Goal: Task Accomplishment & Management: Complete application form

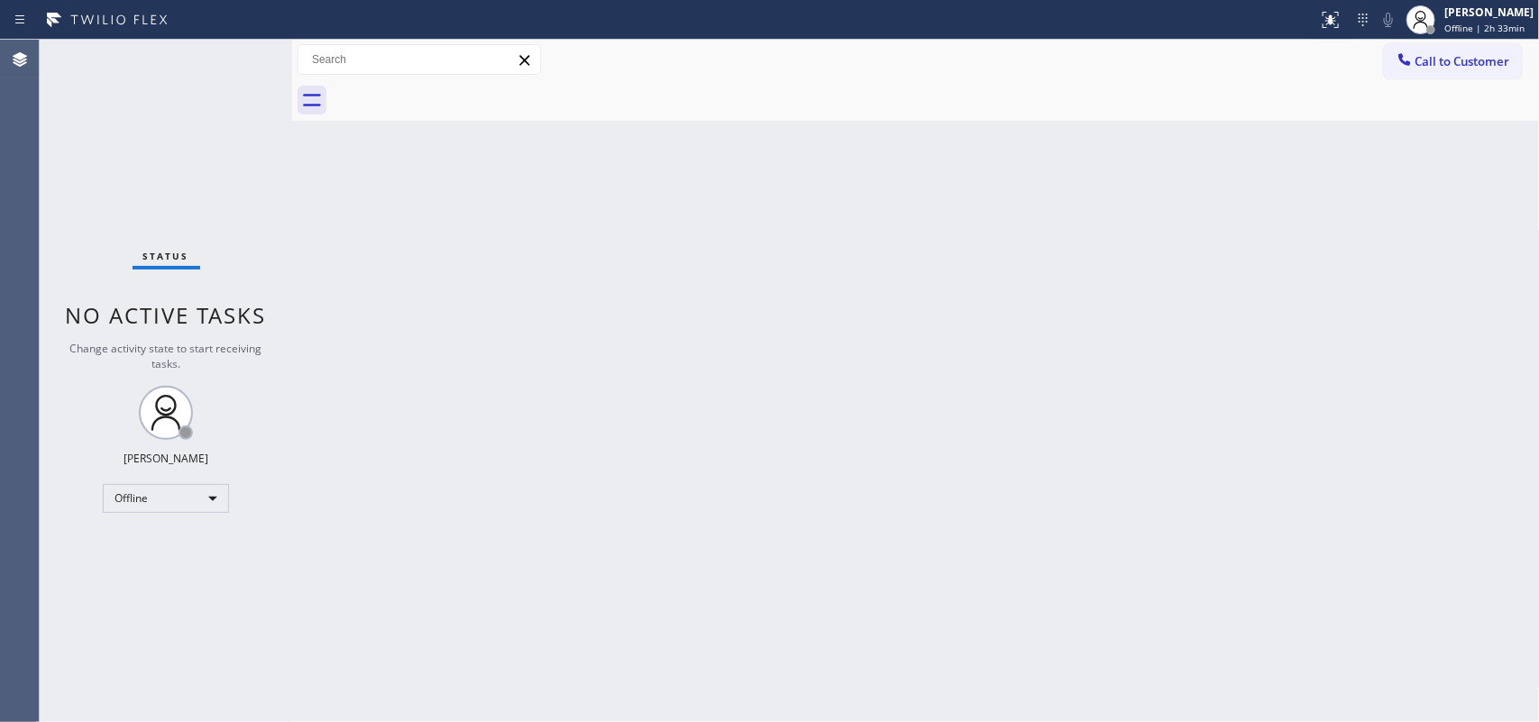
click at [697, 194] on div "Back to Dashboard Change Sender ID Customers Technicians Select a contact Outbo…" at bounding box center [916, 381] width 1248 height 683
click at [1464, 28] on span "Offline | 2h 33min" at bounding box center [1485, 28] width 80 height 13
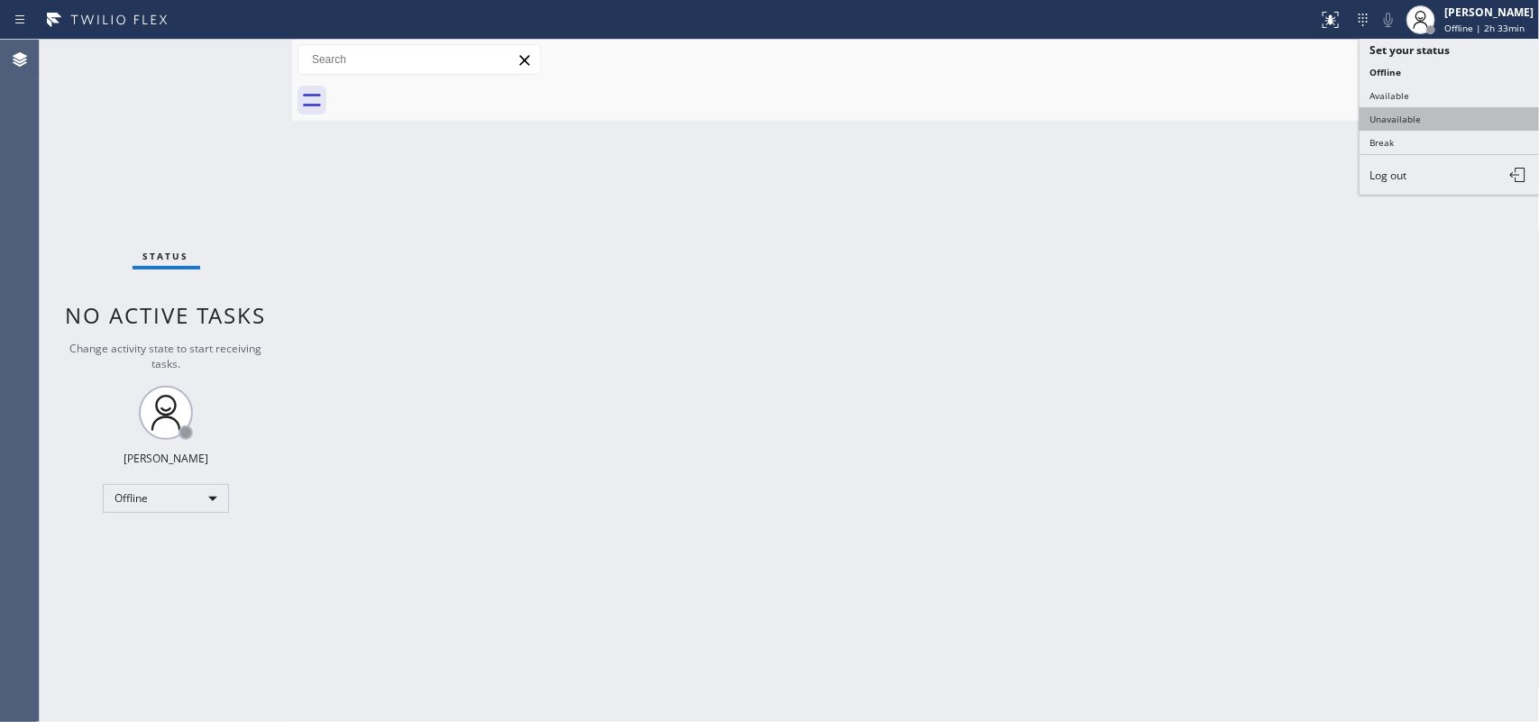
click at [1437, 107] on button "Unavailable" at bounding box center [1450, 118] width 180 height 23
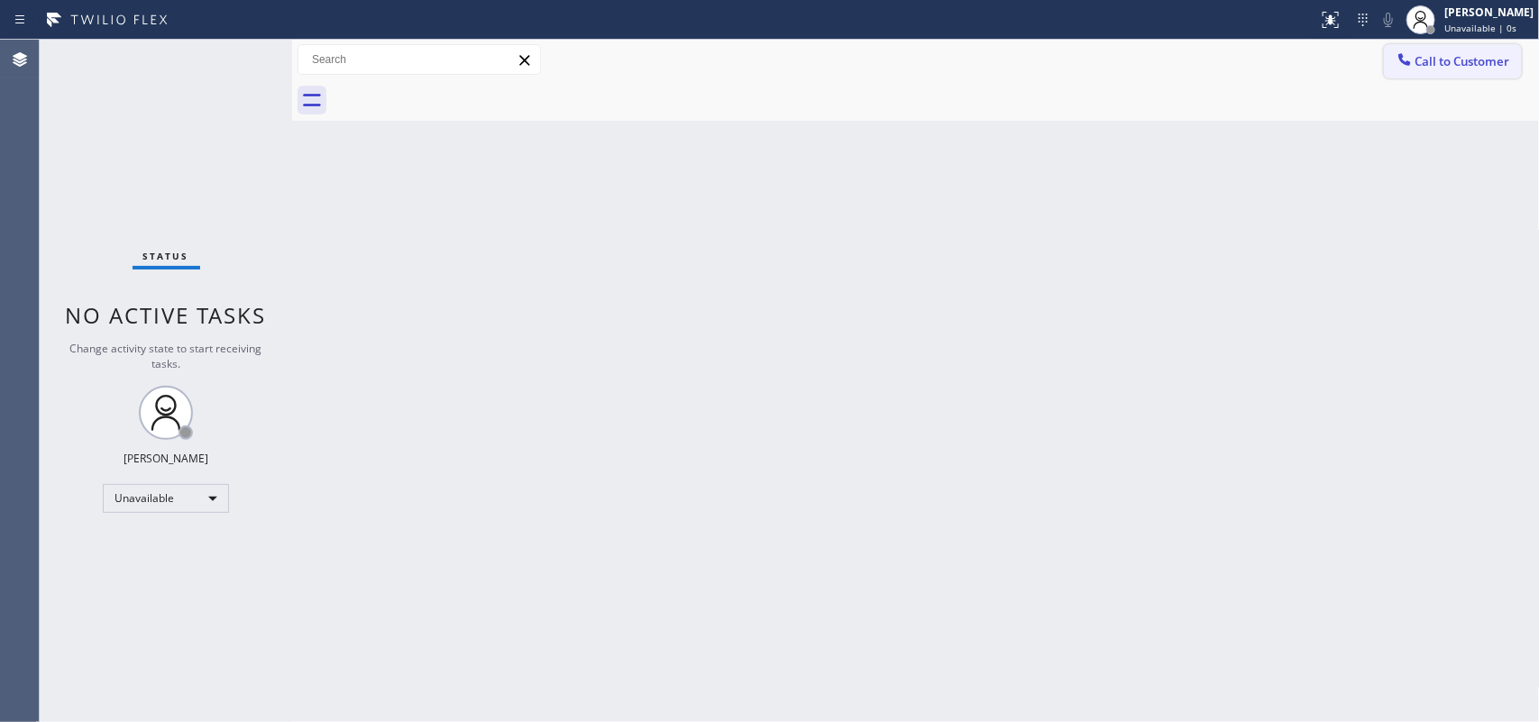
click at [1458, 66] on span "Call to Customer" at bounding box center [1463, 61] width 95 height 16
click at [0, 0] on div "Outbound call Location Search location Your caller id phone number Customer num…" at bounding box center [0, 0] width 0 height 0
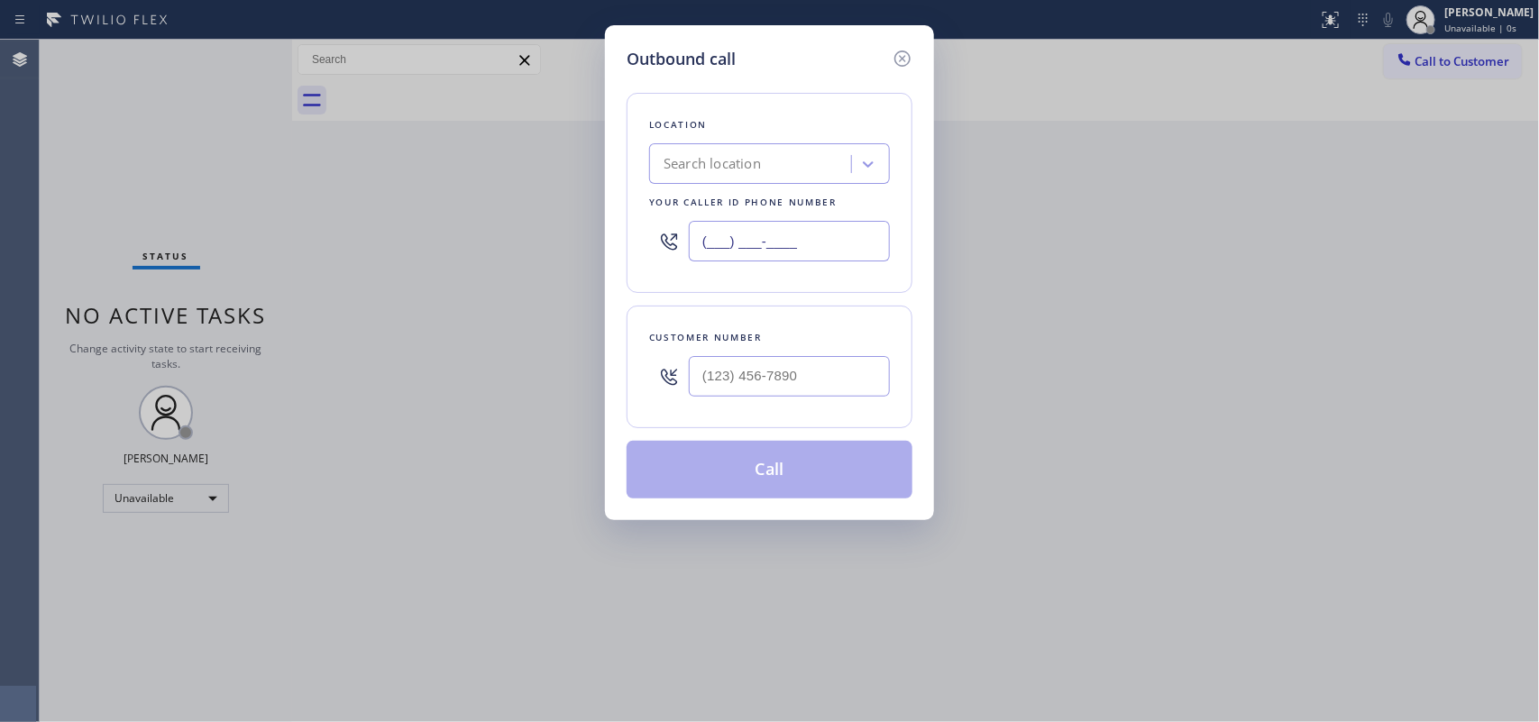
drag, startPoint x: 844, startPoint y: 237, endPoint x: 639, endPoint y: 226, distance: 205.9
click at [639, 226] on div "Location Search location Your caller id phone number (___) ___-____" at bounding box center [770, 193] width 286 height 200
paste input "360) 205-1831"
type input "[PHONE_NUMBER]"
click at [267, 106] on div "Outbound call Location Sub Zero Appliance Repair [GEOGRAPHIC_DATA] Your caller …" at bounding box center [769, 361] width 1539 height 722
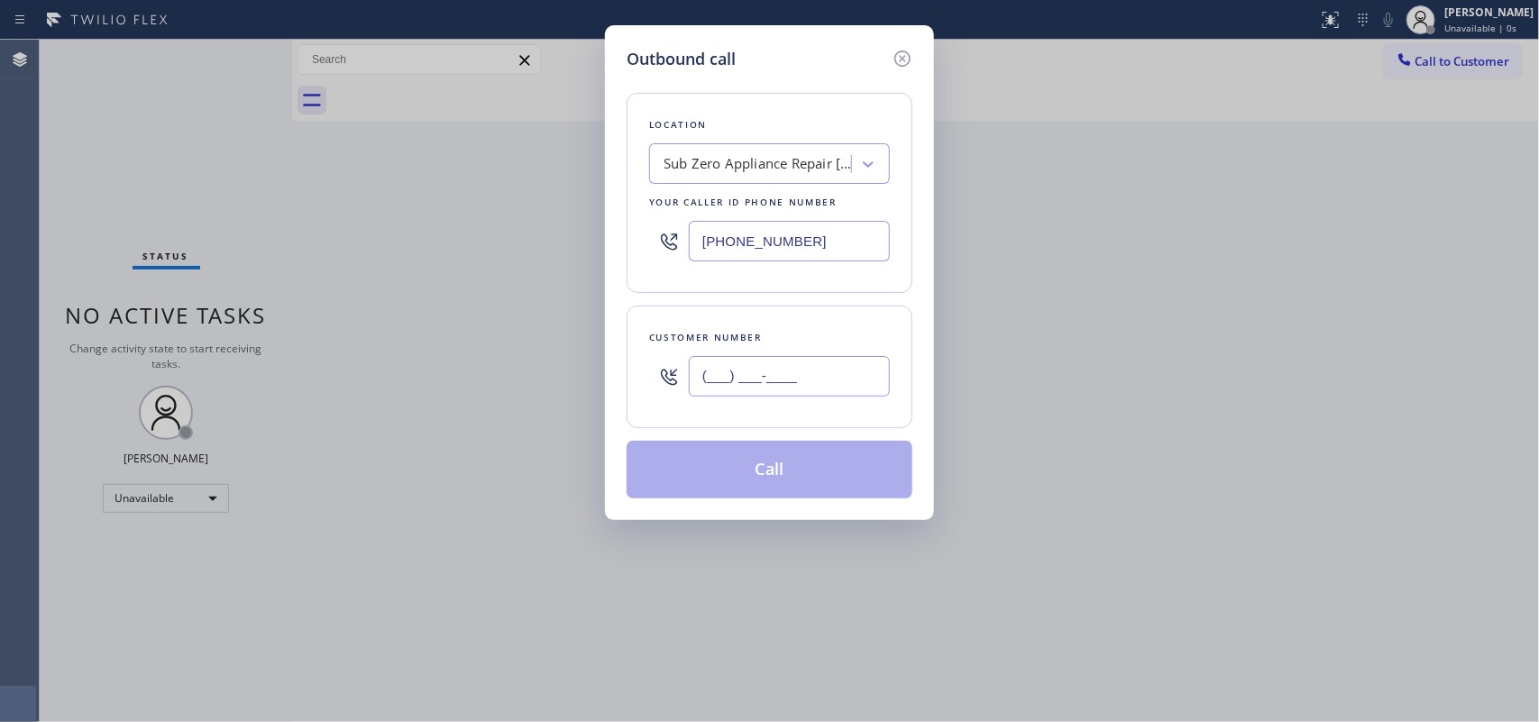
click at [740, 376] on input "(___) ___-____" at bounding box center [789, 376] width 201 height 41
paste input "206) 459-6454"
type input "[PHONE_NUMBER]"
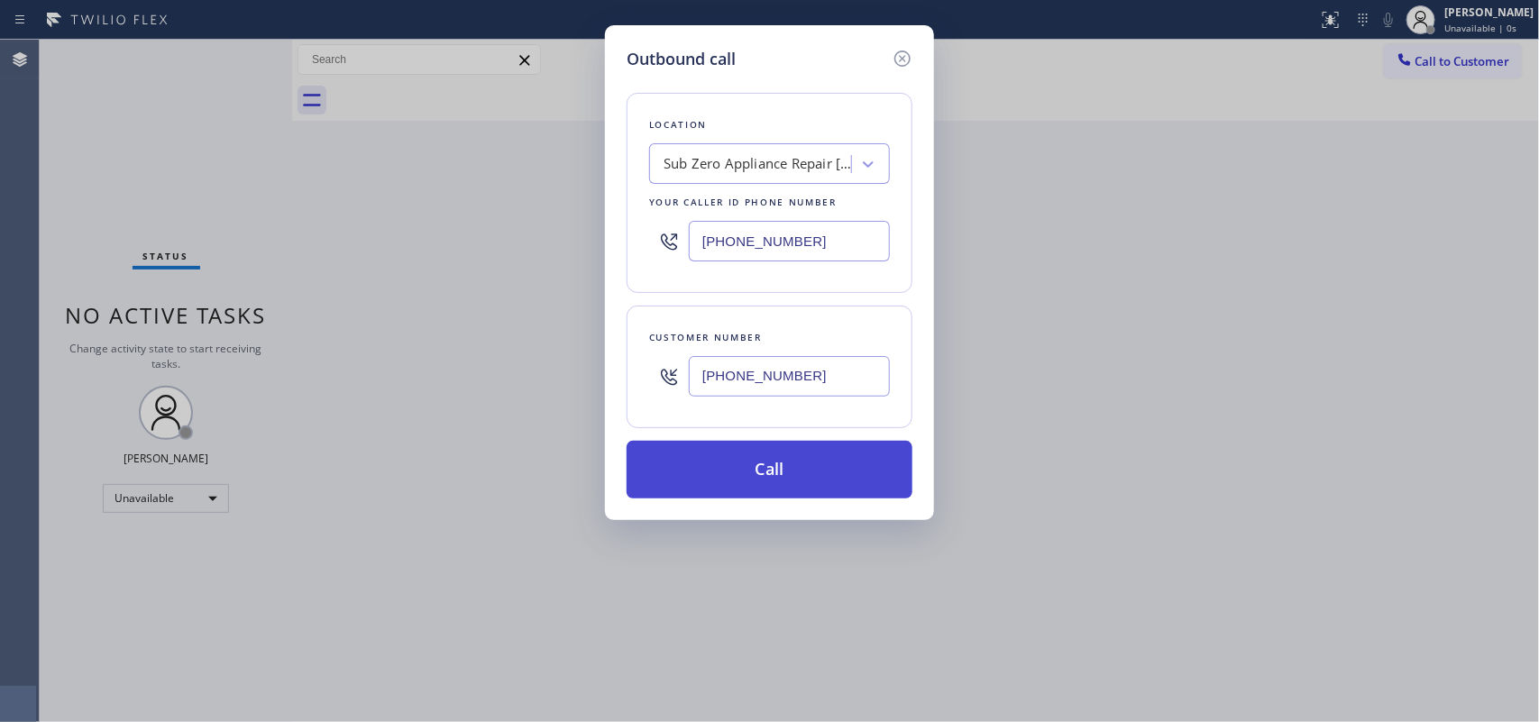
click at [724, 465] on button "Call" at bounding box center [770, 470] width 286 height 58
click at [724, 121] on div "No tabs Call to Customer Outbound call Location Sub Zero Appliance Repair [GEOG…" at bounding box center [916, 80] width 1248 height 81
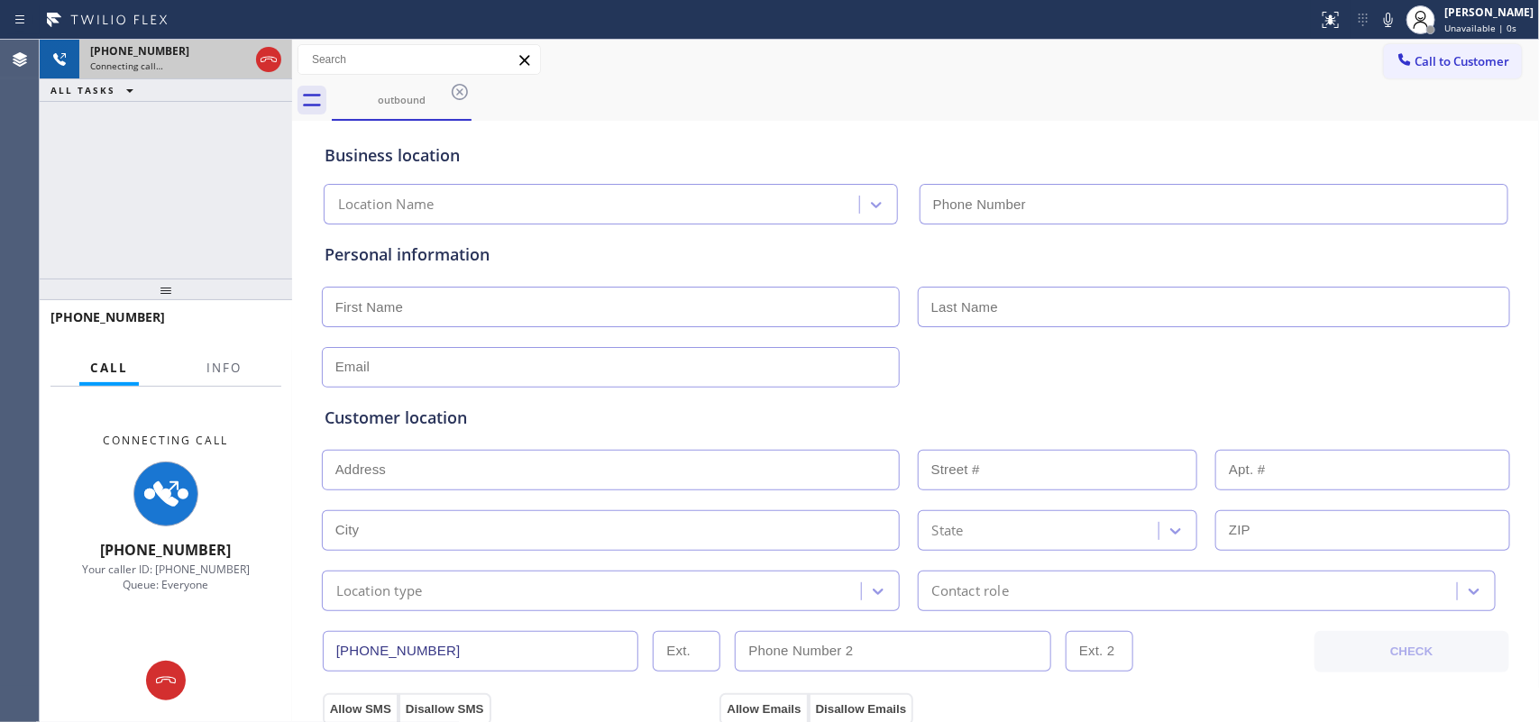
click at [272, 57] on div "[PHONE_NUMBER] Connecting call…" at bounding box center [166, 60] width 253 height 40
click at [271, 57] on icon at bounding box center [269, 60] width 22 height 22
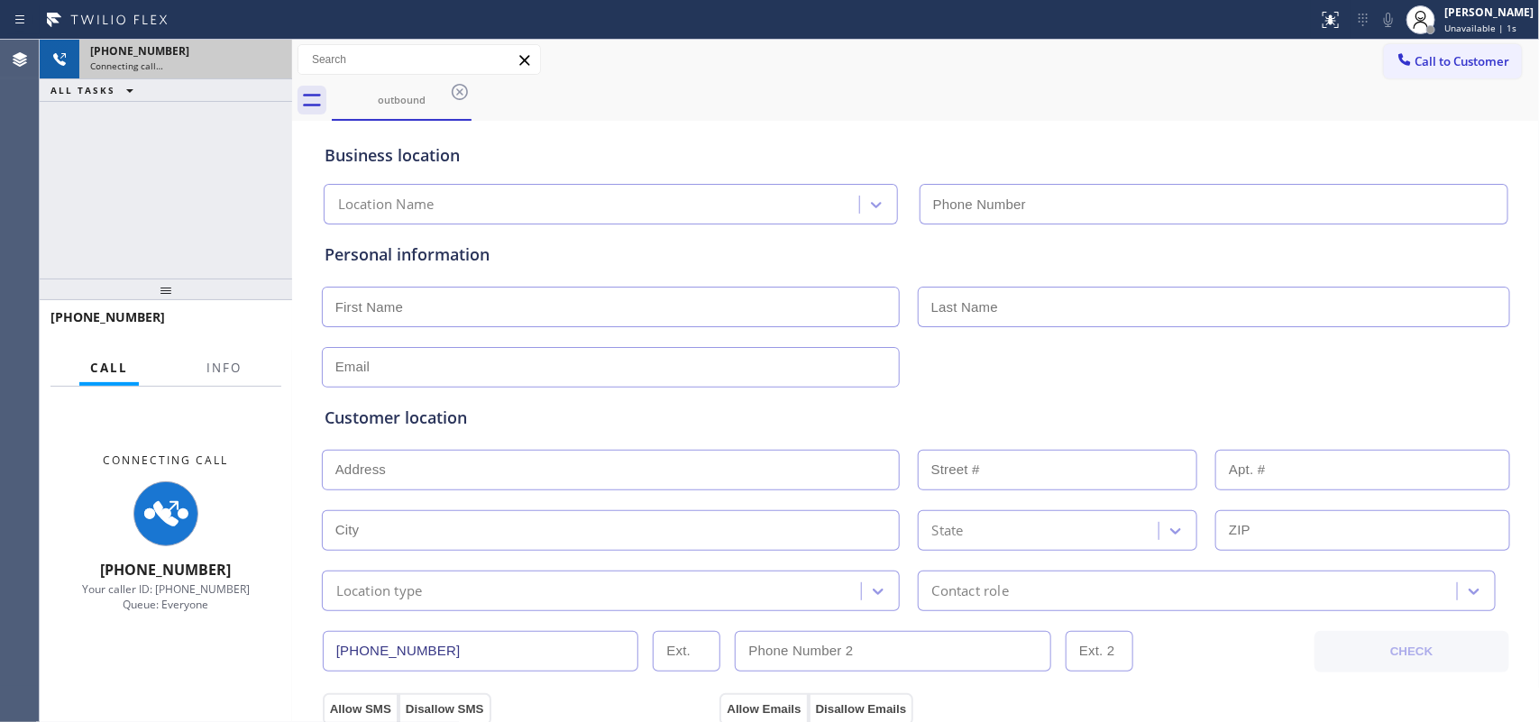
click at [271, 57] on div "[PHONE_NUMBER]" at bounding box center [185, 50] width 191 height 15
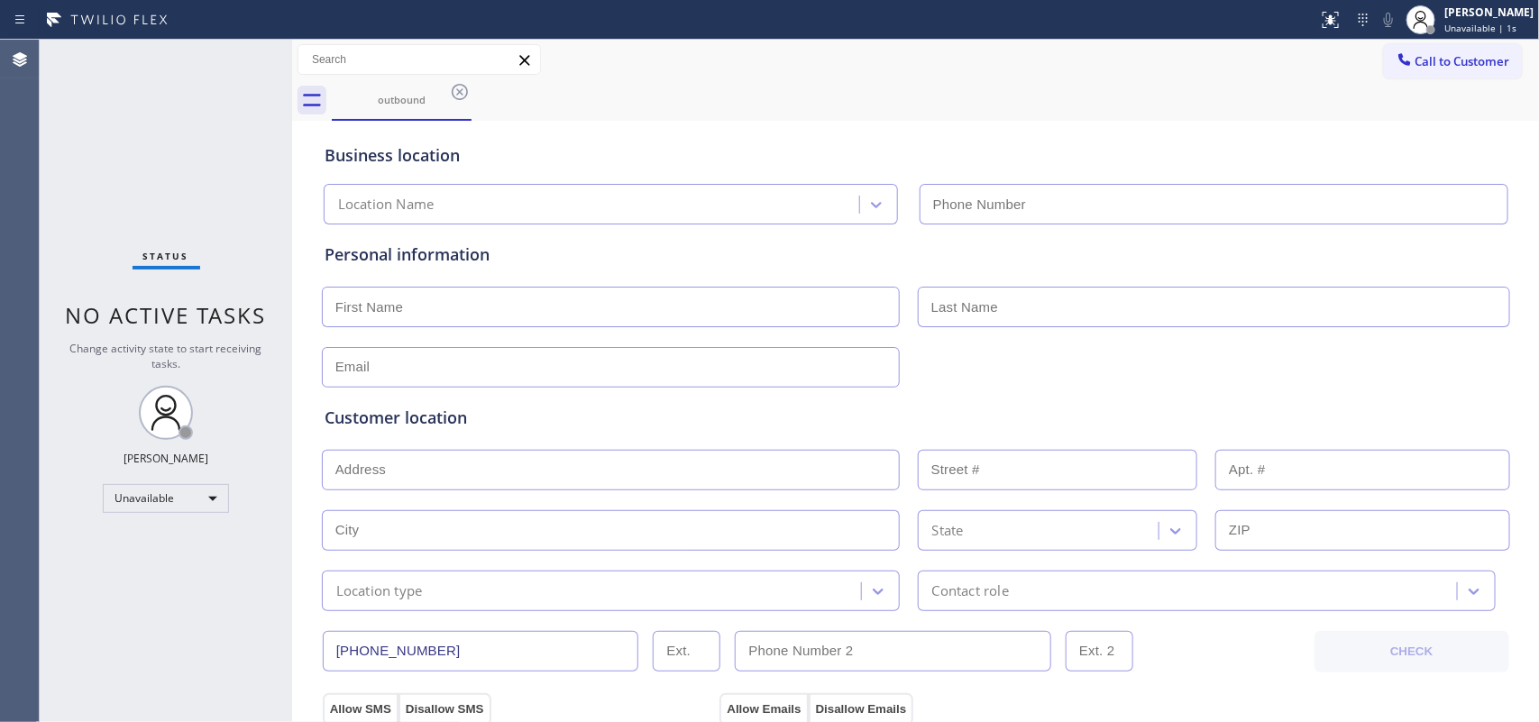
type input "[PHONE_NUMBER]"
drag, startPoint x: 267, startPoint y: 222, endPoint x: 290, endPoint y: 249, distance: 35.8
click at [267, 222] on div "Status No active tasks Change activity state to start receiving tasks. [PERSON_…" at bounding box center [166, 381] width 253 height 683
click at [433, 359] on input "text" at bounding box center [611, 367] width 578 height 41
click at [437, 302] on input "text" at bounding box center [611, 307] width 578 height 41
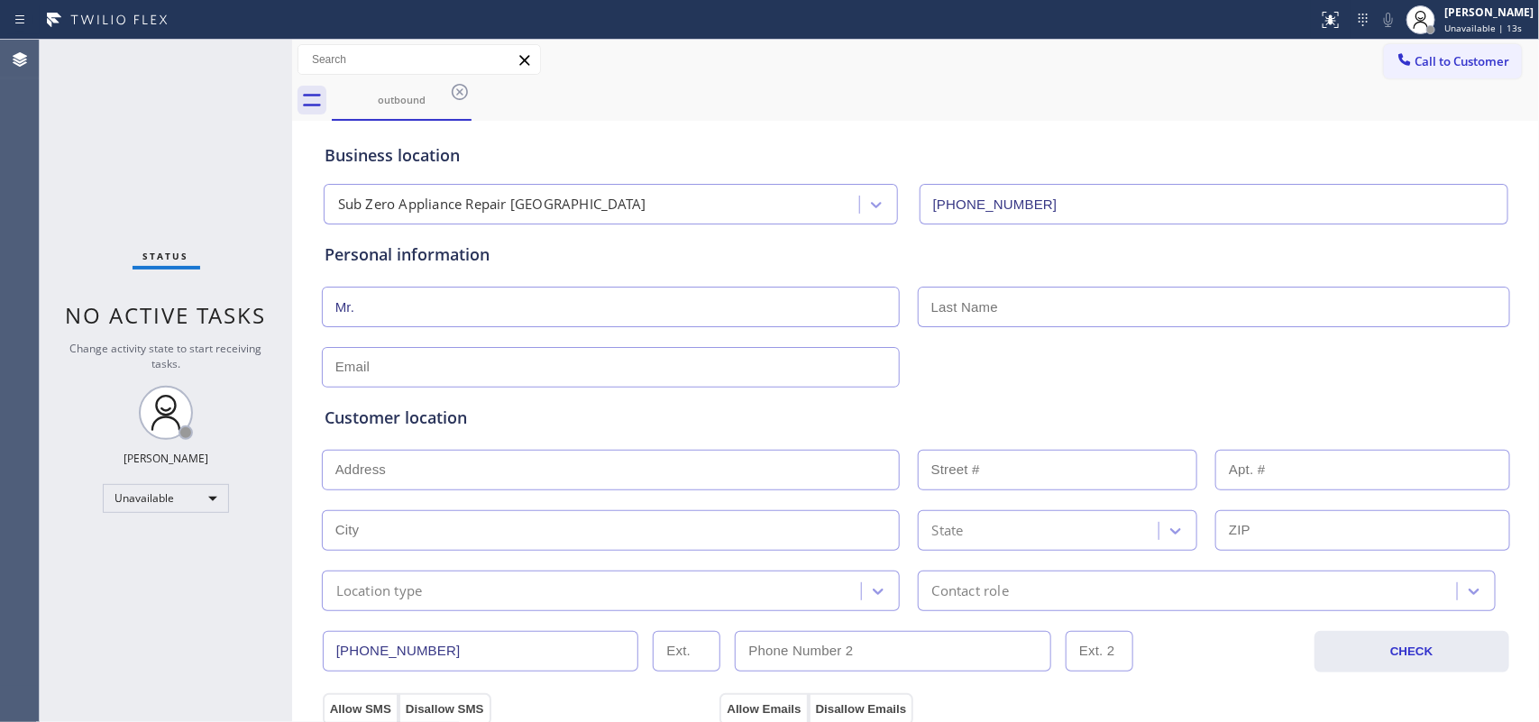
type input "Mr."
type input "[PERSON_NAME]"
click at [731, 379] on input "text" at bounding box center [611, 367] width 578 height 41
type input "[EMAIL_ADDRESS][DOMAIN_NAME]"
click at [223, 194] on div "Status No active tasks Change activity state to start receiving tasks. [PERSON_…" at bounding box center [166, 381] width 253 height 683
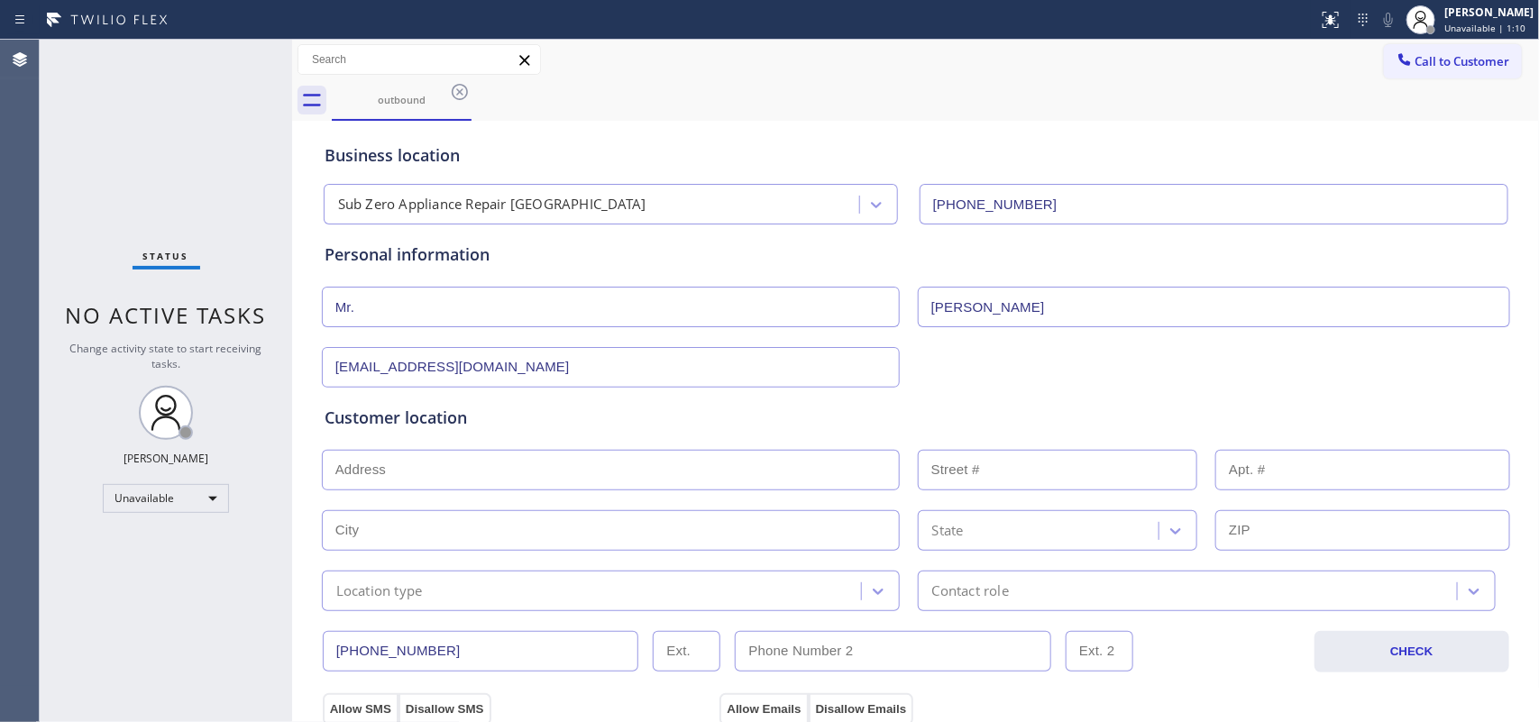
click at [569, 476] on input "text" at bounding box center [611, 470] width 578 height 41
paste input "98229"
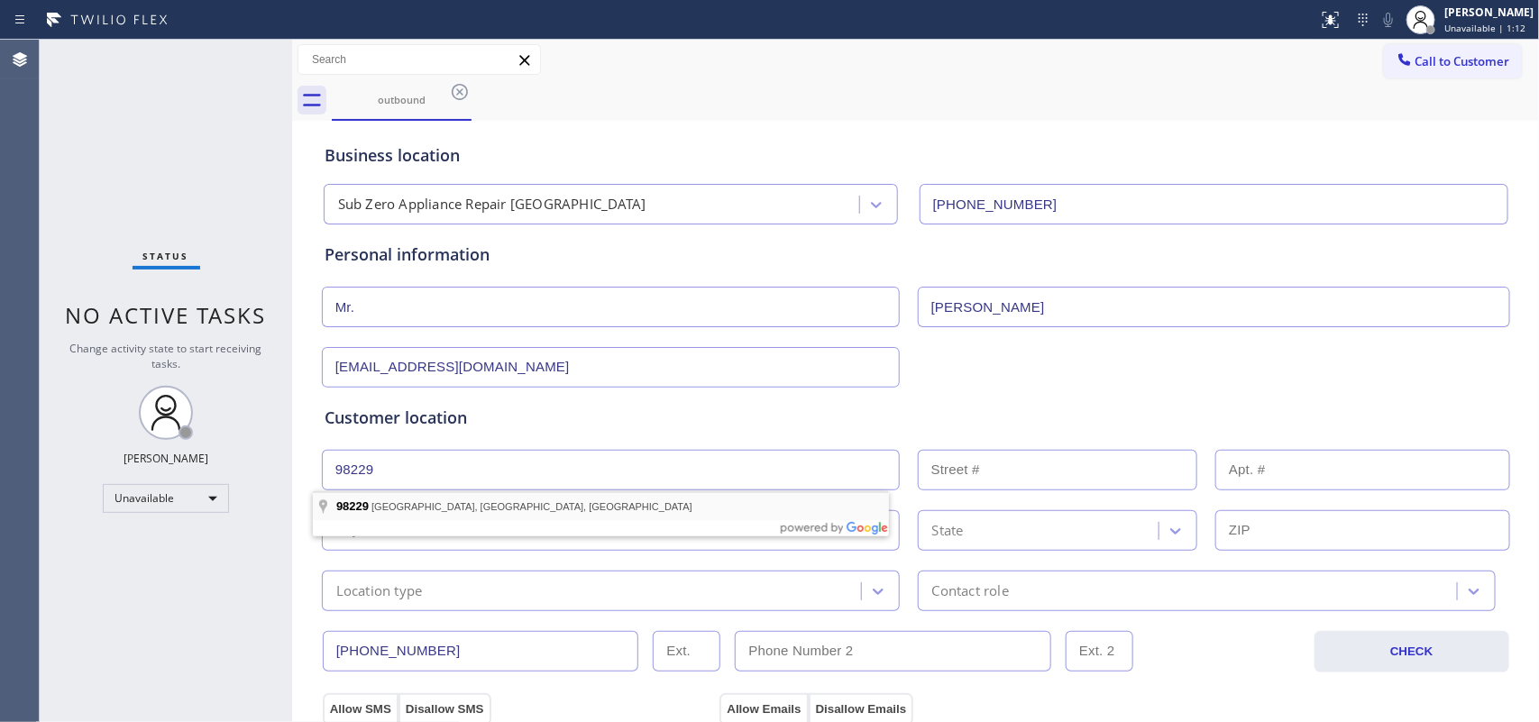
type input "[GEOGRAPHIC_DATA], [GEOGRAPHIC_DATA]"
type input "Bellingham"
type input "98229"
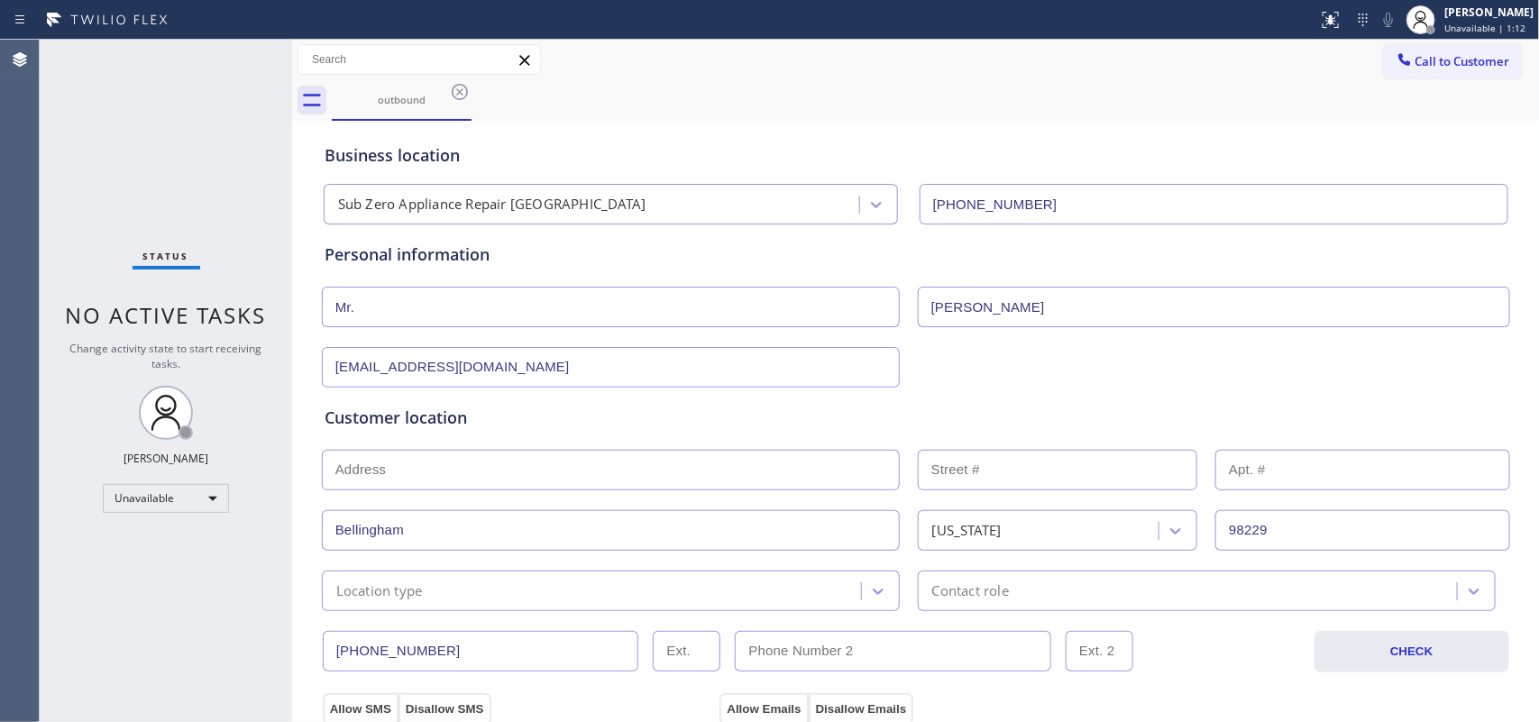
scroll to position [338, 0]
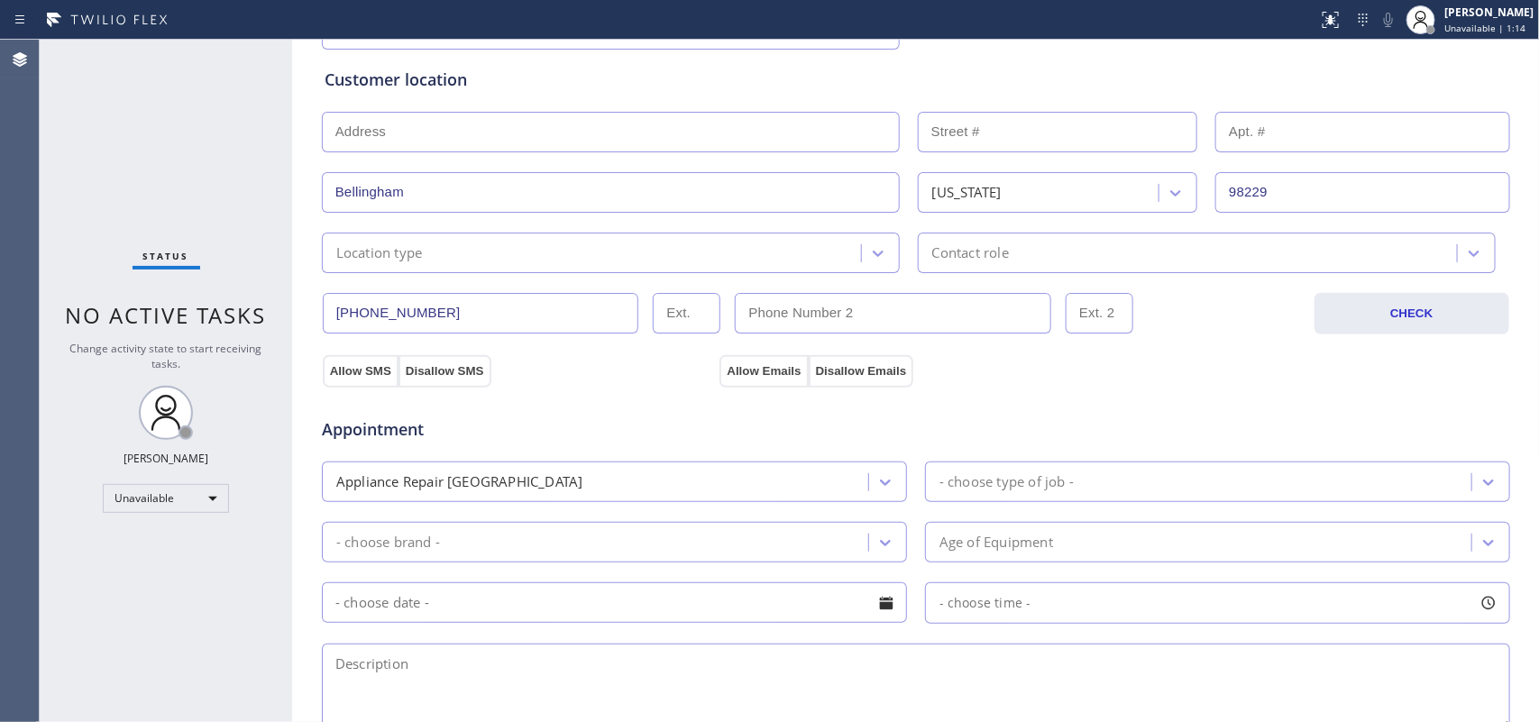
click at [460, 255] on div "Location type" at bounding box center [594, 253] width 534 height 32
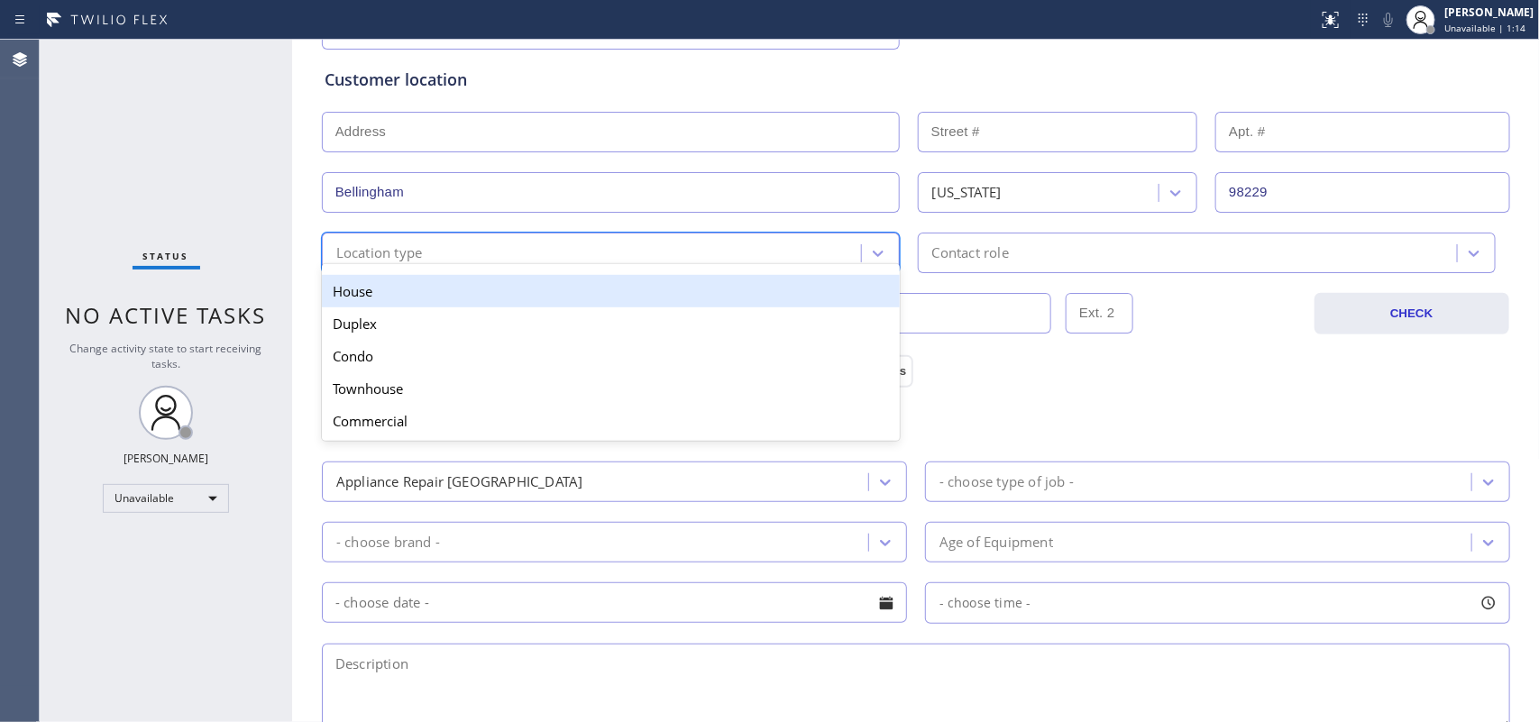
click at [488, 291] on div "House" at bounding box center [611, 291] width 578 height 32
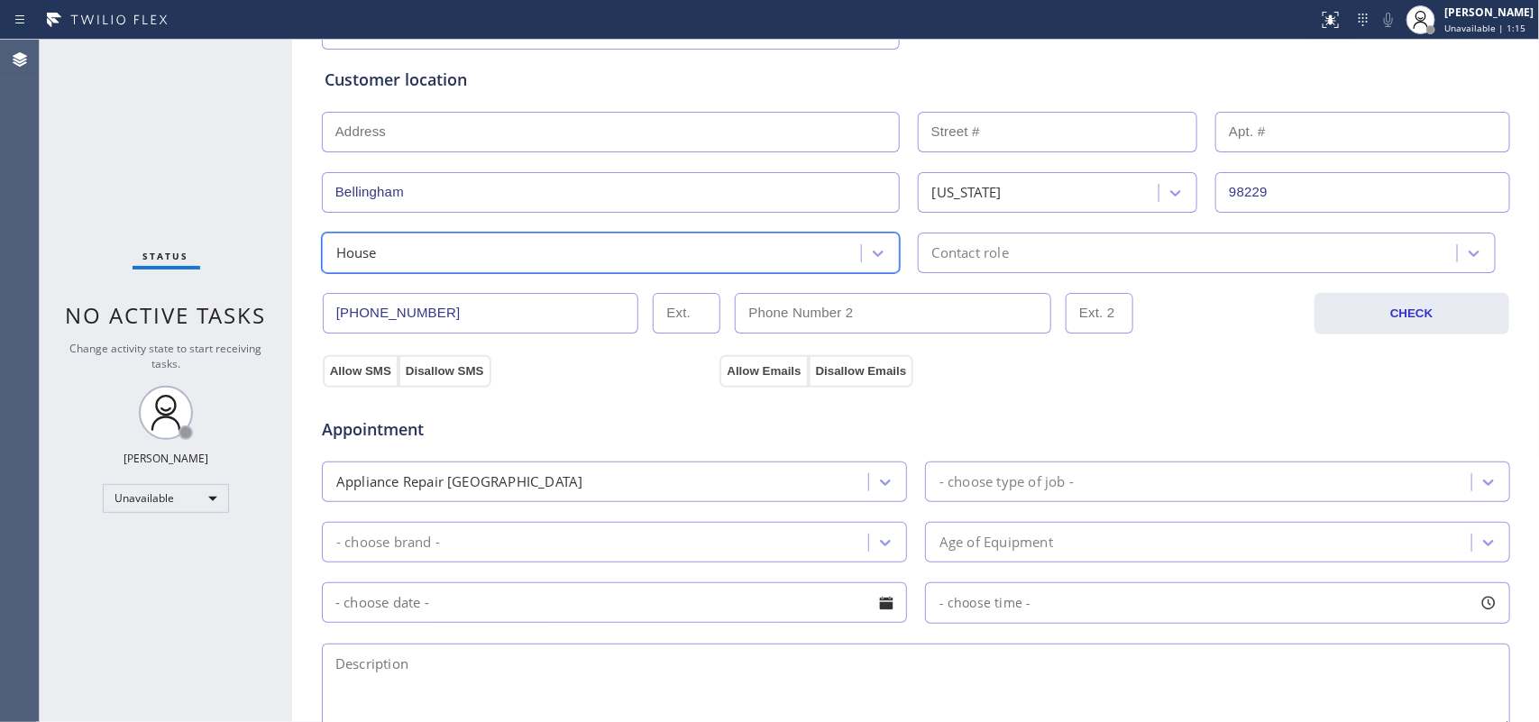
click at [939, 262] on div "Contact role" at bounding box center [971, 253] width 77 height 21
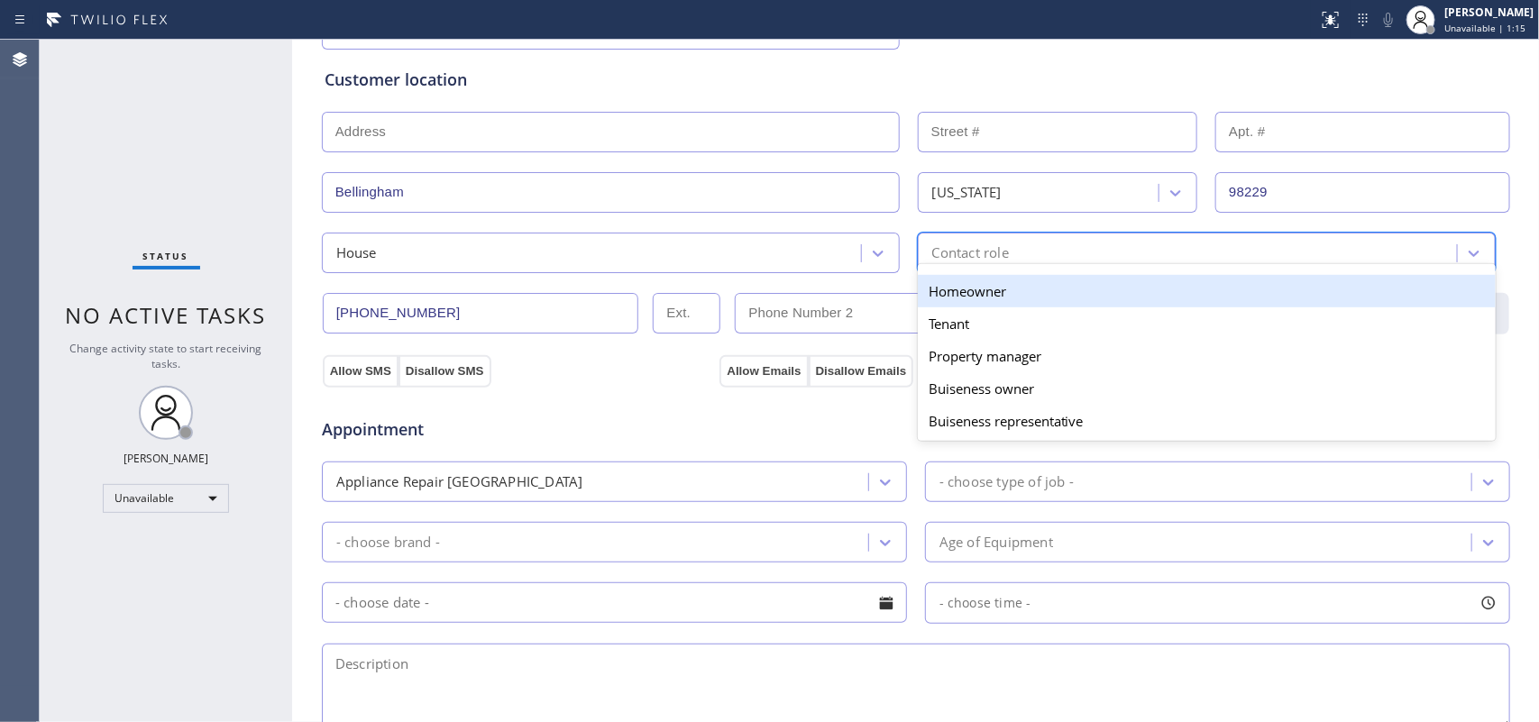
click at [949, 289] on div "Homeowner" at bounding box center [1207, 291] width 578 height 32
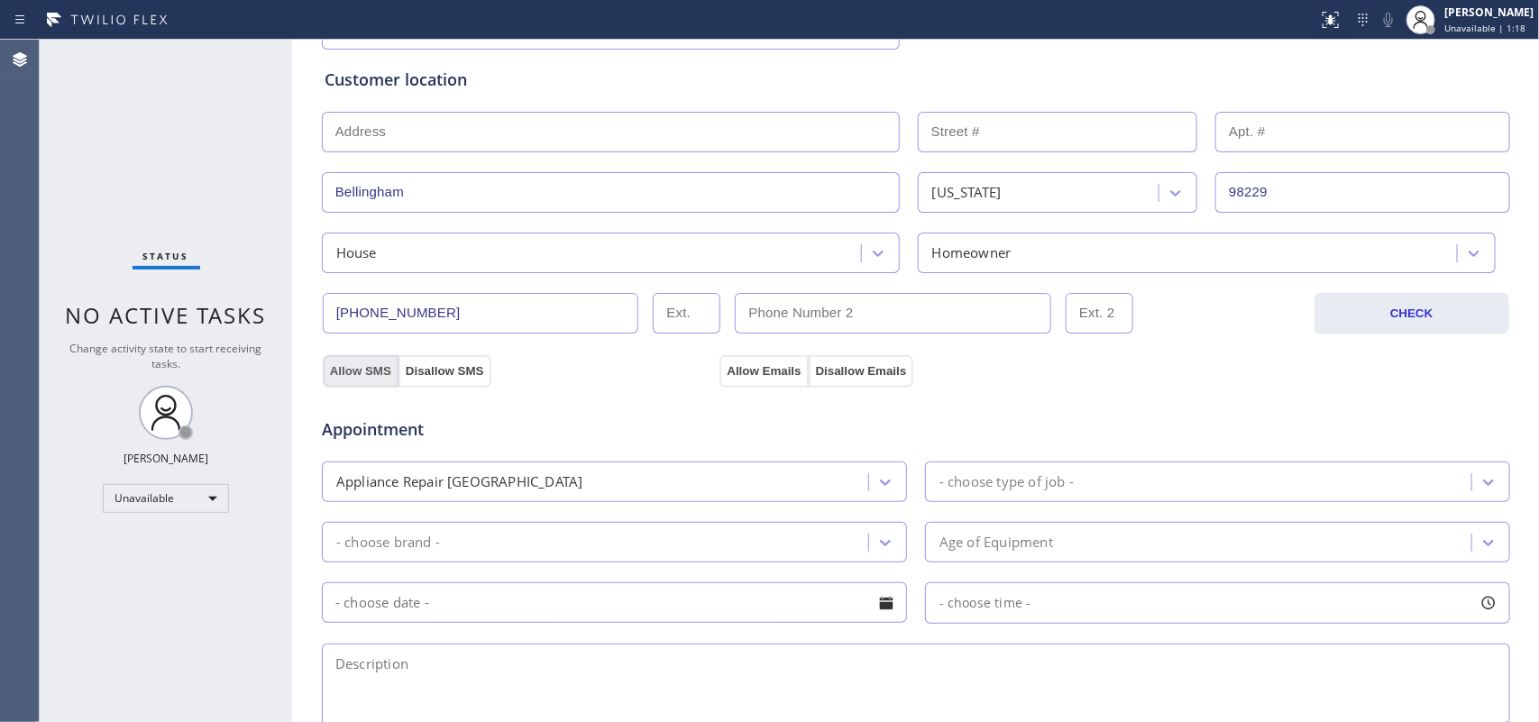
click at [354, 377] on button "Allow SMS" at bounding box center [361, 371] width 76 height 32
click at [756, 366] on button "Allow Emails" at bounding box center [764, 371] width 88 height 32
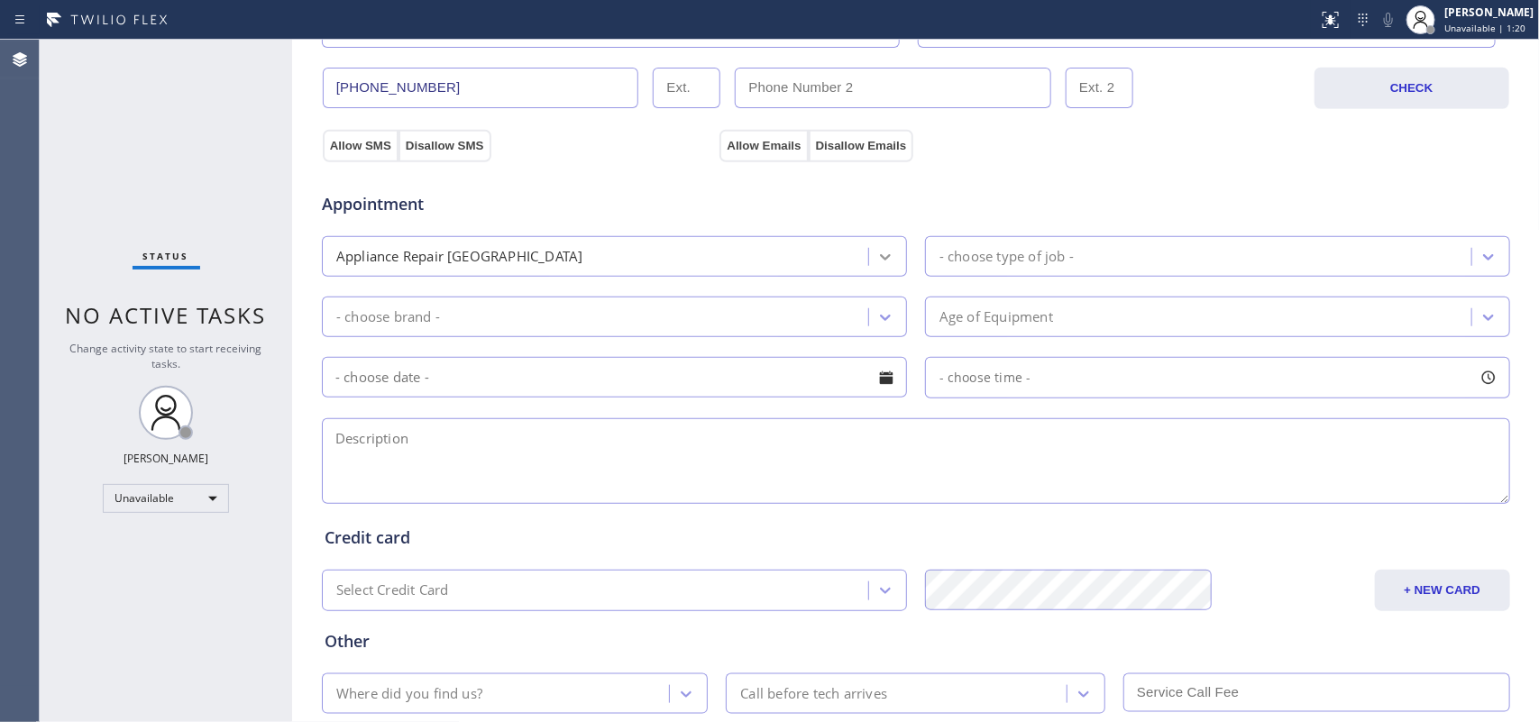
click at [888, 259] on div at bounding box center [885, 257] width 32 height 32
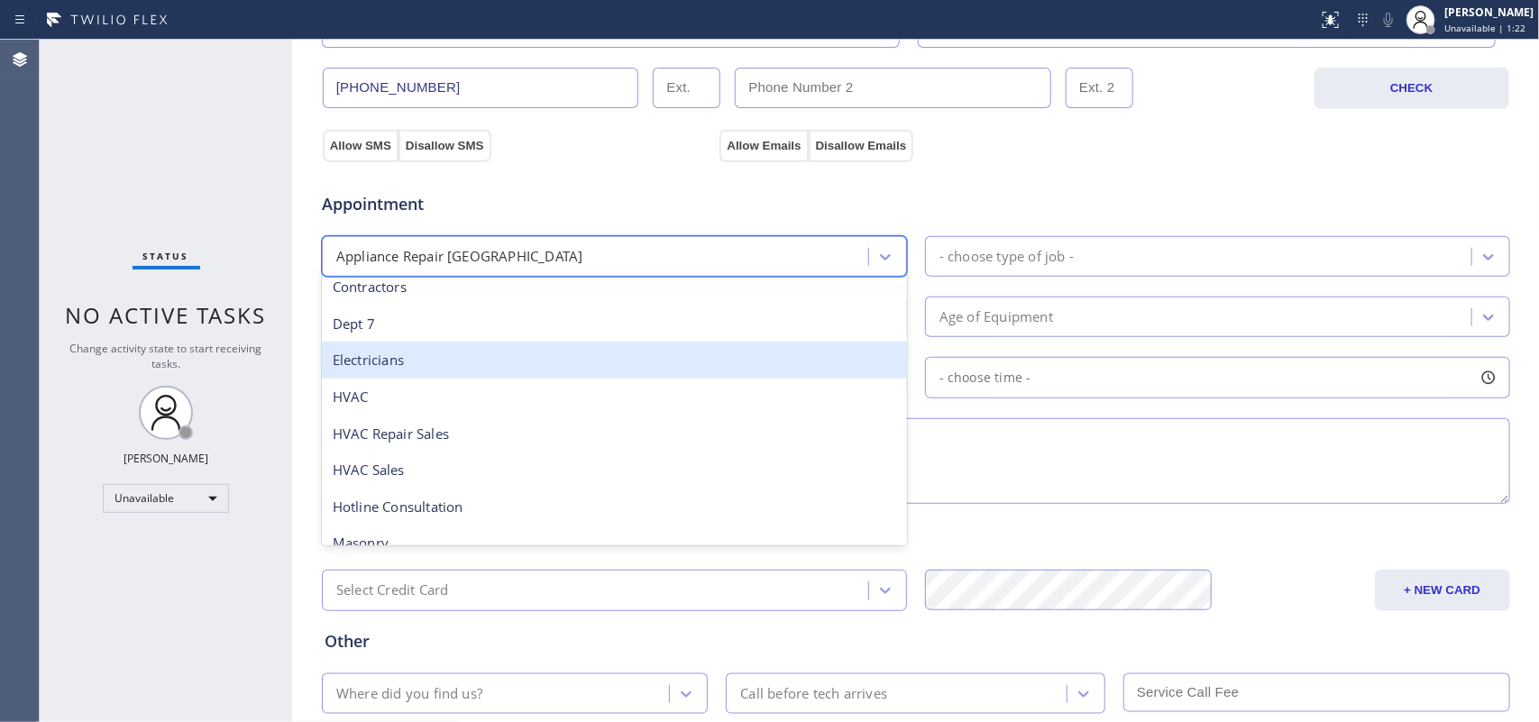
scroll to position [226, 0]
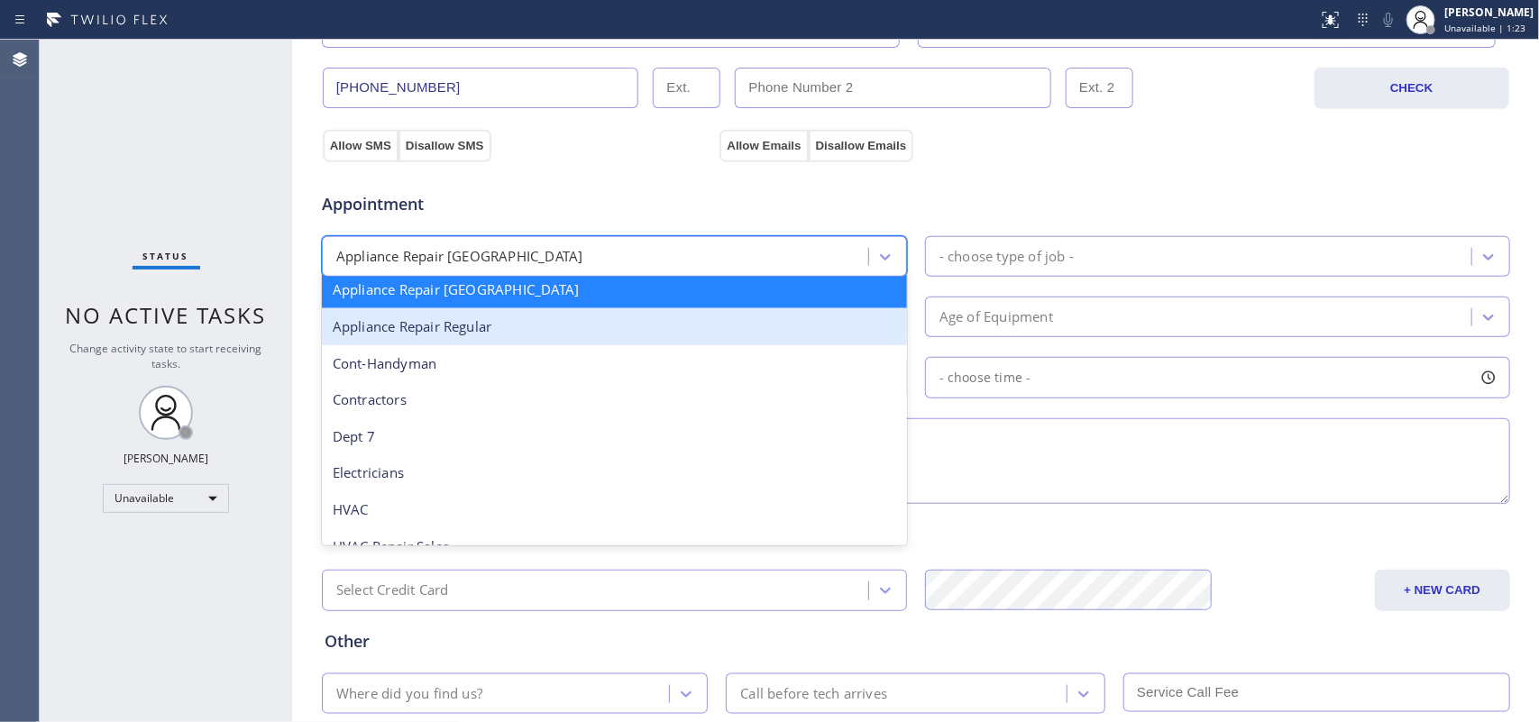
click at [643, 336] on div "Appliance Repair Regular" at bounding box center [614, 326] width 585 height 37
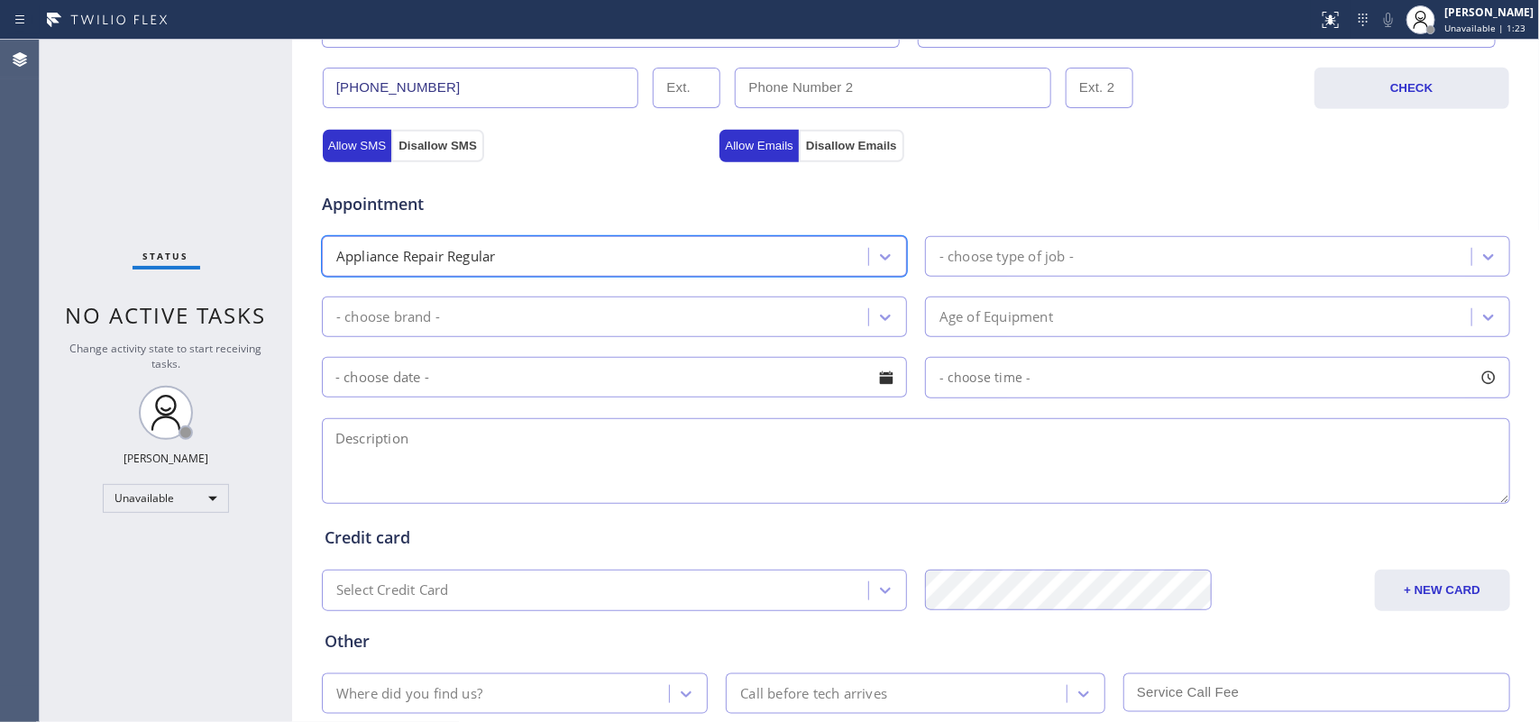
click at [980, 250] on div "- choose type of job -" at bounding box center [1007, 256] width 134 height 21
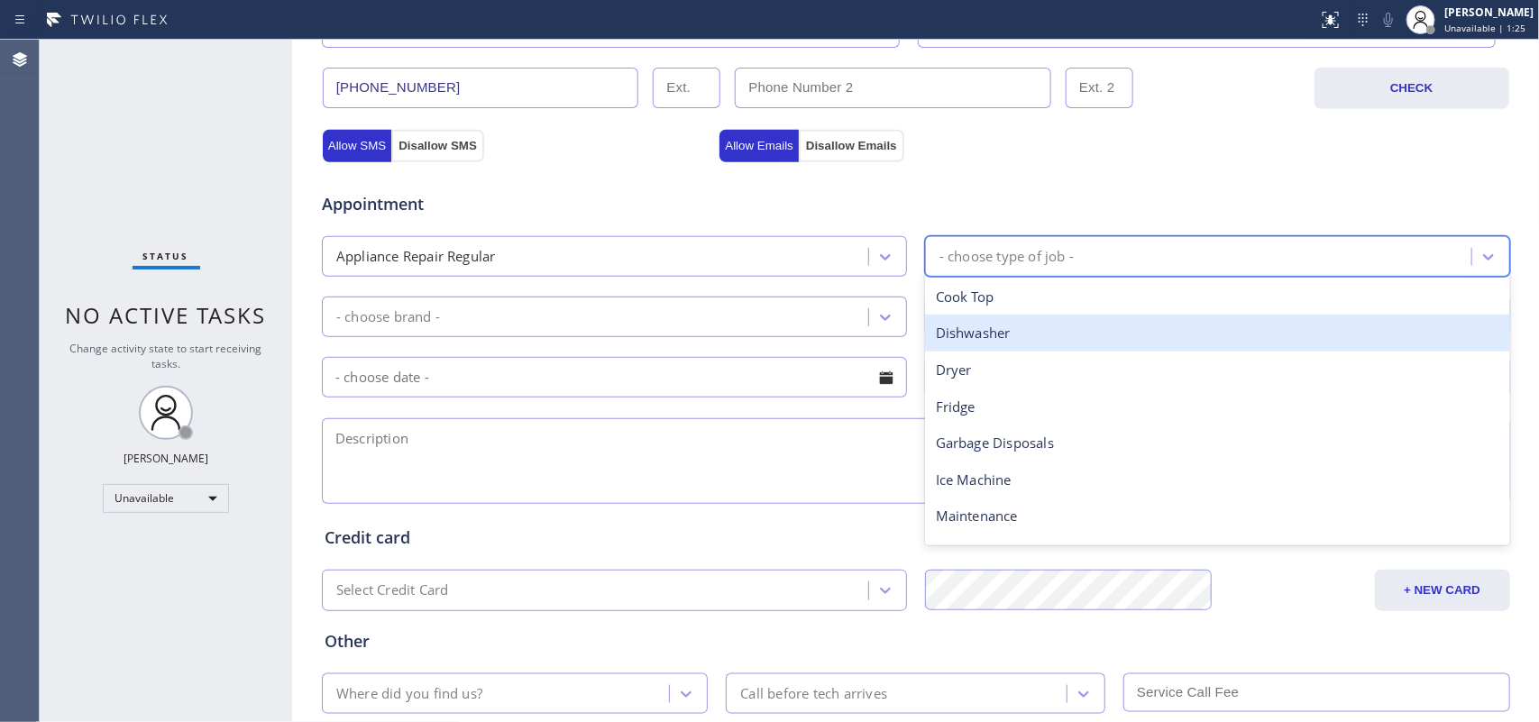
click at [1026, 334] on div "Dishwasher" at bounding box center [1217, 333] width 585 height 37
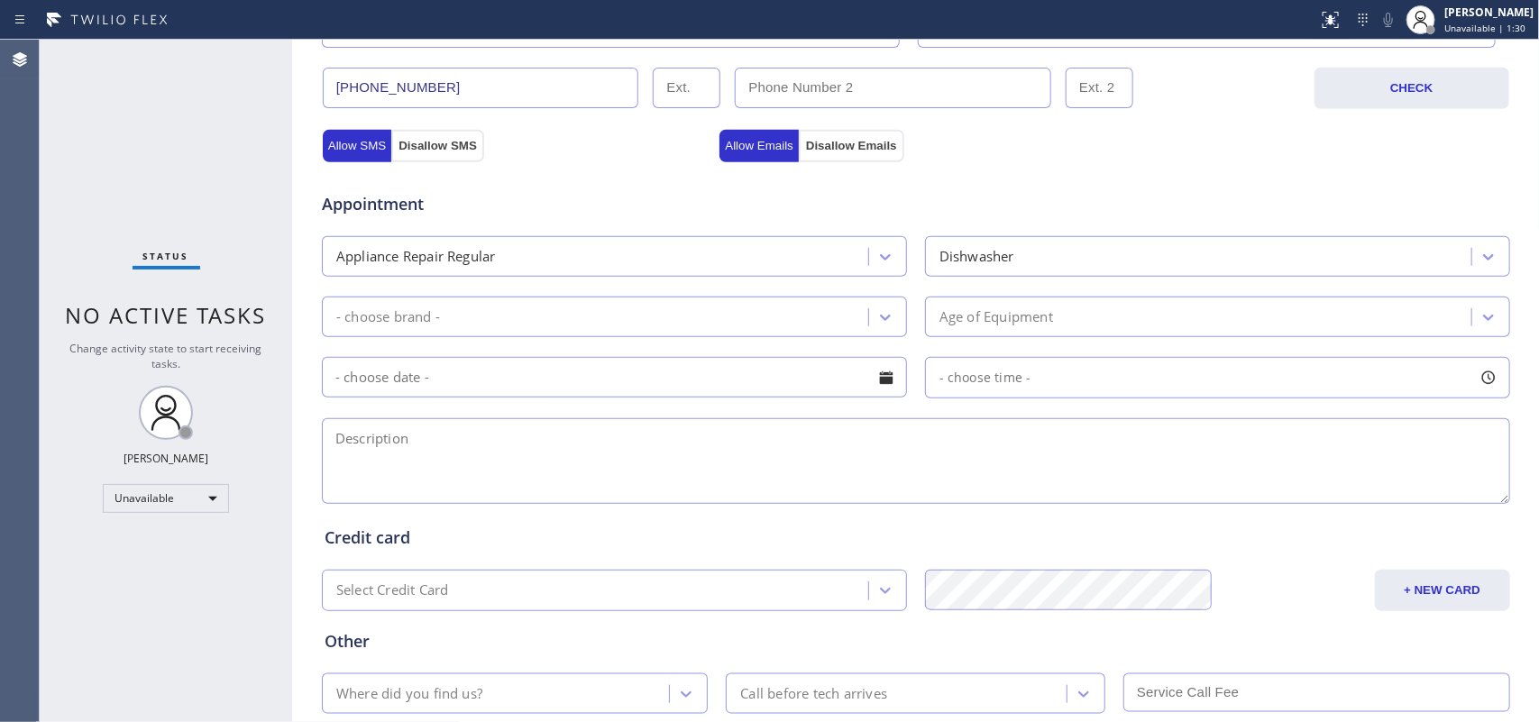
click at [292, 439] on div at bounding box center [292, 381] width 0 height 683
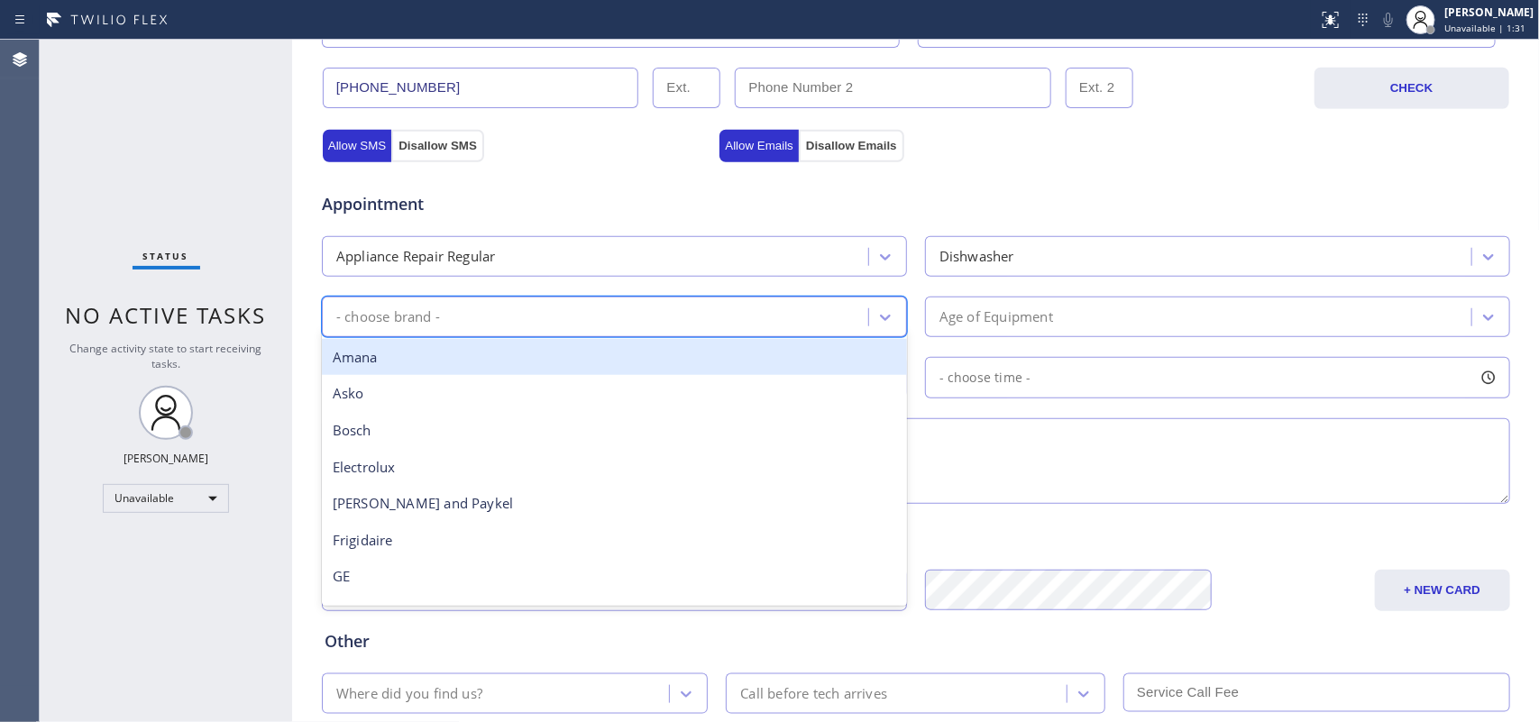
click at [480, 322] on div "- choose brand -" at bounding box center [597, 317] width 541 height 32
type input "j"
click at [489, 348] on div "Jenn-Air" at bounding box center [614, 357] width 585 height 37
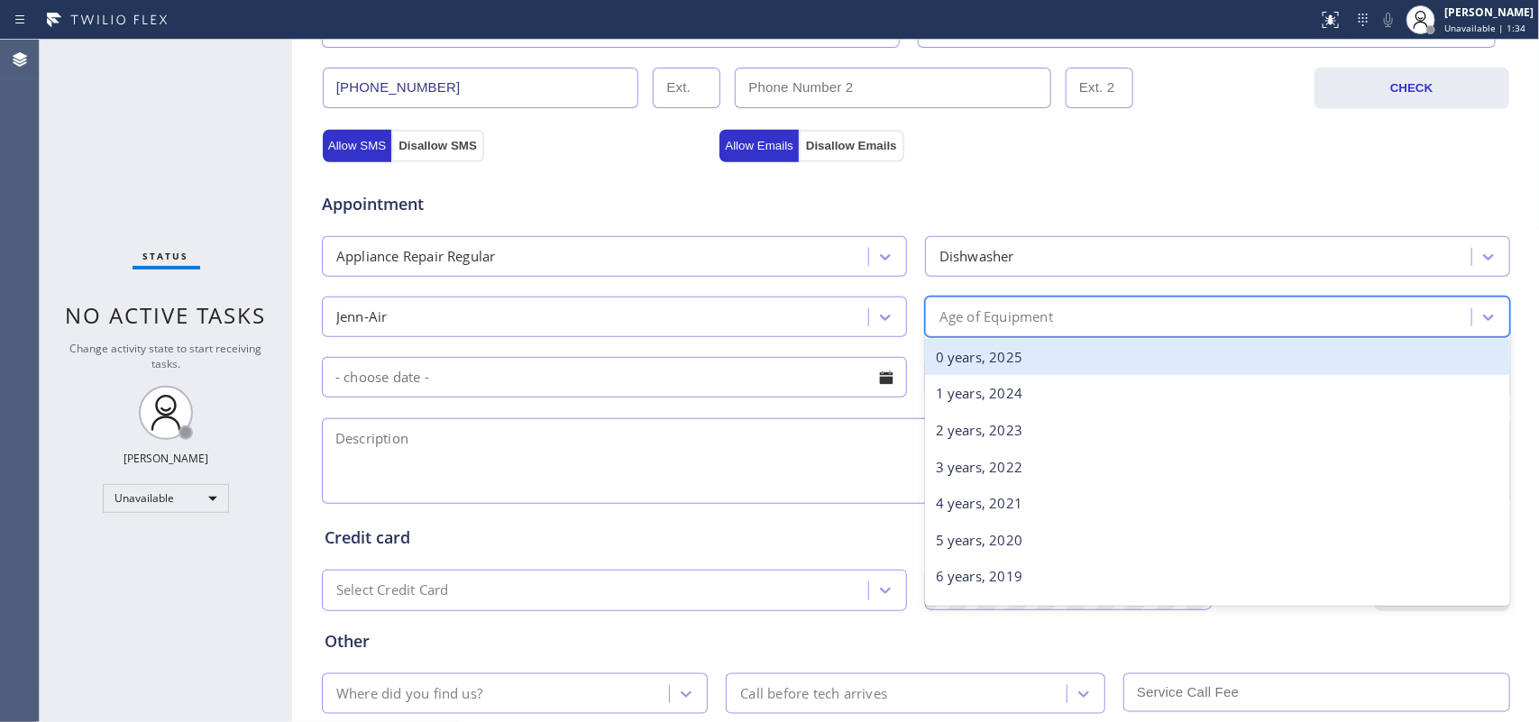
click at [1029, 311] on div "Age of Equipment" at bounding box center [997, 317] width 114 height 21
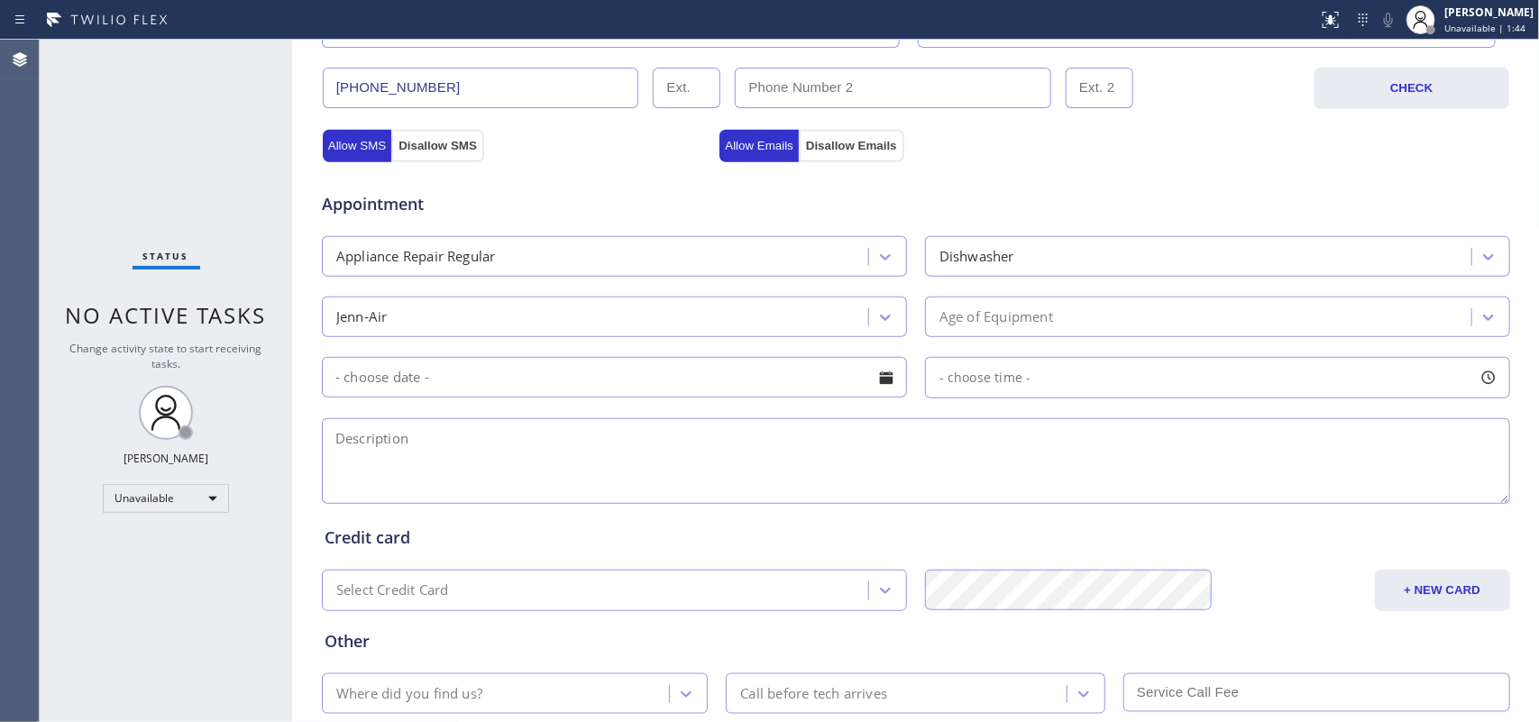
click at [201, 135] on div "Status No active tasks Change activity state to start receiving tasks. Leah Cab…" at bounding box center [166, 381] width 253 height 683
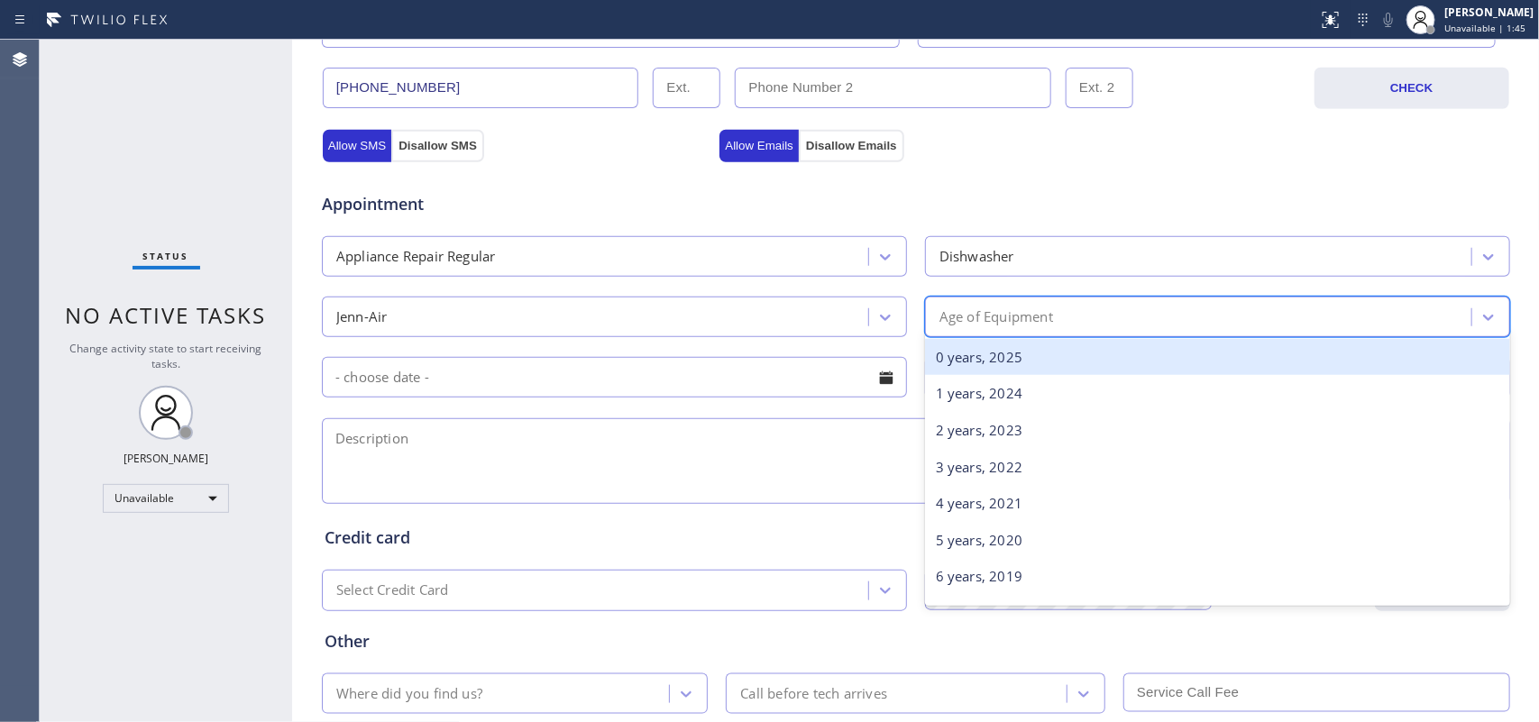
click at [1103, 317] on div "Age of Equipment" at bounding box center [1201, 317] width 541 height 32
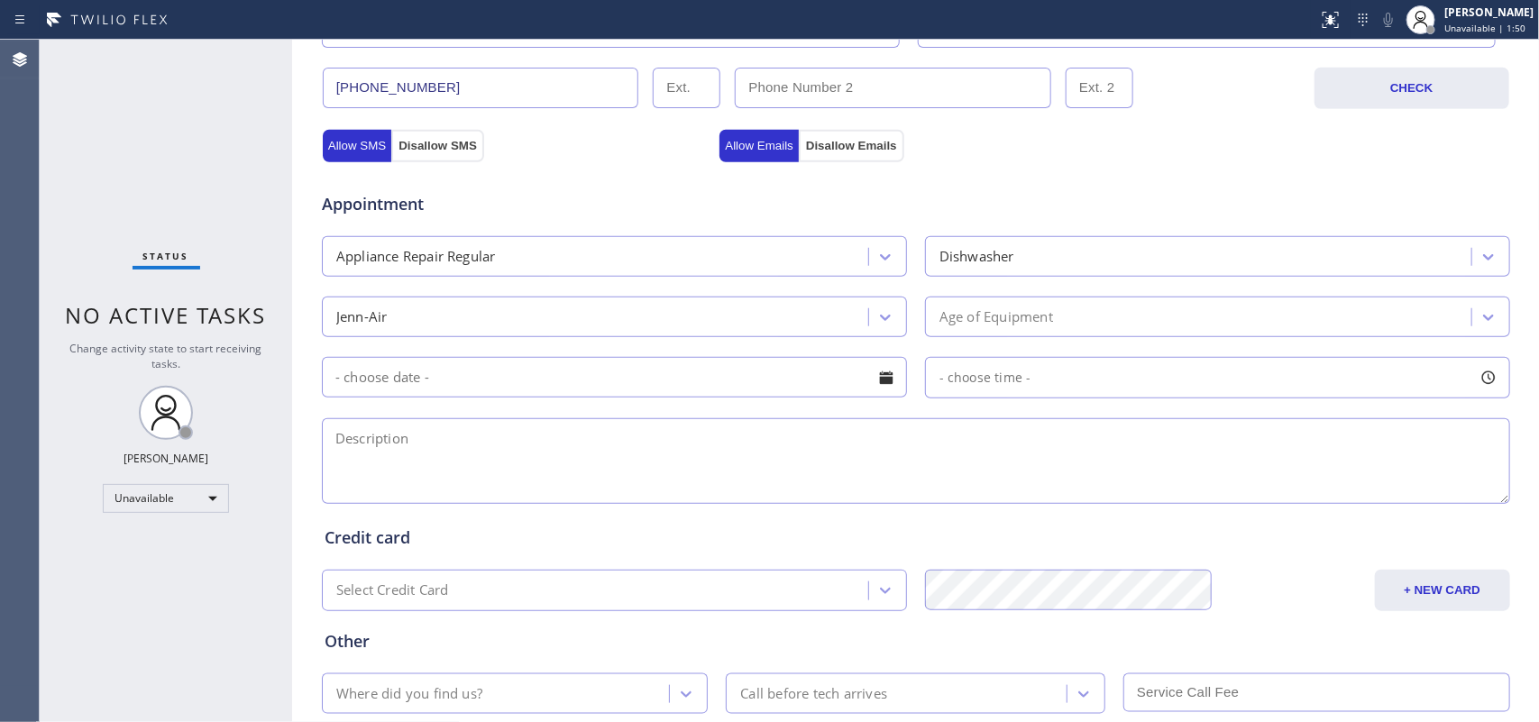
click at [207, 167] on div "Status No active tasks Change activity state to start receiving tasks. Leah Cab…" at bounding box center [166, 381] width 253 height 683
click at [976, 313] on div "Age of Equipment" at bounding box center [997, 317] width 114 height 21
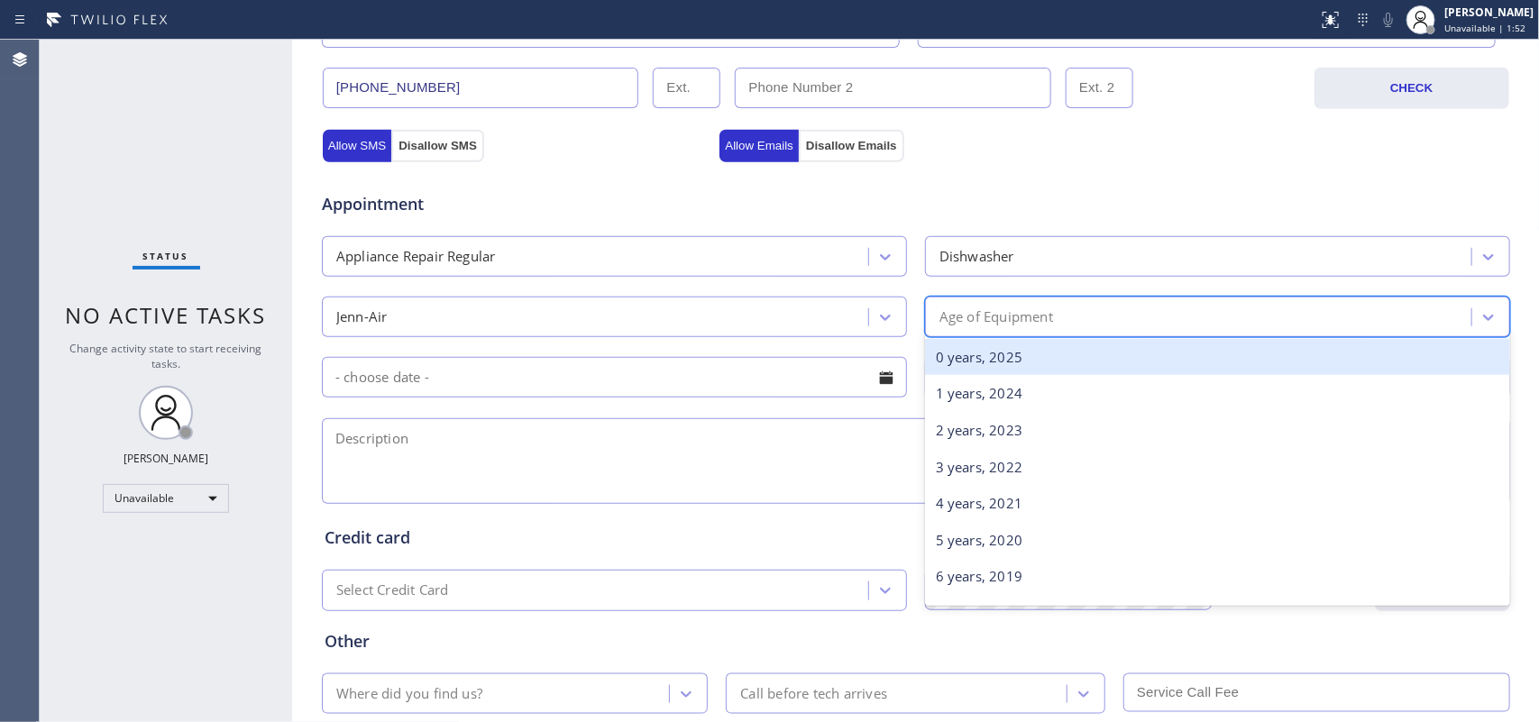
click at [1007, 363] on div "0 years, 2025" at bounding box center [1217, 357] width 585 height 37
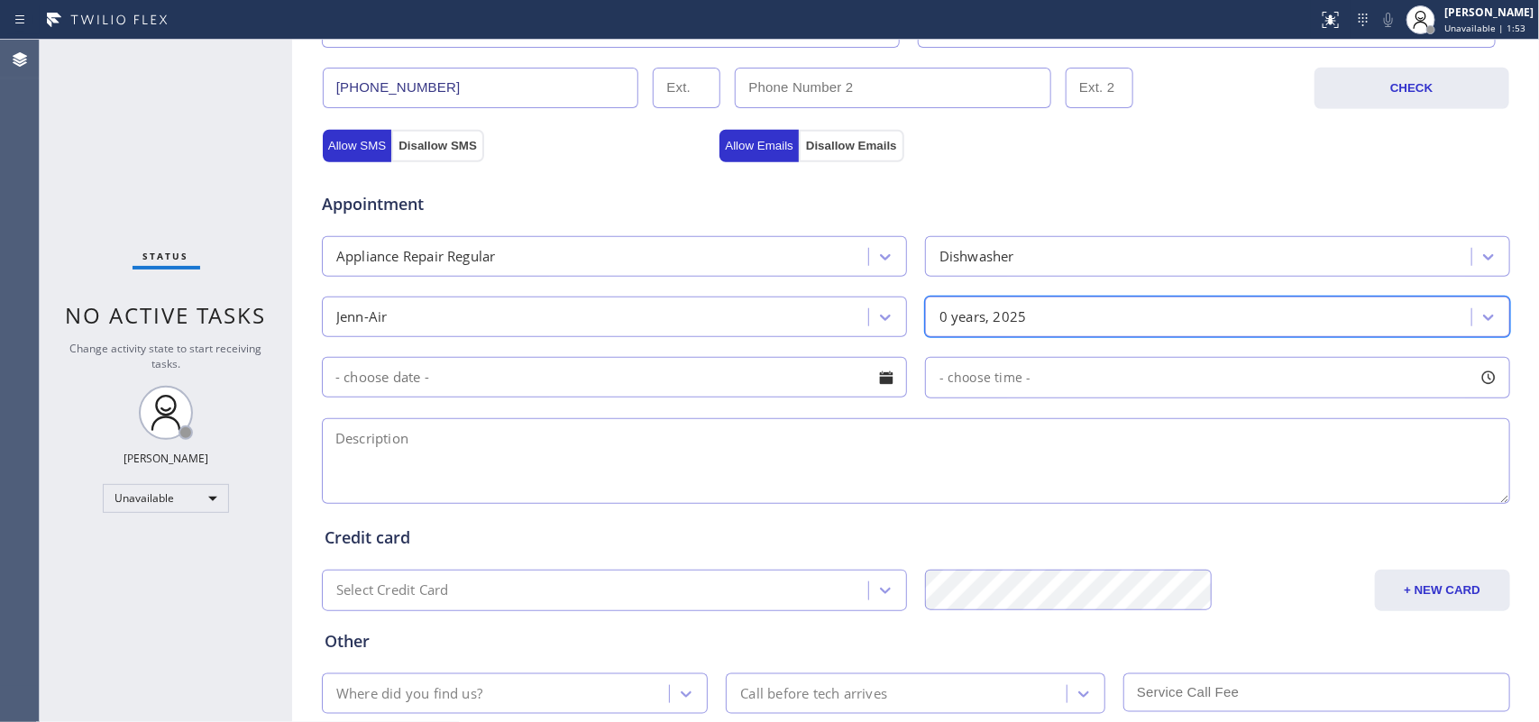
click at [1049, 312] on div "0 years, 2025" at bounding box center [1201, 317] width 541 height 32
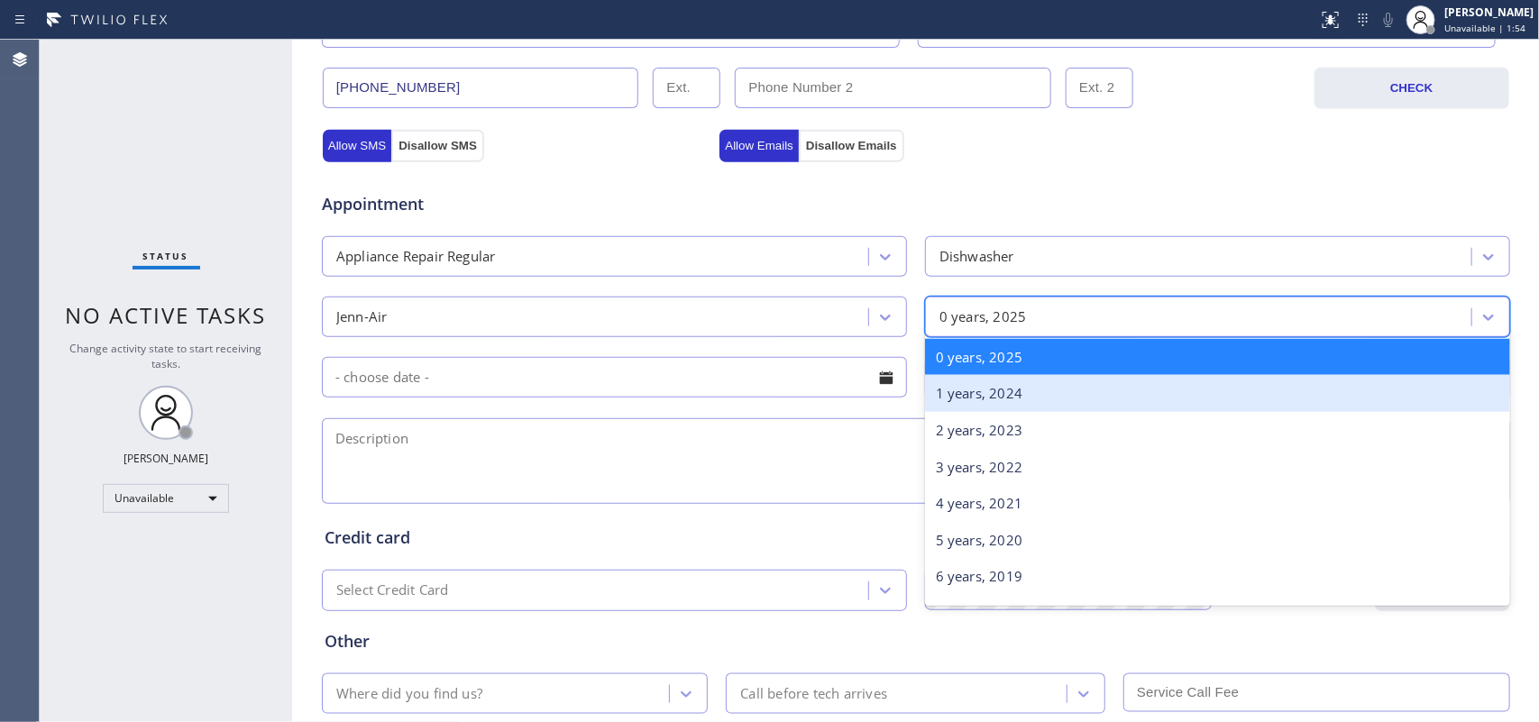
click at [1034, 394] on div "1 years, 2024" at bounding box center [1217, 393] width 585 height 37
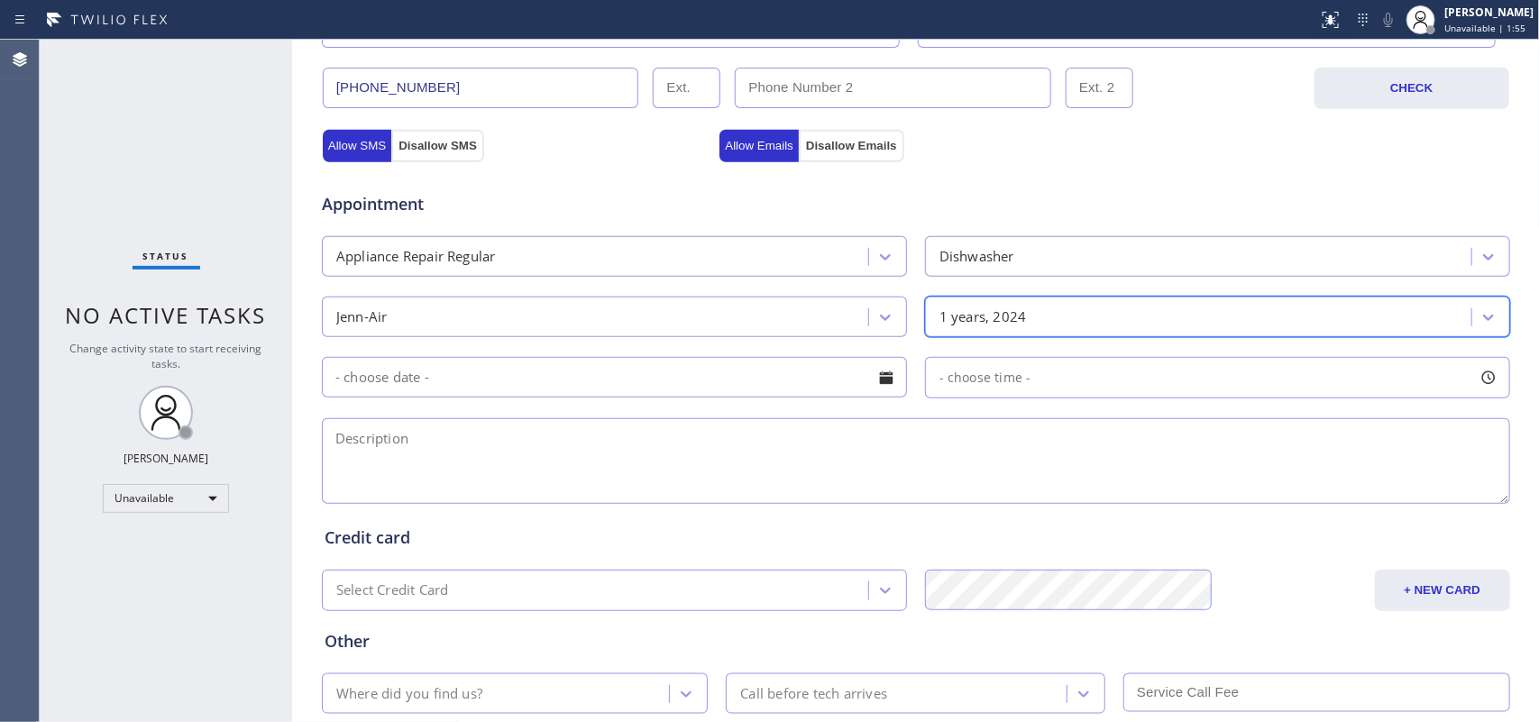
scroll to position [678, 0]
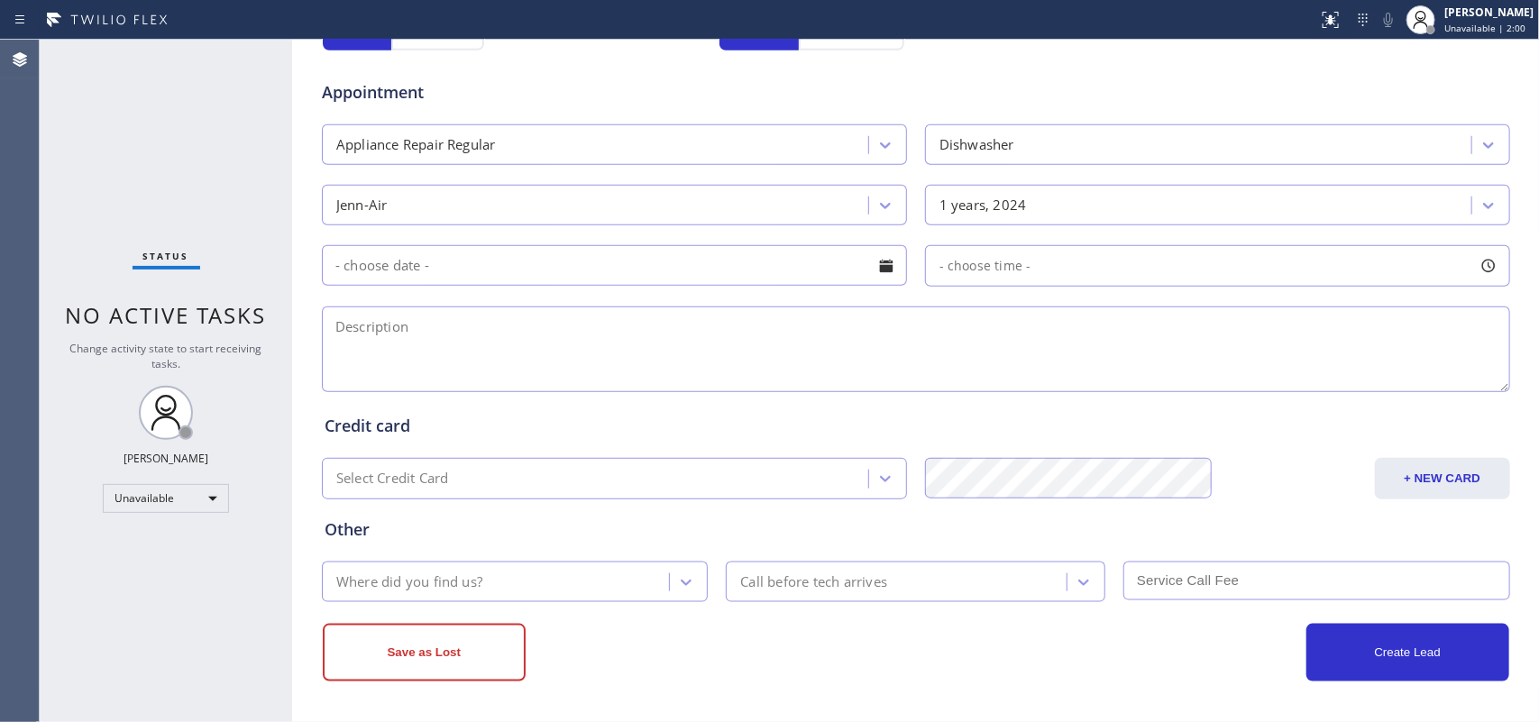
click at [180, 142] on div "Status No active tasks Change activity state to start receiving tasks. Leah Cab…" at bounding box center [166, 381] width 253 height 683
click at [511, 354] on textarea at bounding box center [916, 350] width 1189 height 86
paste textarea "Jenn Air Dishwasher / came with the house last October, a leak in the door, rep…"
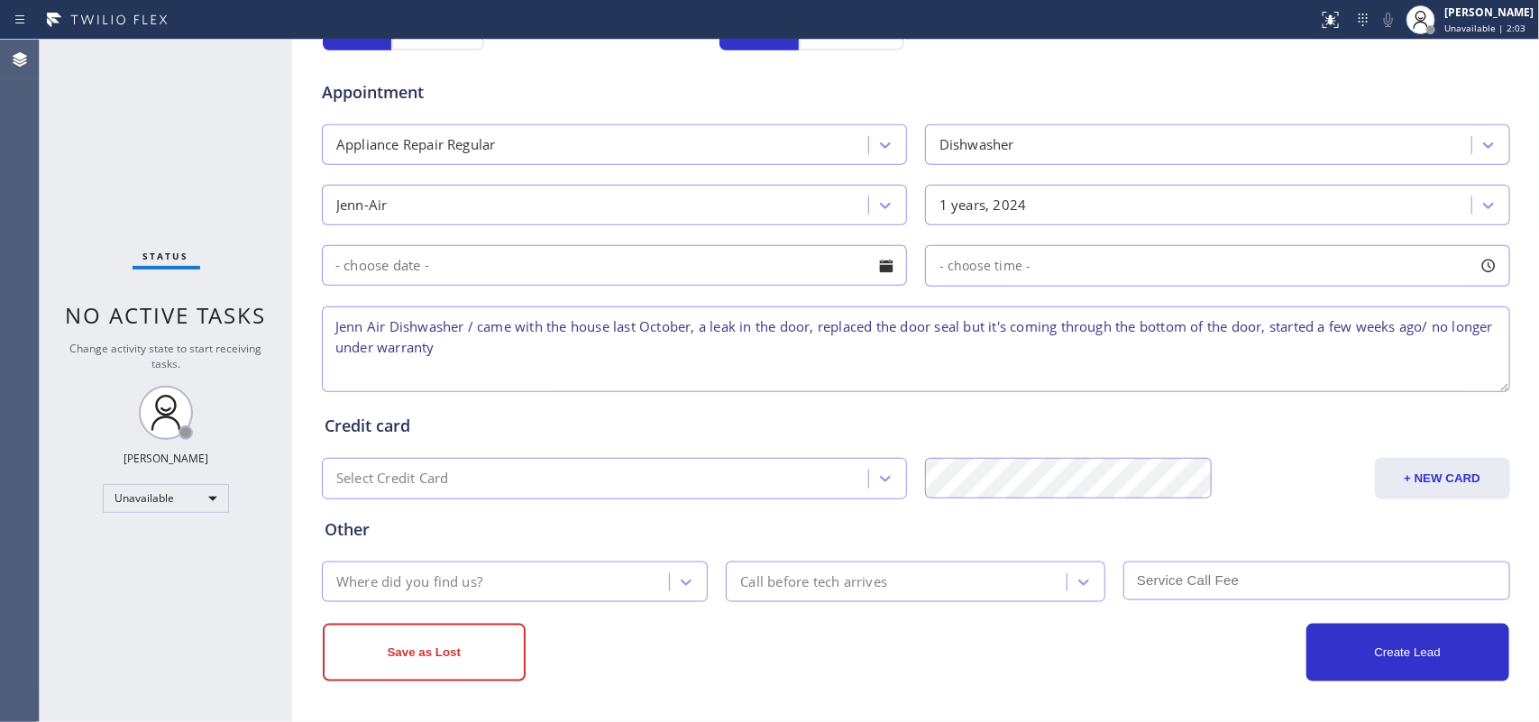
click at [511, 354] on textarea "Jenn Air Dishwasher / came with the house last October, a leak in the door, rep…" at bounding box center [916, 350] width 1189 height 86
type textarea "Jenn Air Dishwasher / came with the house last October, a leak in the door, rep…"
click at [618, 568] on div "Where did you find us?" at bounding box center [498, 582] width 343 height 32
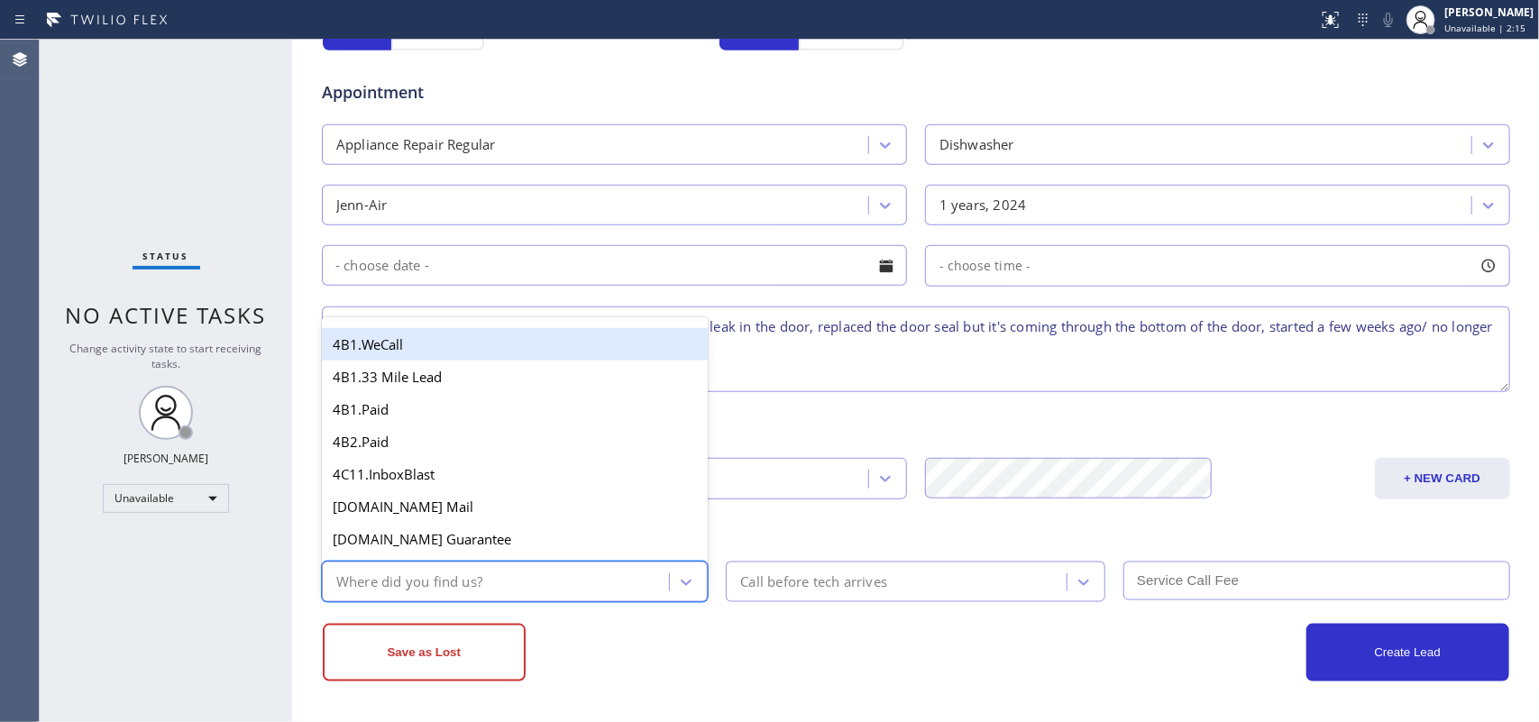
type input "g"
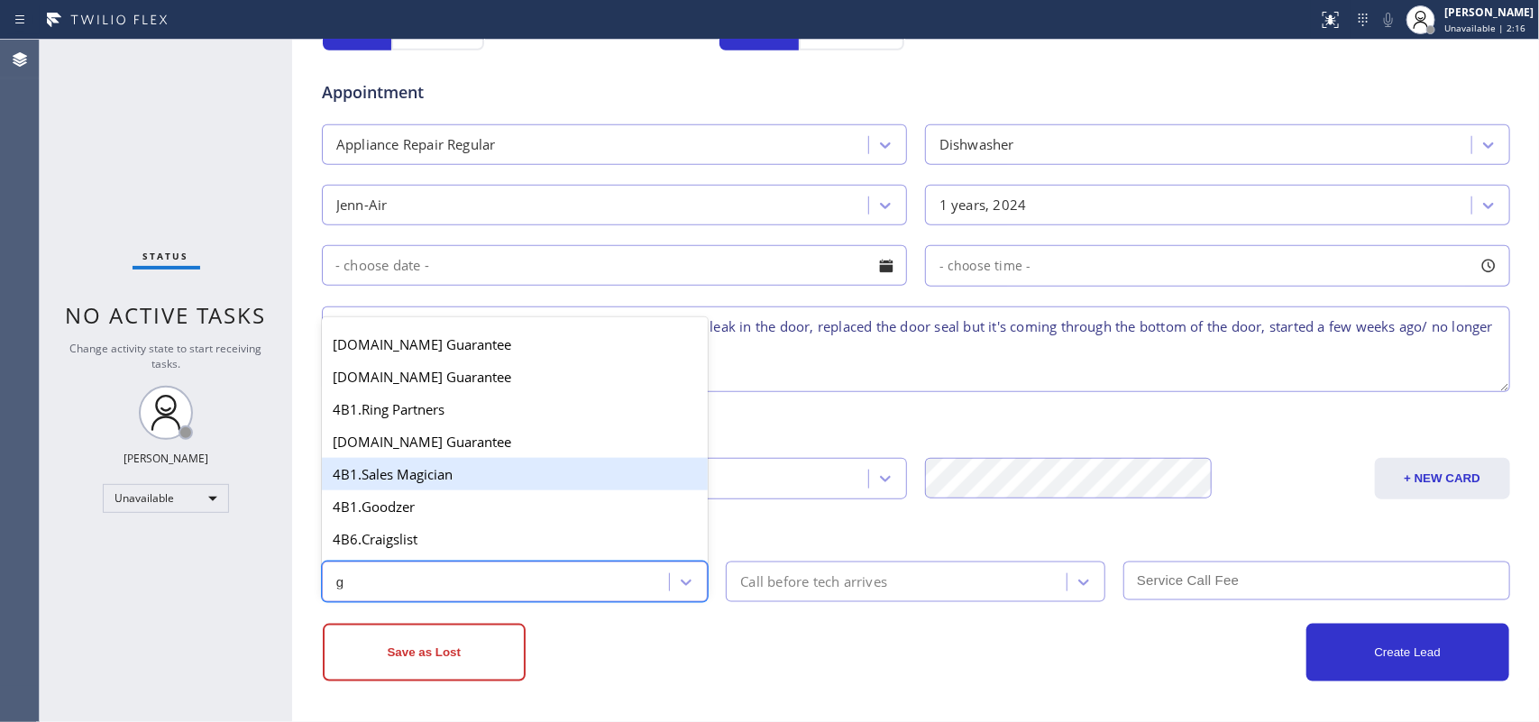
scroll to position [225, 0]
click at [452, 492] on div "4A. Google/G+" at bounding box center [515, 476] width 387 height 32
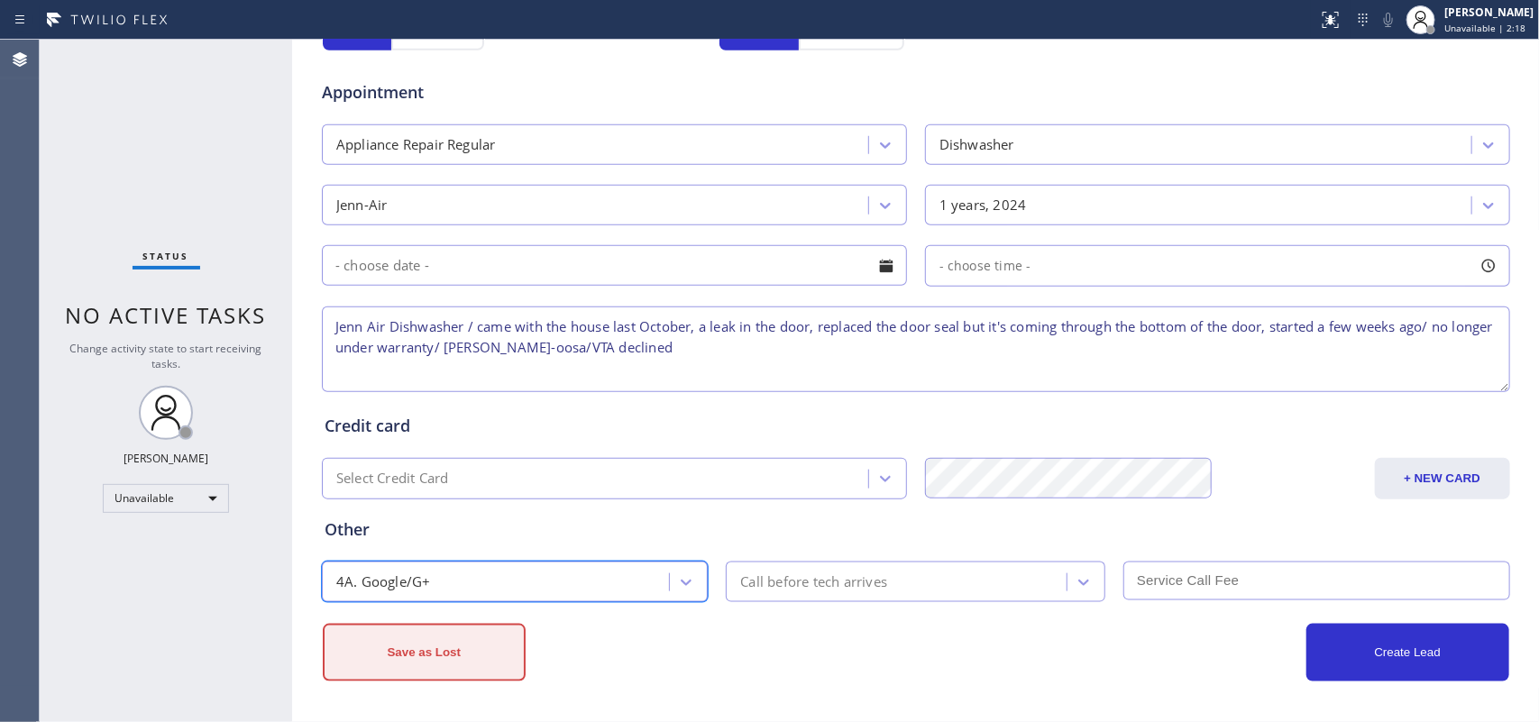
click at [463, 665] on button "Save as Lost" at bounding box center [424, 653] width 203 height 58
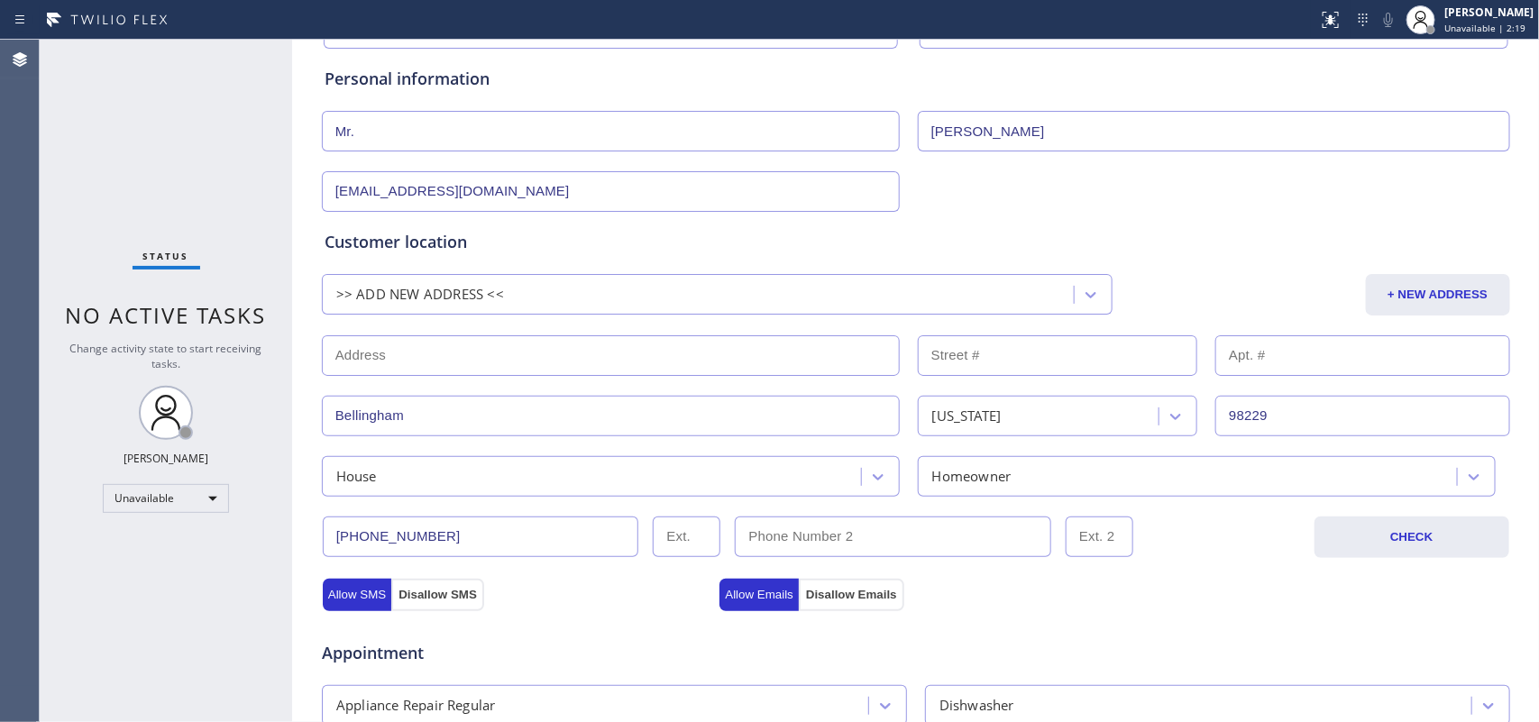
scroll to position [0, 0]
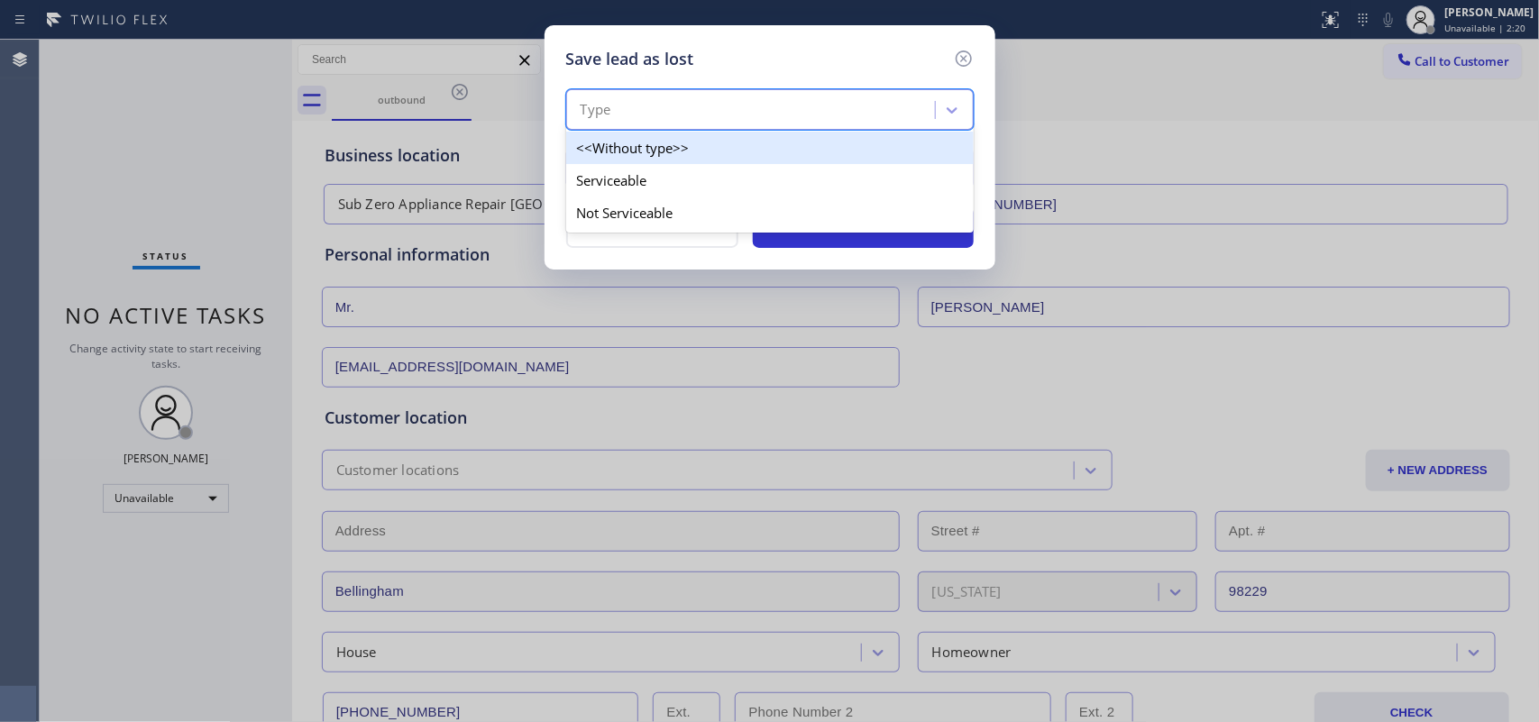
click at [932, 95] on div "Type" at bounding box center [753, 111] width 363 height 32
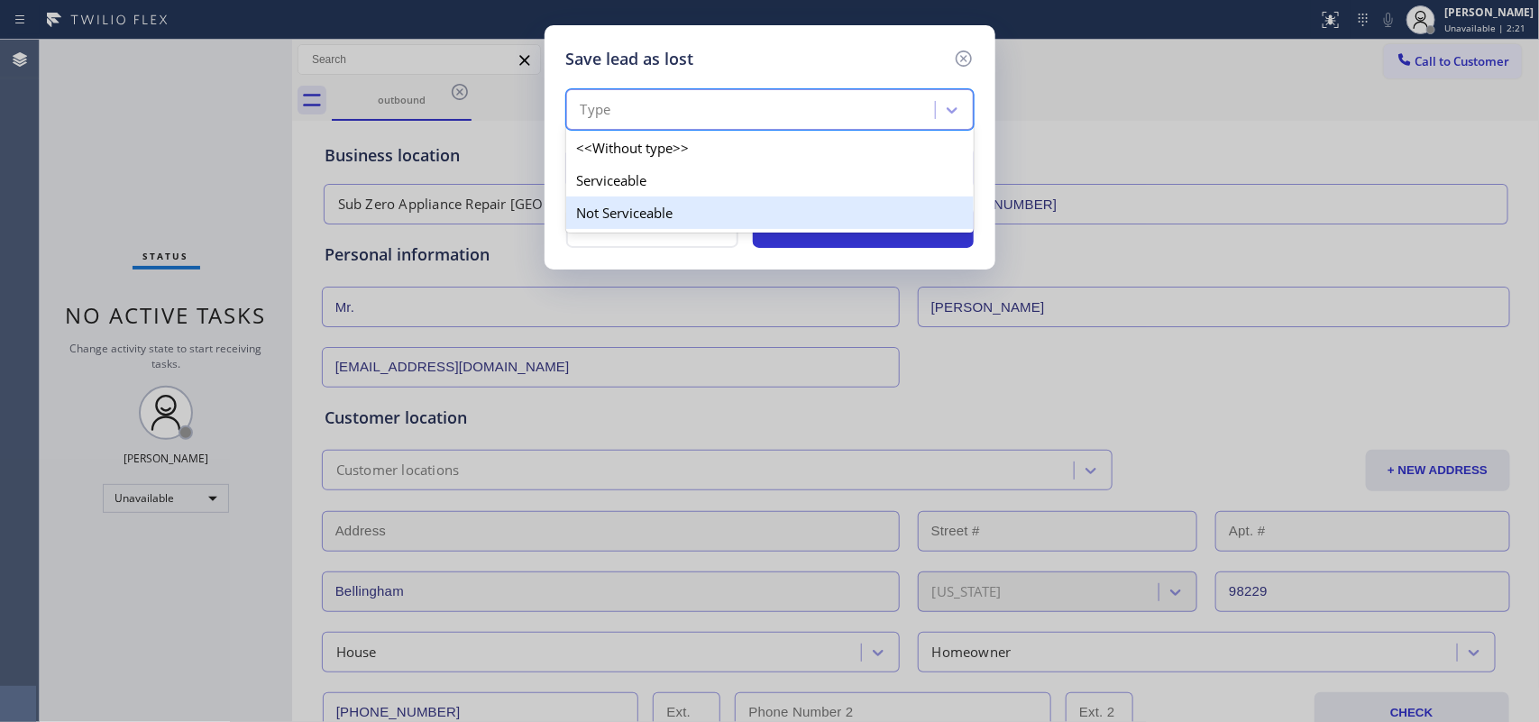
click at [686, 214] on div "Not Serviceable" at bounding box center [770, 213] width 408 height 32
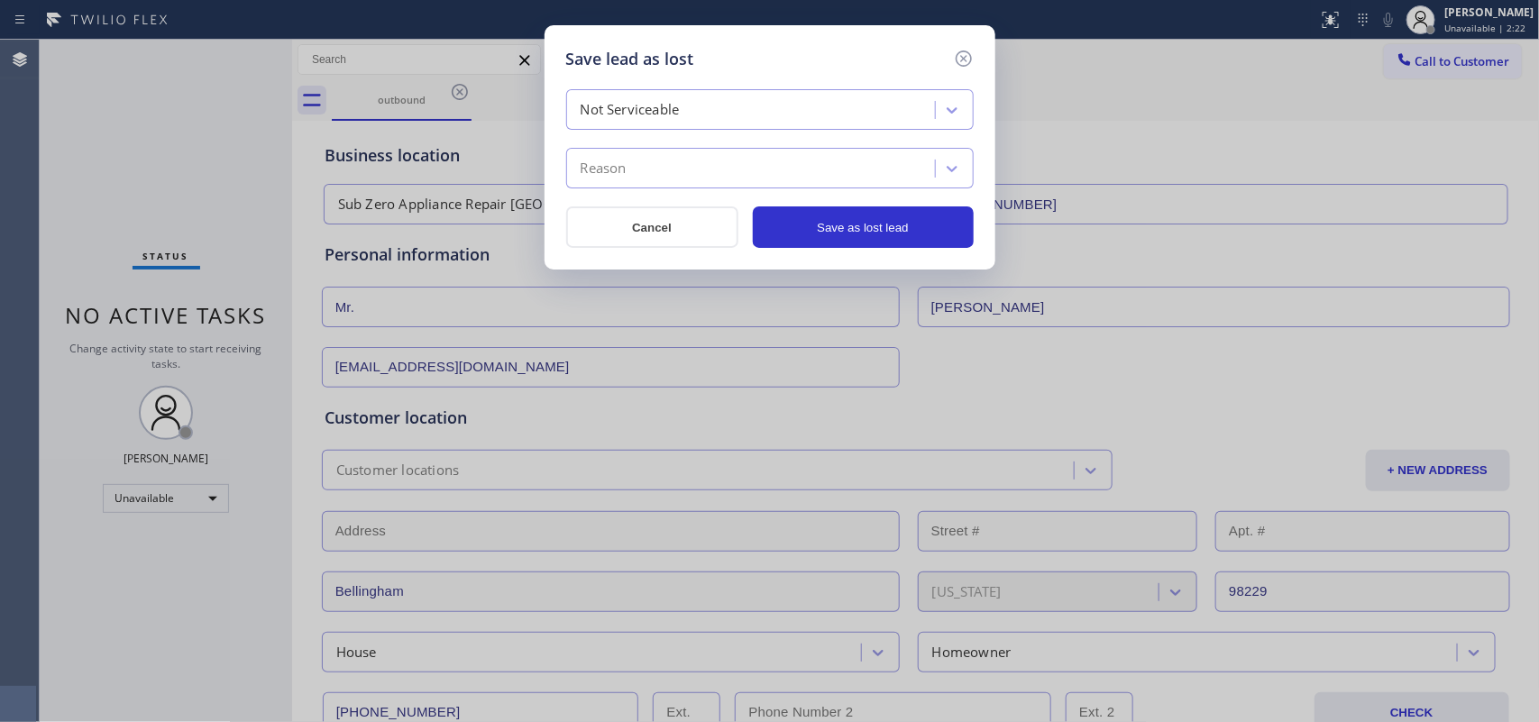
click at [723, 164] on div "Reason" at bounding box center [753, 169] width 363 height 32
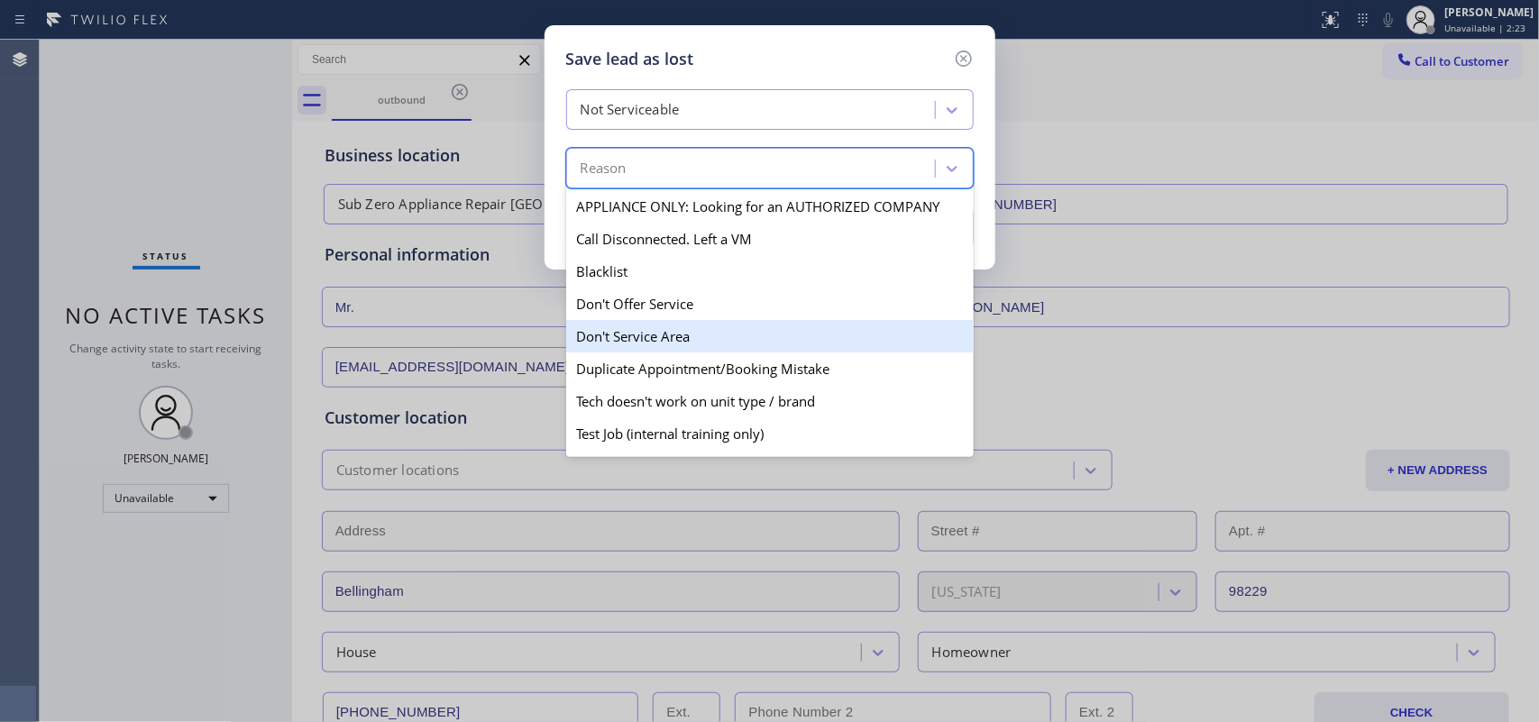
click at [726, 340] on div "Don't Service Area" at bounding box center [770, 336] width 408 height 32
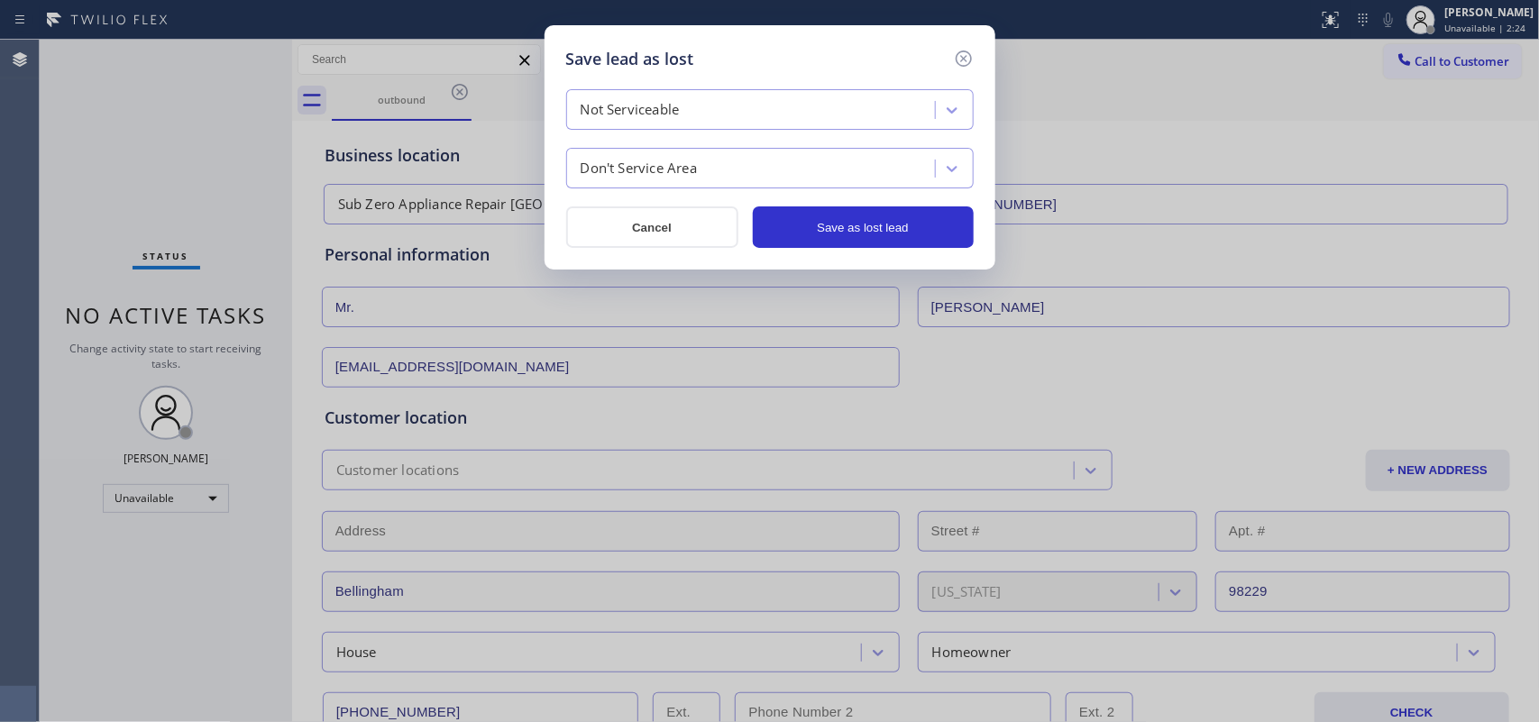
click at [814, 205] on div "Not Serviceable Don't Service Area Cancel Save as lost lead" at bounding box center [770, 168] width 408 height 159
click at [826, 224] on button "Save as lost lead" at bounding box center [863, 227] width 221 height 41
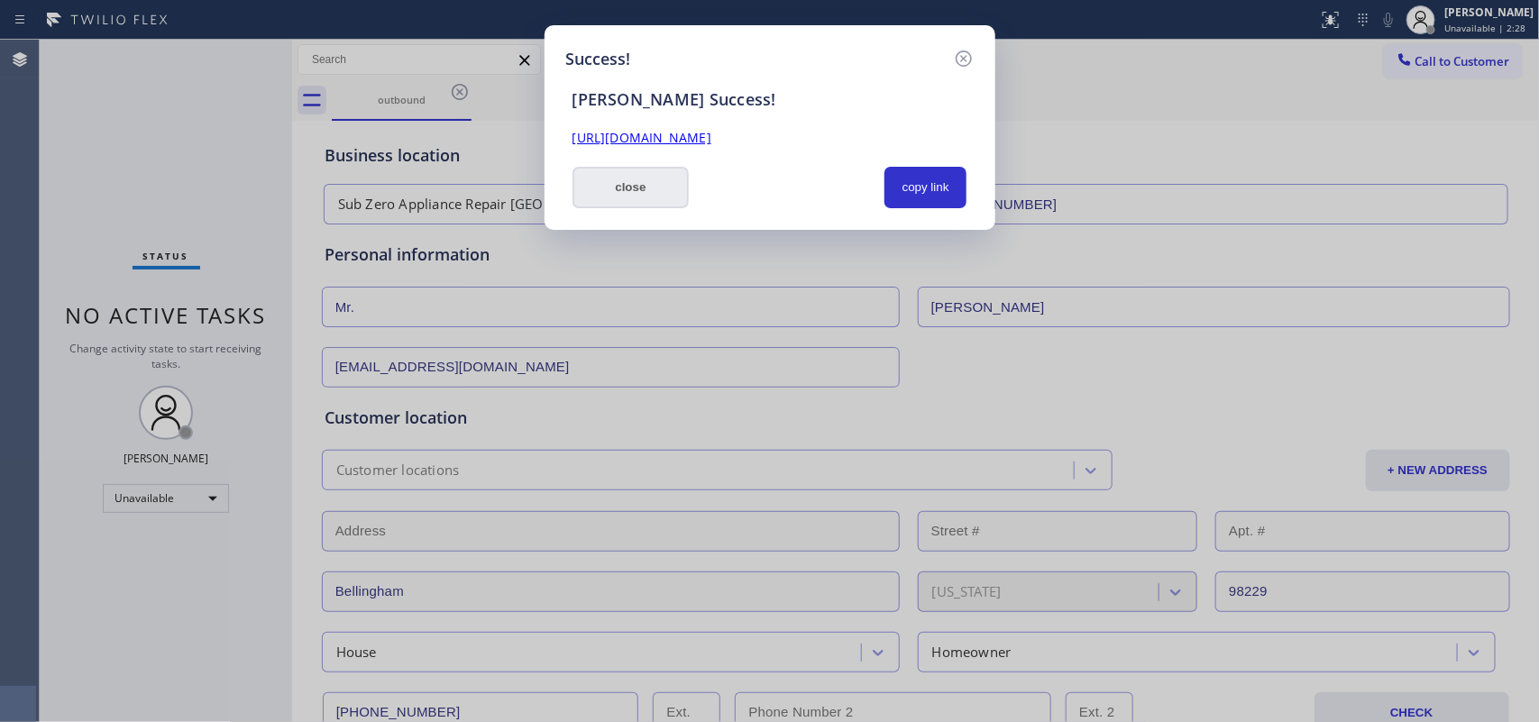
click at [611, 190] on button "close" at bounding box center [631, 187] width 117 height 41
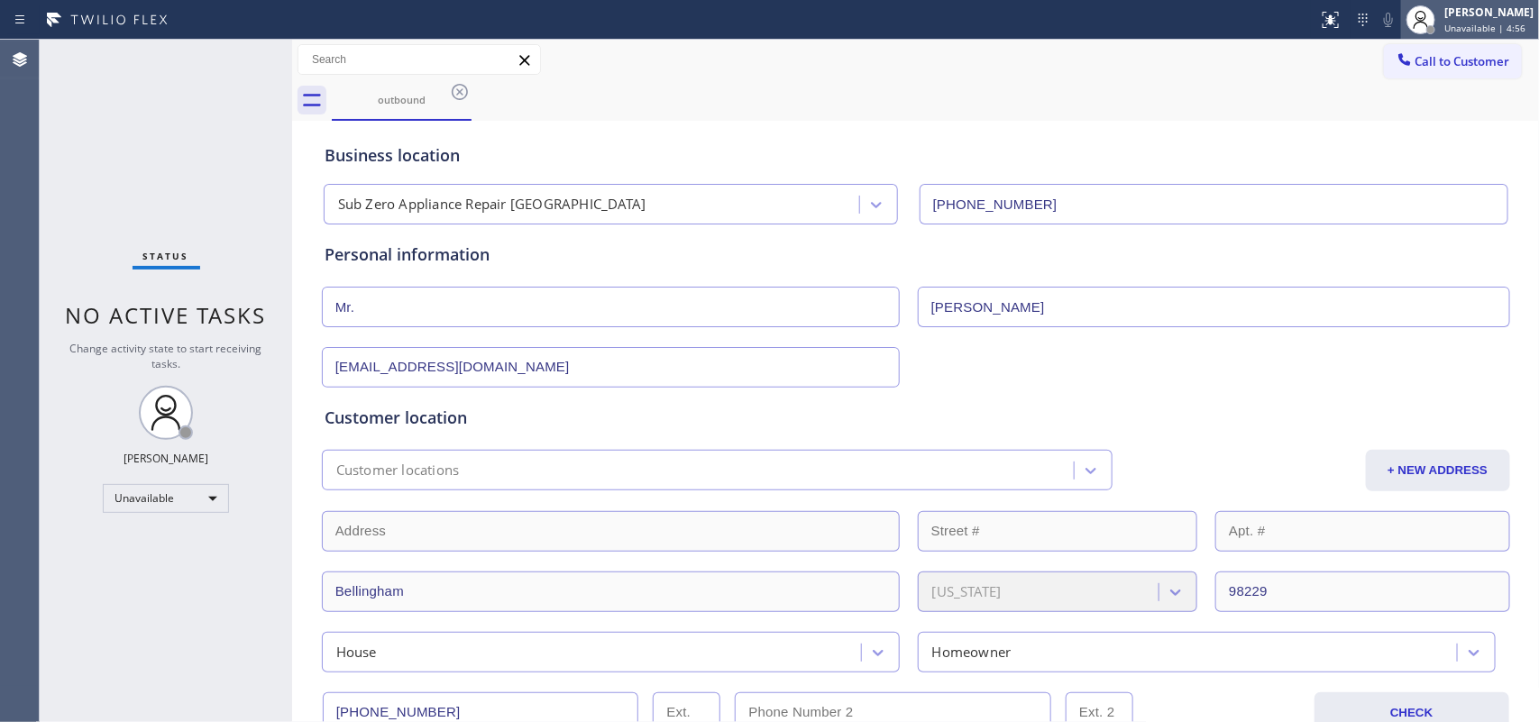
click at [1488, 23] on span "Unavailable | 4:56" at bounding box center [1485, 28] width 81 height 13
click at [456, 96] on icon at bounding box center [460, 92] width 22 height 22
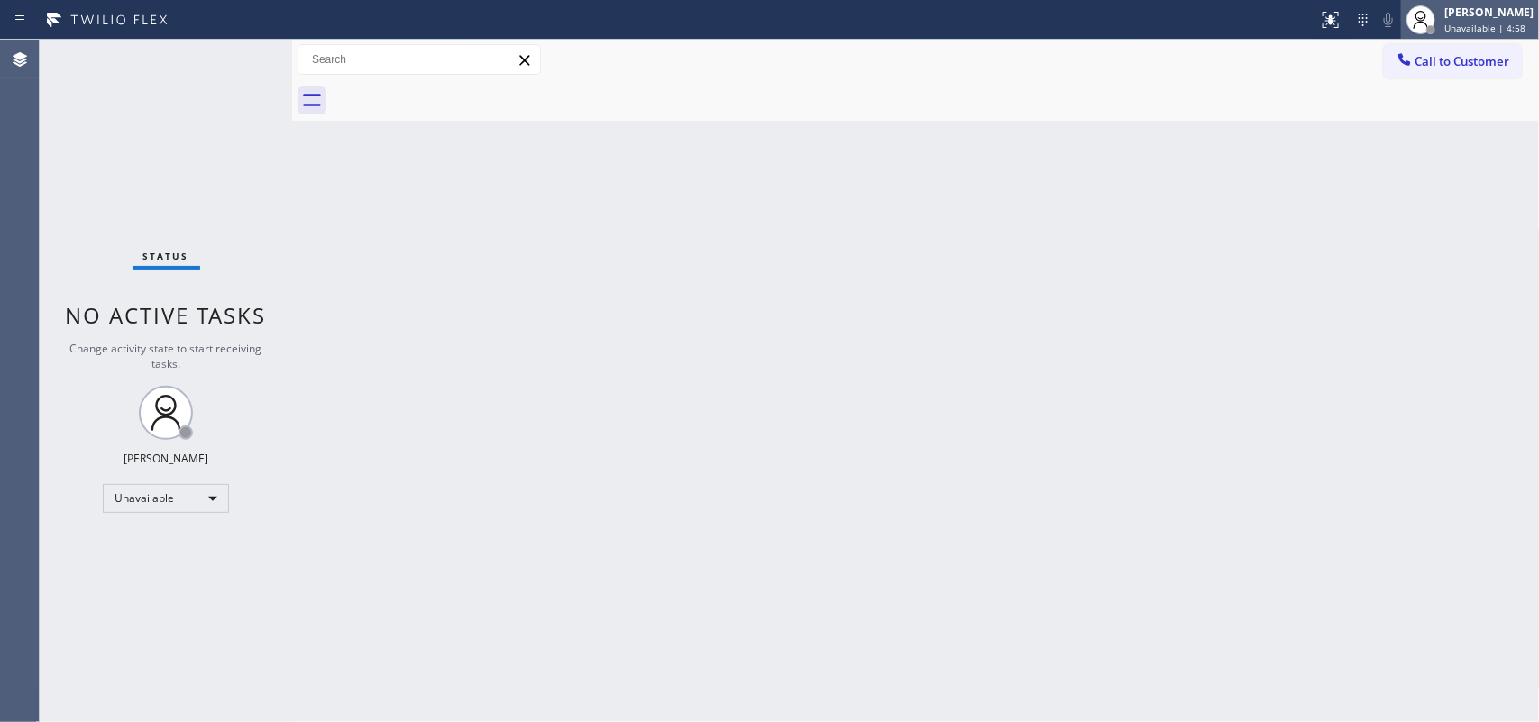
click at [1465, 19] on div "[PERSON_NAME]" at bounding box center [1489, 12] width 89 height 15
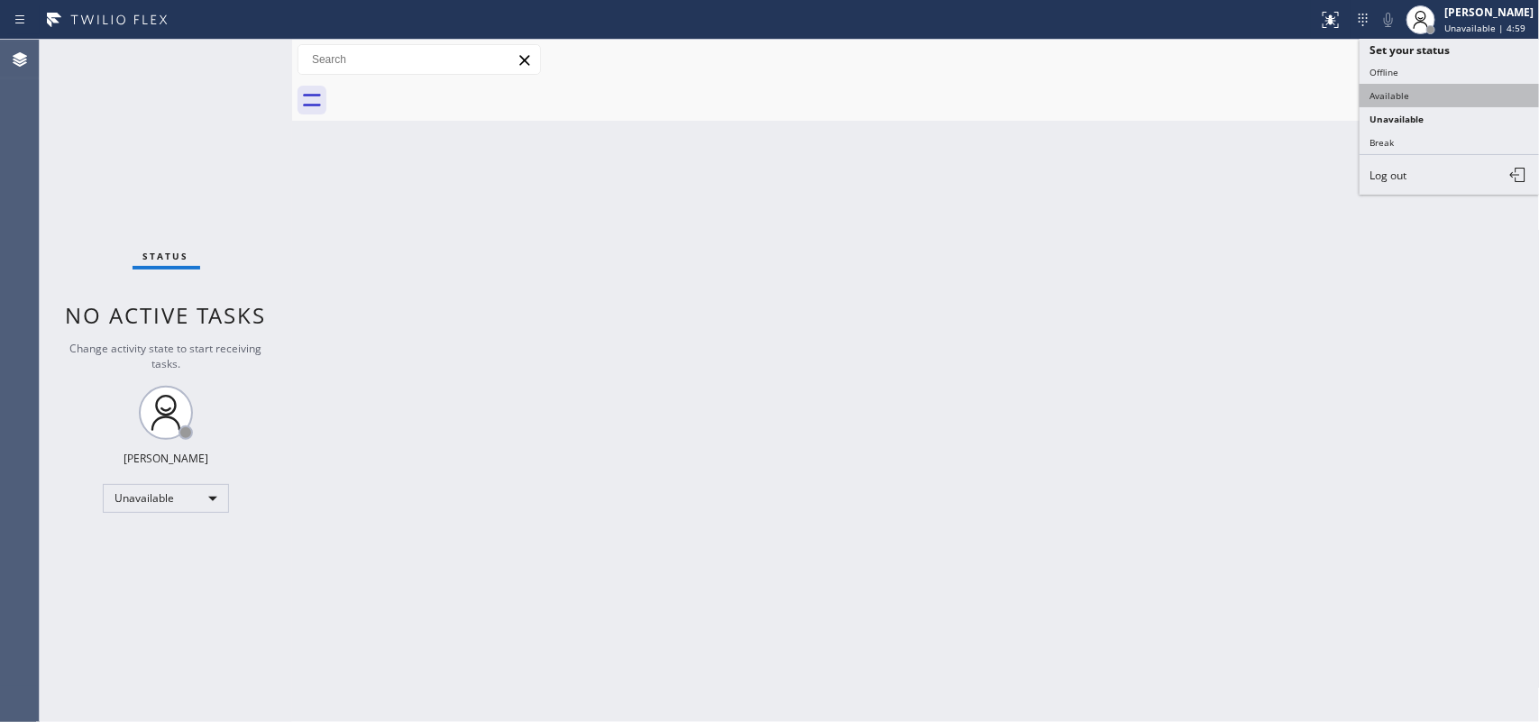
click at [1431, 97] on button "Available" at bounding box center [1450, 95] width 180 height 23
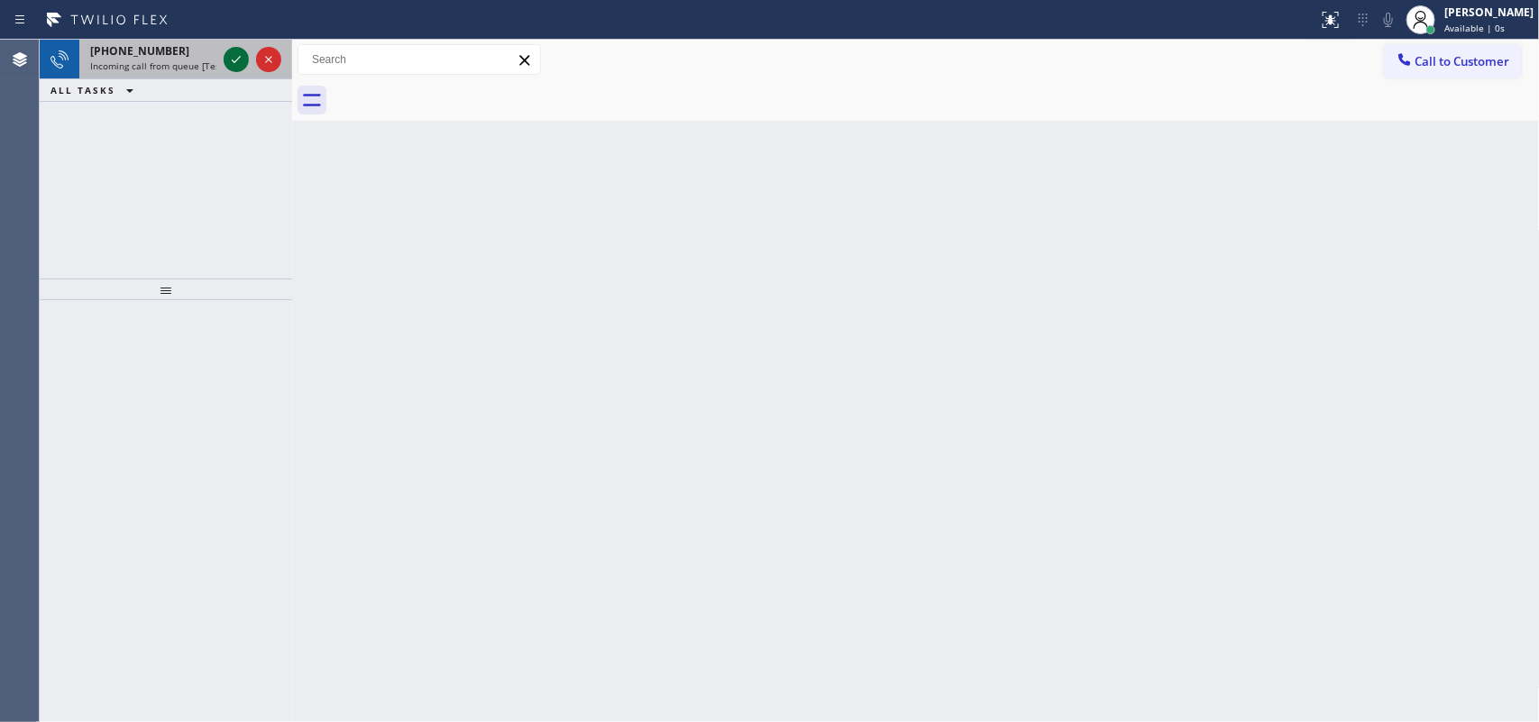
click at [231, 59] on icon at bounding box center [236, 60] width 22 height 22
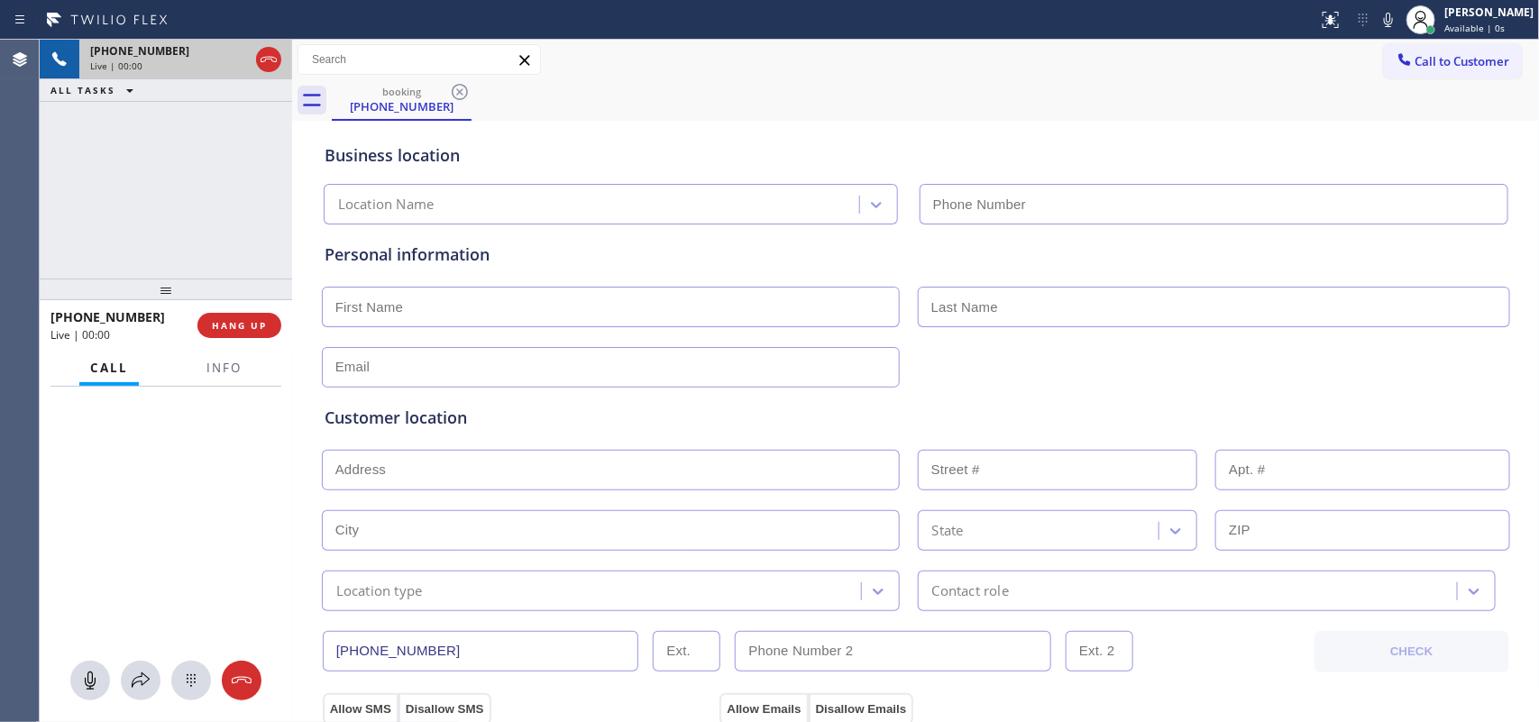
type input "[PHONE_NUMBER]"
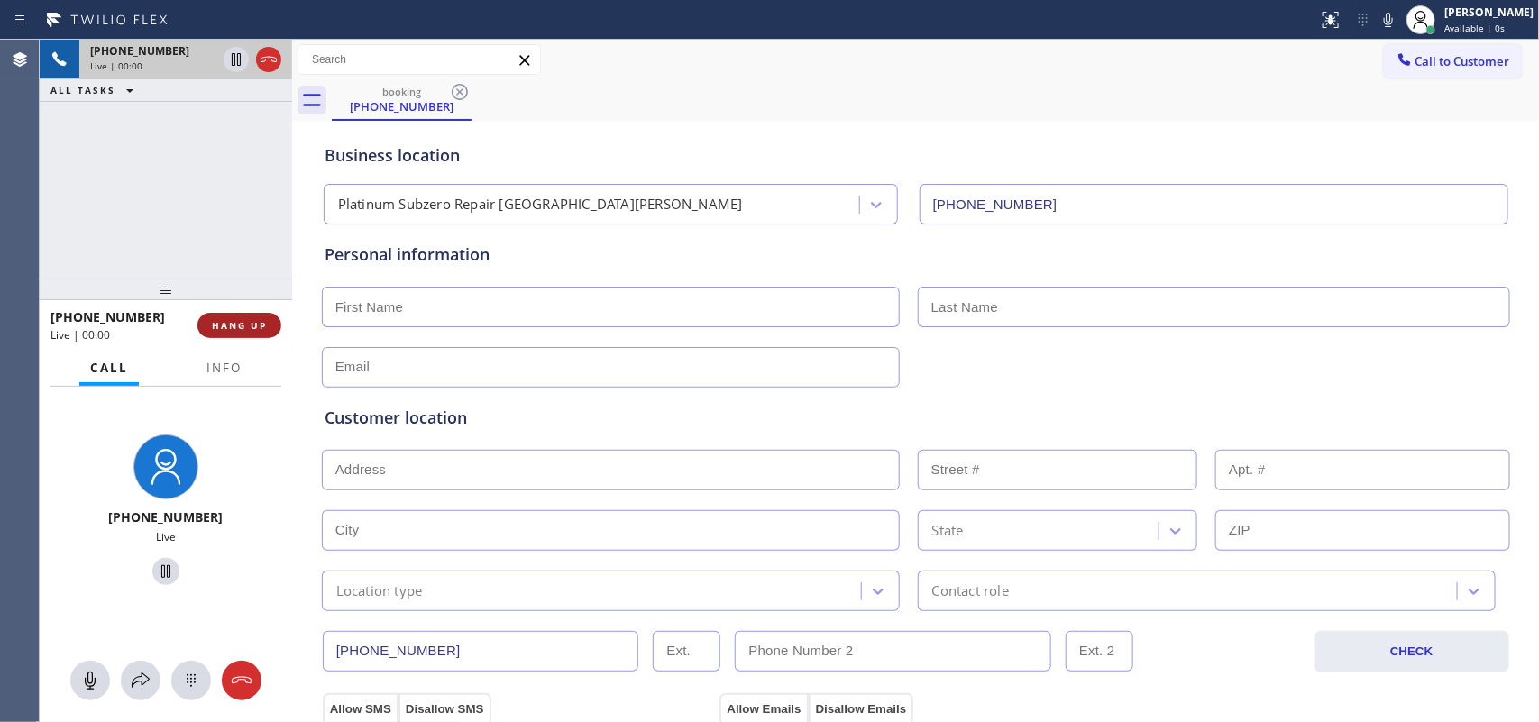
click at [243, 322] on span "HANG UP" at bounding box center [239, 325] width 55 height 13
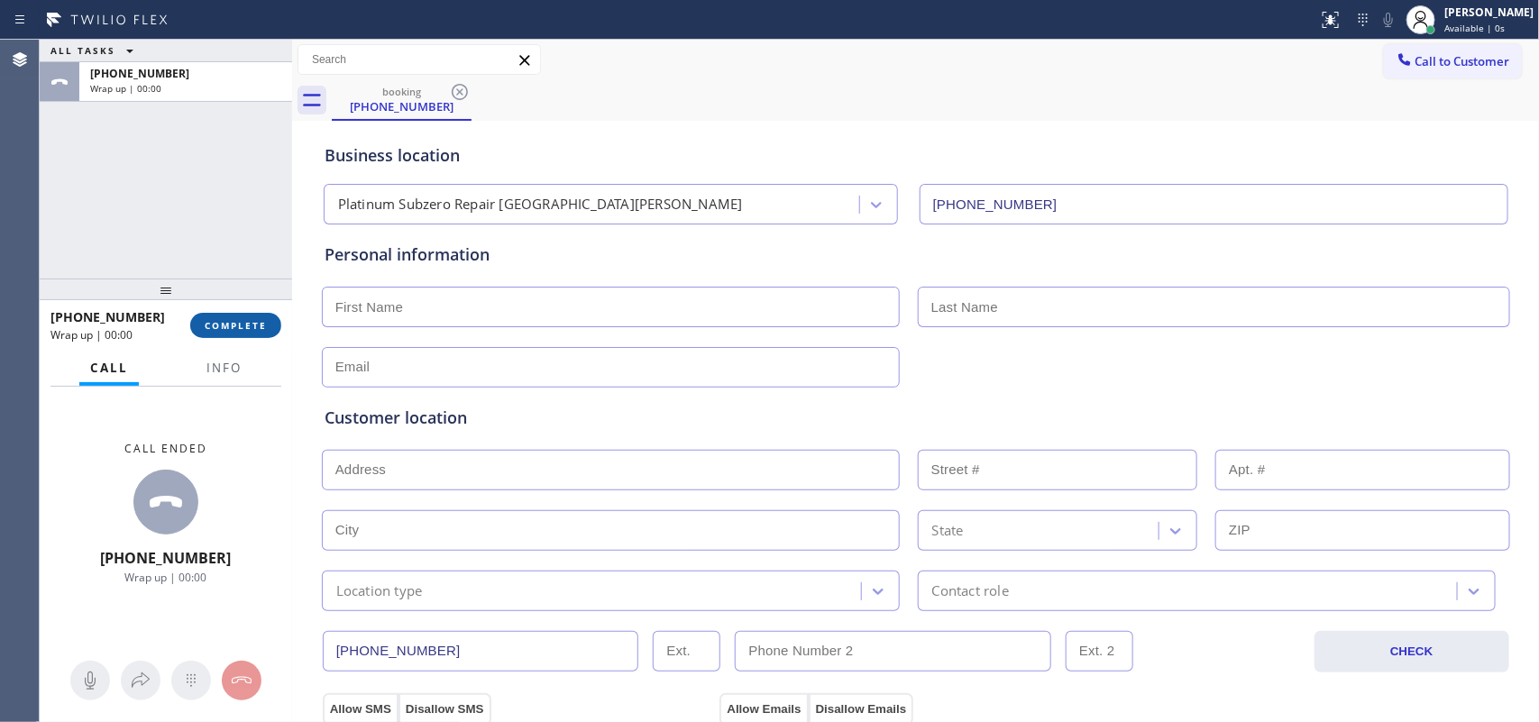
click at [239, 334] on button "COMPLETE" at bounding box center [235, 325] width 91 height 25
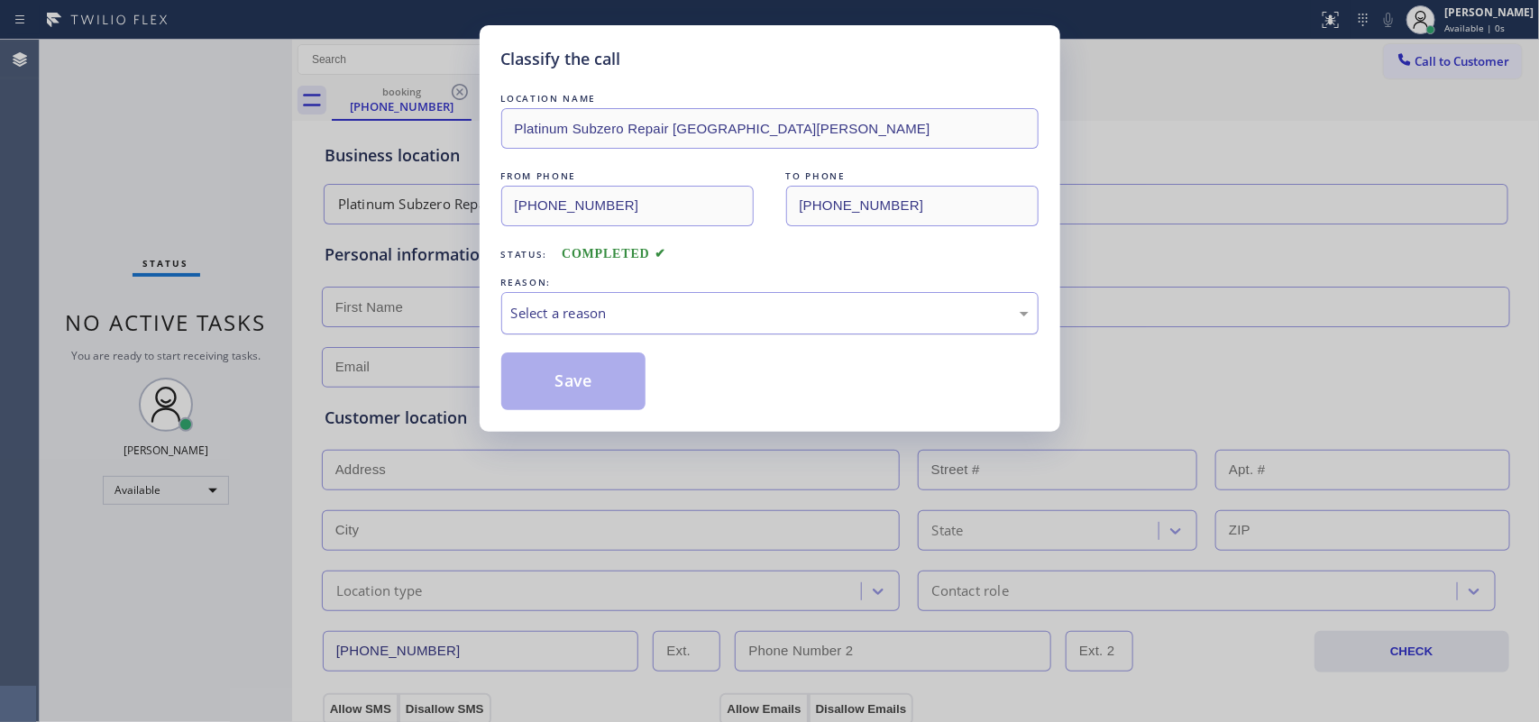
click at [713, 318] on div "Select a reason" at bounding box center [770, 313] width 518 height 21
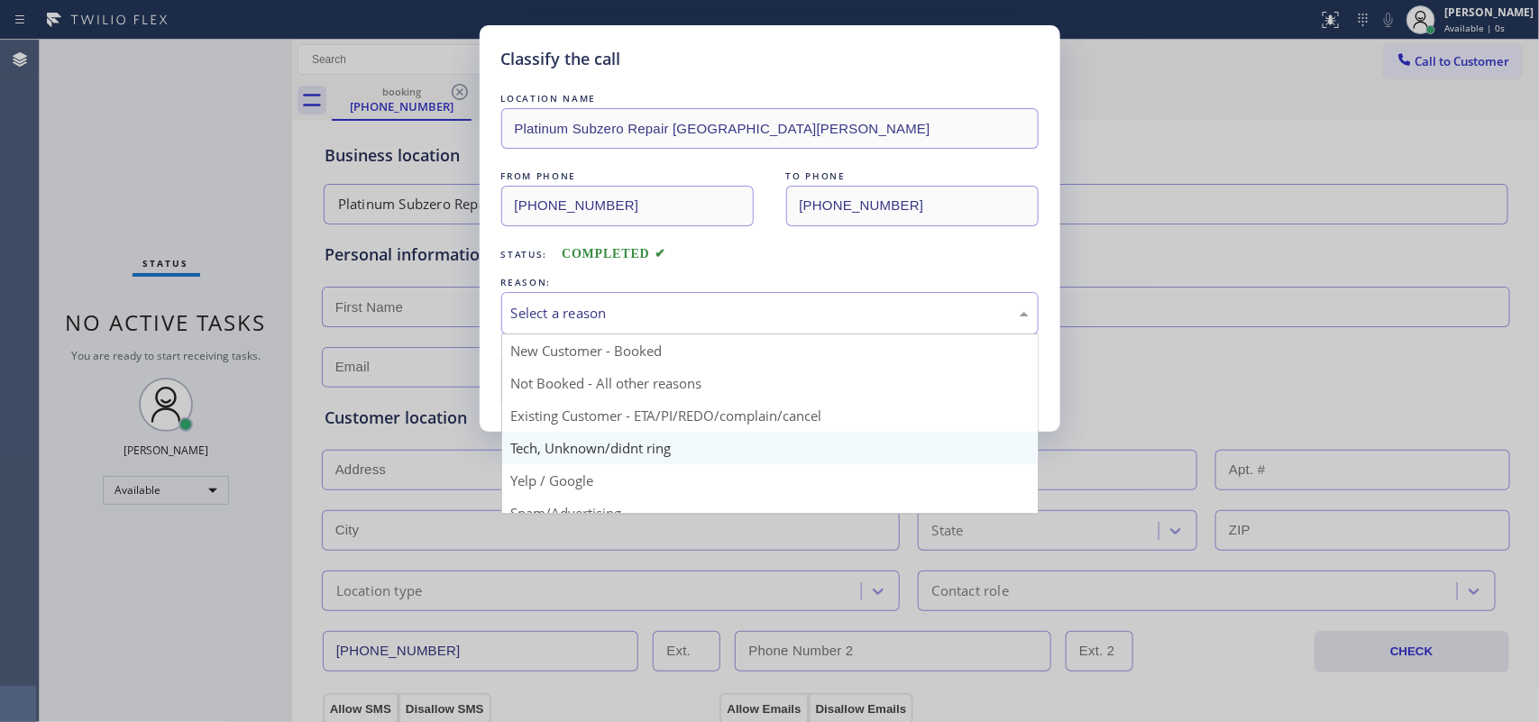
scroll to position [124, 0]
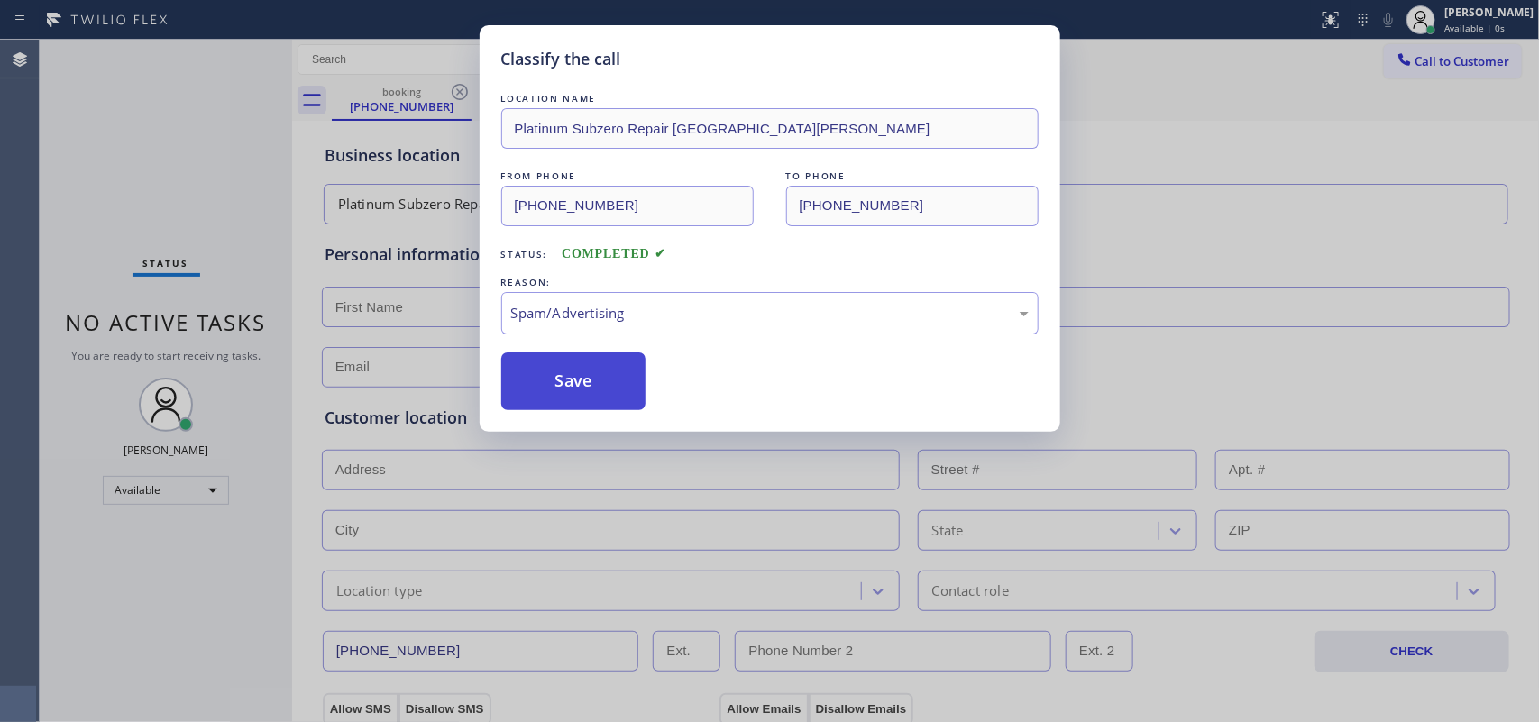
drag, startPoint x: 607, startPoint y: 385, endPoint x: 591, endPoint y: 359, distance: 30.8
click at [605, 385] on button "Save" at bounding box center [573, 382] width 145 height 58
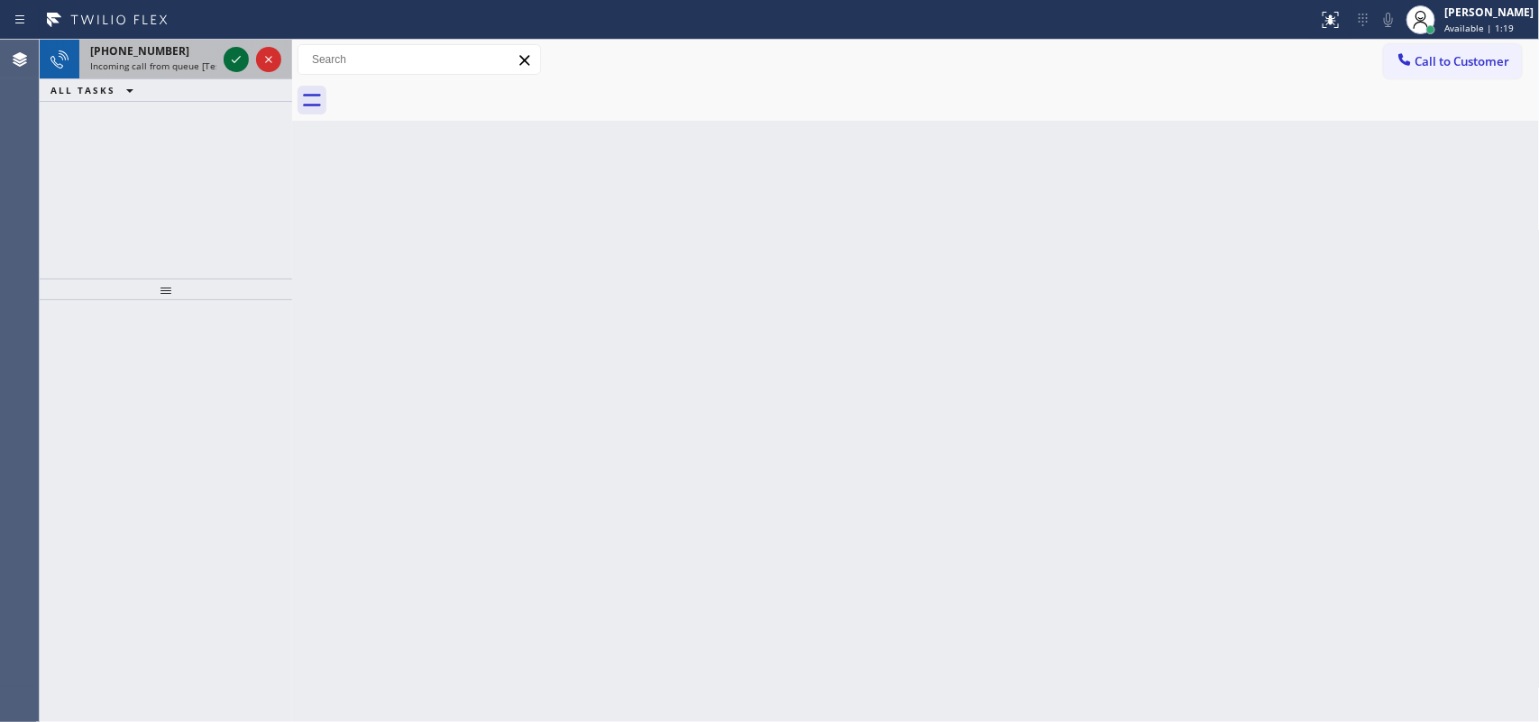
click at [232, 54] on icon at bounding box center [236, 60] width 22 height 22
click at [236, 50] on icon at bounding box center [236, 60] width 22 height 22
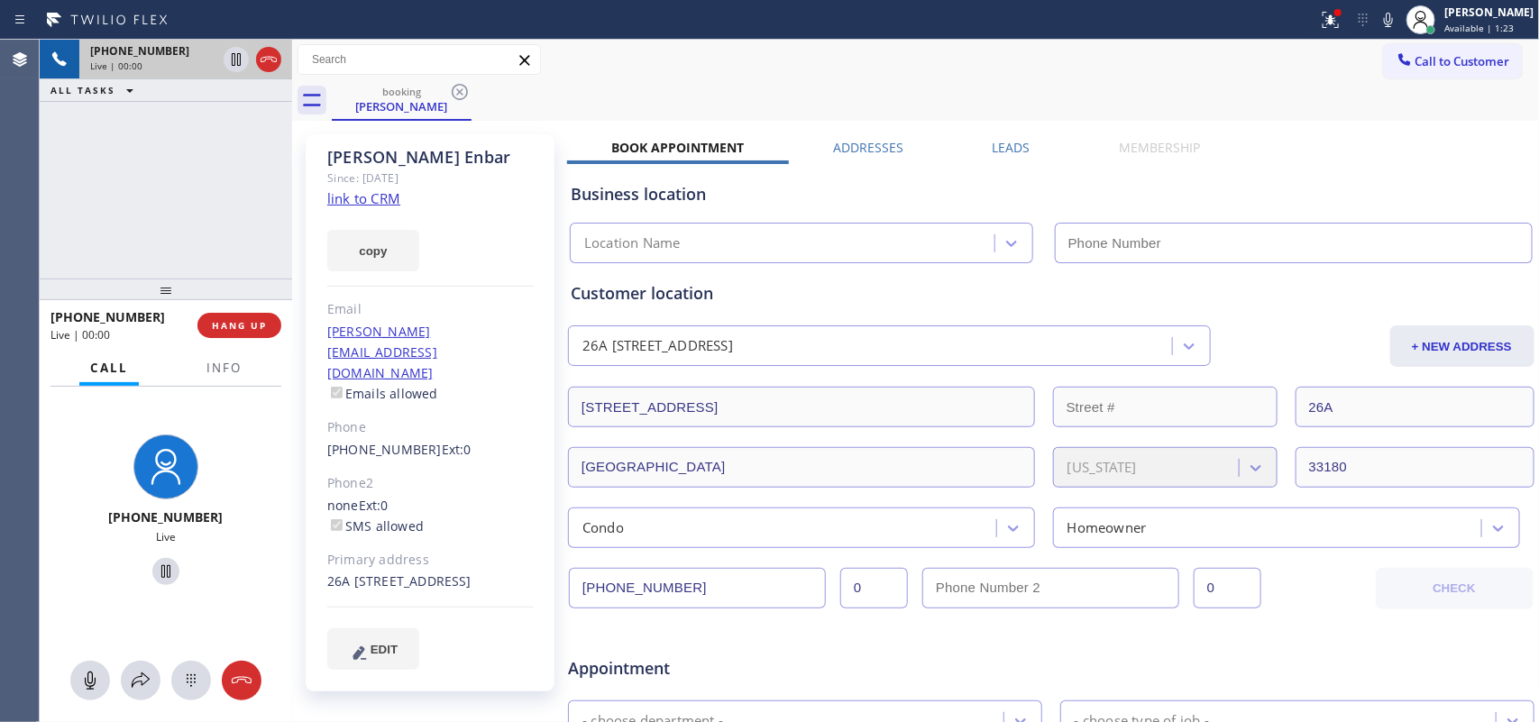
type input "[PHONE_NUMBER]"
click at [371, 190] on link "link to CRM" at bounding box center [363, 198] width 73 height 18
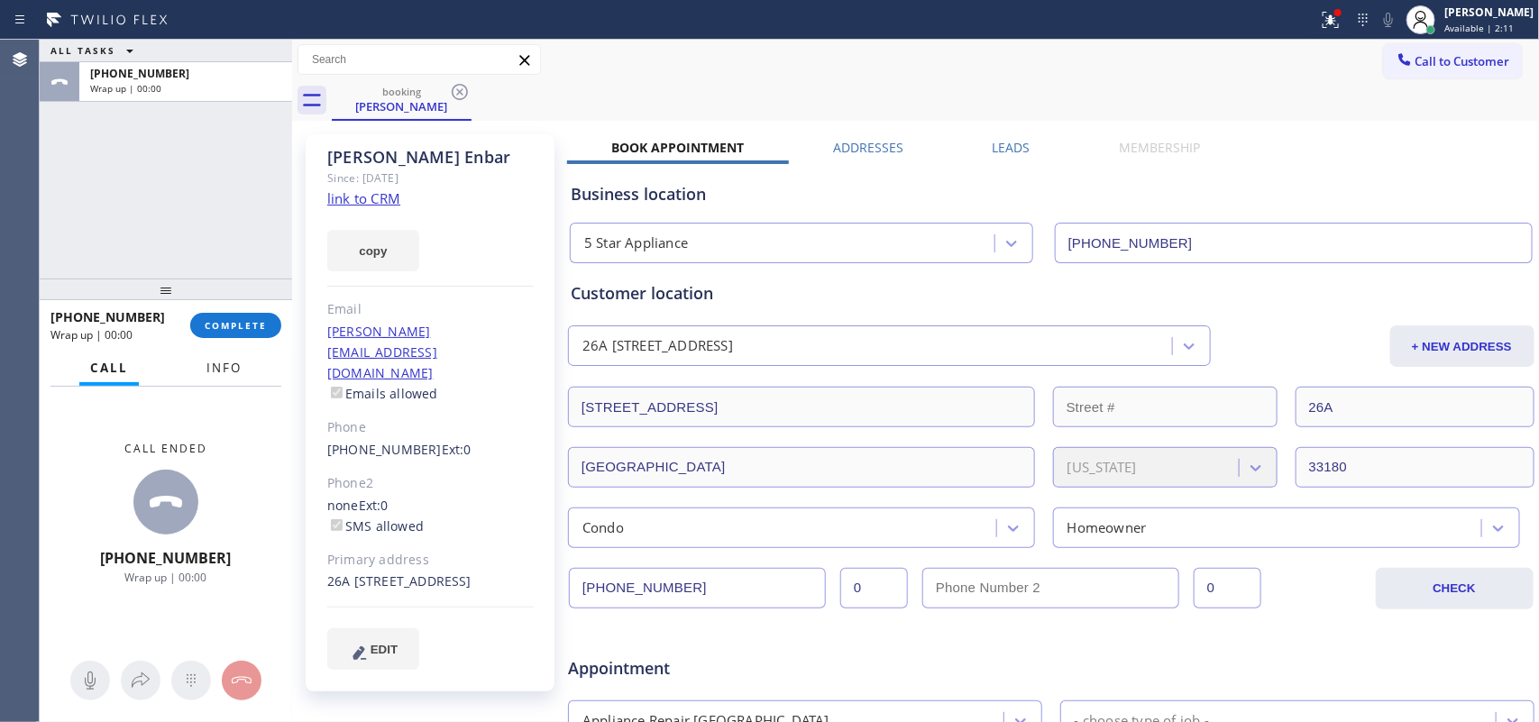
click at [249, 358] on button "Info" at bounding box center [224, 368] width 57 height 35
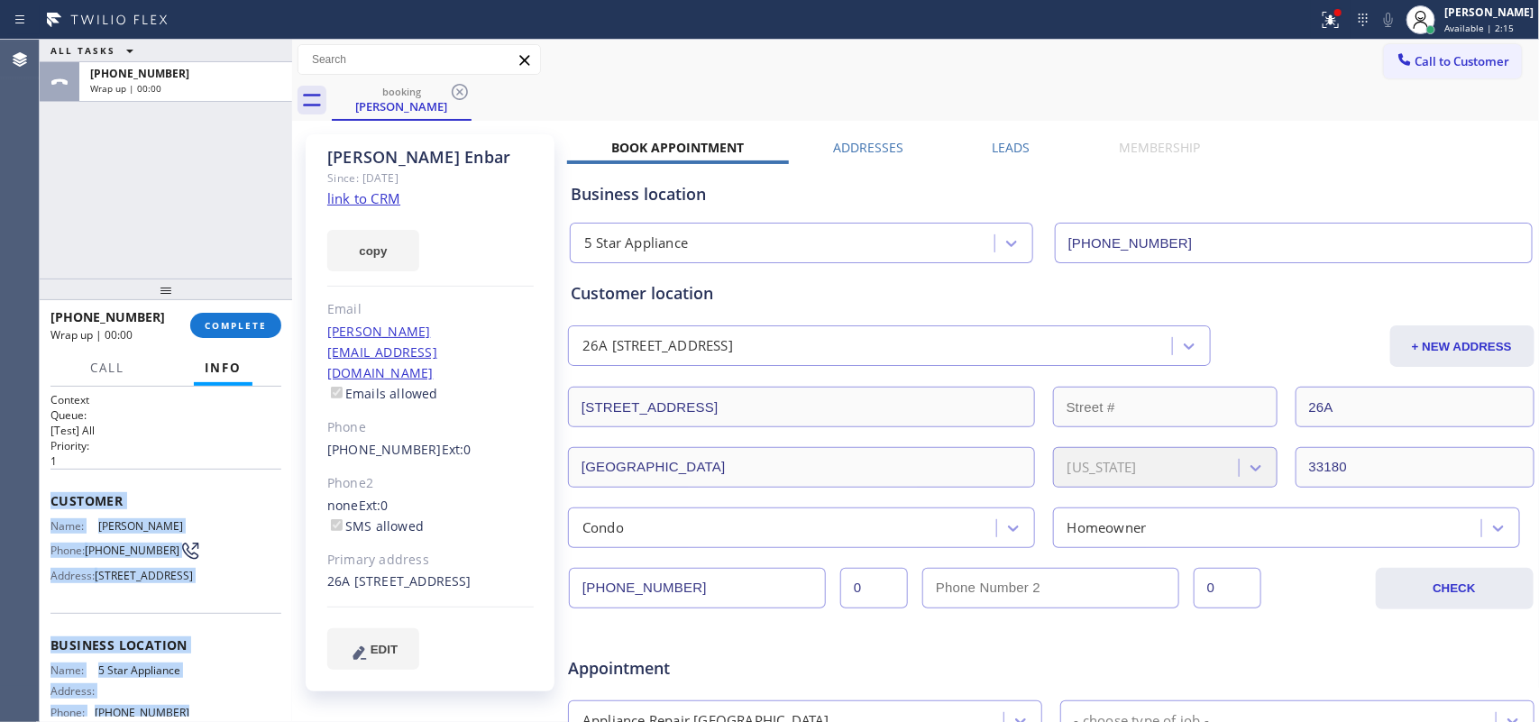
drag, startPoint x: 196, startPoint y: 552, endPoint x: 50, endPoint y: 492, distance: 158.1
click at [51, 492] on div "Context Queue: [Test] All Priority: 1 Customer Name: Maurice Enbar Phone: (917)…" at bounding box center [166, 639] width 231 height 494
copy div "Customer Name: Maurice Enbar Phone: (917) 709-7064 Address: 19355 Turnberry Way…"
click at [255, 327] on span "COMPLETE" at bounding box center [236, 325] width 62 height 13
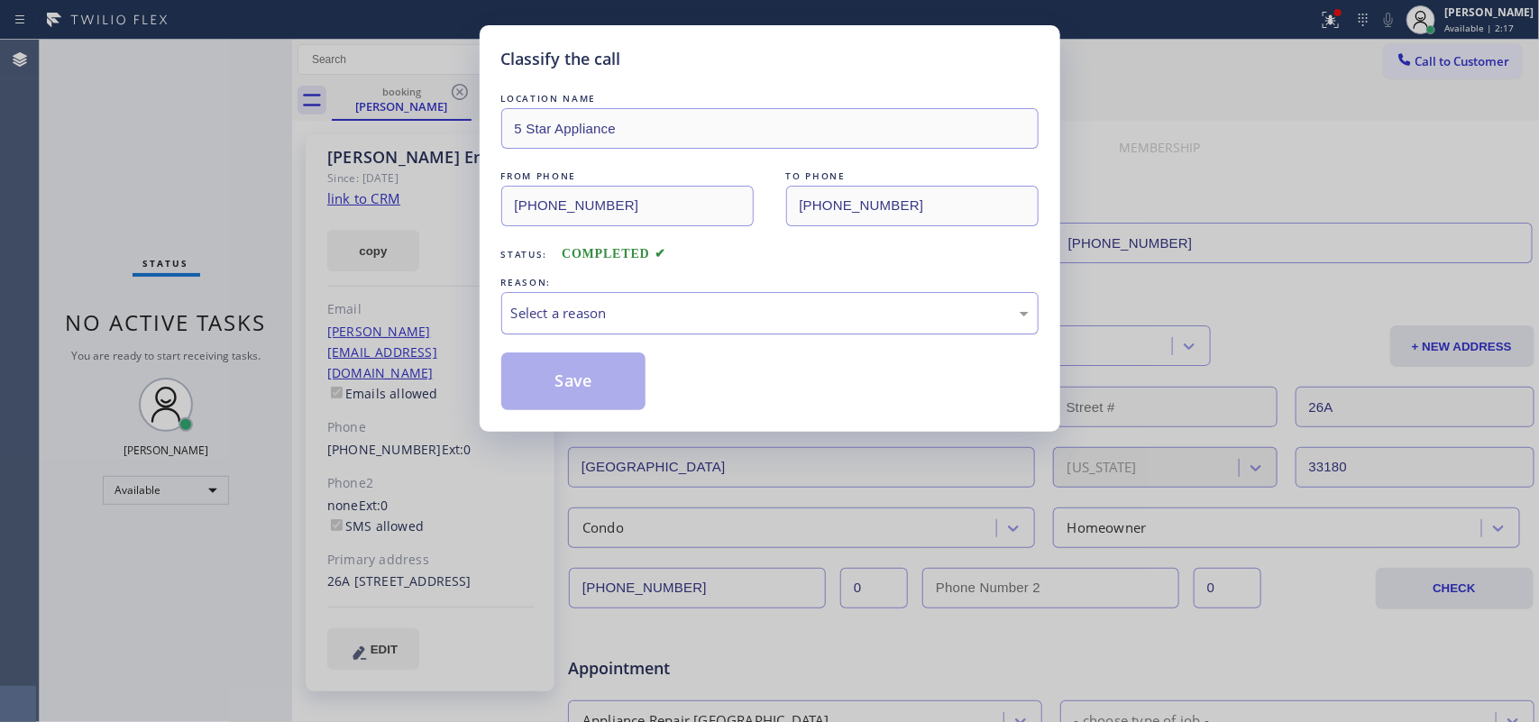
click at [657, 295] on div "Select a reason" at bounding box center [769, 313] width 537 height 42
click at [553, 392] on button "Save" at bounding box center [573, 382] width 145 height 58
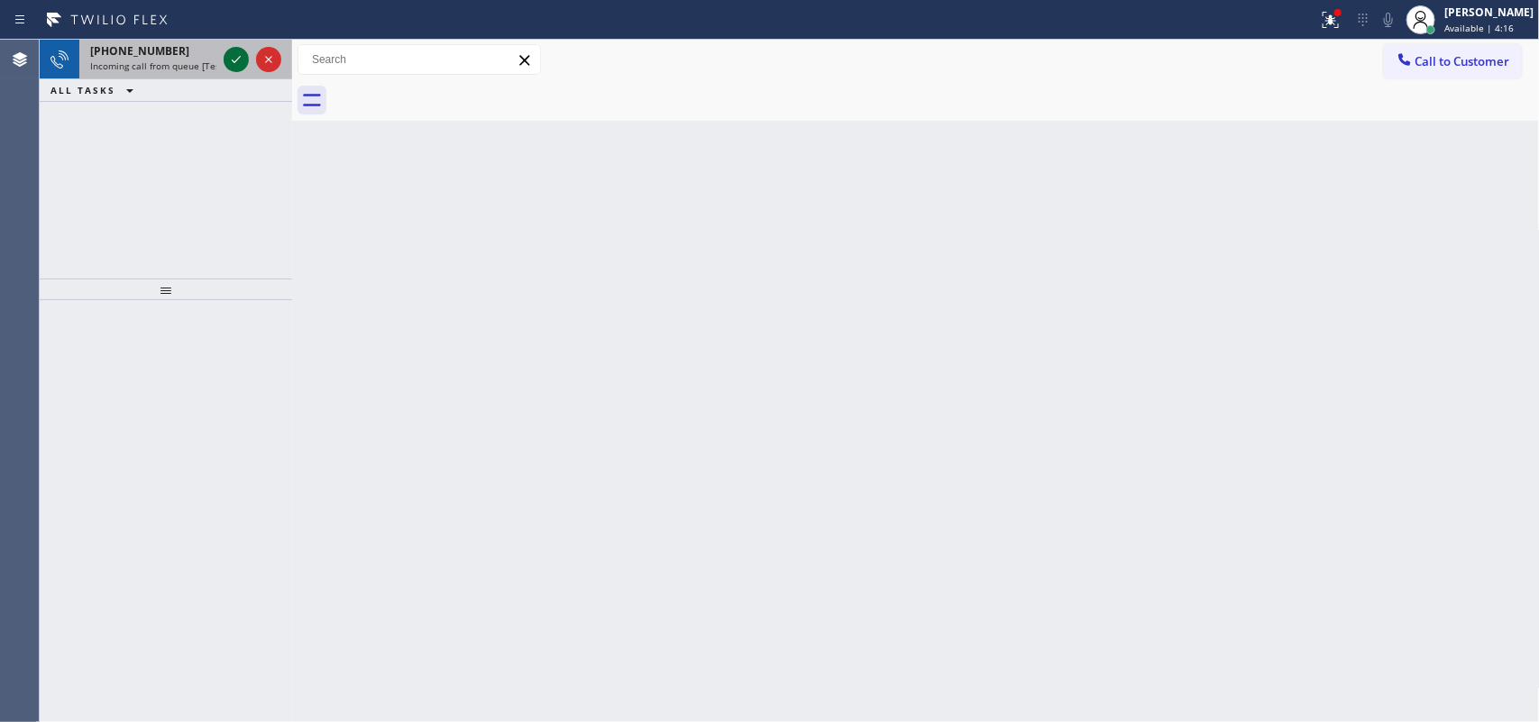
click at [235, 57] on icon at bounding box center [236, 60] width 22 height 22
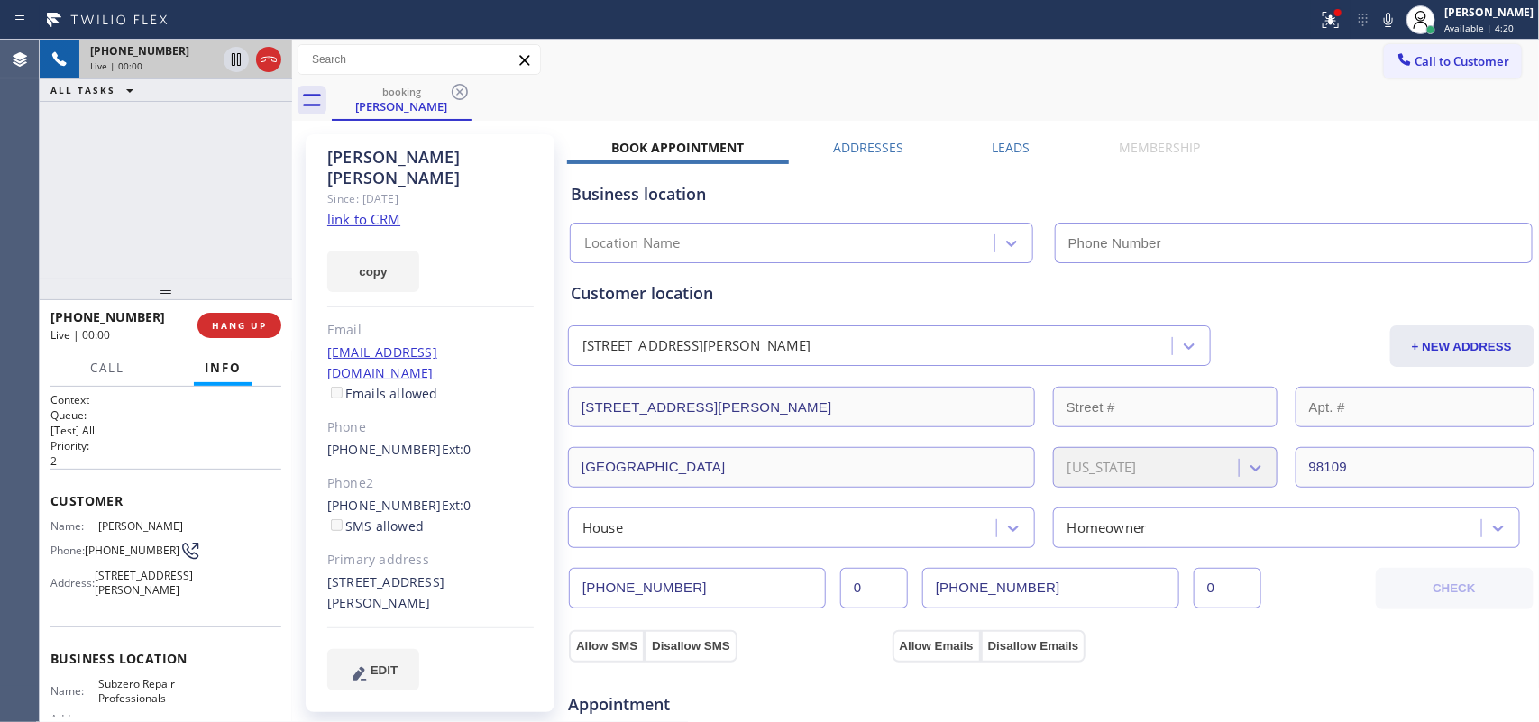
type input "[PHONE_NUMBER]"
click at [386, 210] on link "link to CRM" at bounding box center [363, 219] width 73 height 18
click at [91, 375] on button "Call" at bounding box center [107, 368] width 56 height 35
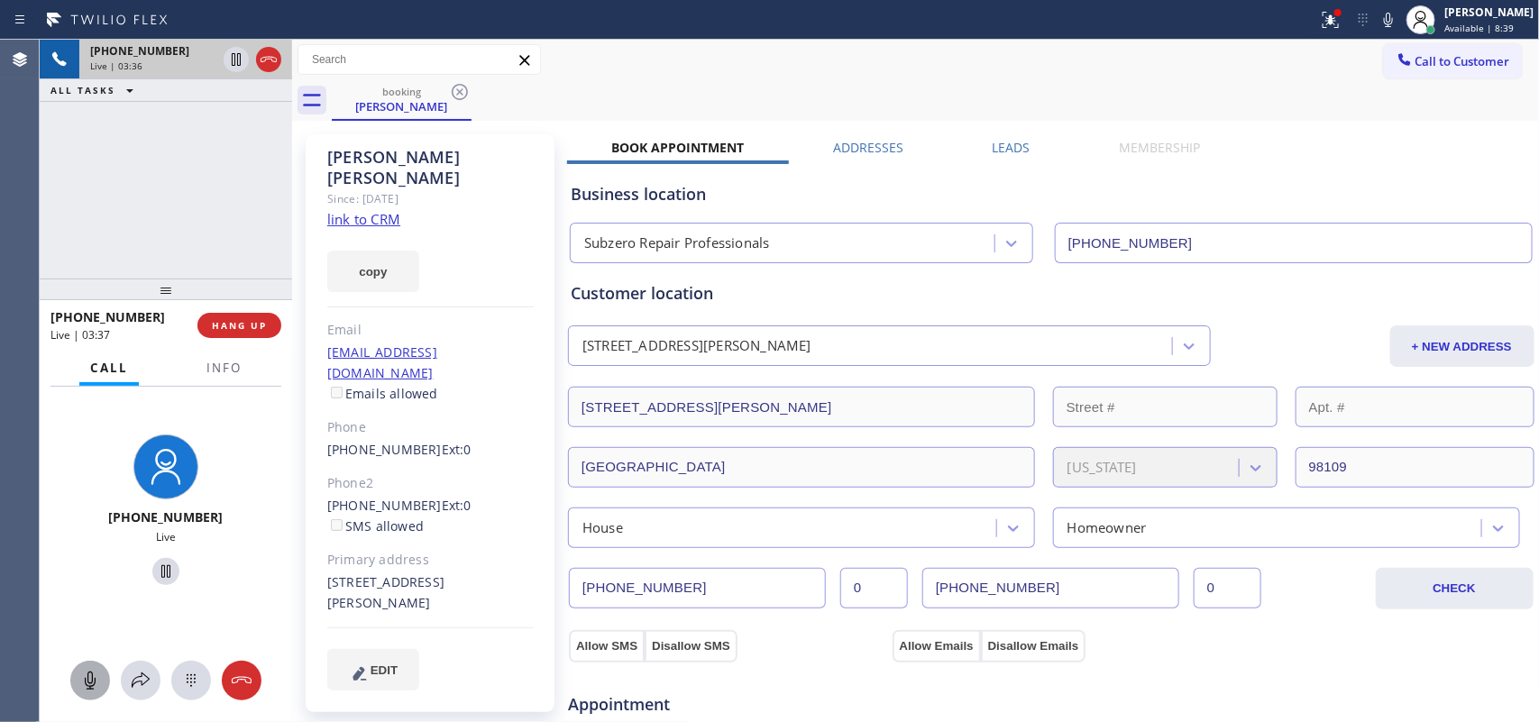
click at [86, 679] on icon at bounding box center [90, 681] width 11 height 18
click at [263, 327] on span "HANG UP" at bounding box center [239, 325] width 55 height 13
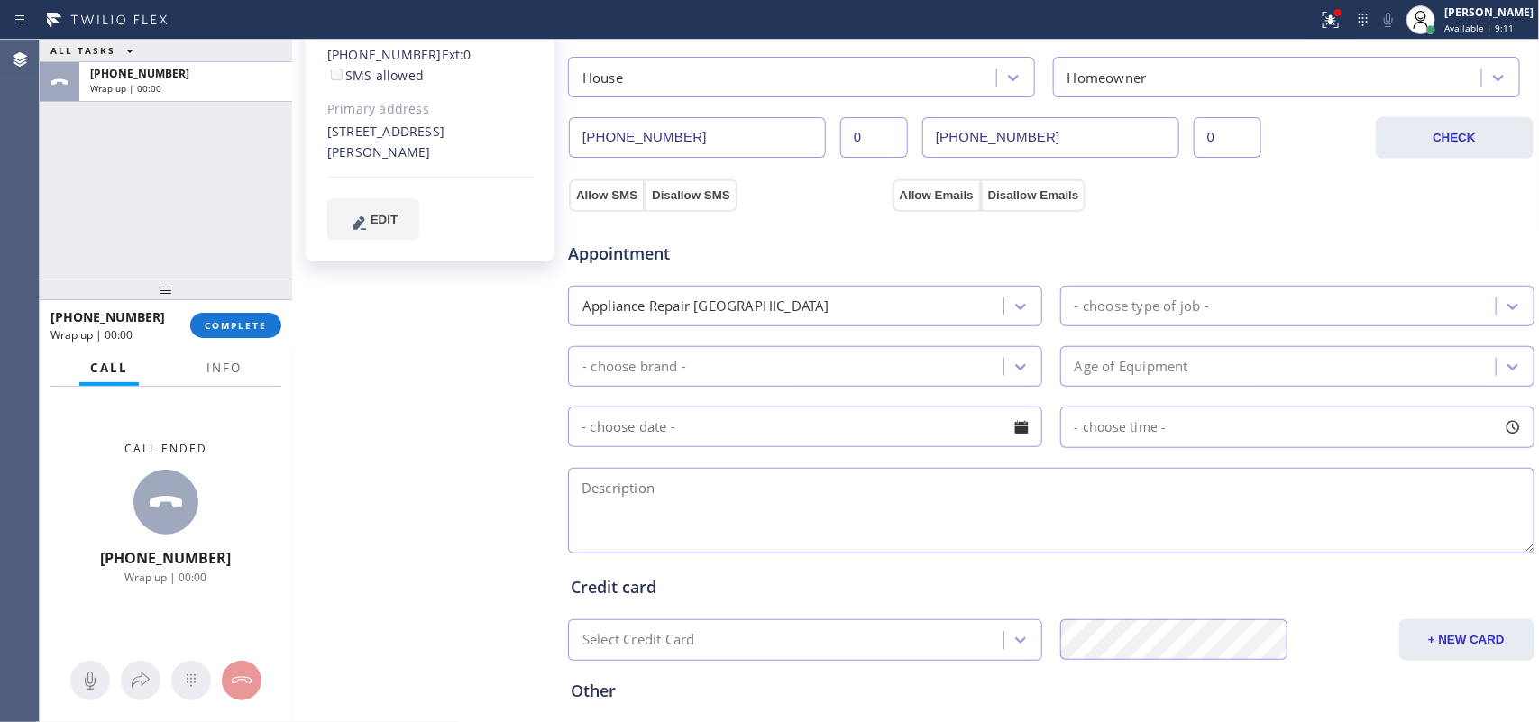
scroll to position [338, 0]
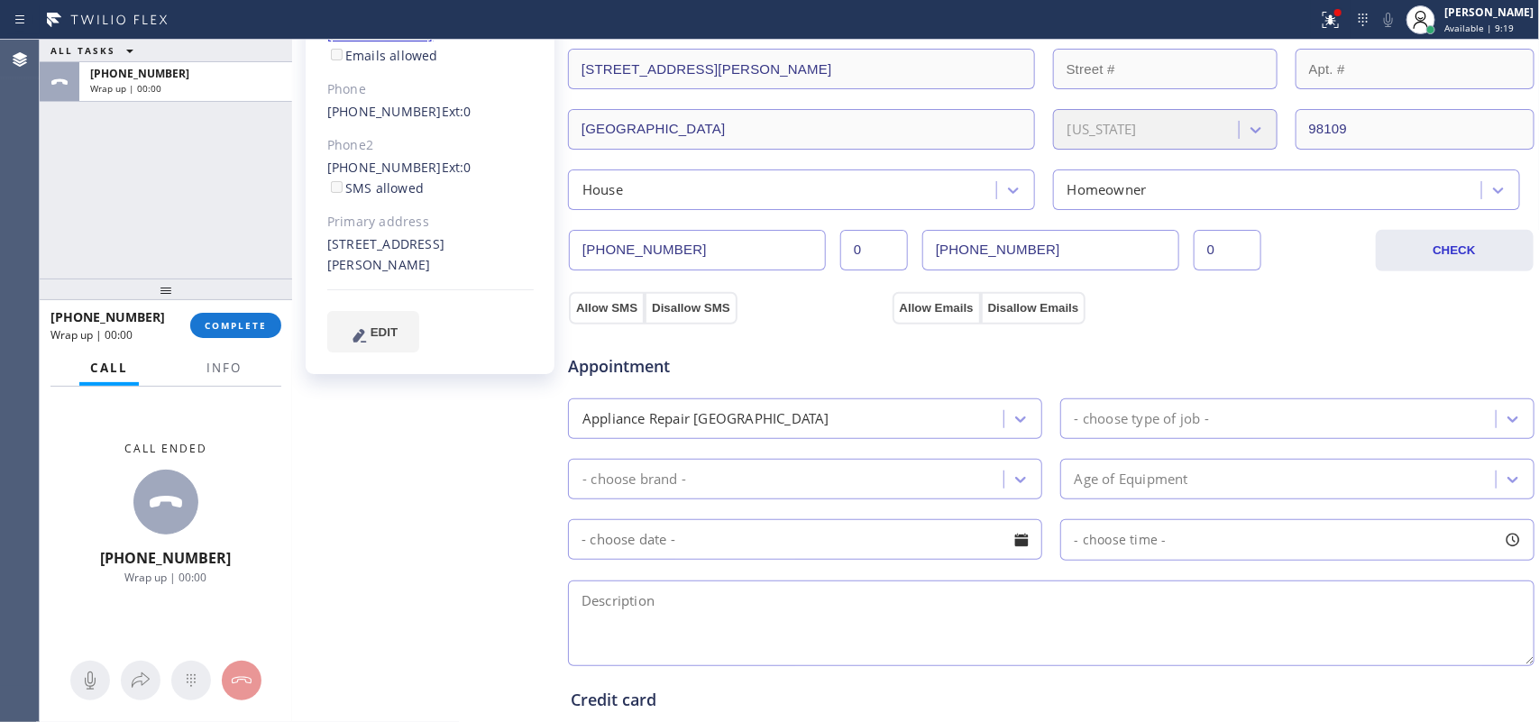
click at [292, 492] on div at bounding box center [292, 381] width 0 height 683
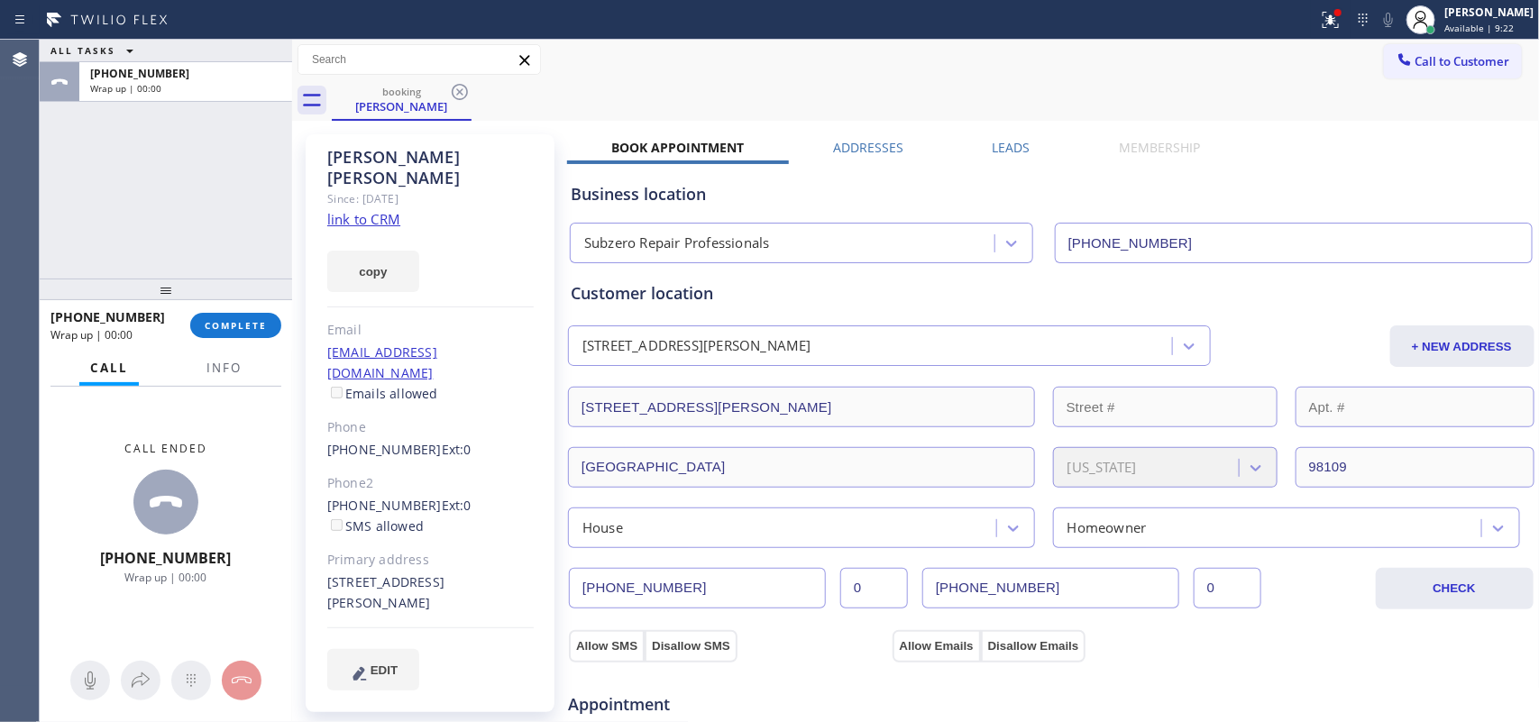
drag, startPoint x: 318, startPoint y: 550, endPoint x: 535, endPoint y: 546, distance: 216.5
click at [535, 546] on div "Karen Lonergan Since: 20 may 2020 link to CRM copy Email no@gmail.com Emails al…" at bounding box center [430, 423] width 249 height 578
copy div "463 Lynn Street Seattle, 98109 WA"
click at [78, 583] on div "Call ended +12062293957 Wrap up | 00:08" at bounding box center [166, 513] width 253 height 253
click at [221, 366] on span "Info" at bounding box center [224, 368] width 35 height 16
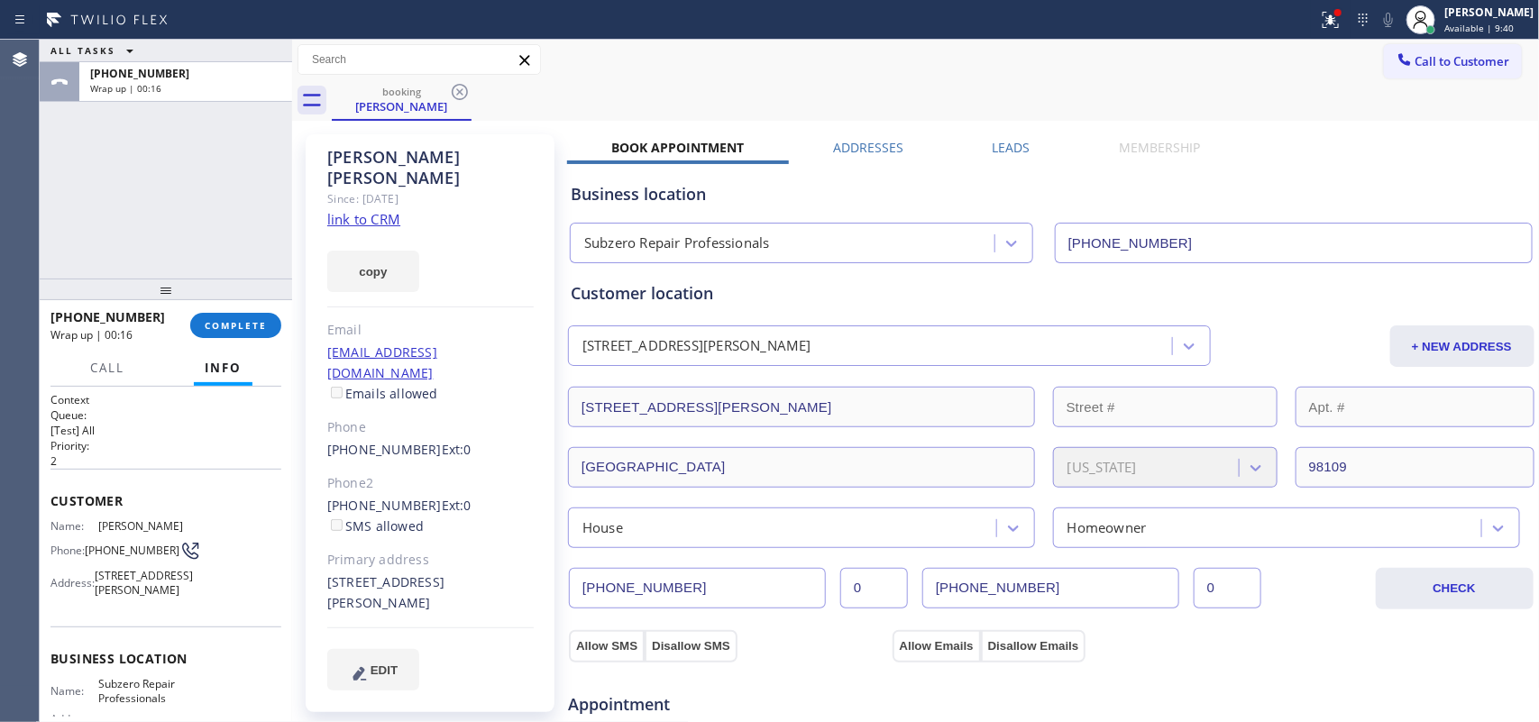
scroll to position [214, 0]
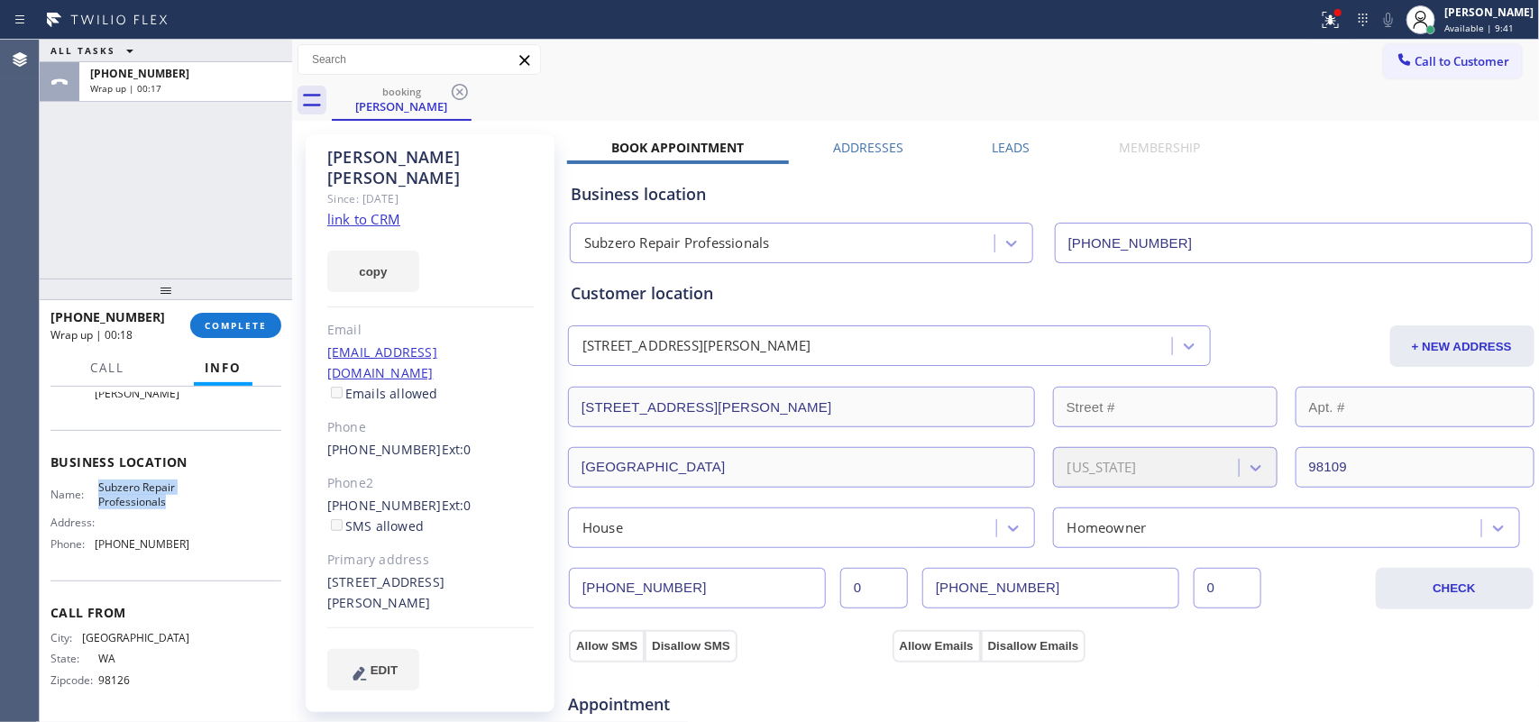
drag, startPoint x: 168, startPoint y: 502, endPoint x: 95, endPoint y: 488, distance: 74.5
click at [98, 488] on span "Subzero Repair Professionals" at bounding box center [143, 495] width 90 height 28
copy span "Subzero Repair Professionals"
click at [282, 233] on div "ALL TASKS ALL TASKS ACTIVE TASKS TASKS IN WRAP UP +12062293957 Wrap up | 00:36" at bounding box center [166, 159] width 253 height 239
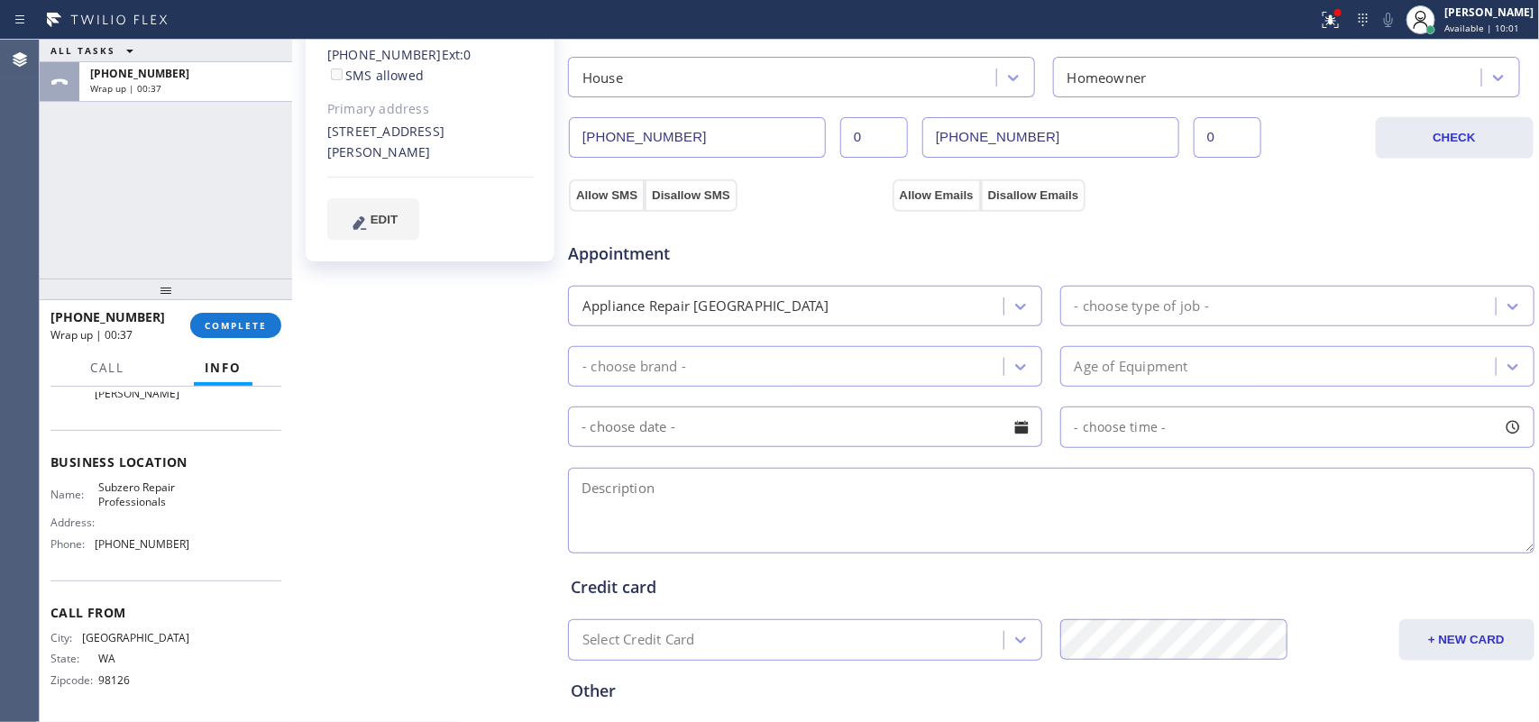
scroll to position [564, 0]
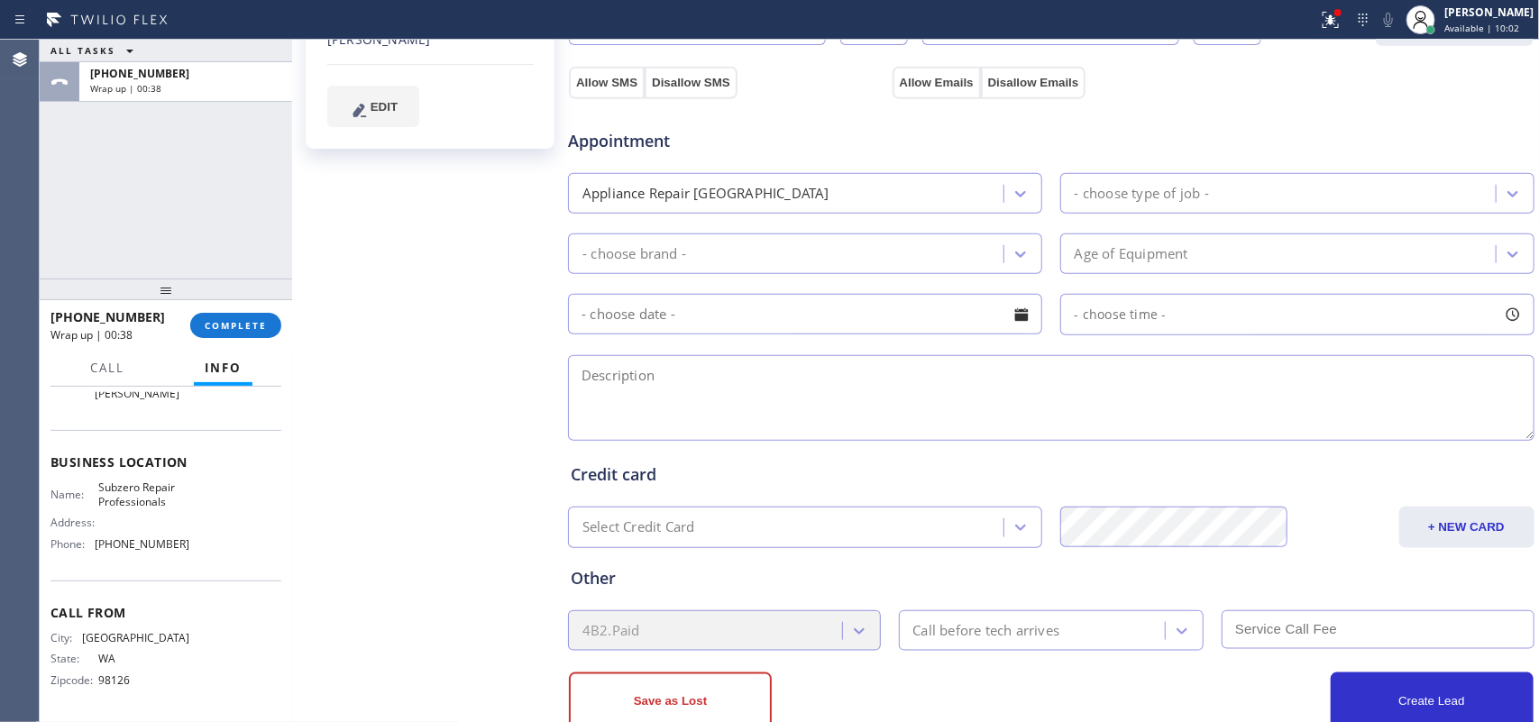
click at [1085, 192] on div "- choose type of job -" at bounding box center [1142, 193] width 134 height 21
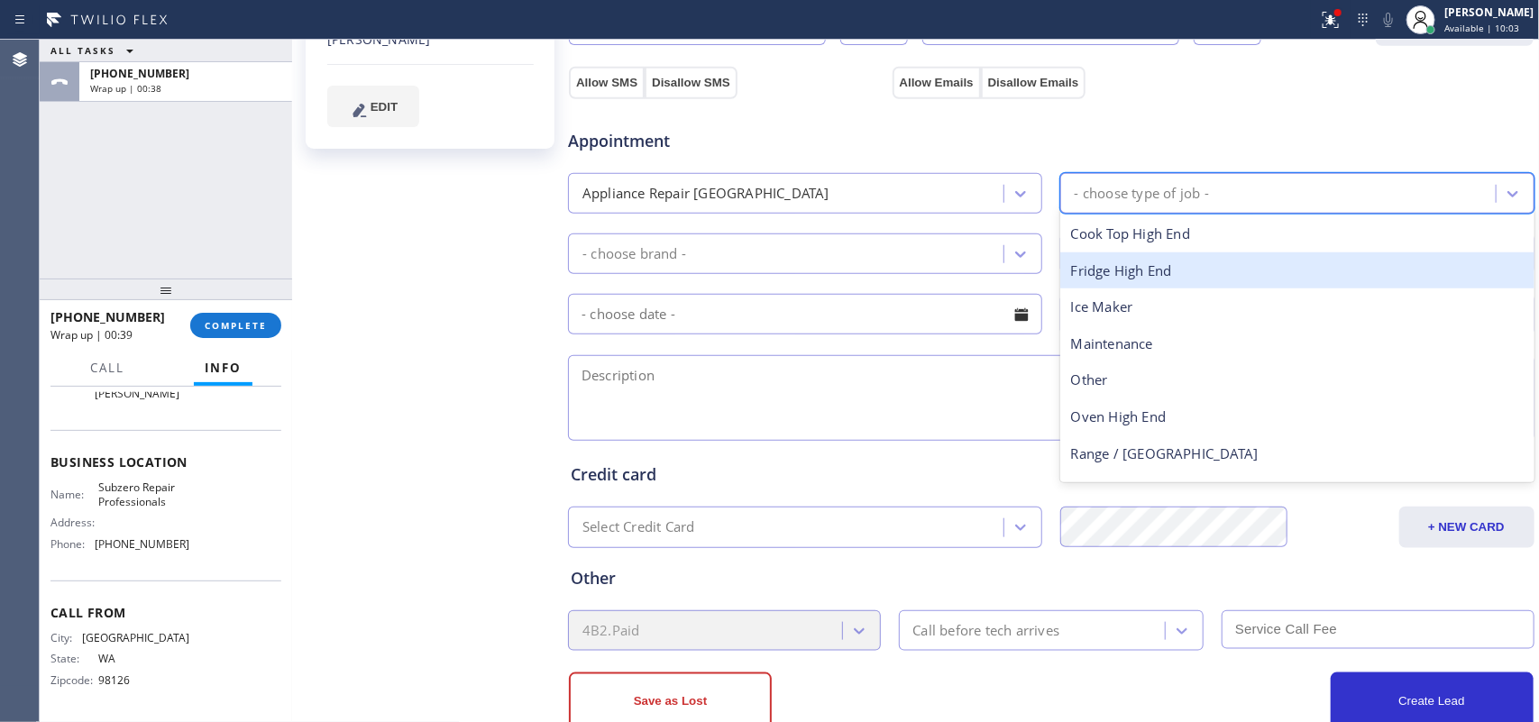
click at [1107, 260] on div "Fridge High End" at bounding box center [1298, 271] width 474 height 37
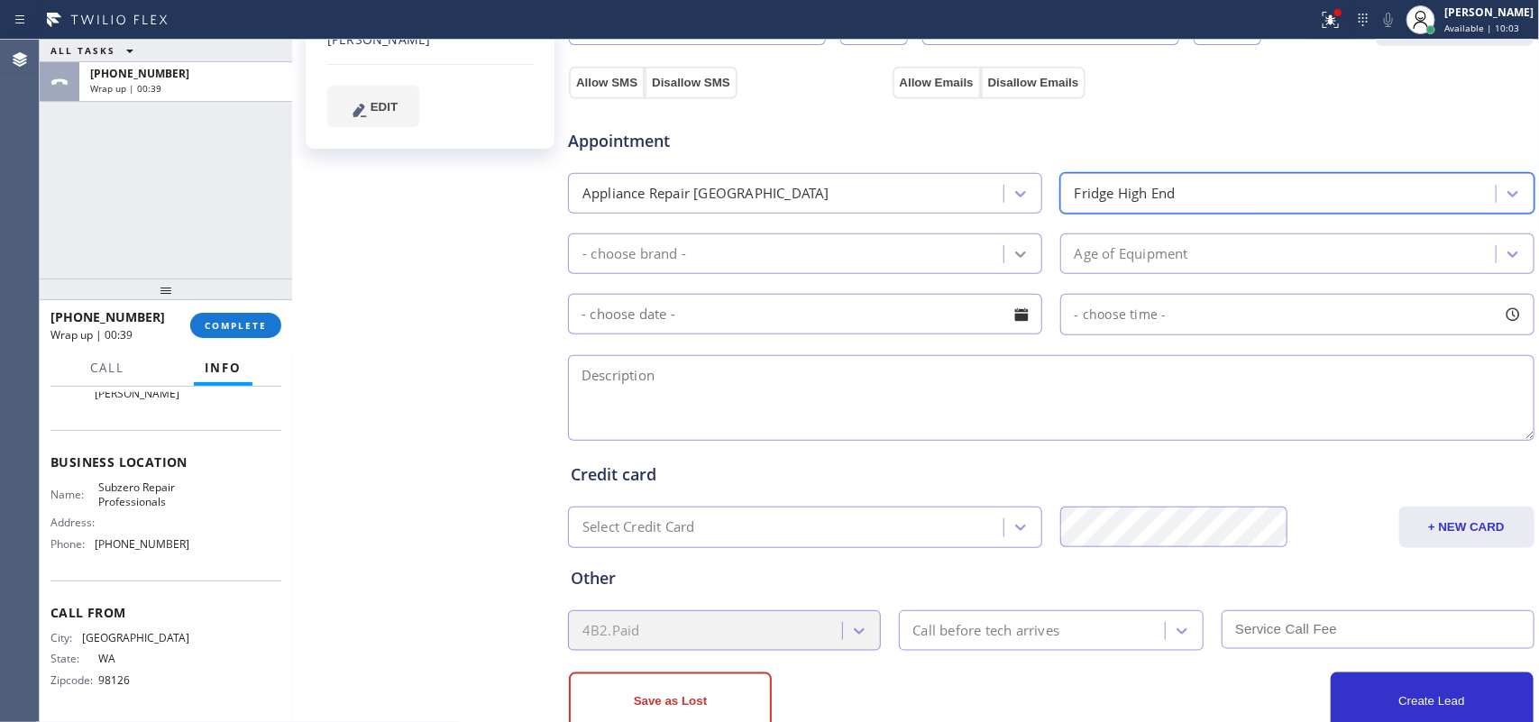
click at [1024, 255] on div at bounding box center [1021, 254] width 32 height 32
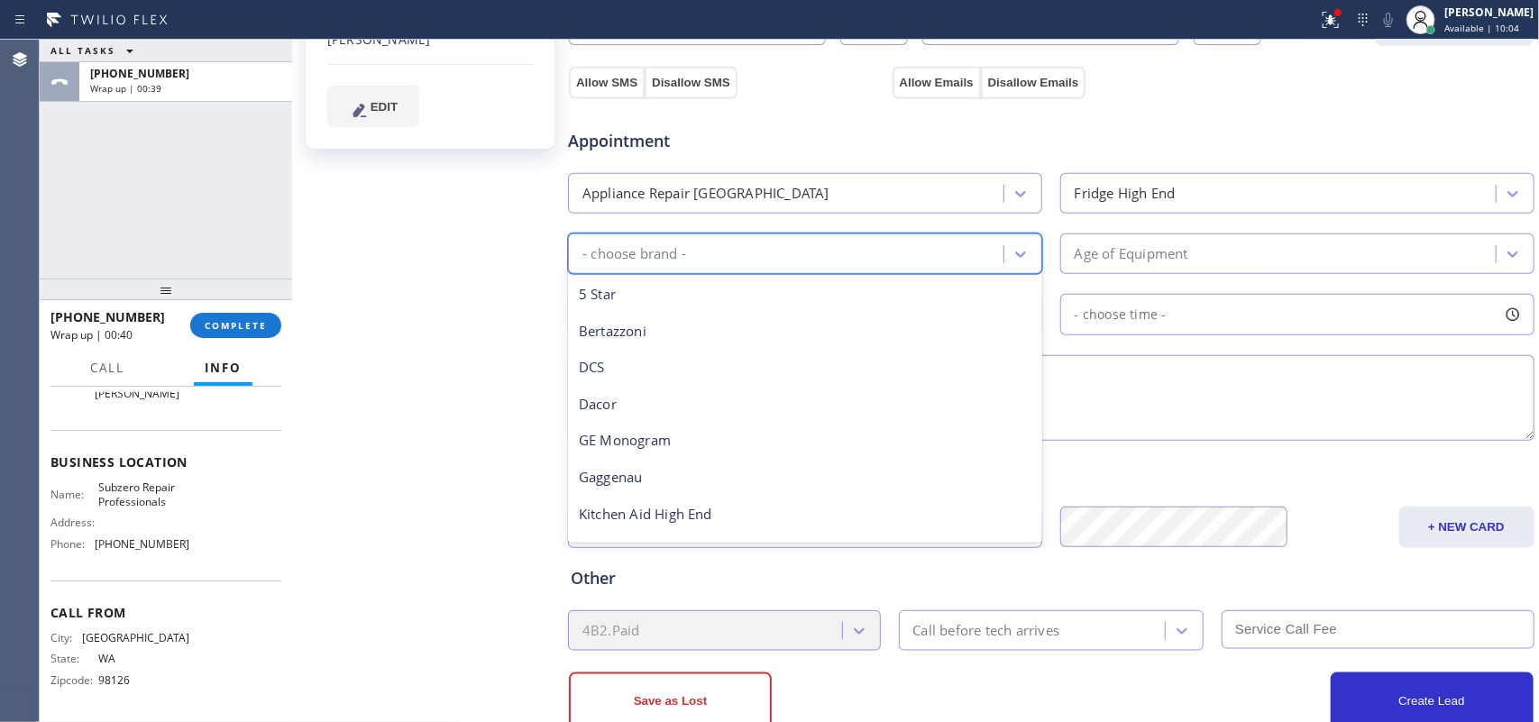
scroll to position [249, 0]
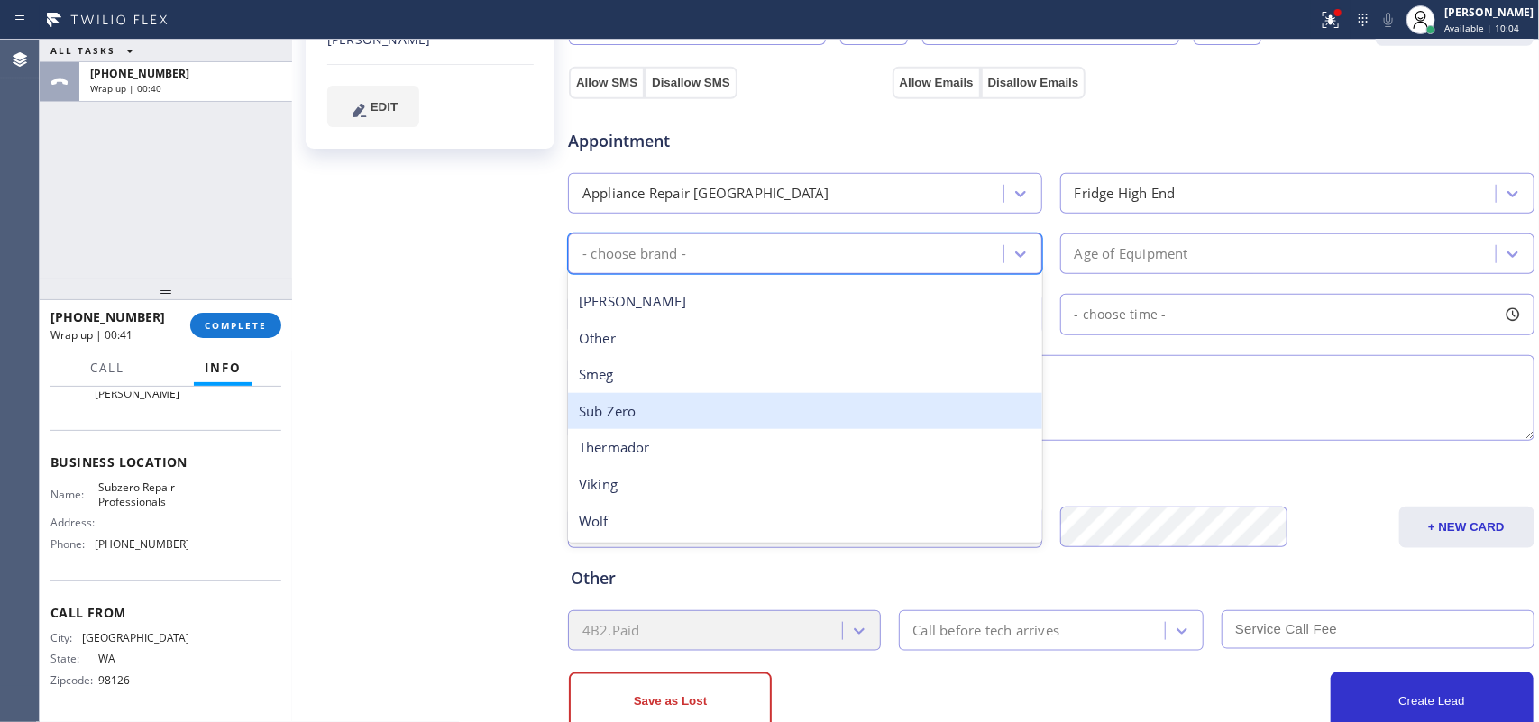
click at [866, 420] on div "Sub Zero" at bounding box center [805, 411] width 474 height 37
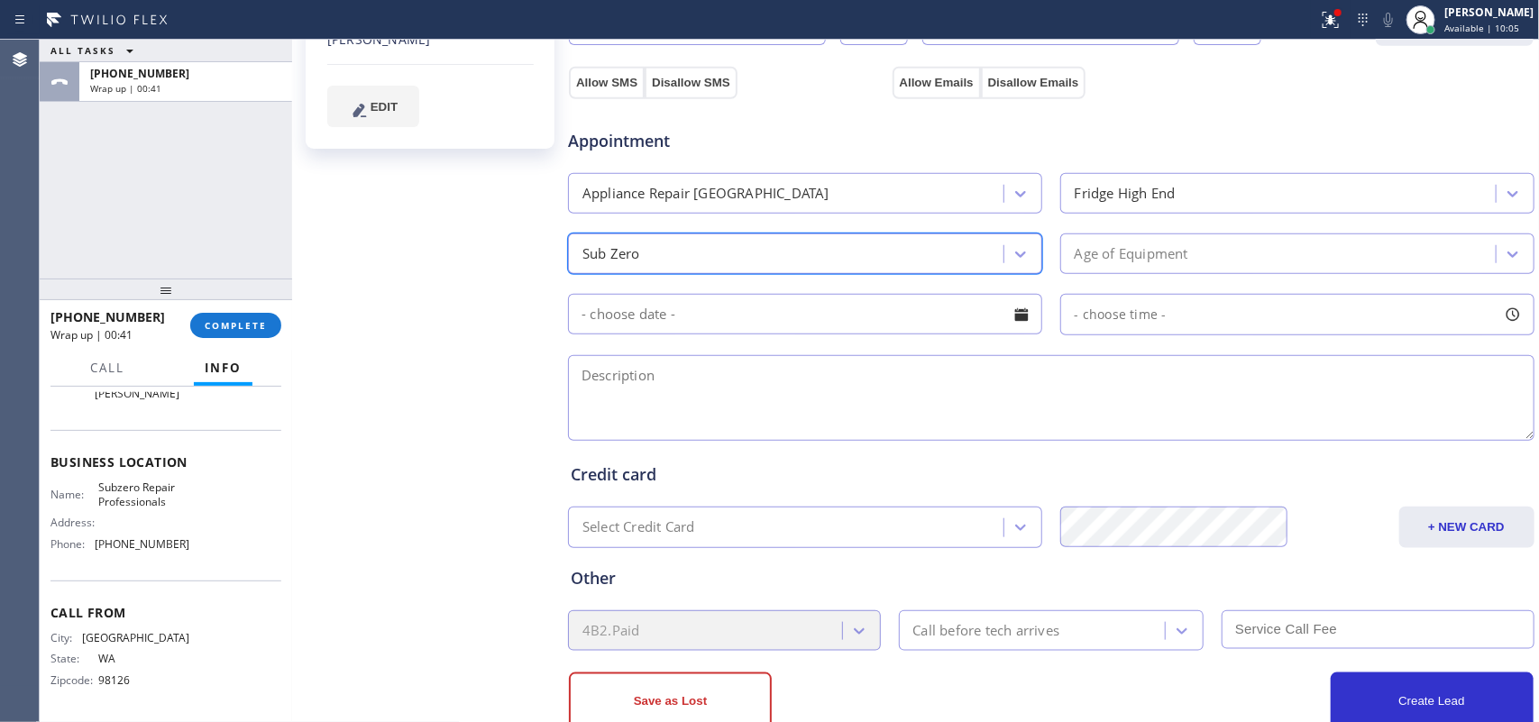
click at [1109, 257] on div "Age of Equipment" at bounding box center [1132, 253] width 114 height 21
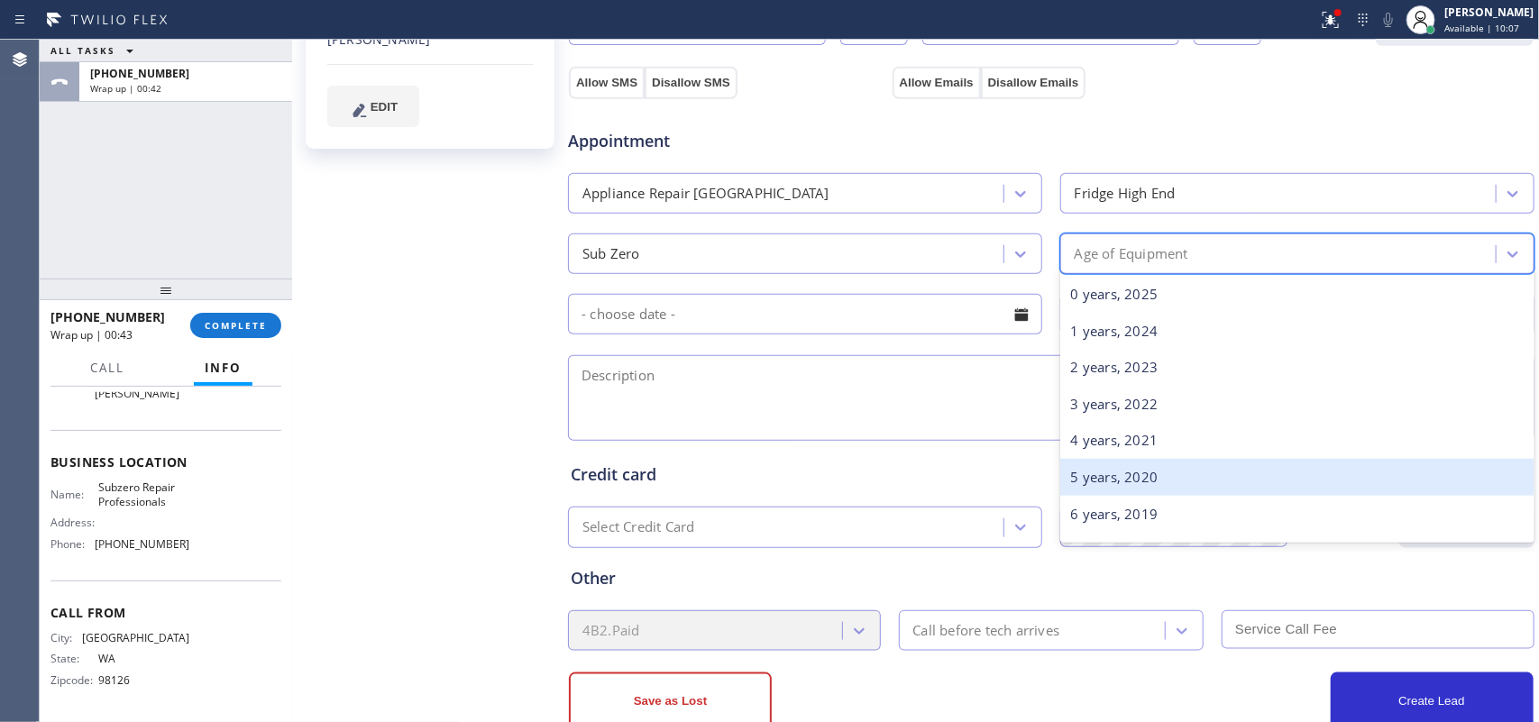
scroll to position [225, 0]
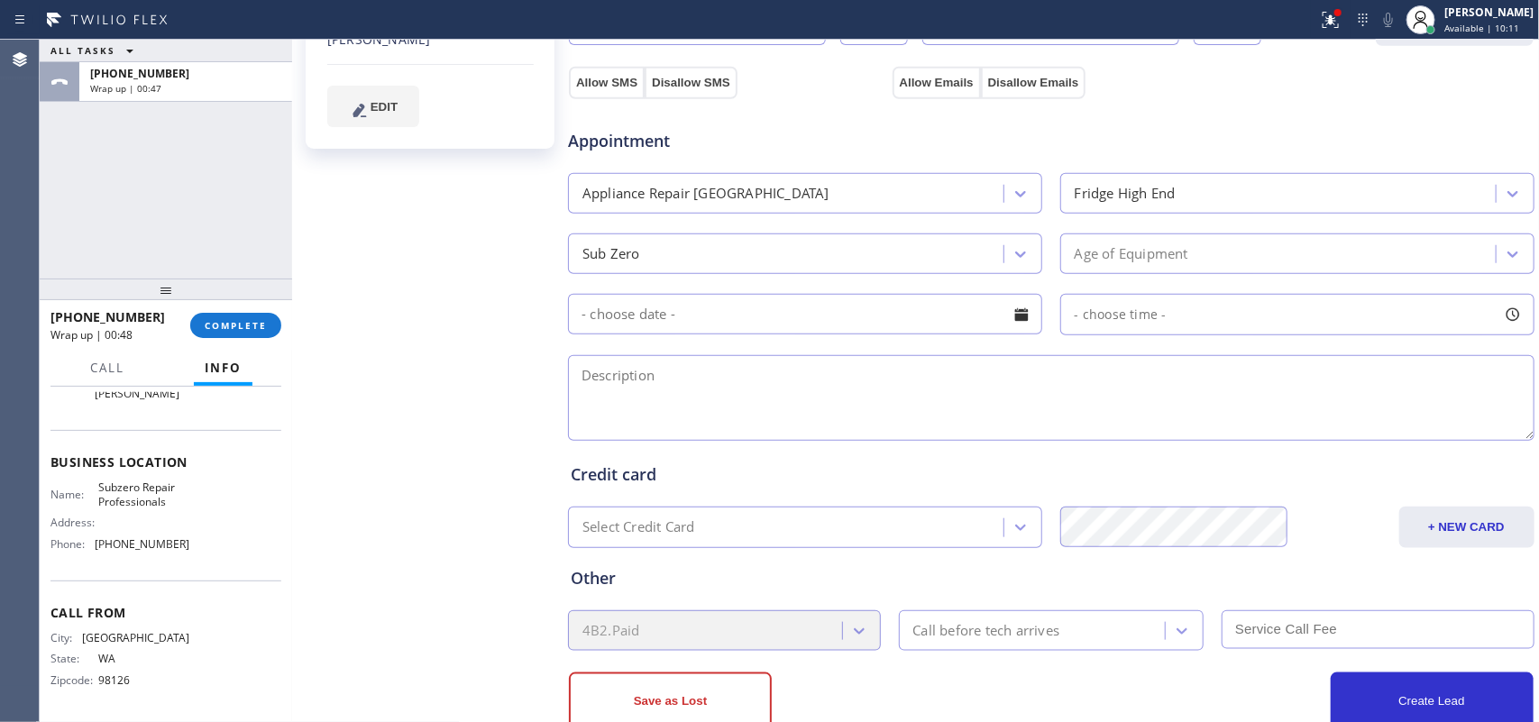
click at [392, 113] on div "Karen Lonergan Since: 20 may 2020 link to CRM copy Email no@gmail.com Emails al…" at bounding box center [432, 164] width 271 height 1205
click at [1127, 253] on div "Age of Equipment" at bounding box center [1132, 253] width 114 height 21
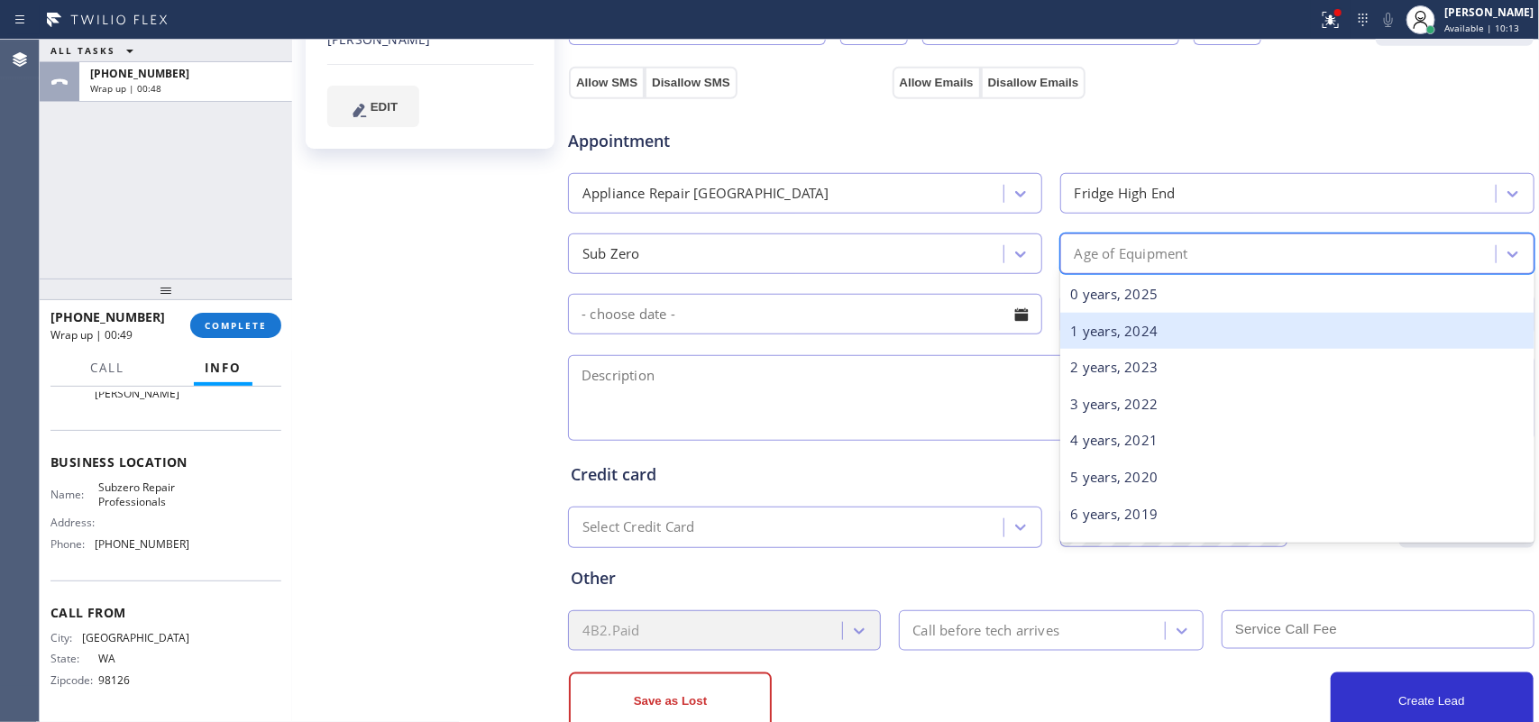
scroll to position [564, 0]
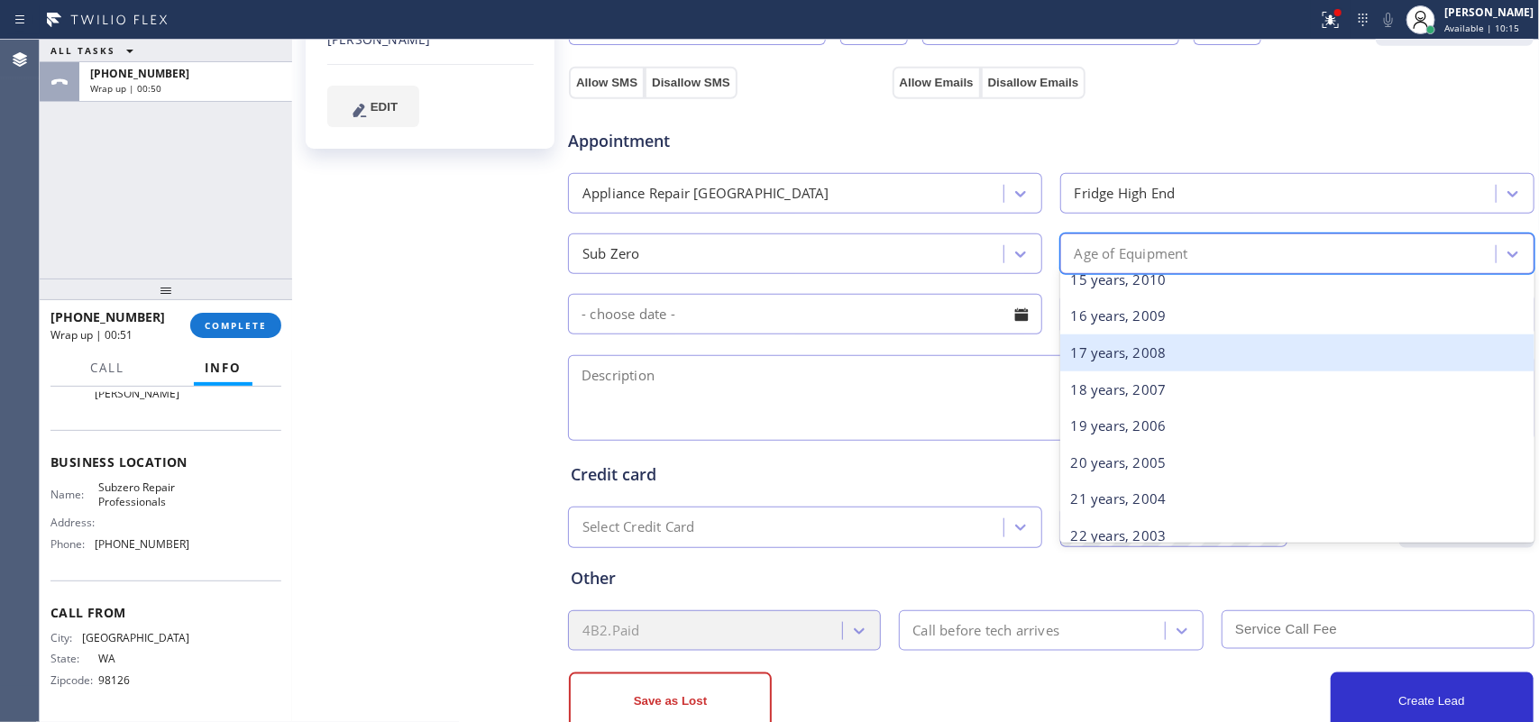
click at [1128, 354] on div "17 years, 2008" at bounding box center [1298, 353] width 474 height 37
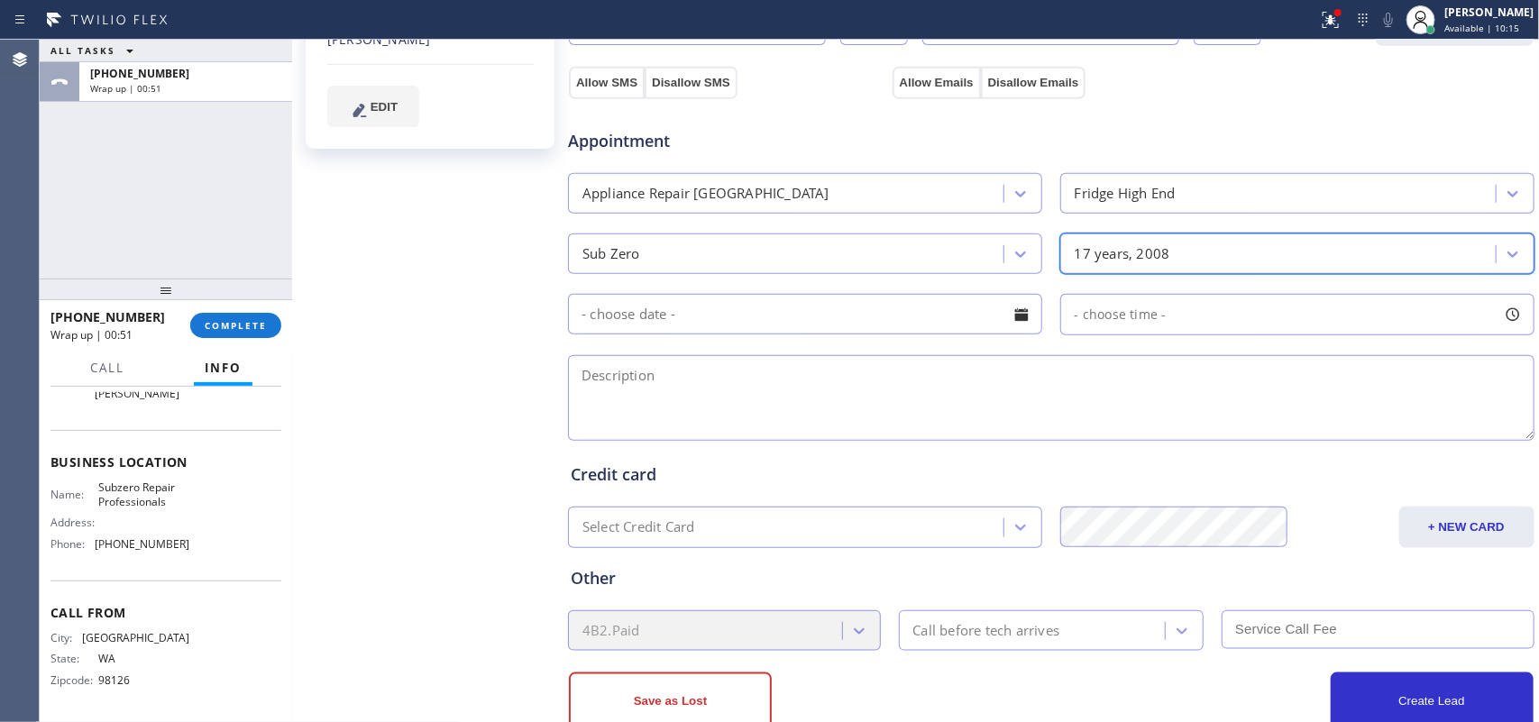
click at [1026, 316] on div at bounding box center [1021, 314] width 31 height 31
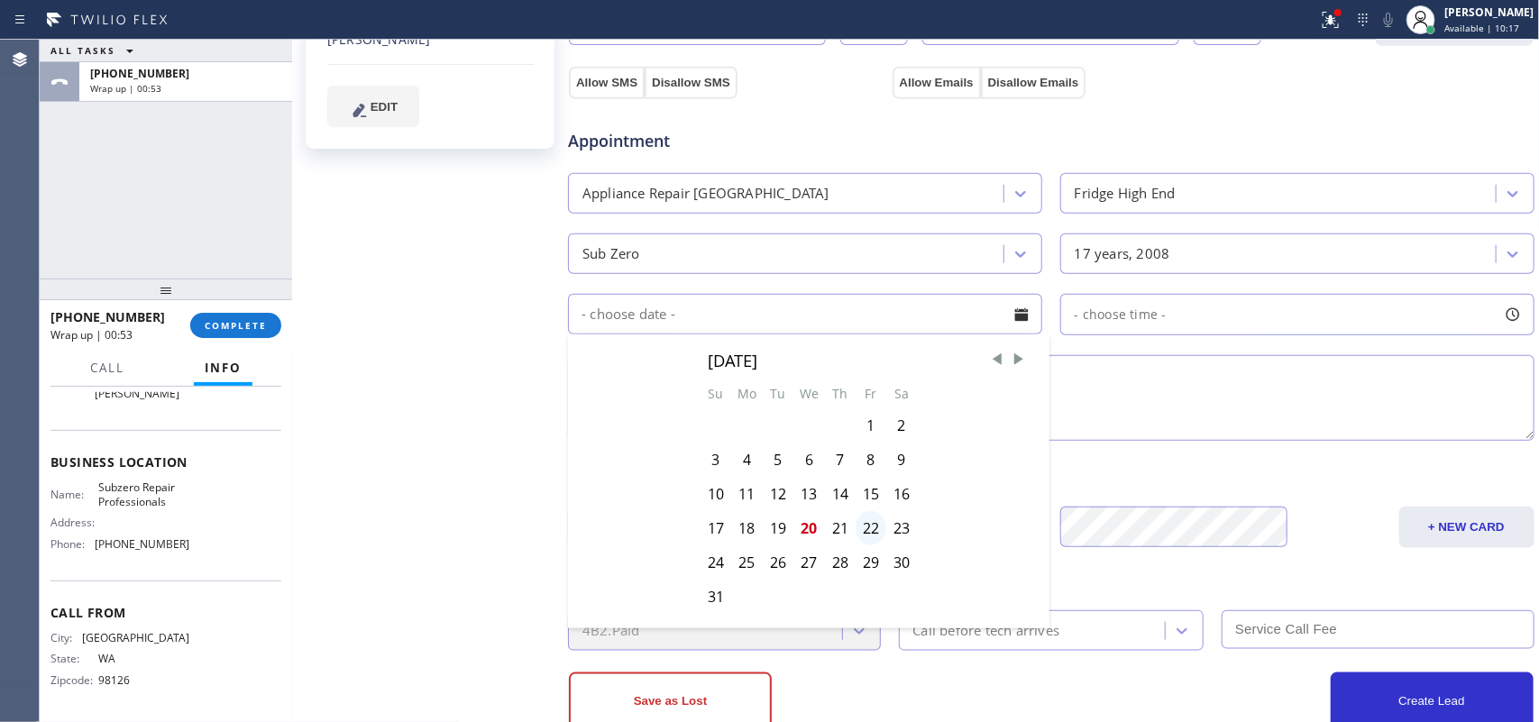
click at [875, 532] on div "22" at bounding box center [871, 528] width 31 height 34
type input "08/22/2025"
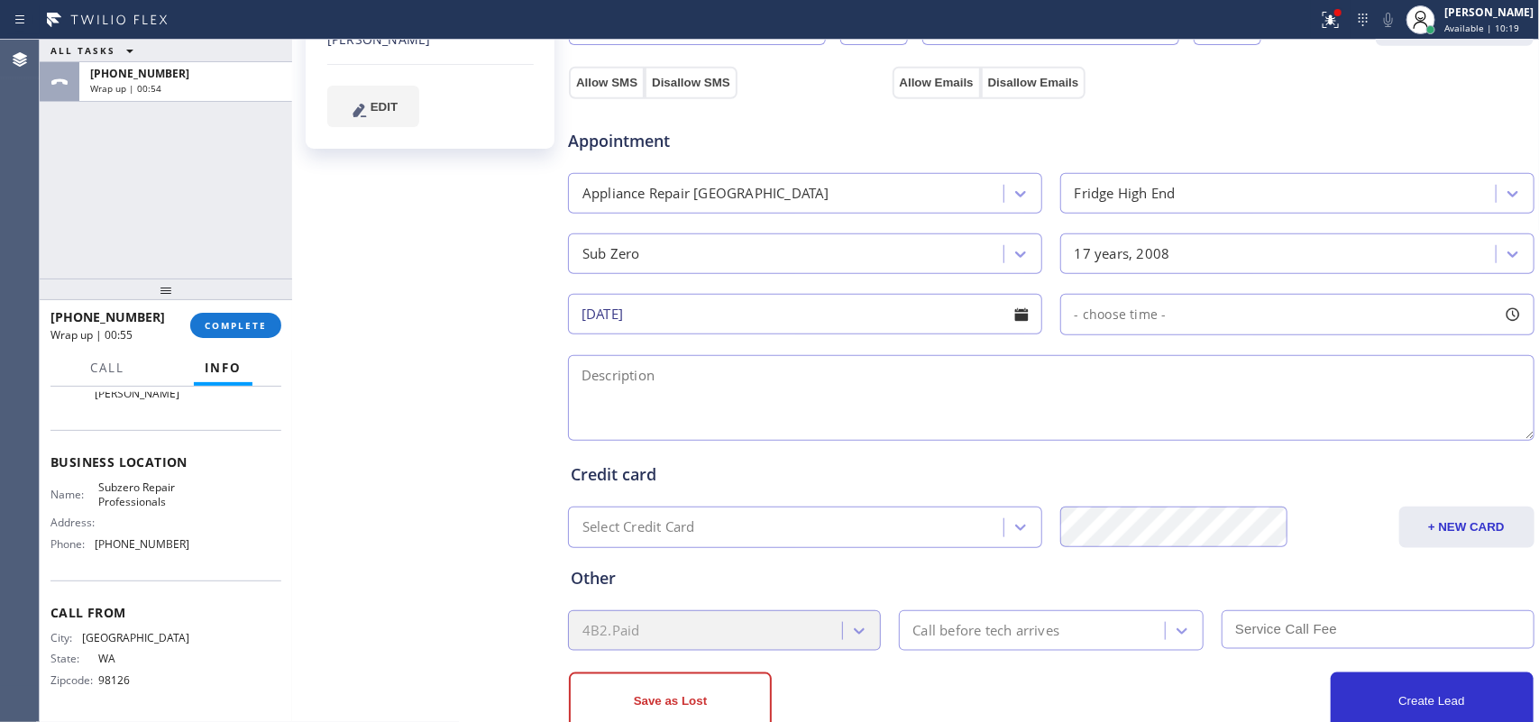
click at [1502, 317] on div at bounding box center [1513, 314] width 31 height 31
drag, startPoint x: 1066, startPoint y: 427, endPoint x: 1207, endPoint y: 427, distance: 140.7
click at [1207, 427] on div at bounding box center [1214, 425] width 22 height 38
drag, startPoint x: 1069, startPoint y: 431, endPoint x: 1098, endPoint y: 430, distance: 28.9
click at [1101, 430] on div at bounding box center [1112, 425] width 22 height 38
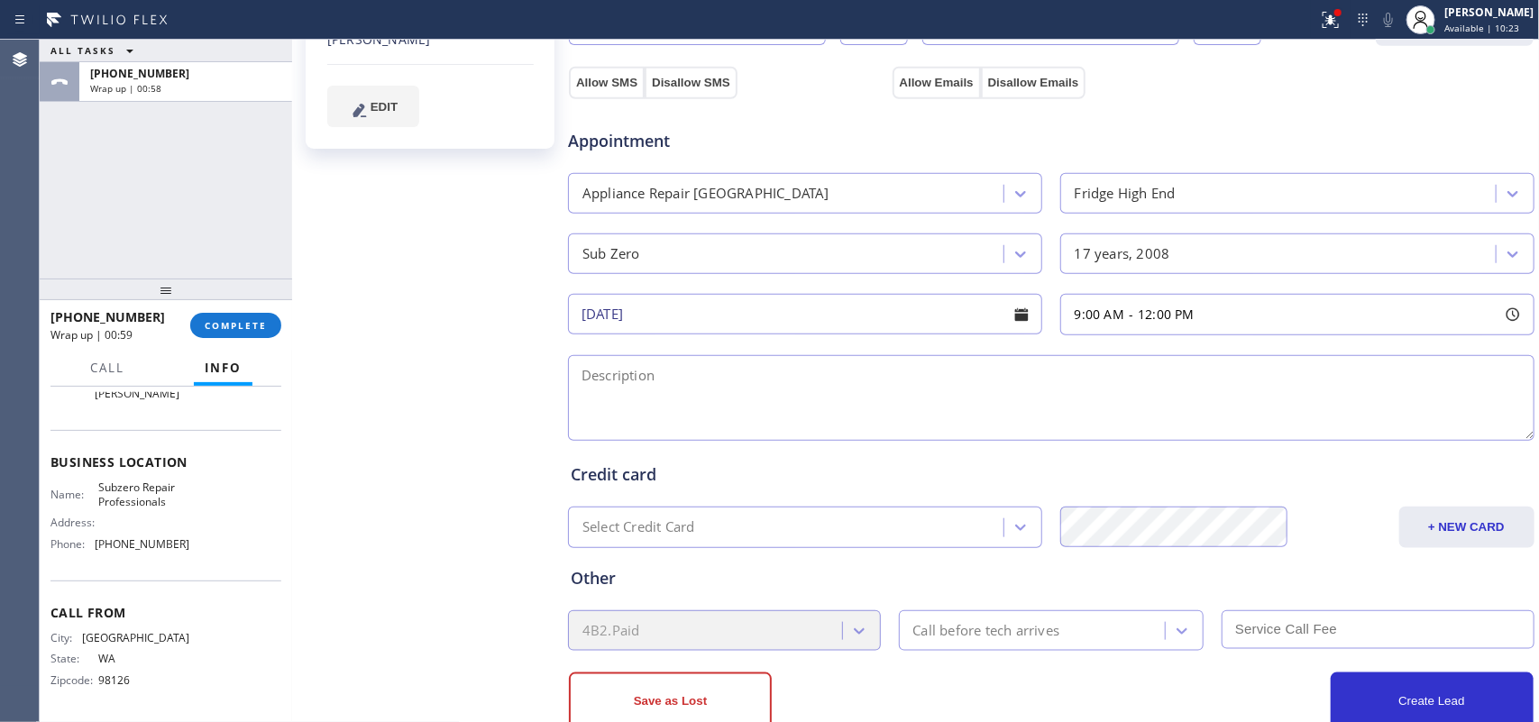
click at [986, 413] on textarea at bounding box center [1051, 398] width 967 height 86
paste textarea "9-12/ $85/Sub Zero BI Fridge/from 2008/ there's condensation on the floor comin…"
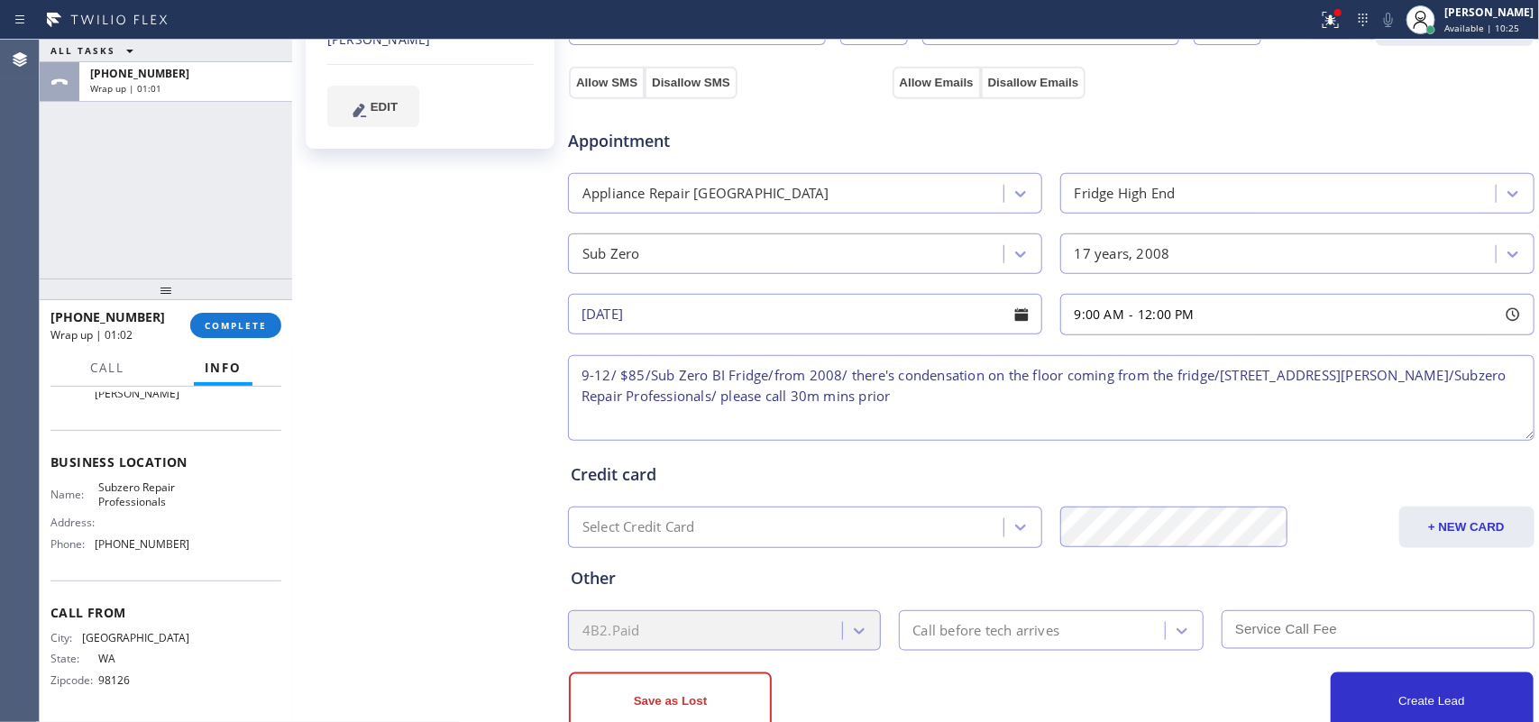
type textarea "9-12/ $85/Sub Zero BI Fridge/from 2008/ there's condensation on the floor comin…"
click at [967, 647] on div "Call before tech arrives" at bounding box center [1036, 631] width 262 height 32
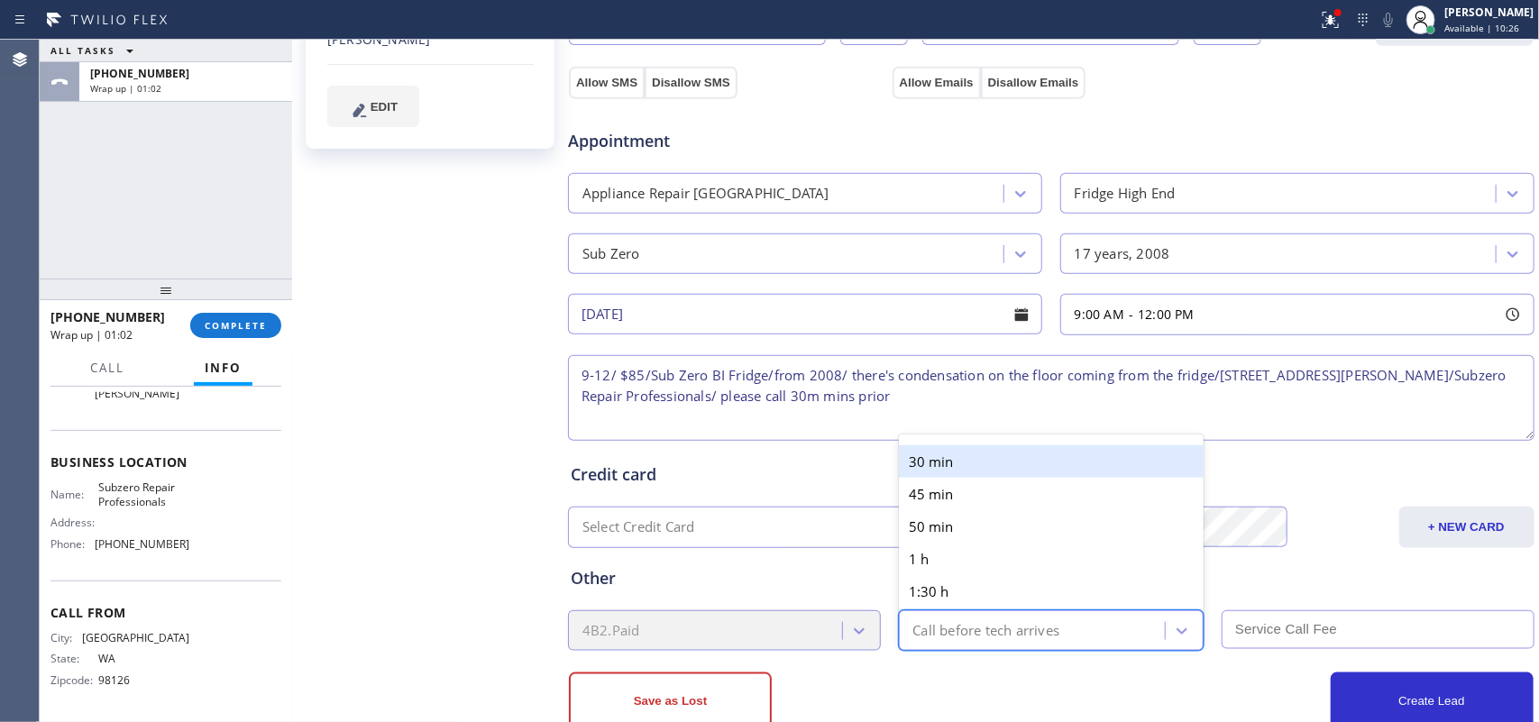
click at [917, 454] on div "30 min" at bounding box center [1052, 462] width 306 height 32
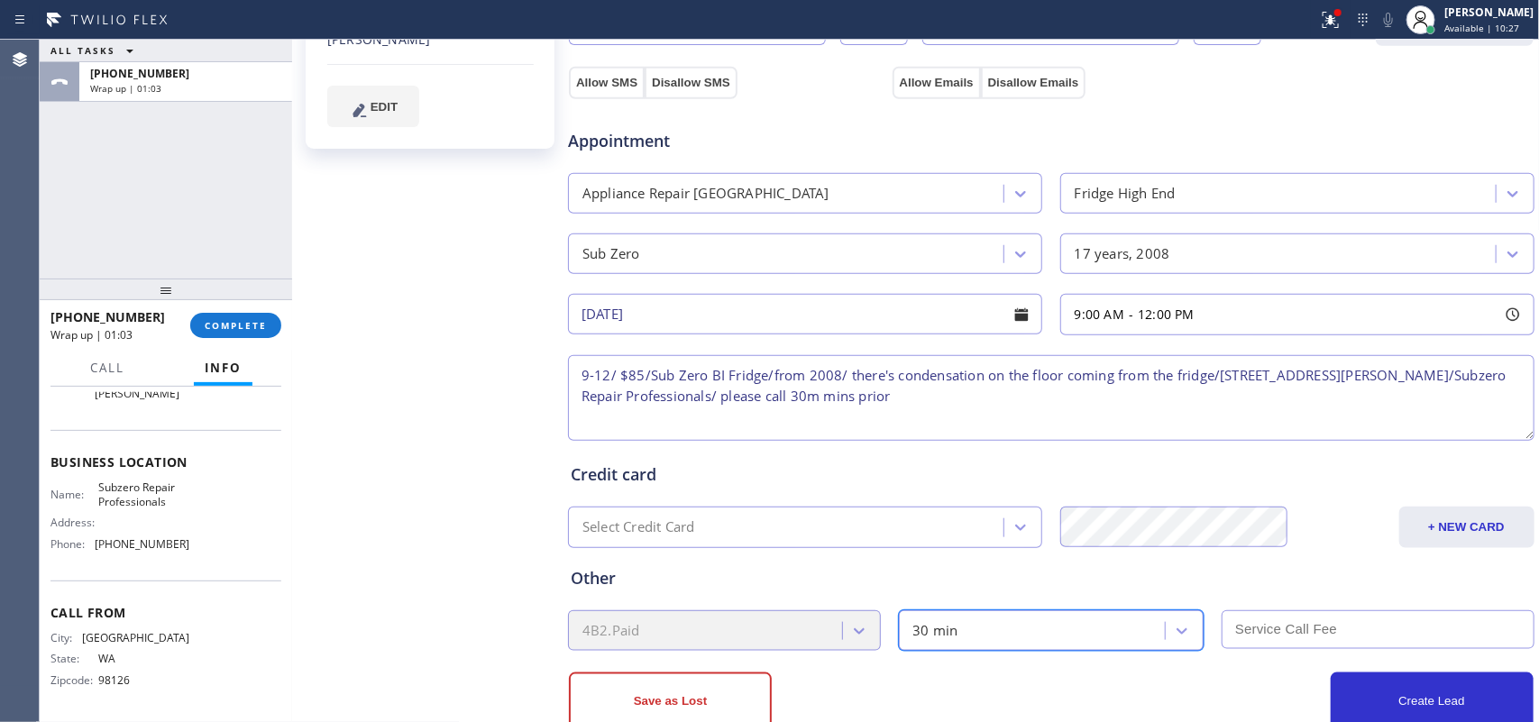
click at [1237, 619] on input "text" at bounding box center [1378, 630] width 313 height 39
type input "85"
click at [822, 398] on textarea "9-12/ $85/Sub Zero BI Fridge/from 2008/ there's condensation on the floor comin…" at bounding box center [1051, 398] width 967 height 86
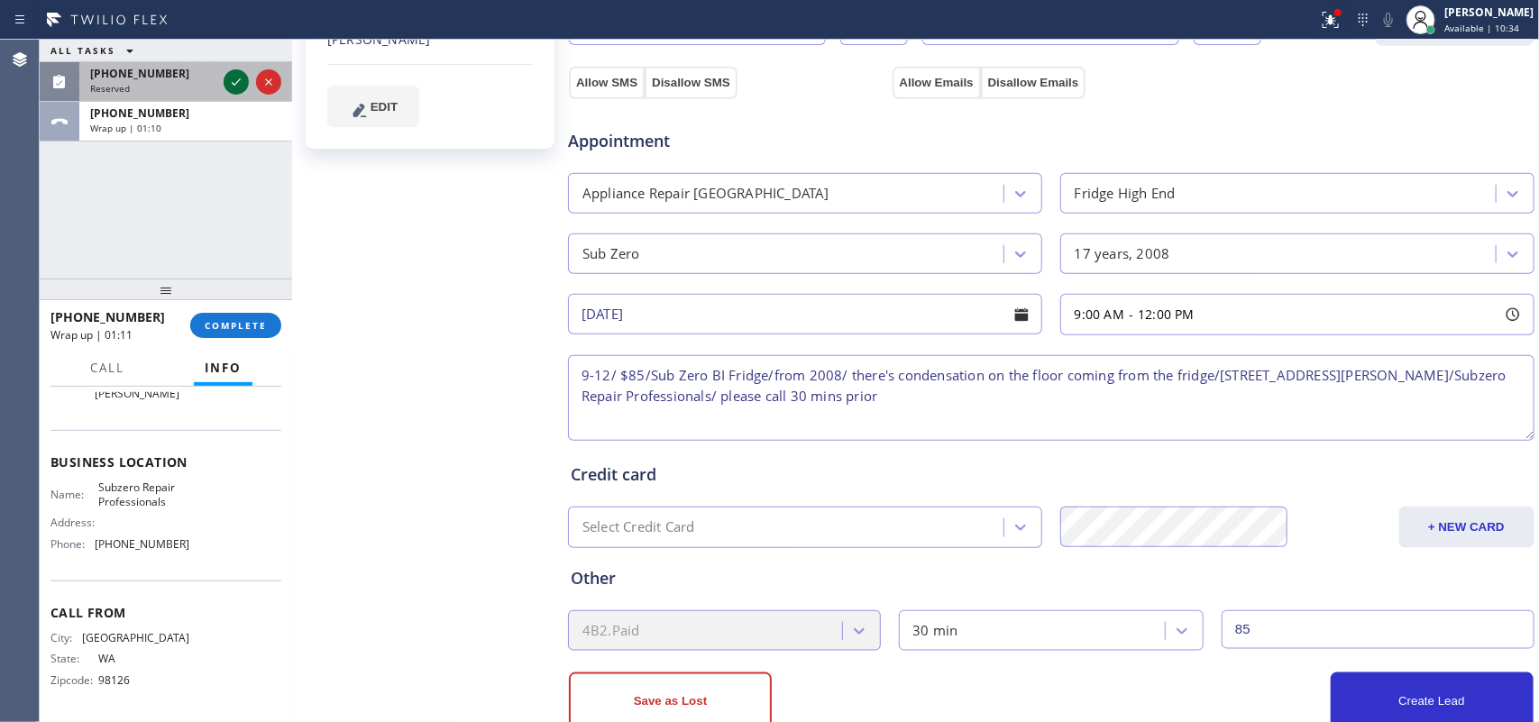
type textarea "9-12/ $85/Sub Zero BI Fridge/from 2008/ there's condensation on the floor comin…"
click at [237, 81] on icon at bounding box center [236, 81] width 9 height 7
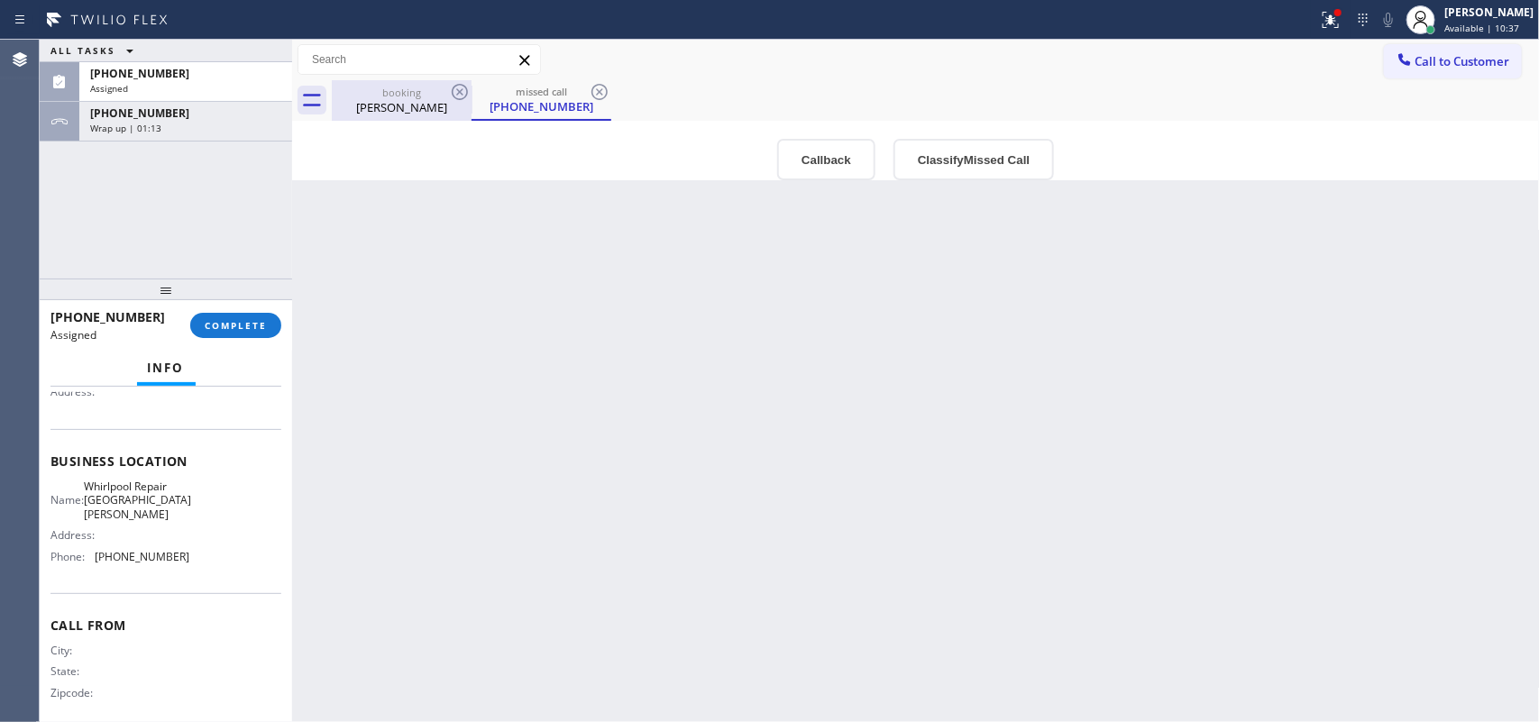
click at [411, 104] on div "Karen Lonergan" at bounding box center [402, 107] width 136 height 16
type input "08/22/2025"
type textarea "9-12/ $85/Sub Zero BI Fridge/from 2008/ there's condensation on the floor comin…"
type input "85"
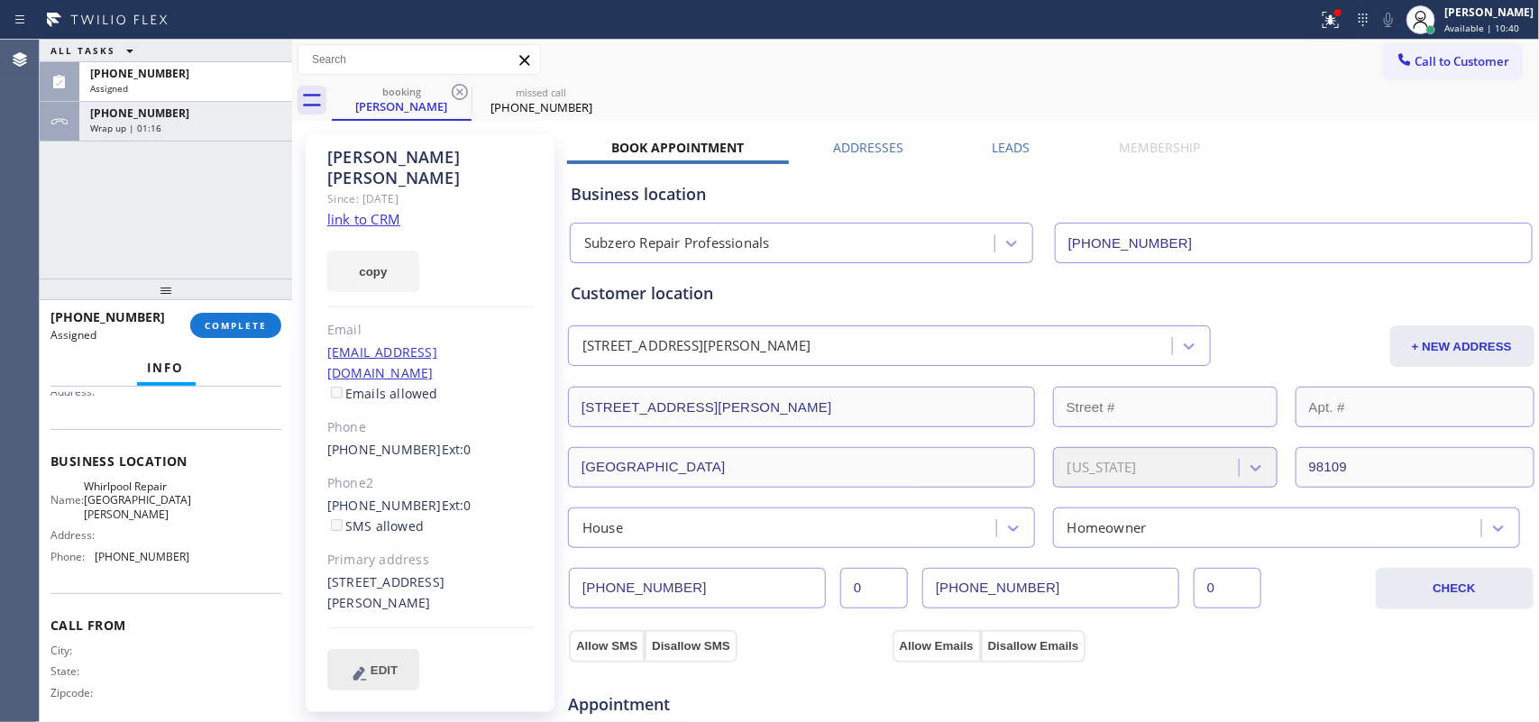
click at [398, 649] on button "EDIT" at bounding box center [373, 669] width 92 height 41
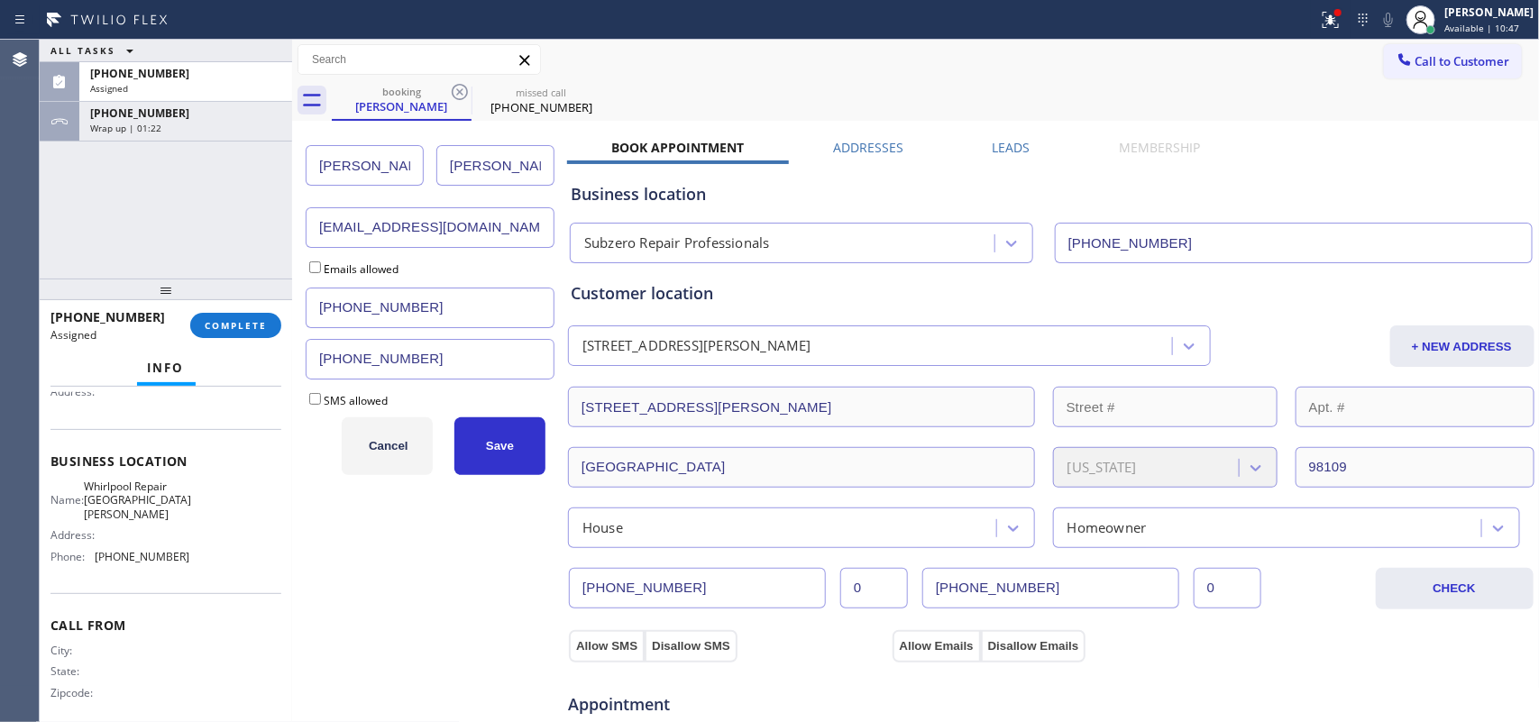
click at [314, 222] on input "no@gmail.com" at bounding box center [430, 227] width 249 height 41
paste input "karenpl@hot"
type input "karenpl@hotmail.com"
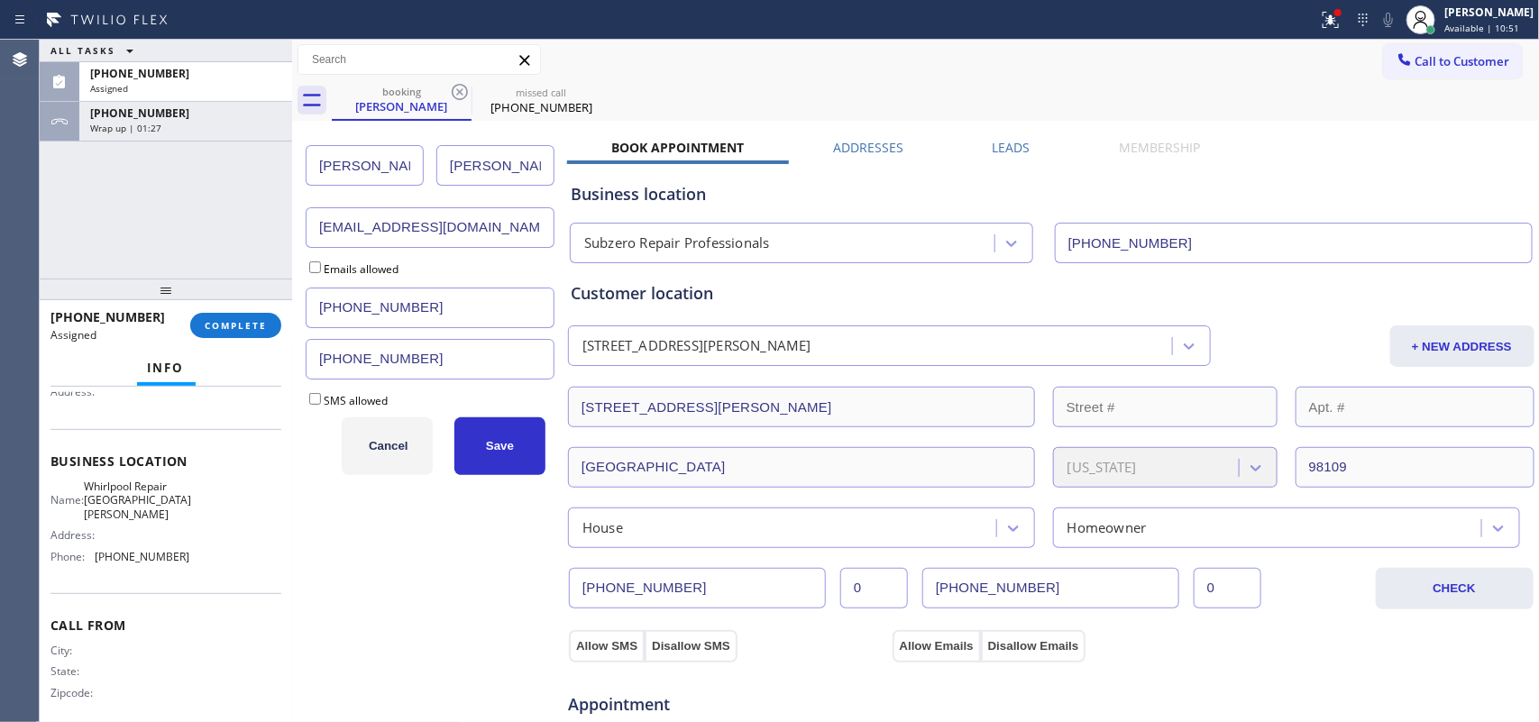
click at [316, 269] on input "Emails allowed" at bounding box center [315, 268] width 12 height 12
checkbox input "true"
click at [317, 401] on input "SMS allowed" at bounding box center [315, 399] width 12 height 12
checkbox input "true"
click at [507, 451] on span "Save" at bounding box center [500, 446] width 28 height 14
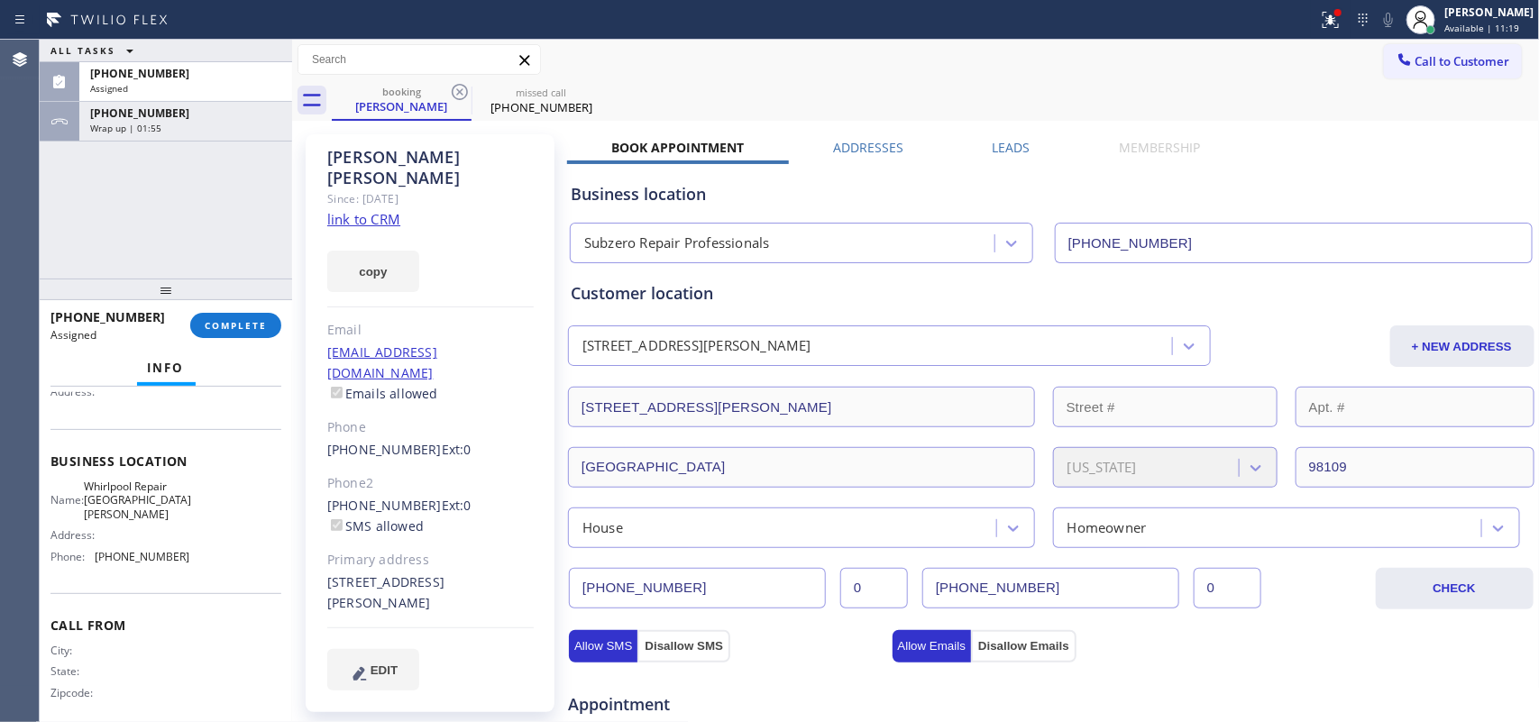
scroll to position [613, 0]
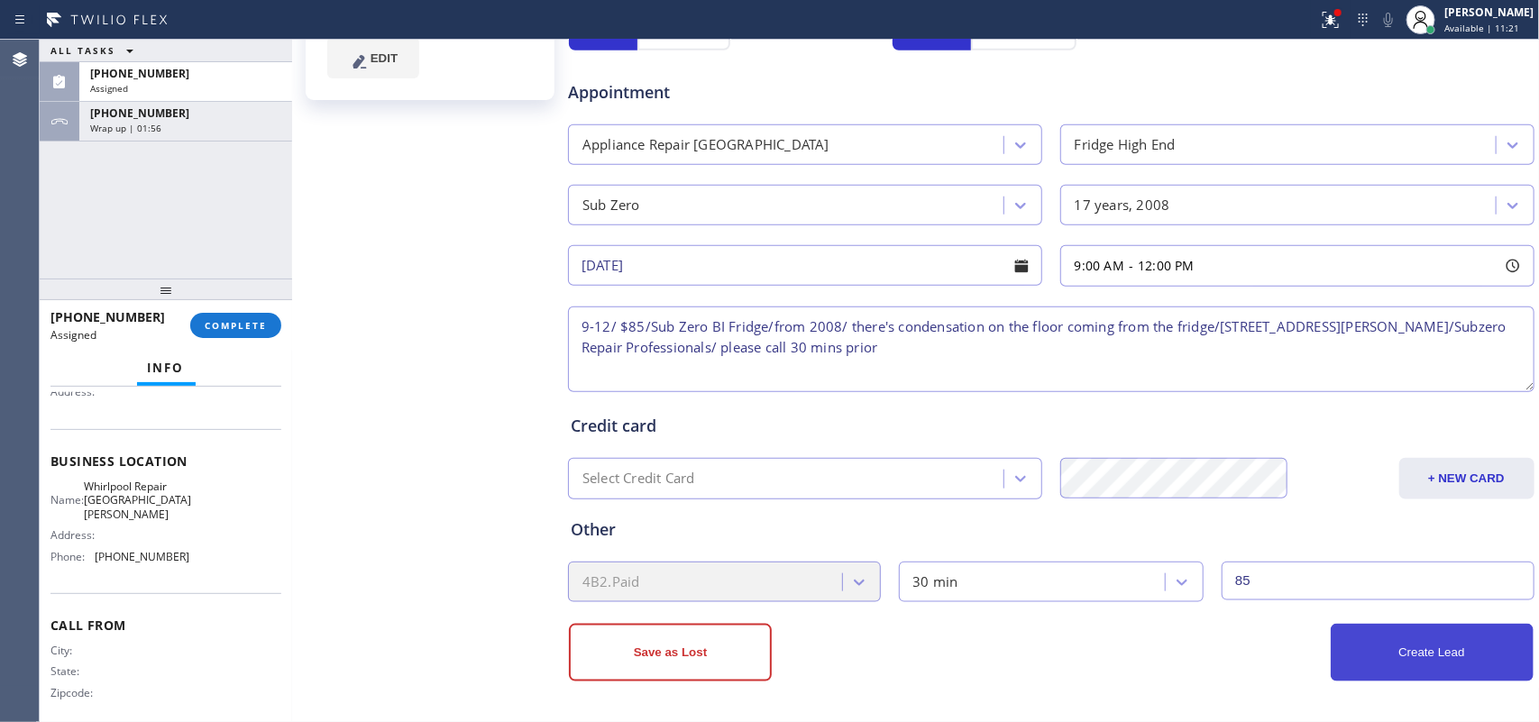
click at [1437, 663] on button "Create Lead" at bounding box center [1432, 653] width 203 height 58
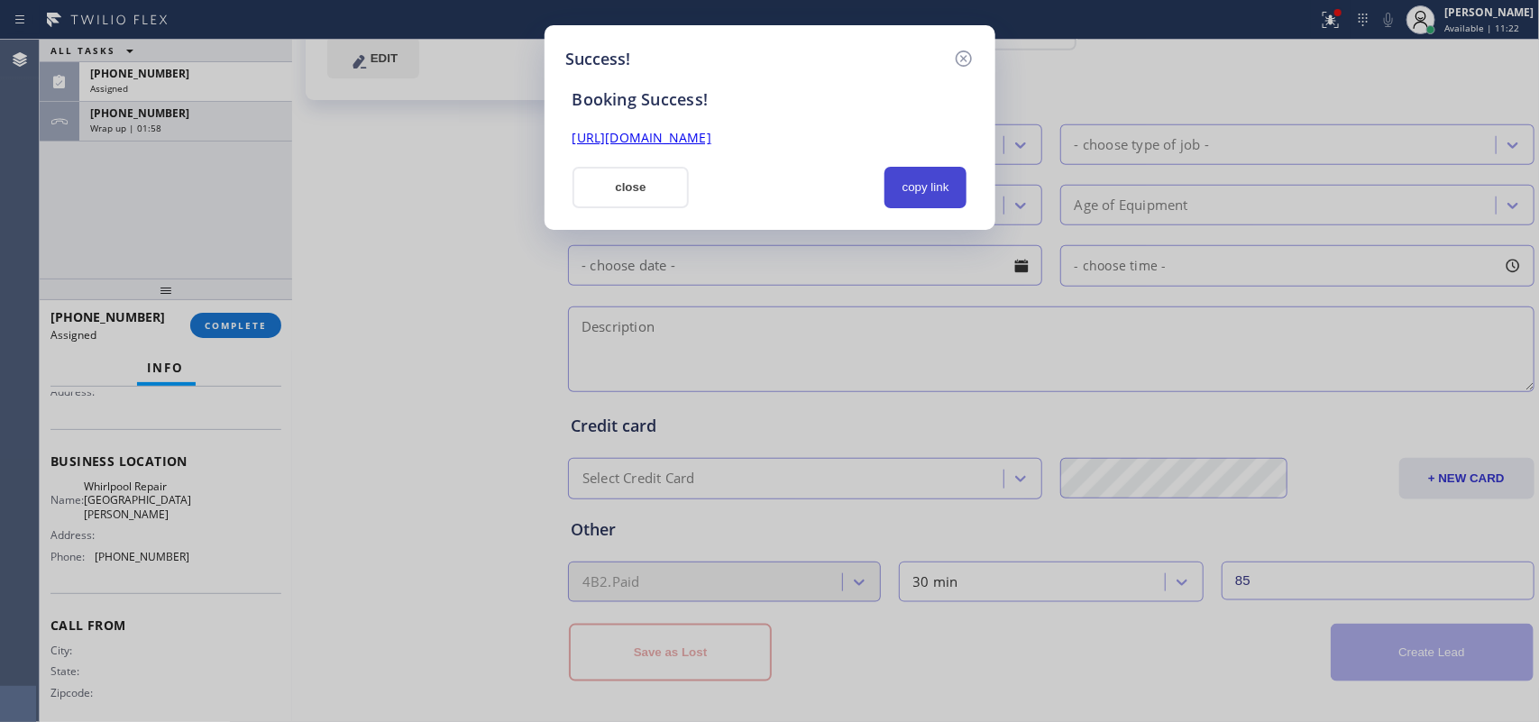
click at [906, 186] on button "copy link" at bounding box center [926, 187] width 83 height 41
click at [712, 133] on link "https://erp.apollosoft.co/customer/446075#portlet_lead" at bounding box center [642, 137] width 139 height 17
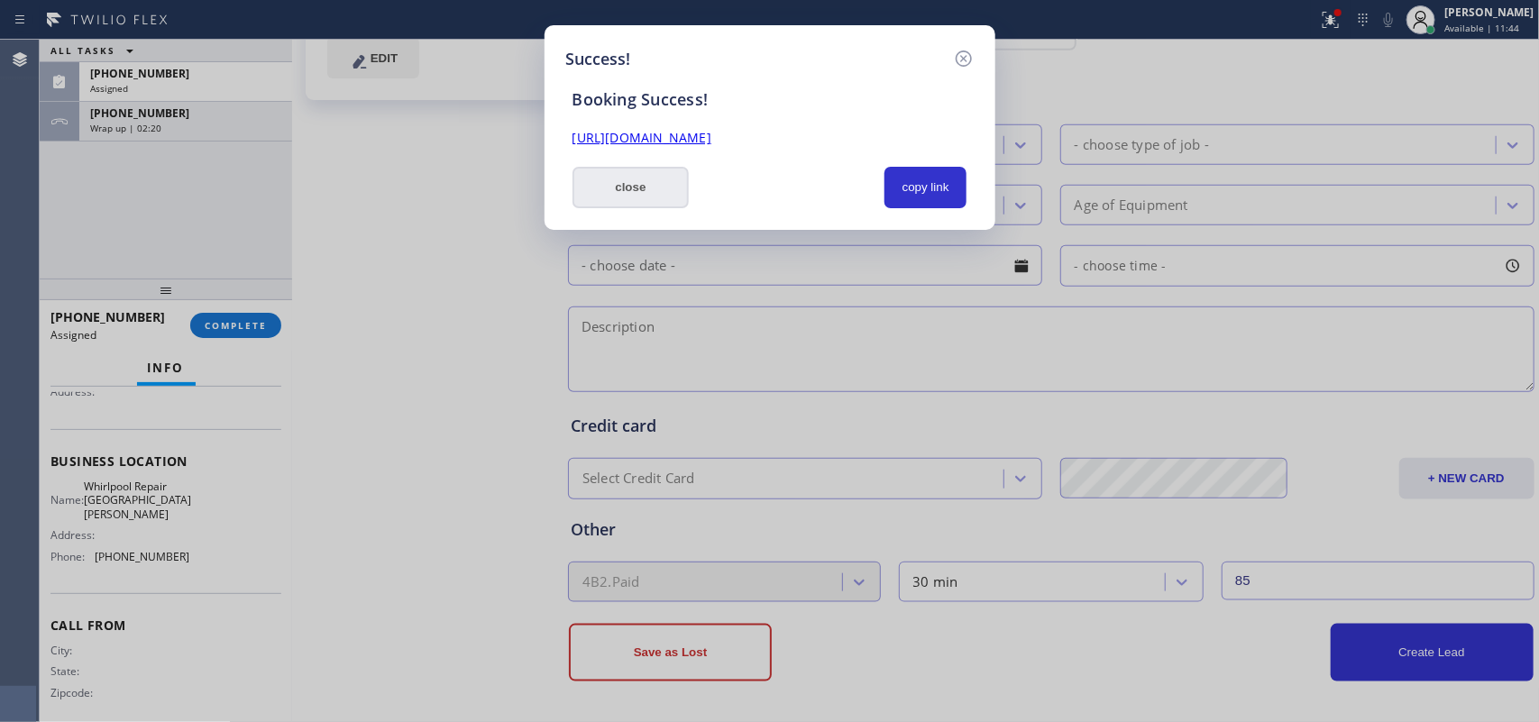
click at [615, 173] on button "close" at bounding box center [631, 187] width 117 height 41
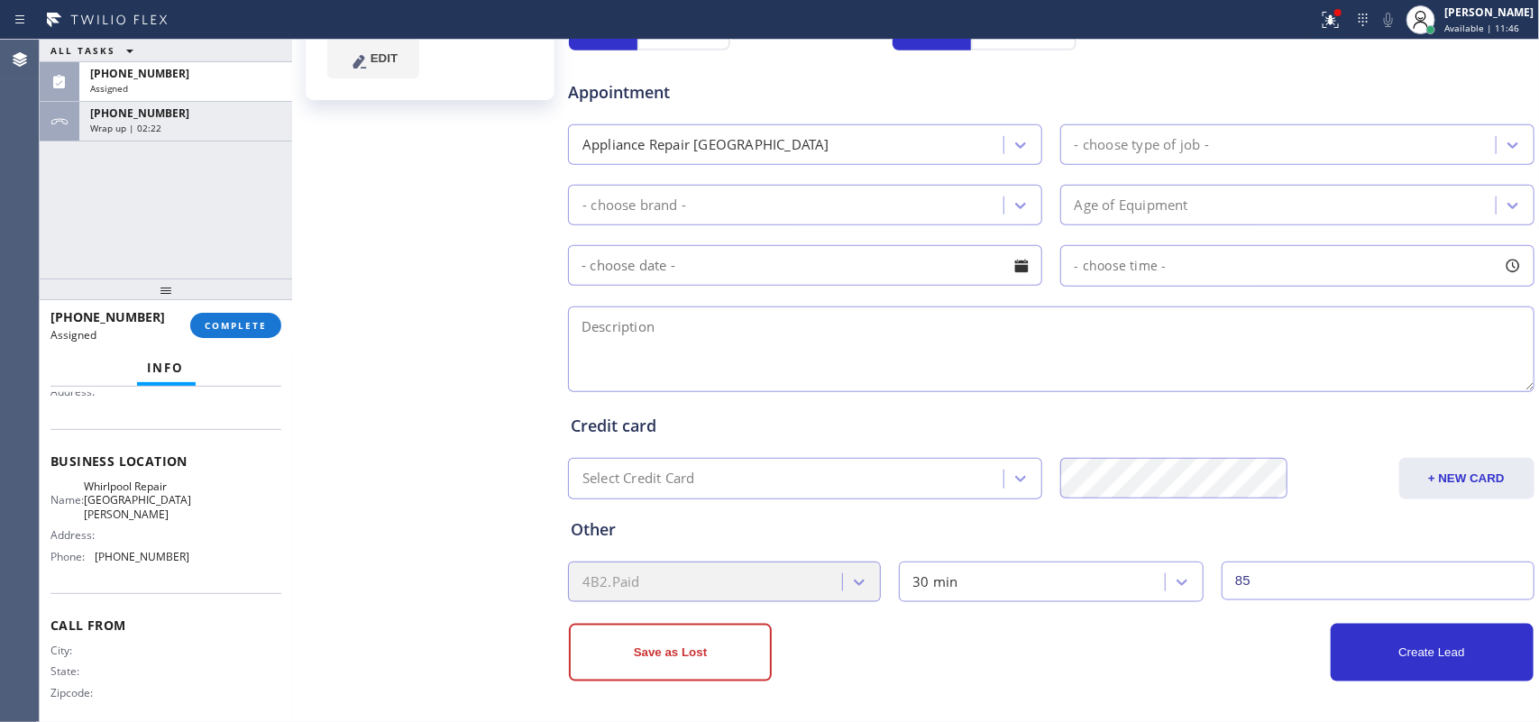
click at [226, 352] on div "Info" at bounding box center [166, 369] width 231 height 36
click at [241, 319] on span "COMPLETE" at bounding box center [236, 325] width 62 height 13
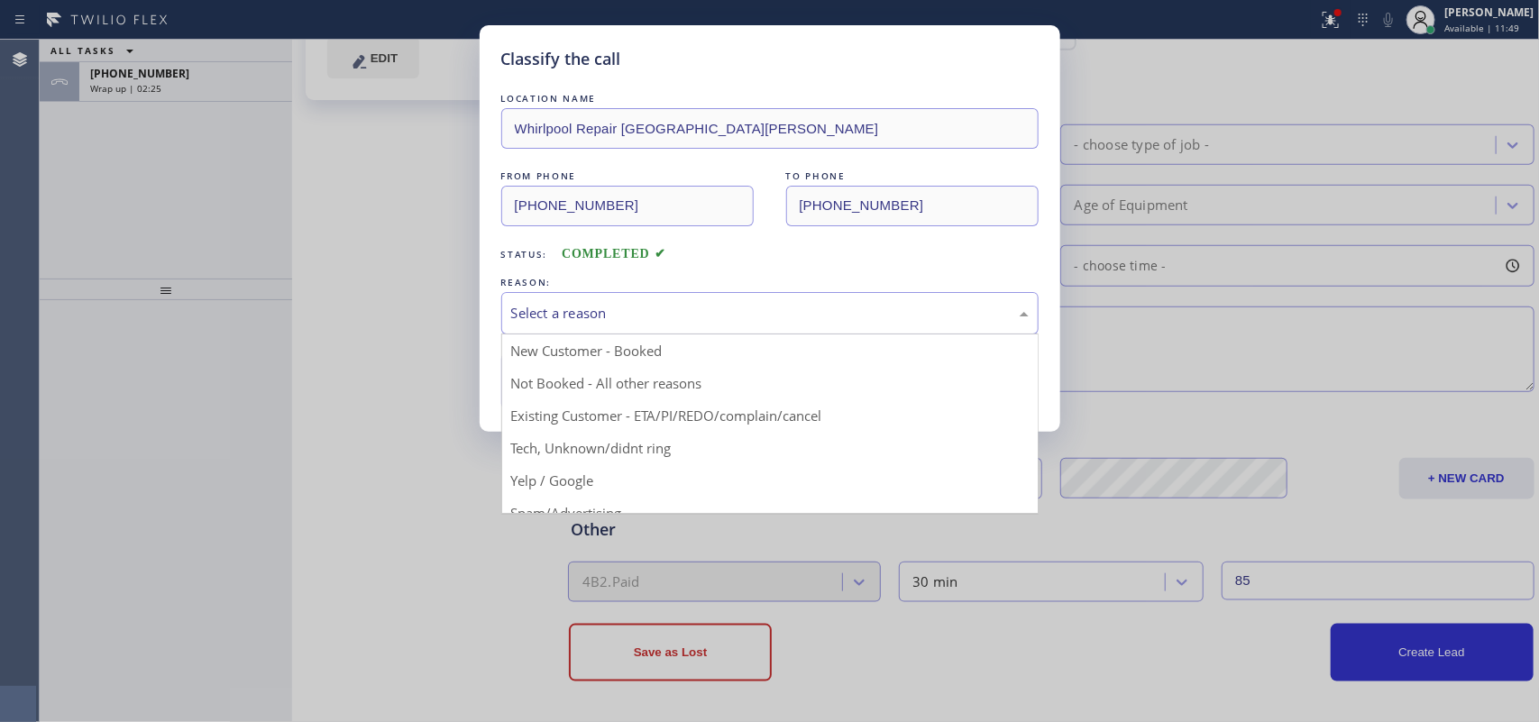
click at [663, 307] on div "Select a reason" at bounding box center [770, 313] width 518 height 21
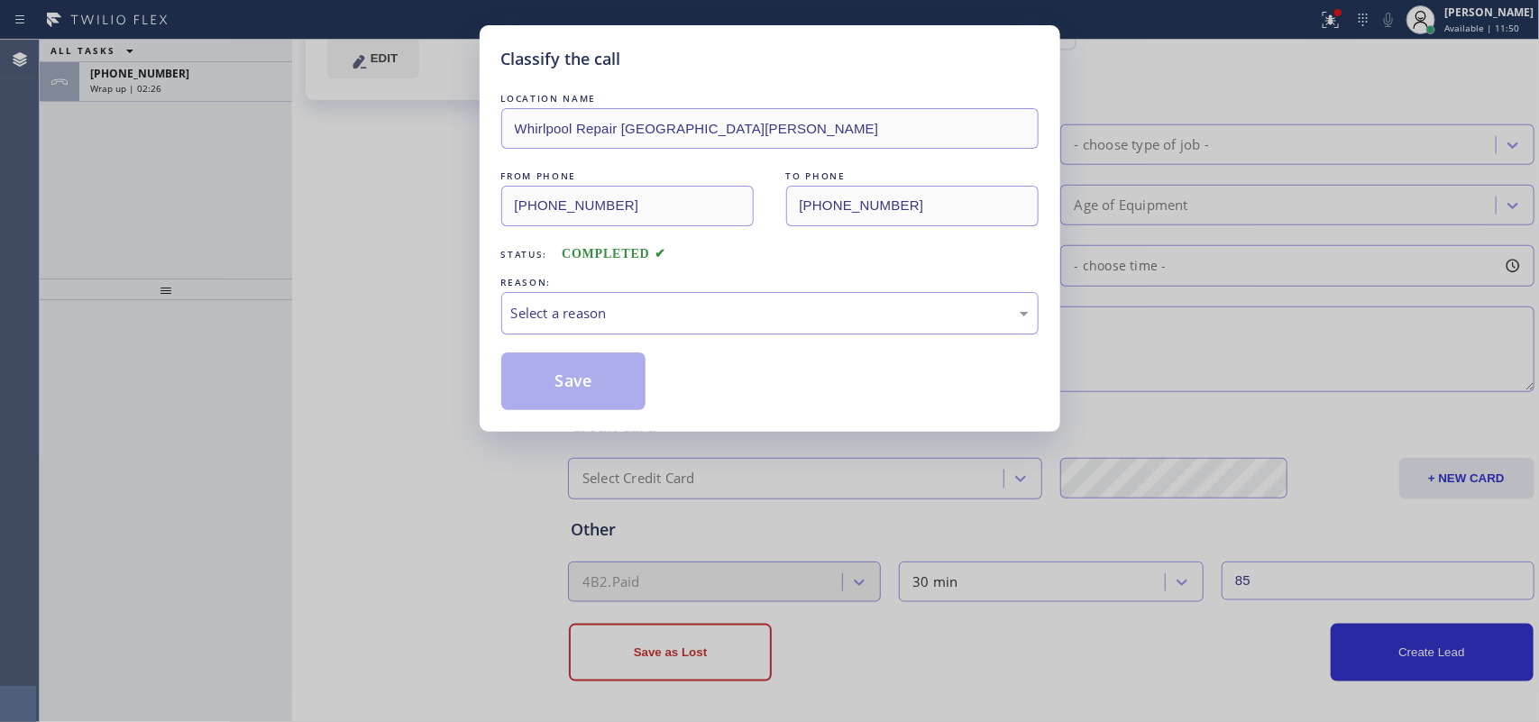
click at [663, 307] on div "Select a reason" at bounding box center [770, 313] width 518 height 21
click at [487, 218] on div "Classify the call LOCATION NAME Whirlpool Repair San Jose FROM PHONE (408) 300-…" at bounding box center [770, 228] width 581 height 407
click at [237, 236] on div "Classify the call LOCATION NAME Whirlpool Repair San Jose FROM PHONE (408) 300-…" at bounding box center [769, 361] width 1539 height 722
click at [493, 219] on div "Classify the call LOCATION NAME Whirlpool Repair San Jose FROM PHONE (408) 300-…" at bounding box center [770, 228] width 581 height 407
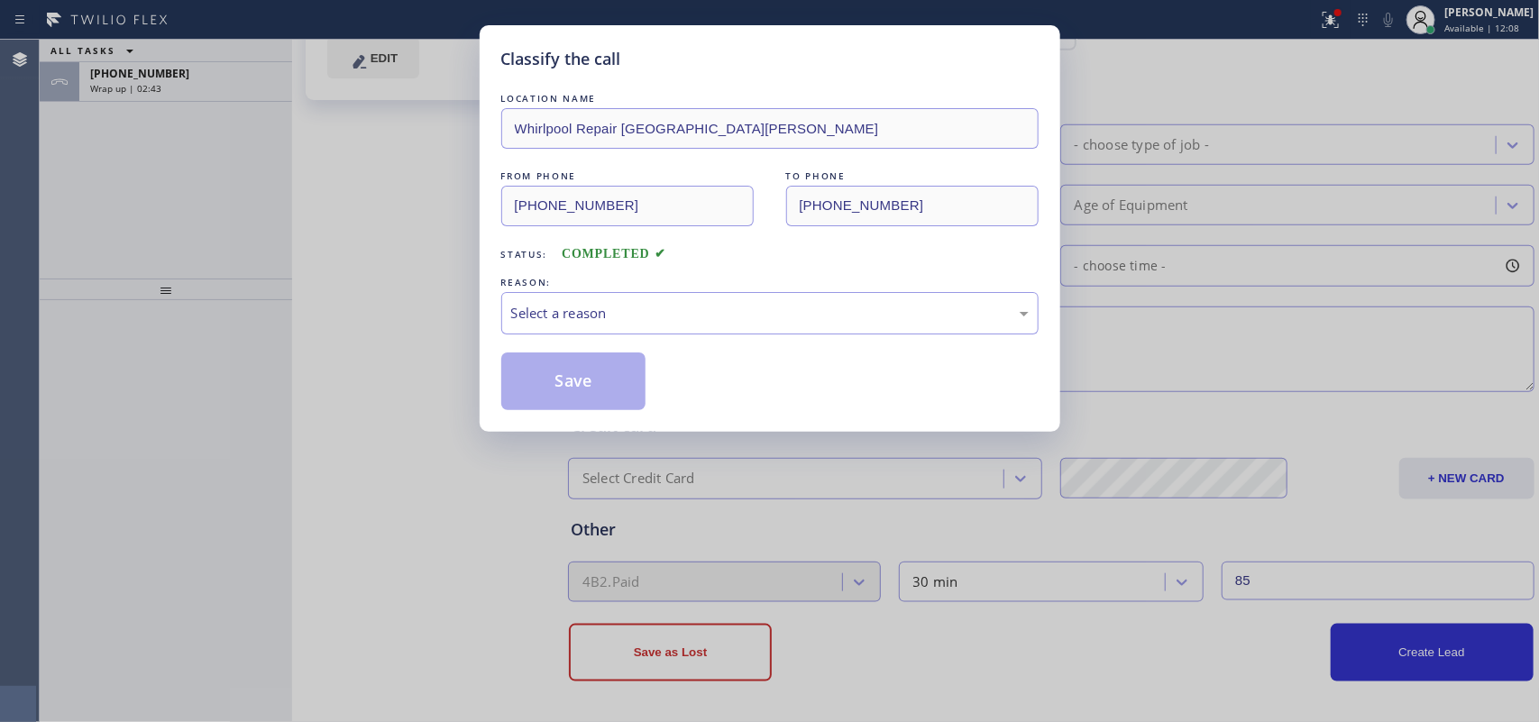
click at [336, 55] on div "Classify the call LOCATION NAME Whirlpool Repair San Jose FROM PHONE (408) 300-…" at bounding box center [769, 361] width 1539 height 722
click at [769, 205] on div "FROM PHONE (408) 300-6442 TO PHONE (408) 539-2933" at bounding box center [769, 197] width 537 height 60
click at [70, 133] on div "Classify the call LOCATION NAME Whirlpool Repair San Jose FROM PHONE (408) 300-…" at bounding box center [769, 361] width 1539 height 722
drag, startPoint x: 365, startPoint y: 70, endPoint x: 381, endPoint y: 77, distance: 16.6
click at [365, 70] on div "Classify the call LOCATION NAME Whirlpool Repair San Jose FROM PHONE (408) 300-…" at bounding box center [769, 361] width 1539 height 722
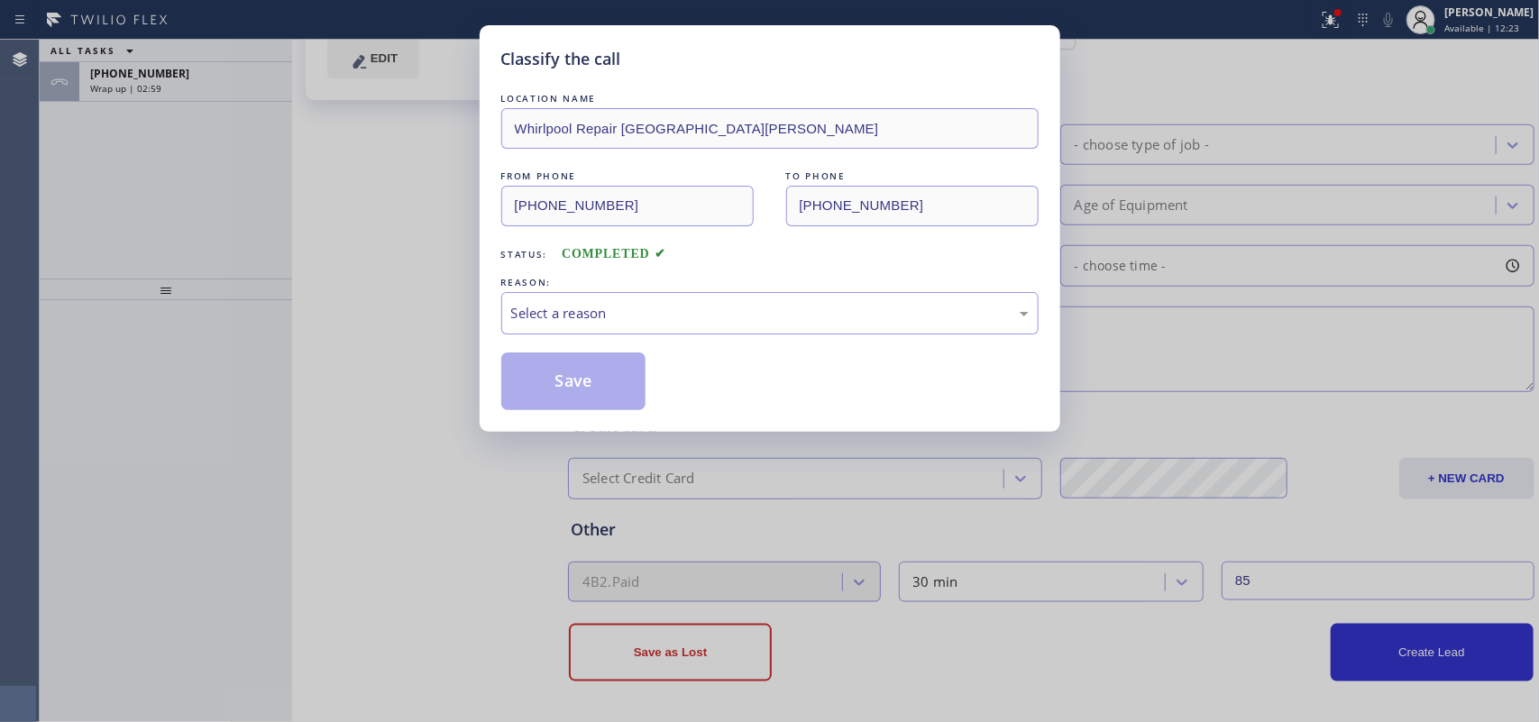
click at [499, 129] on div "Classify the call LOCATION NAME Whirlpool Repair San Jose FROM PHONE (408) 300-…" at bounding box center [770, 228] width 581 height 407
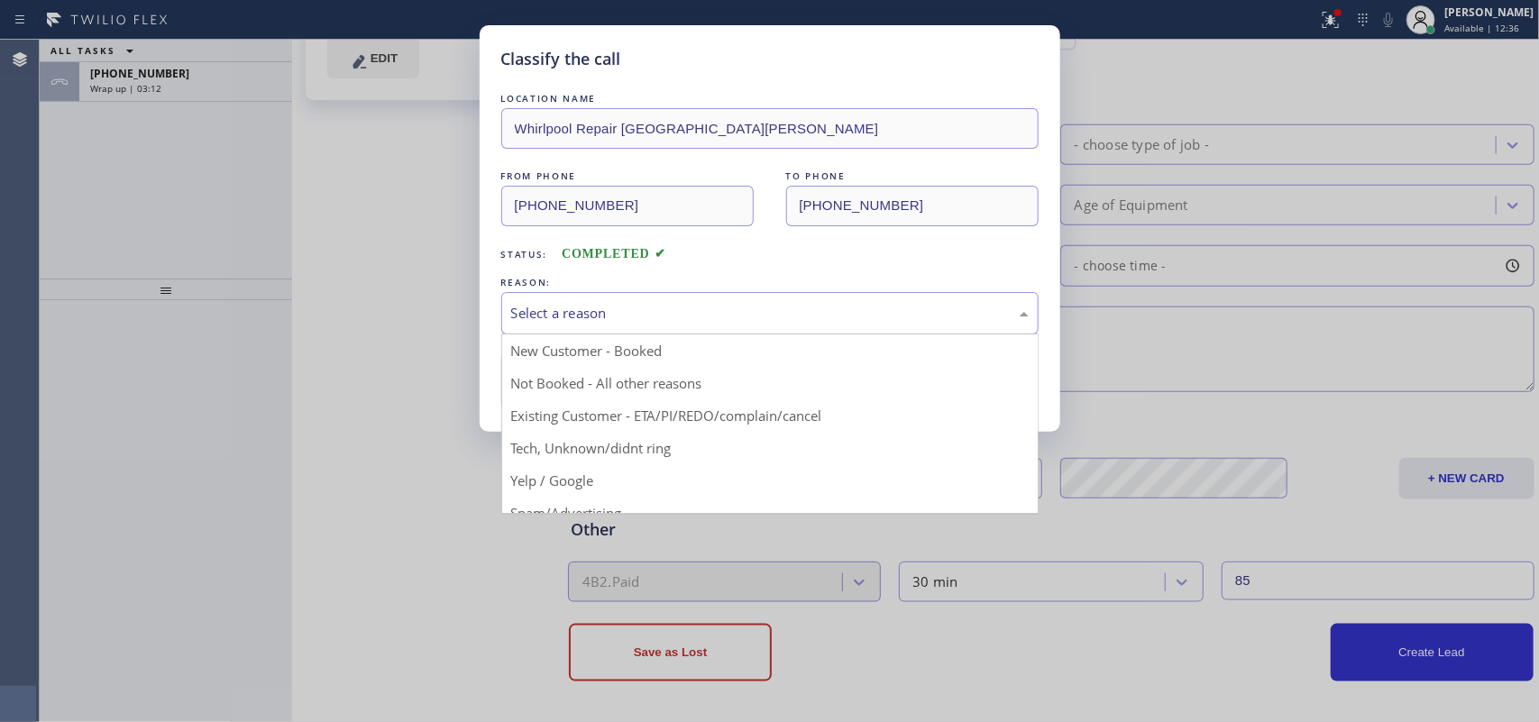
click at [606, 304] on div "Select a reason" at bounding box center [770, 313] width 518 height 21
drag, startPoint x: 627, startPoint y: 444, endPoint x: 620, endPoint y: 434, distance: 11.8
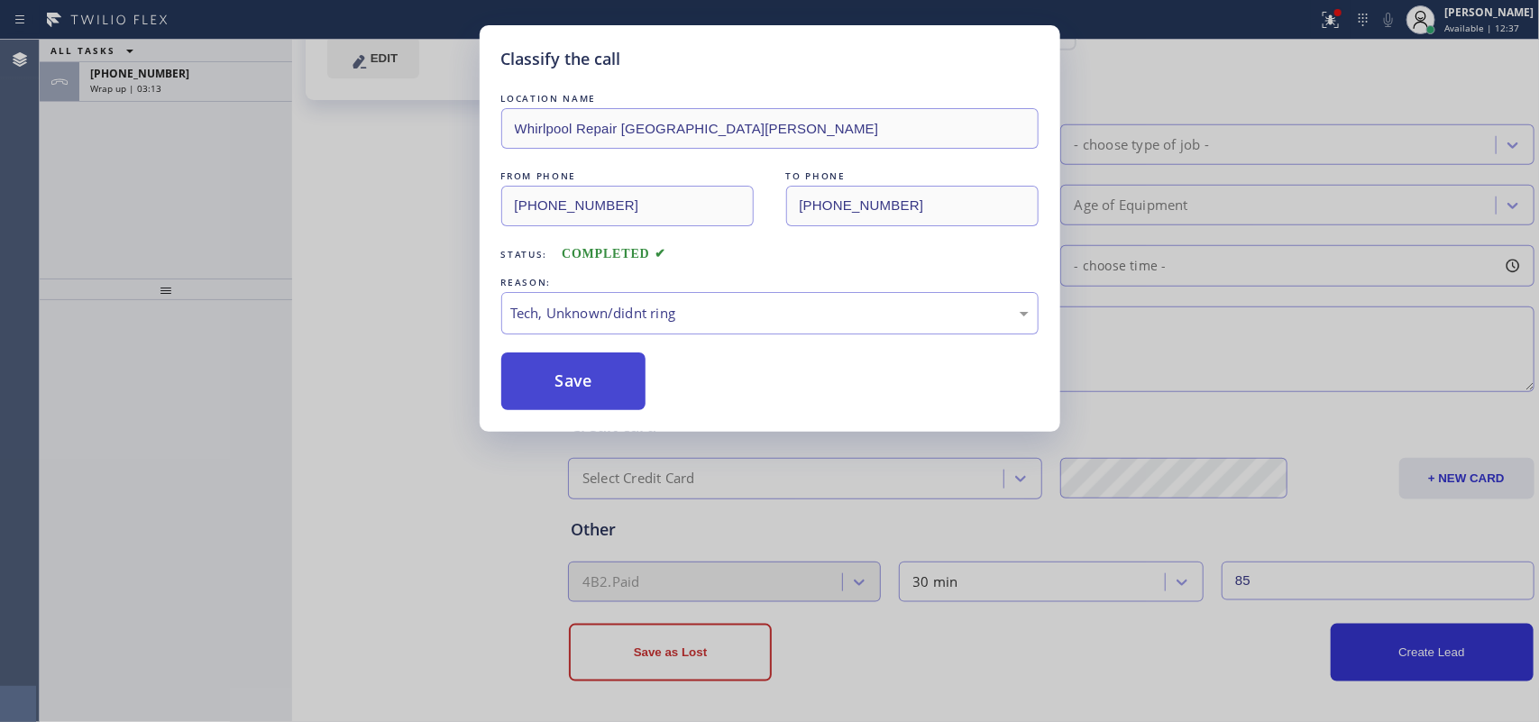
click at [589, 393] on button "Save" at bounding box center [573, 382] width 145 height 58
click at [133, 81] on div "Classify the call LOCATION NAME Whirlpool Repair San Jose FROM PHONE (408) 300-…" at bounding box center [769, 361] width 1539 height 722
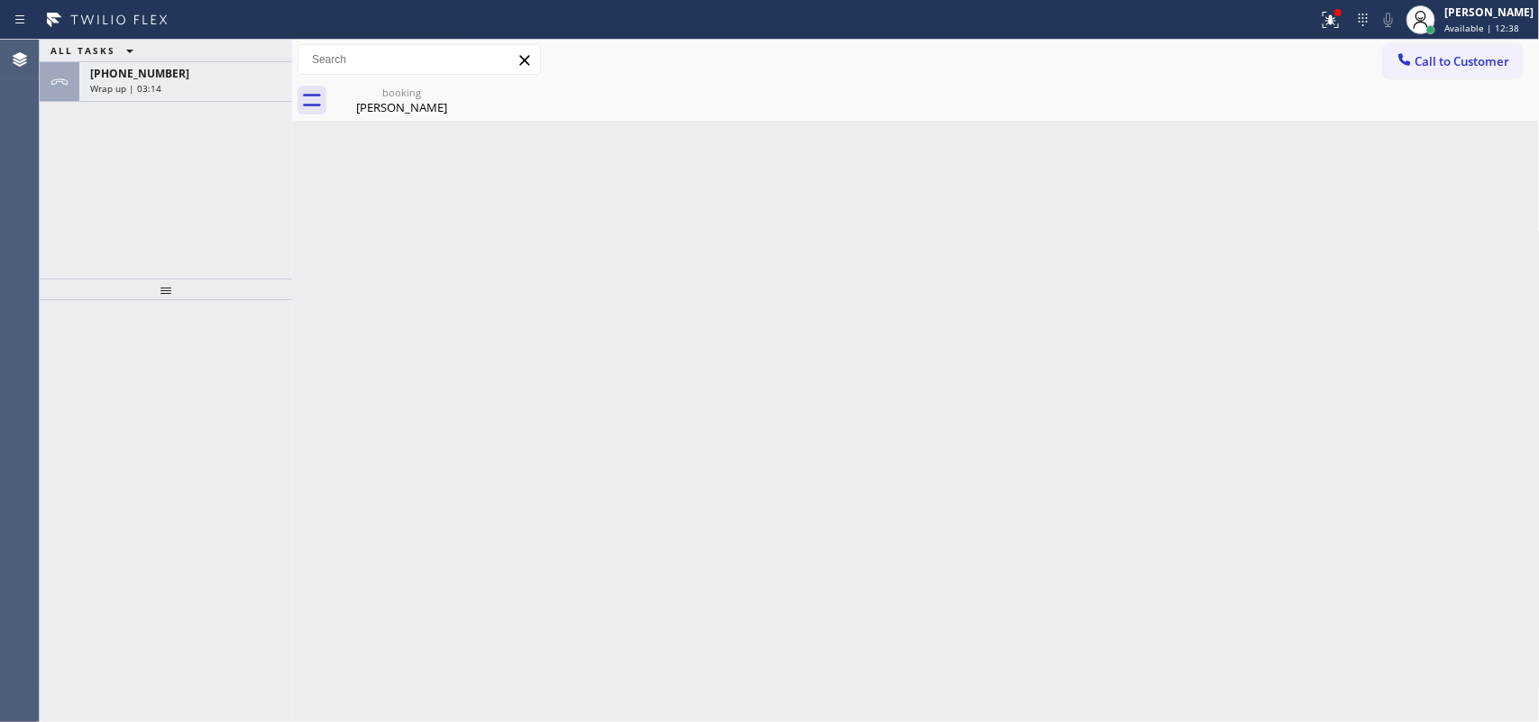
click at [133, 82] on span "Wrap up | 03:14" at bounding box center [125, 88] width 71 height 13
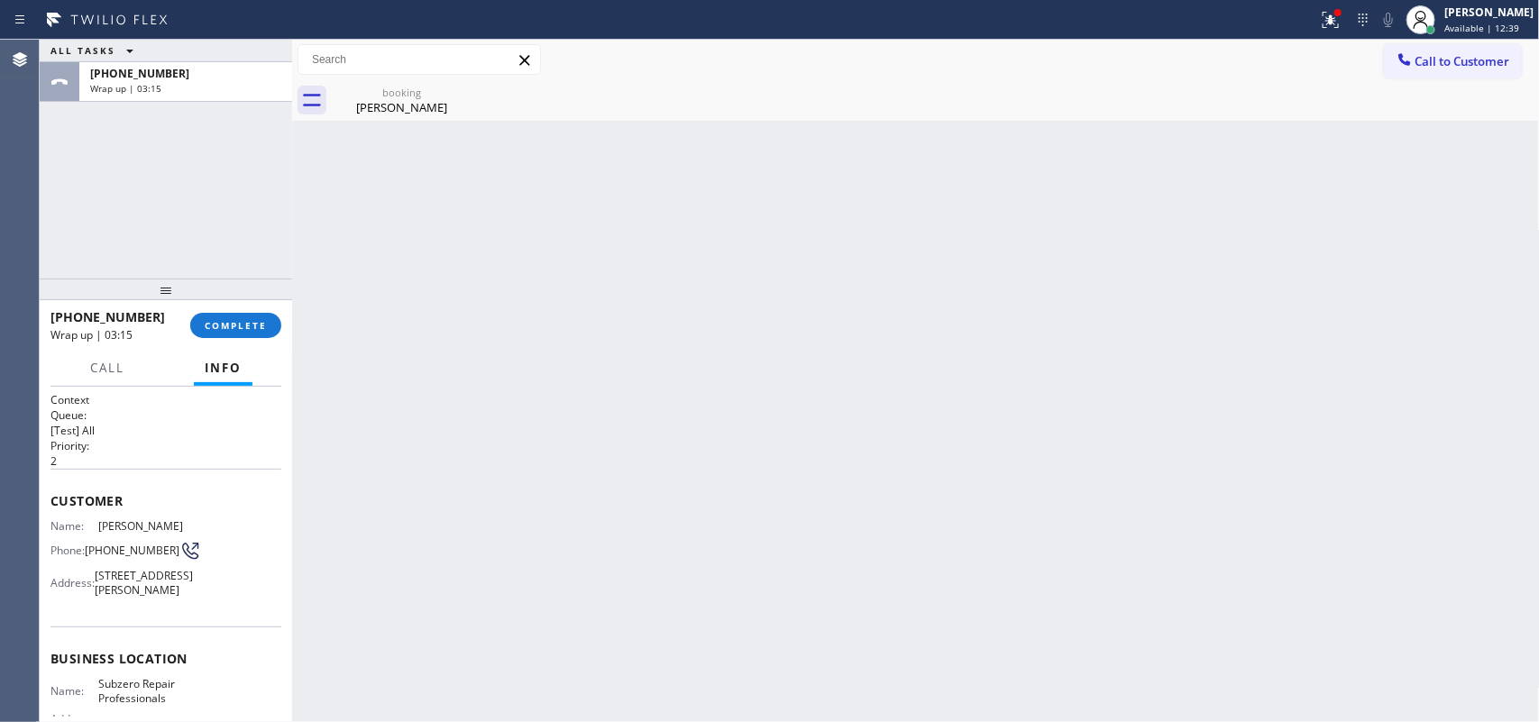
click at [234, 311] on div "+12062293957 Wrap up | 03:15 COMPLETE" at bounding box center [166, 325] width 231 height 47
click at [239, 321] on span "COMPLETE" at bounding box center [236, 325] width 62 height 13
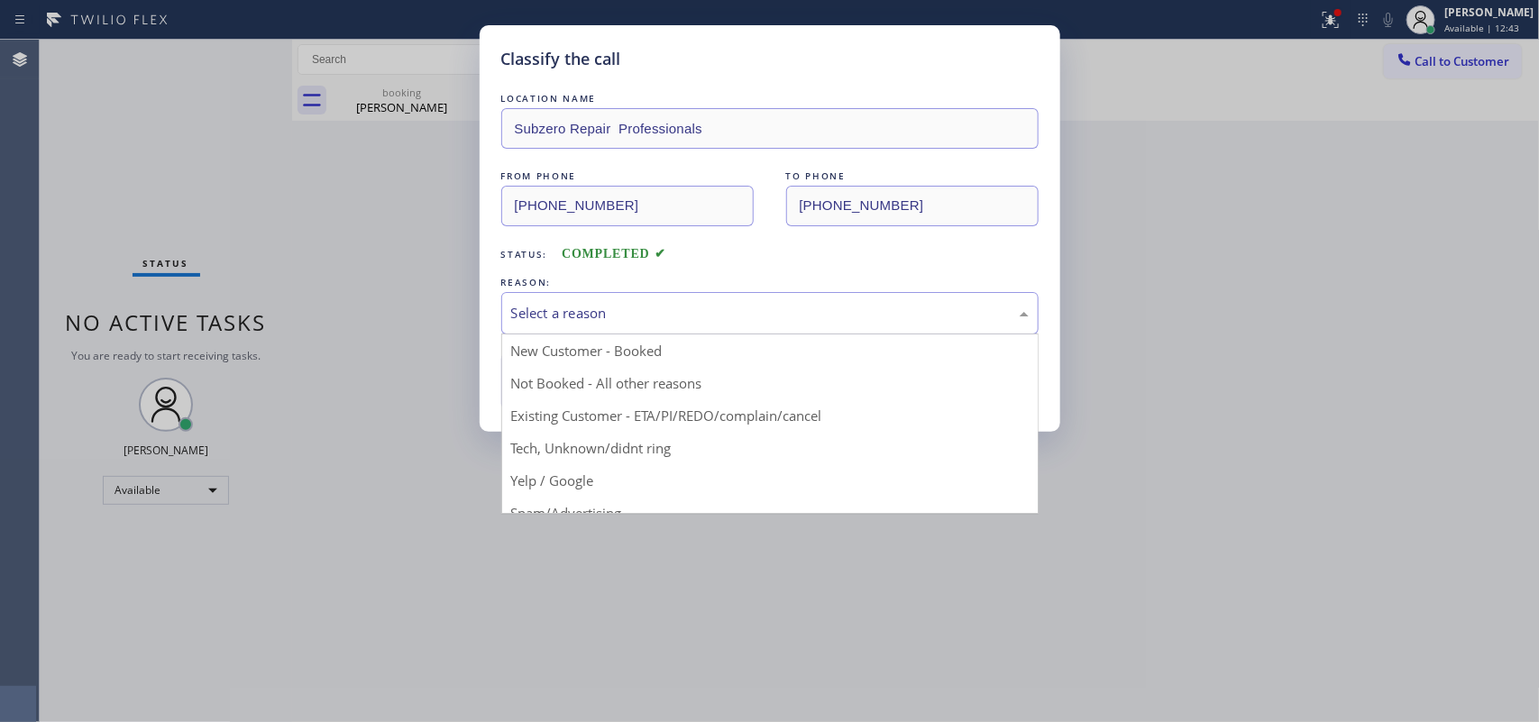
click at [686, 313] on div "Select a reason" at bounding box center [770, 313] width 518 height 21
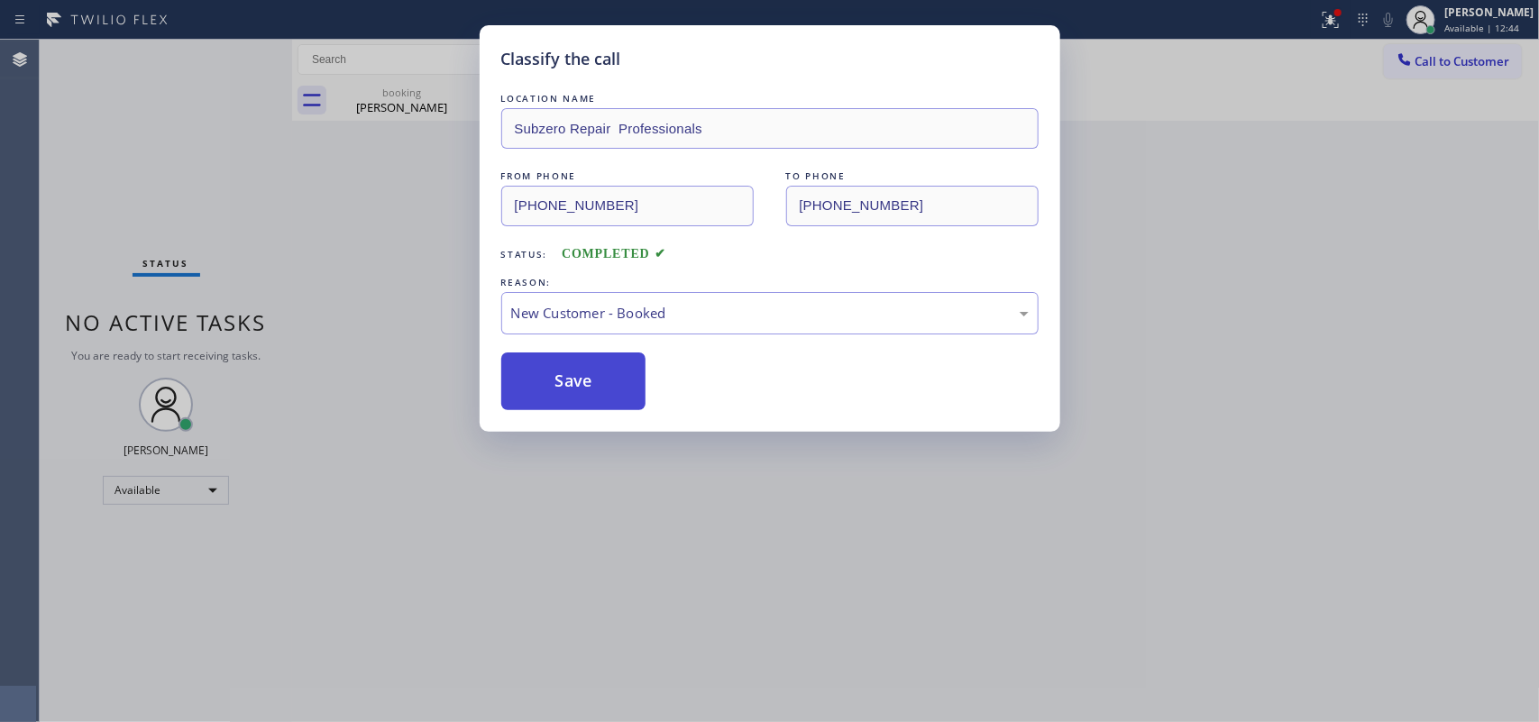
click at [571, 379] on button "Save" at bounding box center [573, 382] width 145 height 58
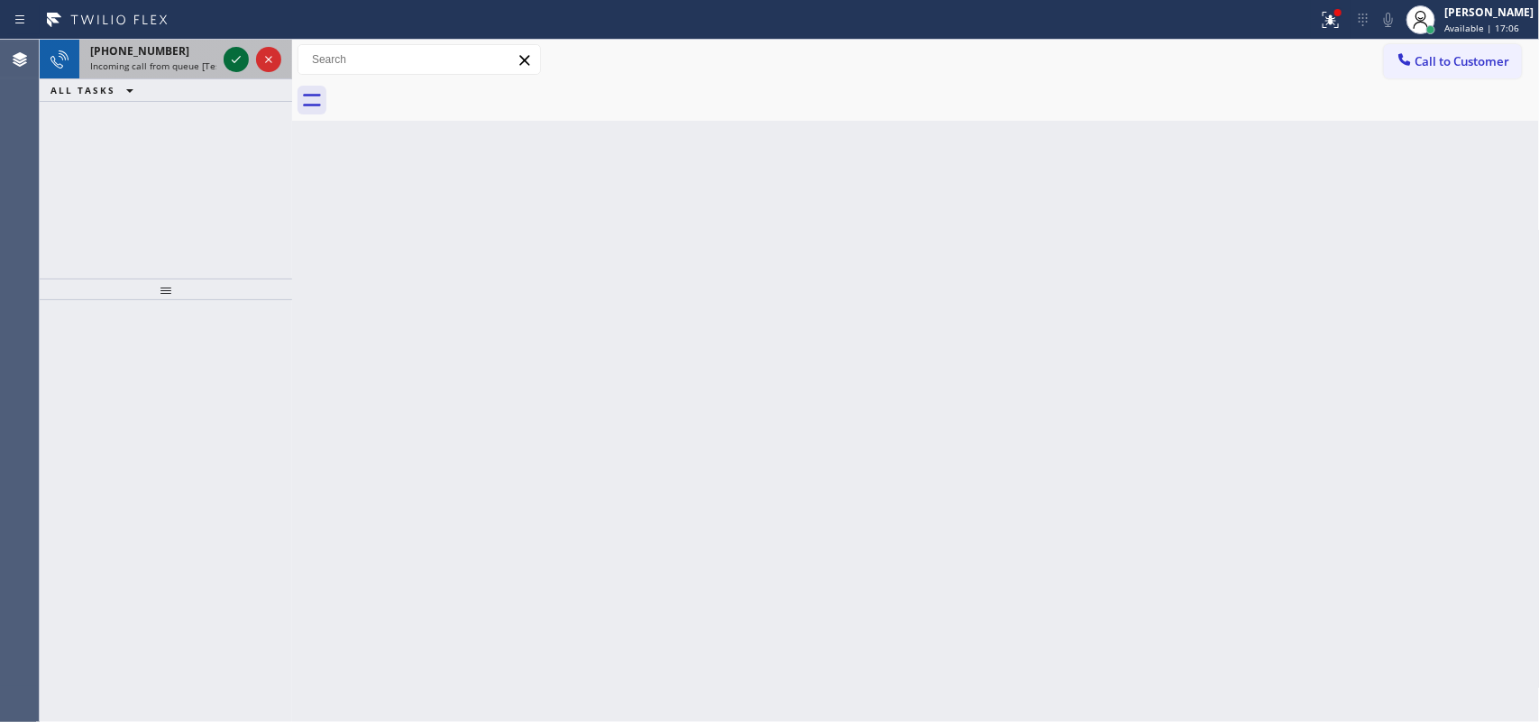
click at [224, 64] on div at bounding box center [236, 60] width 25 height 22
click at [234, 59] on icon at bounding box center [236, 60] width 22 height 22
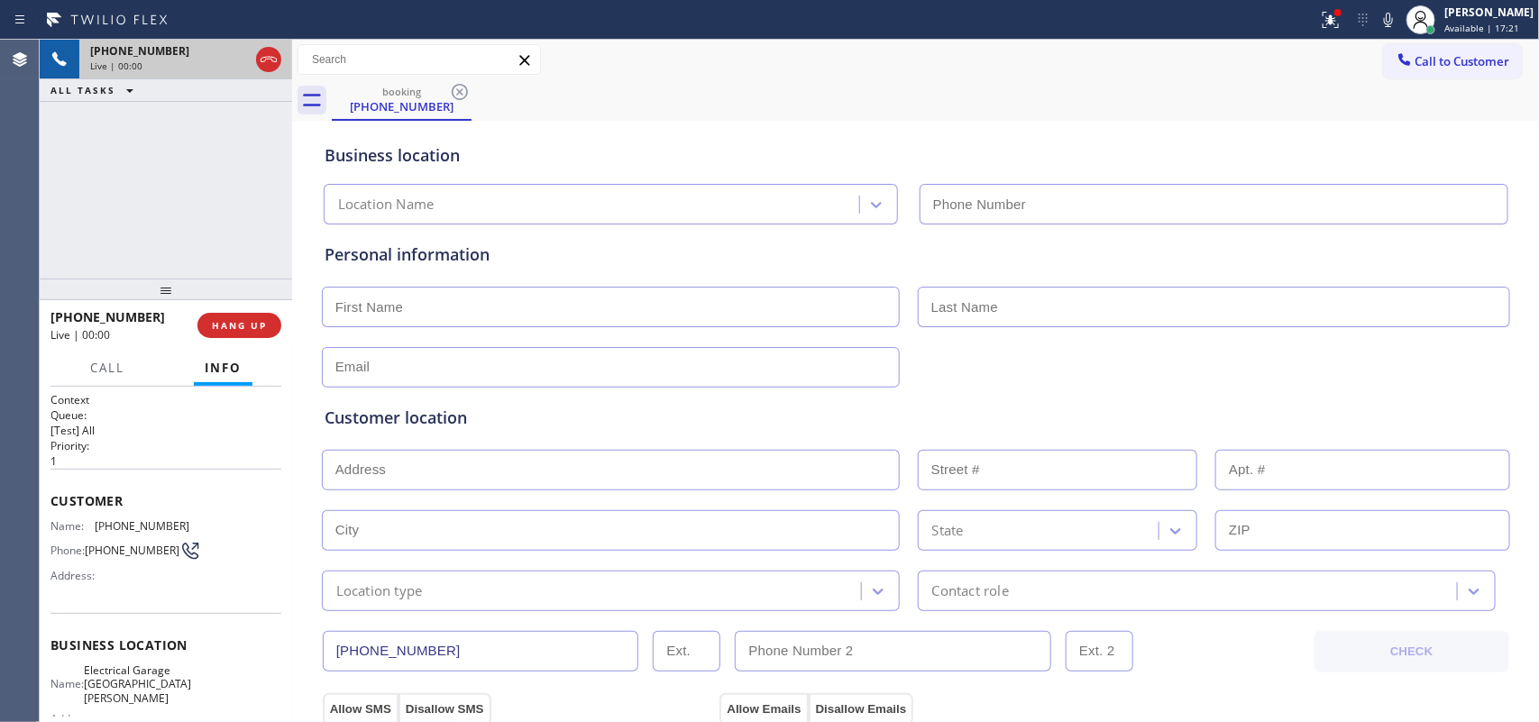
type input "[PHONE_NUMBER]"
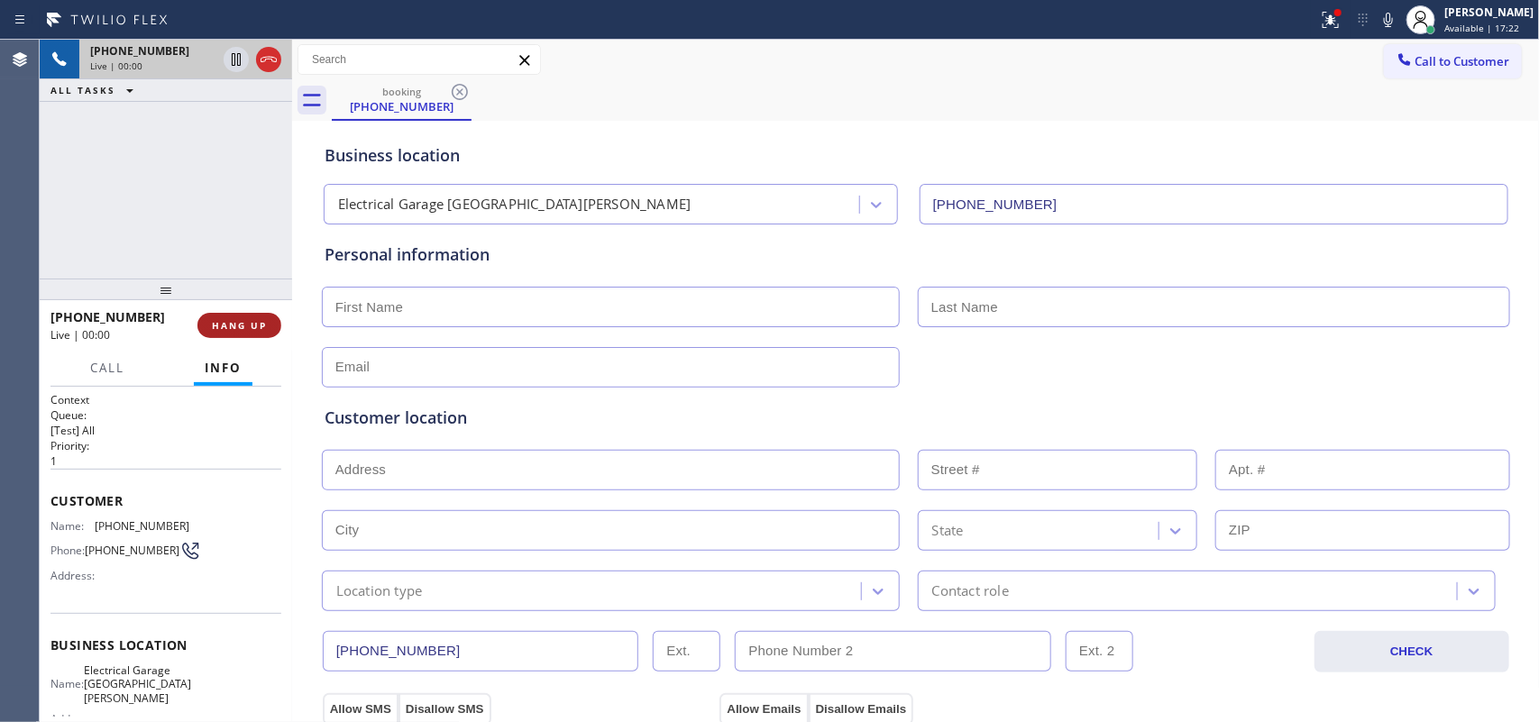
click at [201, 325] on button "HANG UP" at bounding box center [240, 325] width 84 height 25
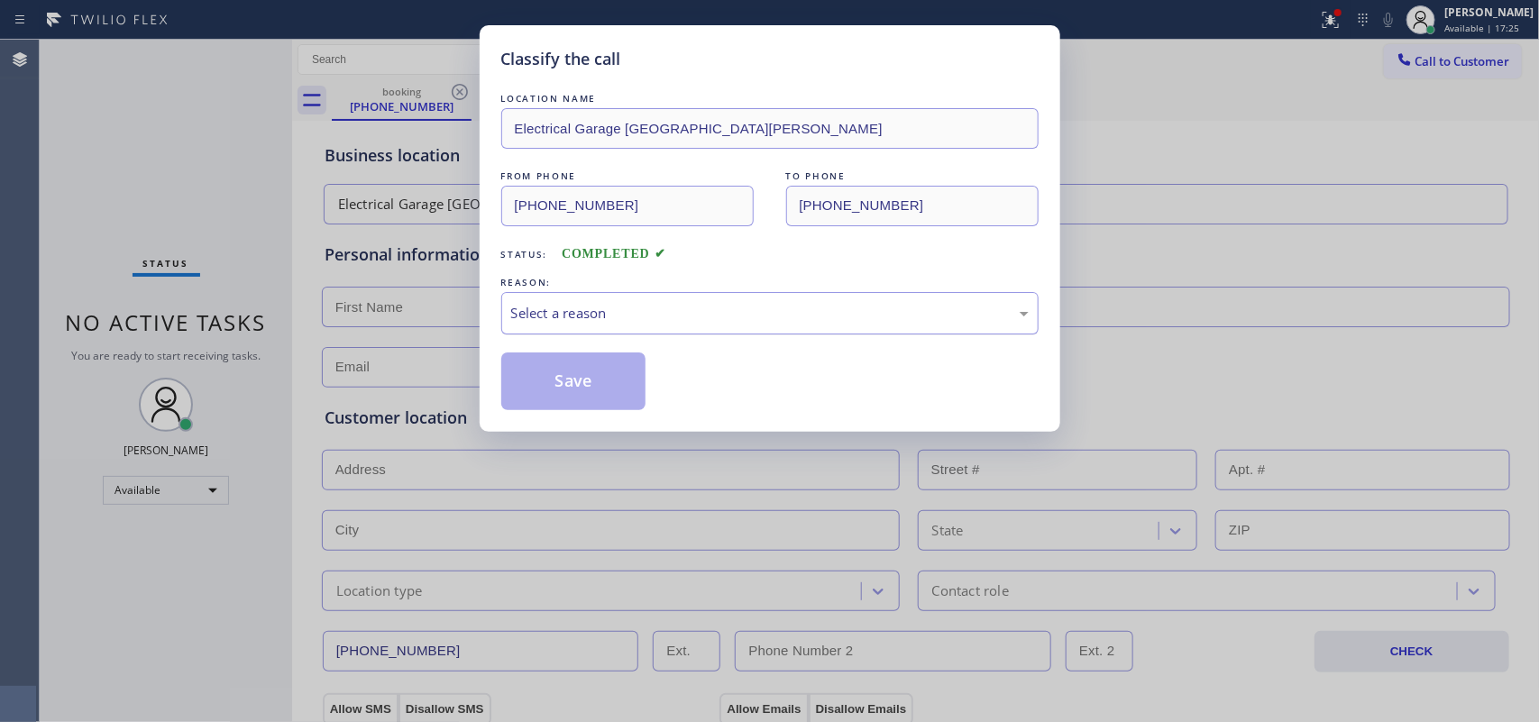
click at [568, 317] on div "Select a reason" at bounding box center [770, 313] width 518 height 21
click at [575, 309] on div "Select a reason" at bounding box center [770, 313] width 518 height 21
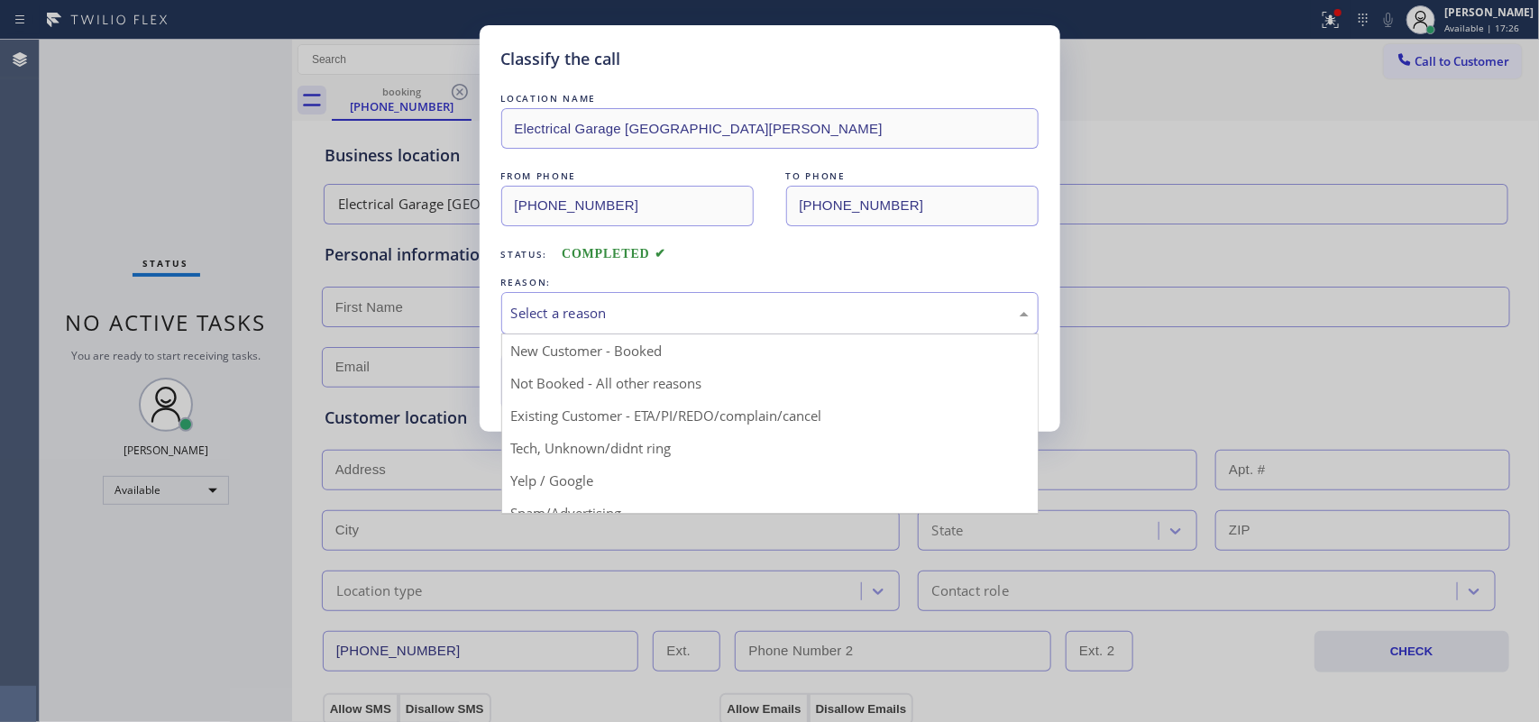
click at [574, 312] on div "Select a reason" at bounding box center [770, 313] width 518 height 21
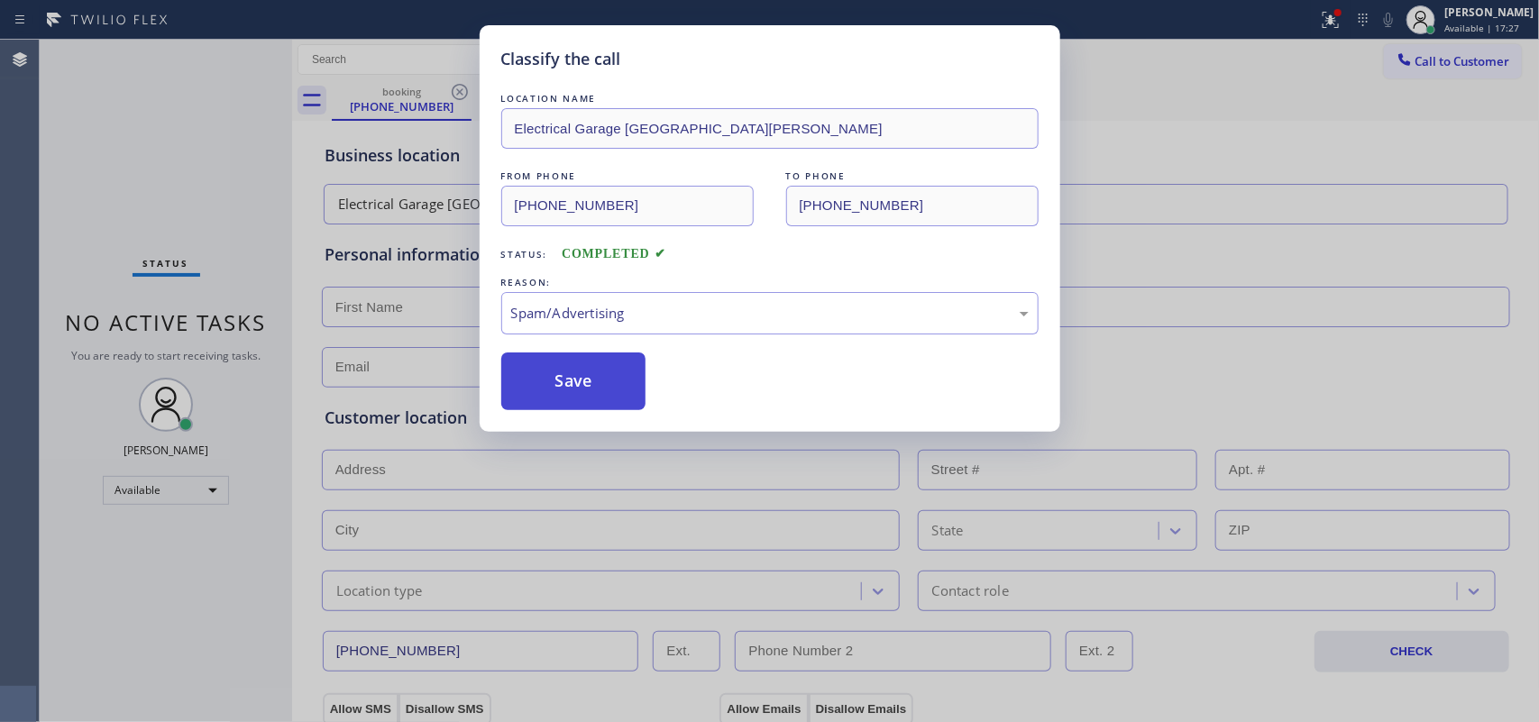
click at [575, 384] on button "Save" at bounding box center [573, 382] width 145 height 58
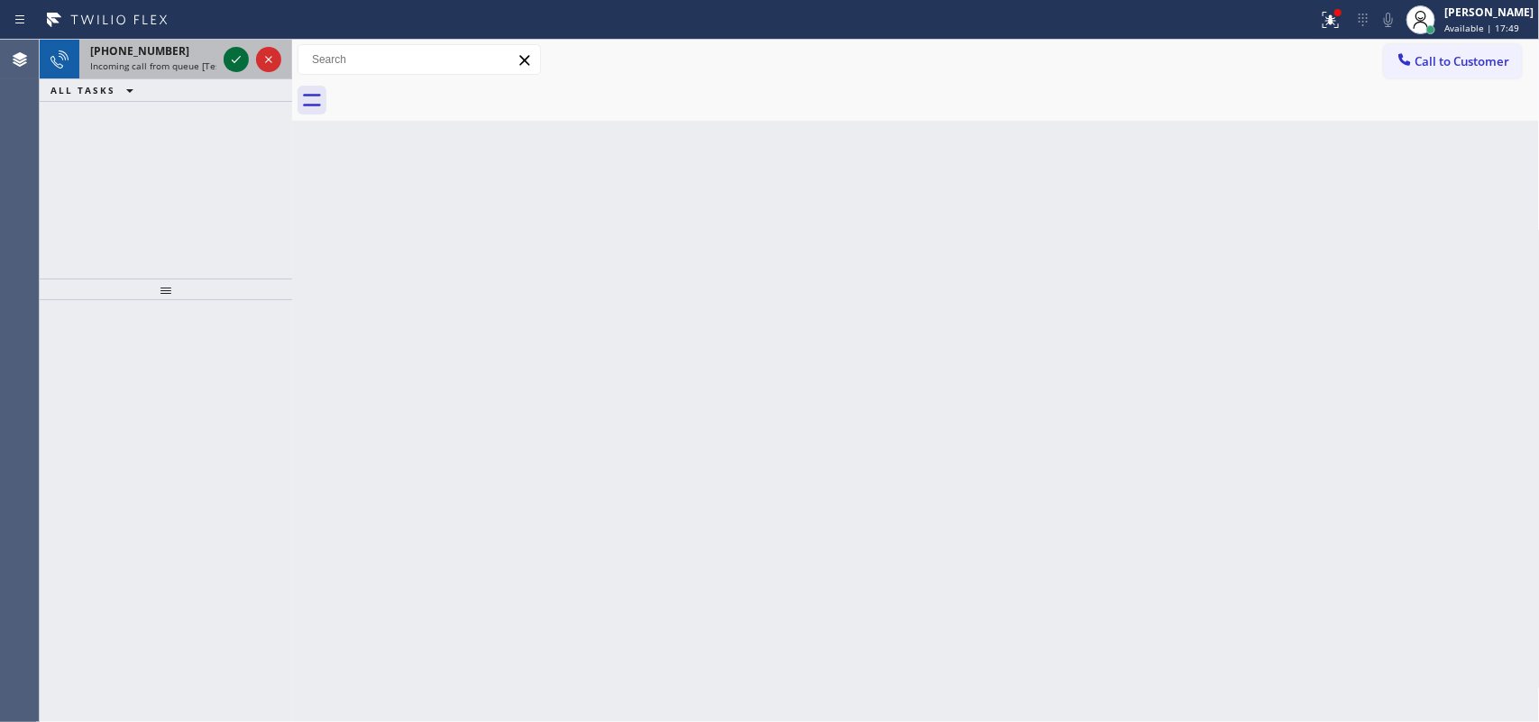
click at [237, 51] on icon at bounding box center [236, 60] width 22 height 22
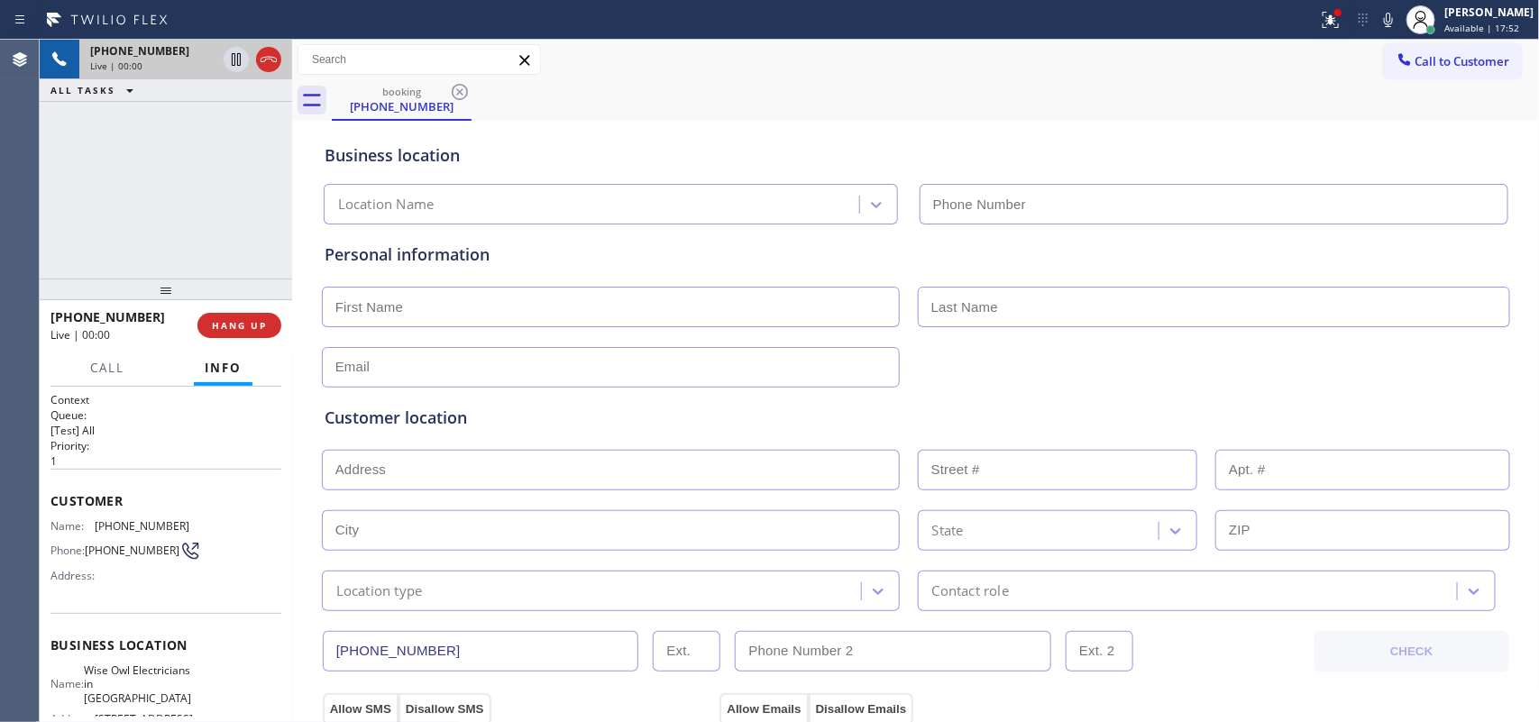
type input "[PHONE_NUMBER]"
click at [263, 322] on span "HANG UP" at bounding box center [239, 325] width 55 height 13
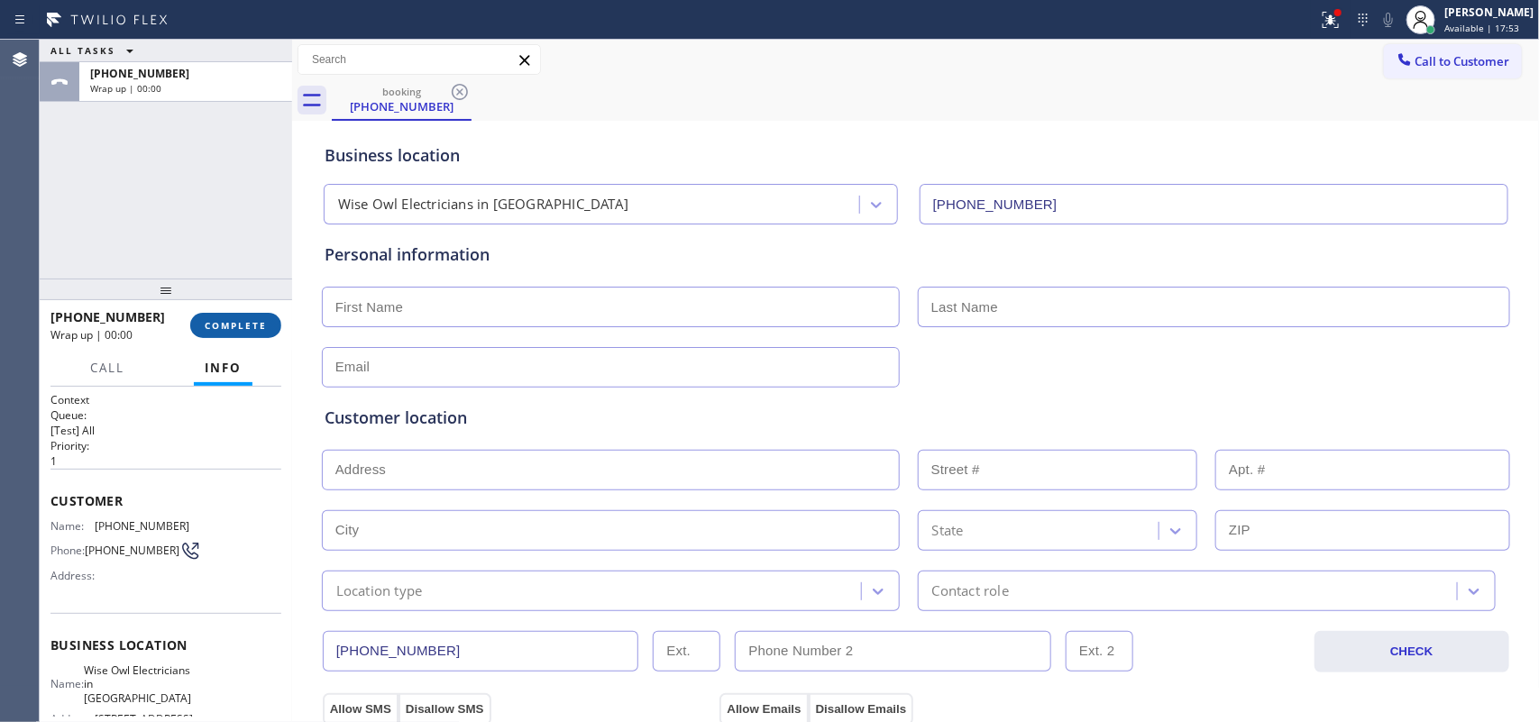
click at [263, 322] on span "COMPLETE" at bounding box center [236, 325] width 62 height 13
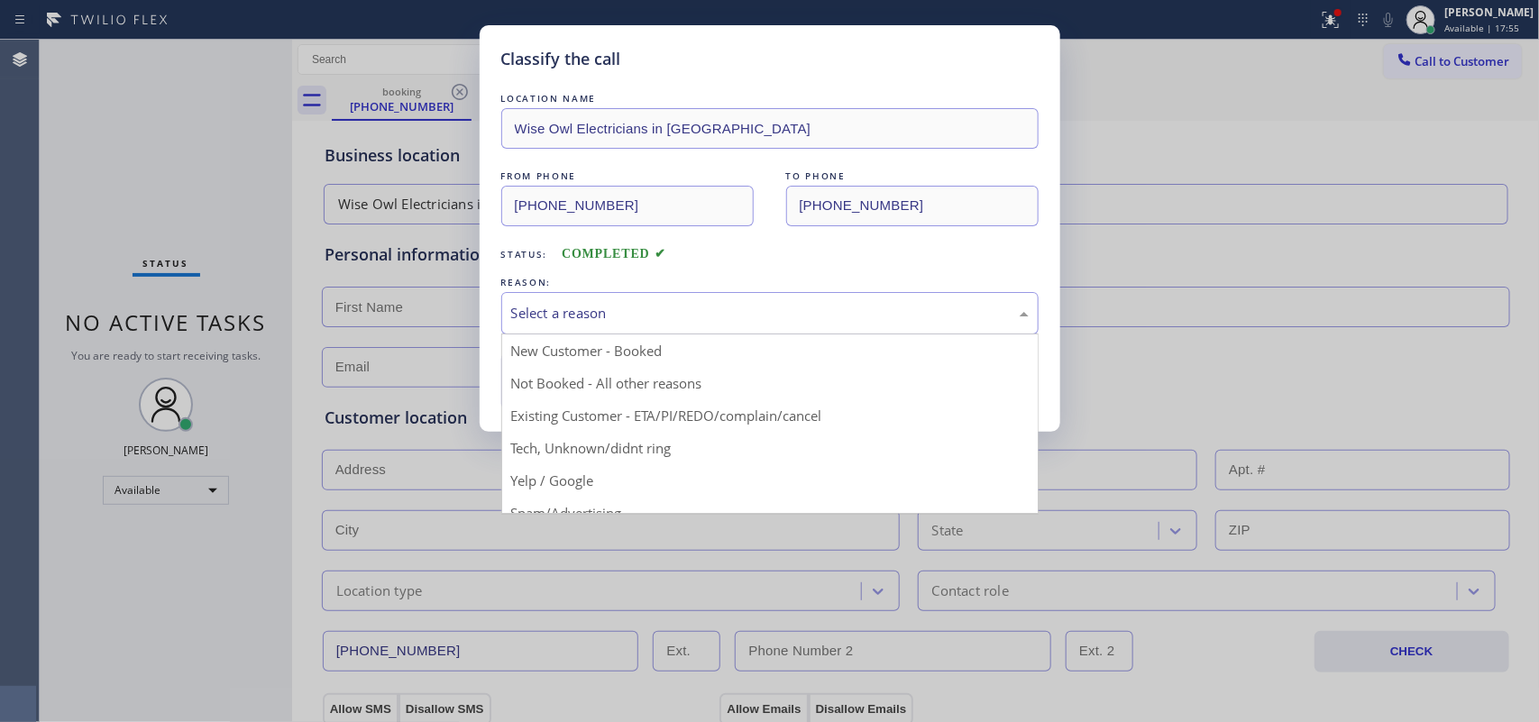
click at [814, 302] on div "Select a reason" at bounding box center [769, 313] width 537 height 42
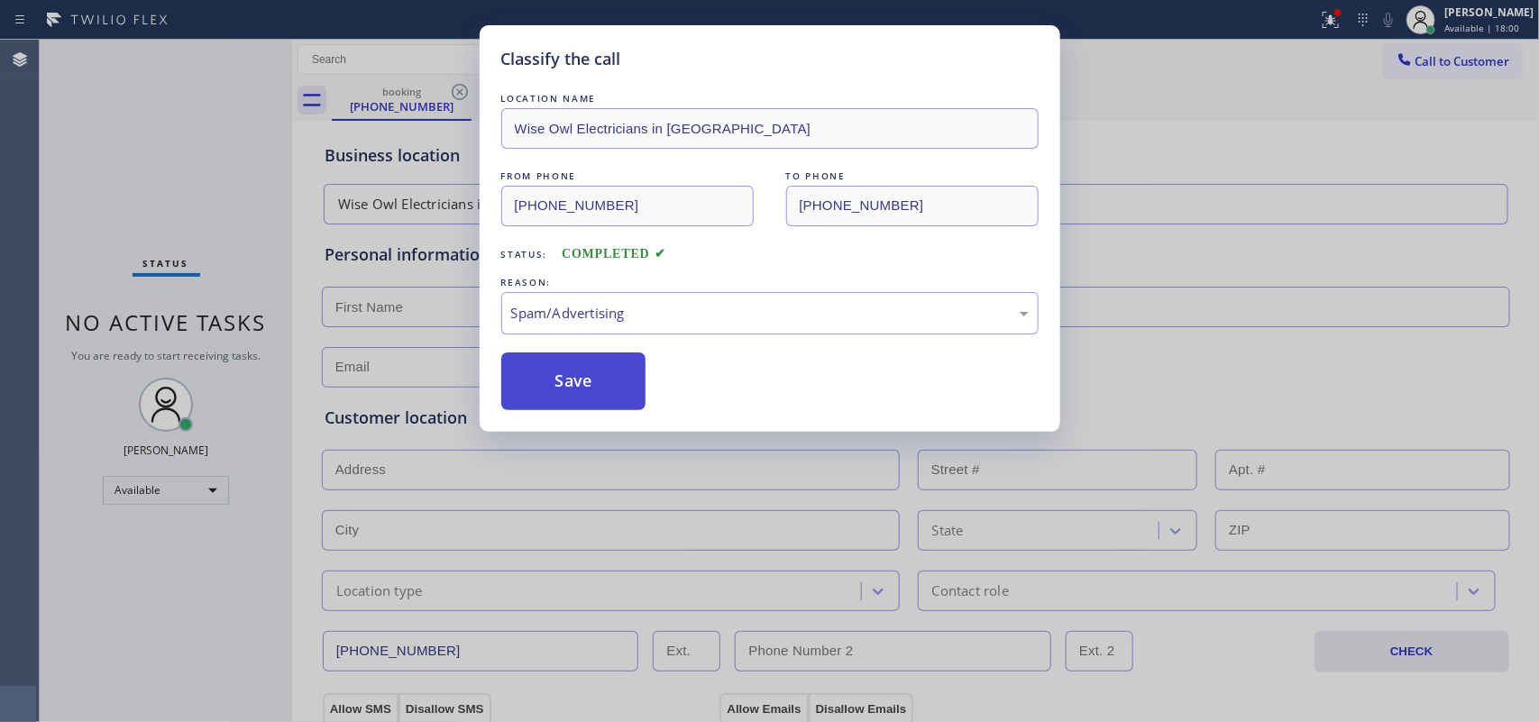
click at [592, 380] on button "Save" at bounding box center [573, 382] width 145 height 58
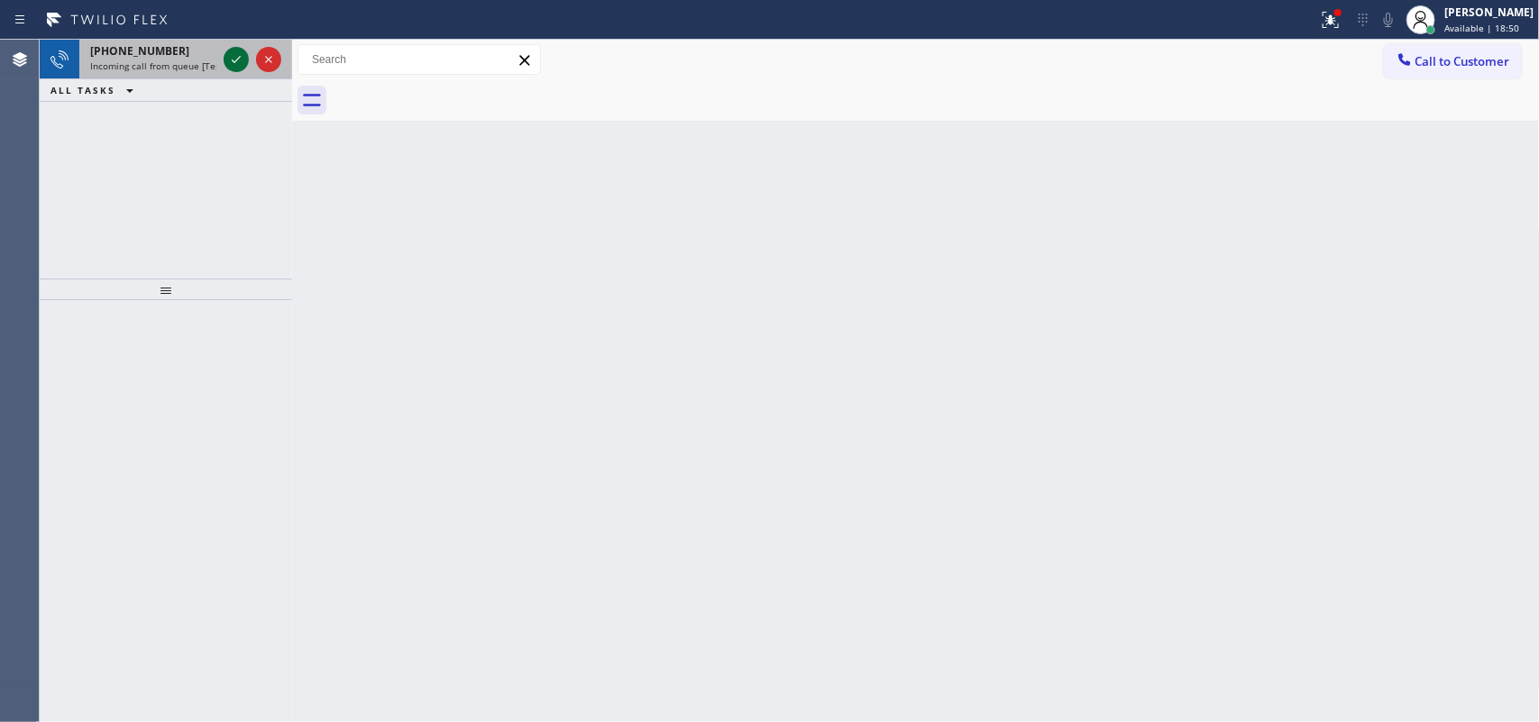
click at [231, 59] on icon at bounding box center [236, 60] width 22 height 22
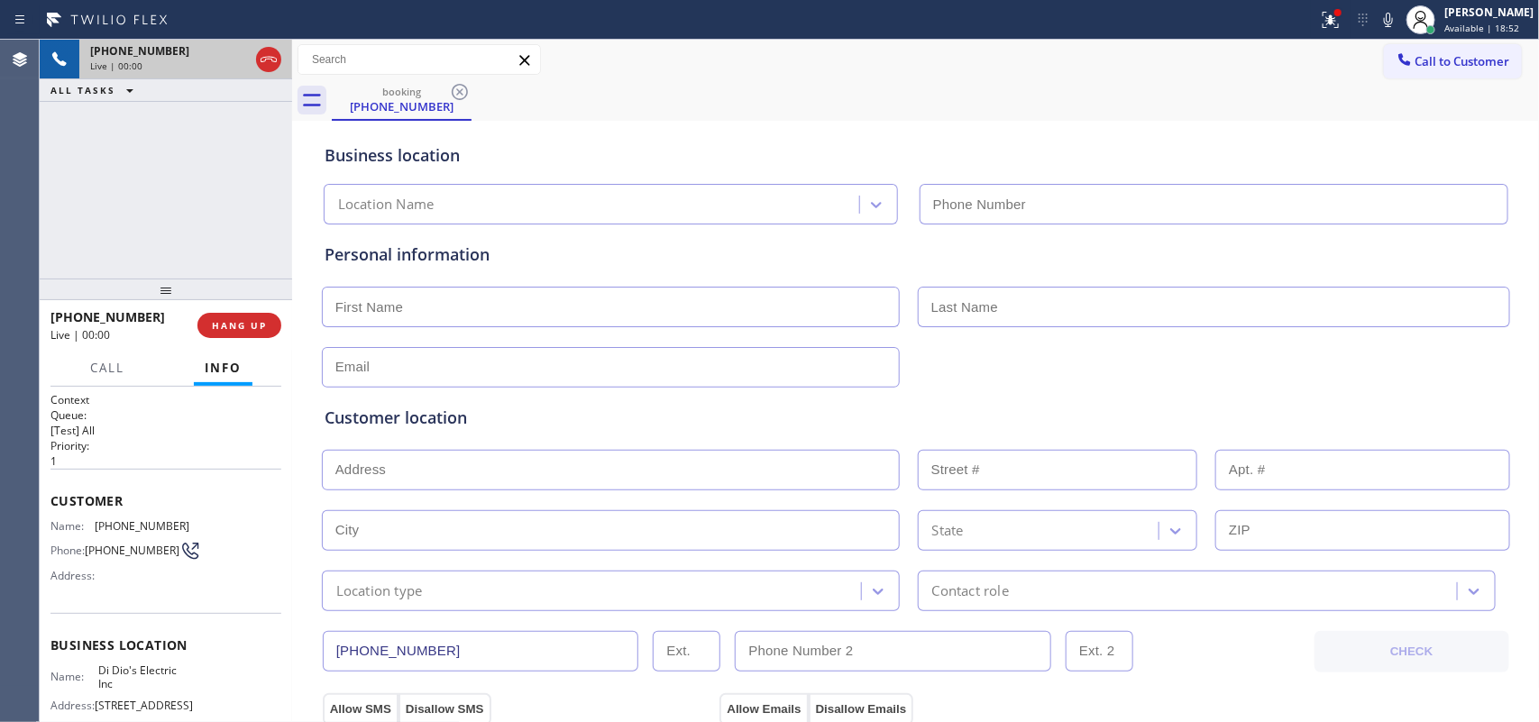
type input "[PHONE_NUMBER]"
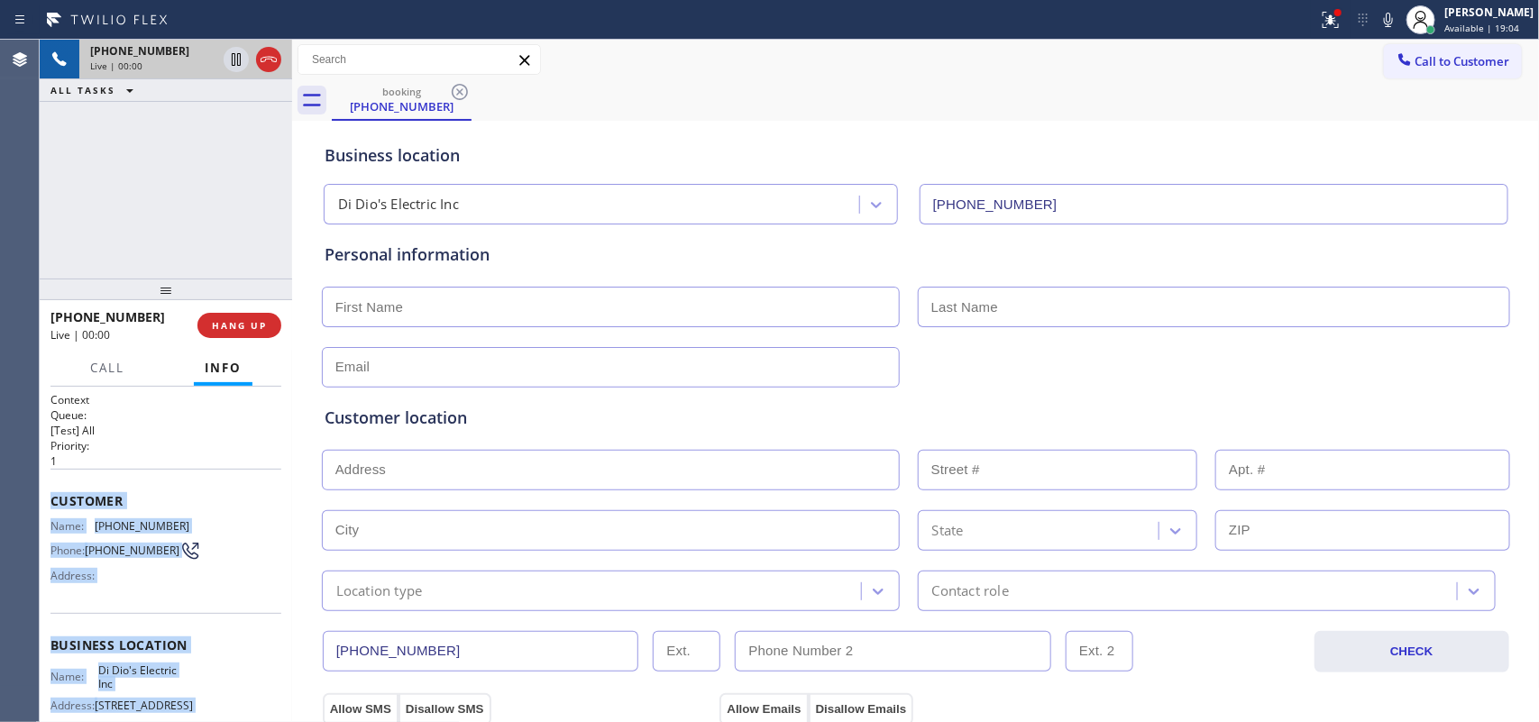
drag, startPoint x: 208, startPoint y: 547, endPoint x: 43, endPoint y: 488, distance: 175.4
click at [43, 488] on div "Context Queue: [Test] All Priority: 1 Customer Name: (570) 318-6930 Phone: (570…" at bounding box center [166, 555] width 253 height 336
copy div "Customer Name: (570) 318-6930 Phone: (570) 318-6930 Address: Business location …"
click at [257, 330] on span "HANG UP" at bounding box center [239, 325] width 55 height 13
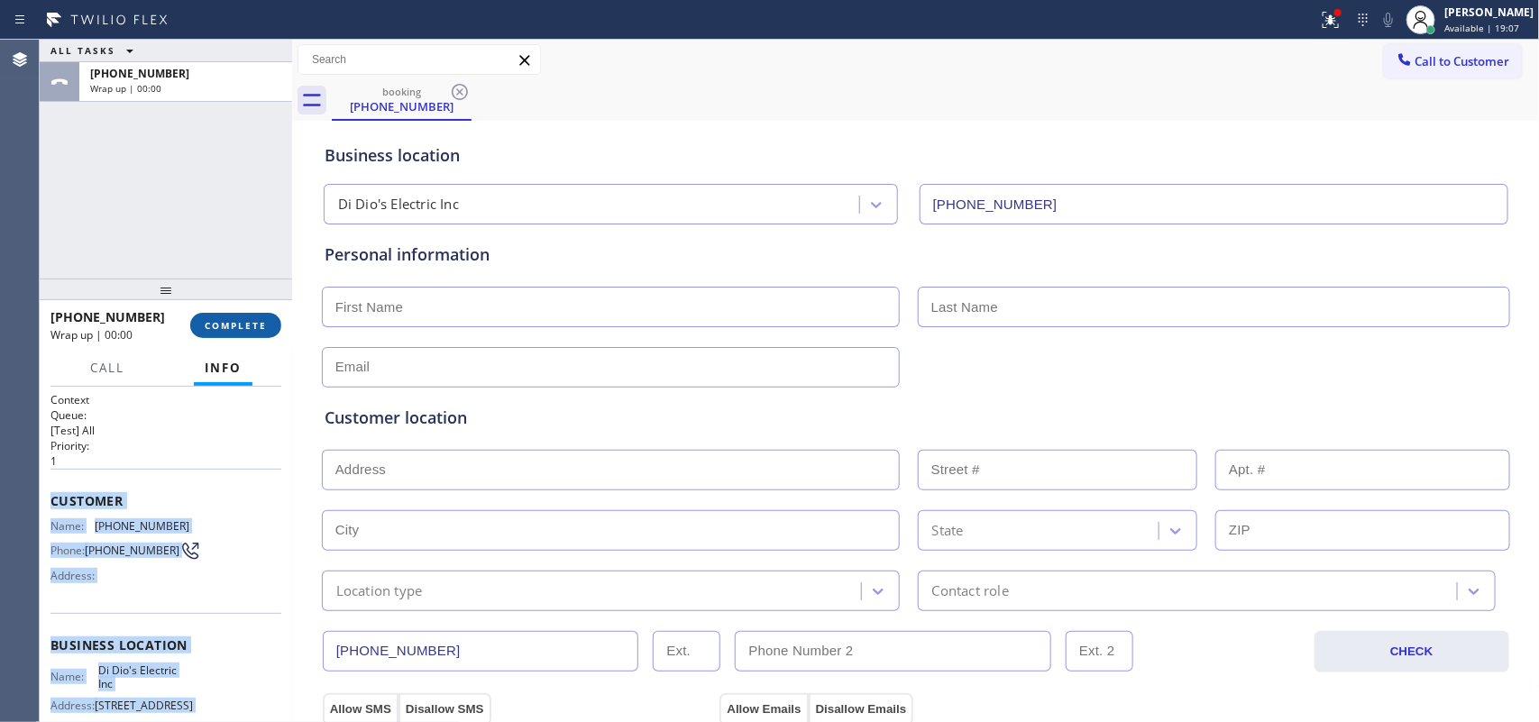
click at [255, 330] on span "COMPLETE" at bounding box center [236, 325] width 62 height 13
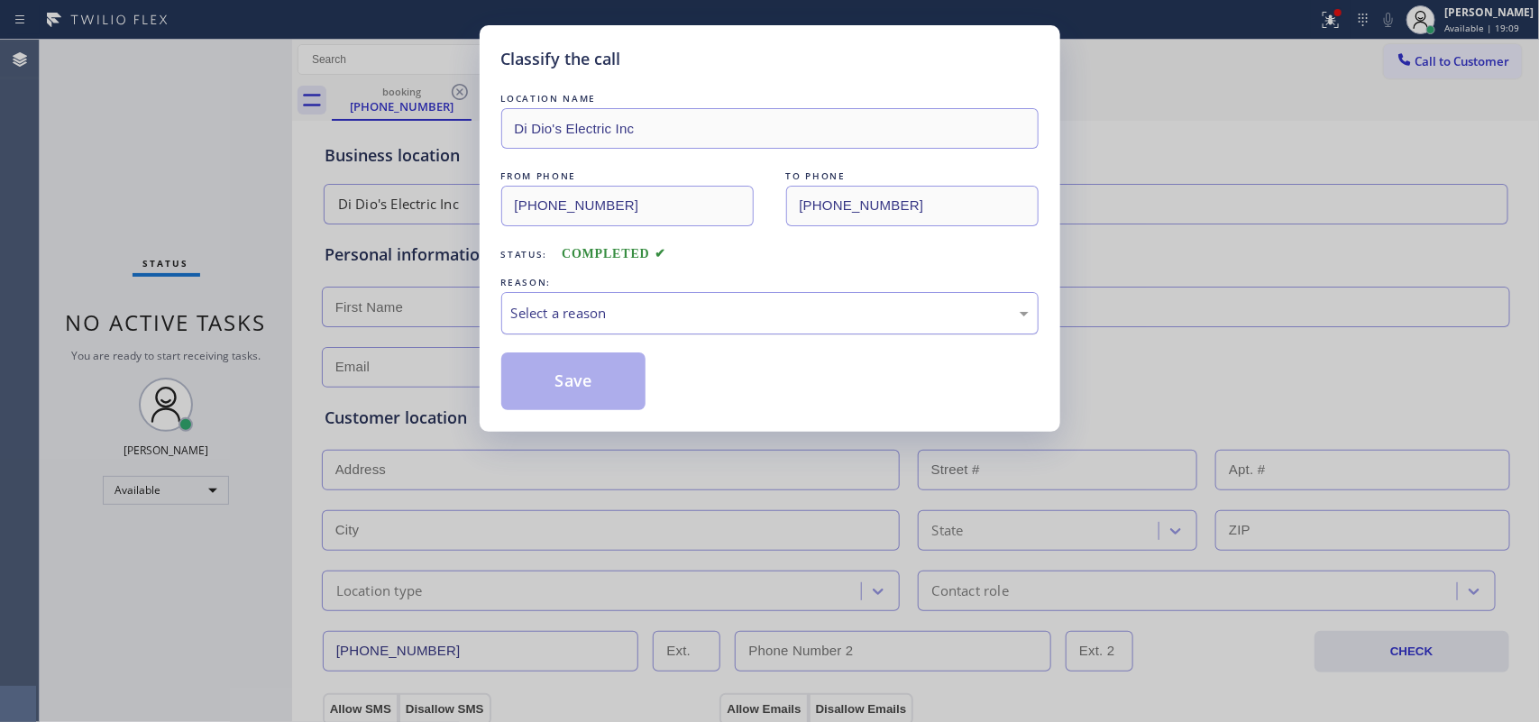
click at [787, 335] on div "Select a reason" at bounding box center [769, 313] width 537 height 42
click at [569, 370] on button "Save" at bounding box center [573, 382] width 145 height 58
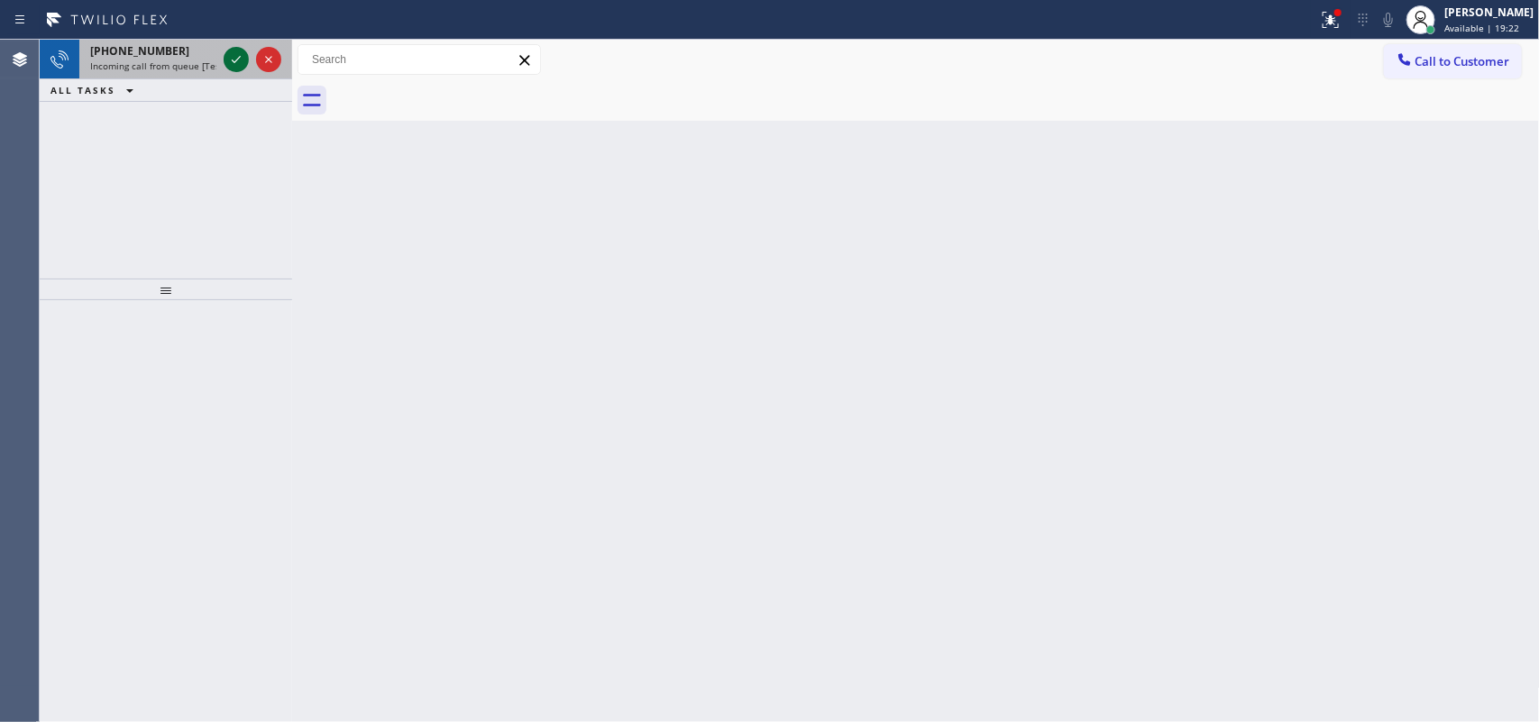
click at [236, 57] on icon at bounding box center [236, 60] width 22 height 22
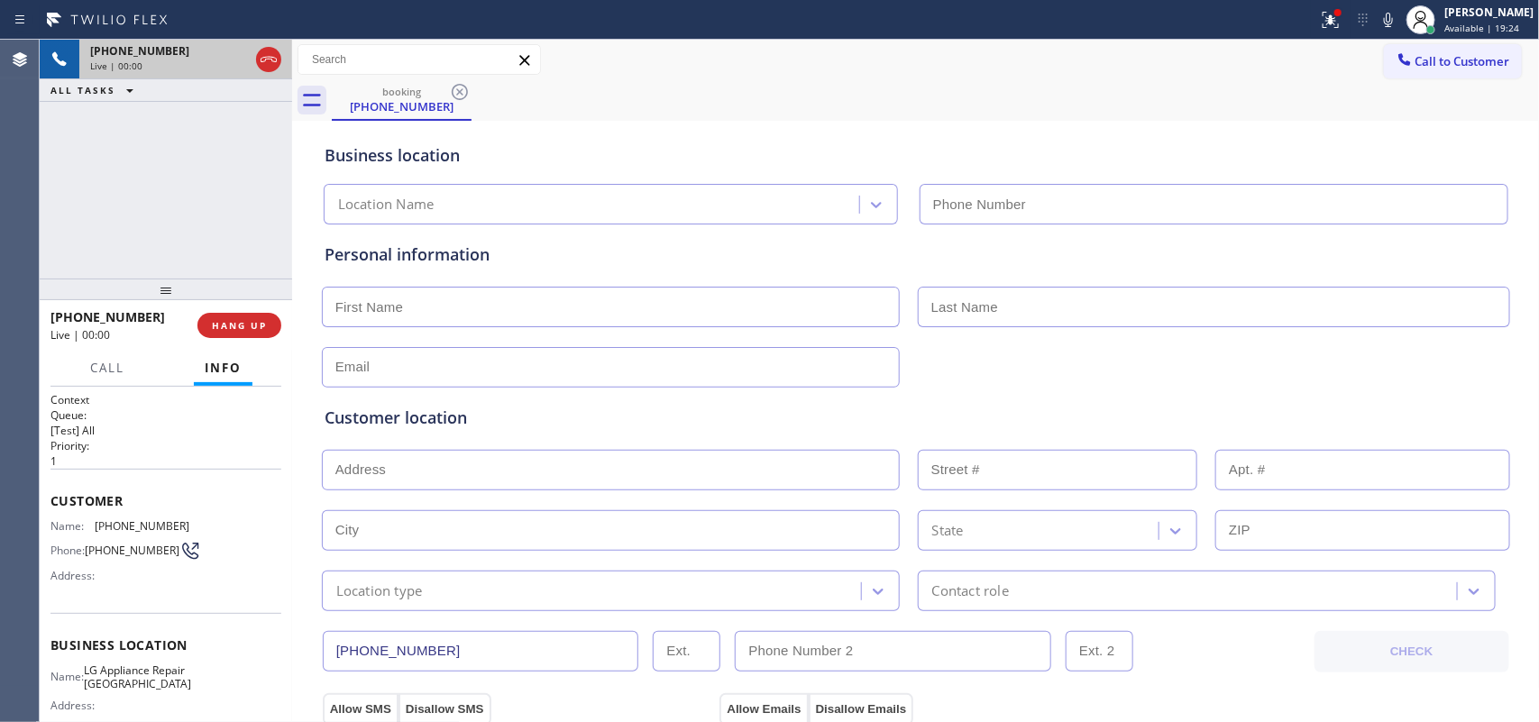
type input "[PHONE_NUMBER]"
click at [236, 326] on span "HANG UP" at bounding box center [239, 325] width 55 height 13
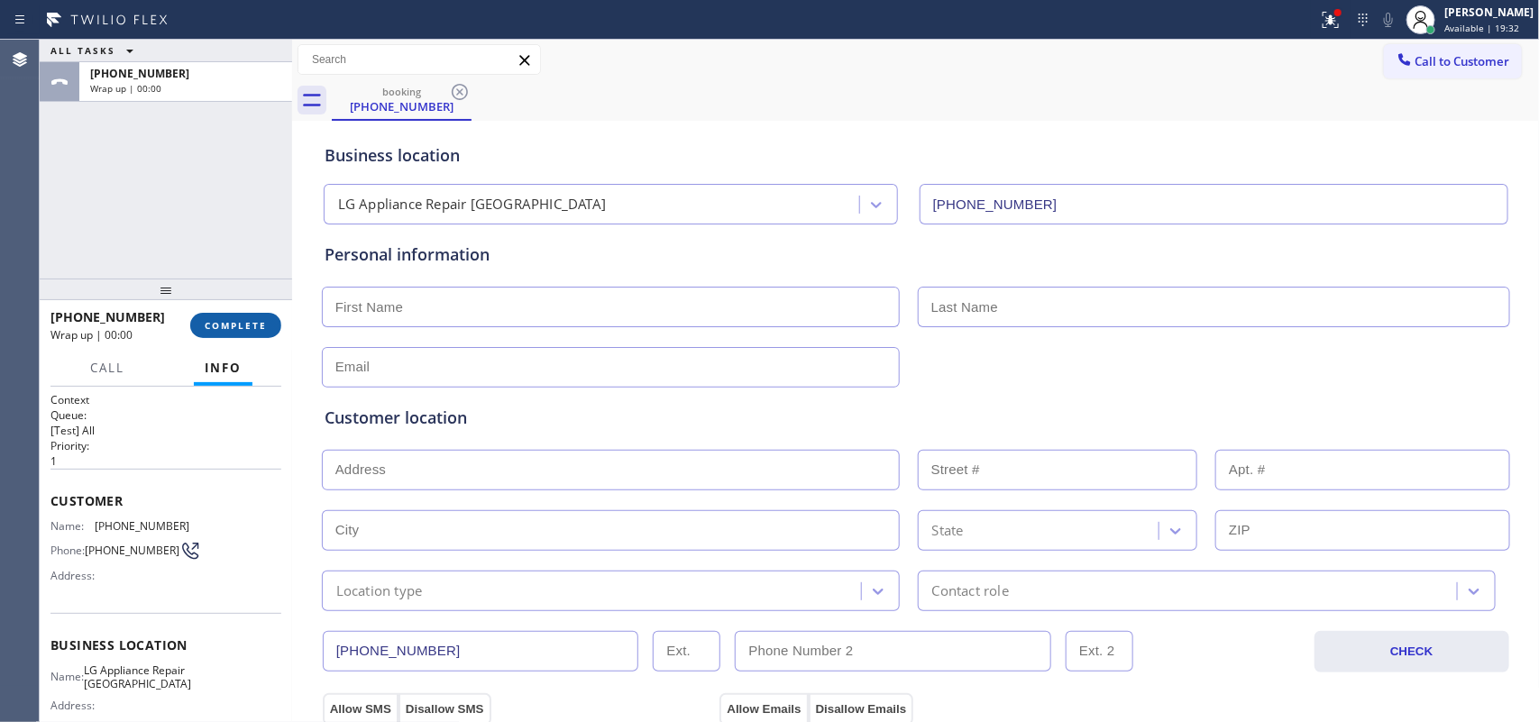
click at [236, 326] on span "COMPLETE" at bounding box center [236, 325] width 62 height 13
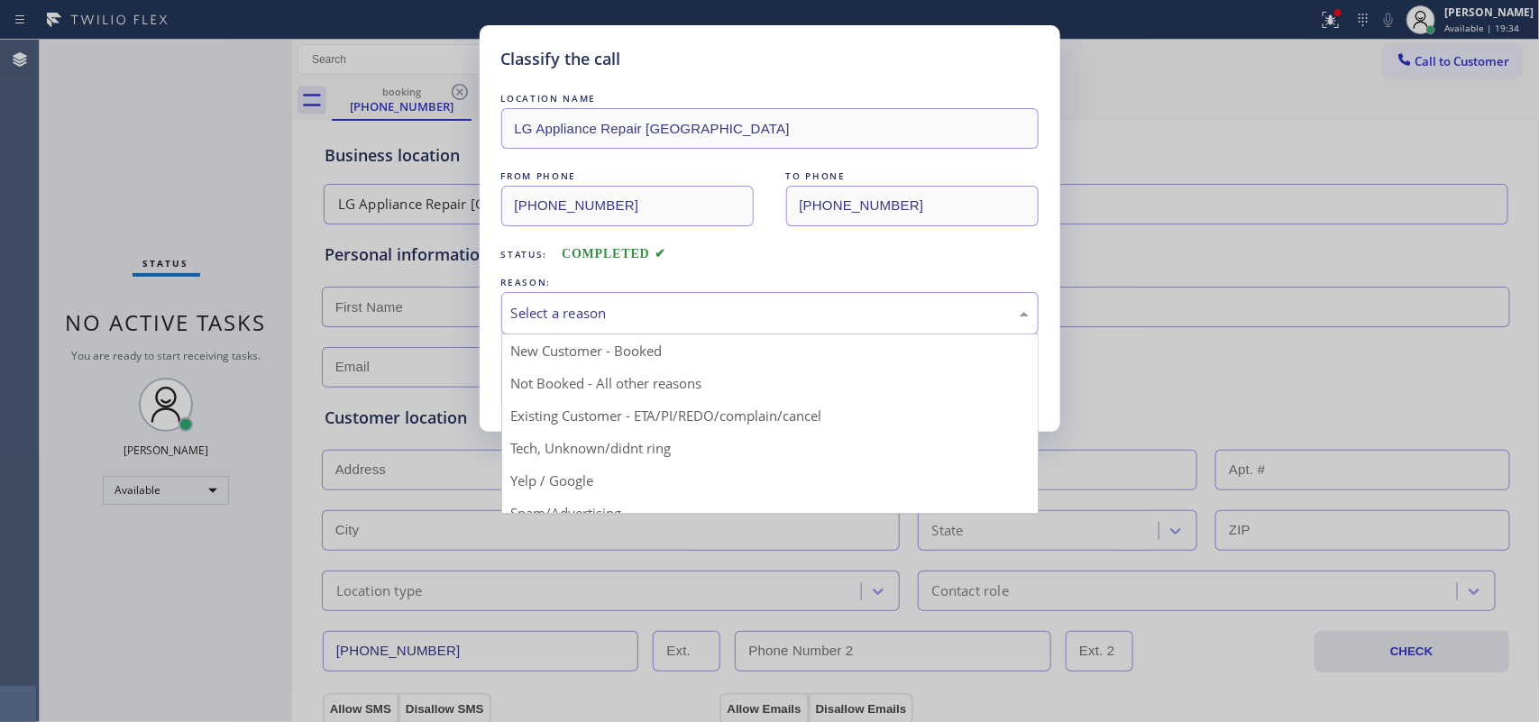
click at [636, 308] on div "Select a reason" at bounding box center [770, 313] width 518 height 21
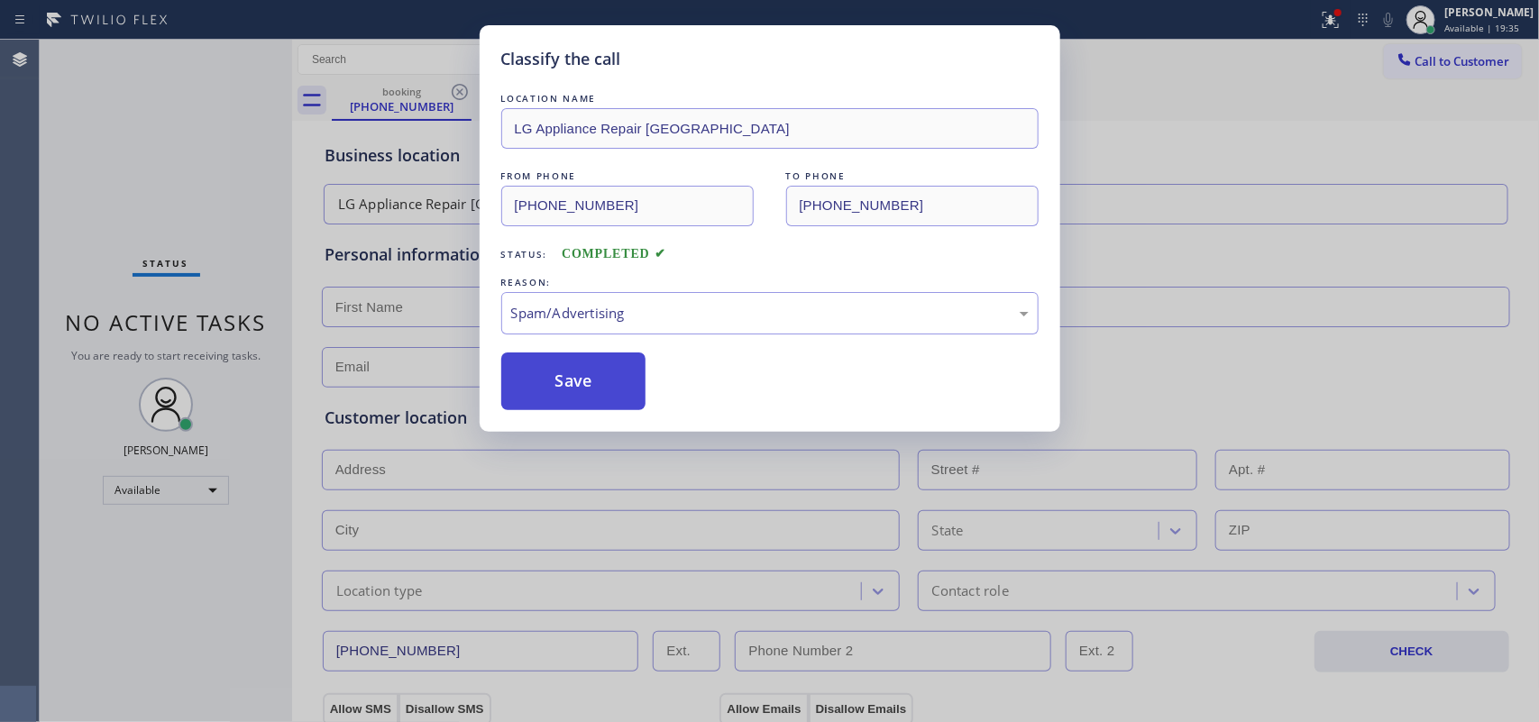
click at [571, 380] on button "Save" at bounding box center [573, 382] width 145 height 58
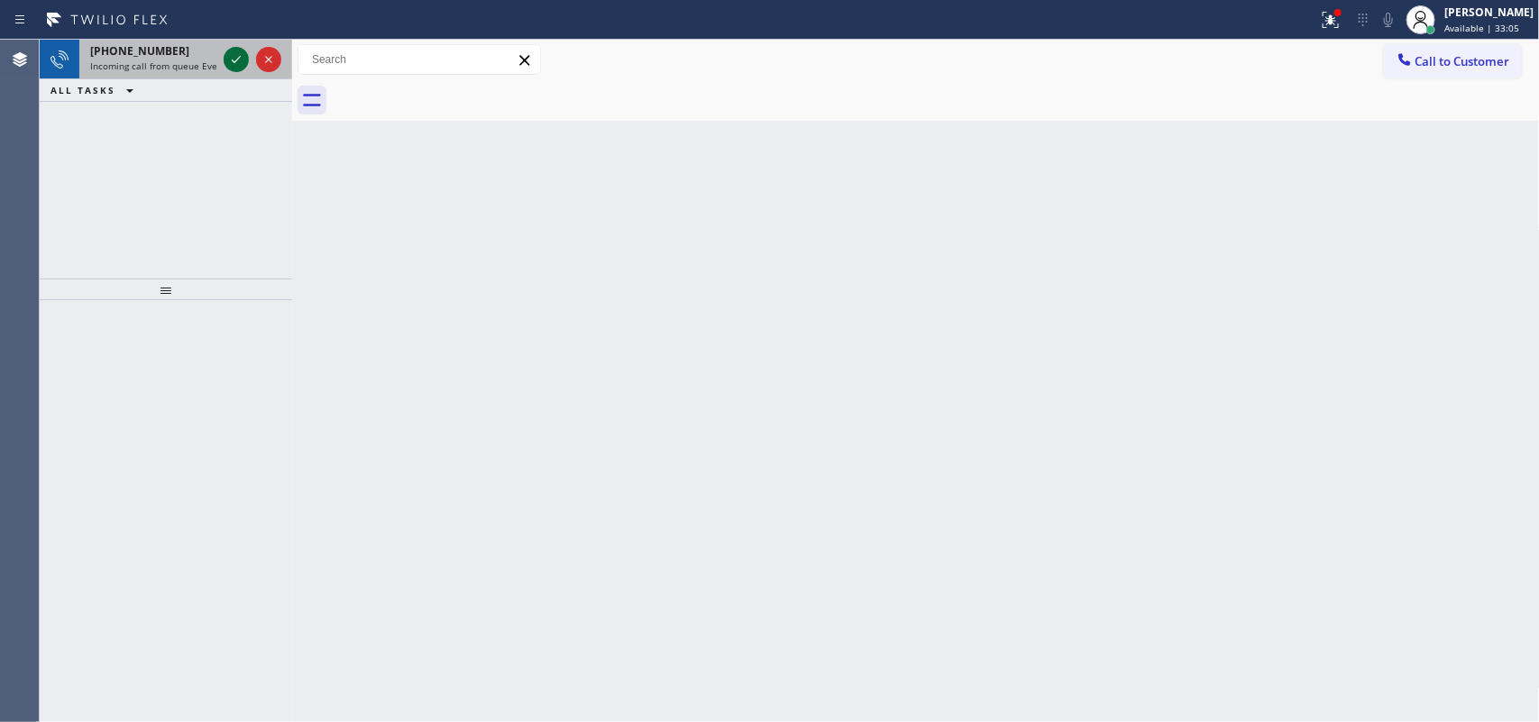
click at [228, 54] on icon at bounding box center [236, 60] width 22 height 22
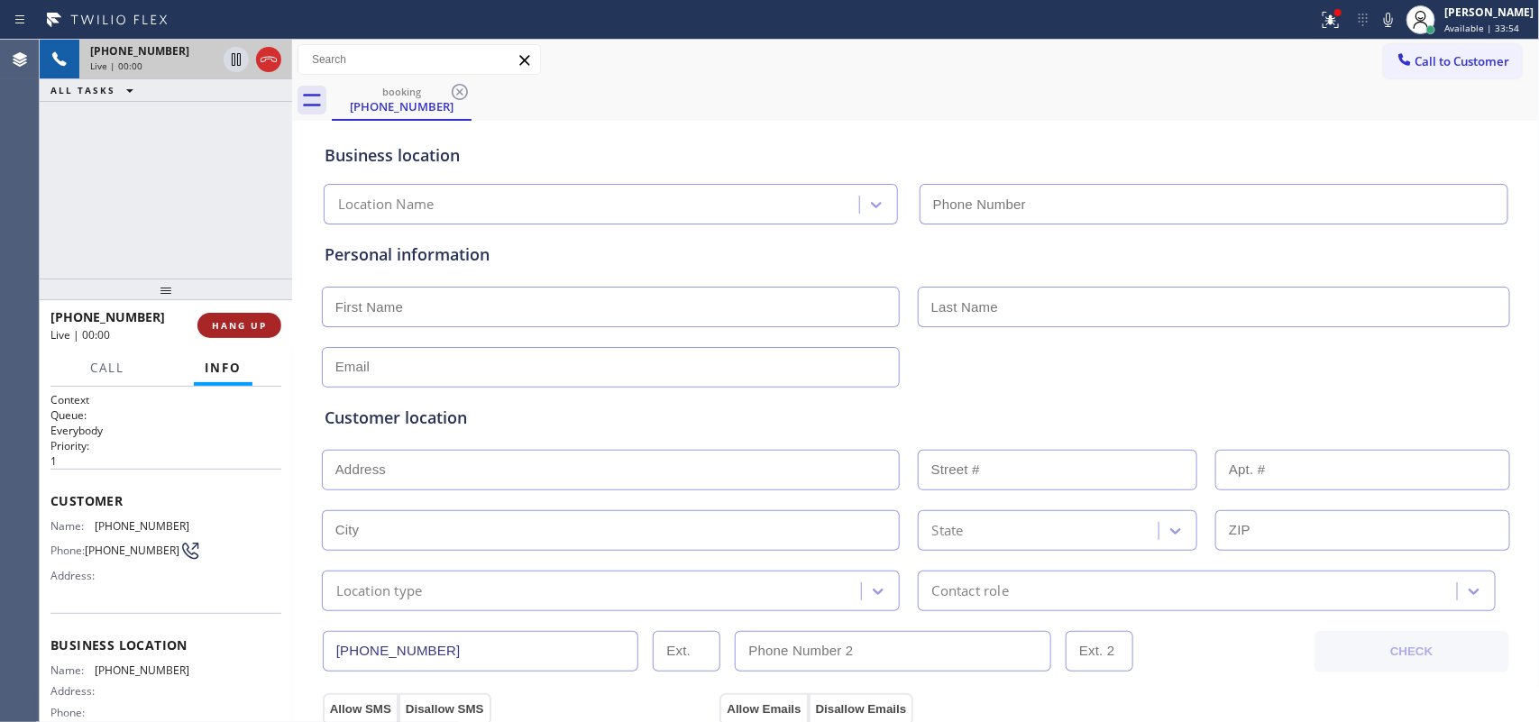
click at [246, 331] on span "HANG UP" at bounding box center [239, 325] width 55 height 13
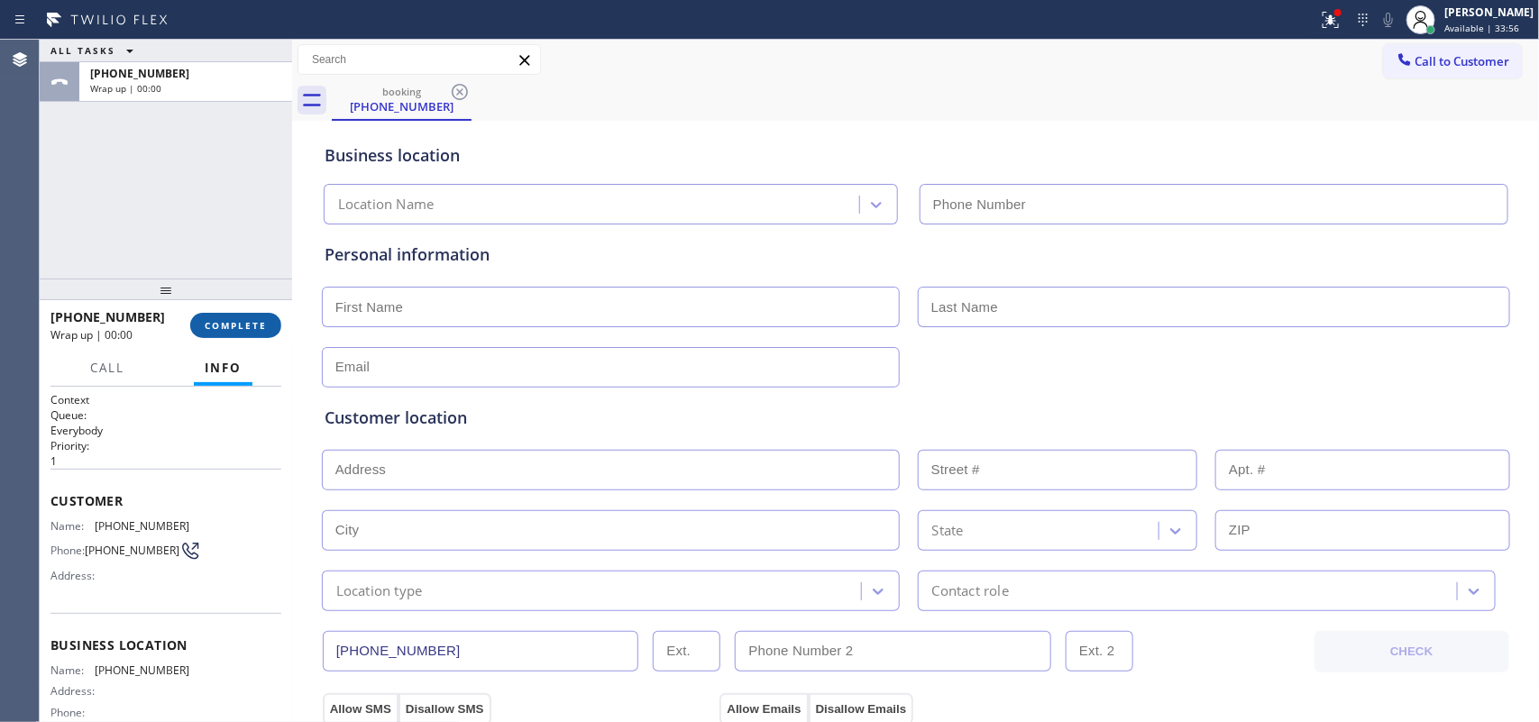
click at [246, 331] on span "COMPLETE" at bounding box center [236, 325] width 62 height 13
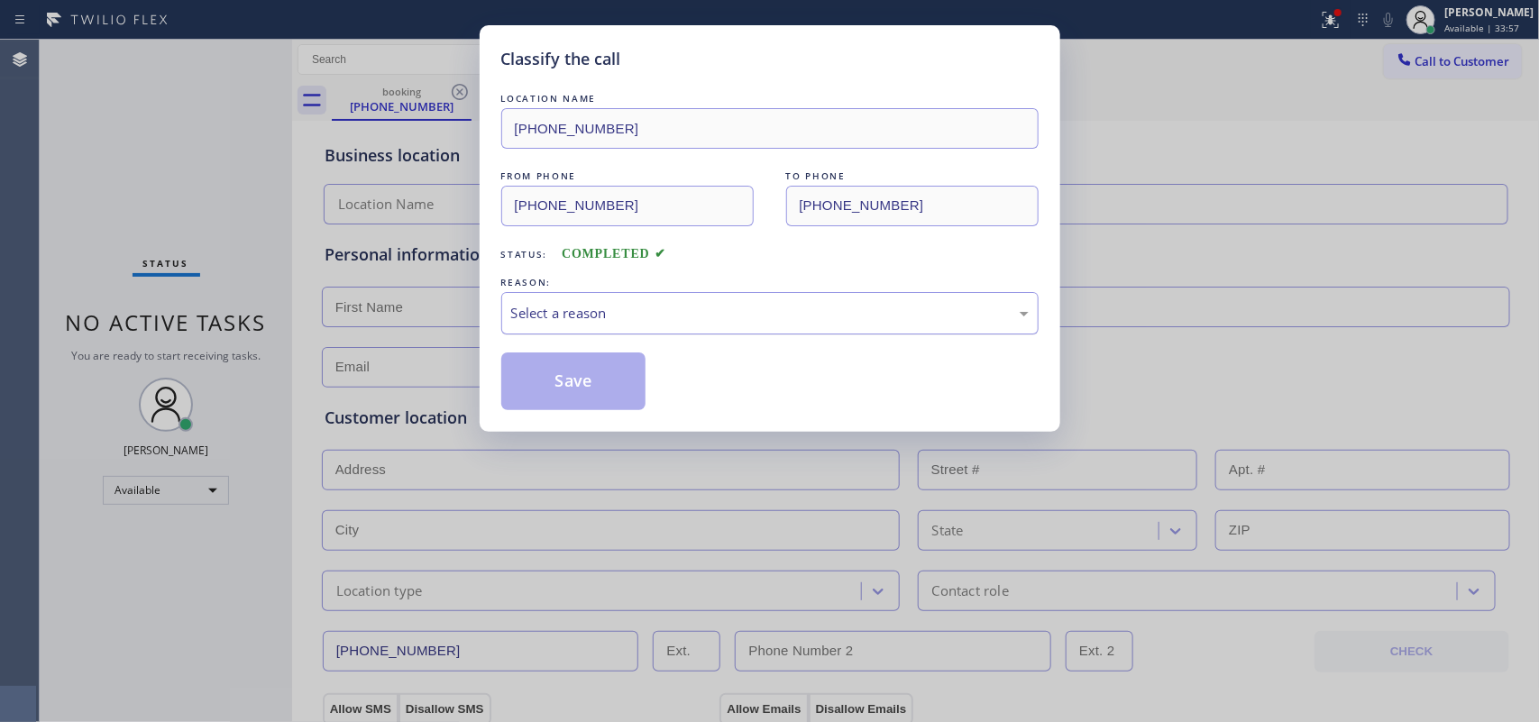
click at [592, 327] on div "Select a reason" at bounding box center [769, 313] width 537 height 42
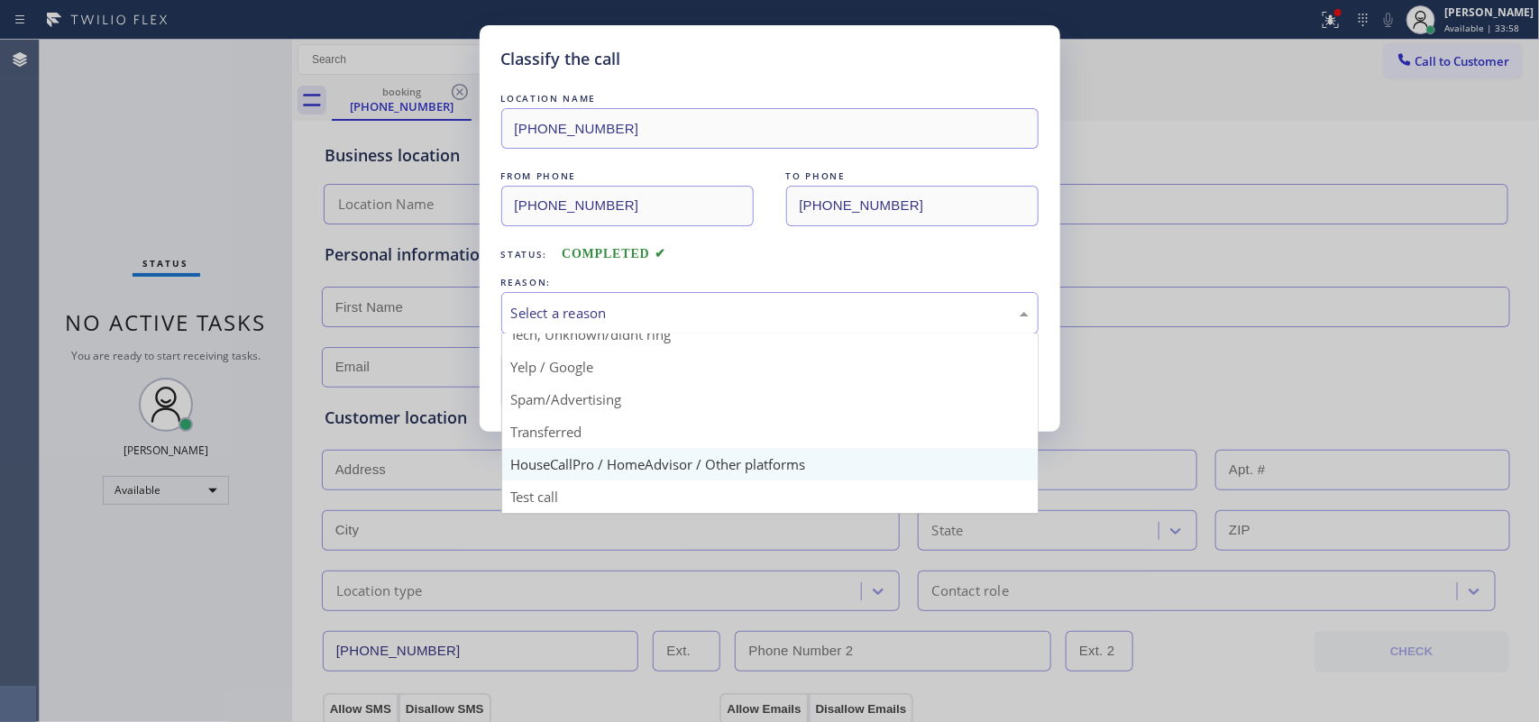
scroll to position [11, 0]
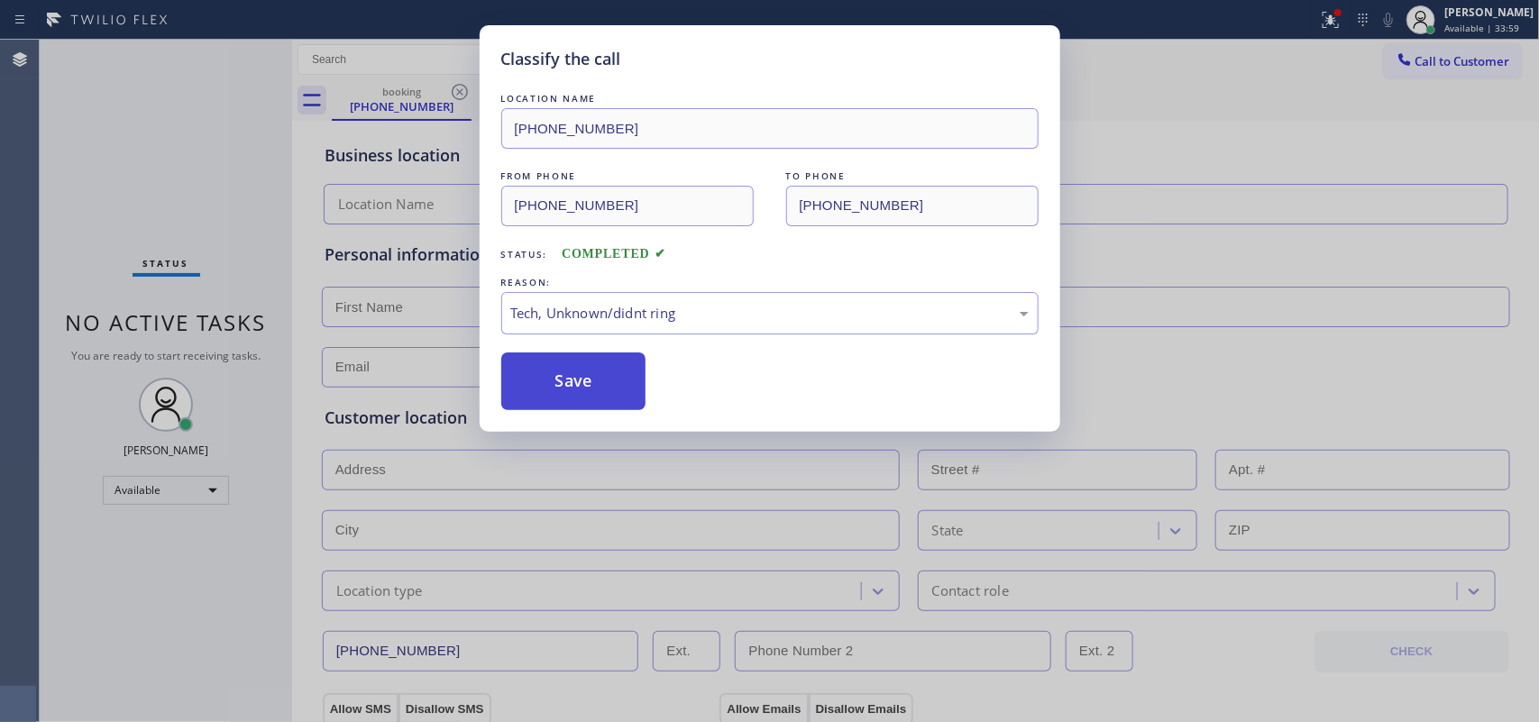
click at [560, 367] on button "Save" at bounding box center [573, 382] width 145 height 58
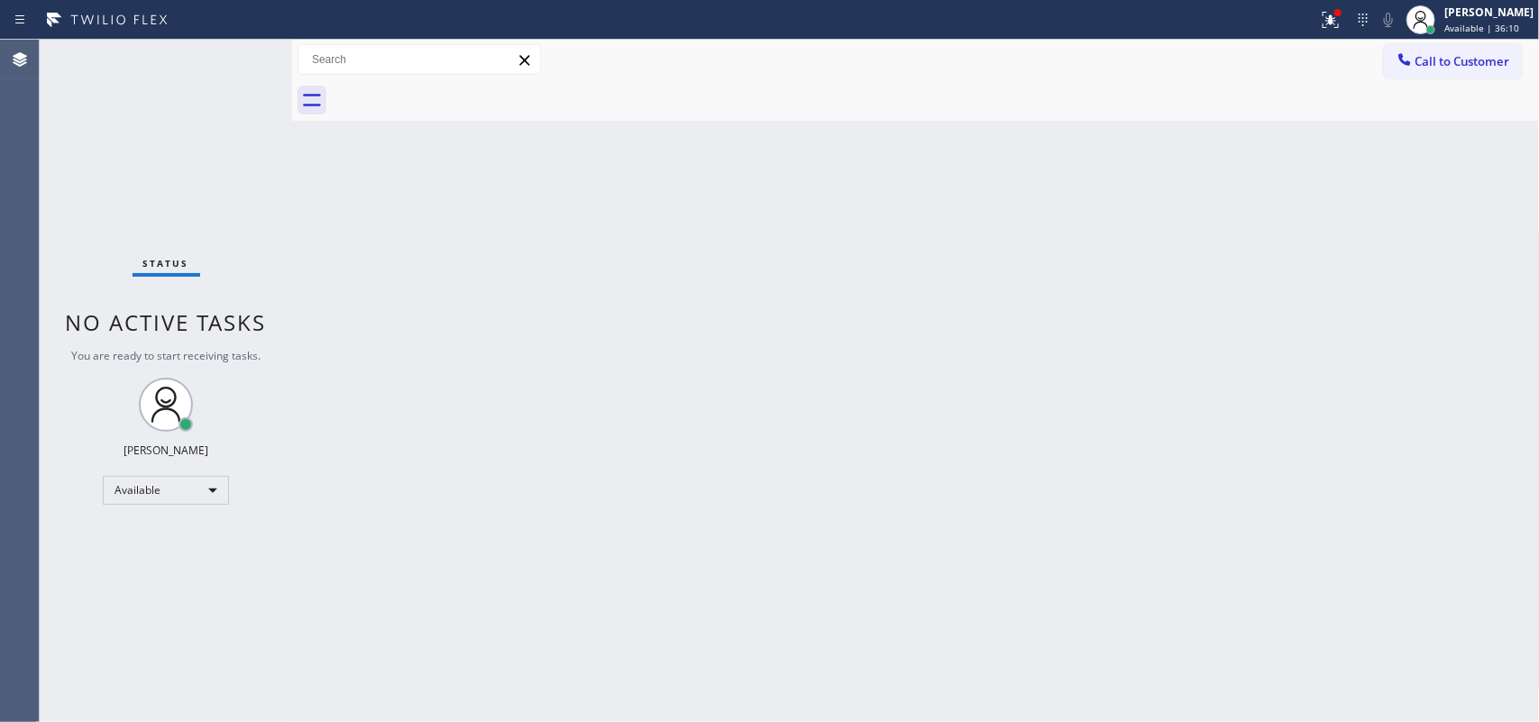
click at [231, 60] on div "Status No active tasks You are ready to start receiving tasks. [PERSON_NAME] Av…" at bounding box center [166, 381] width 253 height 683
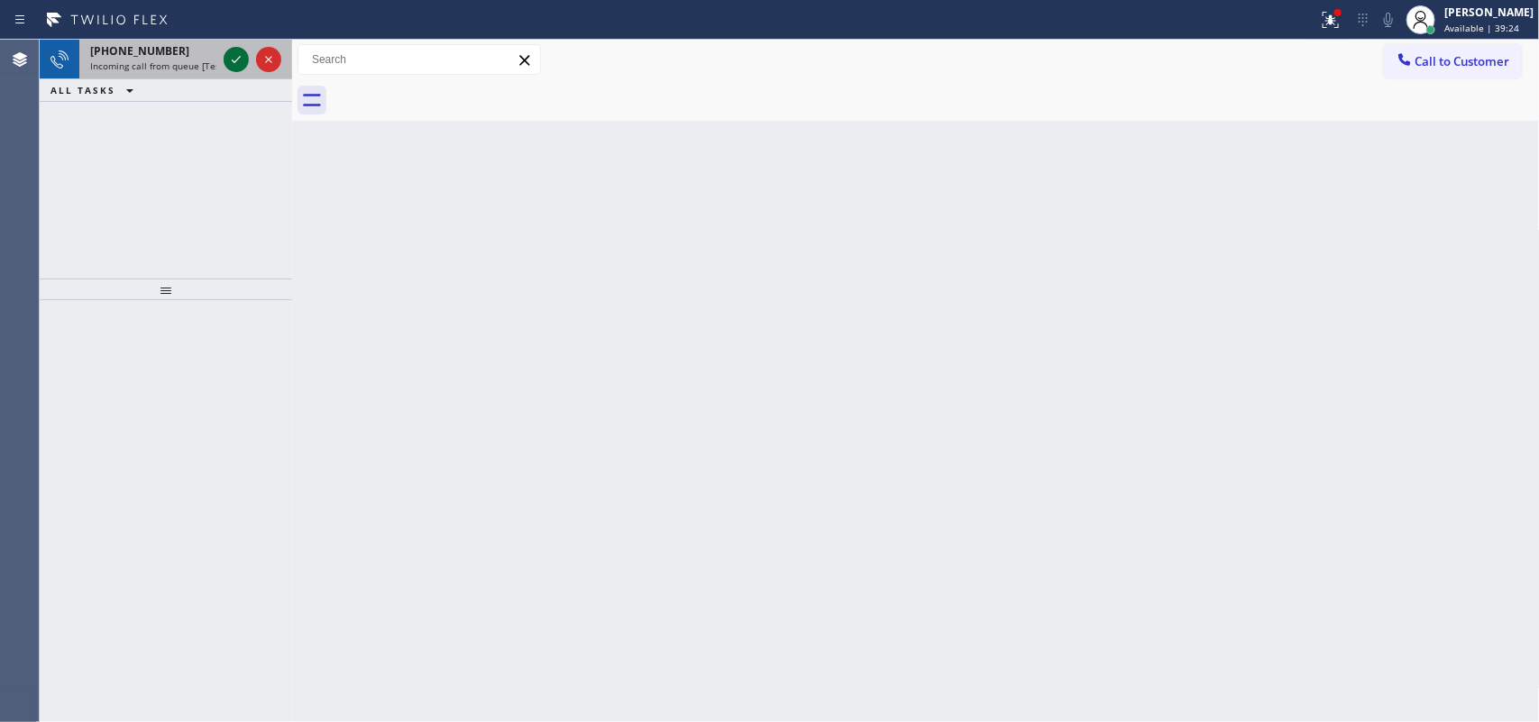
click at [233, 64] on icon at bounding box center [236, 60] width 22 height 22
click at [231, 57] on icon at bounding box center [236, 60] width 22 height 22
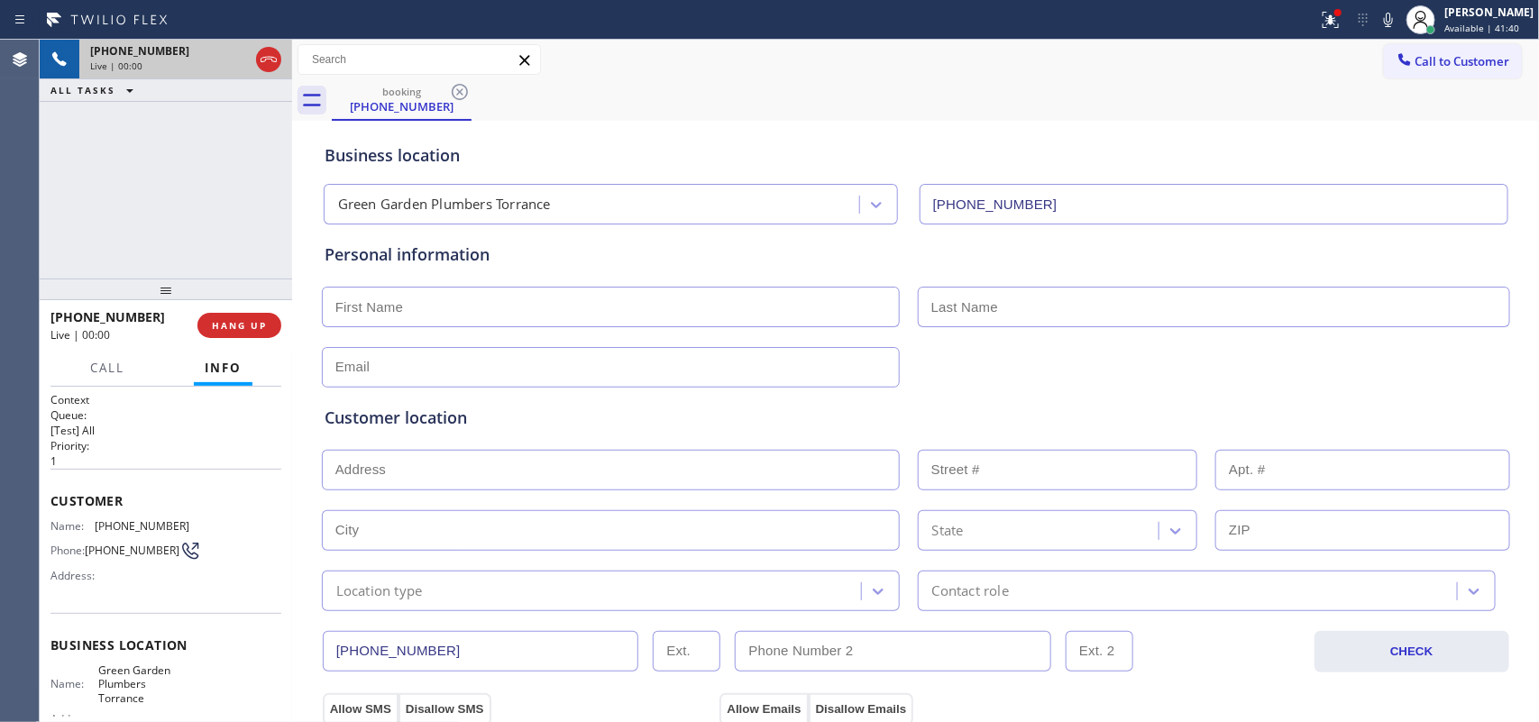
type input "[PHONE_NUMBER]"
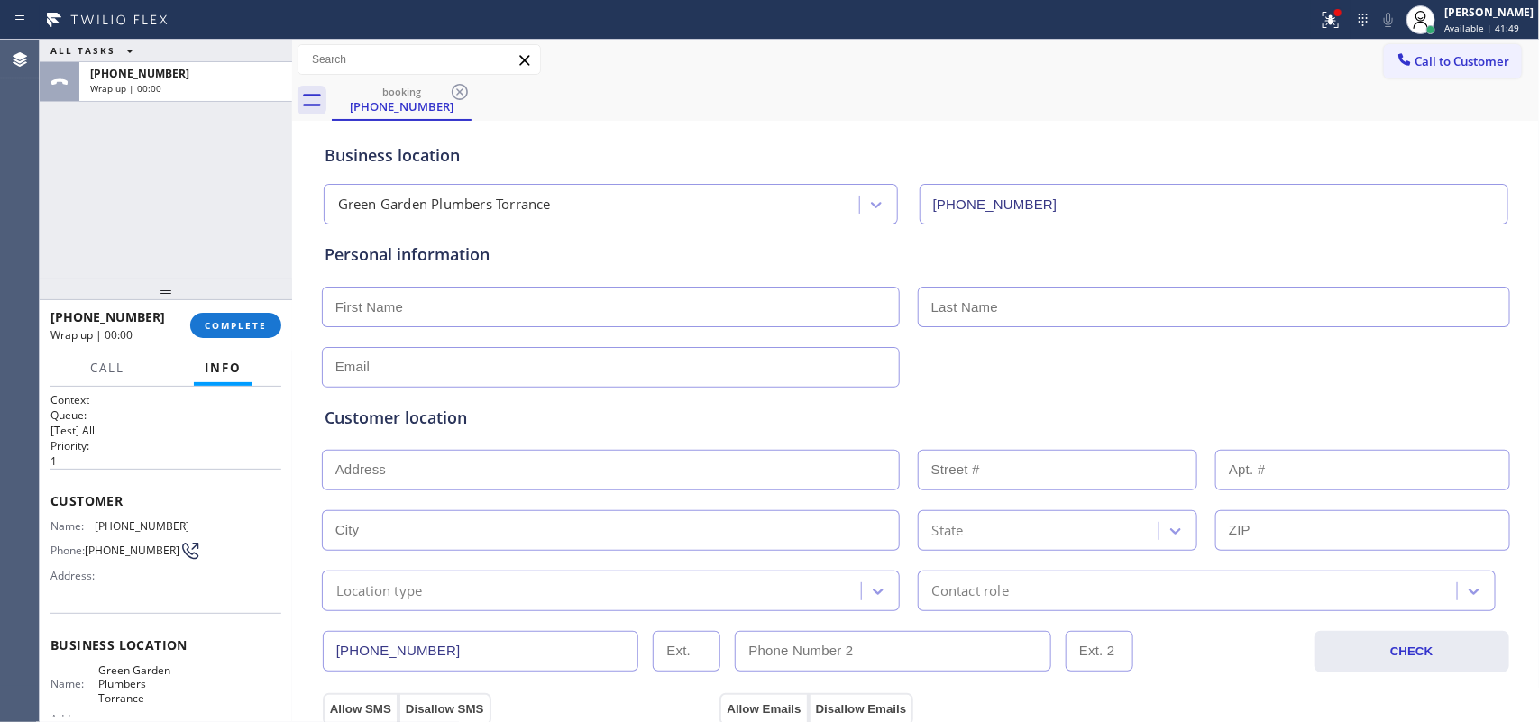
scroll to position [199, 0]
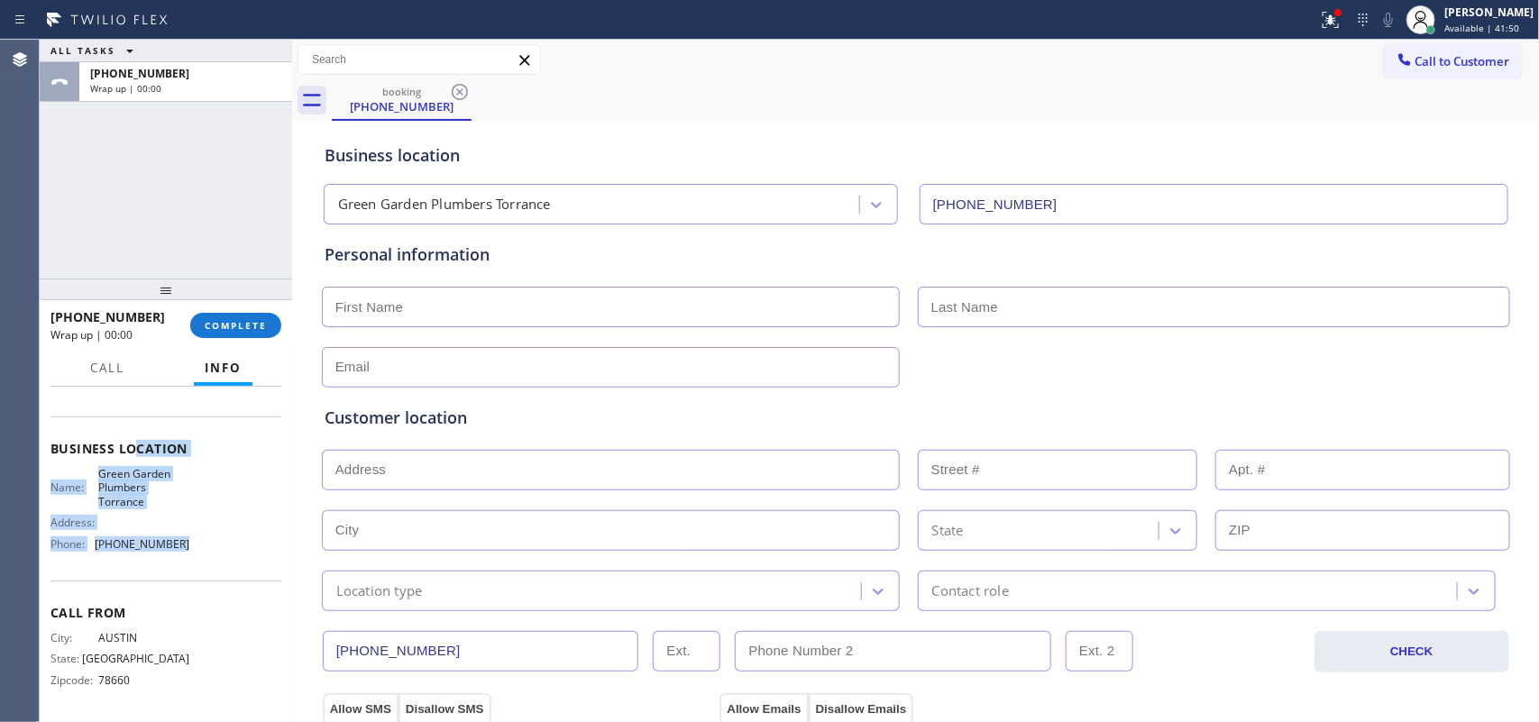
drag, startPoint x: 182, startPoint y: 556, endPoint x: 131, endPoint y: 410, distance: 154.0
click at [135, 424] on div "Business location Name: Green Garden Plumbers Torrance Address: Phone: (310) 38…" at bounding box center [166, 499] width 231 height 164
drag, startPoint x: 131, startPoint y: 410, endPoint x: 119, endPoint y: 361, distance: 51.0
click at [119, 361] on span "Call" at bounding box center [107, 368] width 34 height 16
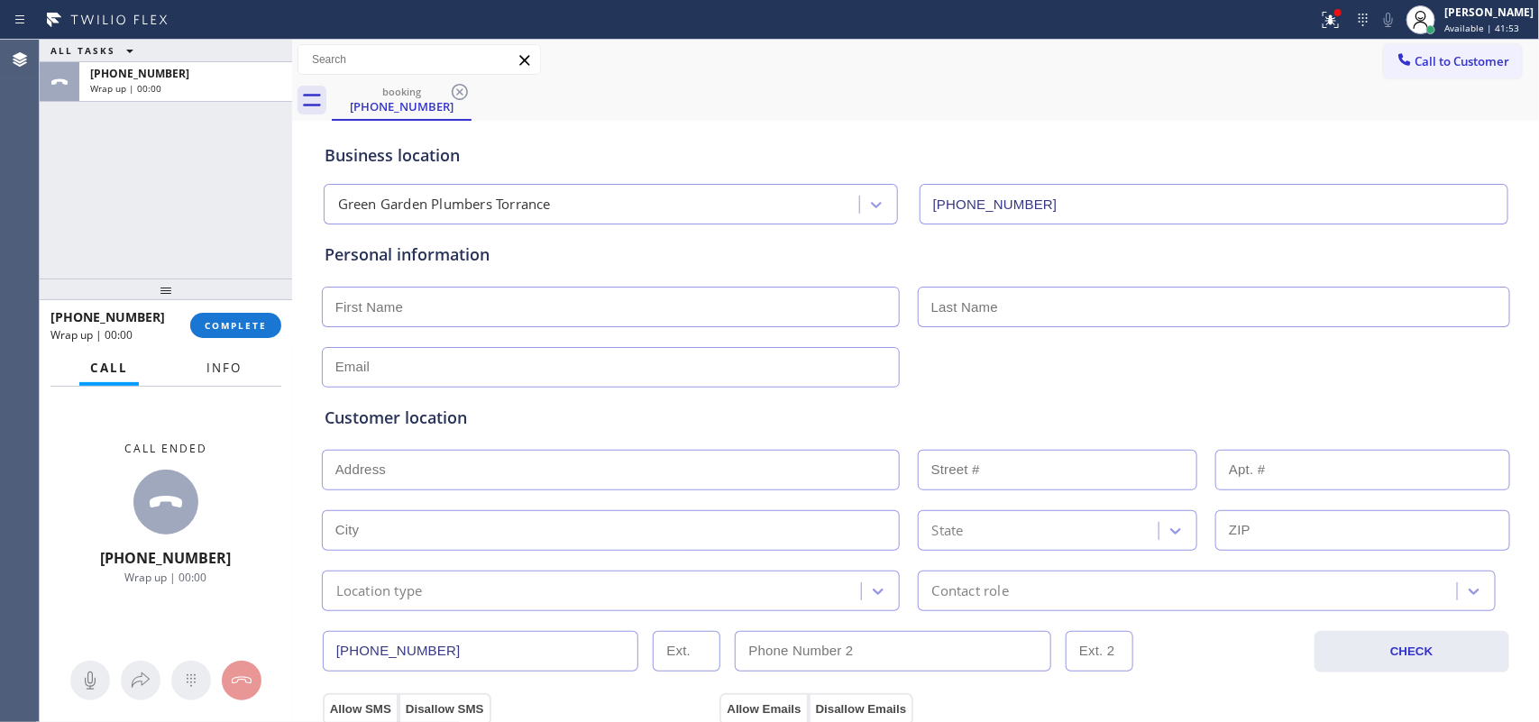
click at [230, 372] on span "Info" at bounding box center [224, 368] width 35 height 16
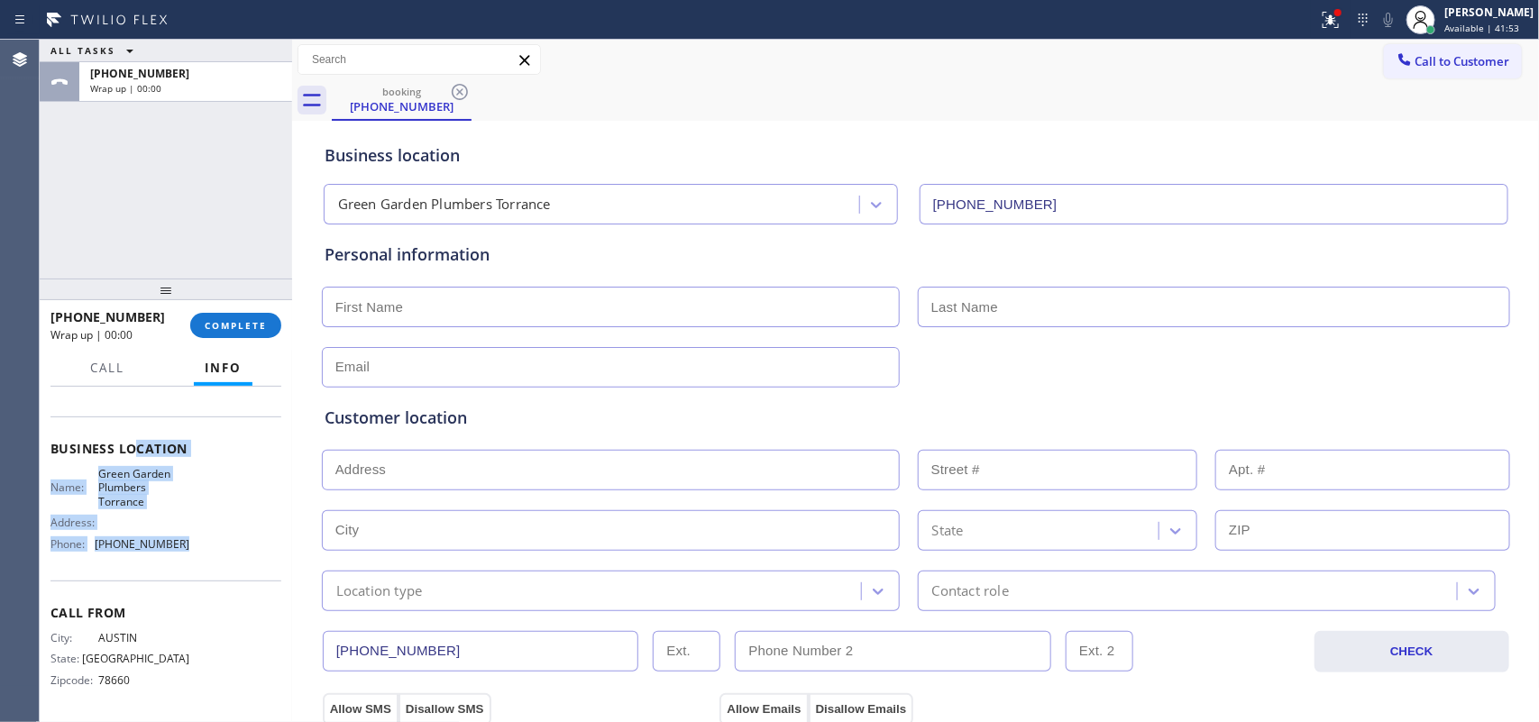
click at [180, 561] on div "Business location Name: Green Garden Plumbers Torrance Address: Phone: (310) 38…" at bounding box center [166, 499] width 231 height 164
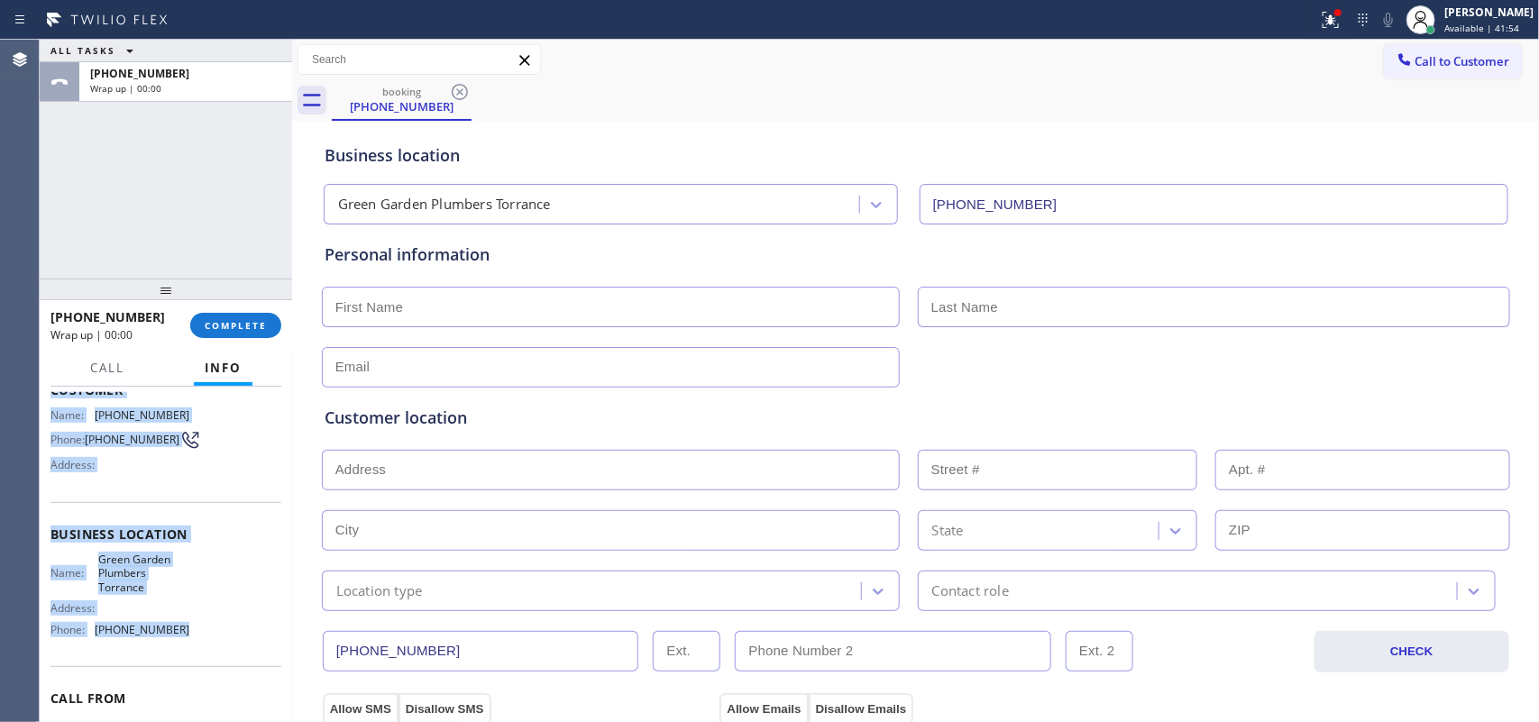
scroll to position [0, 0]
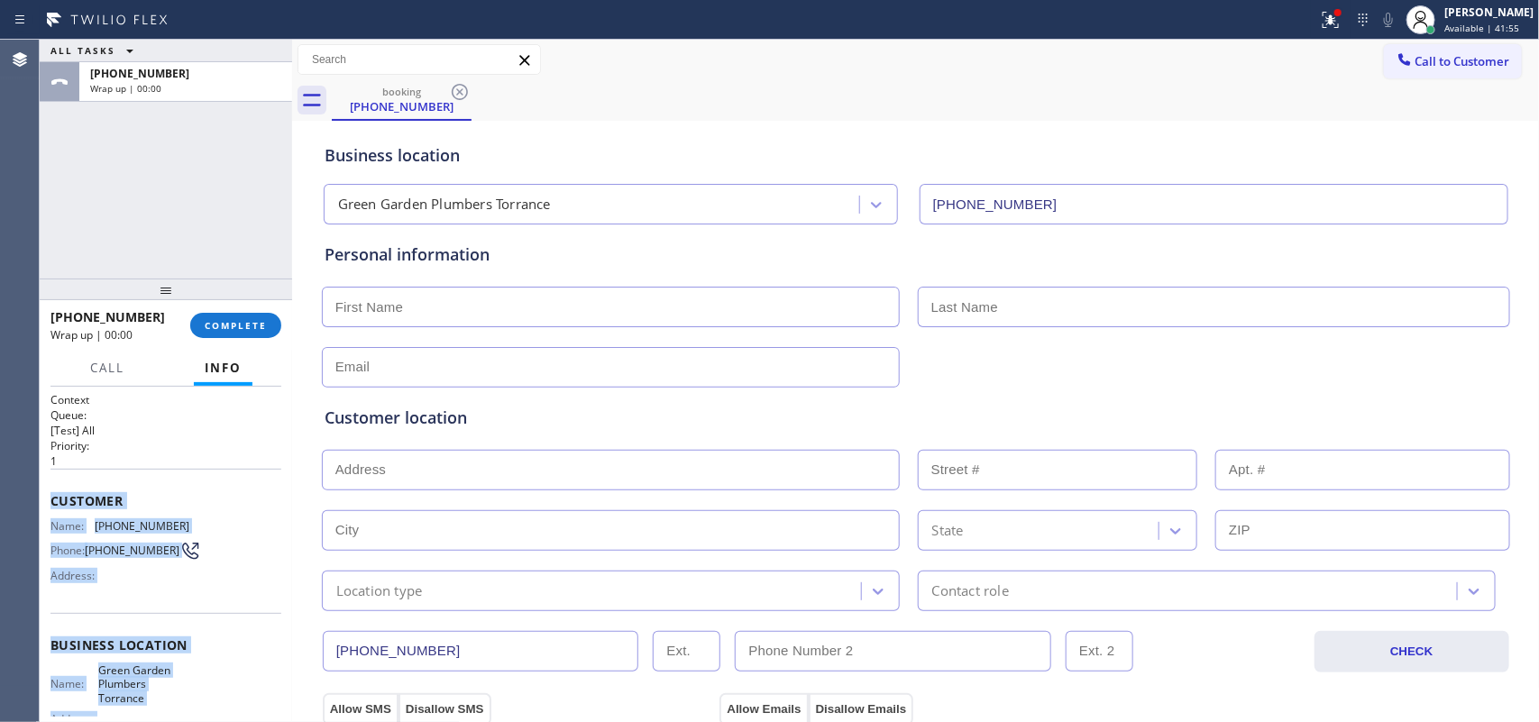
drag, startPoint x: 182, startPoint y: 556, endPoint x: 51, endPoint y: 501, distance: 141.9
click at [51, 501] on div "Context Queue: [Test] All Priority: 1 Customer Name: (512) 612-5935 Phone: (512…" at bounding box center [166, 653] width 231 height 522
copy div "Customer Name: (512) 612-5935 Phone: (512) 612-5935 Address: Business location …"
click at [255, 325] on span "COMPLETE" at bounding box center [236, 325] width 62 height 13
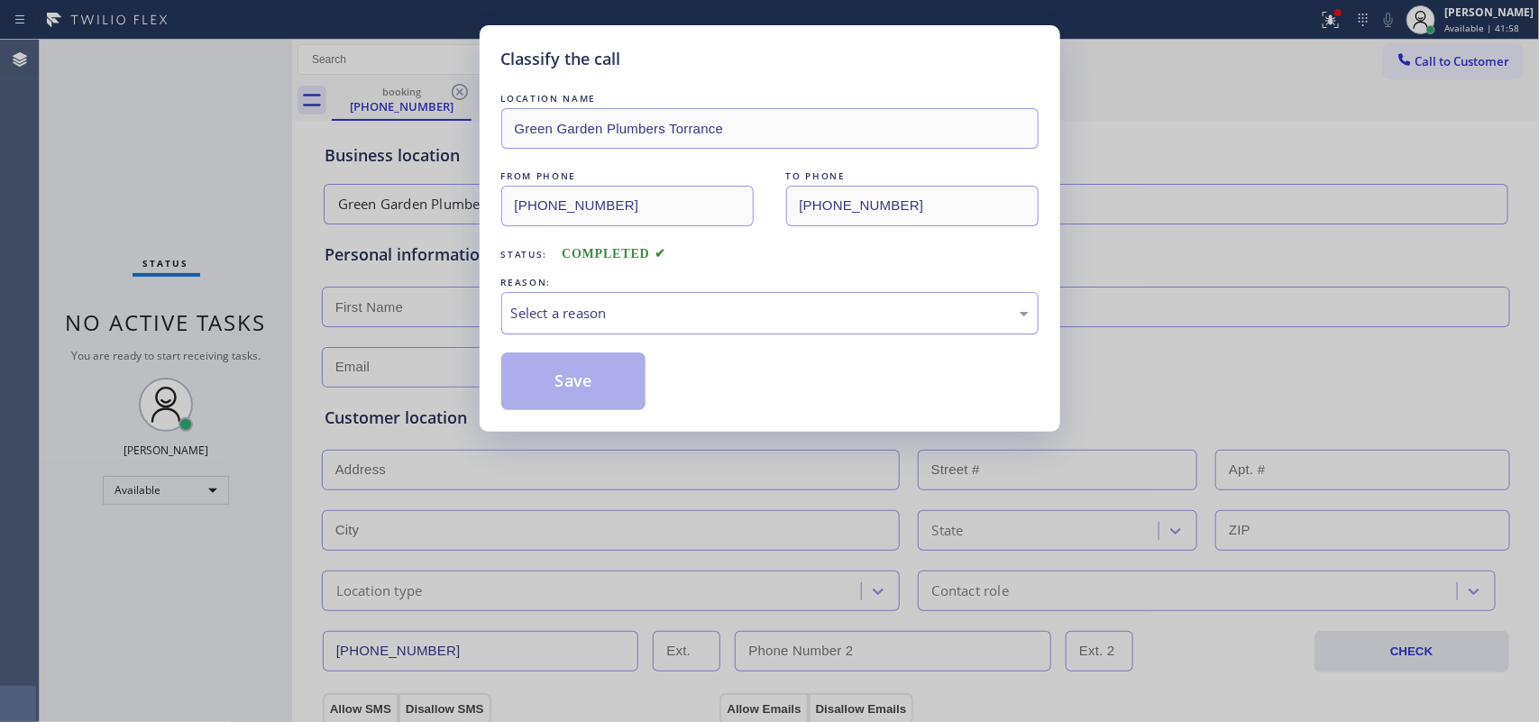
click at [697, 323] on div "Select a reason" at bounding box center [770, 313] width 518 height 21
click at [565, 390] on button "Save" at bounding box center [573, 382] width 145 height 58
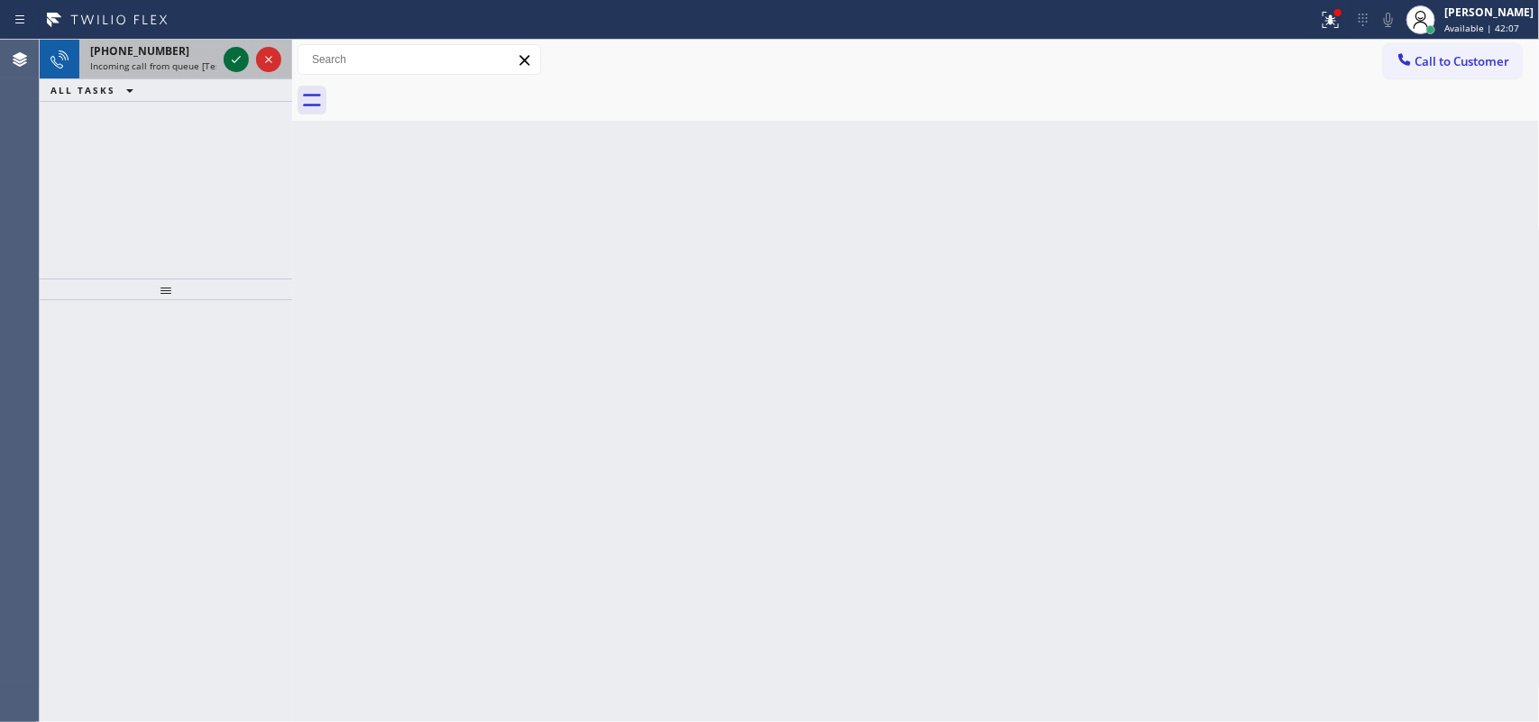
click at [227, 57] on icon at bounding box center [236, 60] width 22 height 22
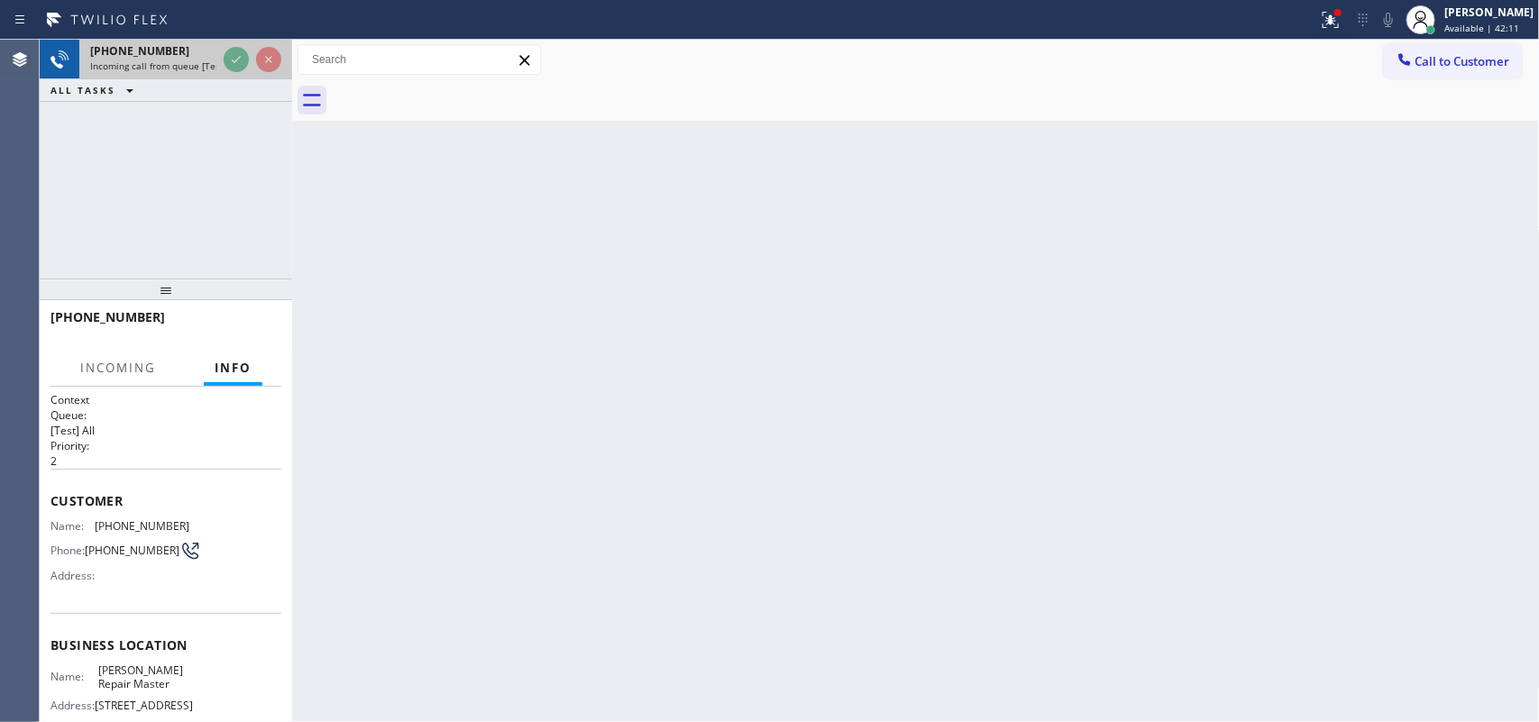
click at [147, 48] on span "+16028783310" at bounding box center [139, 50] width 99 height 15
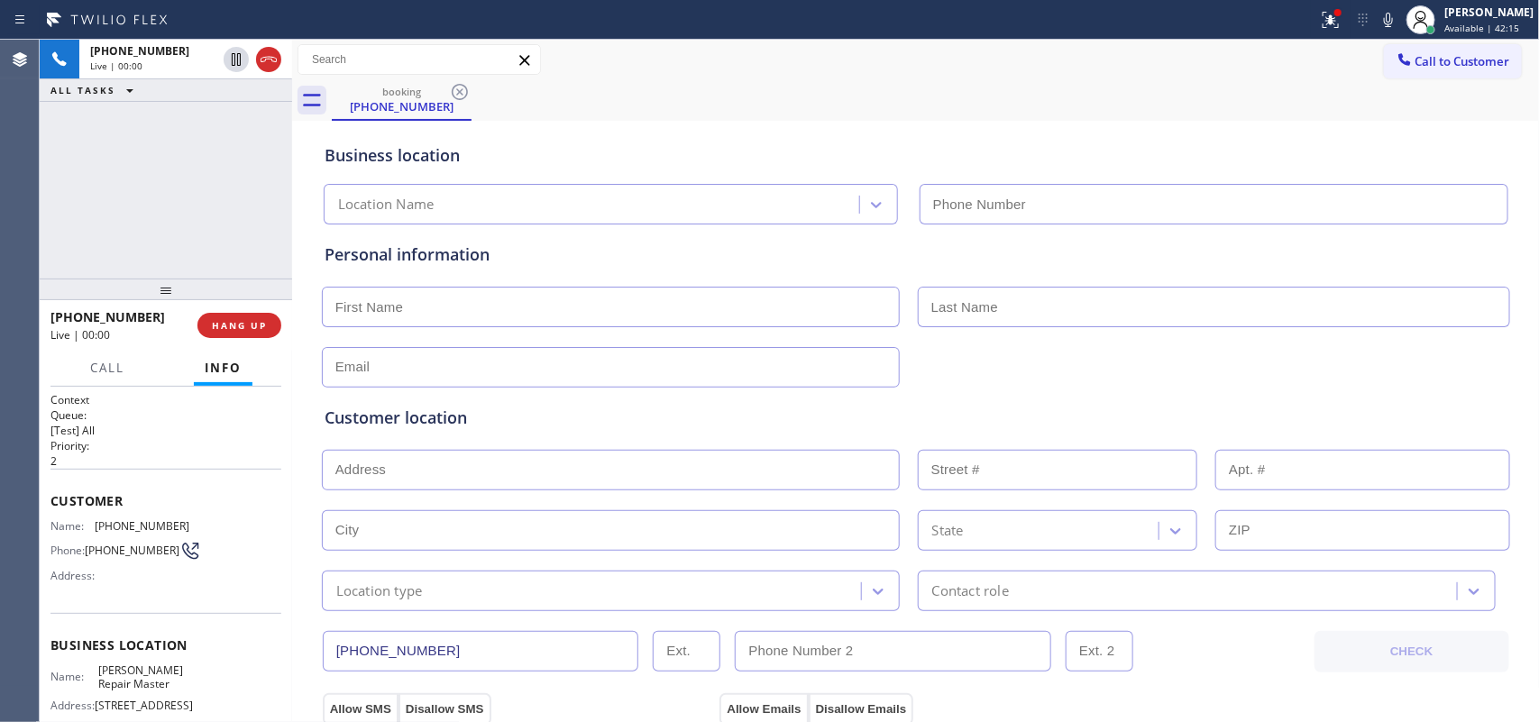
type input "[PHONE_NUMBER]"
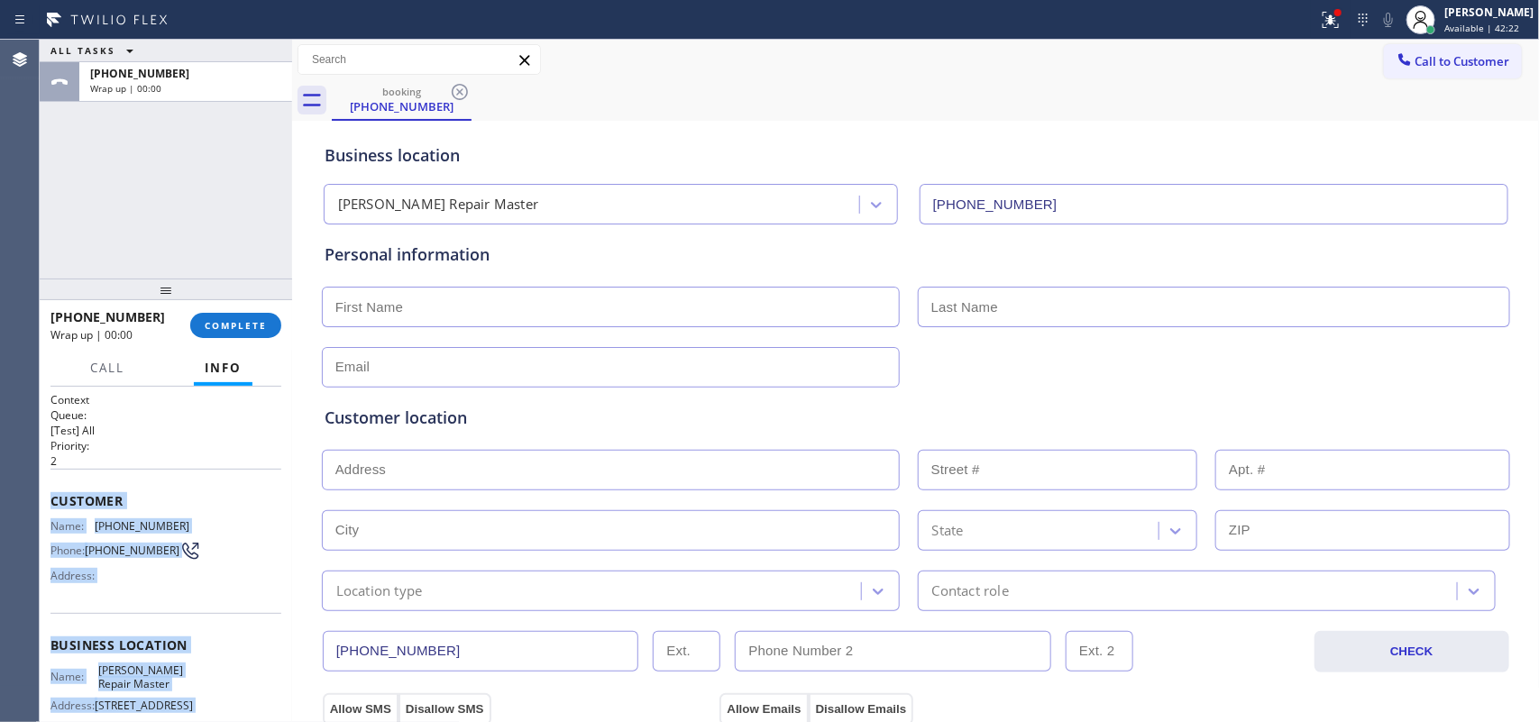
drag, startPoint x: 183, startPoint y: 547, endPoint x: 48, endPoint y: 502, distance: 142.3
click at [48, 502] on div "Context Queue: [Test] All Priority: 2 Customer Name: (602) 878-3310 Phone: (602…" at bounding box center [166, 555] width 253 height 336
copy div "Customer Name: (602) 878-3310 Phone: (602) 878-3310 Address: Business location …"
click at [222, 313] on button "COMPLETE" at bounding box center [235, 325] width 91 height 25
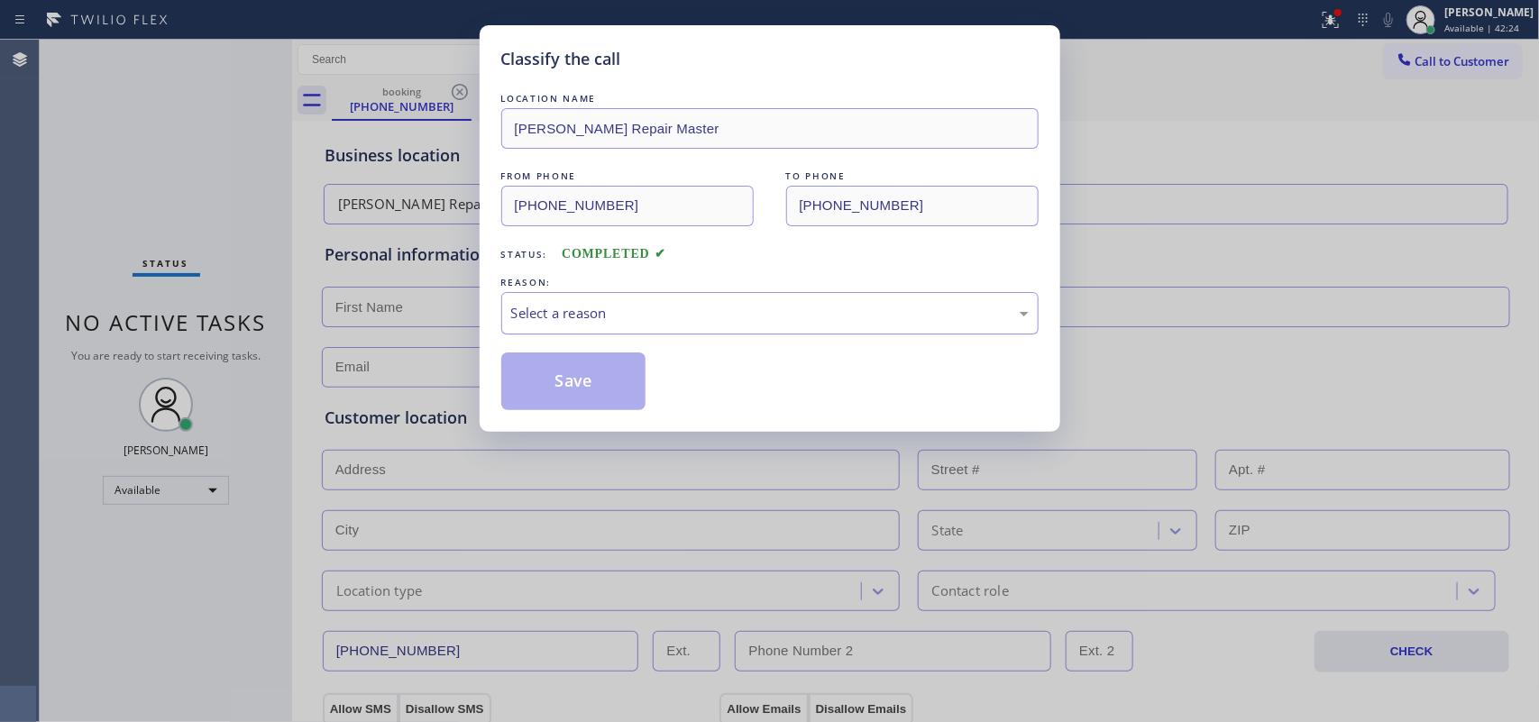
click at [827, 314] on div "Select a reason" at bounding box center [770, 313] width 518 height 21
click at [607, 371] on button "Save" at bounding box center [573, 382] width 145 height 58
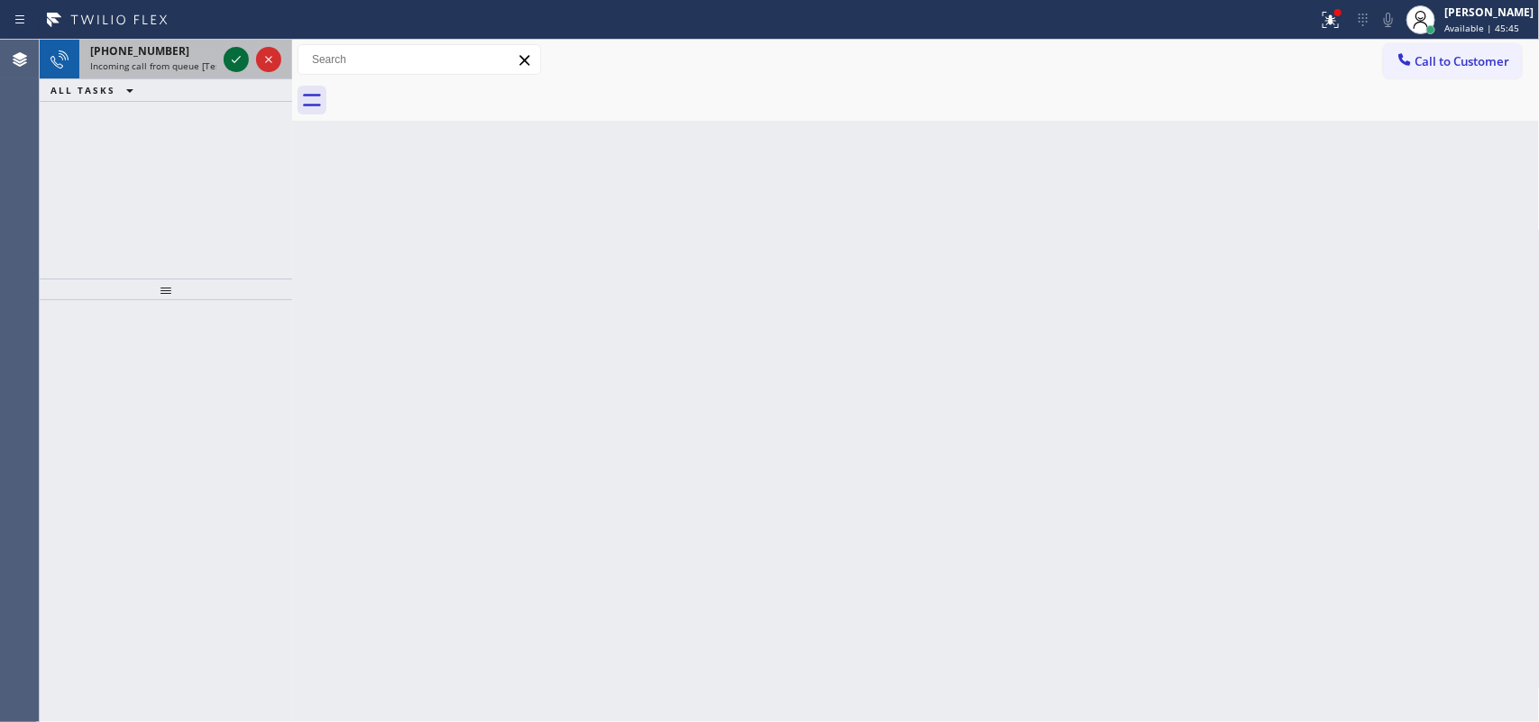
click at [233, 66] on icon at bounding box center [236, 60] width 22 height 22
click at [226, 59] on icon at bounding box center [236, 60] width 22 height 22
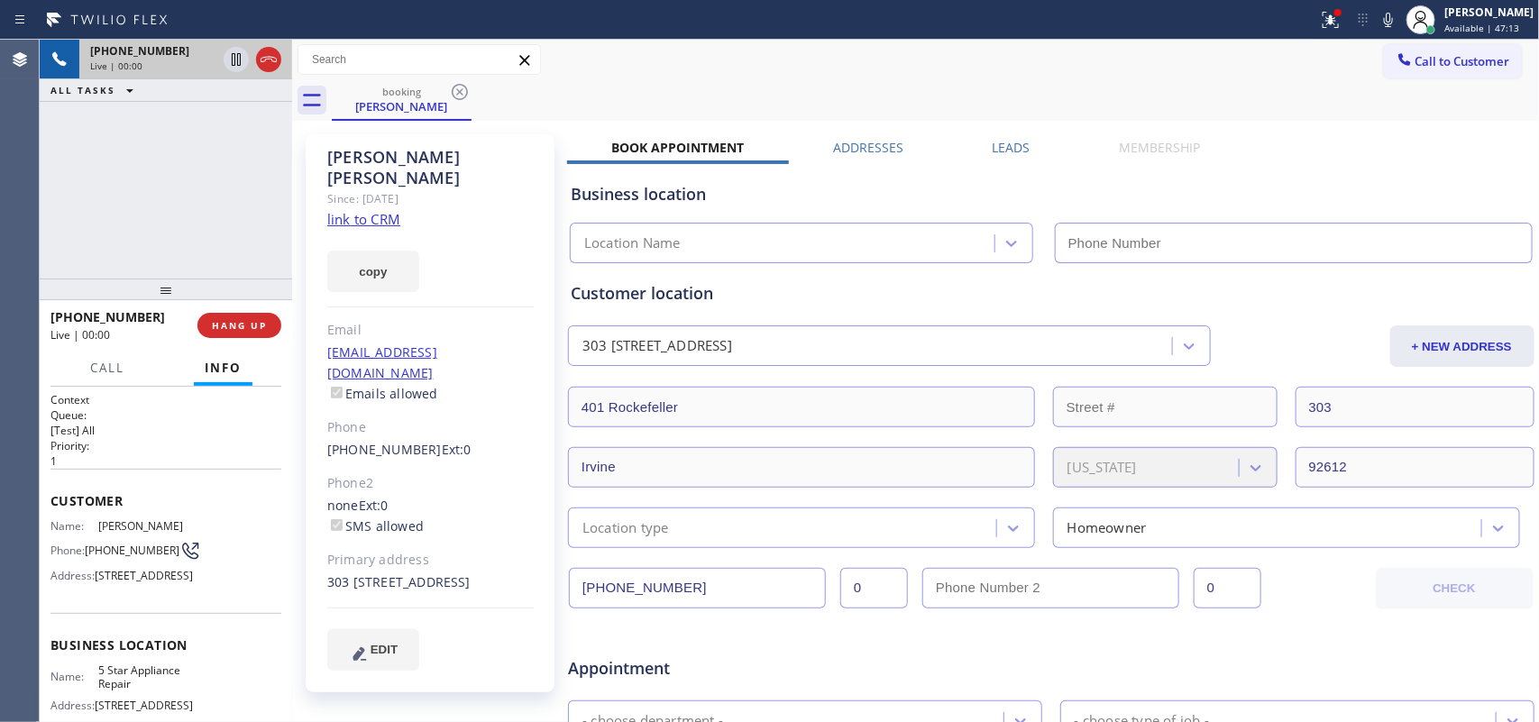
type input "[PHONE_NUMBER]"
click at [362, 210] on link "link to CRM" at bounding box center [363, 219] width 73 height 18
click at [226, 196] on div "+19499320059 Live | 03:22 ALL TASKS ALL TASKS ACTIVE TASKS TASKS IN WRAP UP" at bounding box center [166, 159] width 253 height 239
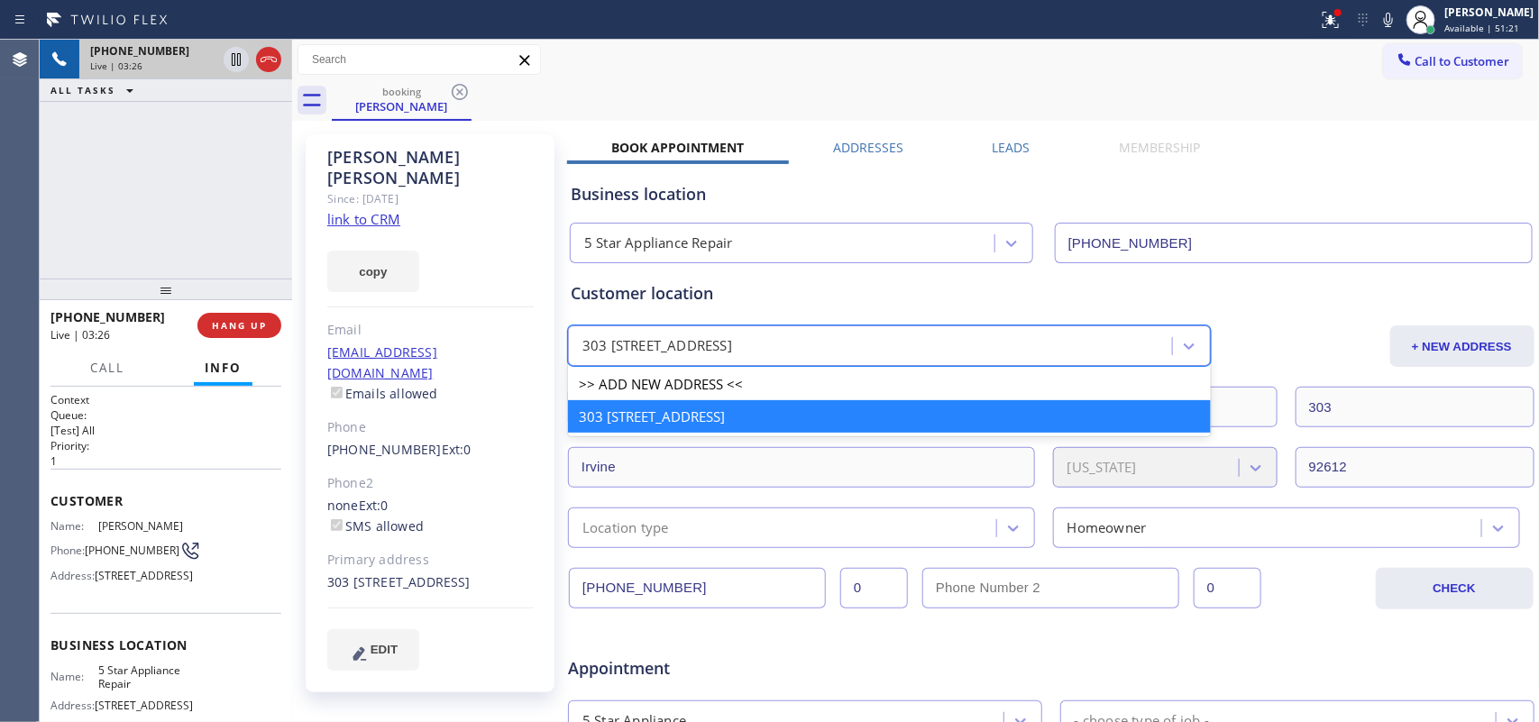
drag, startPoint x: 798, startPoint y: 343, endPoint x: 758, endPoint y: 352, distance: 41.6
click at [732, 344] on div "303 401 Rockefeller Irvine, 92612 CA" at bounding box center [658, 346] width 150 height 21
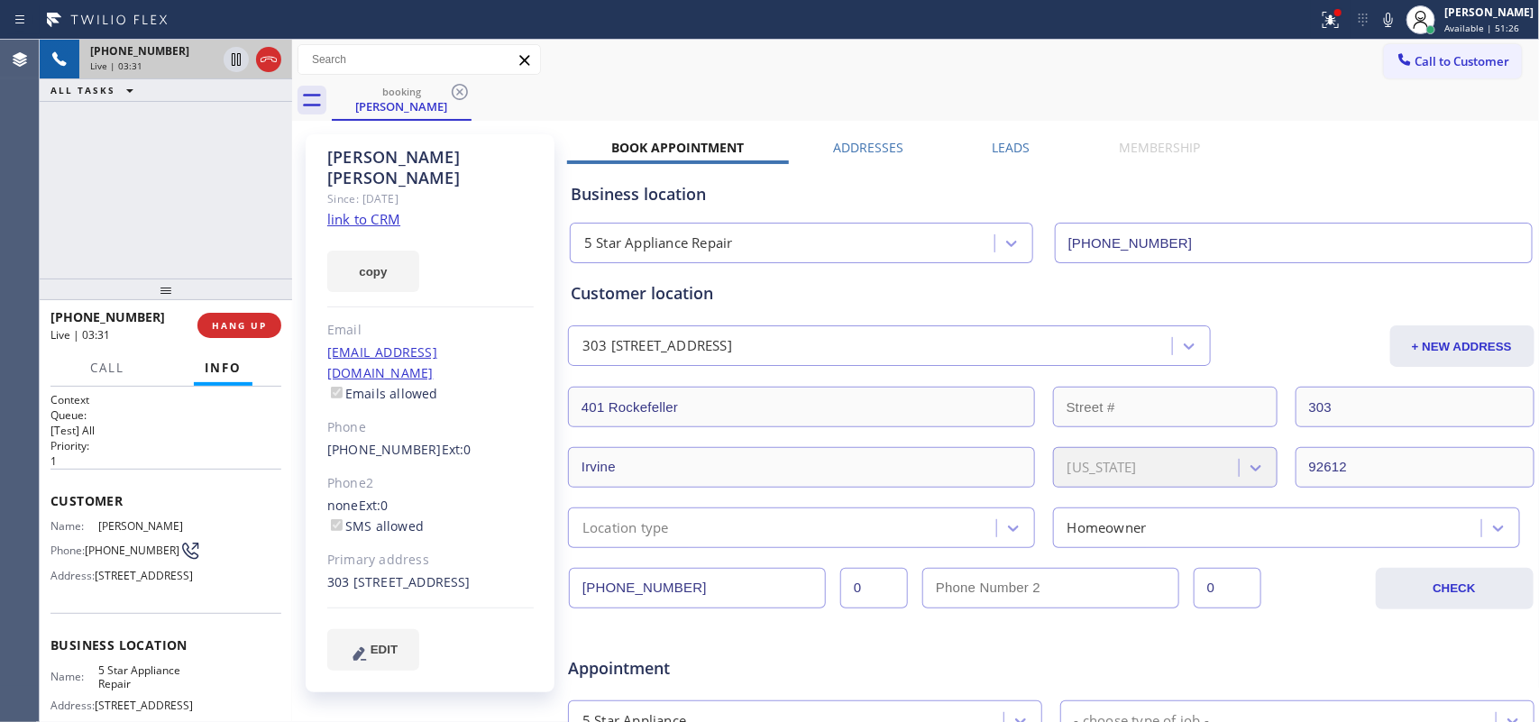
drag, startPoint x: 127, startPoint y: 610, endPoint x: 93, endPoint y: 606, distance: 34.5
click at [93, 583] on div "Address: 401 Rockefeller, Irvine, CA 92612, USA" at bounding box center [120, 576] width 139 height 14
copy span "92612"
drag, startPoint x: 717, startPoint y: 586, endPoint x: 574, endPoint y: 593, distance: 143.5
click at [574, 593] on input "[PHONE_NUMBER]" at bounding box center [697, 588] width 257 height 41
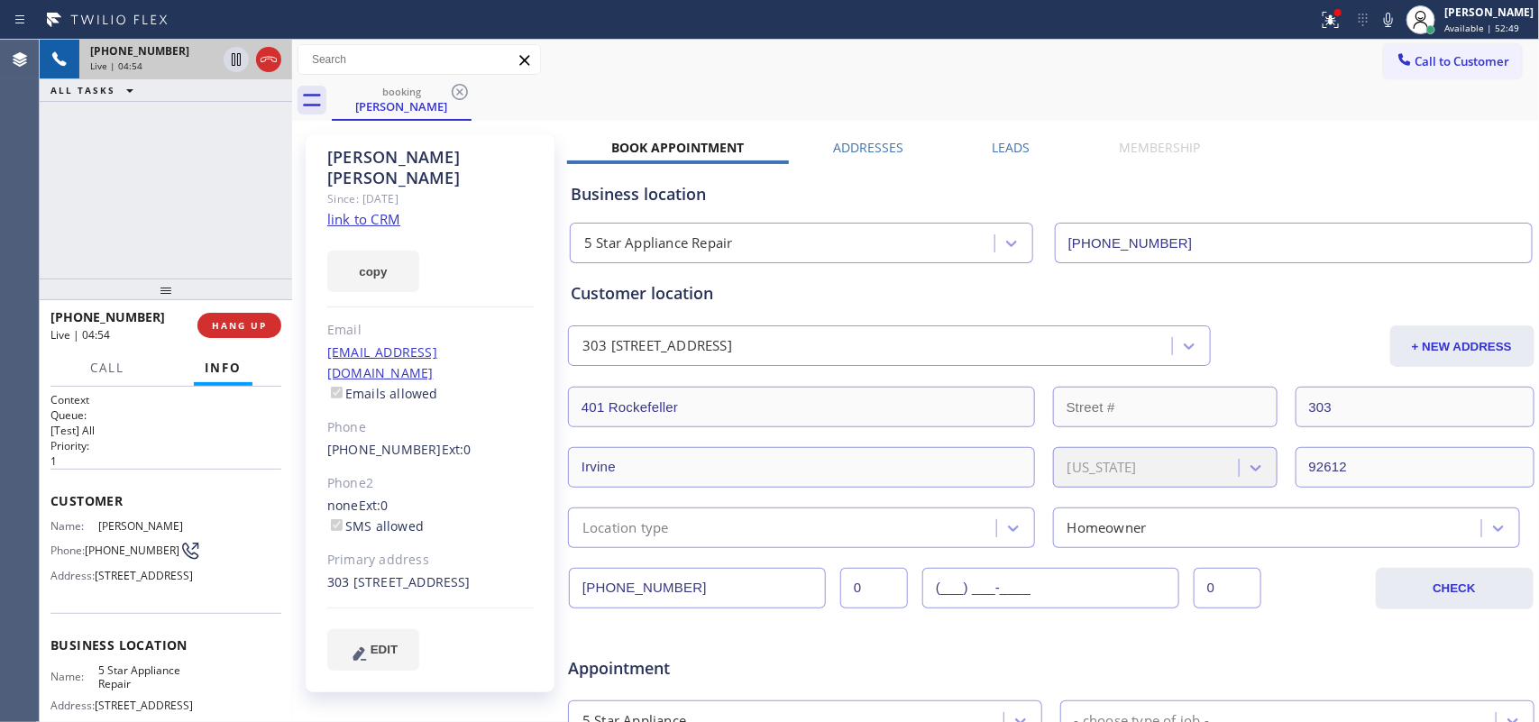
click at [1030, 583] on input "(___) ___-____" at bounding box center [1051, 588] width 257 height 41
paste input "949) 932-0059"
type input "[PHONE_NUMBER]"
drag, startPoint x: 686, startPoint y: 589, endPoint x: 669, endPoint y: 589, distance: 17.1
click at [669, 589] on input "[PHONE_NUMBER]" at bounding box center [697, 588] width 257 height 41
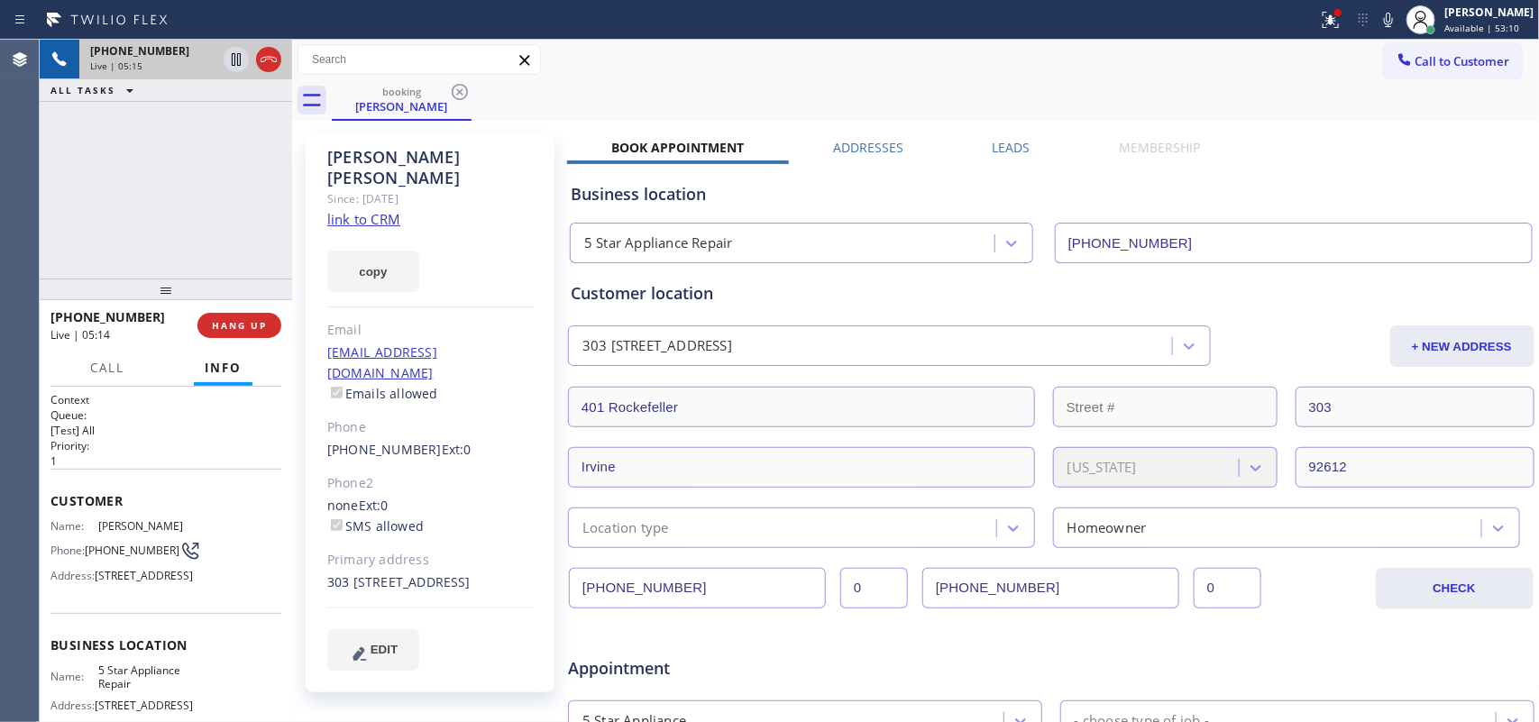
type input "(949) 932-0052"
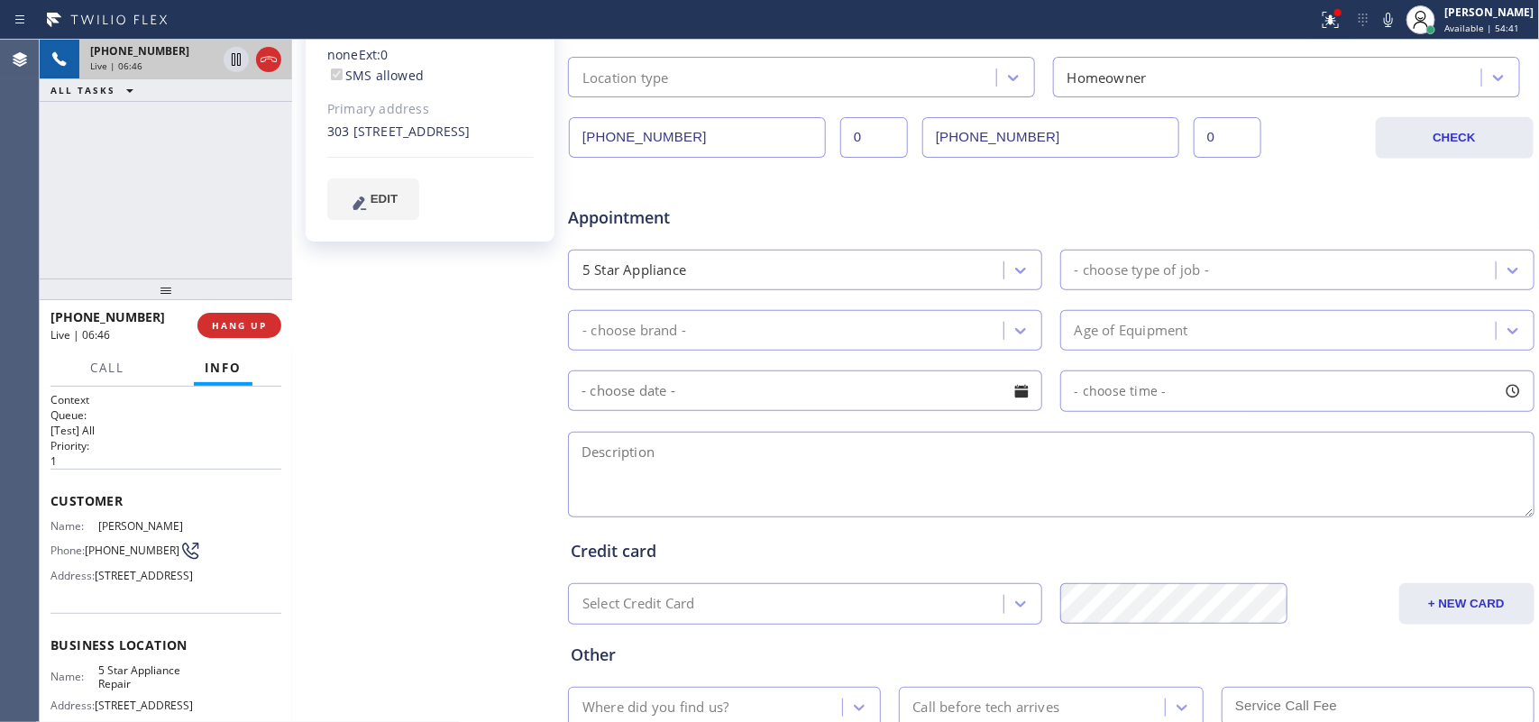
scroll to position [564, 0]
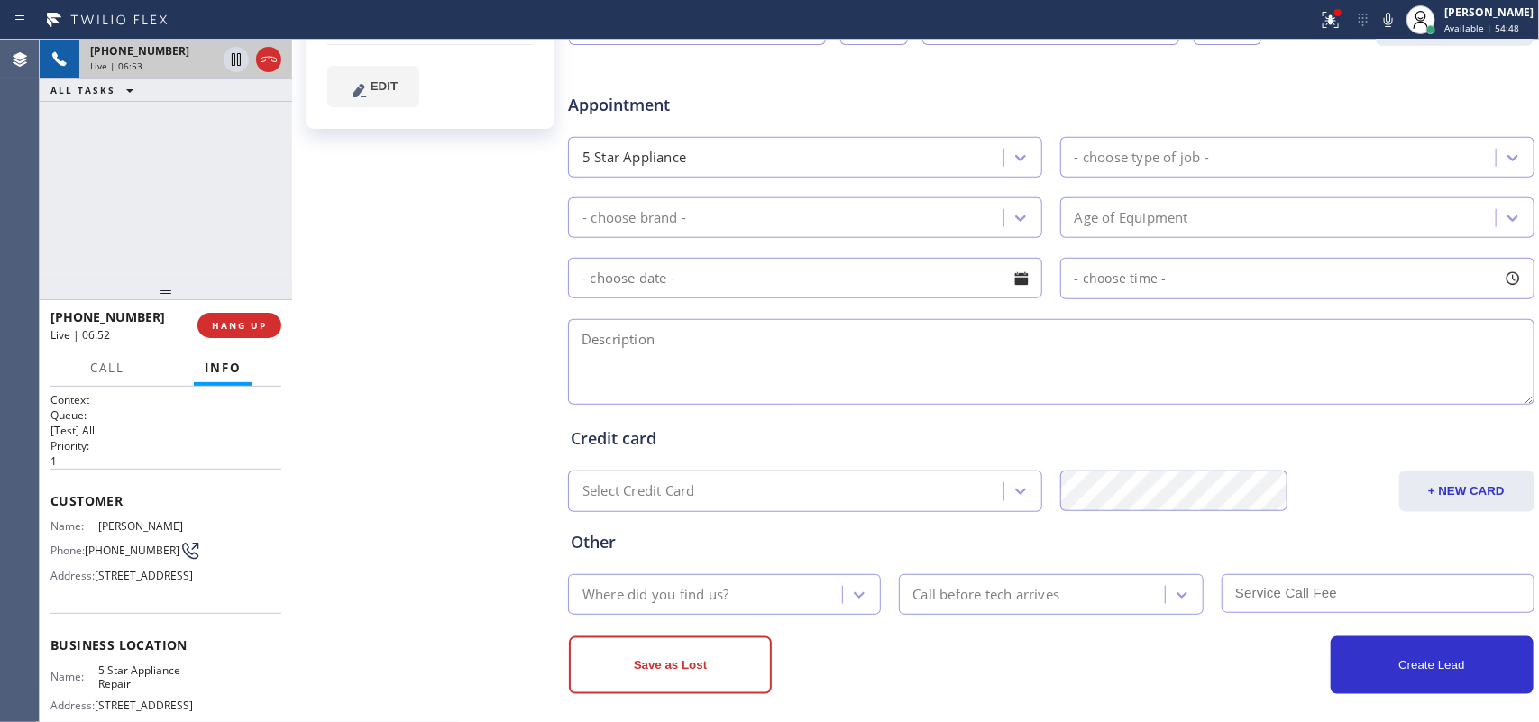
click at [436, 255] on div "Bobbi Dennis Since: 20 may 2020 link to CRM copy Email 10bjsd01@gmail.com Email…" at bounding box center [432, 146] width 271 height 1169
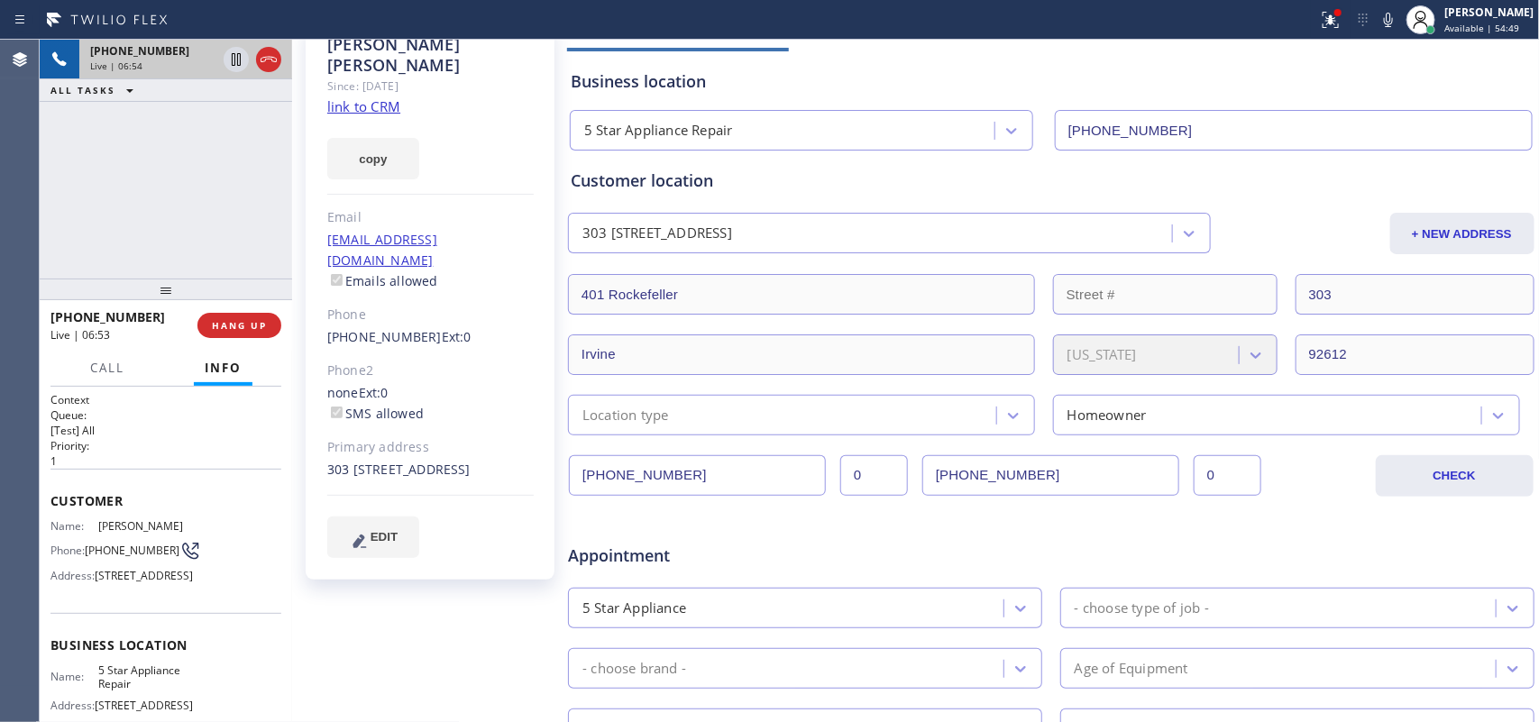
scroll to position [0, 0]
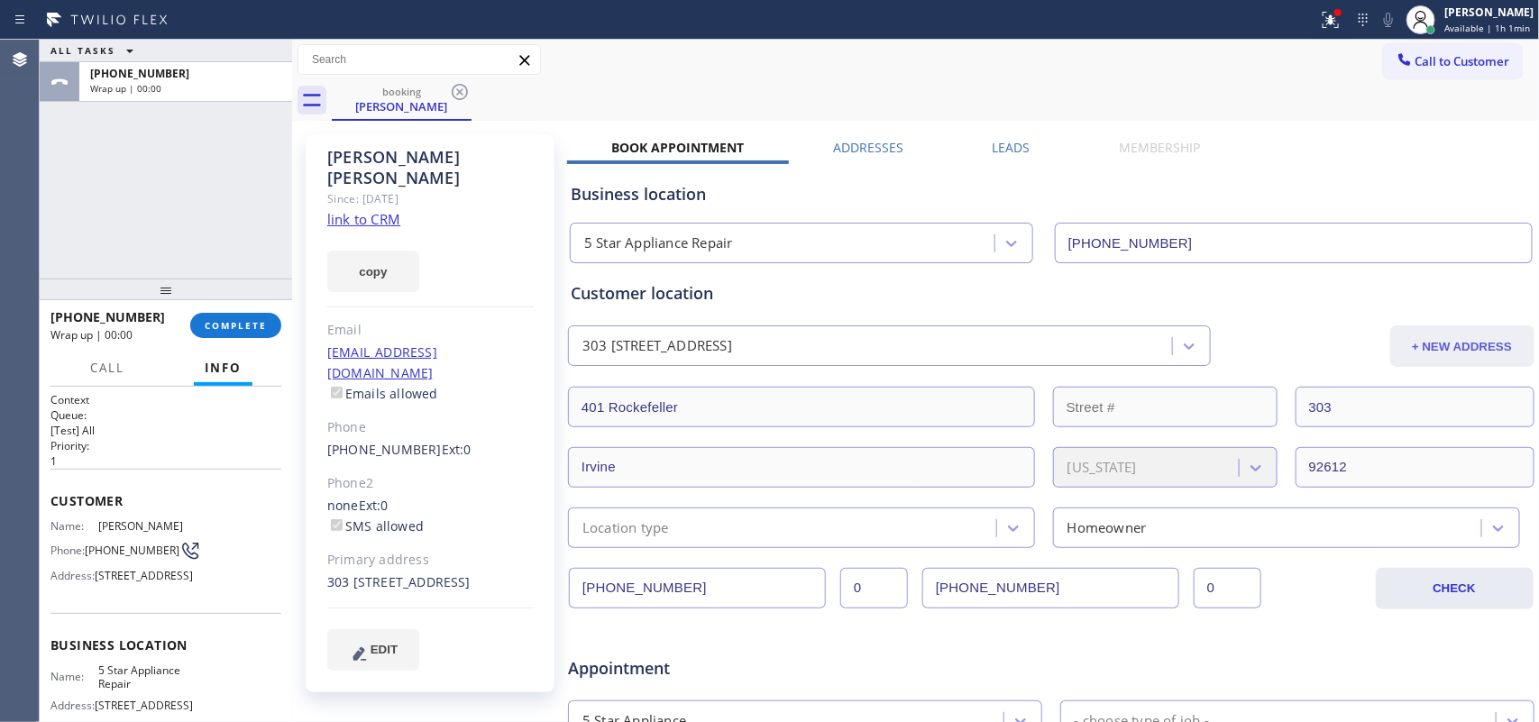
click at [1431, 354] on button "+ NEW ADDRESS" at bounding box center [1463, 346] width 144 height 41
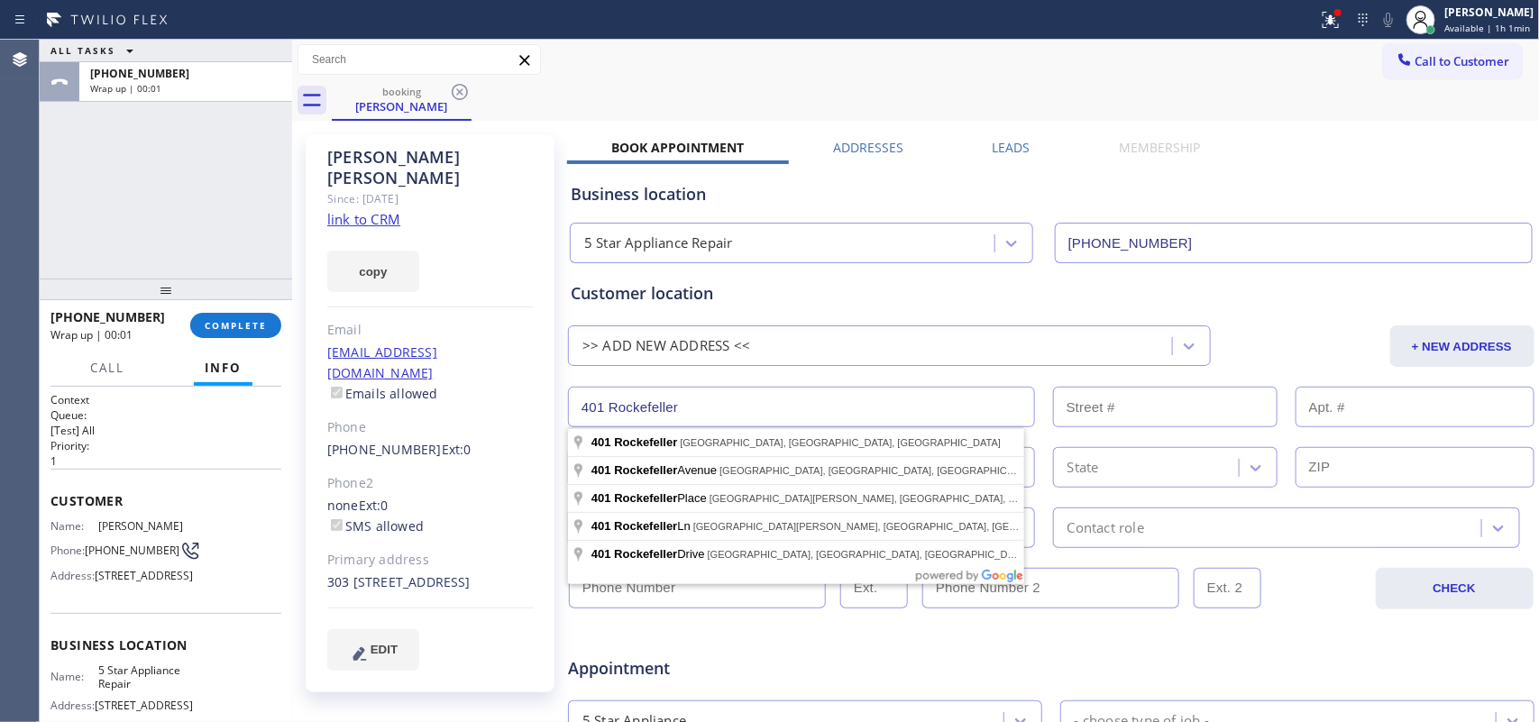
drag, startPoint x: 732, startPoint y: 407, endPoint x: 569, endPoint y: 397, distance: 163.5
click at [569, 397] on input "401 Rockefeller" at bounding box center [801, 407] width 467 height 41
paste input "2 Rockefeller UNIT 303, Irvine, CA 92612"
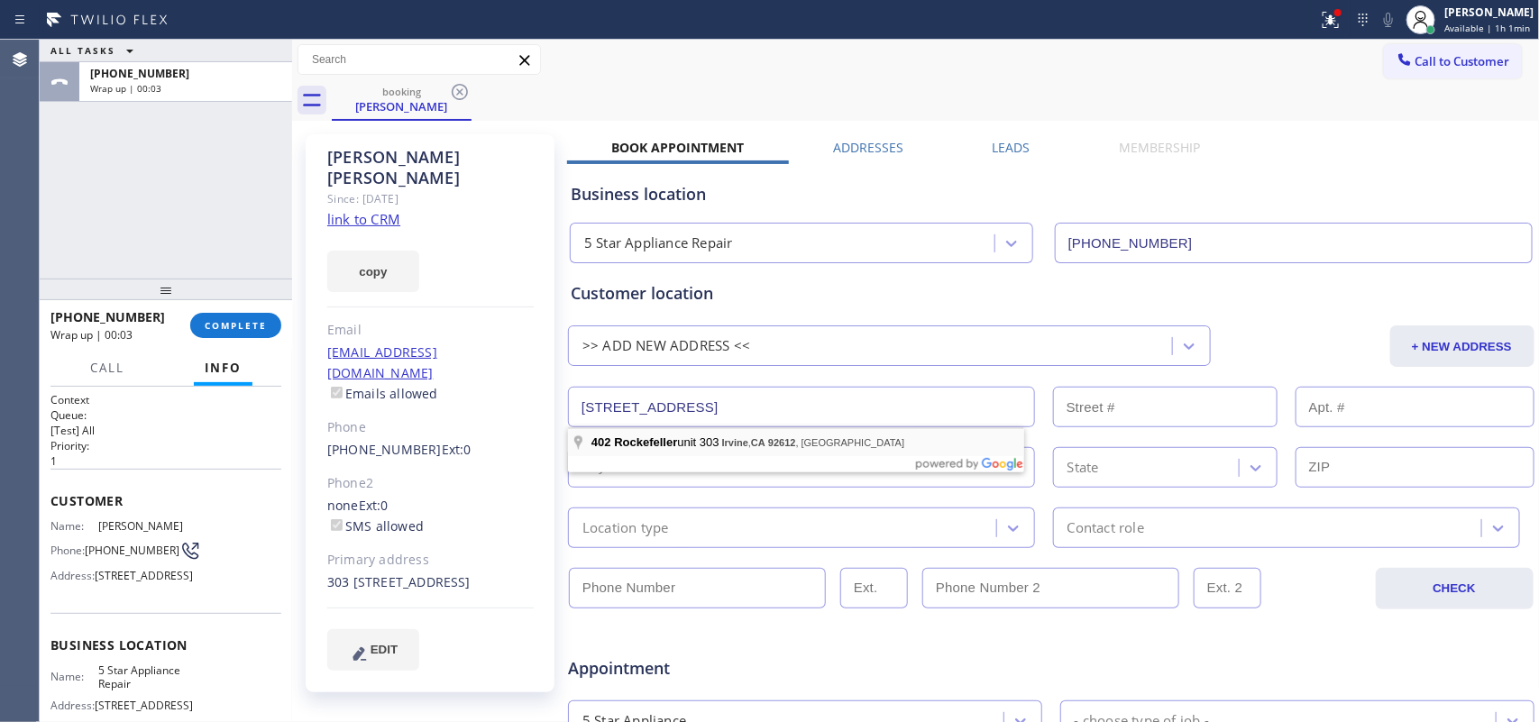
type input "402 Rockefeller"
type input "402"
type input "Irvine"
type input "92612"
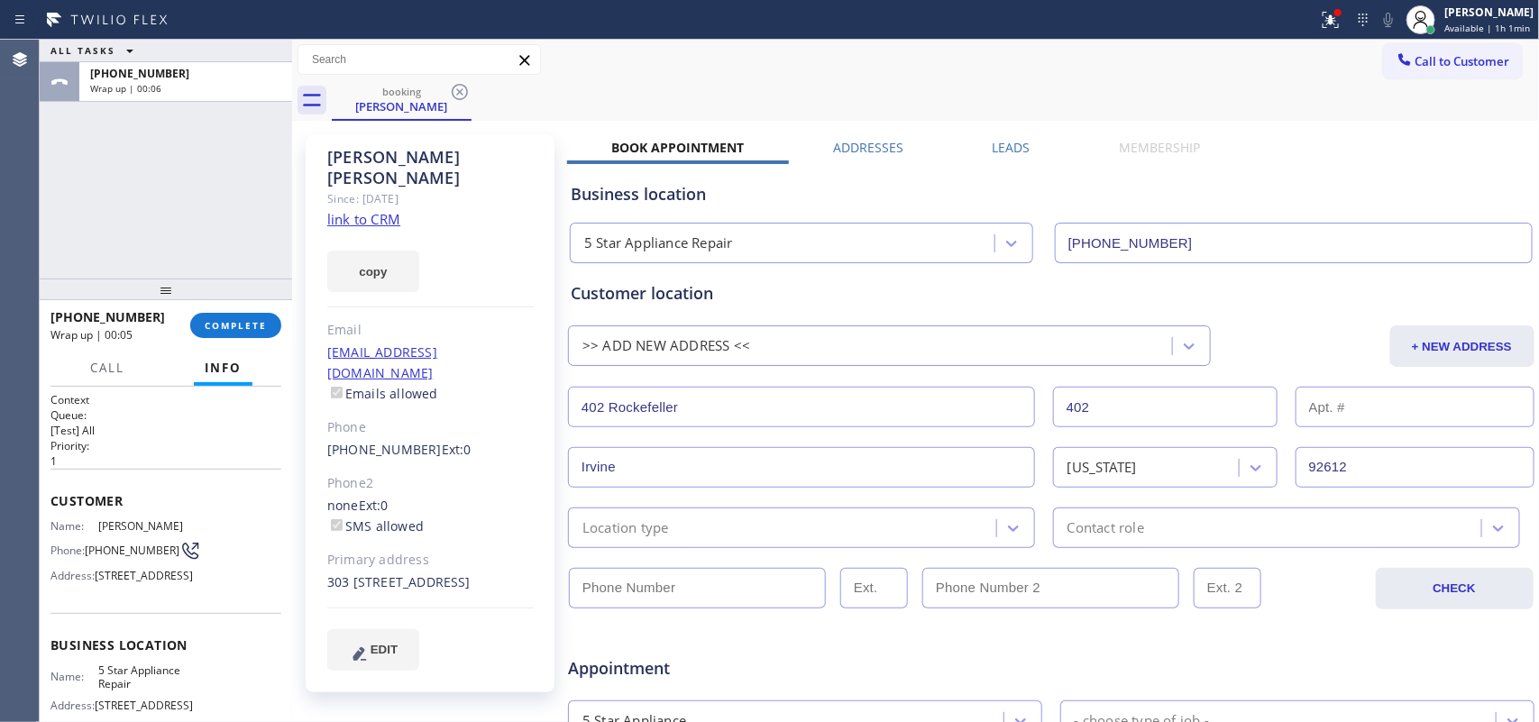
click at [1369, 412] on input "text" at bounding box center [1415, 407] width 239 height 41
type input "303"
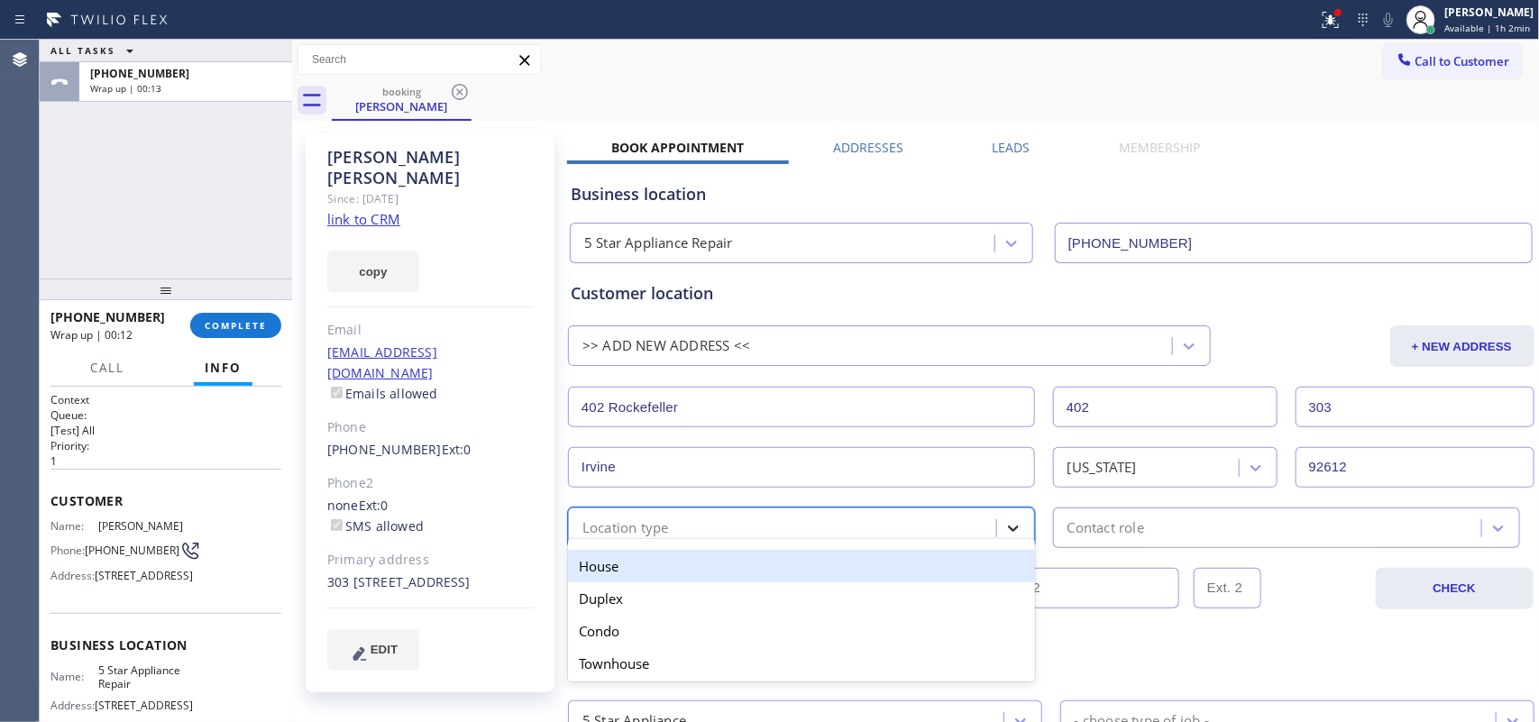
click at [997, 528] on div at bounding box center [1013, 528] width 32 height 32
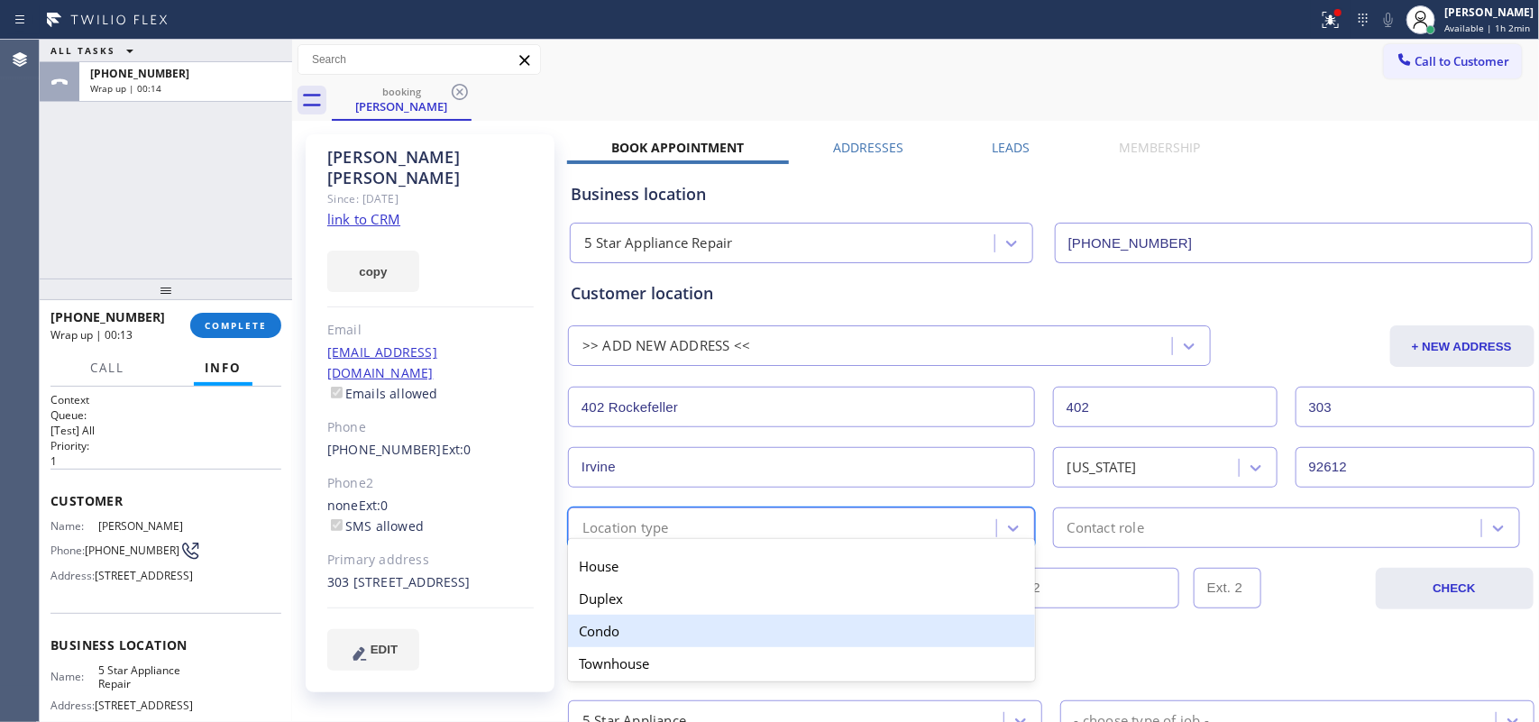
click at [804, 627] on div "Condo" at bounding box center [801, 631] width 467 height 32
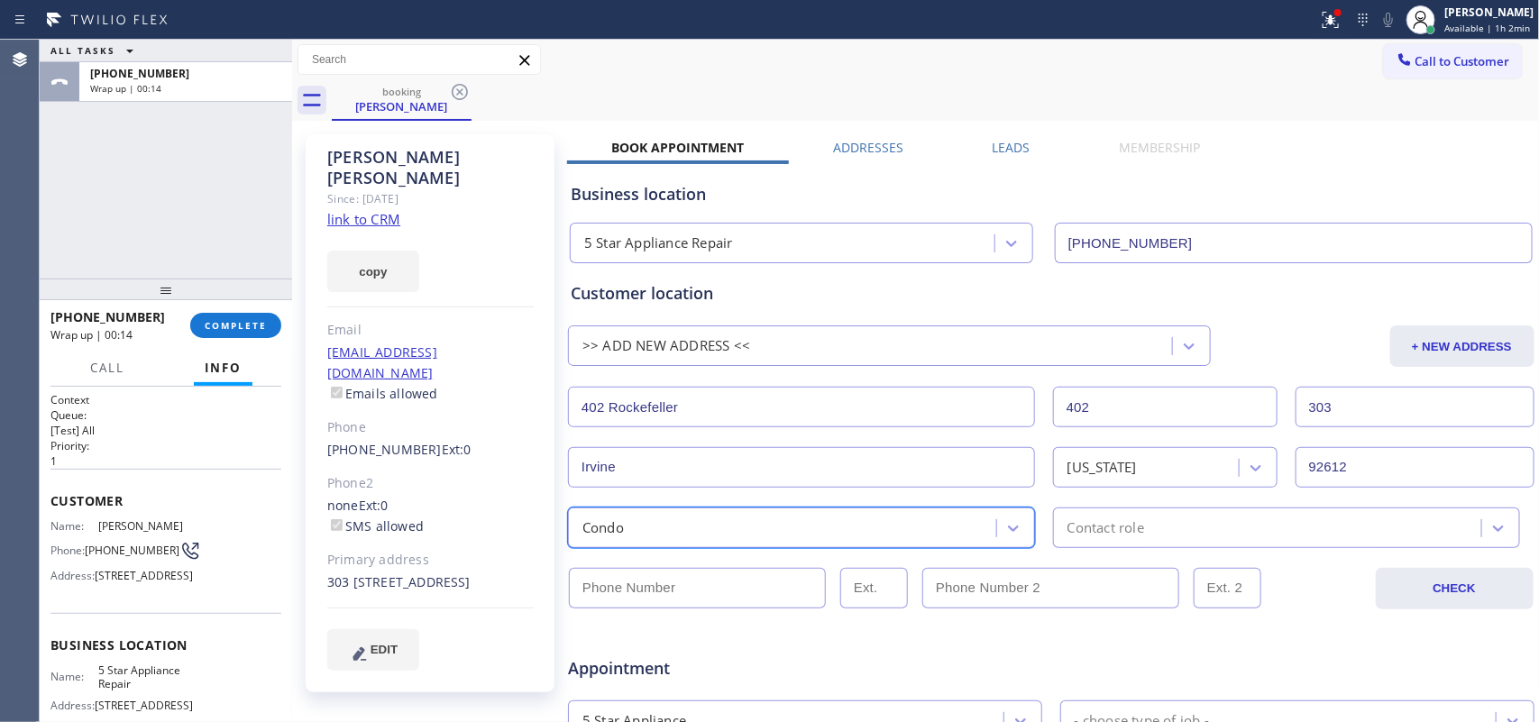
click at [1170, 528] on div "Contact role" at bounding box center [1270, 528] width 423 height 32
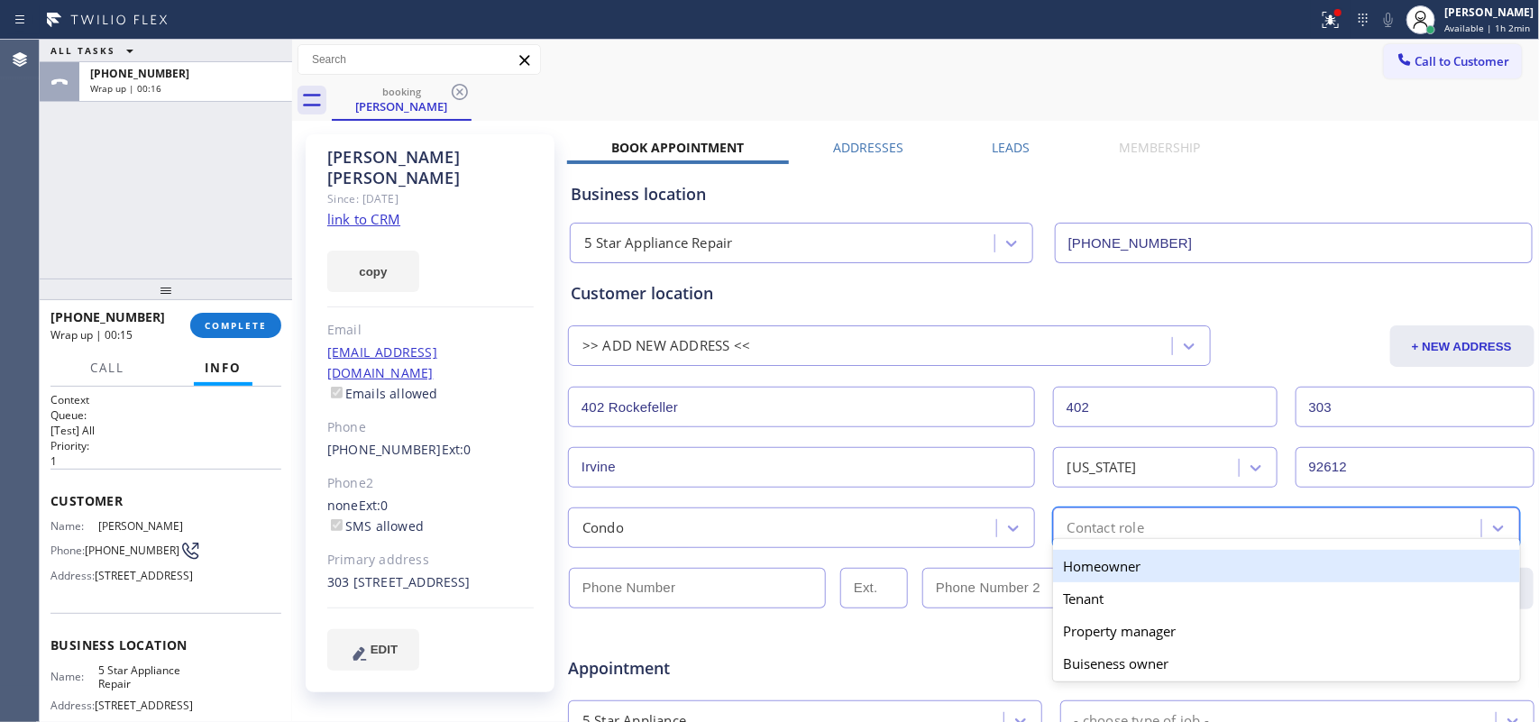
click at [1162, 569] on div "Homeowner" at bounding box center [1286, 566] width 467 height 32
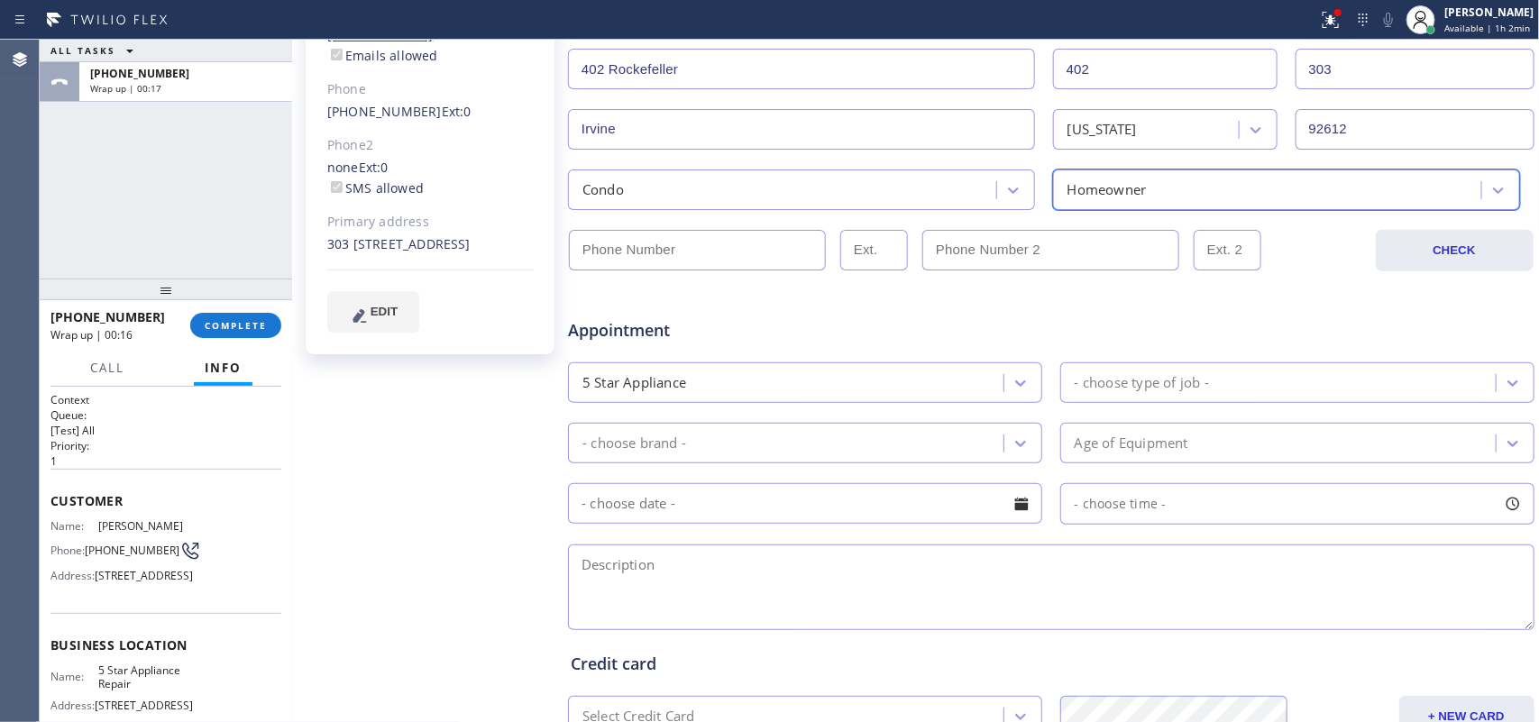
scroll to position [113, 0]
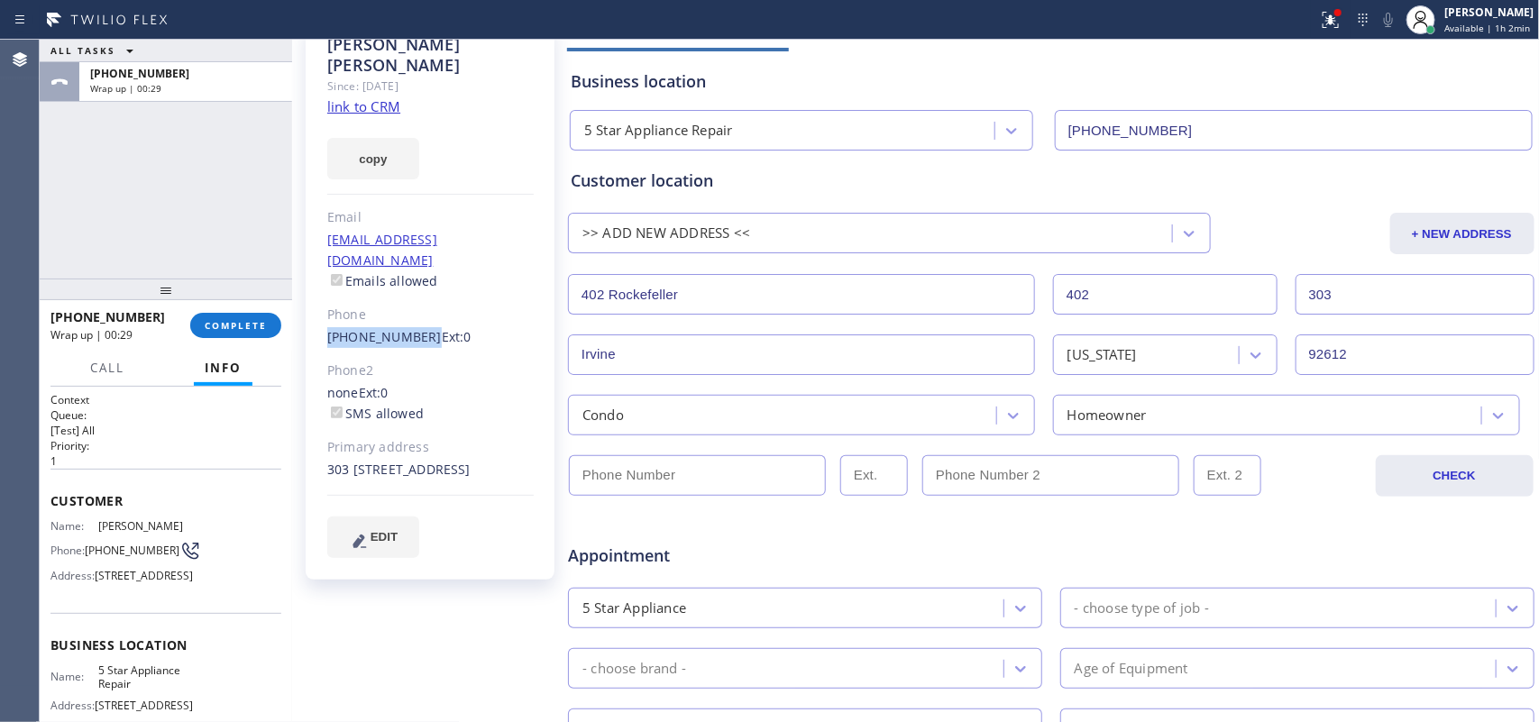
drag, startPoint x: 416, startPoint y: 293, endPoint x: 322, endPoint y: 300, distance: 94.1
click at [322, 300] on div "Bobbi Dennis Since: 20 may 2020 link to CRM copy Email 10bjsd01@gmail.com Email…" at bounding box center [430, 301] width 249 height 558
copy link "[PHONE_NUMBER]"
type input "(___) ___-____"
click at [729, 478] on input "(___) ___-____" at bounding box center [697, 475] width 257 height 41
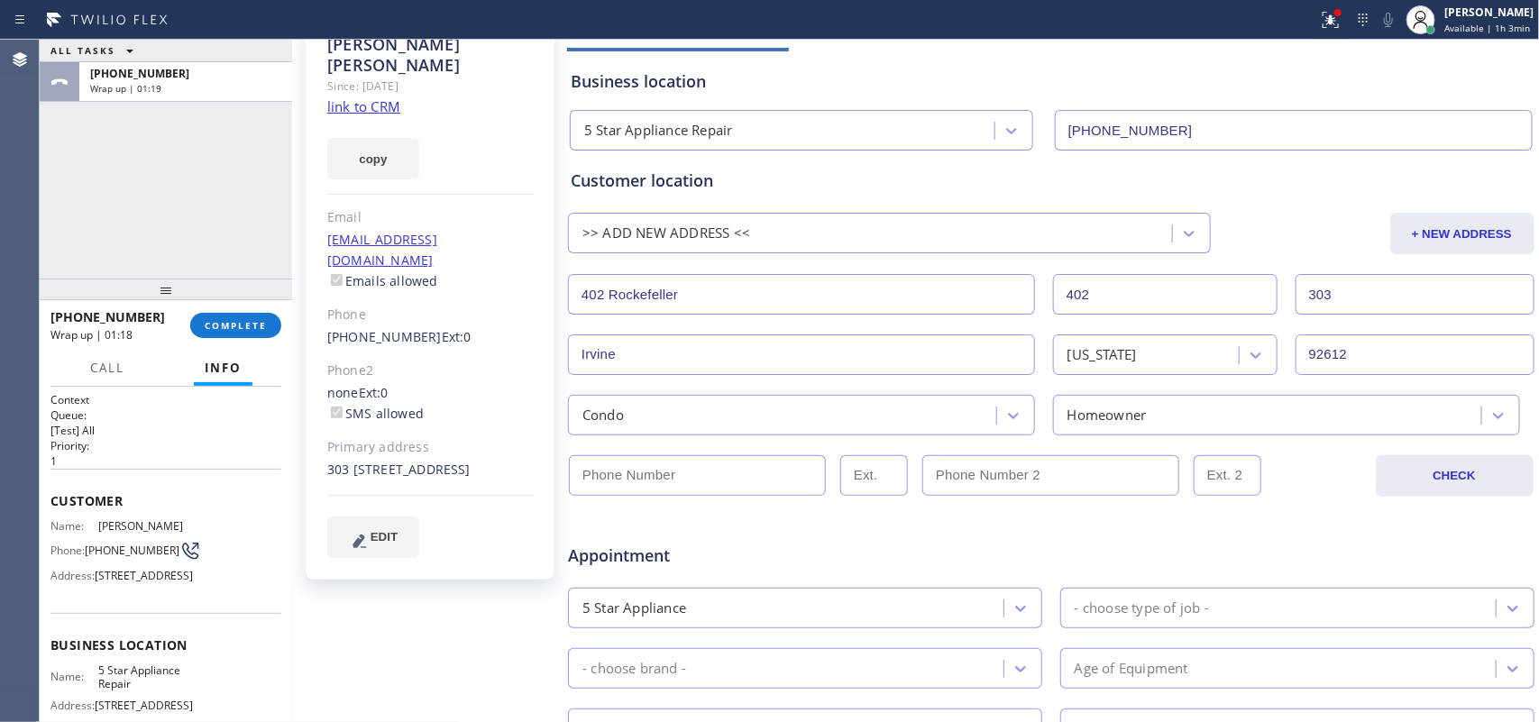
click at [126, 168] on div "ALL TASKS ALL TASKS ACTIVE TASKS TASKS IN WRAP UP +19499320059 Wrap up | 01:19" at bounding box center [166, 159] width 253 height 239
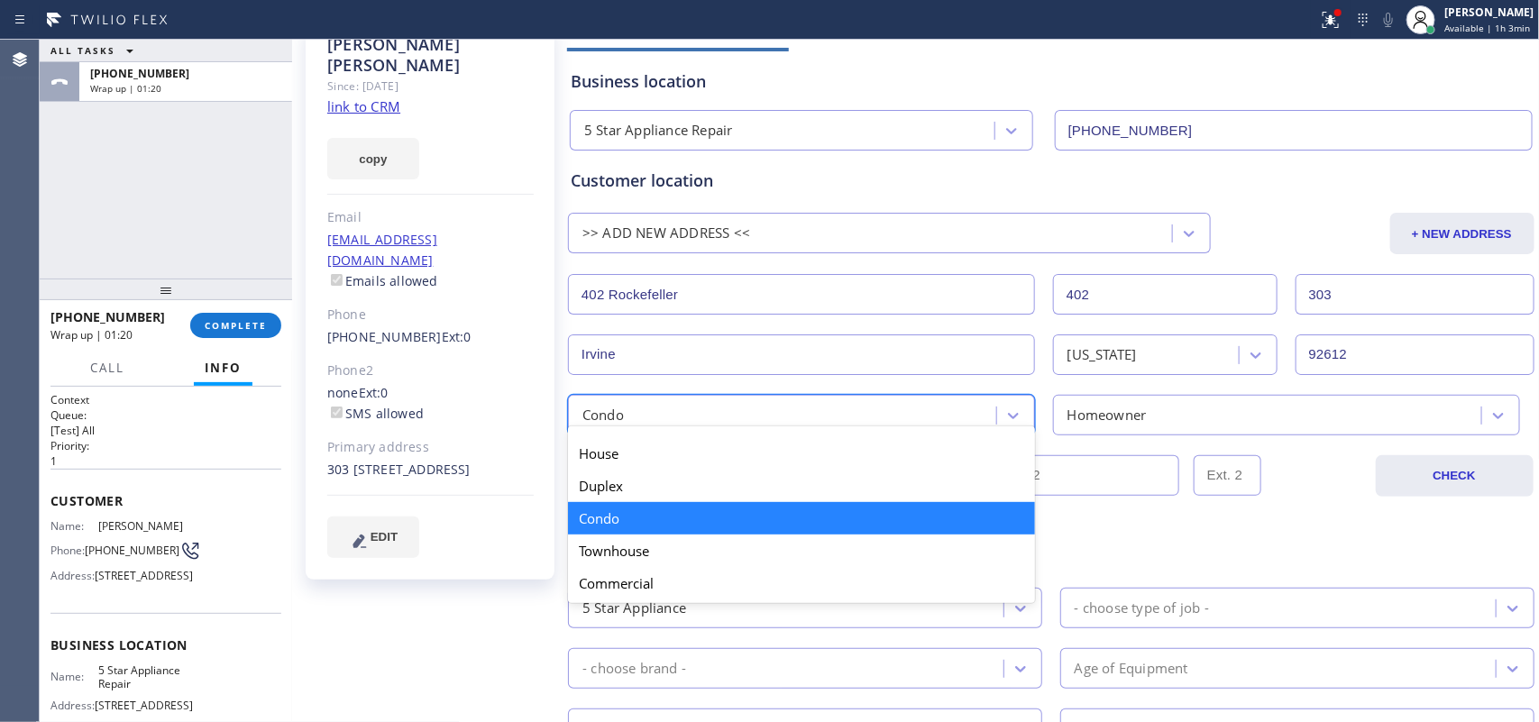
click at [747, 413] on div "Condo" at bounding box center [785, 416] width 423 height 32
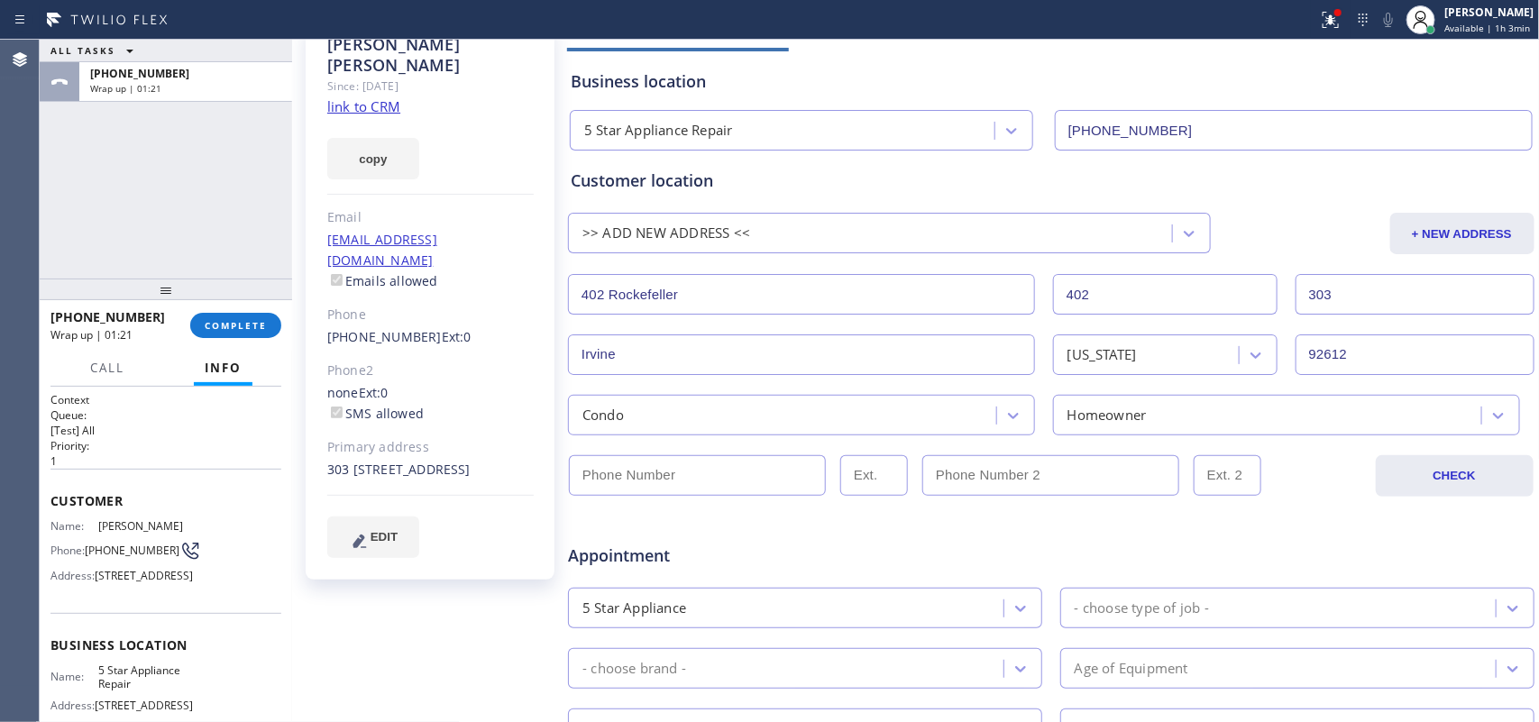
click at [728, 362] on input "Irvine" at bounding box center [801, 355] width 467 height 41
click at [724, 470] on input "(___) ___-____" at bounding box center [697, 475] width 257 height 41
paste input "949) 932-0052"
type input "(949) 932-0052"
drag, startPoint x: 312, startPoint y: 298, endPoint x: 418, endPoint y: 299, distance: 105.5
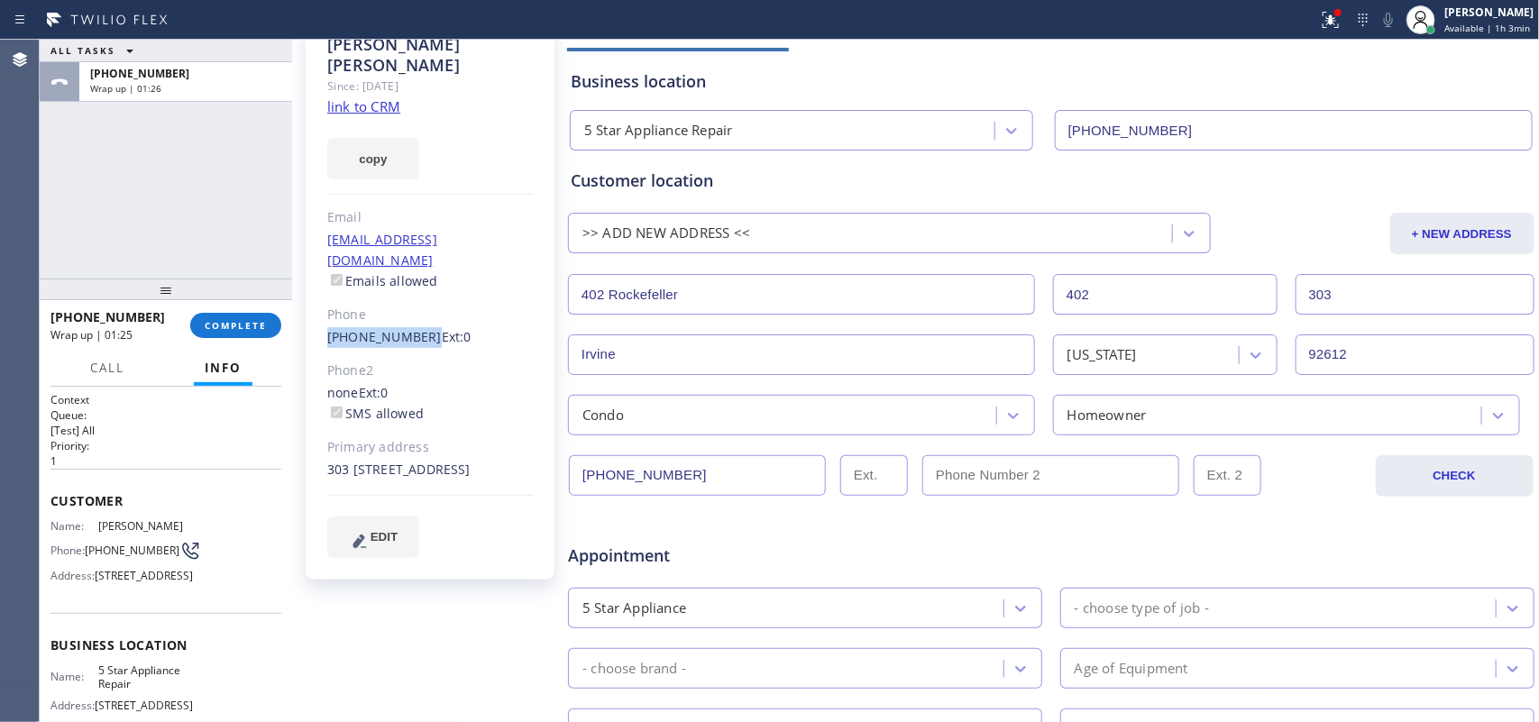
click at [418, 299] on div "Bobbi Dennis Since: 20 may 2020 link to CRM copy Email 10bjsd01@gmail.com Email…" at bounding box center [430, 301] width 249 height 558
copy link "[PHONE_NUMBER]"
click at [1071, 474] on input "(___) ___-____" at bounding box center [1051, 475] width 257 height 41
paste input "949) 932-0059"
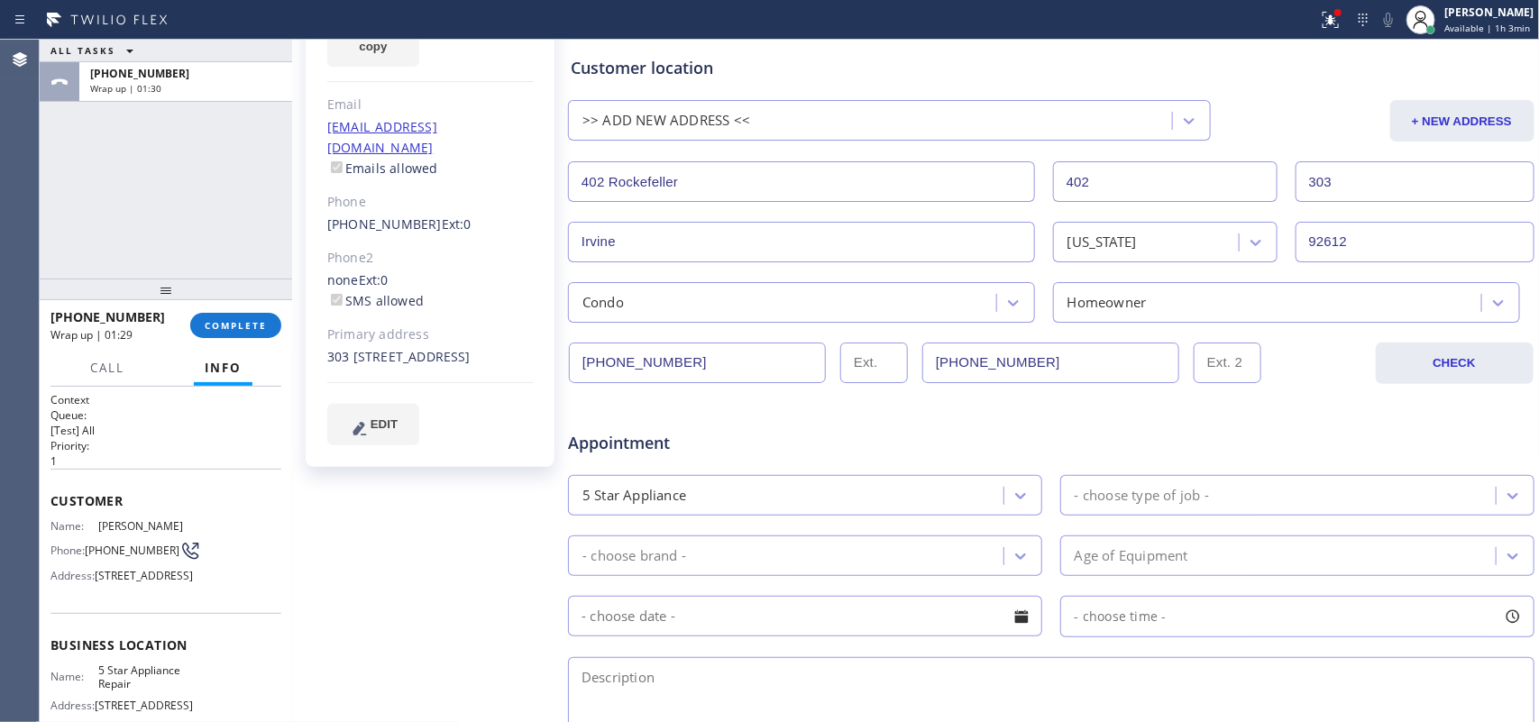
scroll to position [451, 0]
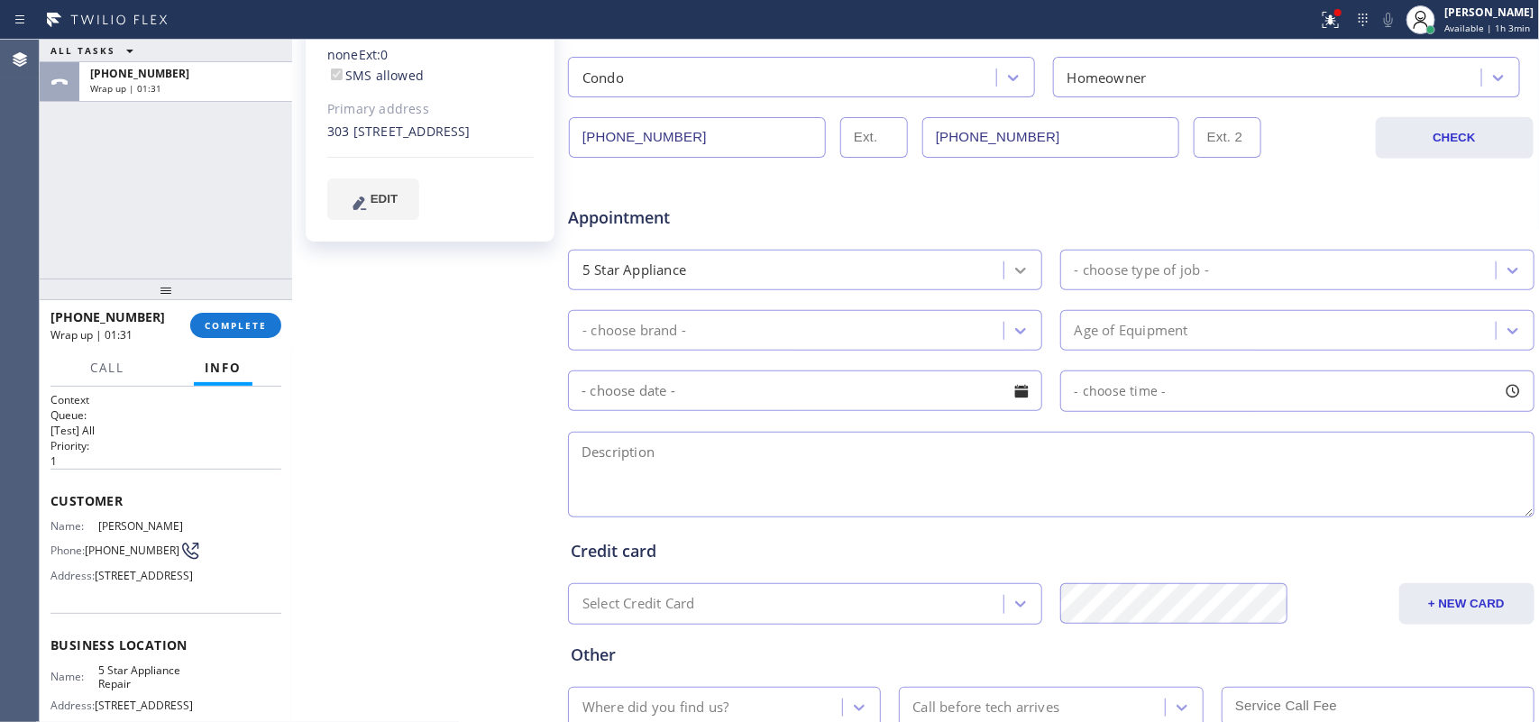
type input "[PHONE_NUMBER]"
click at [1012, 268] on icon at bounding box center [1021, 271] width 18 height 18
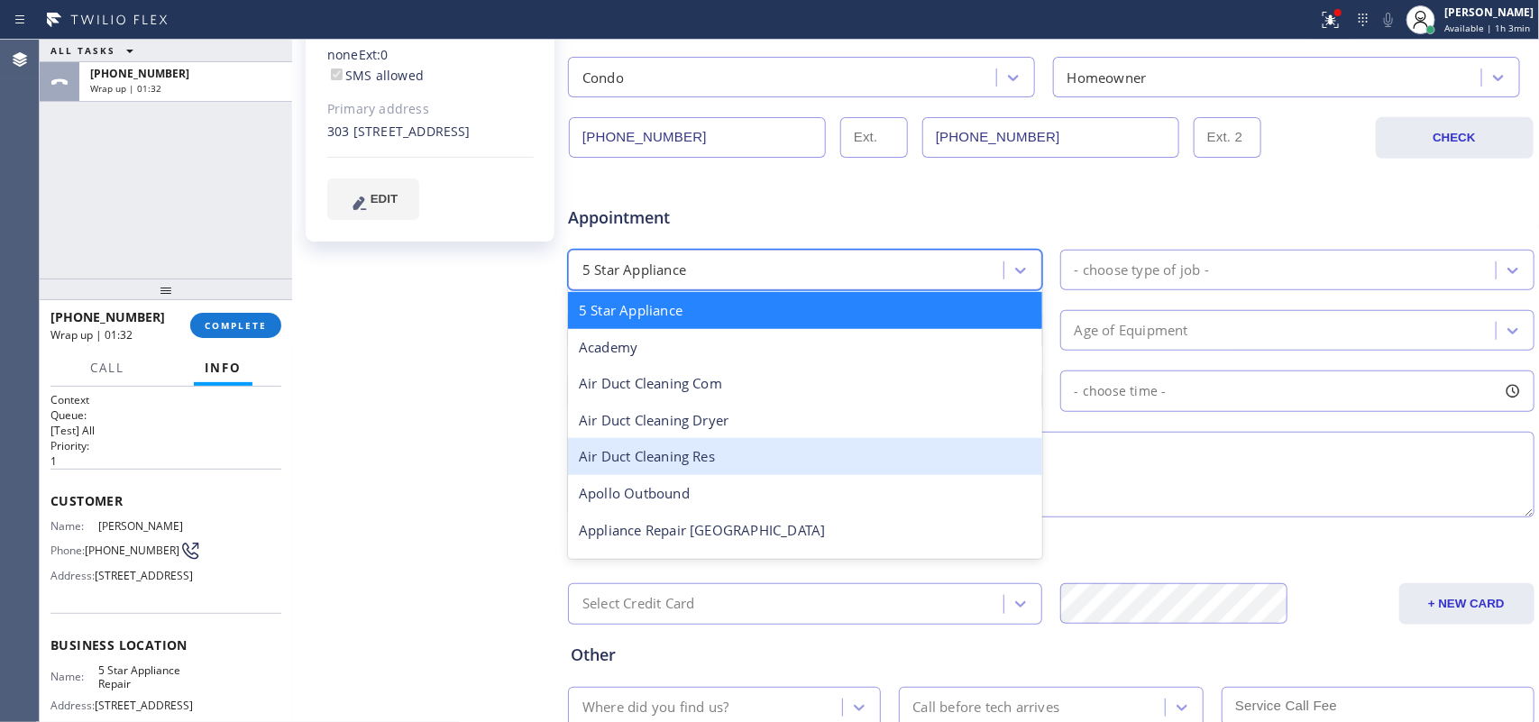
scroll to position [113, 0]
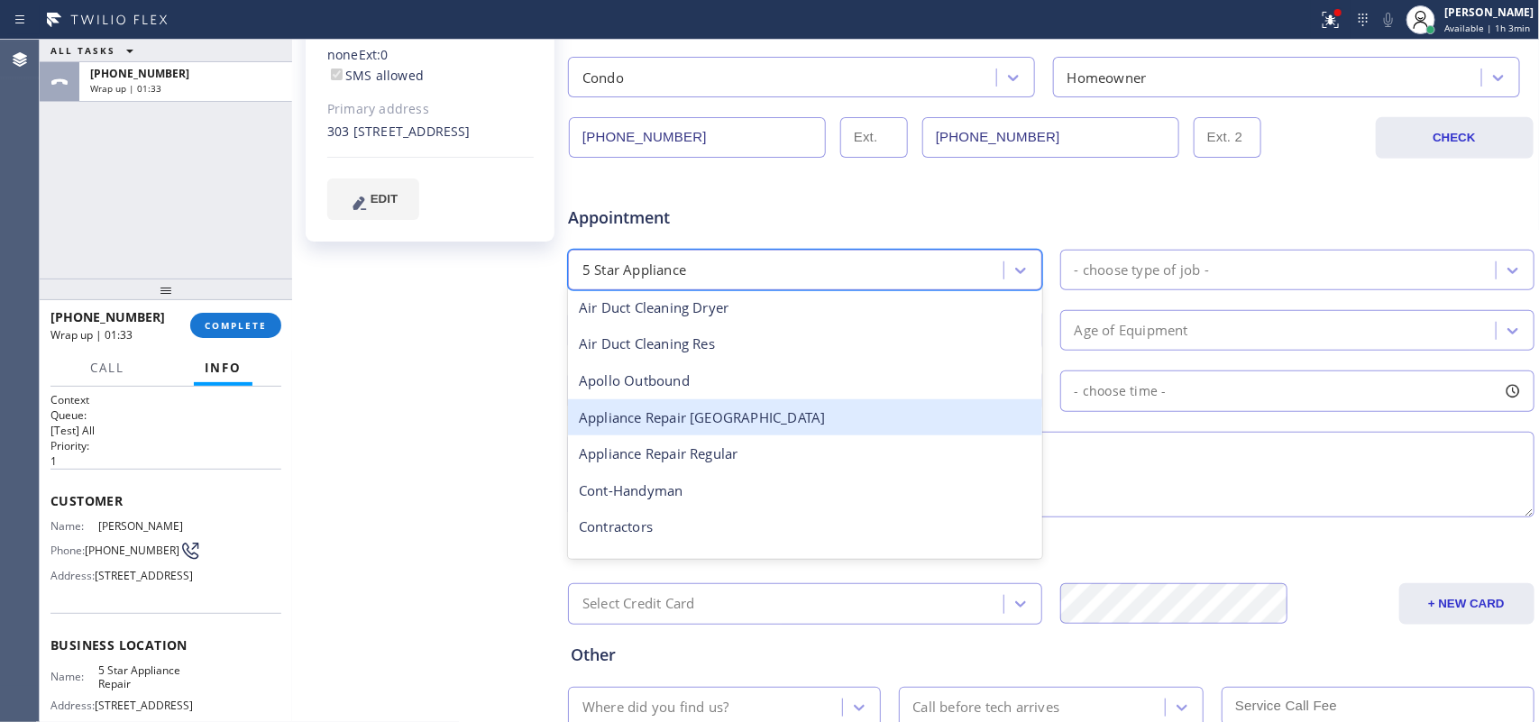
click at [817, 429] on div "Appliance Repair High End" at bounding box center [805, 418] width 474 height 37
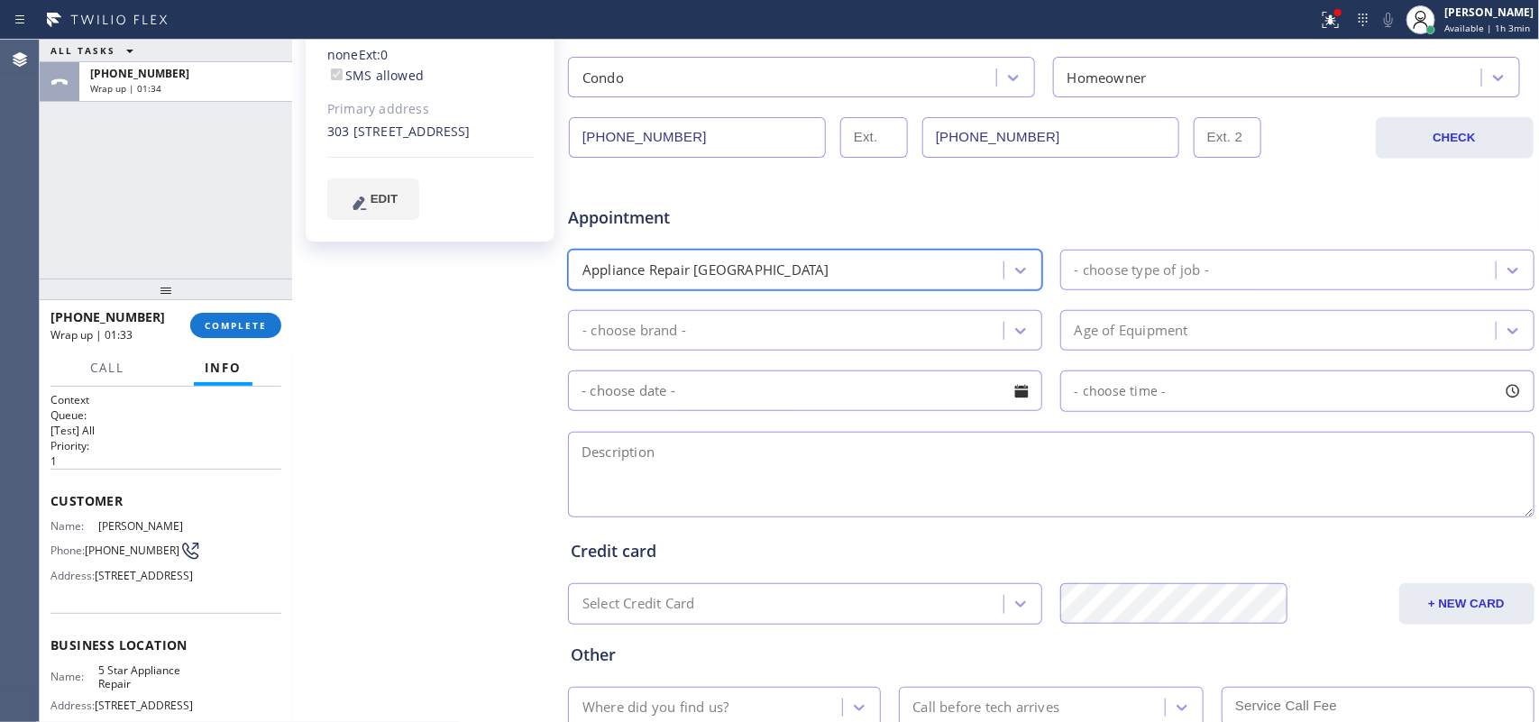
click at [1172, 264] on div "- choose type of job -" at bounding box center [1142, 270] width 134 height 21
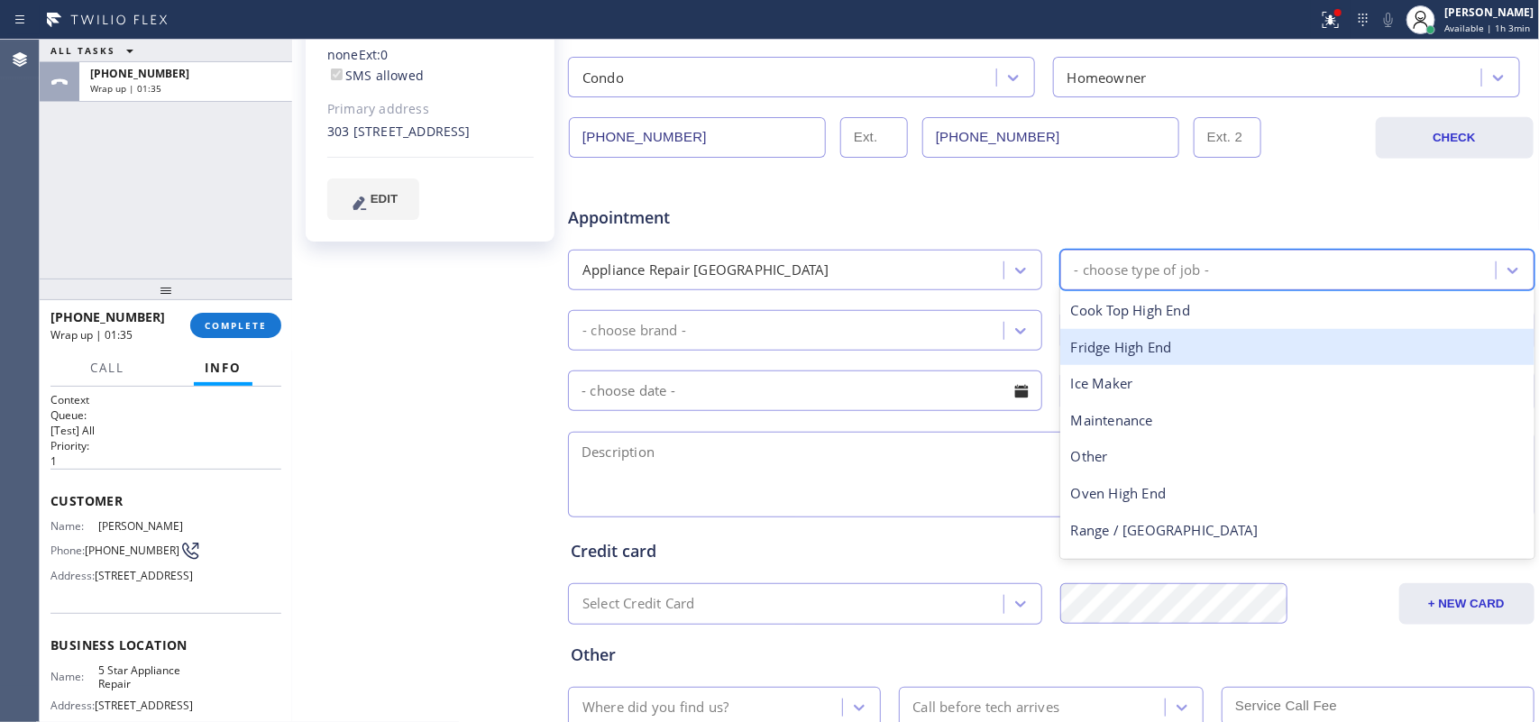
click at [1150, 352] on div "Fridge High End" at bounding box center [1298, 347] width 474 height 37
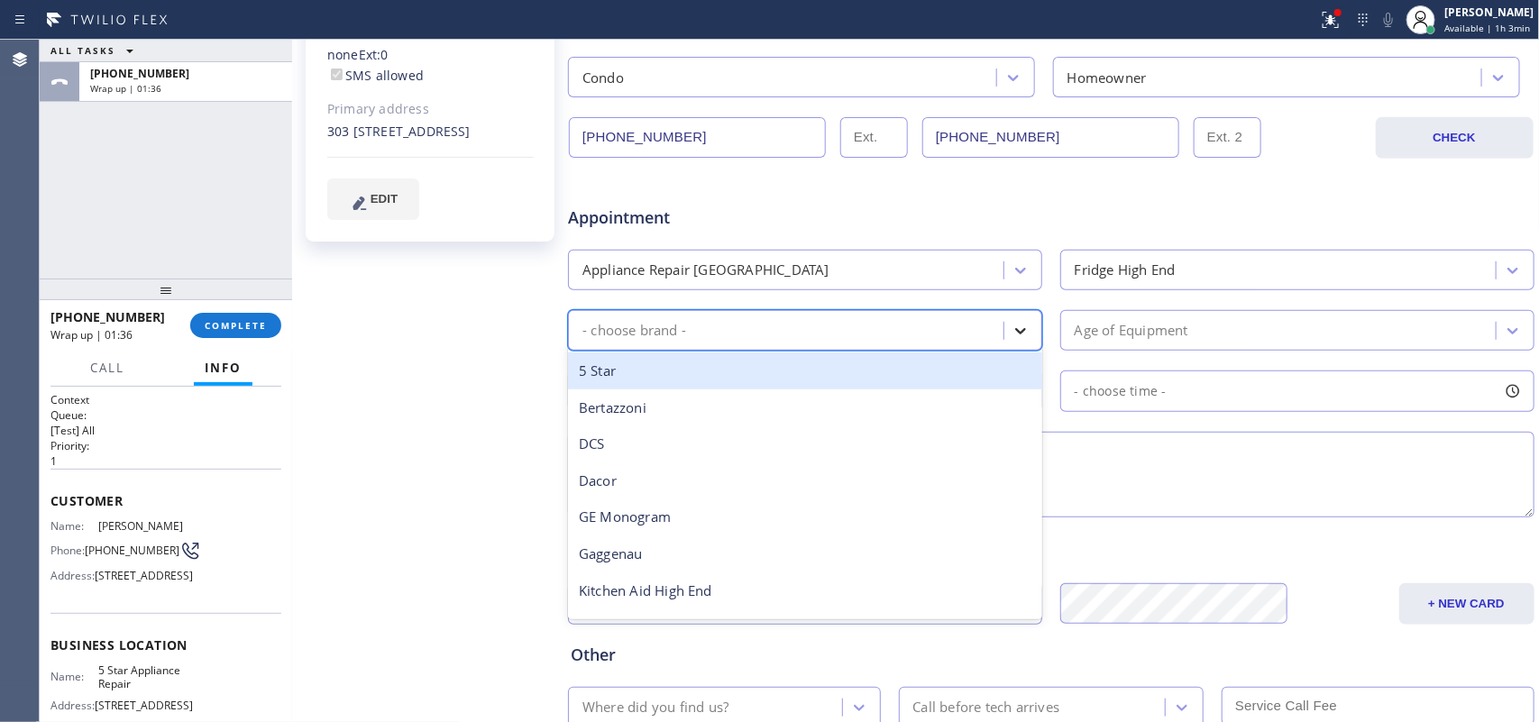
click at [1012, 330] on icon at bounding box center [1021, 331] width 18 height 18
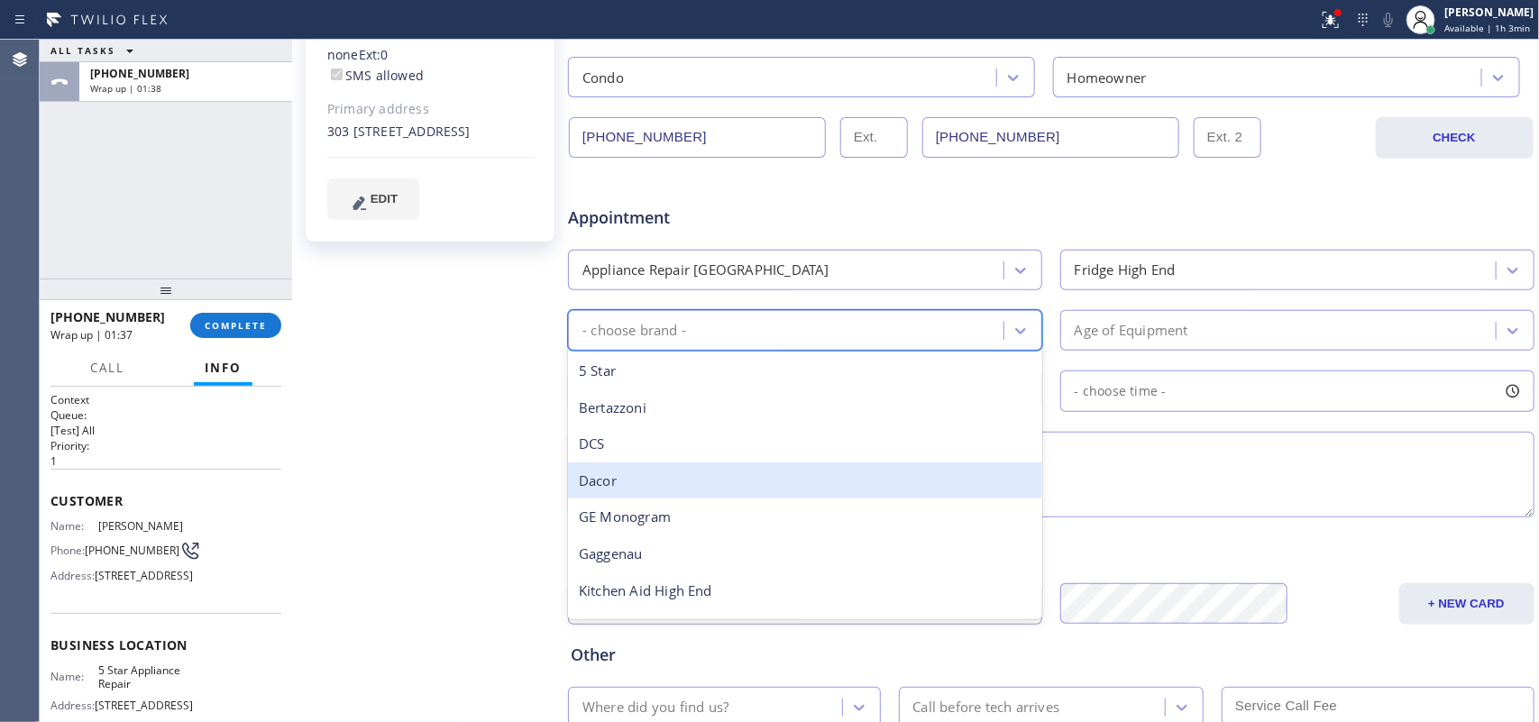
scroll to position [249, 0]
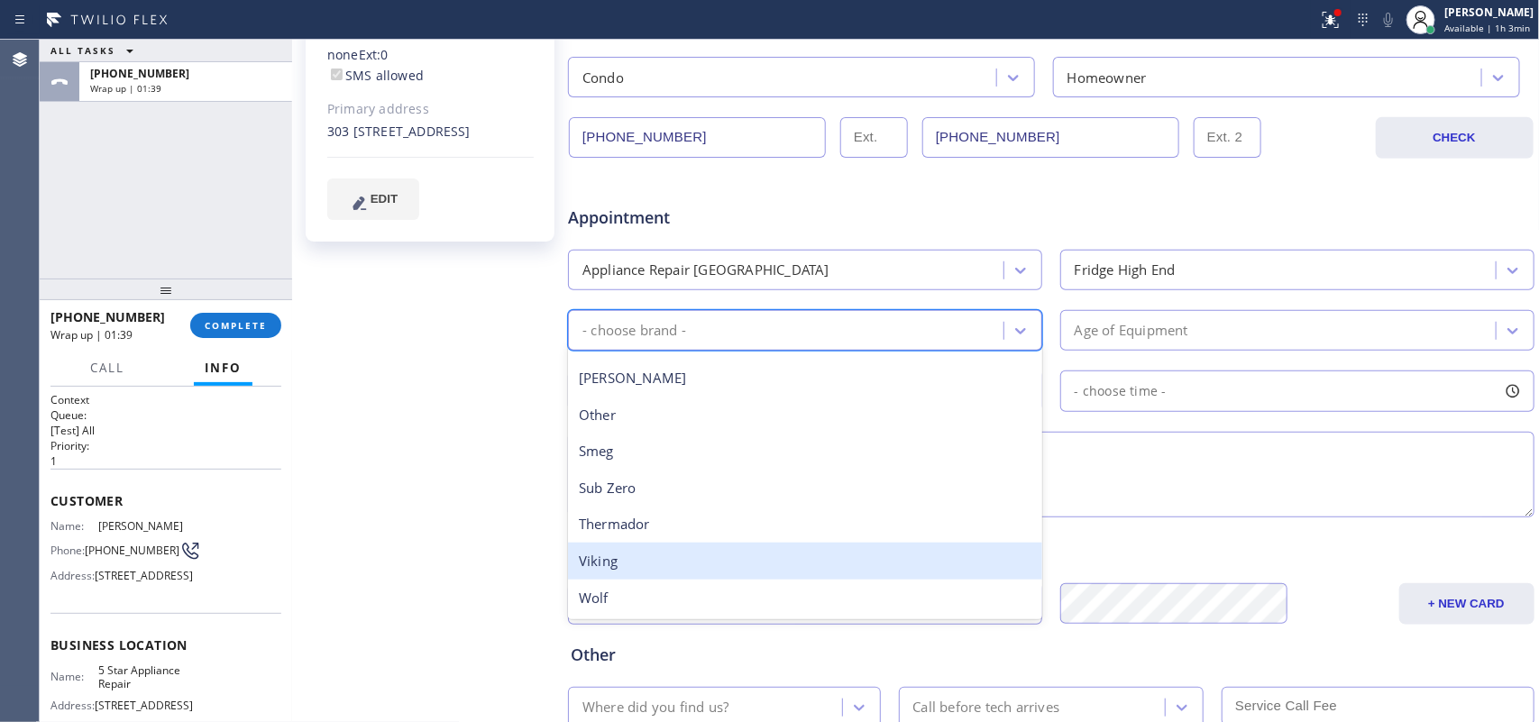
click at [726, 557] on div "Viking" at bounding box center [805, 561] width 474 height 37
click at [726, 557] on div "Credit card" at bounding box center [1051, 551] width 961 height 24
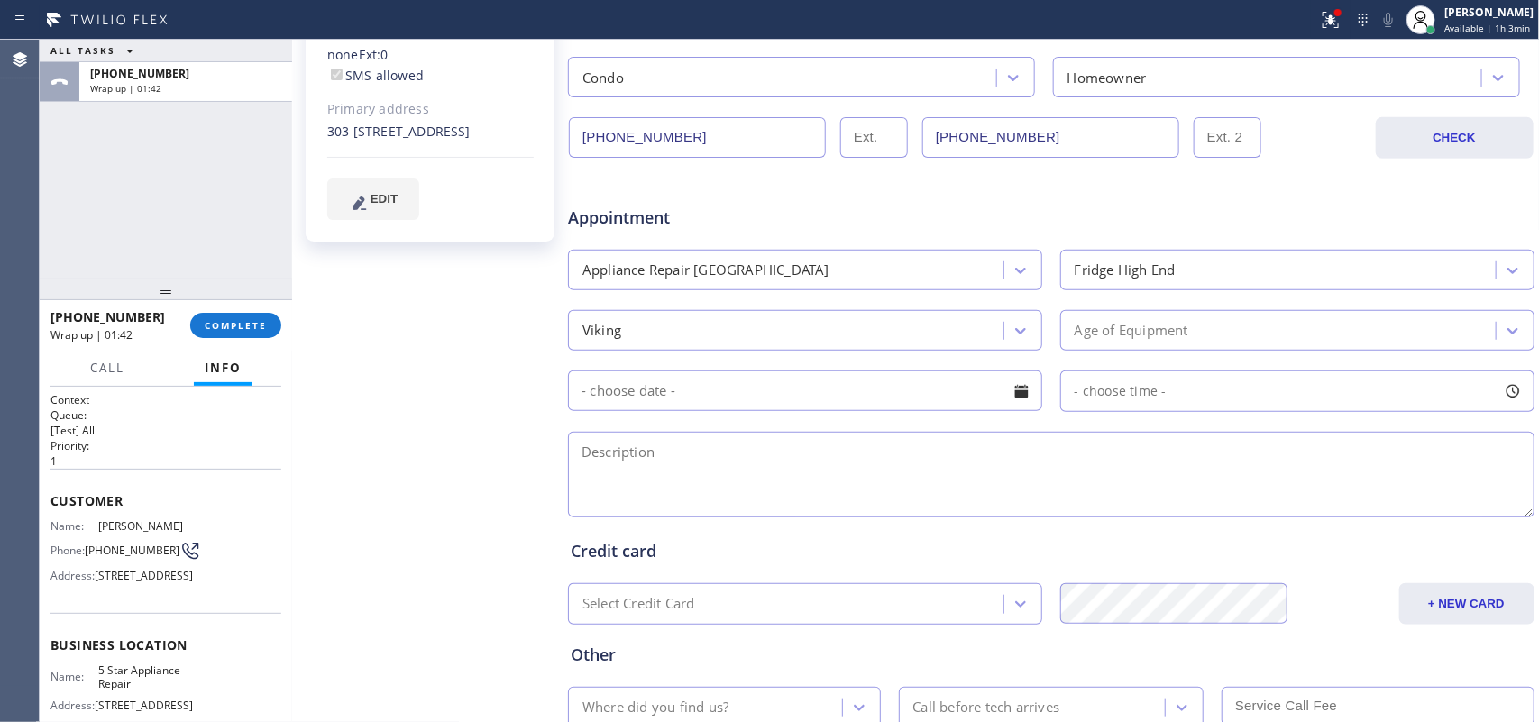
click at [372, 352] on div "Bobbi Dennis Since: 20 may 2020 link to CRM copy Email 10bjsd01@gmail.com Email…" at bounding box center [432, 258] width 271 height 1169
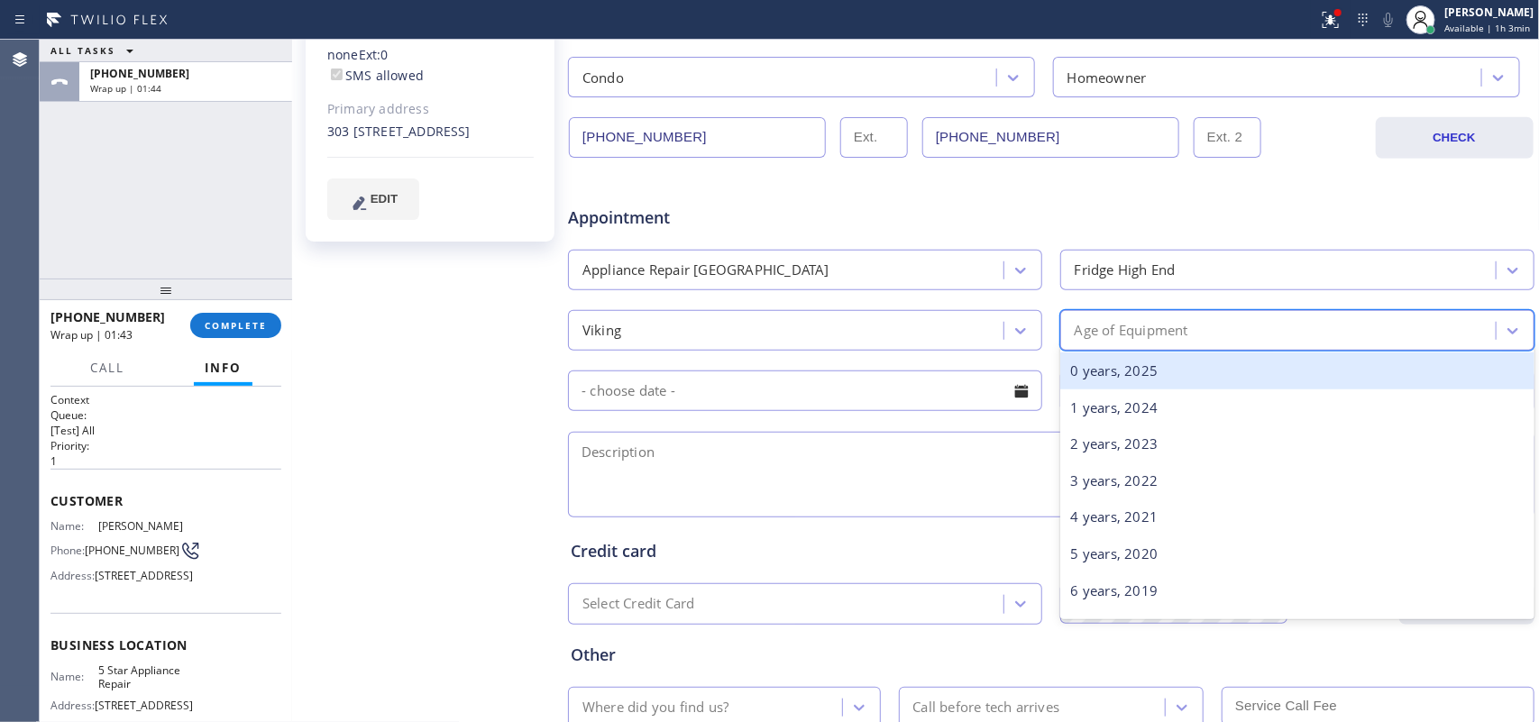
drag, startPoint x: 1160, startPoint y: 326, endPoint x: 1169, endPoint y: 317, distance: 12.8
click at [1169, 317] on div "Age of Equipment" at bounding box center [1281, 331] width 430 height 32
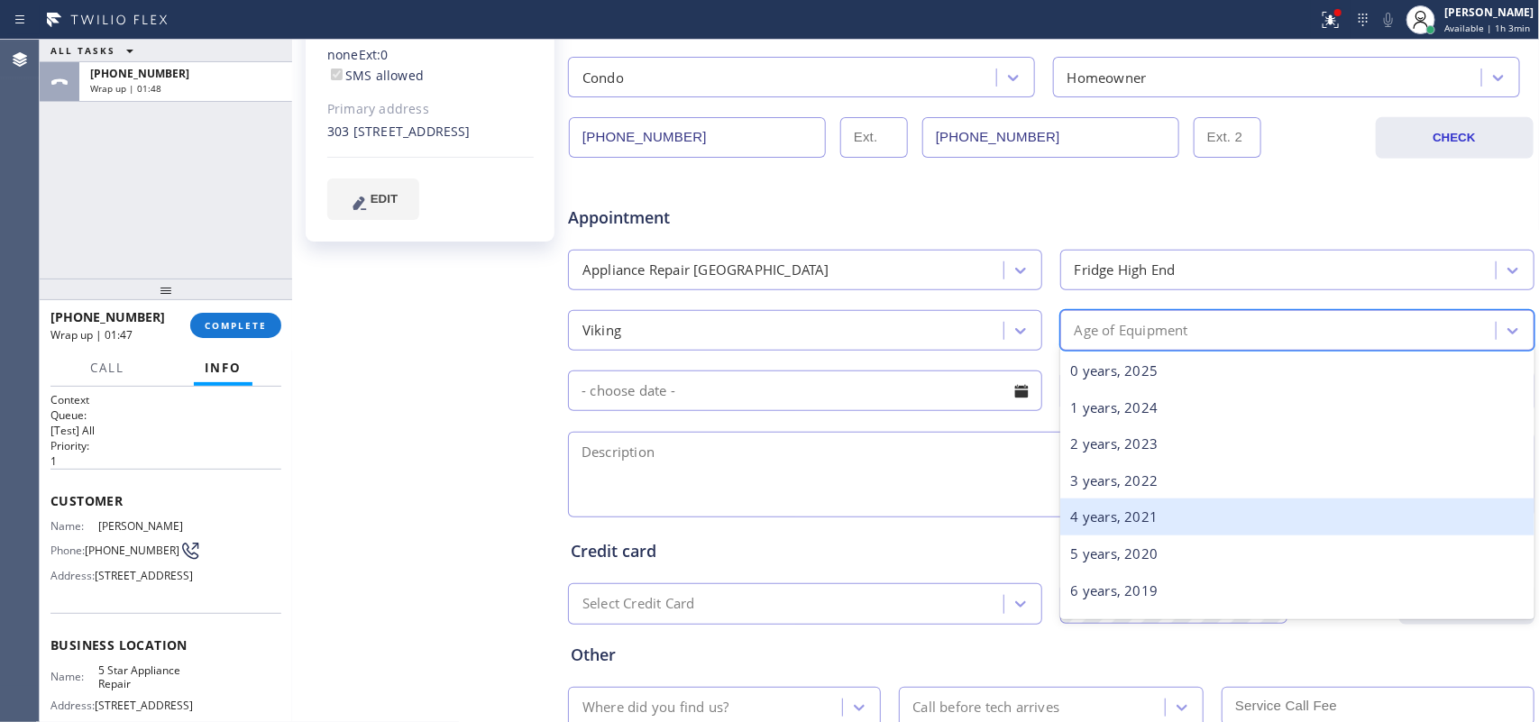
click at [1228, 507] on div "4 years, 2021" at bounding box center [1298, 517] width 474 height 37
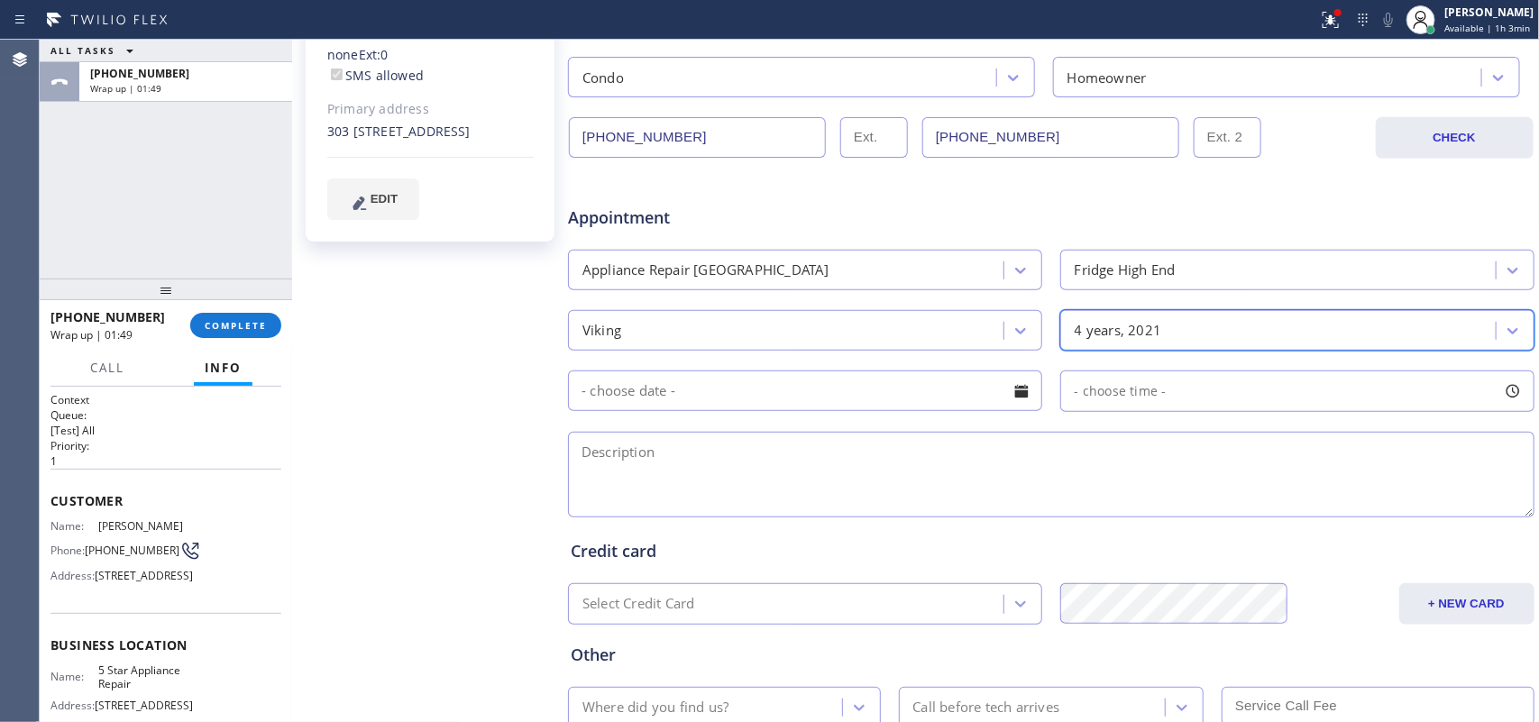
click at [1180, 329] on div "4 years, 2021" at bounding box center [1281, 331] width 430 height 32
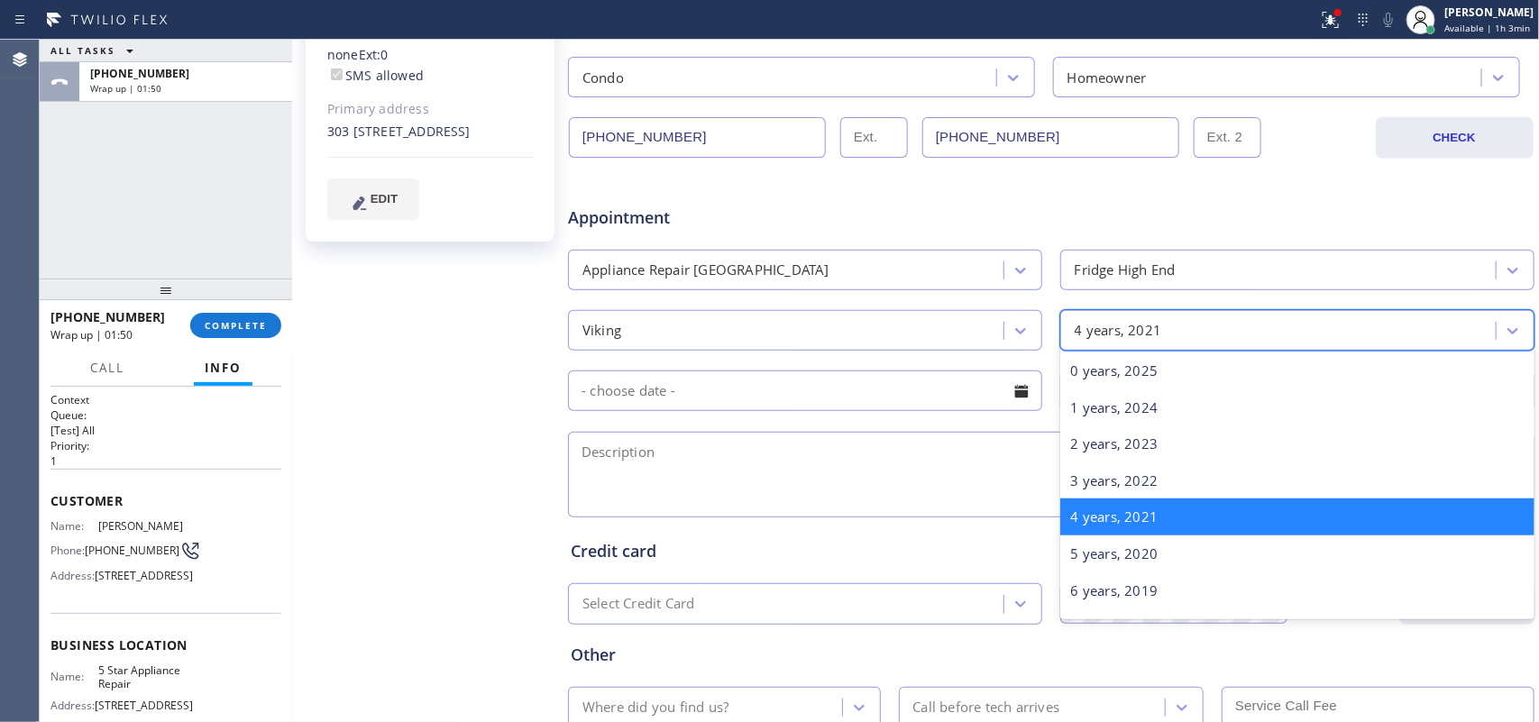
click at [1187, 326] on div "4 years, 2021" at bounding box center [1281, 331] width 430 height 32
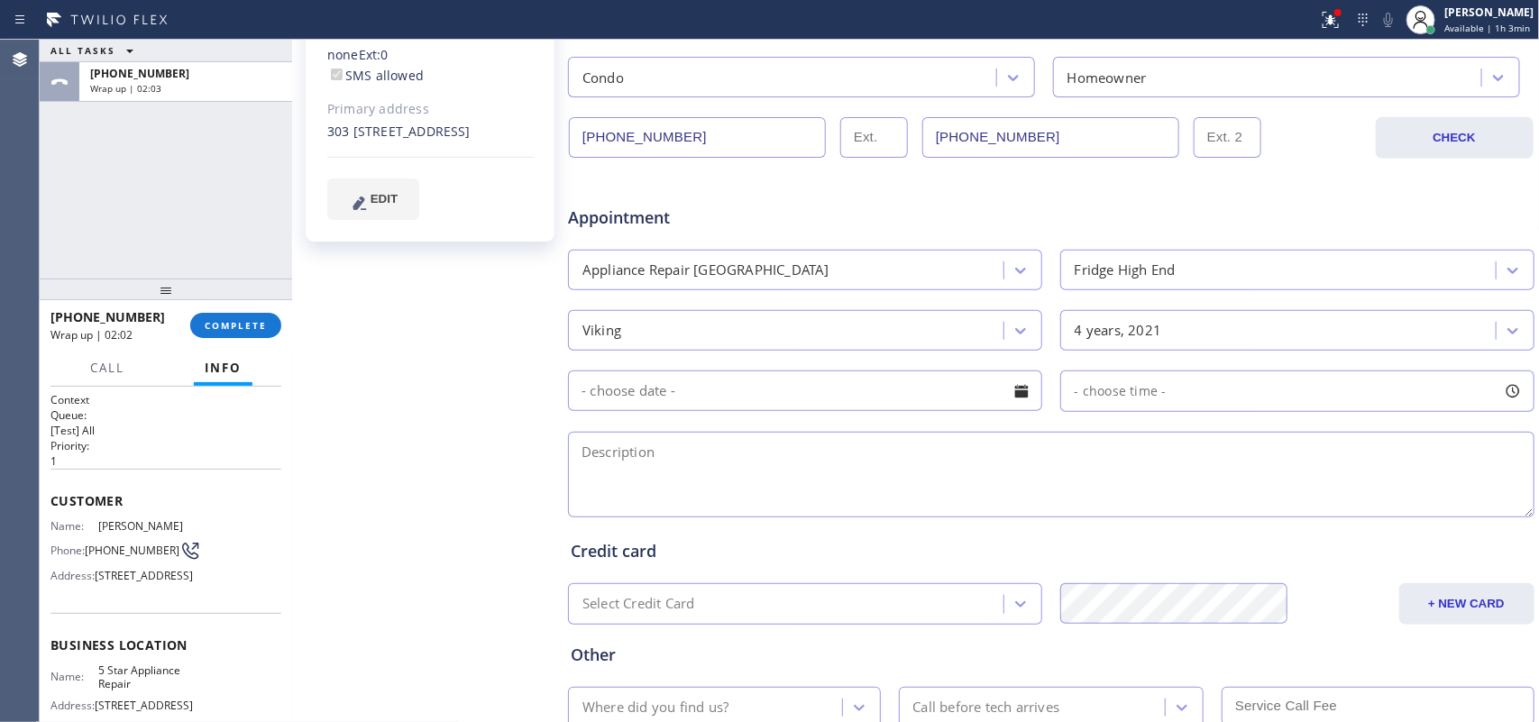
click at [376, 356] on div "Bobbi Dennis Since: 20 may 2020 link to CRM copy Email 10bjsd01@gmail.com Email…" at bounding box center [432, 258] width 271 height 1169
click at [1015, 402] on div at bounding box center [1021, 391] width 31 height 31
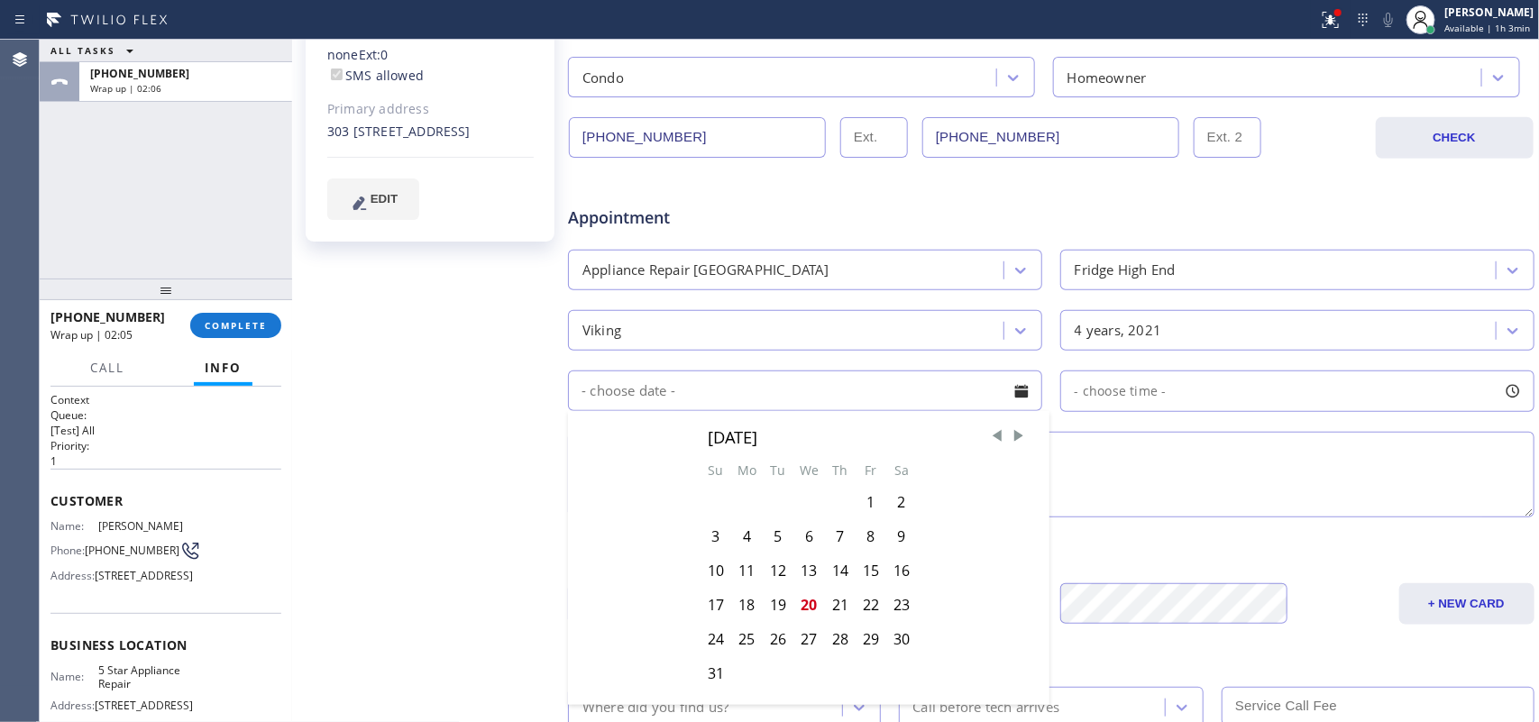
click at [1192, 329] on div "4 years, 2021" at bounding box center [1281, 331] width 430 height 32
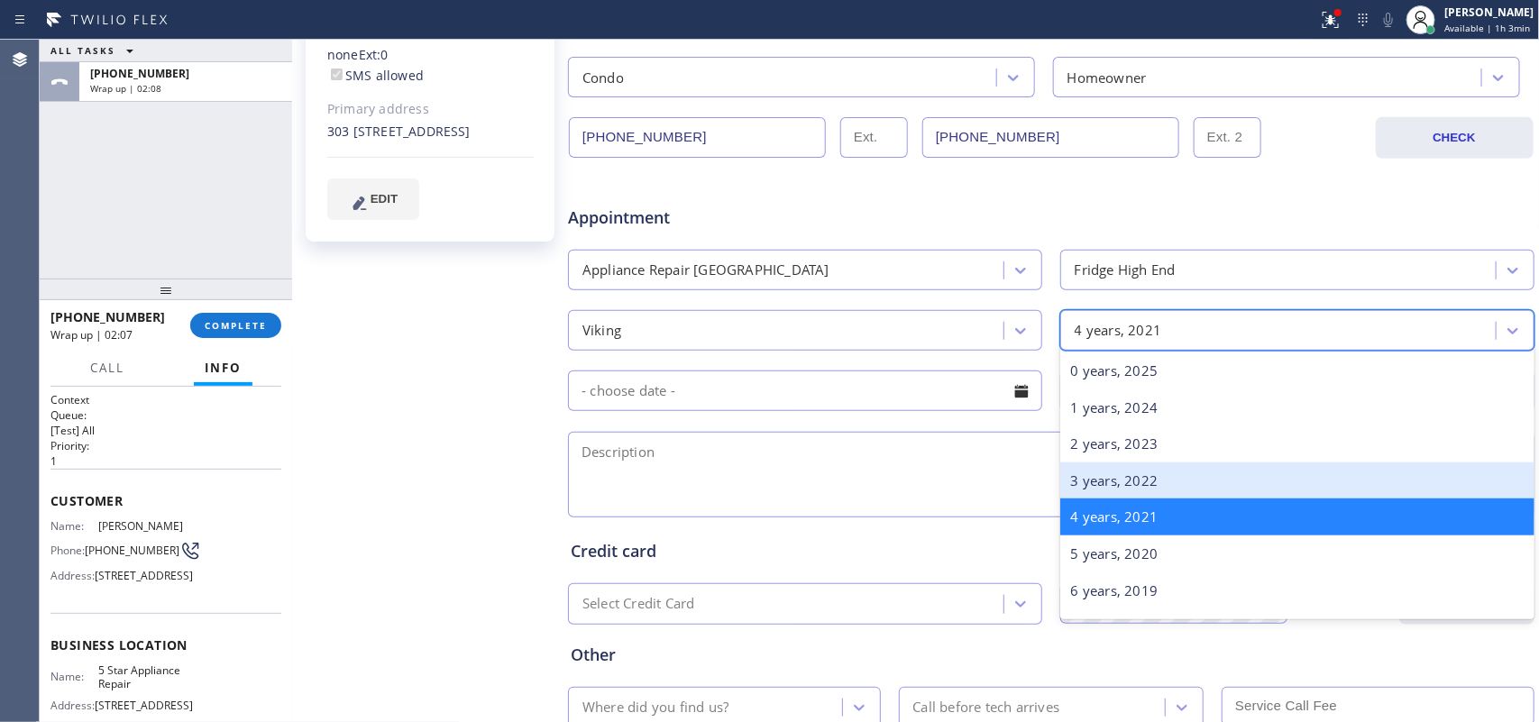
click at [1309, 490] on div "3 years, 2022" at bounding box center [1298, 481] width 474 height 37
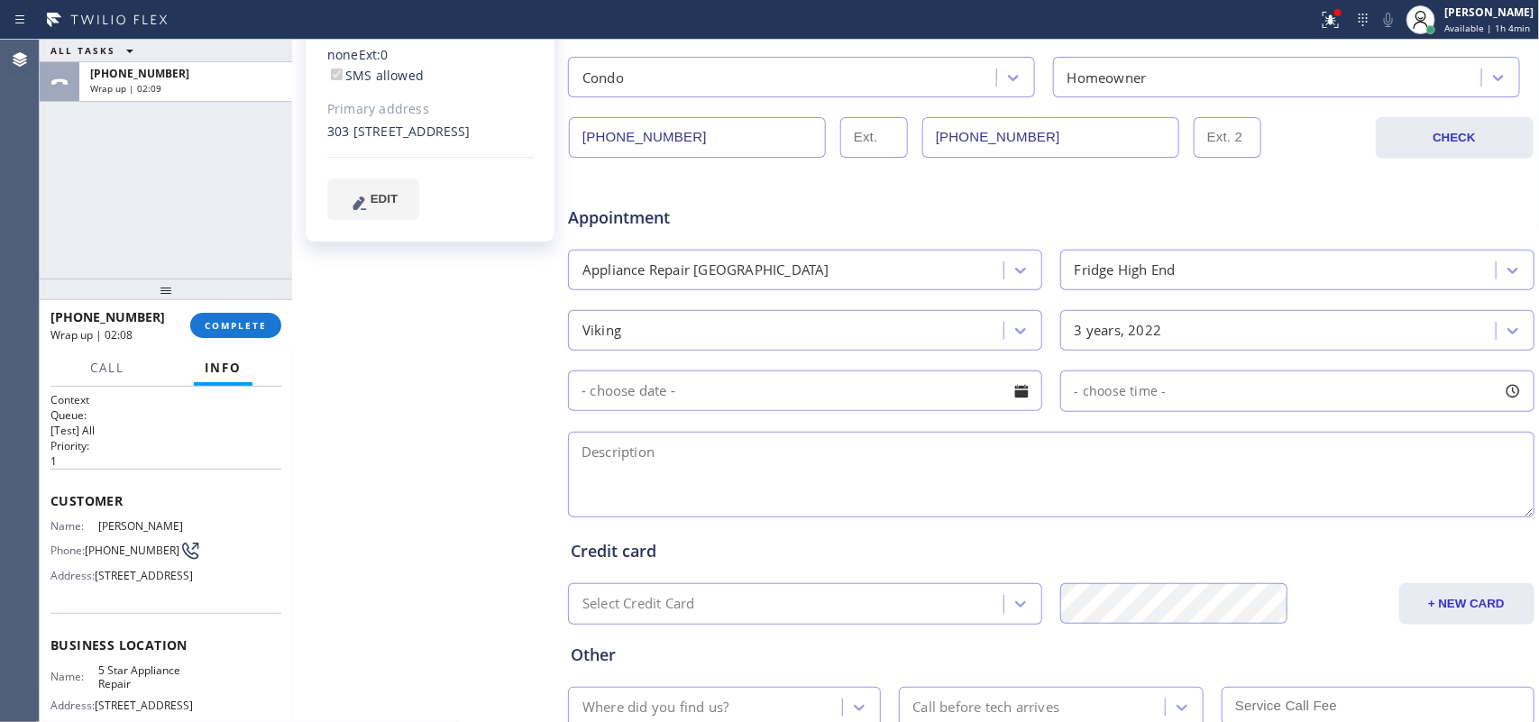
click at [1029, 401] on div at bounding box center [809, 391] width 482 height 41
click at [1013, 392] on div at bounding box center [1021, 391] width 31 height 31
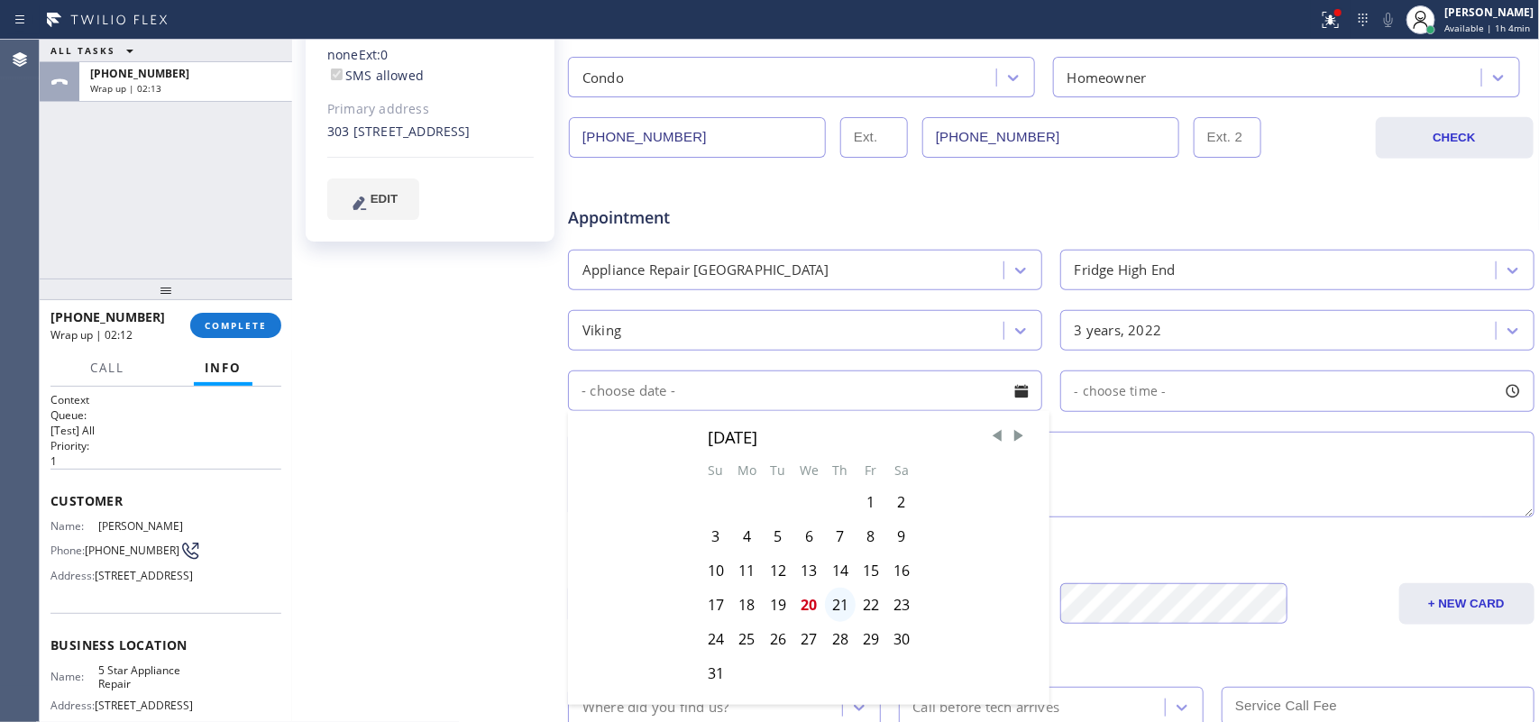
click at [831, 606] on div "21" at bounding box center [840, 605] width 31 height 34
type input "08/21/2025"
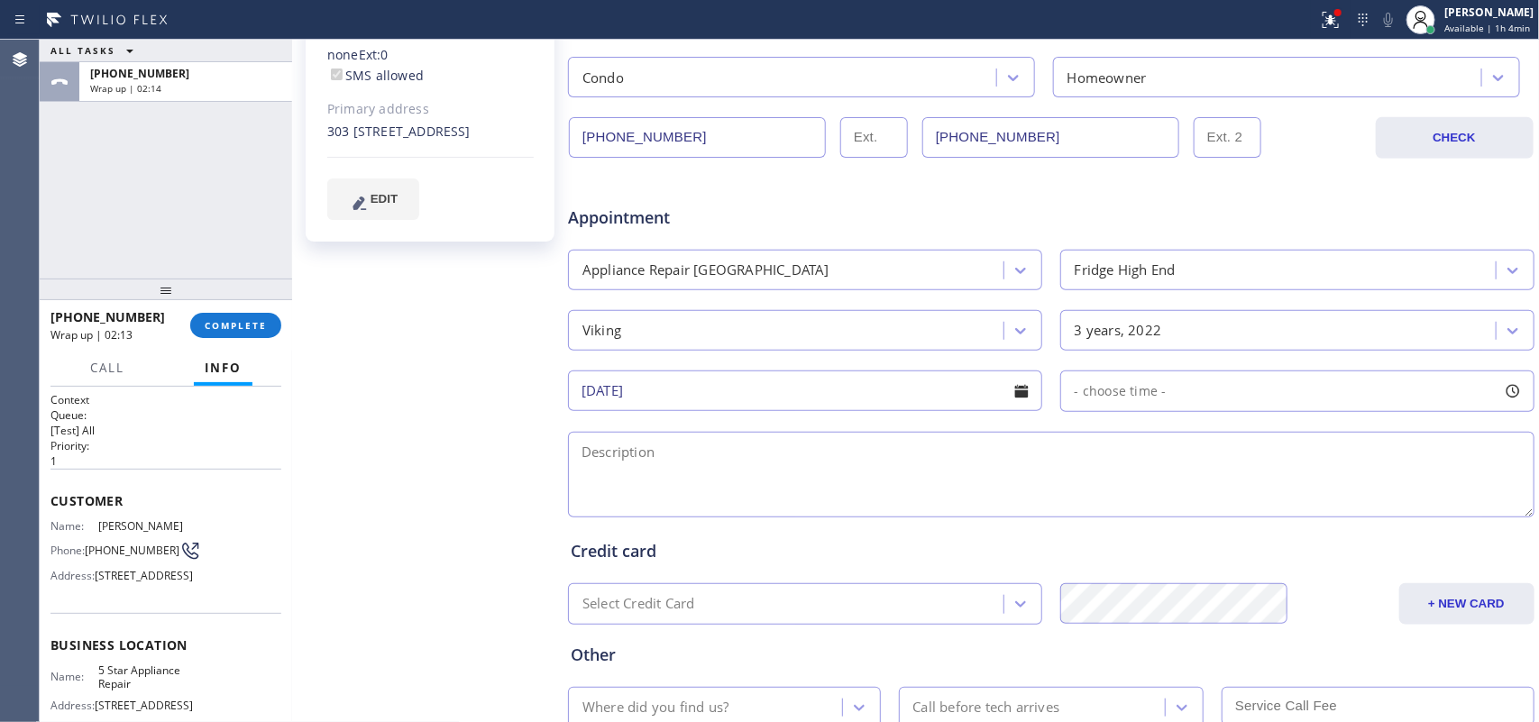
click at [1498, 390] on div at bounding box center [1513, 391] width 31 height 31
drag, startPoint x: 1070, startPoint y: 505, endPoint x: 1146, endPoint y: 484, distance: 78.5
click at [1305, 497] on div at bounding box center [1316, 501] width 22 height 38
drag, startPoint x: 1056, startPoint y: 501, endPoint x: 1150, endPoint y: 501, distance: 93.8
click at [1150, 501] on div "FROM TILL 8:00 AM 3:00 PM" at bounding box center [1284, 477] width 447 height 130
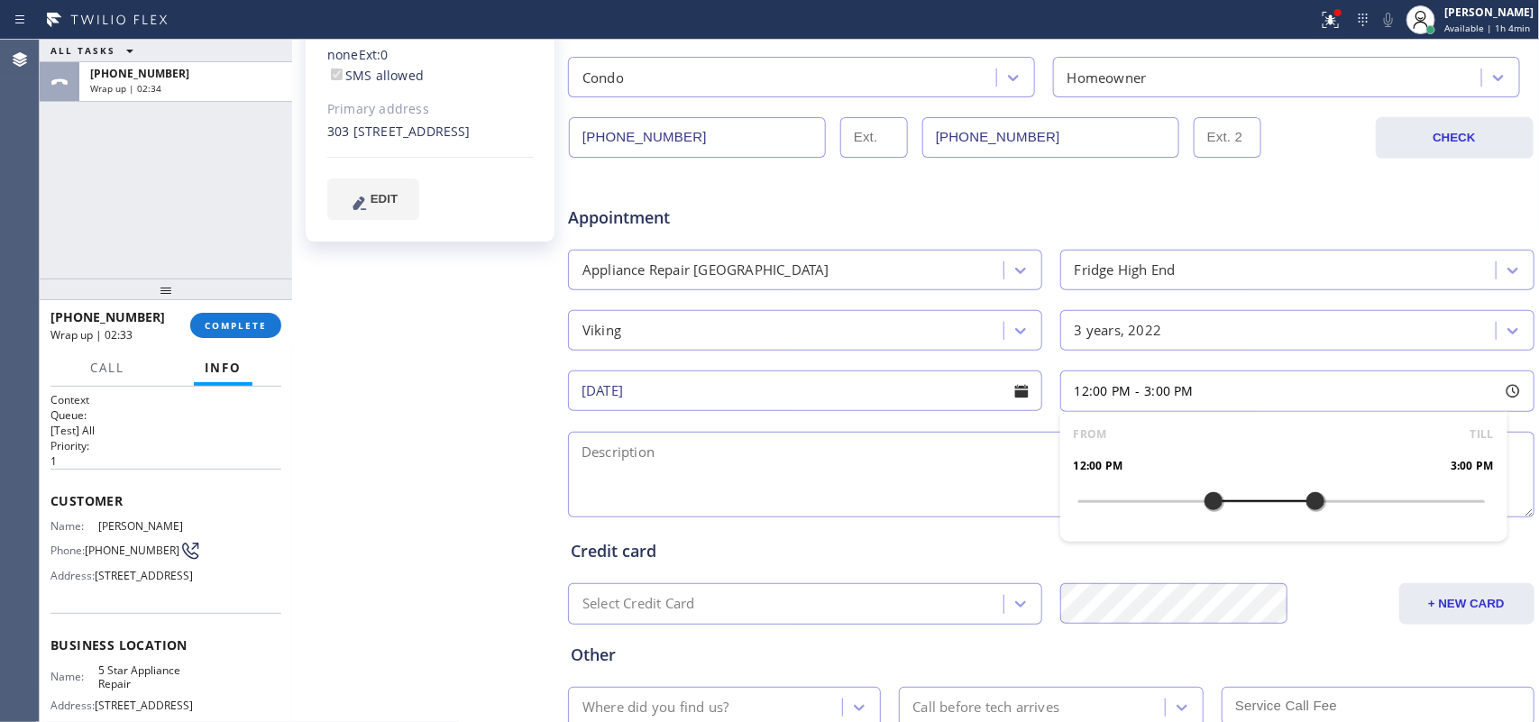
drag, startPoint x: 1064, startPoint y: 496, endPoint x: 1204, endPoint y: 496, distance: 139.8
click at [1204, 496] on div at bounding box center [1214, 501] width 22 height 38
click at [885, 472] on textarea at bounding box center [1051, 475] width 967 height 86
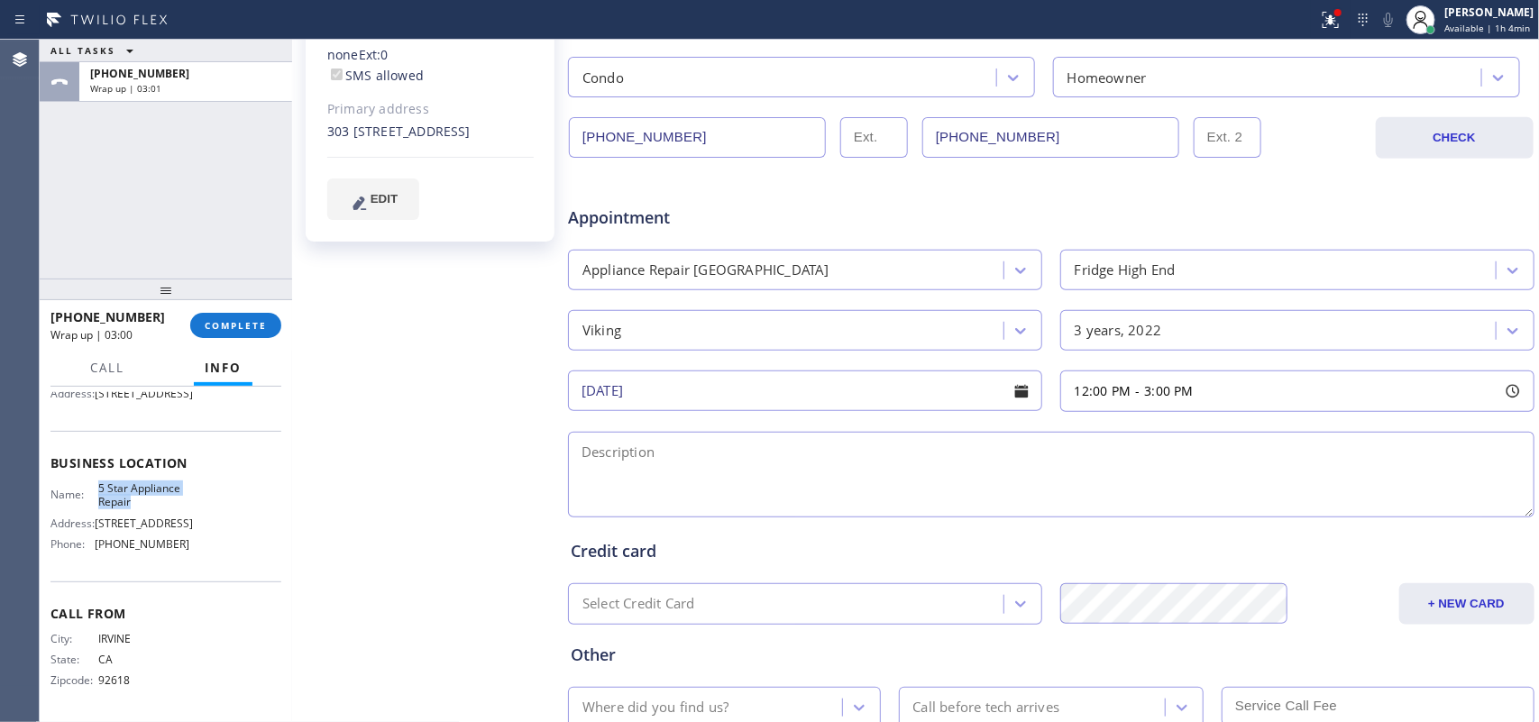
drag, startPoint x: 124, startPoint y: 501, endPoint x: 92, endPoint y: 484, distance: 35.9
click at [92, 484] on div "Name: 5 Star Appliance Repair" at bounding box center [120, 496] width 139 height 28
copy div "5 Star Appliance Repair"
click at [417, 363] on div "Bobbi Dennis Since: 20 may 2020 link to CRM copy Email 10bjsd01@gmail.com Email…" at bounding box center [432, 258] width 271 height 1169
click at [1017, 466] on textarea at bounding box center [1051, 475] width 967 height 86
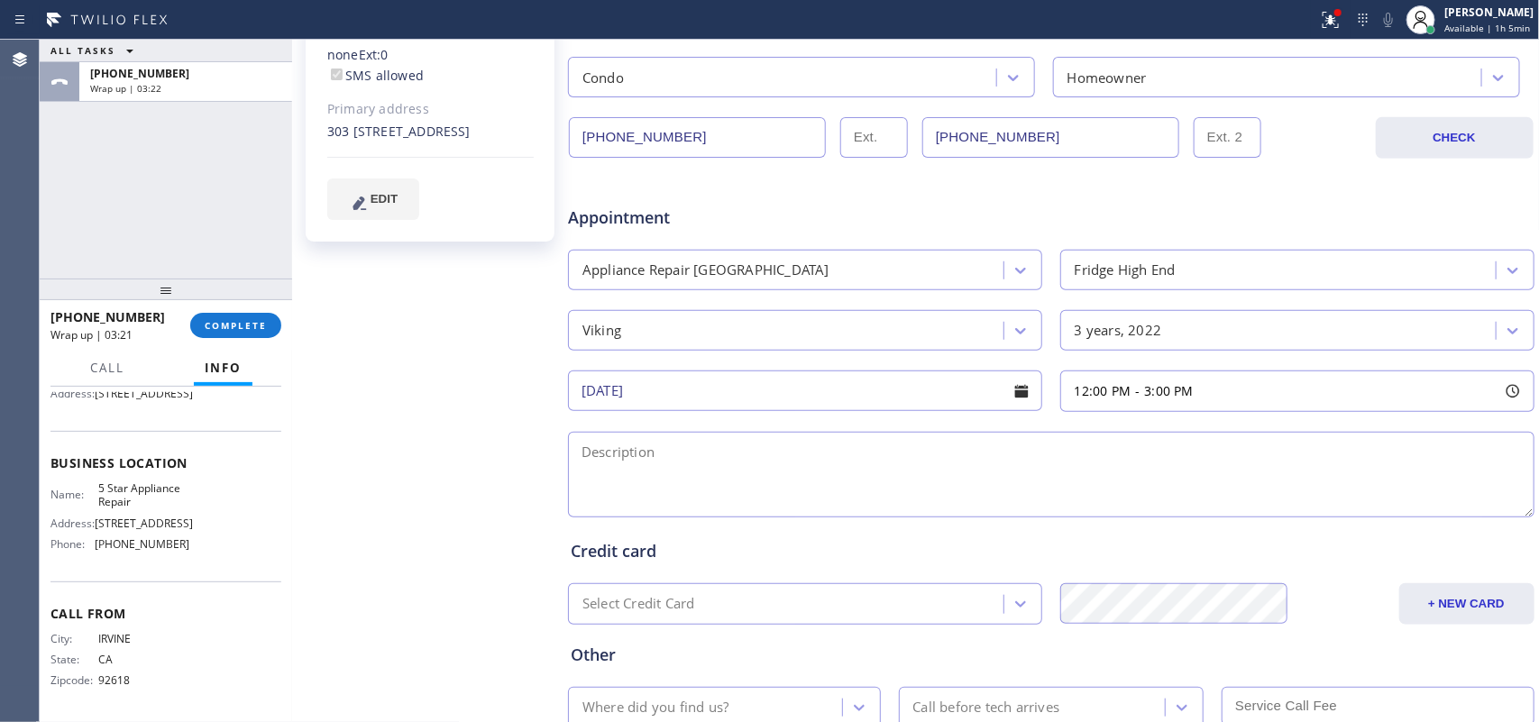
paste textarea "12-3/member/ 10% discount on labor/Viking FS Fridge/ came with house 3 years ag…"
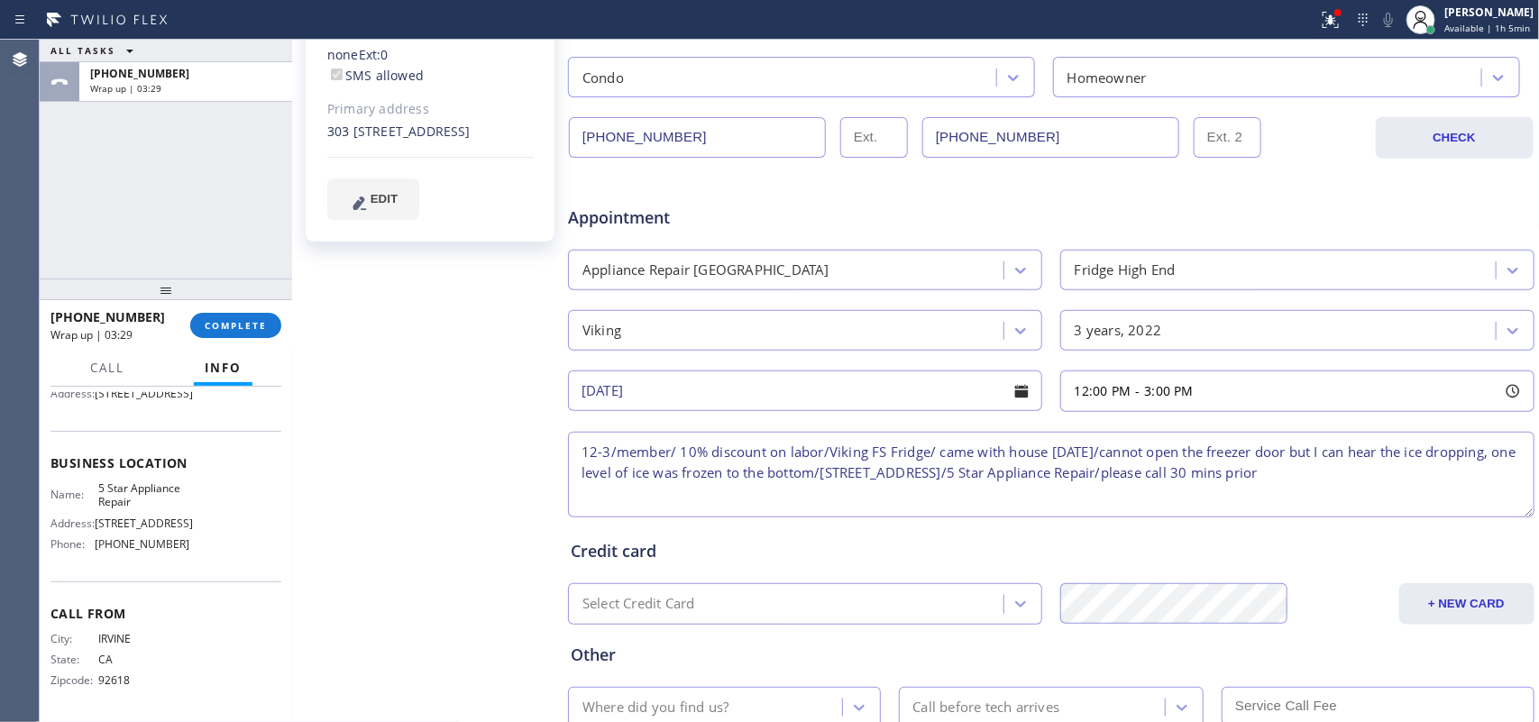
scroll to position [564, 0]
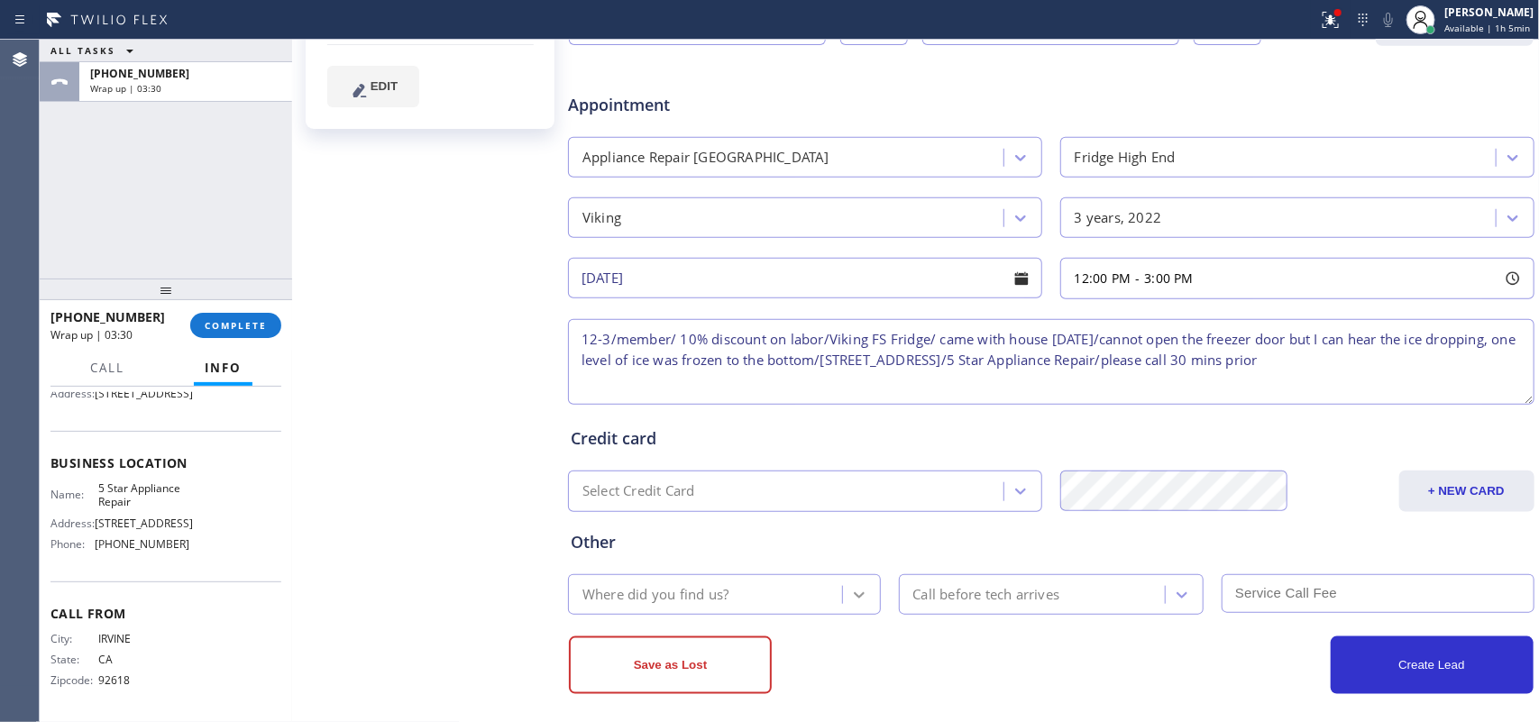
type textarea "12-3/member/ 10% discount on labor/Viking FS Fridge/ came with house 3 years ag…"
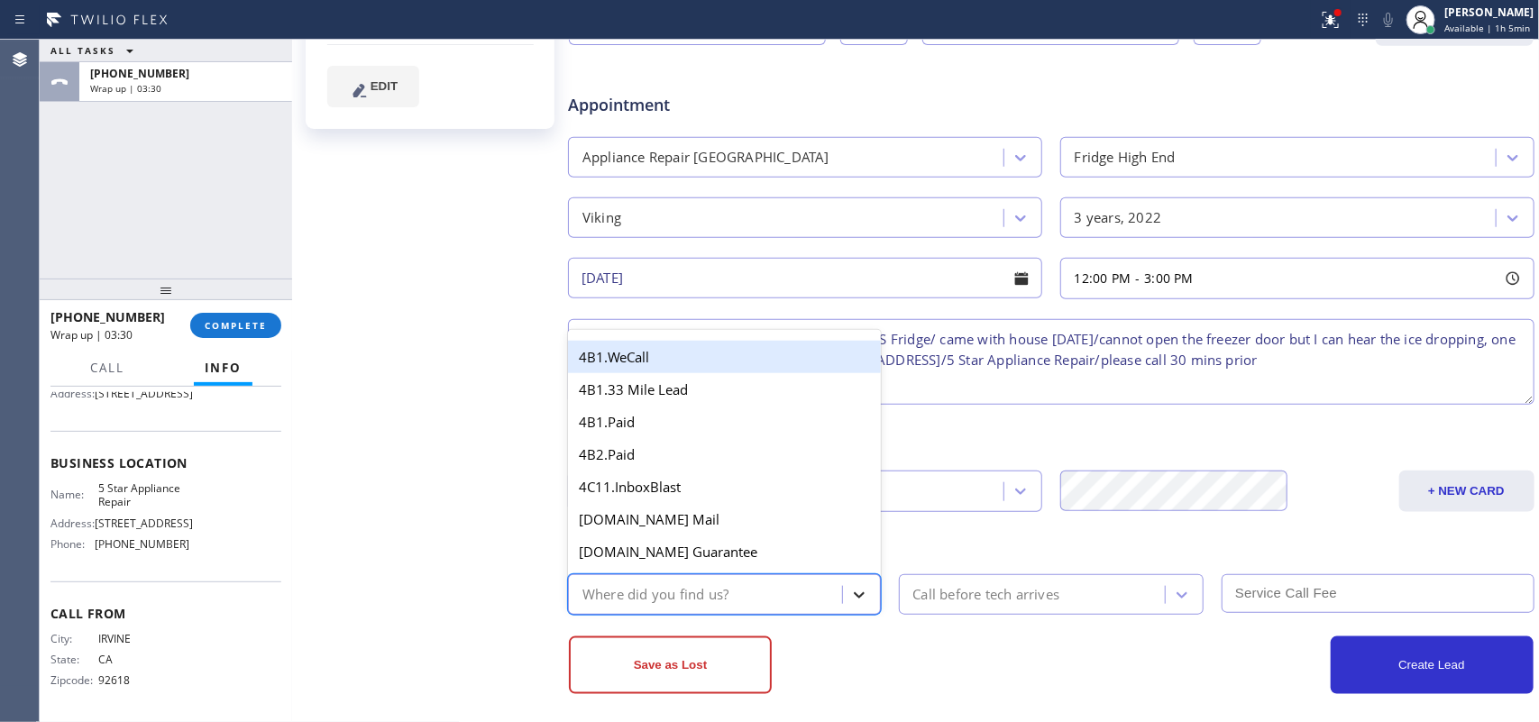
click at [854, 596] on icon at bounding box center [859, 596] width 11 height 6
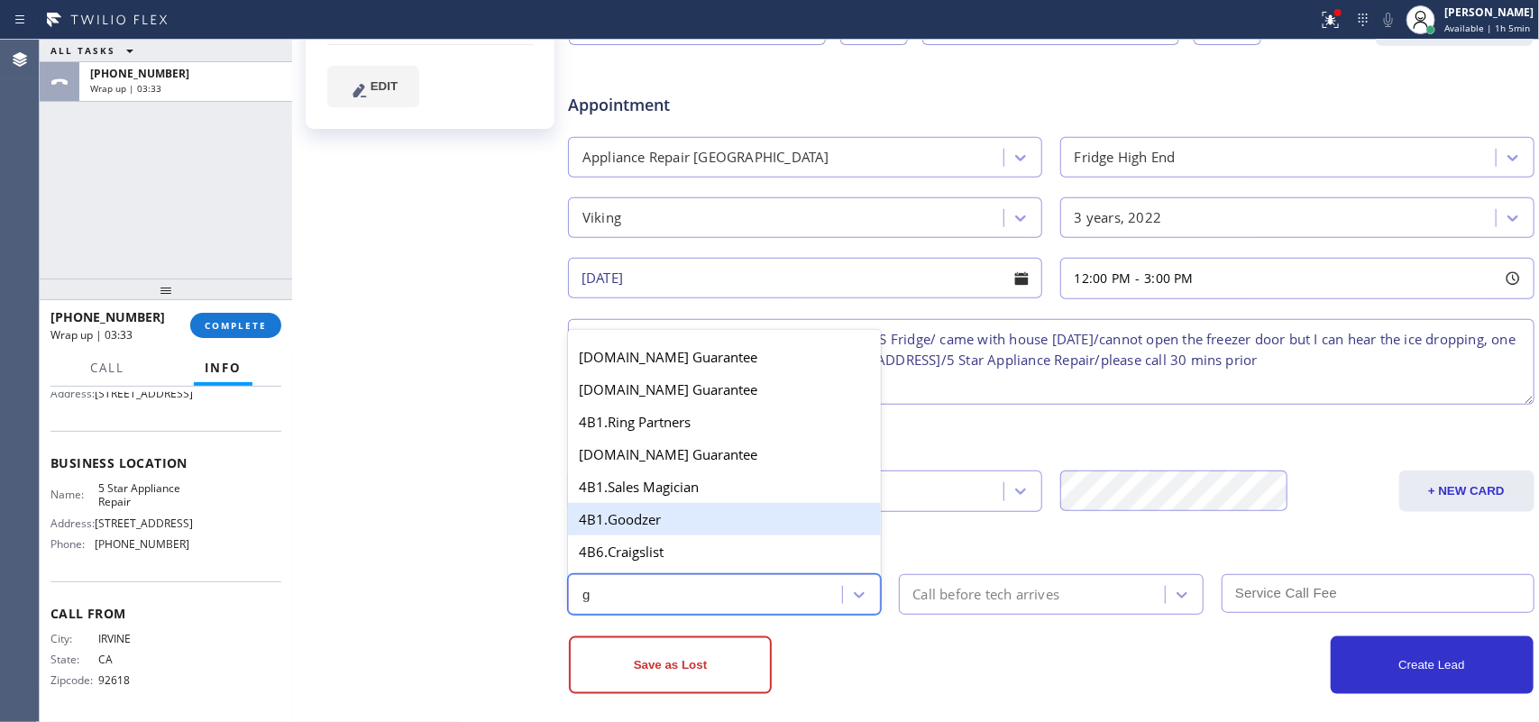
scroll to position [113, 0]
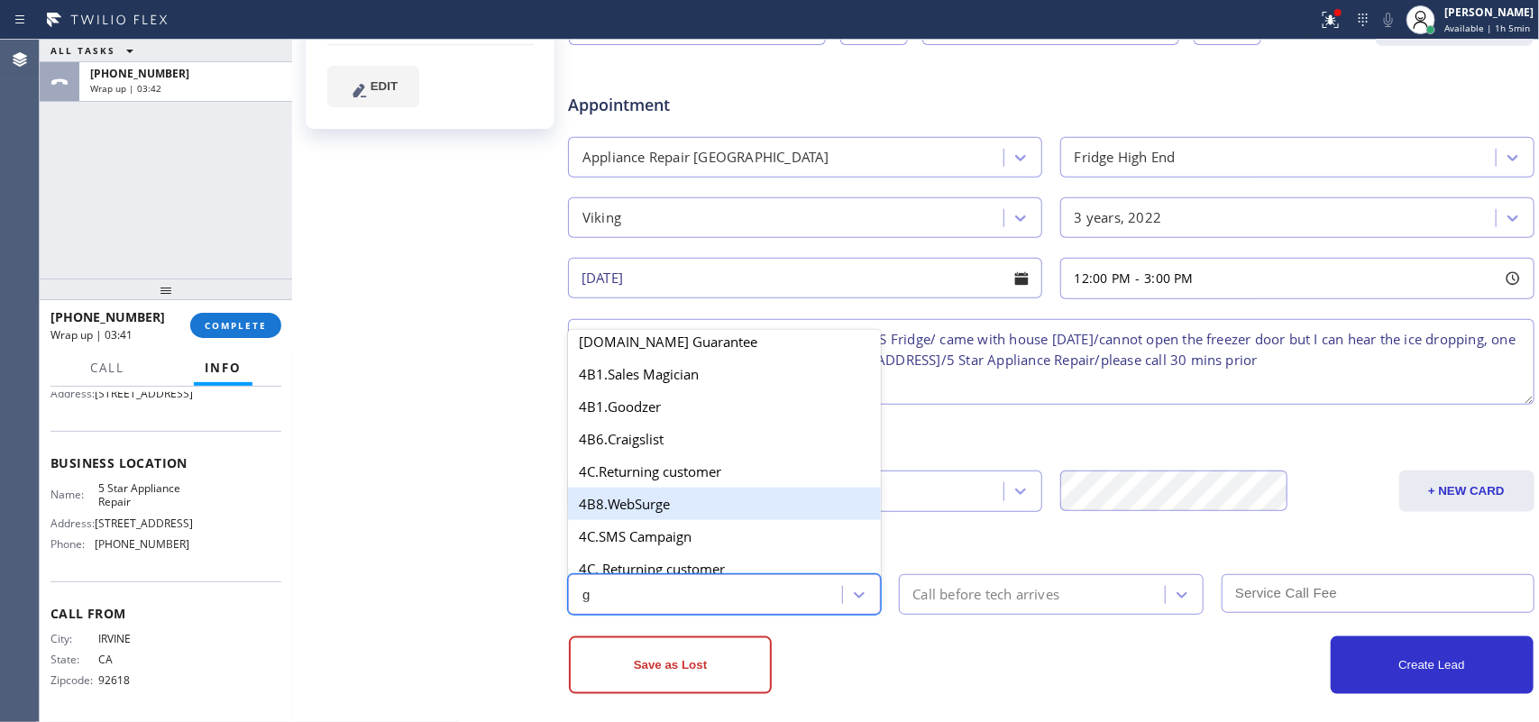
type input "go"
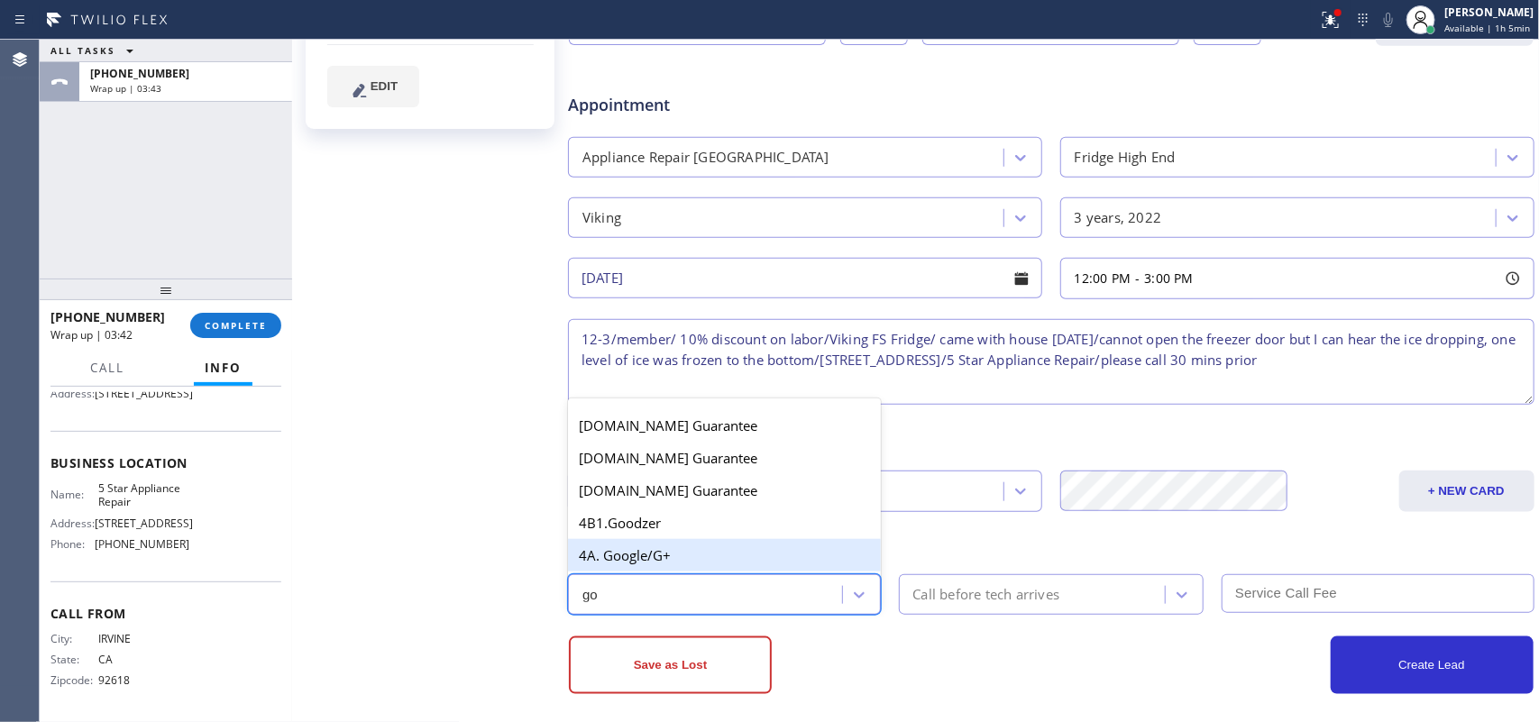
click at [722, 555] on div "4A. Google/G+" at bounding box center [724, 555] width 313 height 32
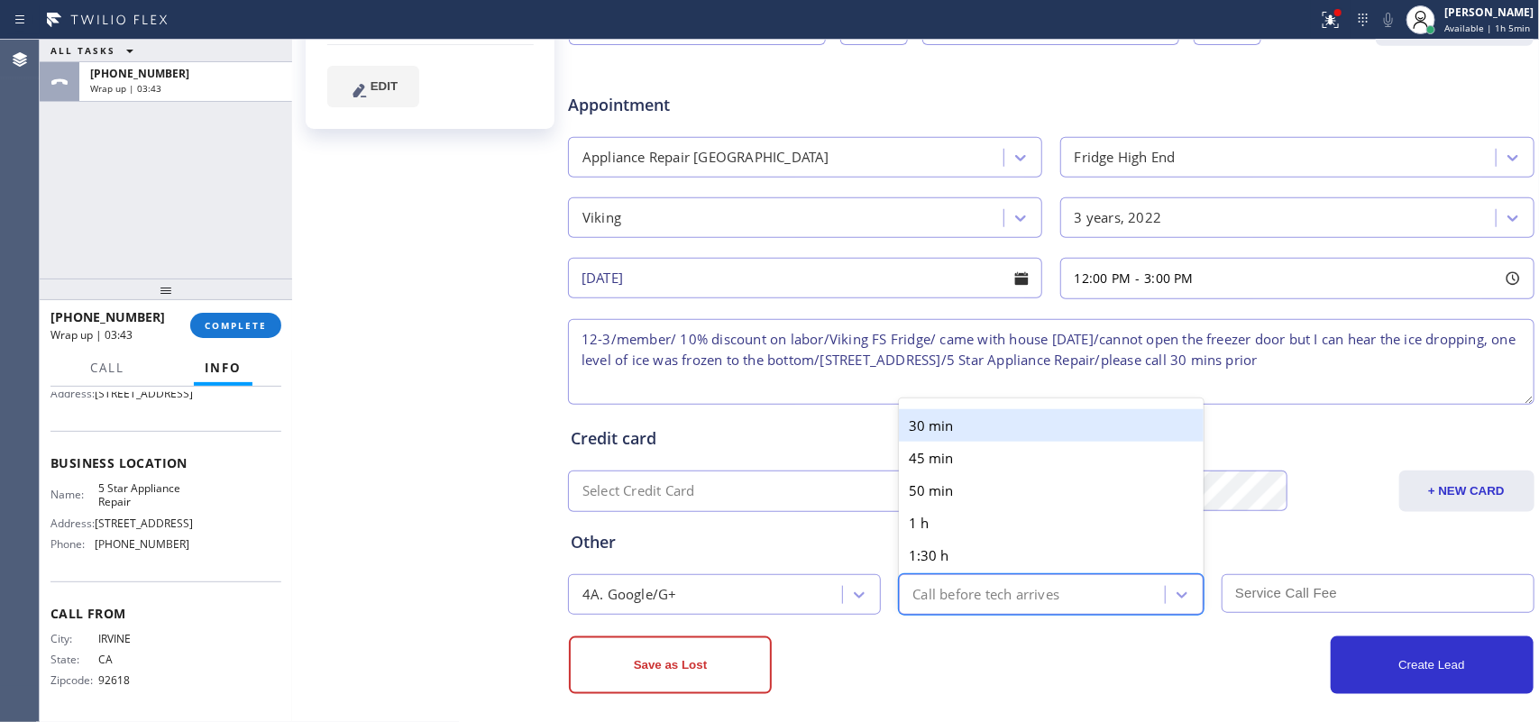
click at [957, 592] on div "Call before tech arrives" at bounding box center [987, 594] width 147 height 21
click at [979, 422] on div "30 min" at bounding box center [1052, 425] width 306 height 32
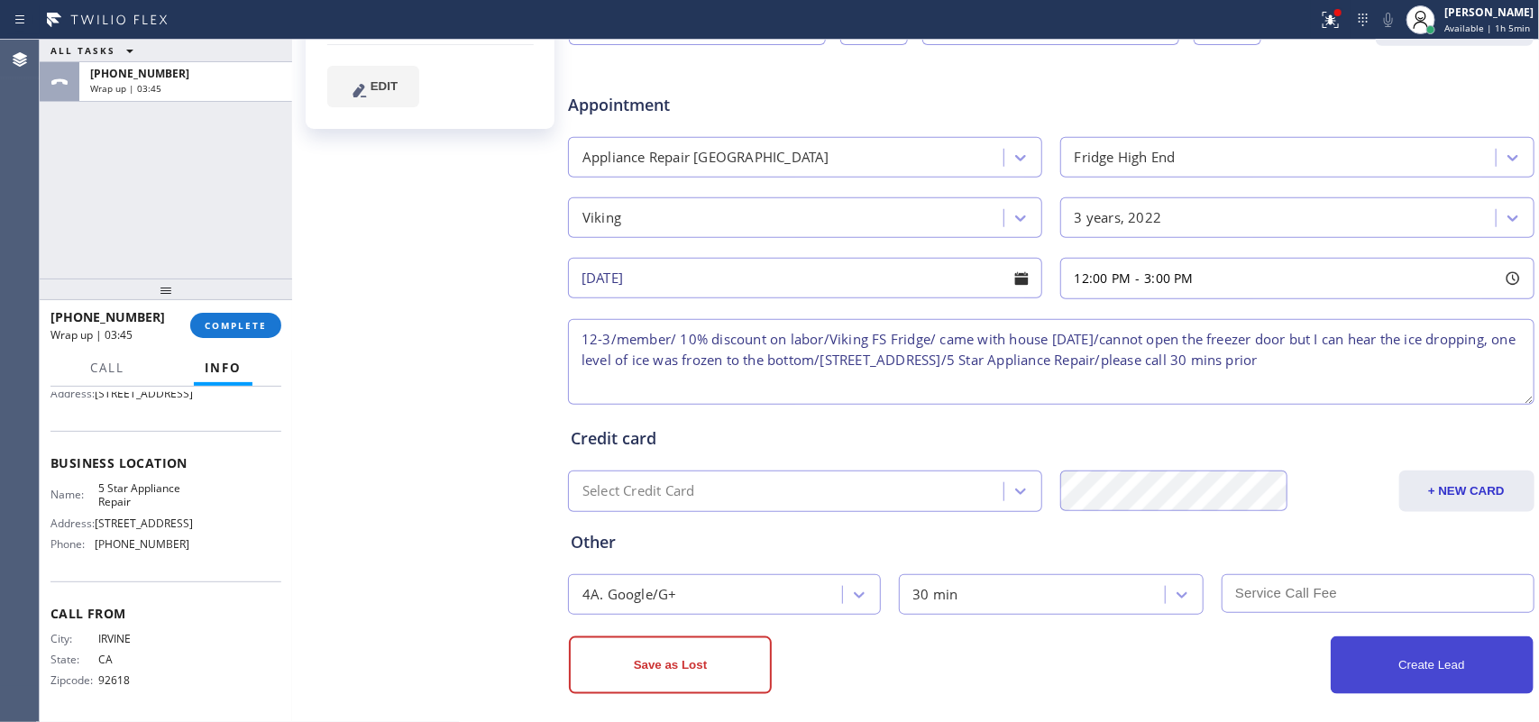
click at [1394, 664] on button "Create Lead" at bounding box center [1432, 666] width 203 height 58
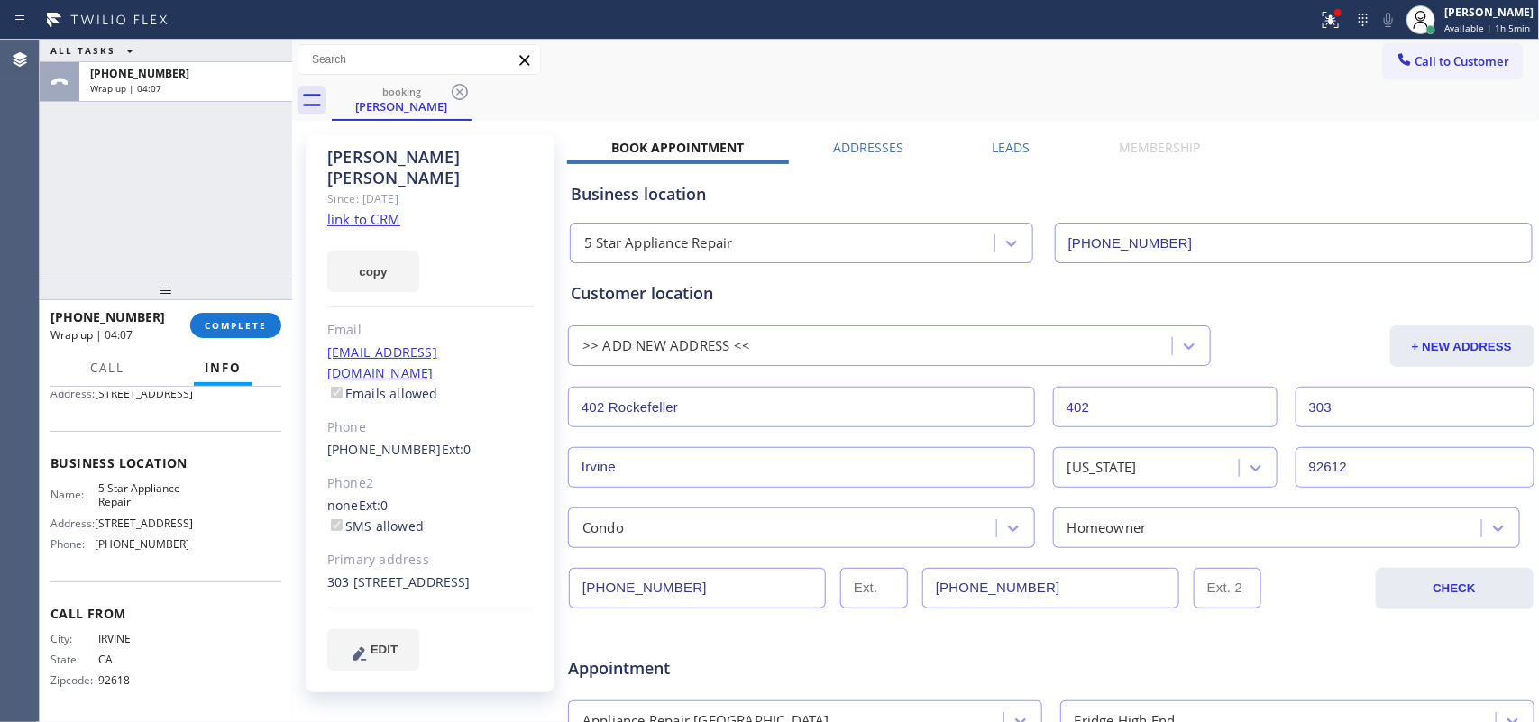
scroll to position [577, 0]
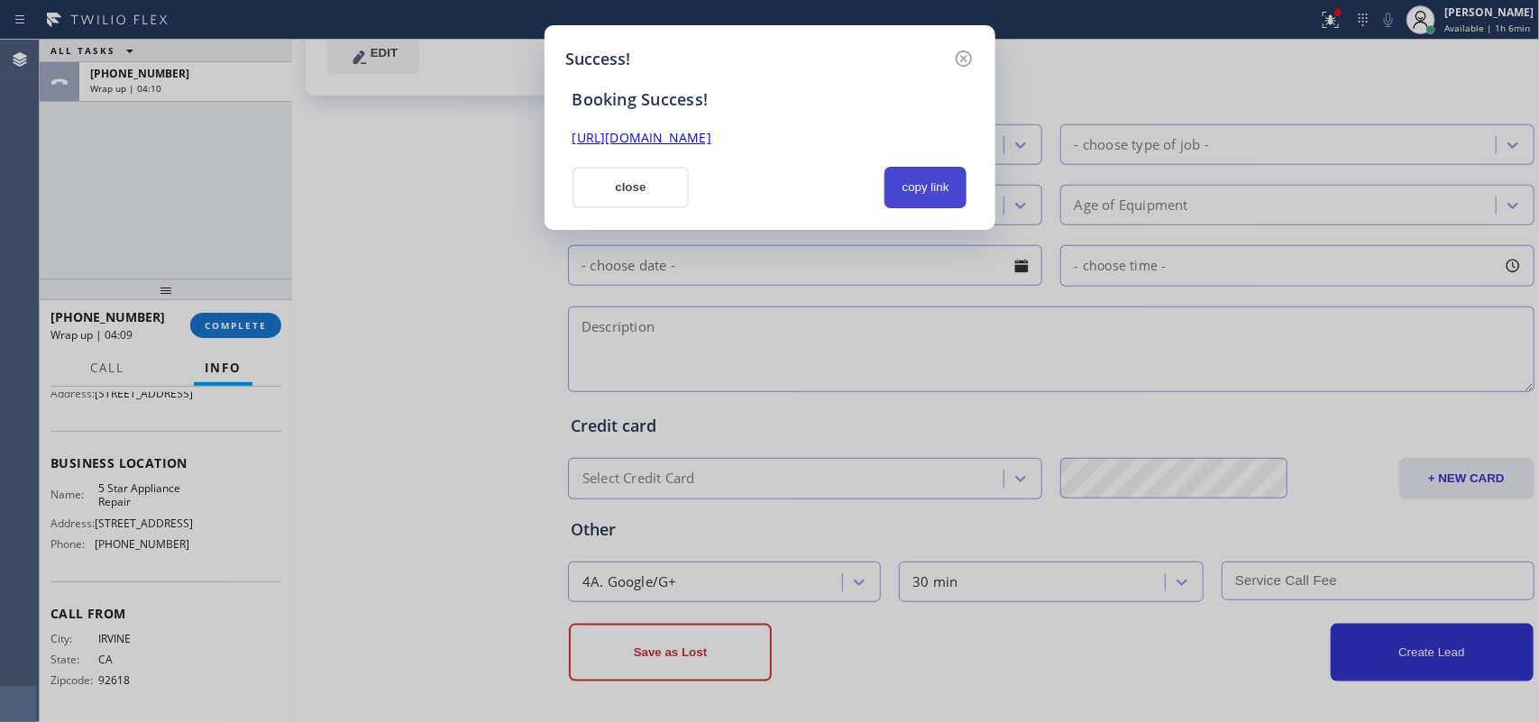
click at [925, 192] on button "copy link" at bounding box center [926, 187] width 83 height 41
click at [712, 136] on link "https://erp.apollosoft.co/customer/732648#portlet_lead" at bounding box center [642, 137] width 139 height 17
click at [637, 192] on button "close" at bounding box center [631, 187] width 117 height 41
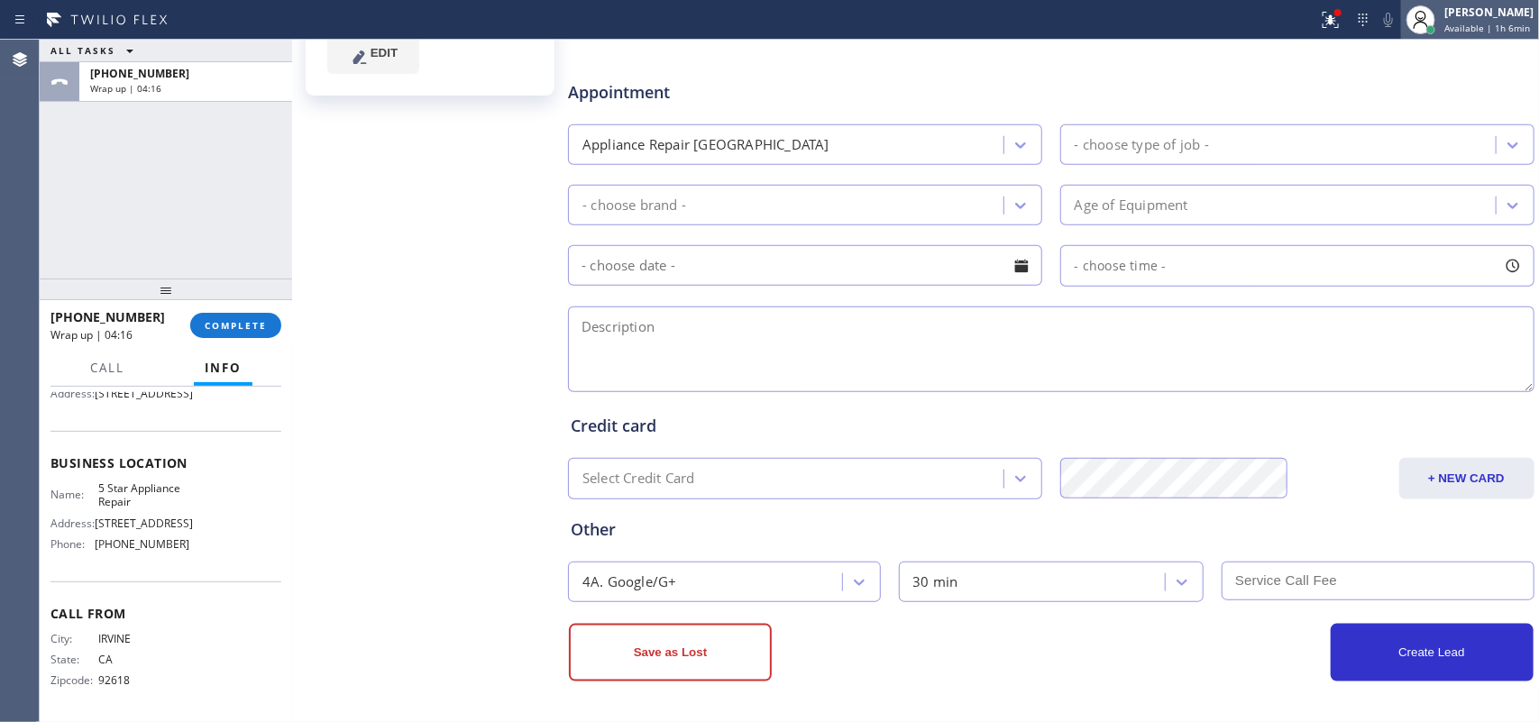
click at [1466, 23] on span "Available | 1h 6min" at bounding box center [1488, 28] width 86 height 13
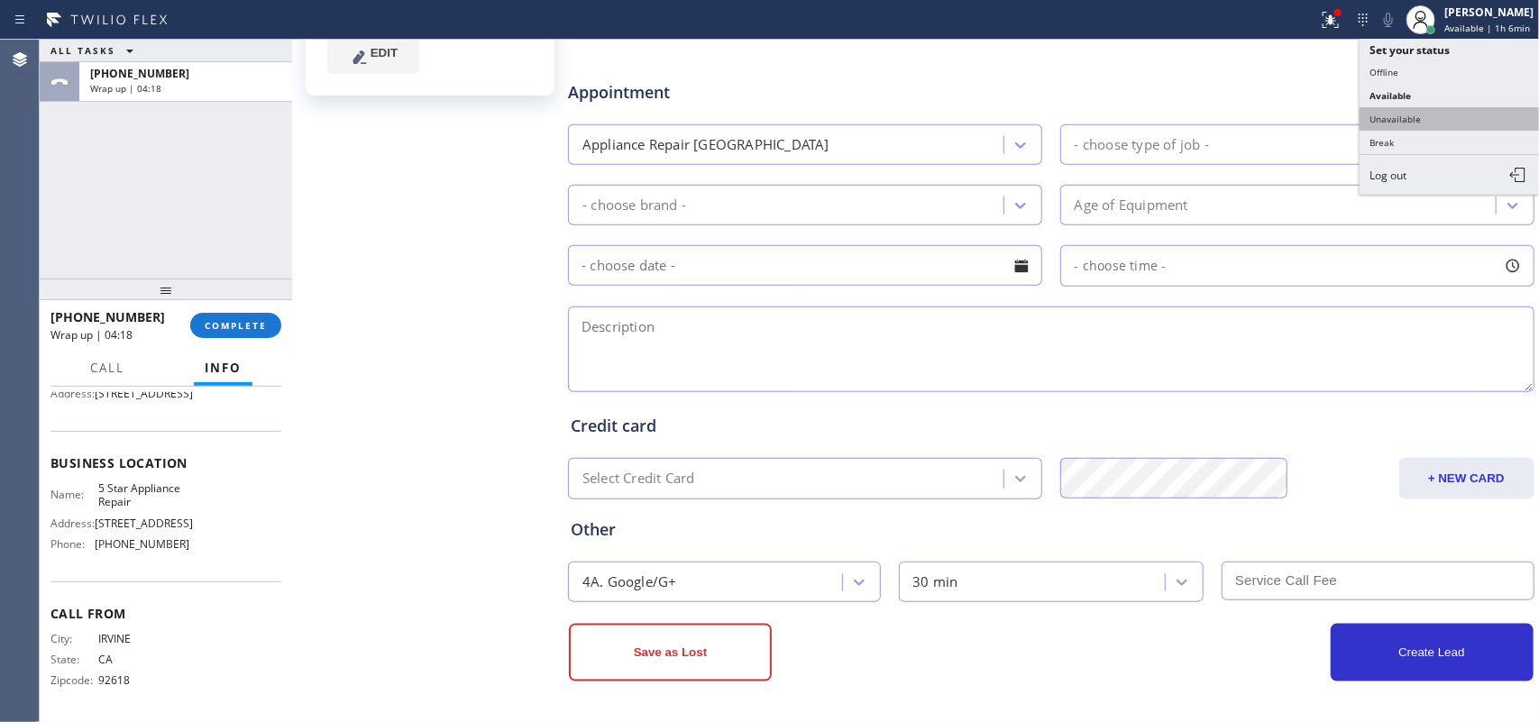
click at [1423, 110] on button "Unavailable" at bounding box center [1450, 118] width 180 height 23
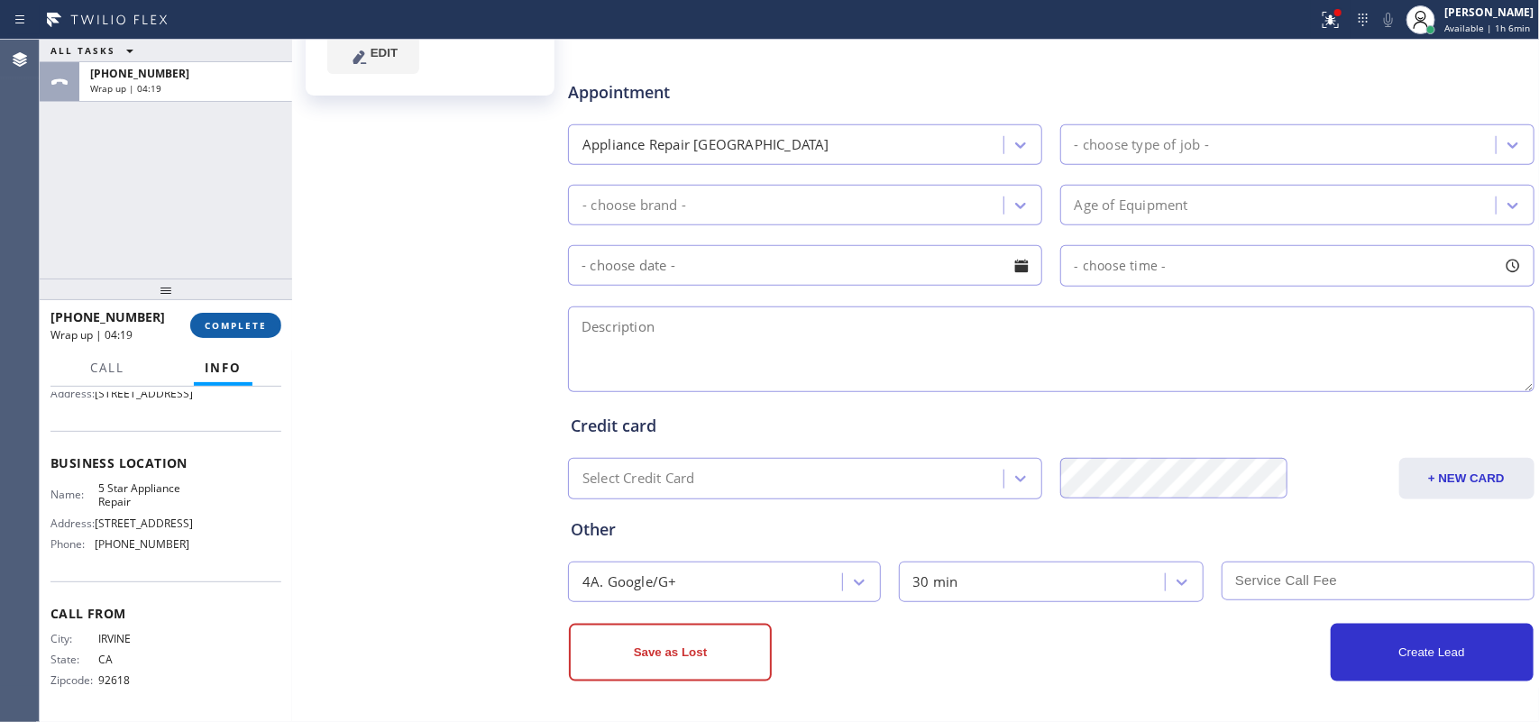
click at [248, 321] on span "COMPLETE" at bounding box center [236, 325] width 62 height 13
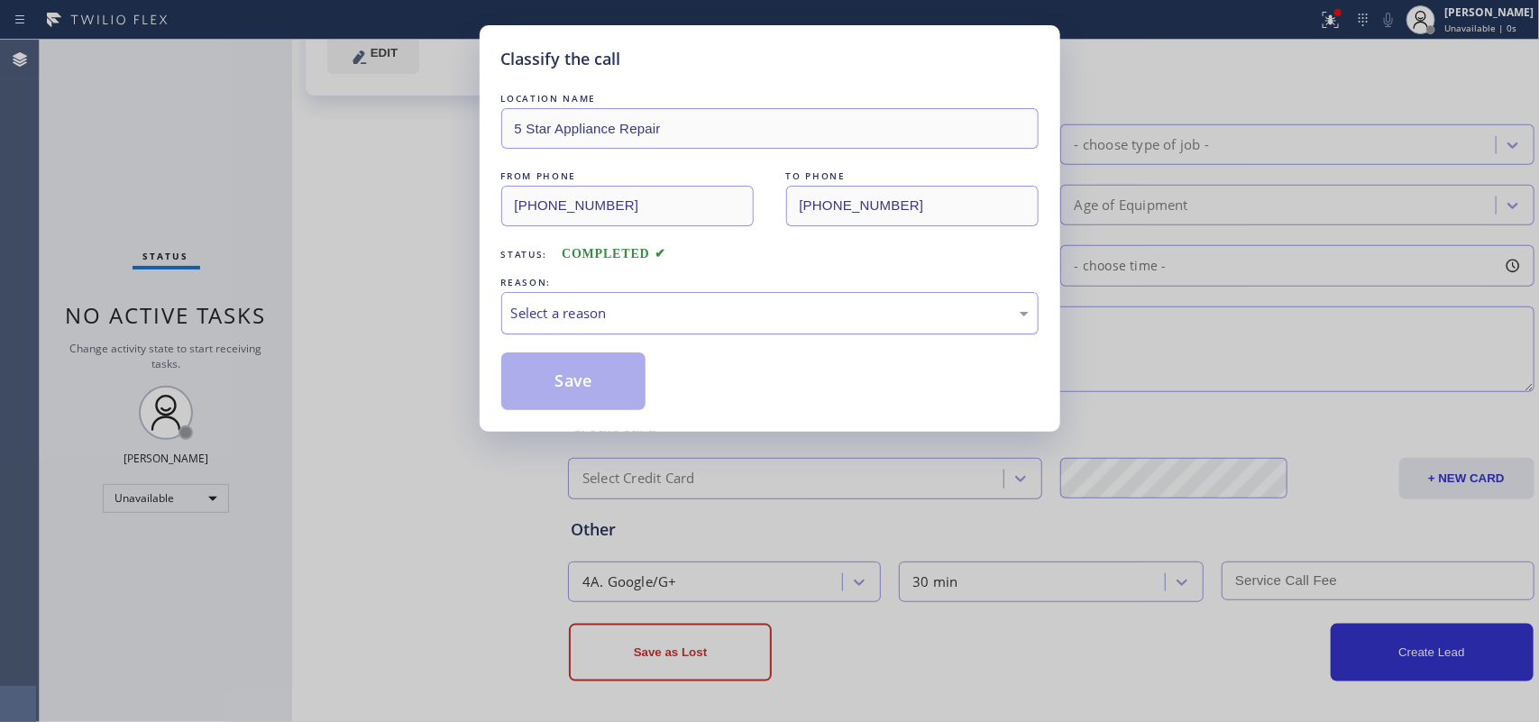
click at [620, 321] on div "Select a reason" at bounding box center [770, 313] width 518 height 21
click at [564, 375] on button "Save" at bounding box center [573, 382] width 145 height 58
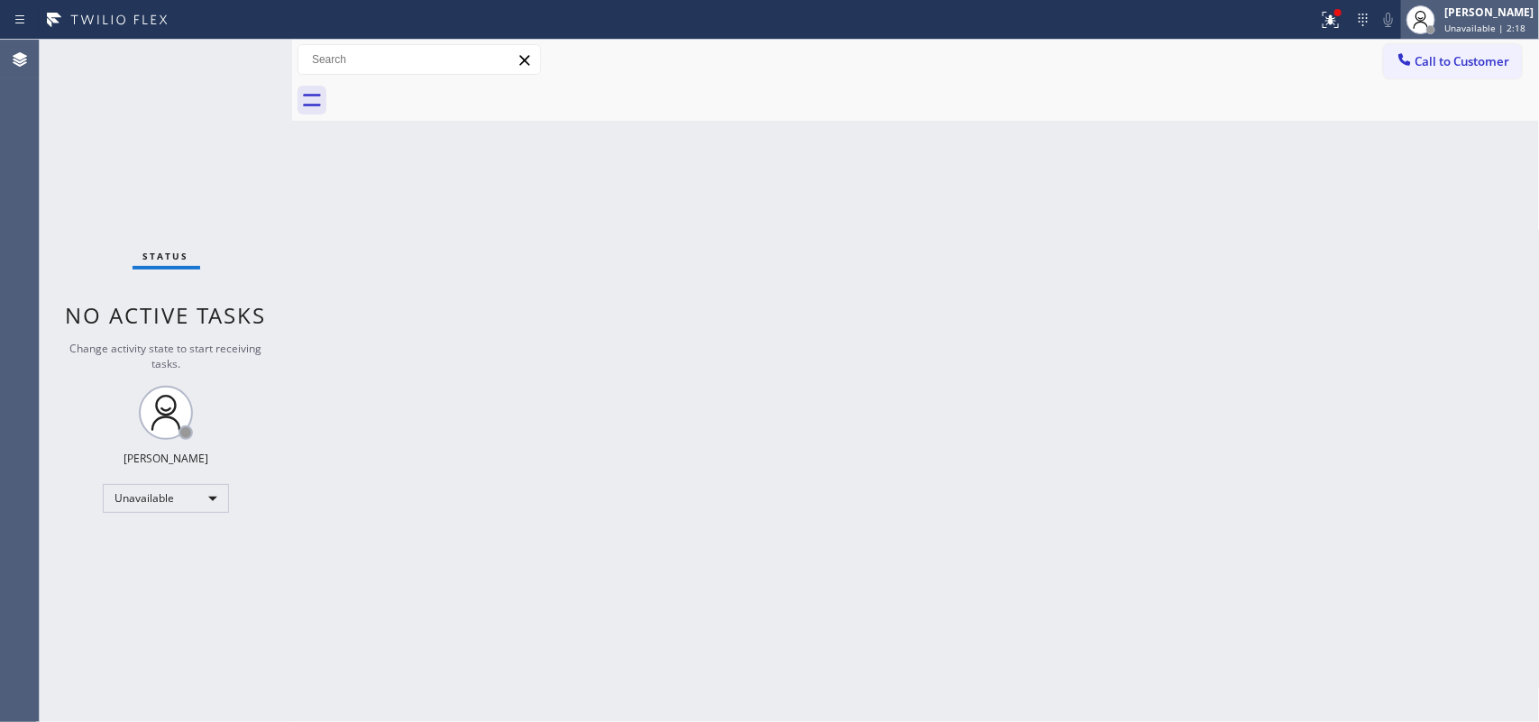
click at [1441, 32] on div at bounding box center [1421, 20] width 40 height 40
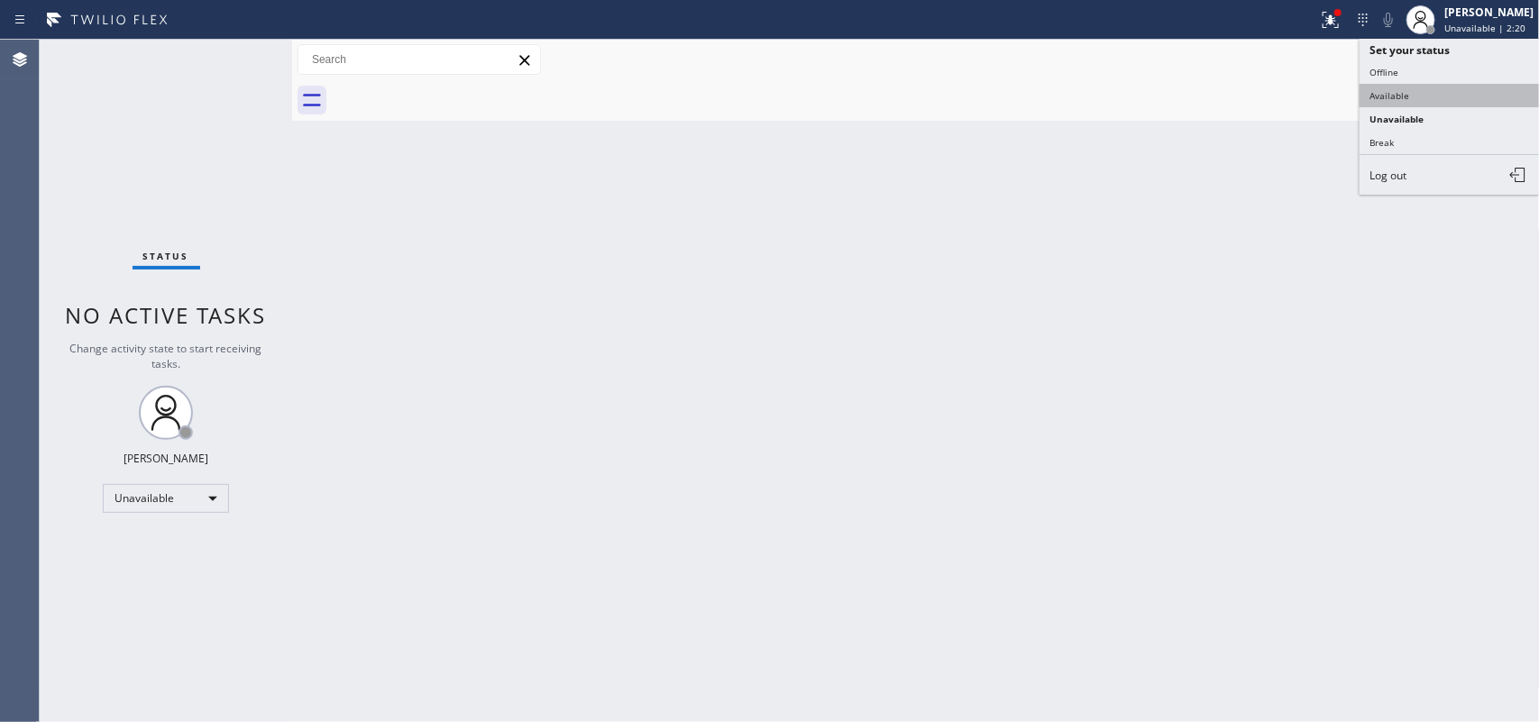
click at [1425, 84] on button "Available" at bounding box center [1450, 95] width 180 height 23
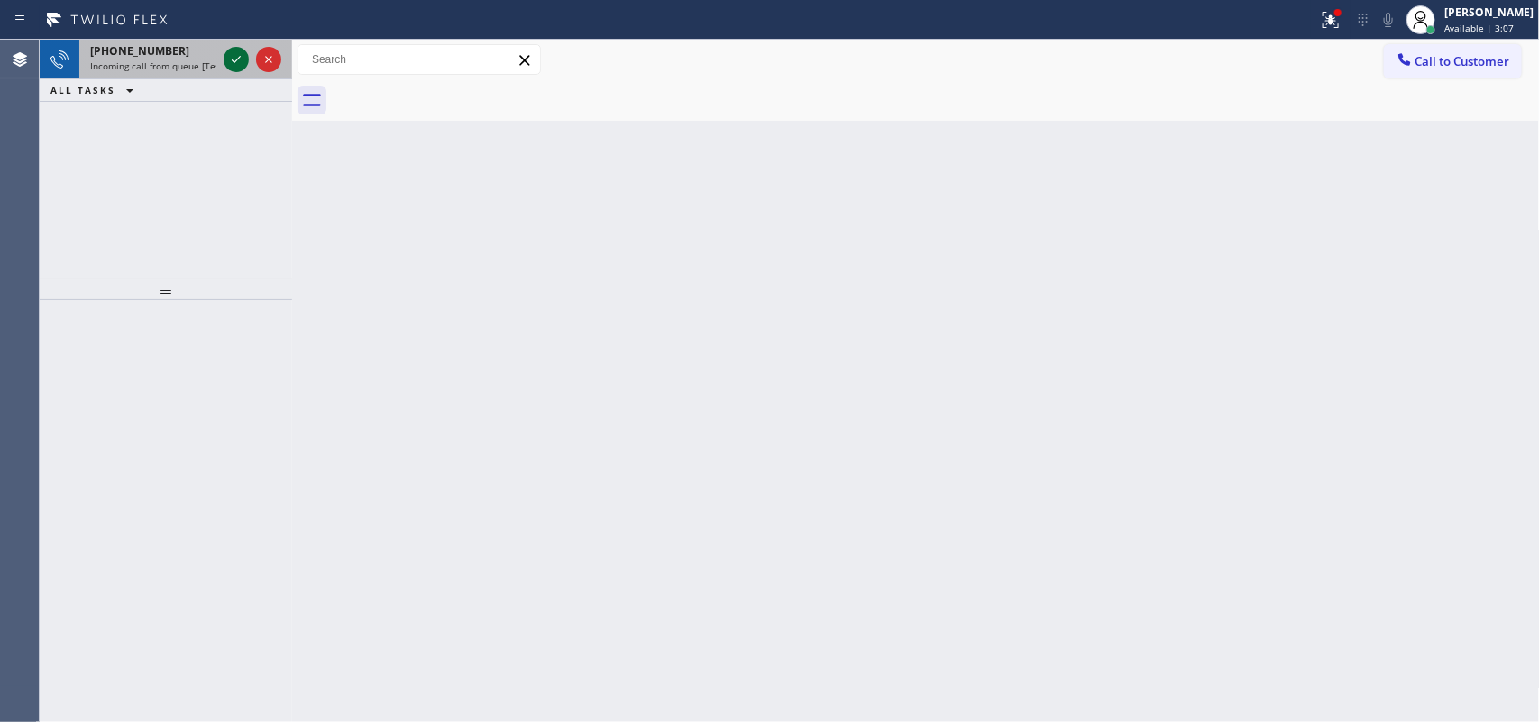
click at [237, 60] on icon at bounding box center [236, 59] width 9 height 7
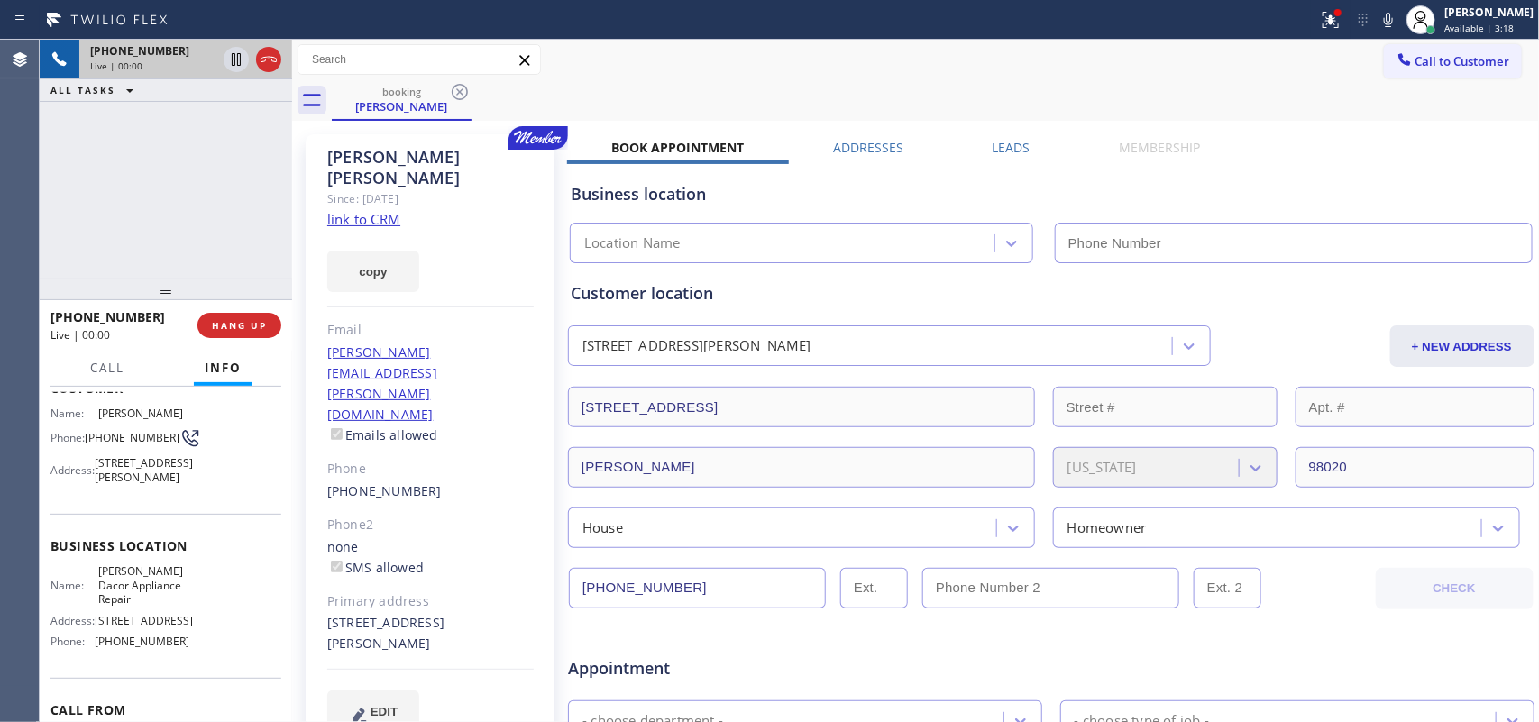
scroll to position [225, 0]
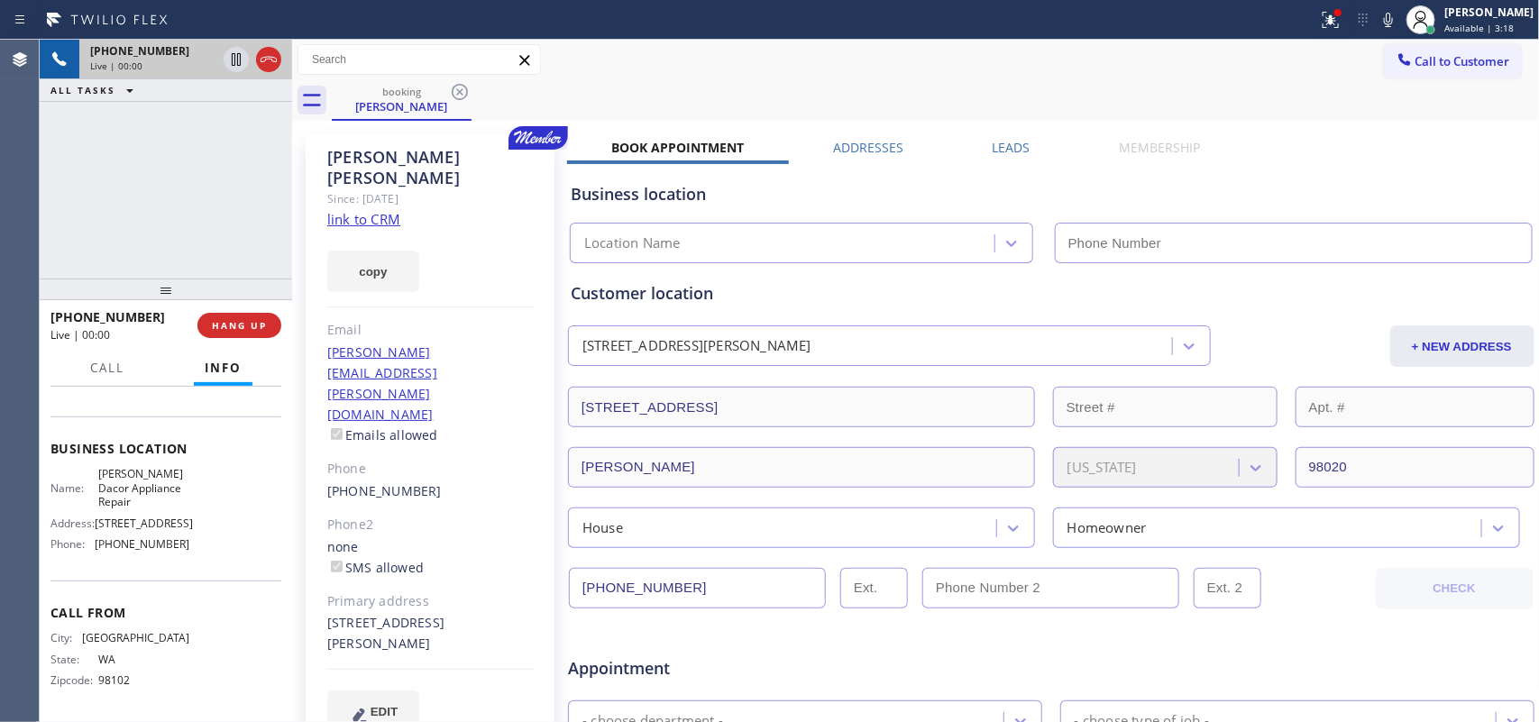
type input "[PHONE_NUMBER]"
click at [376, 210] on link "link to CRM" at bounding box center [363, 219] width 73 height 18
click at [100, 372] on span "Call" at bounding box center [107, 368] width 34 height 16
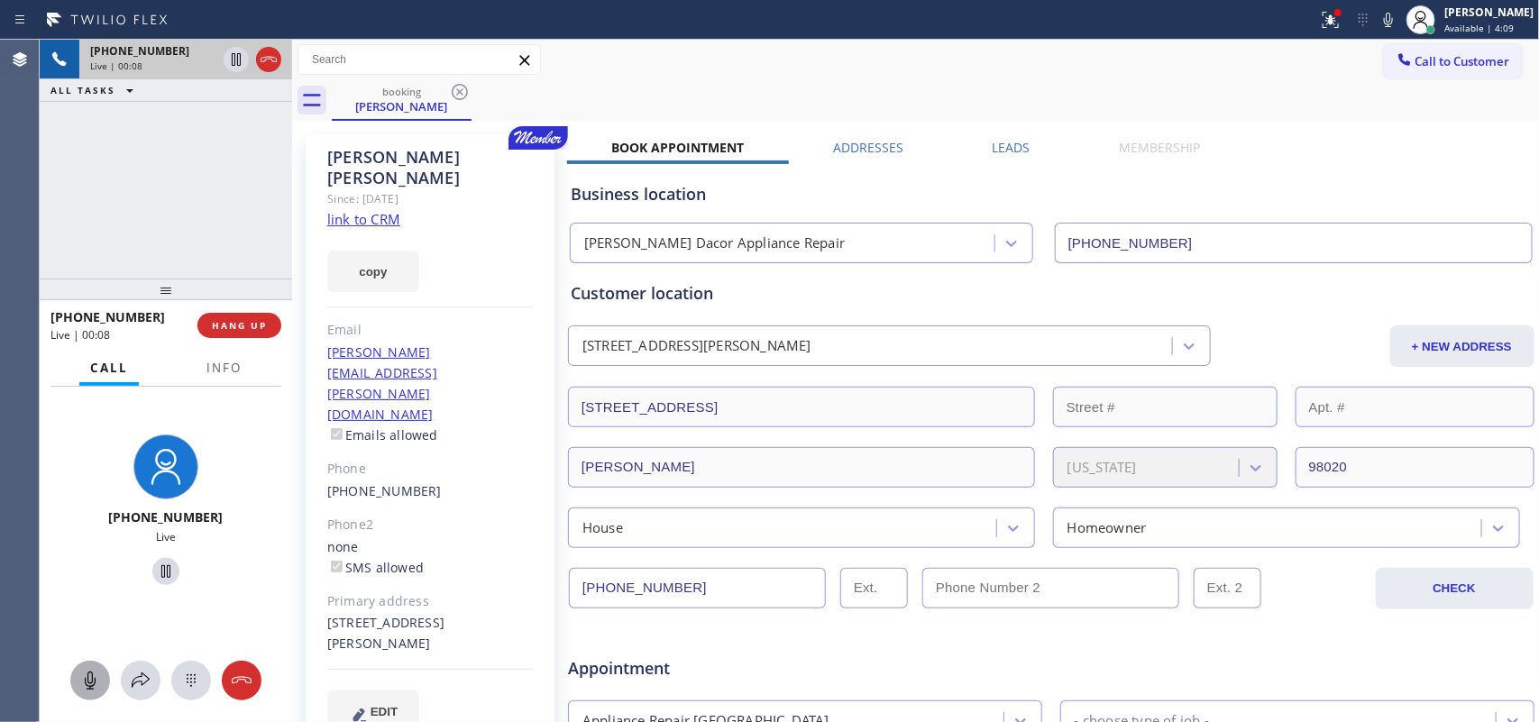
click at [93, 676] on icon at bounding box center [90, 681] width 22 height 22
click at [155, 564] on icon at bounding box center [166, 572] width 22 height 22
click at [96, 666] on button at bounding box center [90, 681] width 40 height 40
click at [155, 570] on icon at bounding box center [166, 572] width 22 height 22
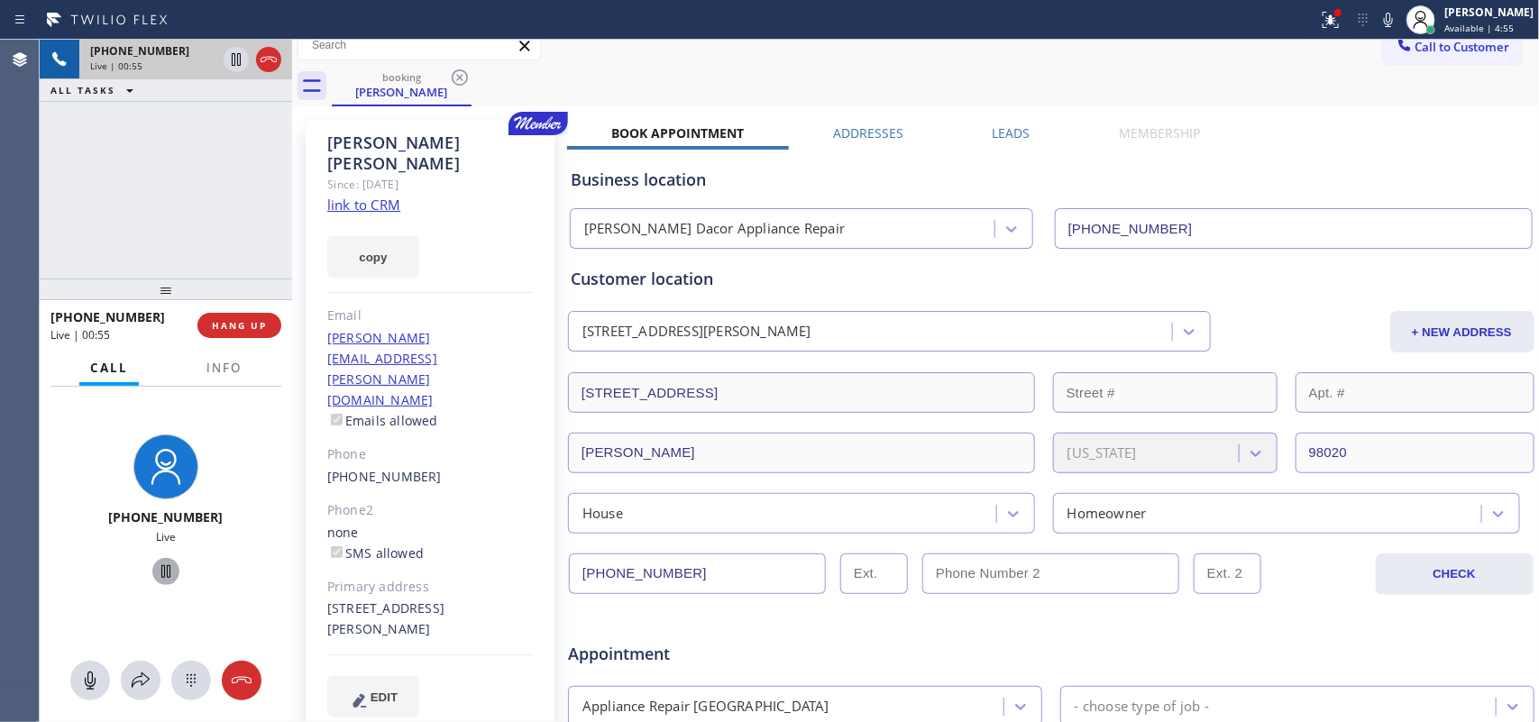
scroll to position [0, 0]
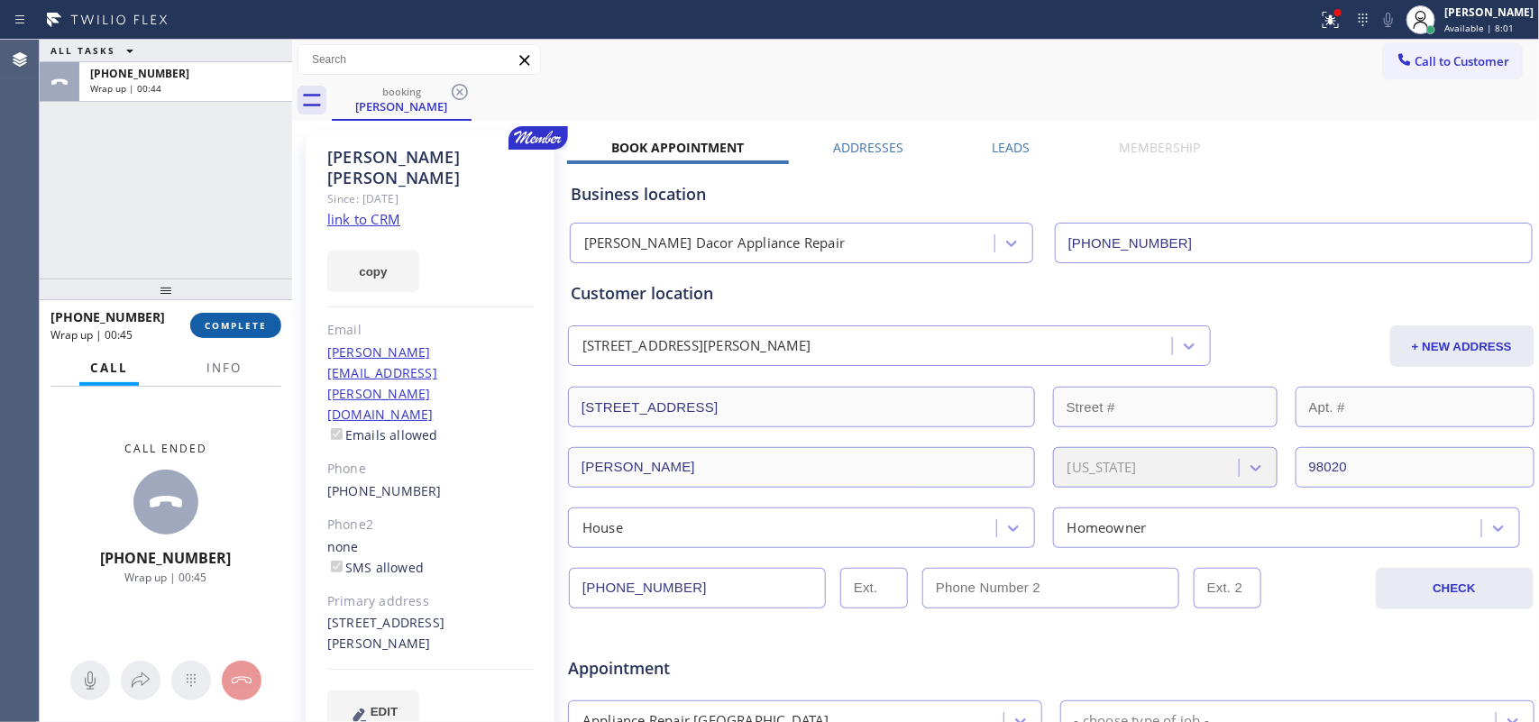
click at [236, 335] on button "COMPLETE" at bounding box center [235, 325] width 91 height 25
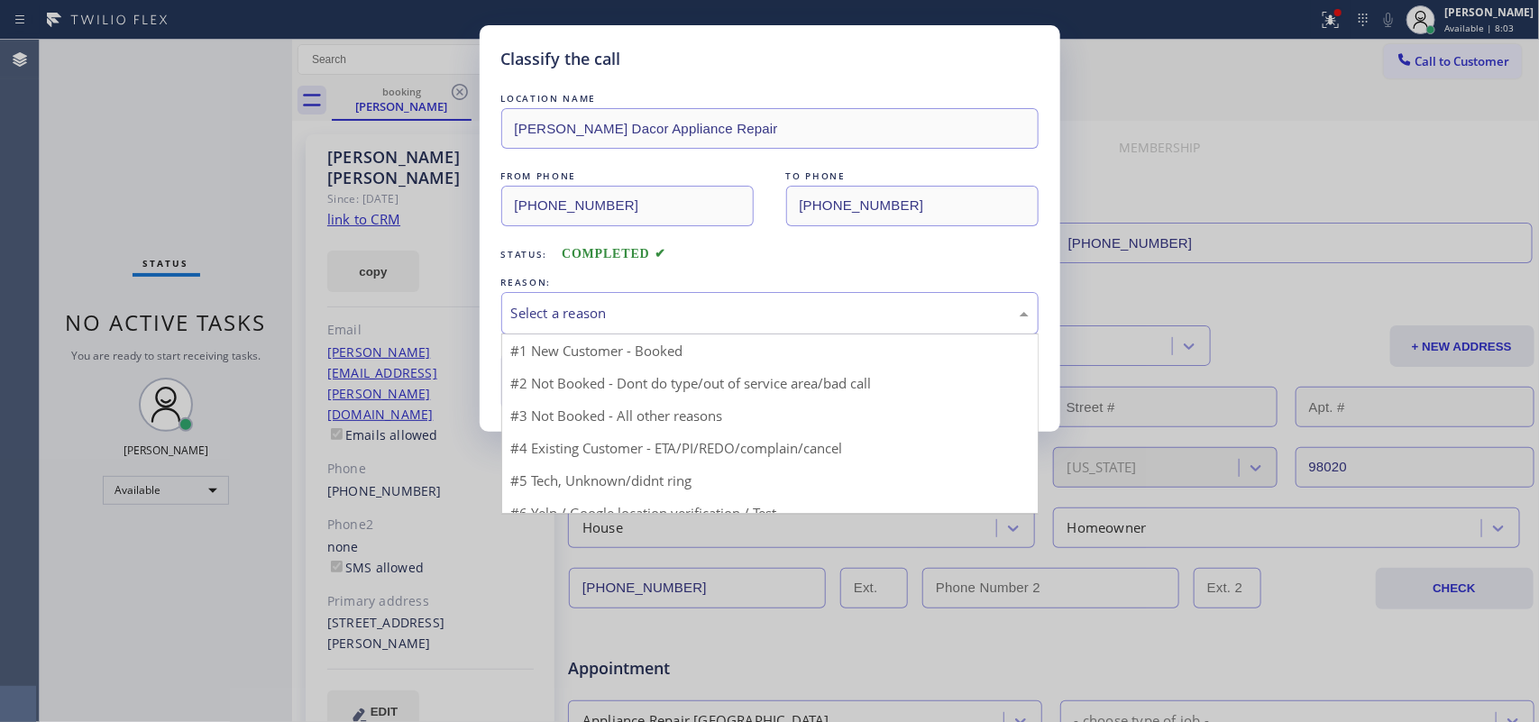
click at [643, 314] on div "Select a reason" at bounding box center [770, 313] width 518 height 21
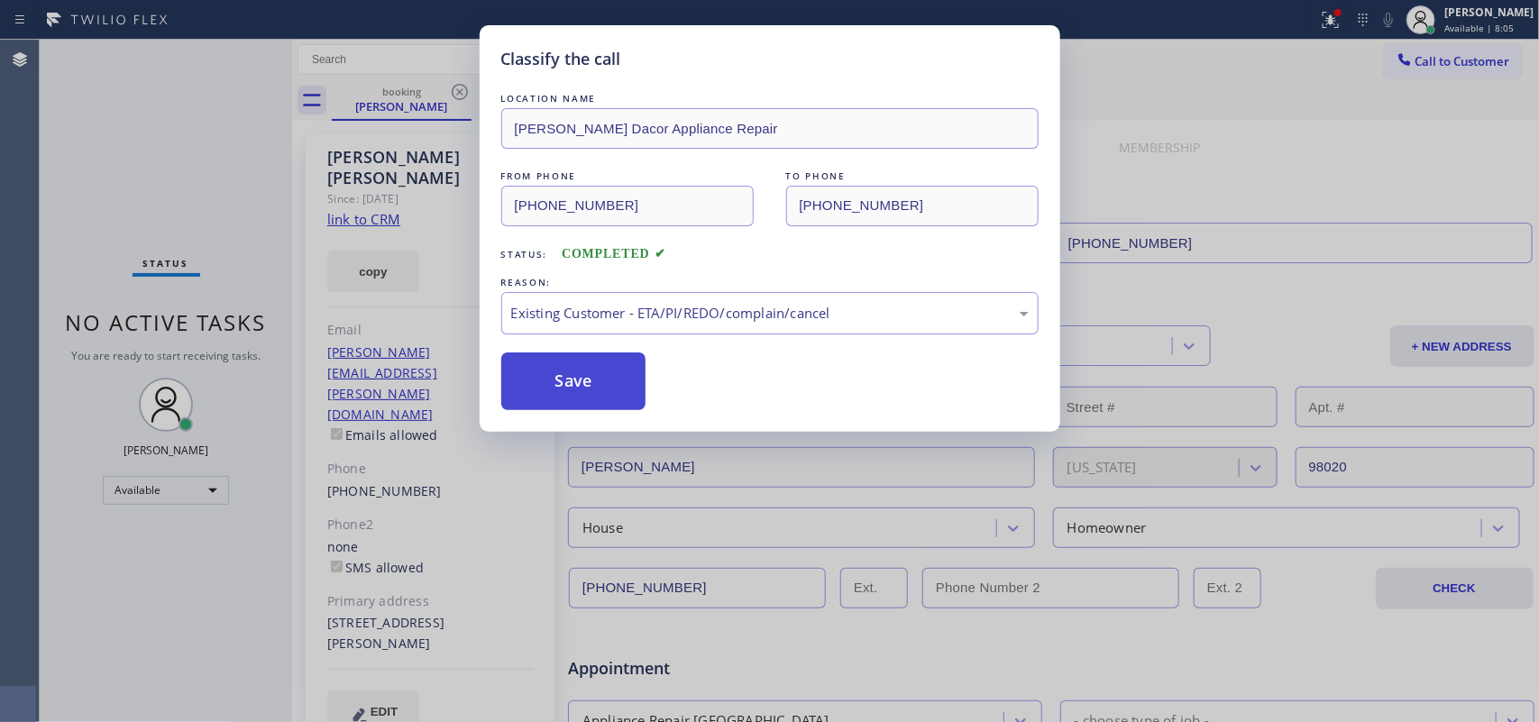
drag, startPoint x: 634, startPoint y: 415, endPoint x: 609, endPoint y: 399, distance: 30.0
click at [592, 386] on button "Save" at bounding box center [573, 382] width 145 height 58
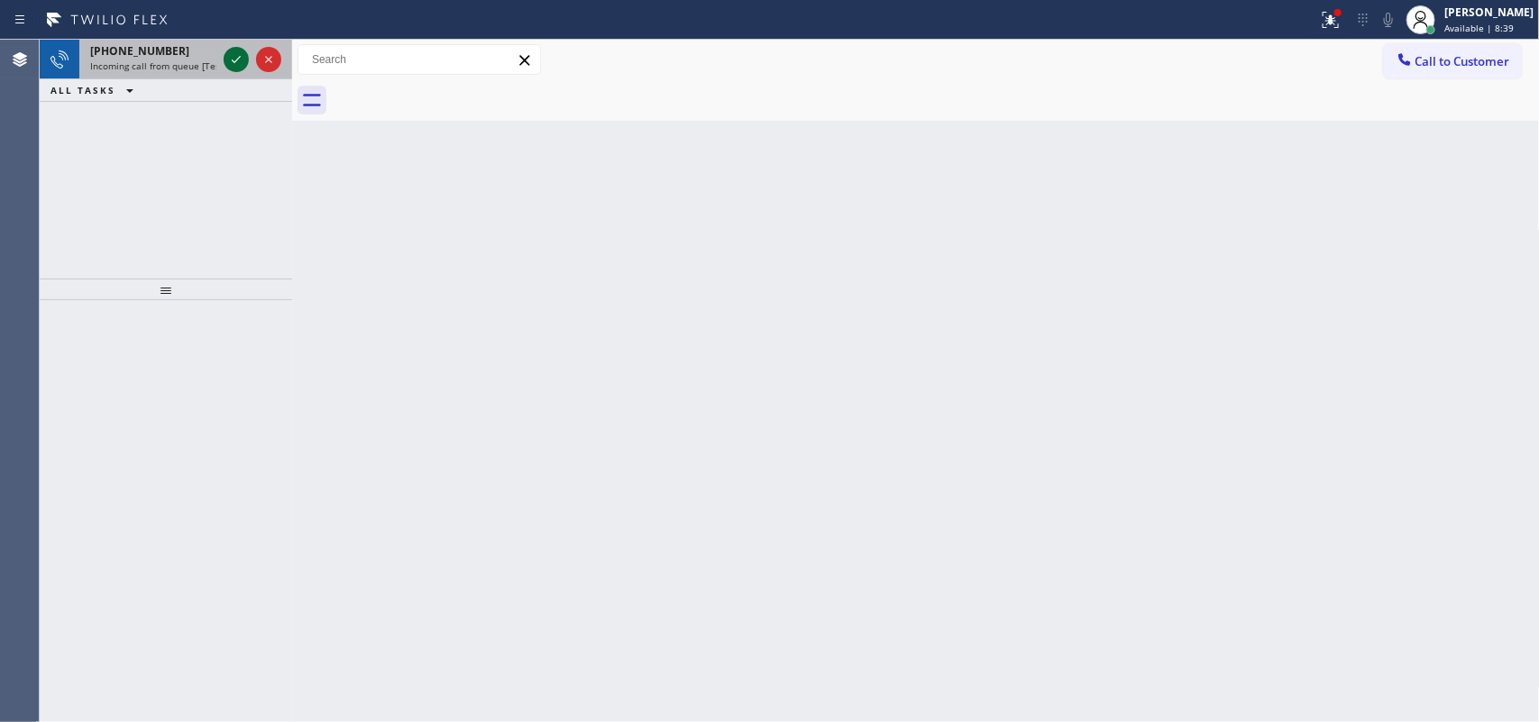
click at [232, 59] on icon at bounding box center [236, 60] width 22 height 22
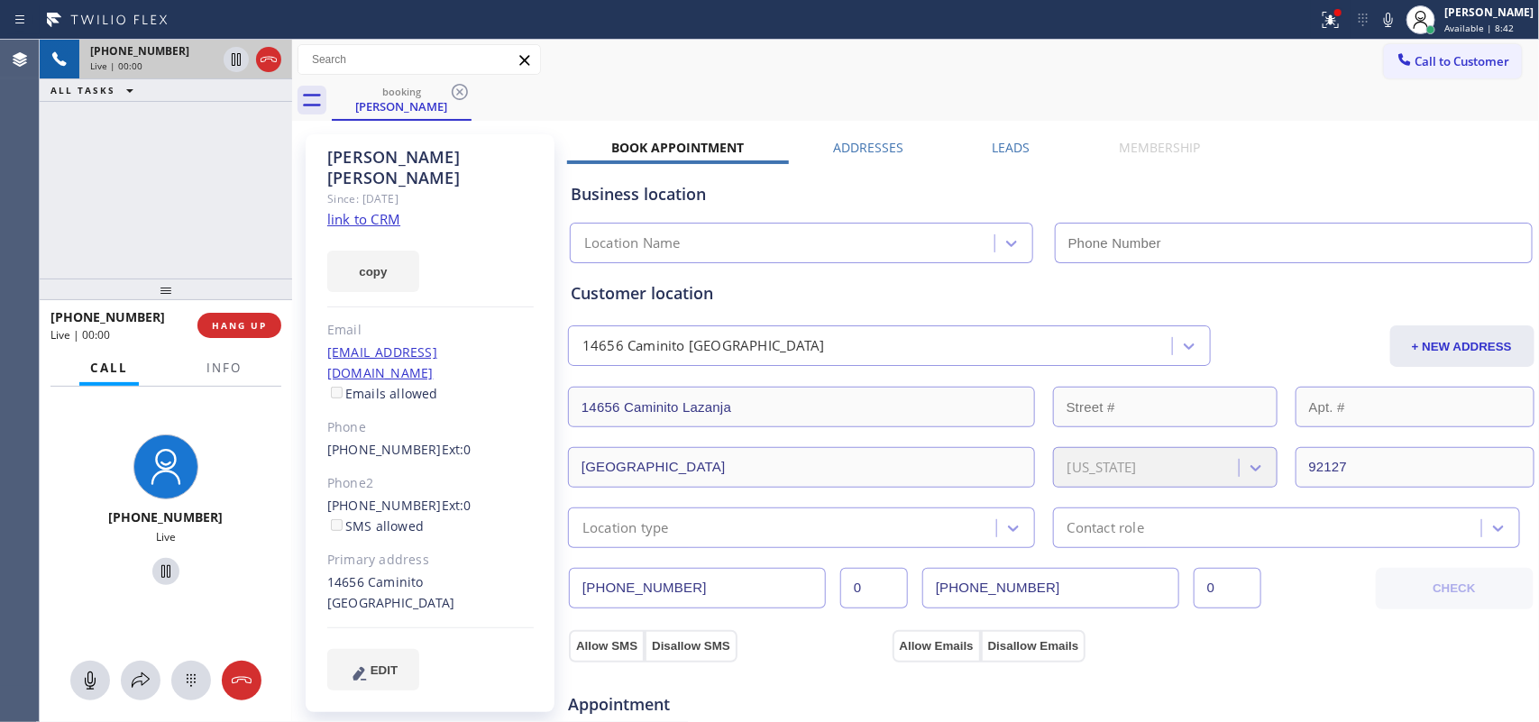
type input "[PHONE_NUMBER]"
click at [368, 210] on link "link to CRM" at bounding box center [363, 219] width 73 height 18
click at [87, 676] on icon at bounding box center [90, 681] width 22 height 22
click at [161, 574] on icon at bounding box center [165, 571] width 9 height 13
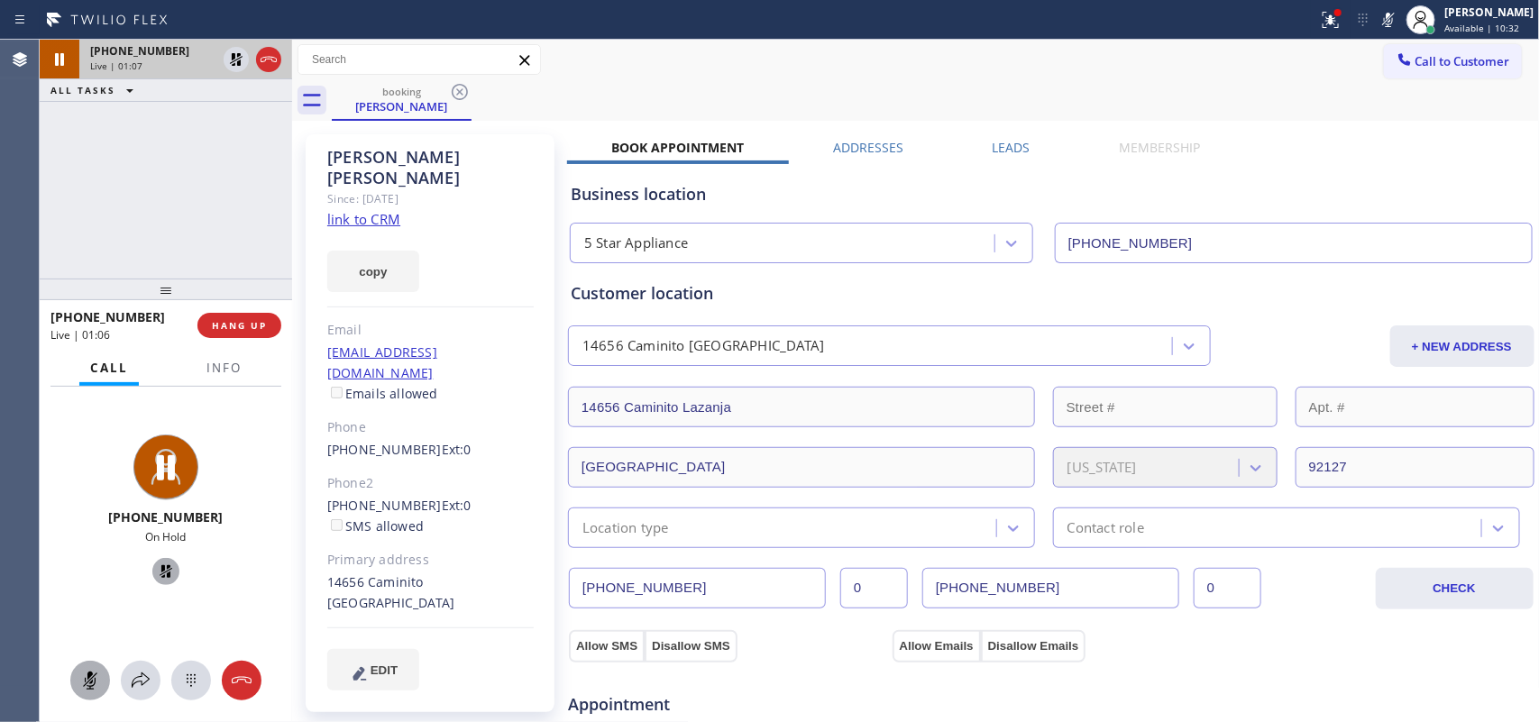
drag, startPoint x: 90, startPoint y: 678, endPoint x: 156, endPoint y: 592, distance: 108.8
click at [90, 676] on icon at bounding box center [90, 681] width 22 height 22
click at [160, 577] on icon at bounding box center [166, 571] width 13 height 13
click at [133, 684] on icon at bounding box center [141, 680] width 18 height 15
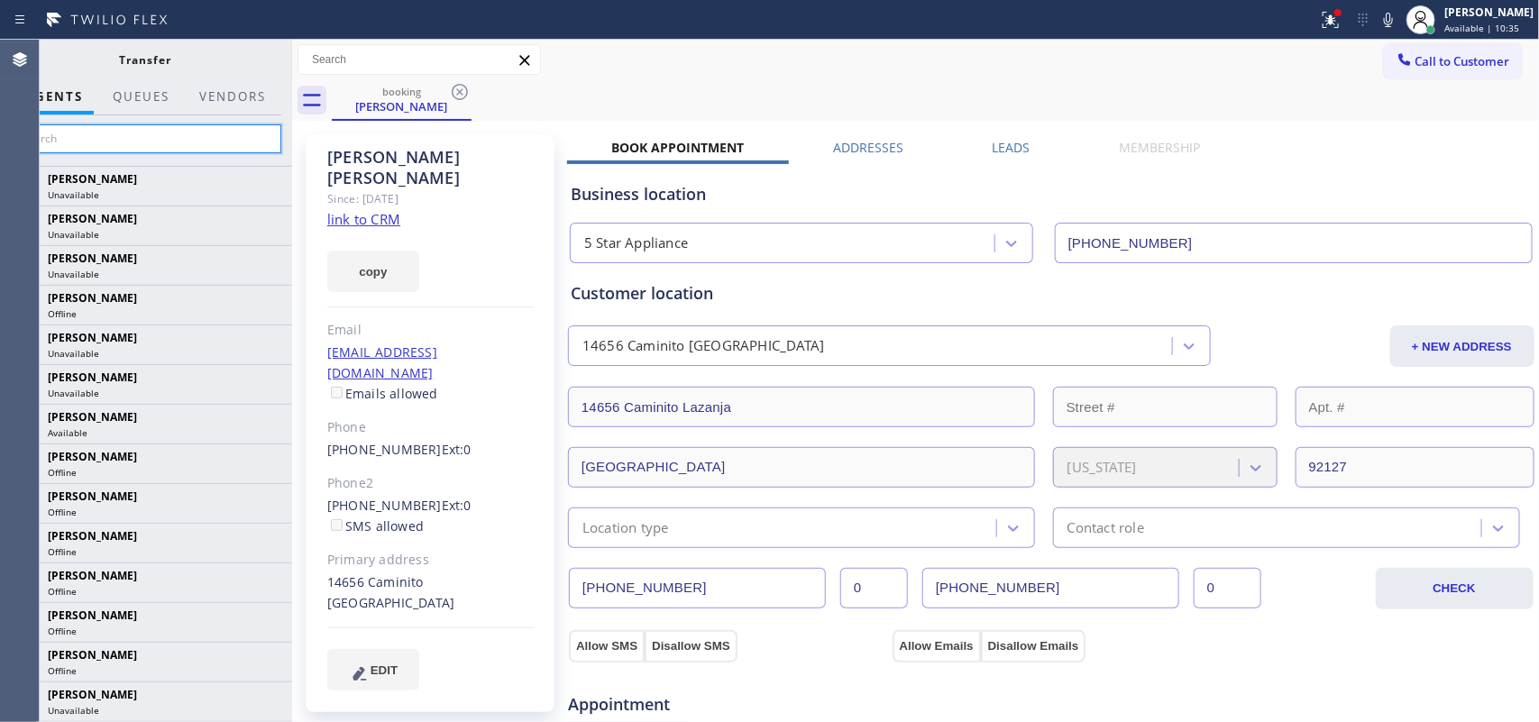
drag, startPoint x: 214, startPoint y: 149, endPoint x: 161, endPoint y: 138, distance: 54.3
click at [214, 146] on input "text" at bounding box center [145, 138] width 271 height 29
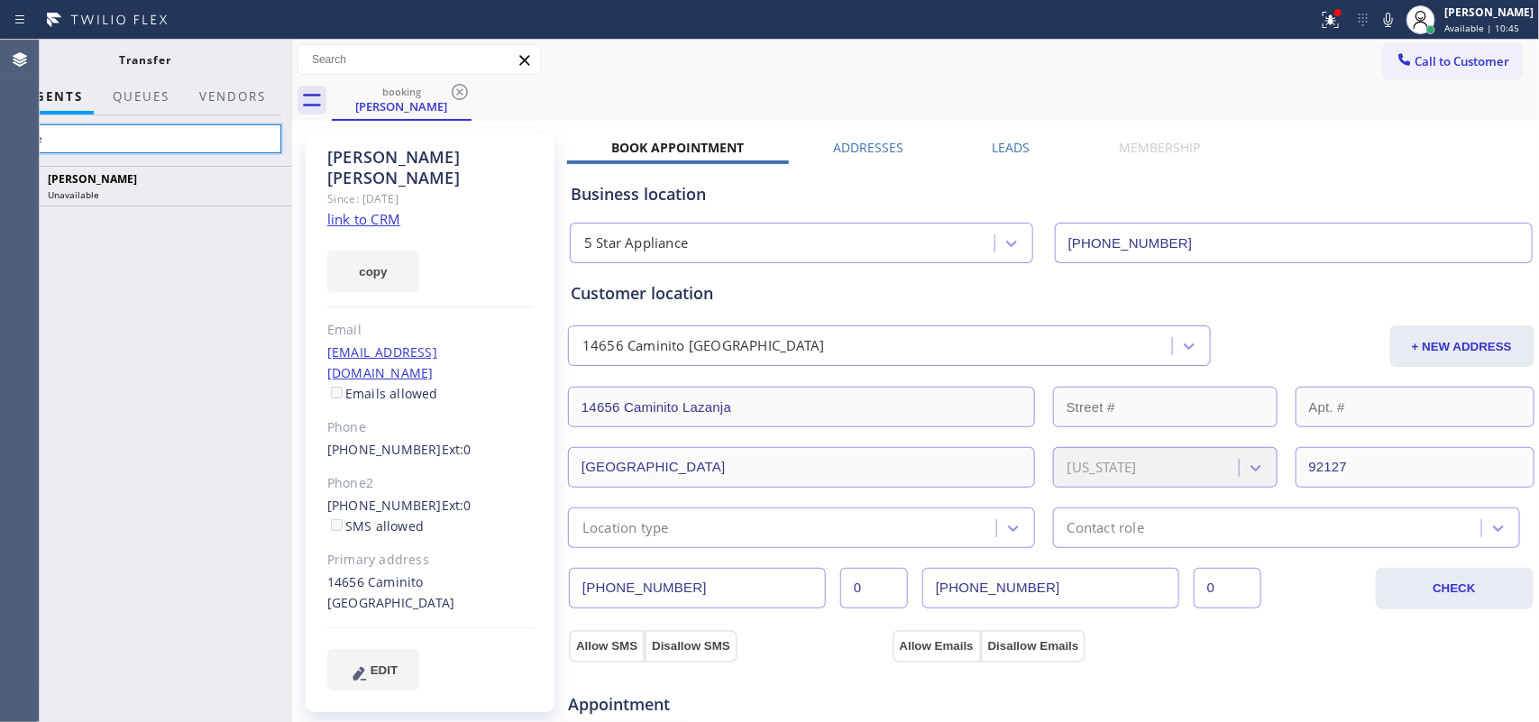
click at [153, 147] on input "love" at bounding box center [145, 138] width 271 height 29
type input "l"
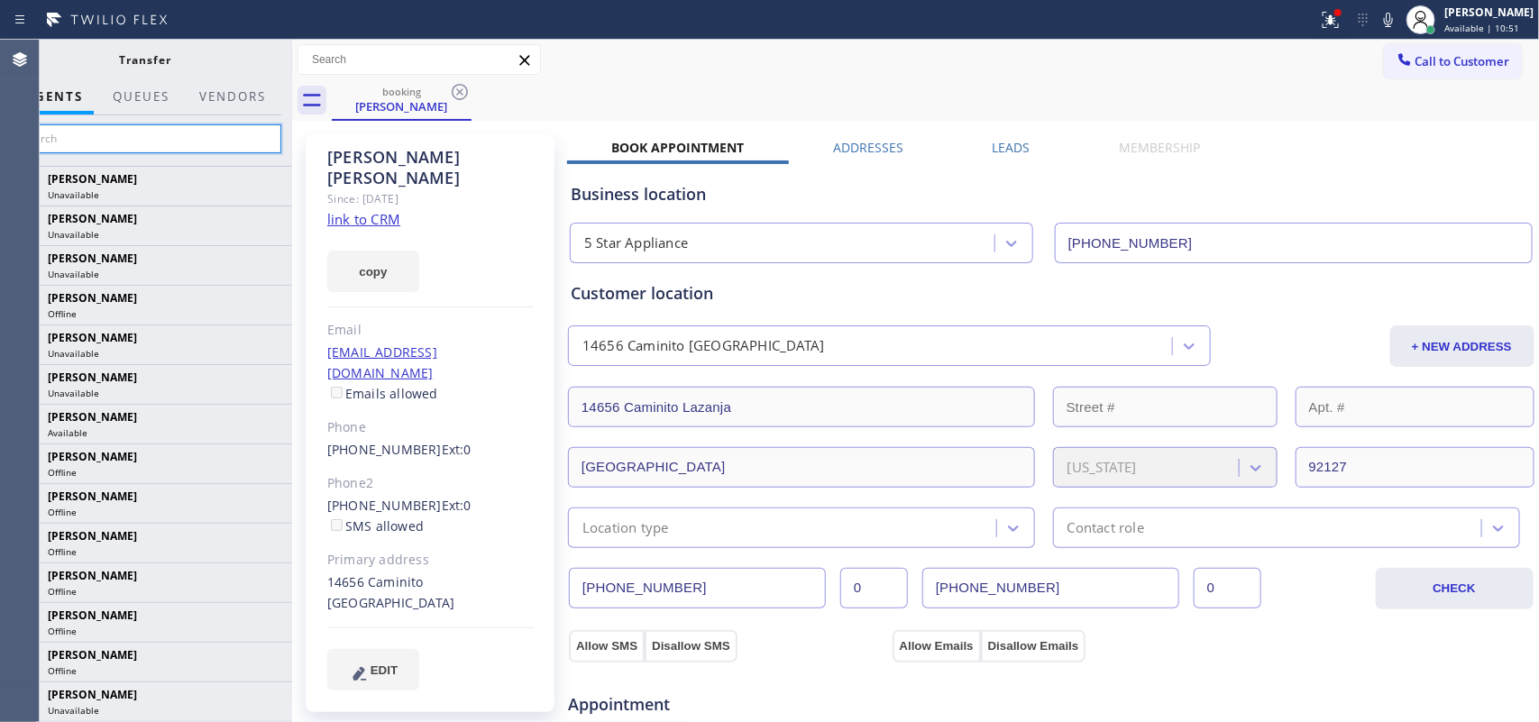
click at [128, 141] on input "text" at bounding box center [145, 138] width 271 height 29
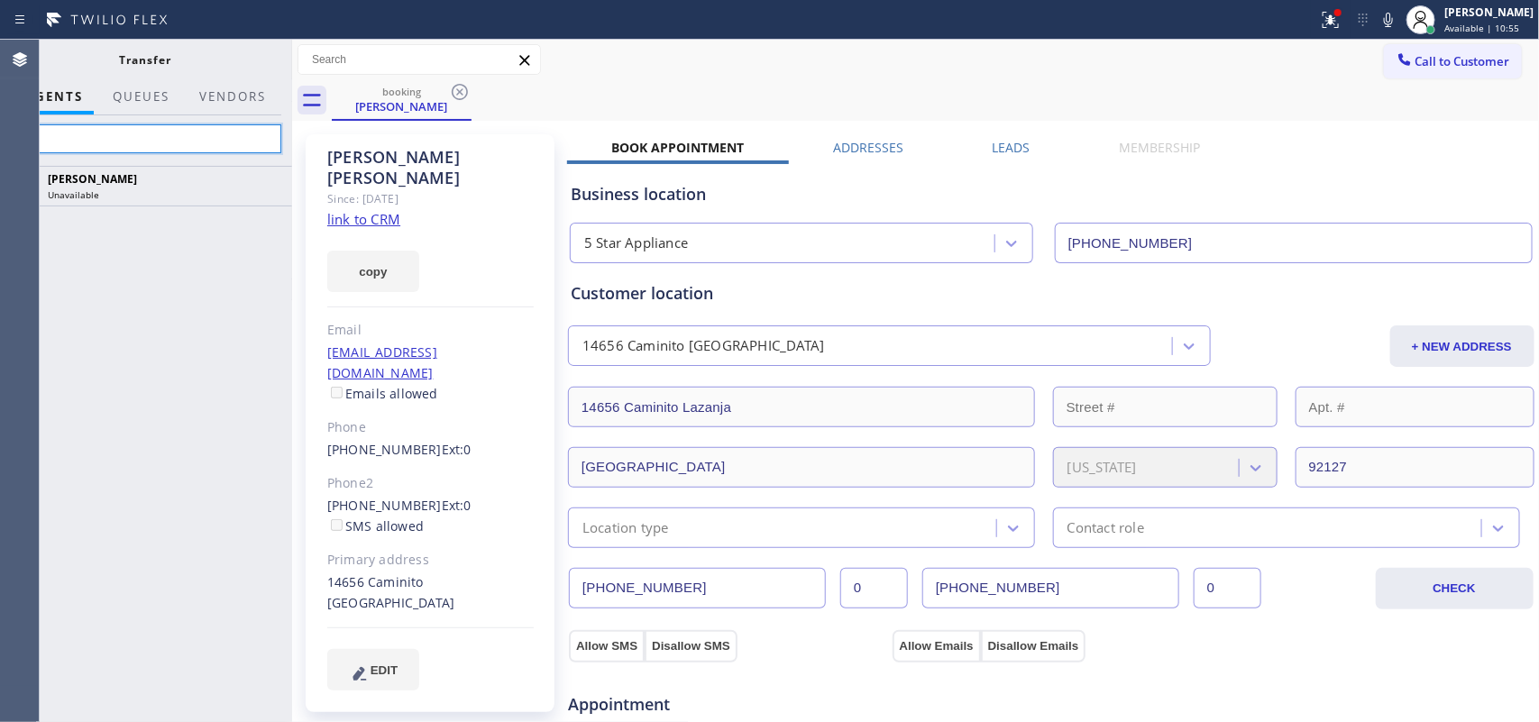
type input "l"
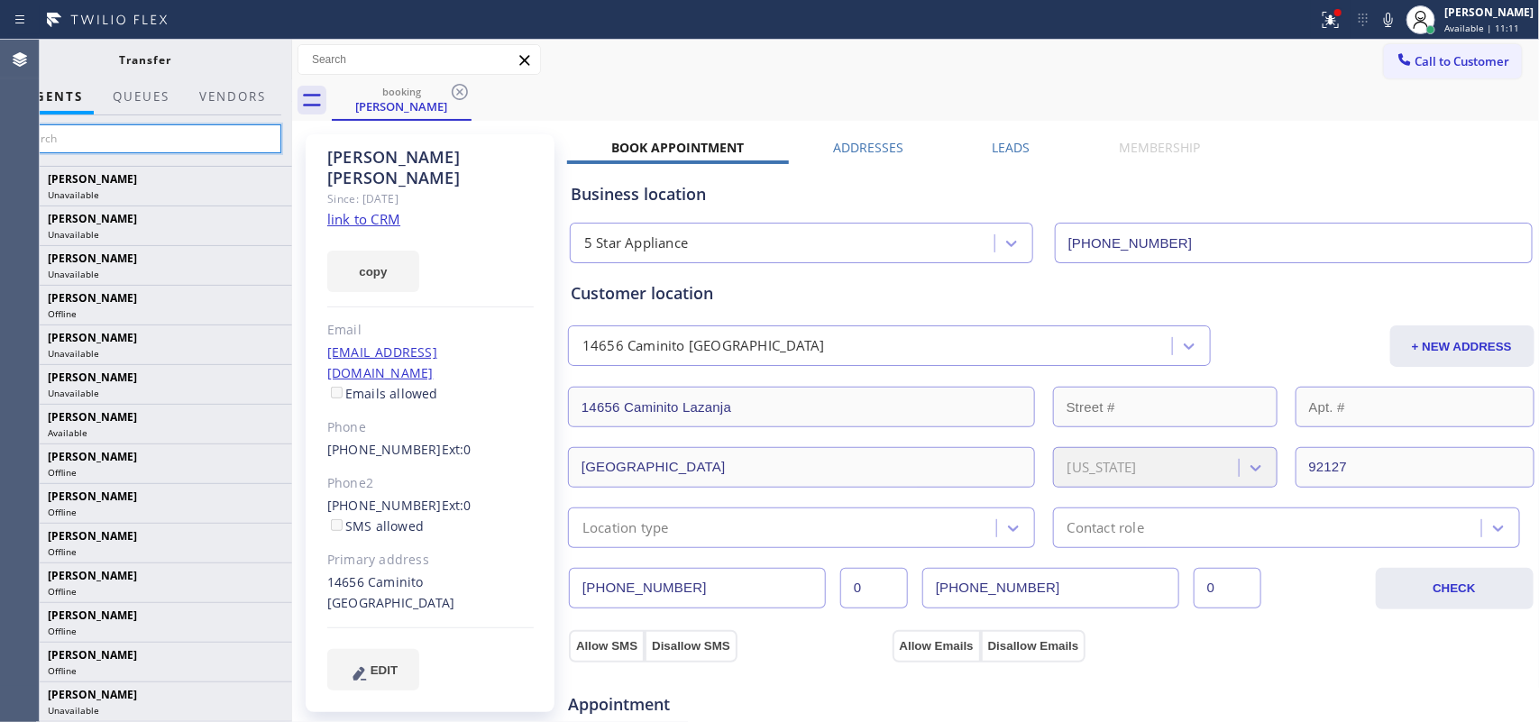
click at [164, 144] on input "text" at bounding box center [145, 138] width 271 height 29
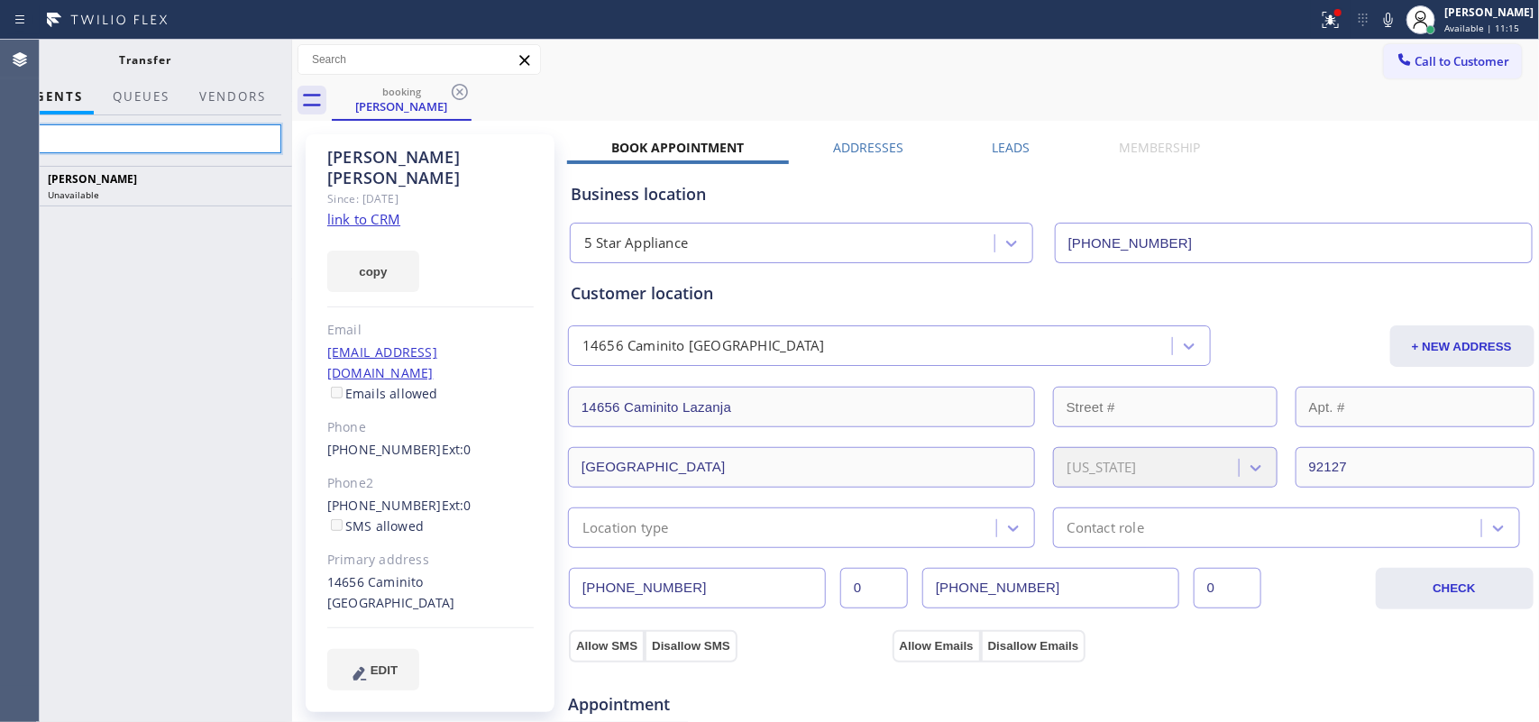
type input "l"
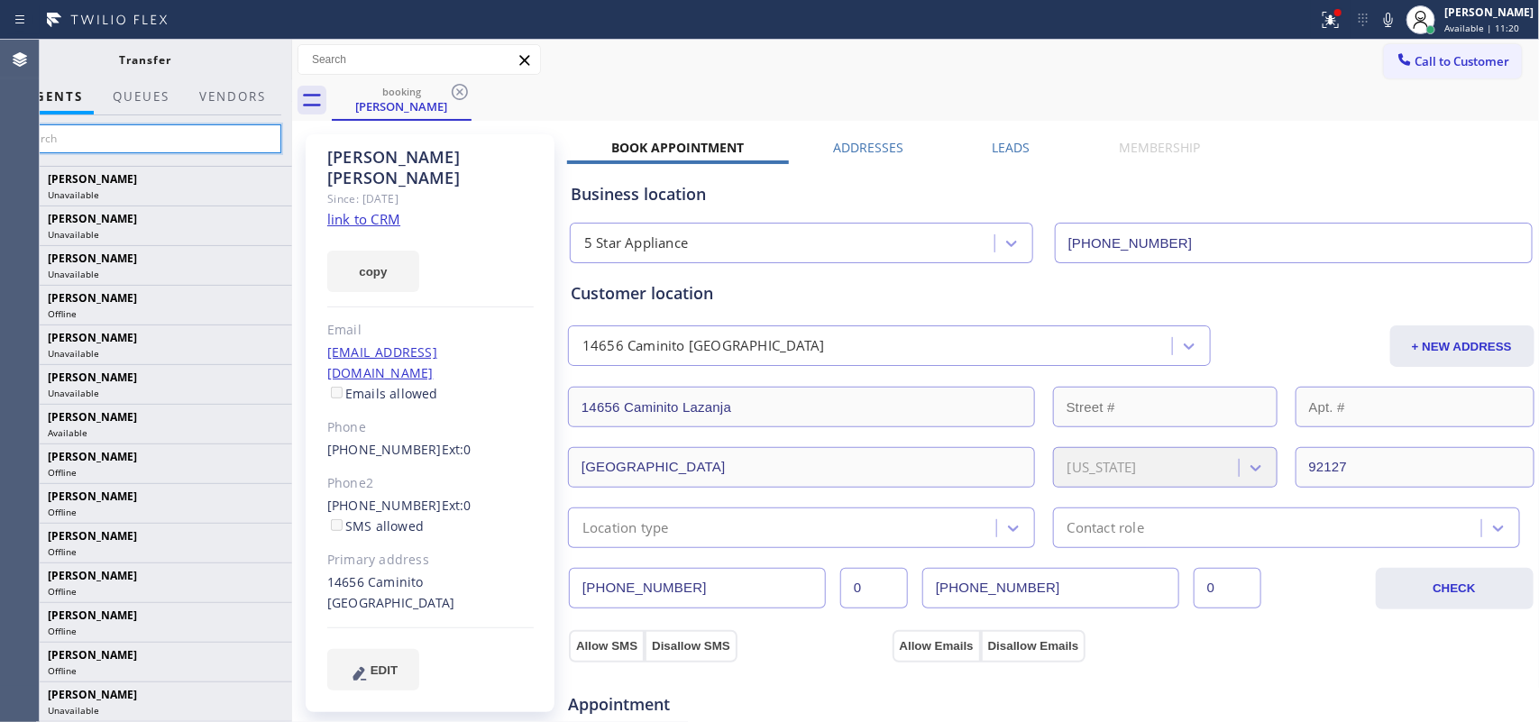
click at [251, 144] on input "text" at bounding box center [145, 138] width 271 height 29
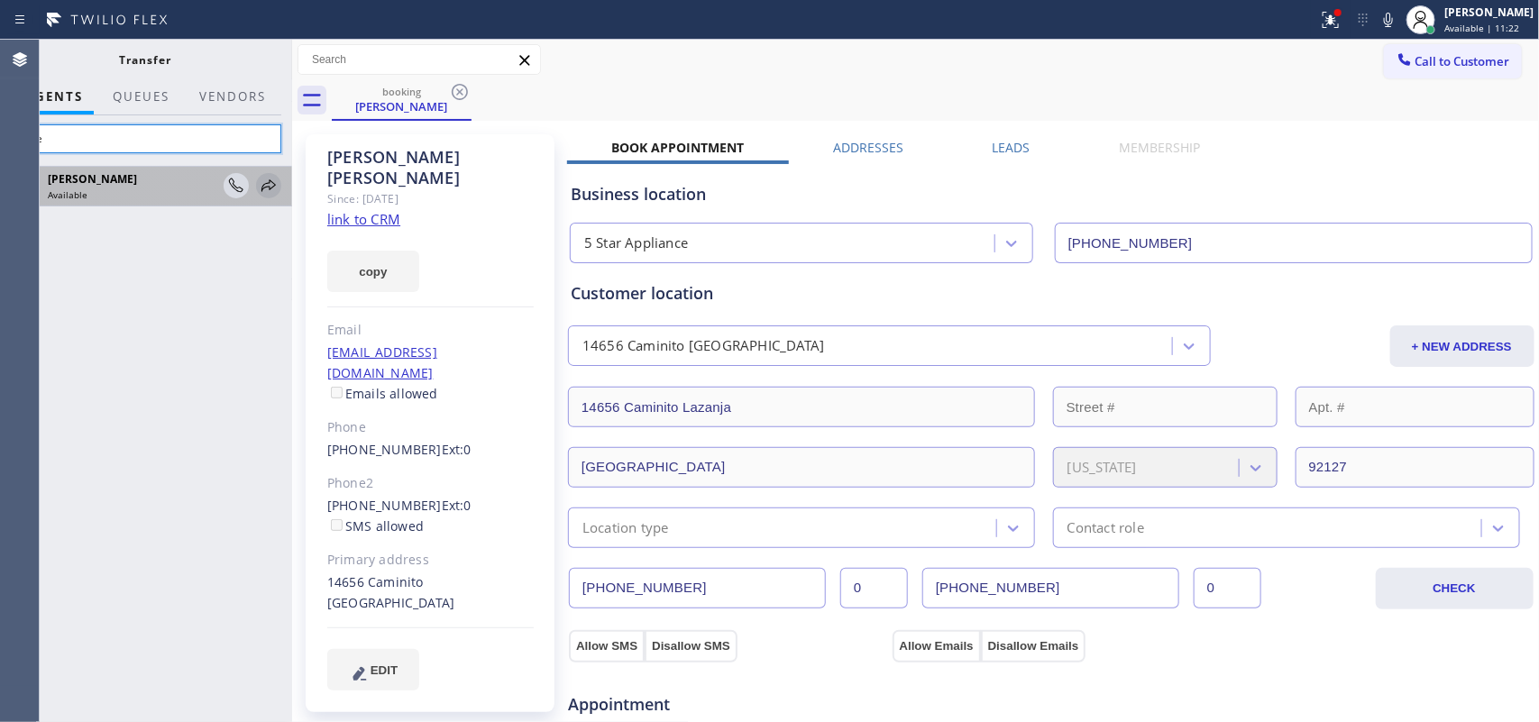
type input "love"
click at [272, 183] on icon at bounding box center [269, 185] width 14 height 12
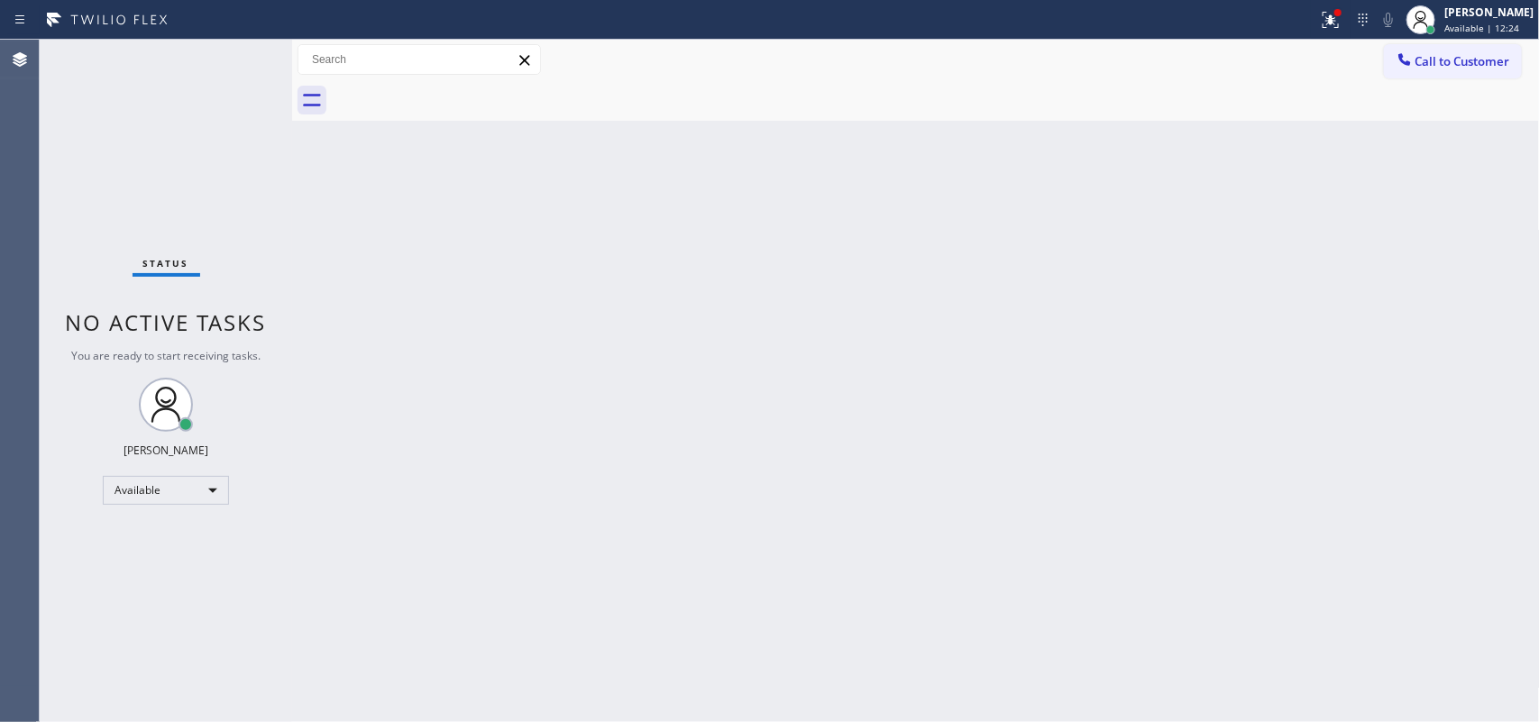
click at [77, 170] on div "Status No active tasks You are ready to start receiving tasks. [PERSON_NAME] Av…" at bounding box center [166, 381] width 253 height 683
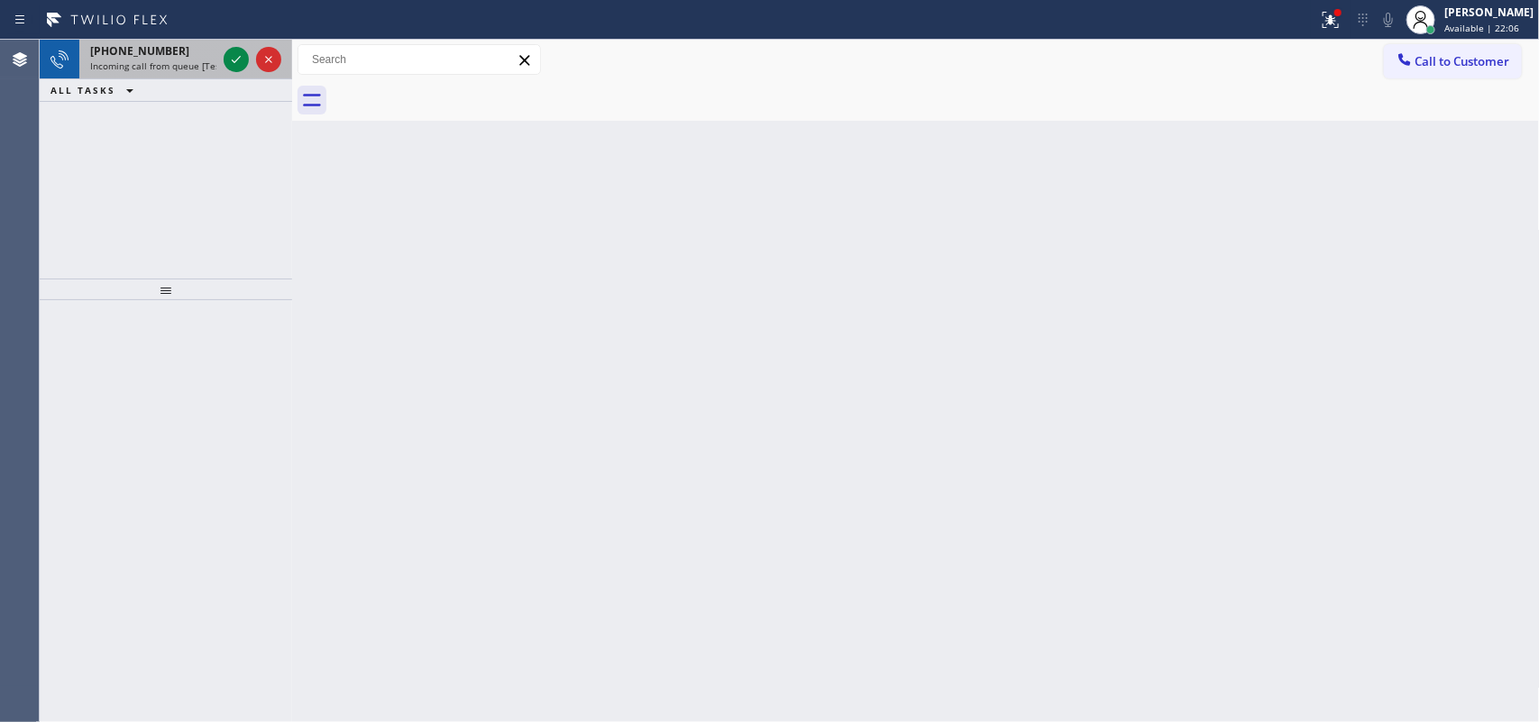
click at [233, 45] on div at bounding box center [252, 60] width 65 height 40
click at [228, 55] on icon at bounding box center [236, 60] width 22 height 22
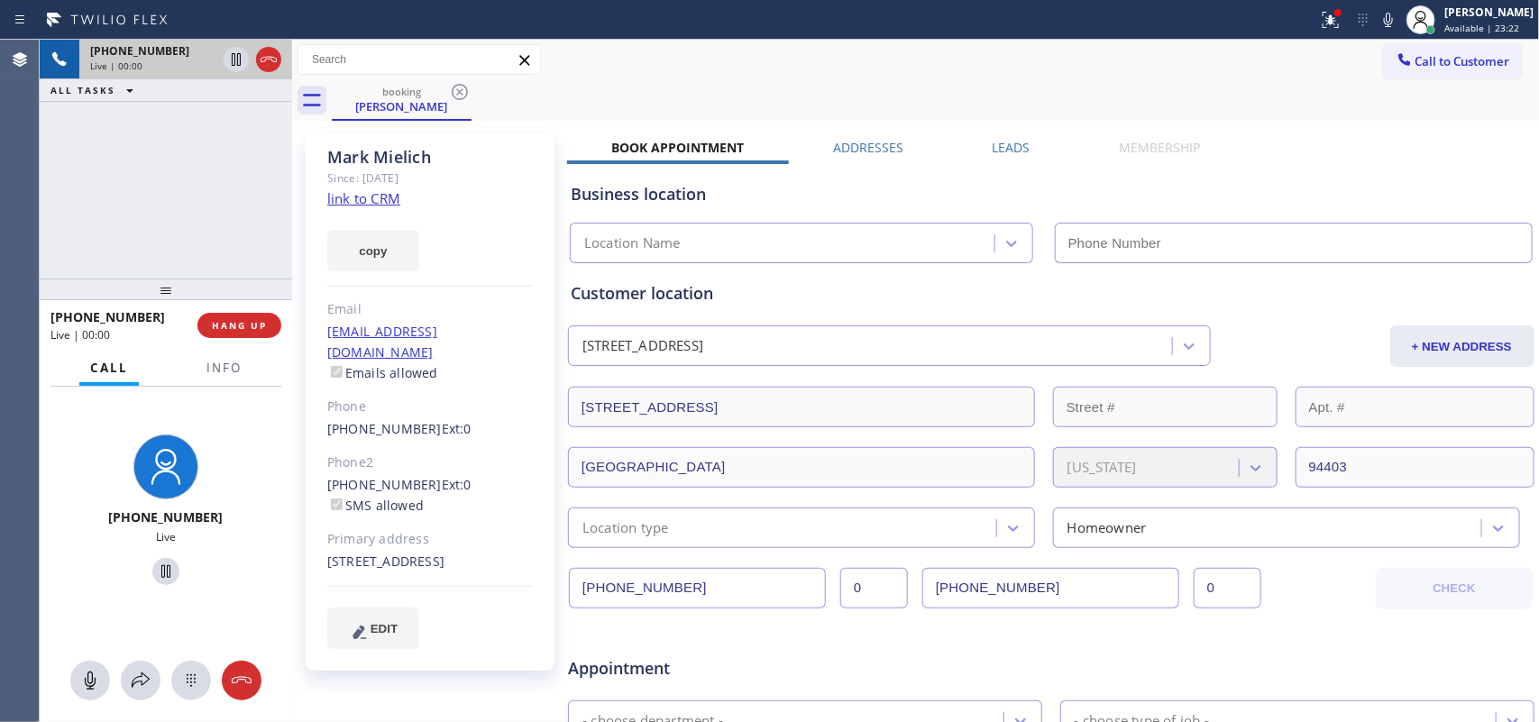
type input "[PHONE_NUMBER]"
click at [366, 200] on link "link to CRM" at bounding box center [363, 198] width 73 height 18
click at [87, 674] on icon at bounding box center [90, 681] width 11 height 18
click at [155, 566] on icon at bounding box center [166, 572] width 22 height 22
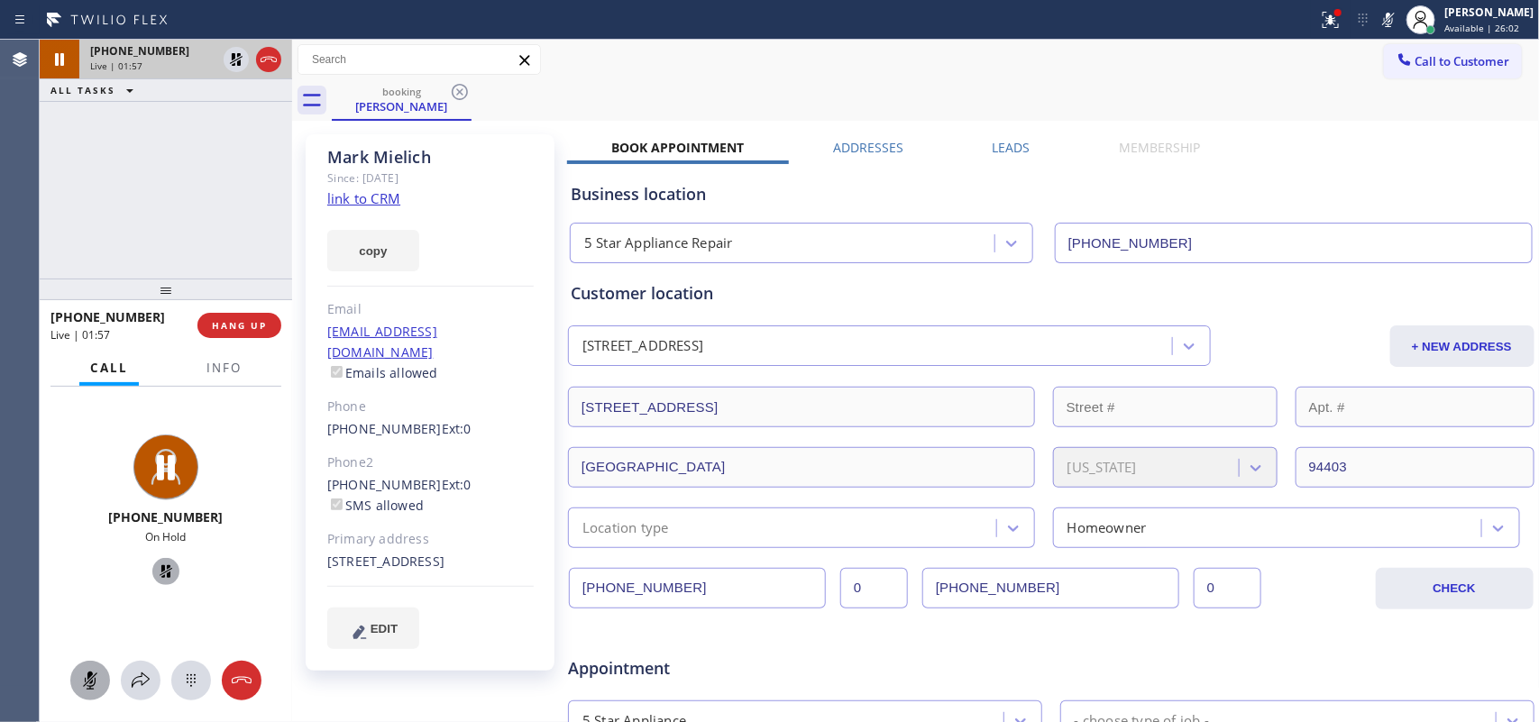
click at [96, 675] on icon at bounding box center [90, 681] width 22 height 22
click at [156, 573] on icon at bounding box center [166, 572] width 22 height 22
click at [97, 679] on icon at bounding box center [90, 681] width 22 height 22
click at [155, 565] on icon at bounding box center [166, 572] width 22 height 22
click at [79, 670] on icon at bounding box center [90, 681] width 22 height 22
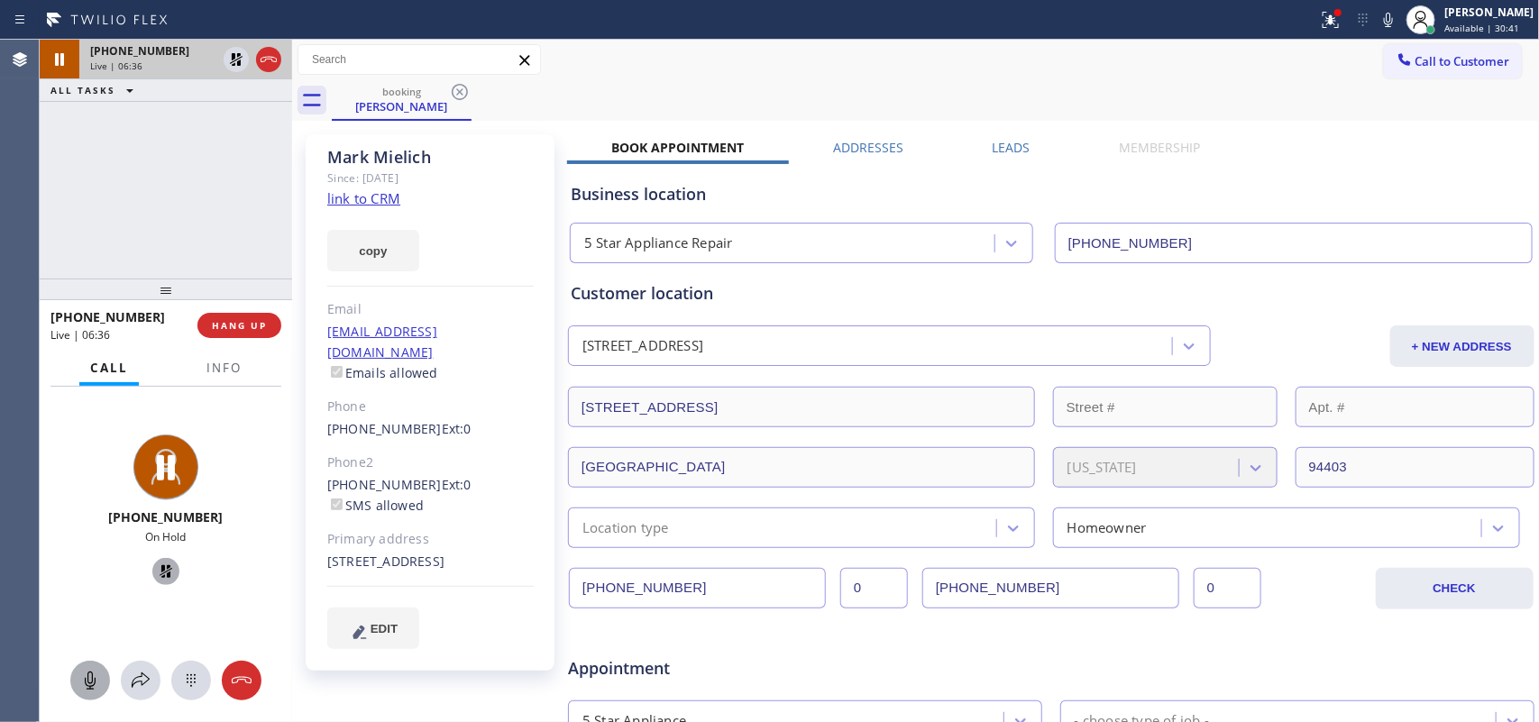
click at [163, 562] on icon at bounding box center [166, 572] width 22 height 22
click at [141, 661] on div at bounding box center [166, 681] width 253 height 40
click at [141, 672] on icon at bounding box center [141, 681] width 22 height 22
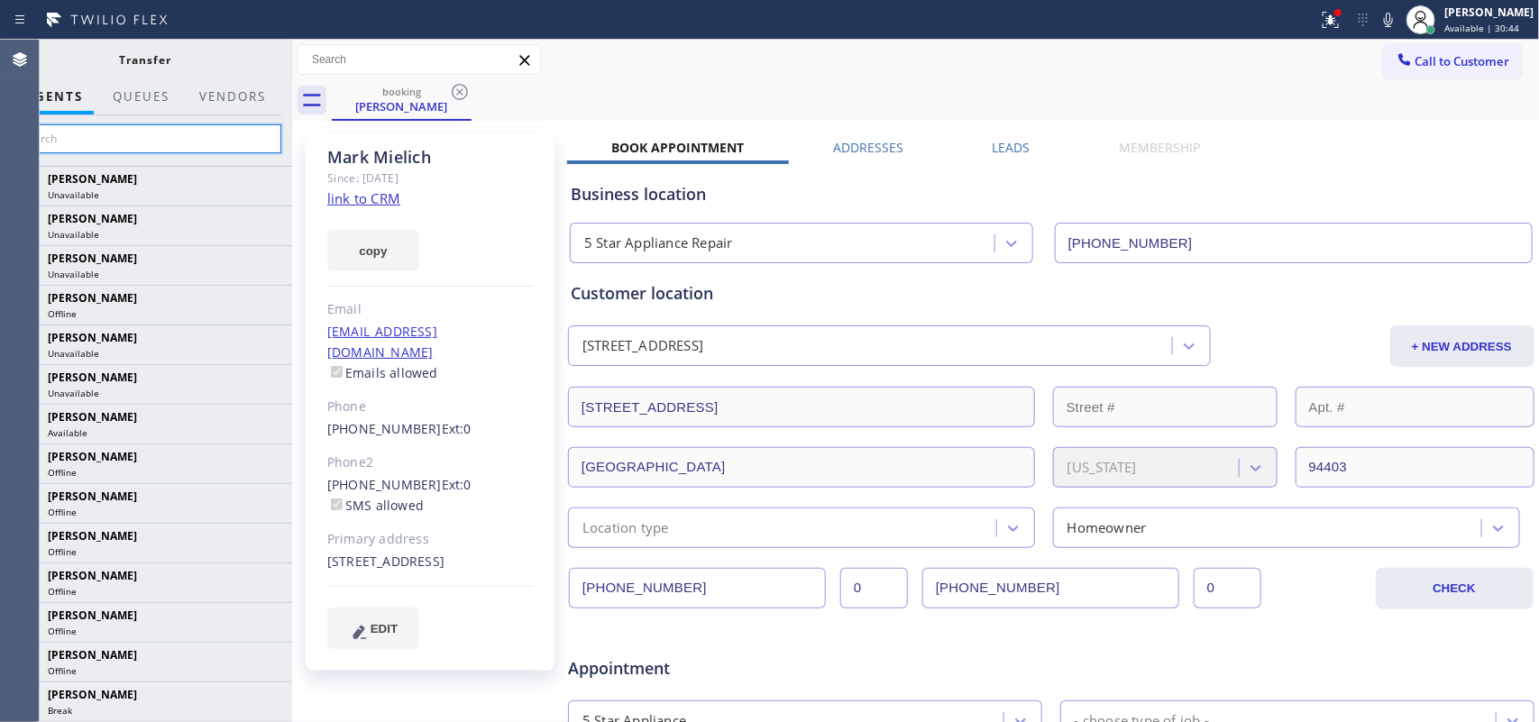
click at [255, 142] on input "text" at bounding box center [145, 138] width 271 height 29
type input "y"
click at [192, 142] on input "y" at bounding box center [145, 138] width 271 height 29
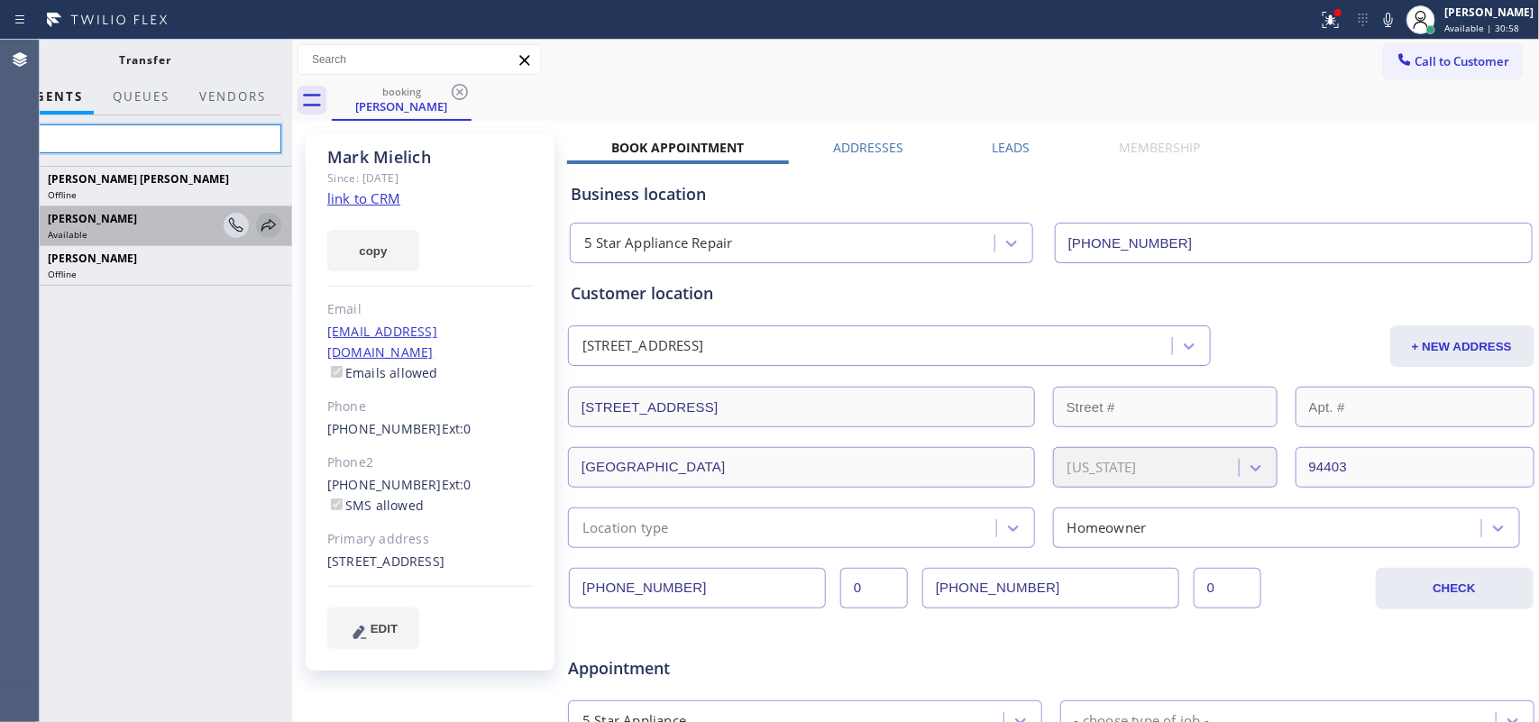
type input "ye"
click at [269, 228] on icon at bounding box center [269, 225] width 14 height 12
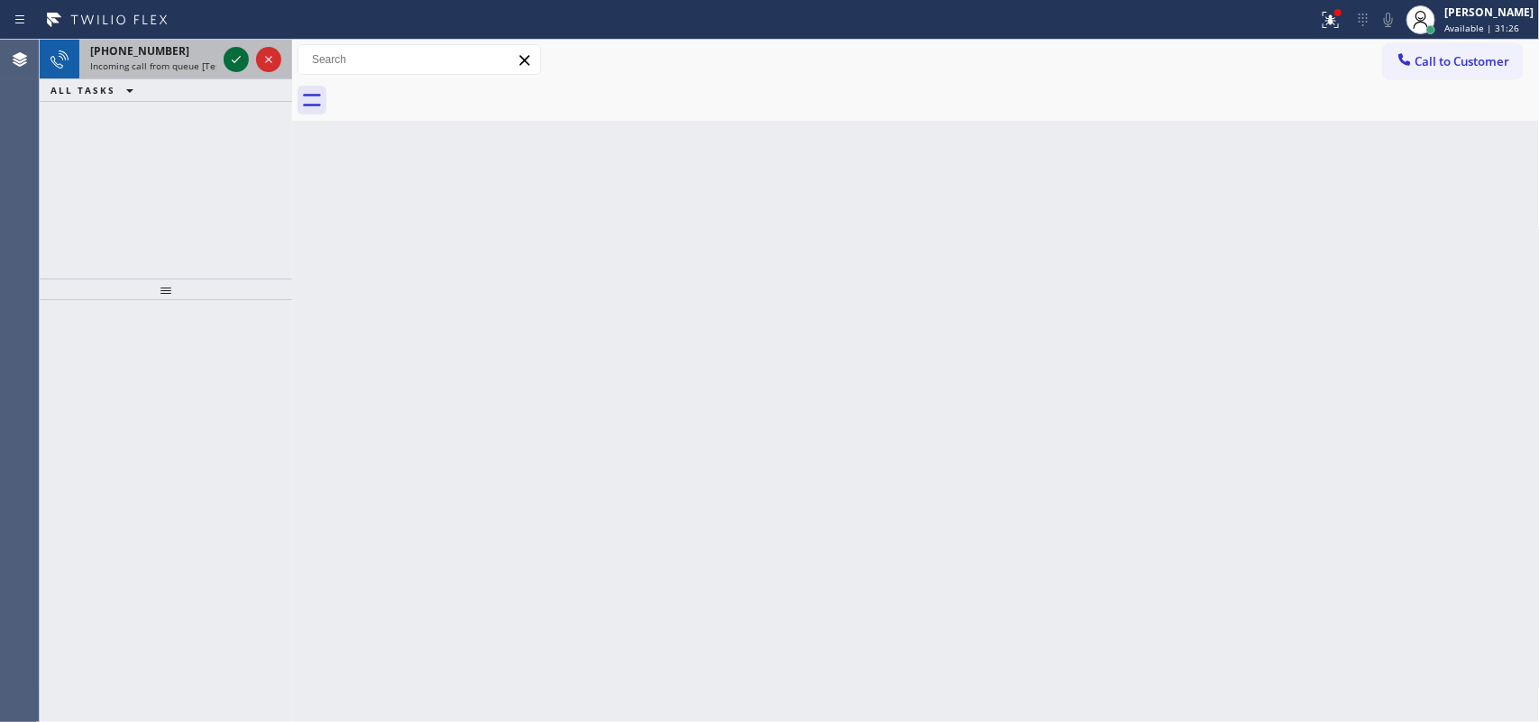
click at [234, 61] on icon at bounding box center [236, 59] width 9 height 7
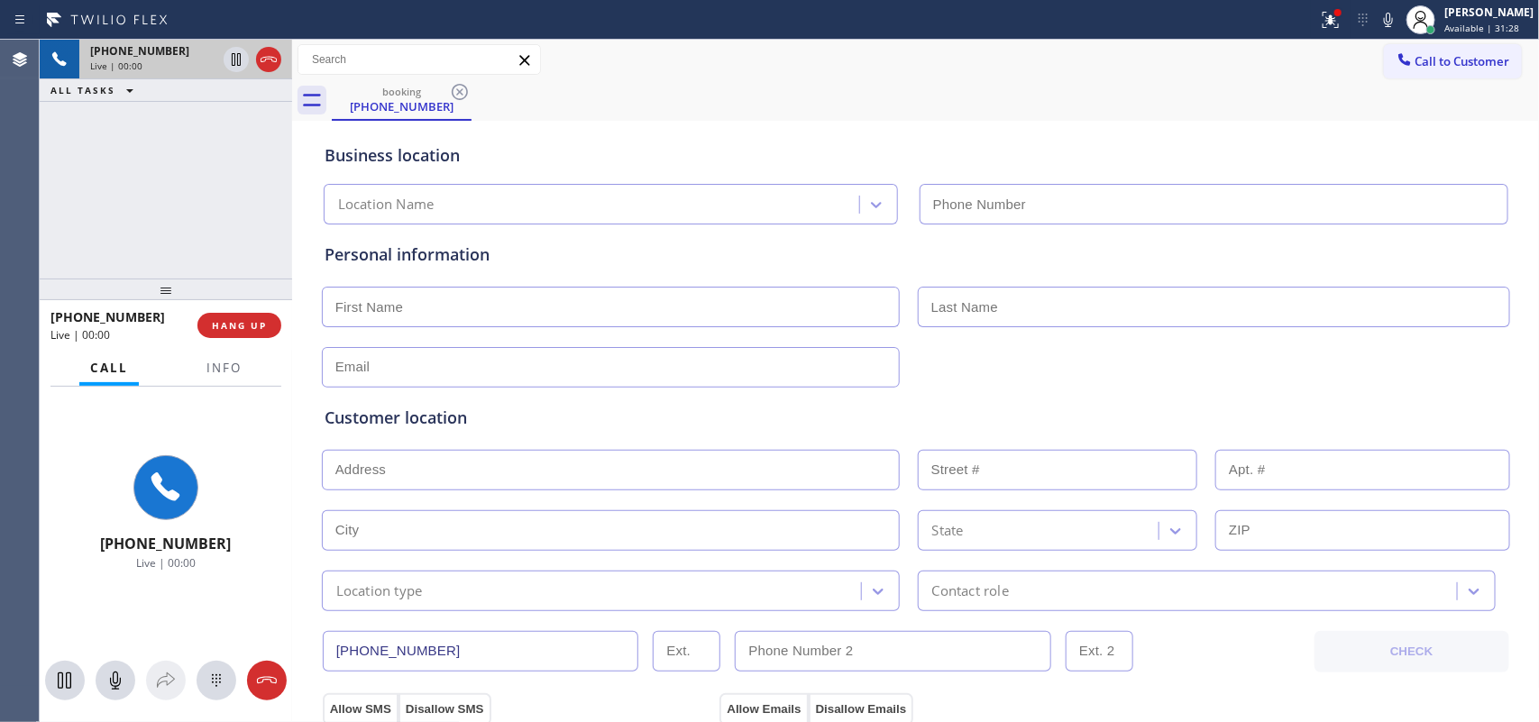
type input "[PHONE_NUMBER]"
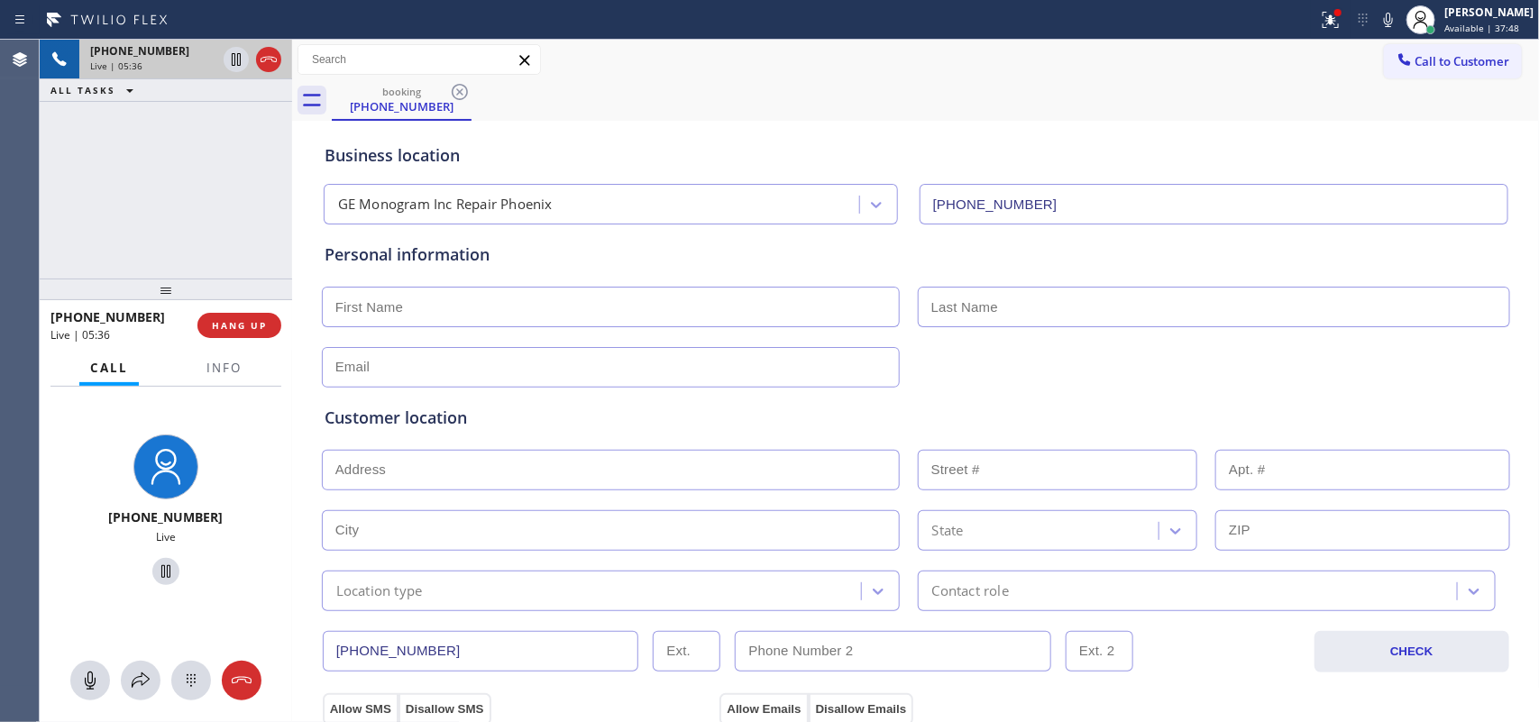
click at [823, 326] on input "text" at bounding box center [611, 307] width 578 height 41
click at [832, 303] on input "text" at bounding box center [611, 307] width 578 height 41
click at [816, 304] on input "text" at bounding box center [611, 307] width 578 height 41
type input "Harry"
type input "Young"
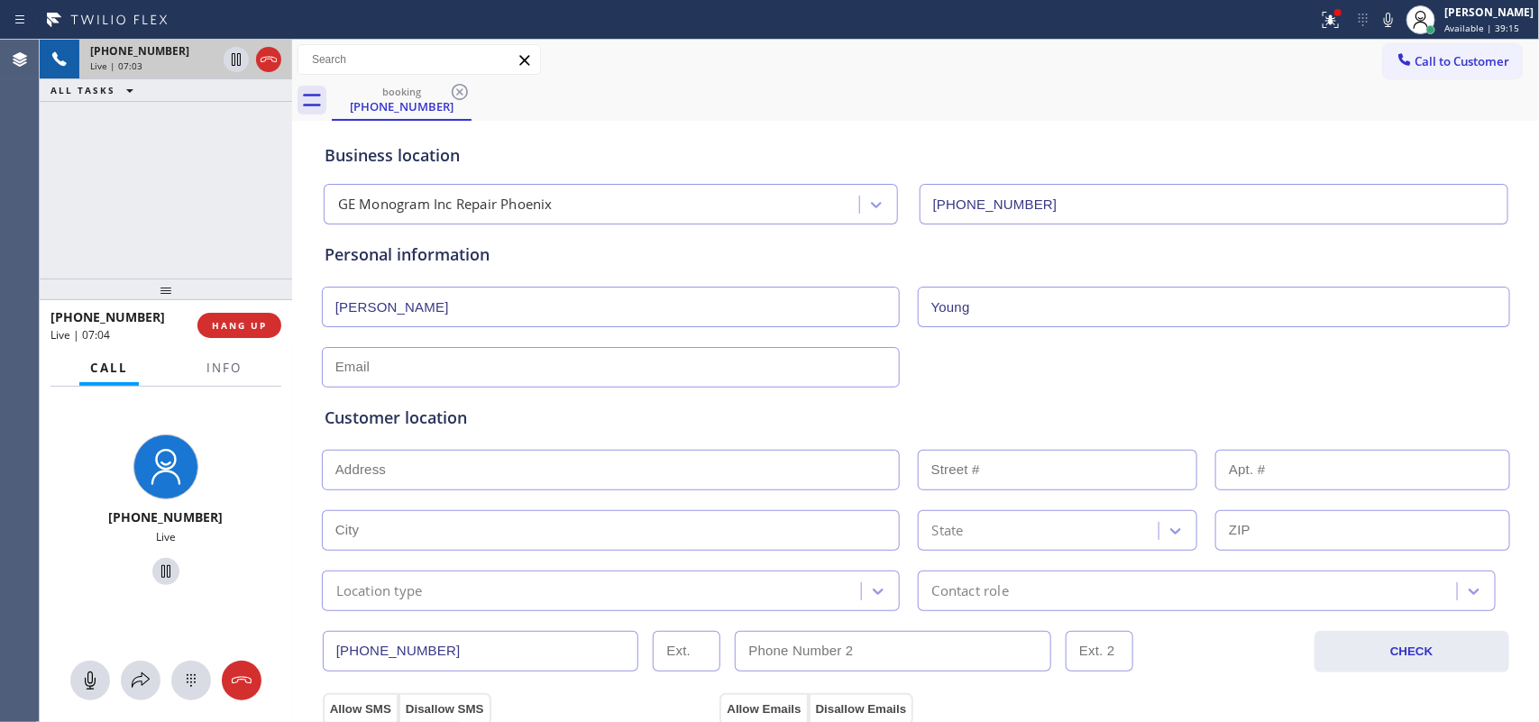
click at [406, 363] on input "text" at bounding box center [611, 367] width 578 height 41
paste input "hyoungphx@gmail.com"
type input "hyoungphx@gmail.com"
click at [499, 465] on input "text" at bounding box center [611, 470] width 578 height 41
paste input "325 N 14th StPhoenix, AZ 85006"
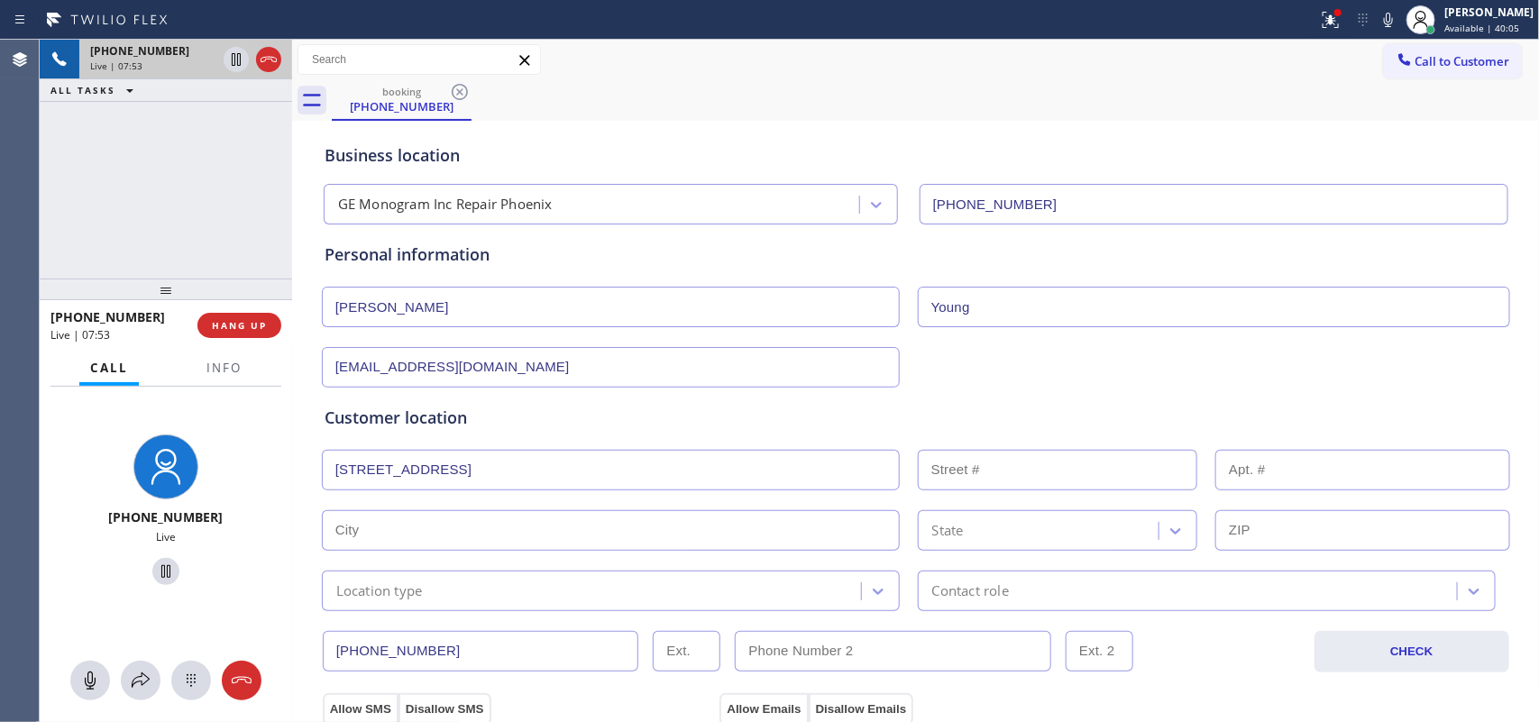
type input "325 N 14th St"
type input "325"
type input "Phoenix"
type input "85006"
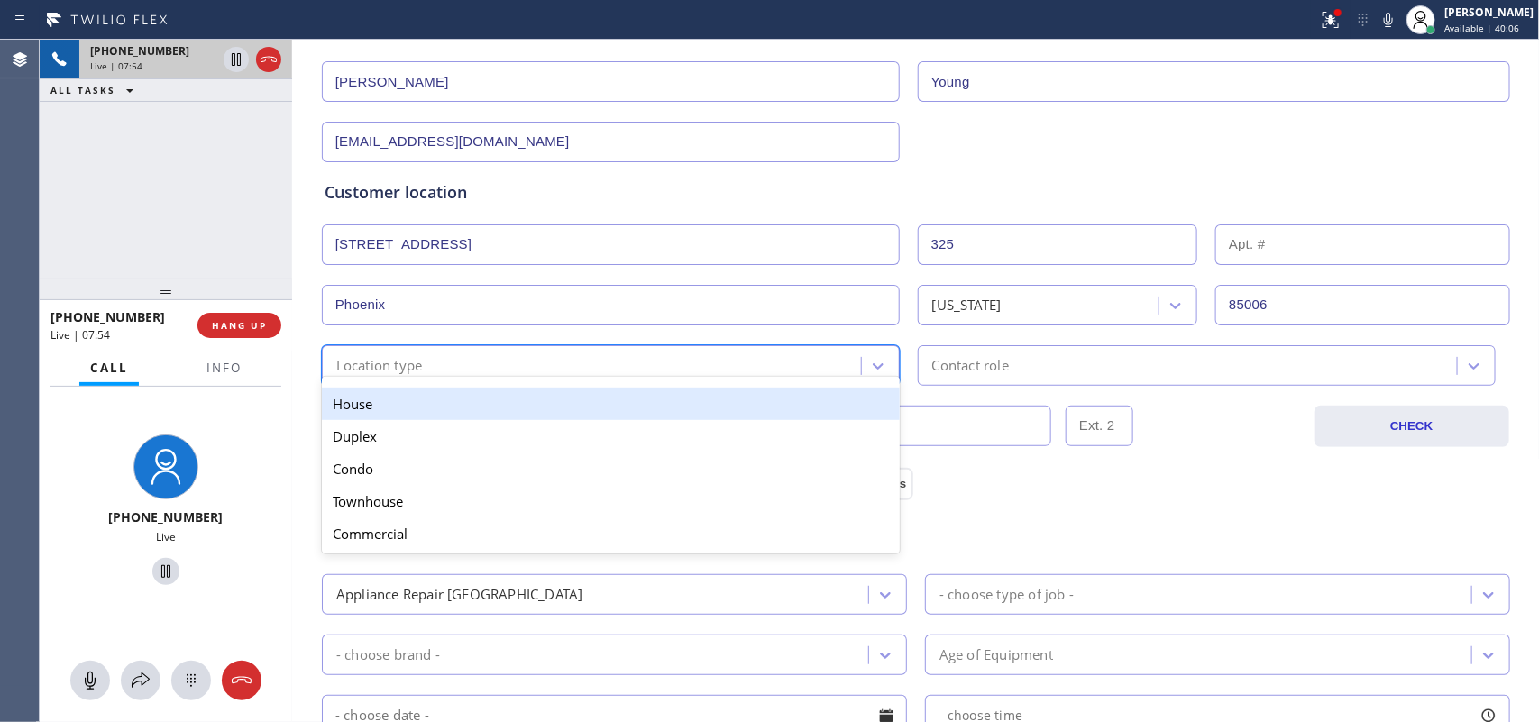
click at [697, 366] on div "Location type" at bounding box center [594, 366] width 534 height 32
click at [666, 402] on div "House" at bounding box center [611, 404] width 578 height 32
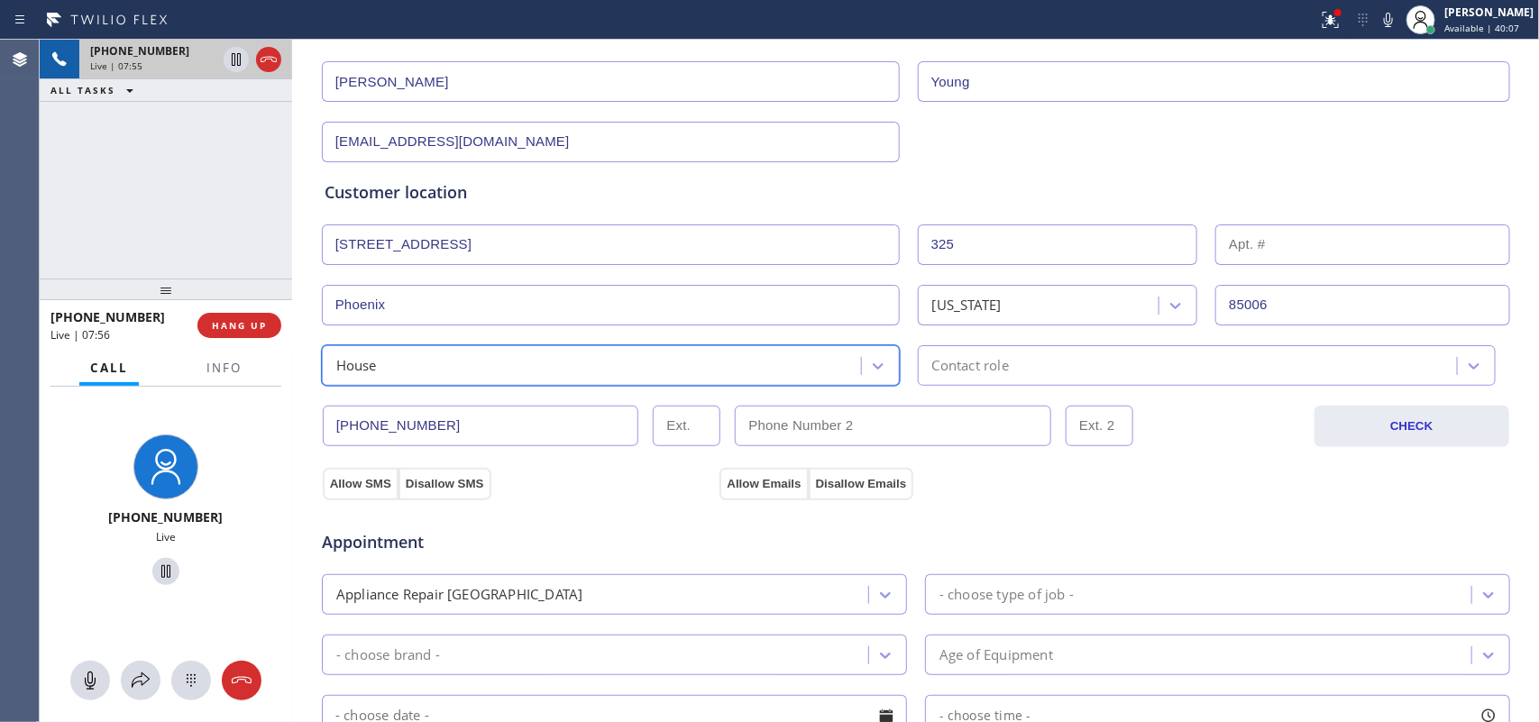
click at [968, 371] on div "Contact role" at bounding box center [971, 365] width 77 height 21
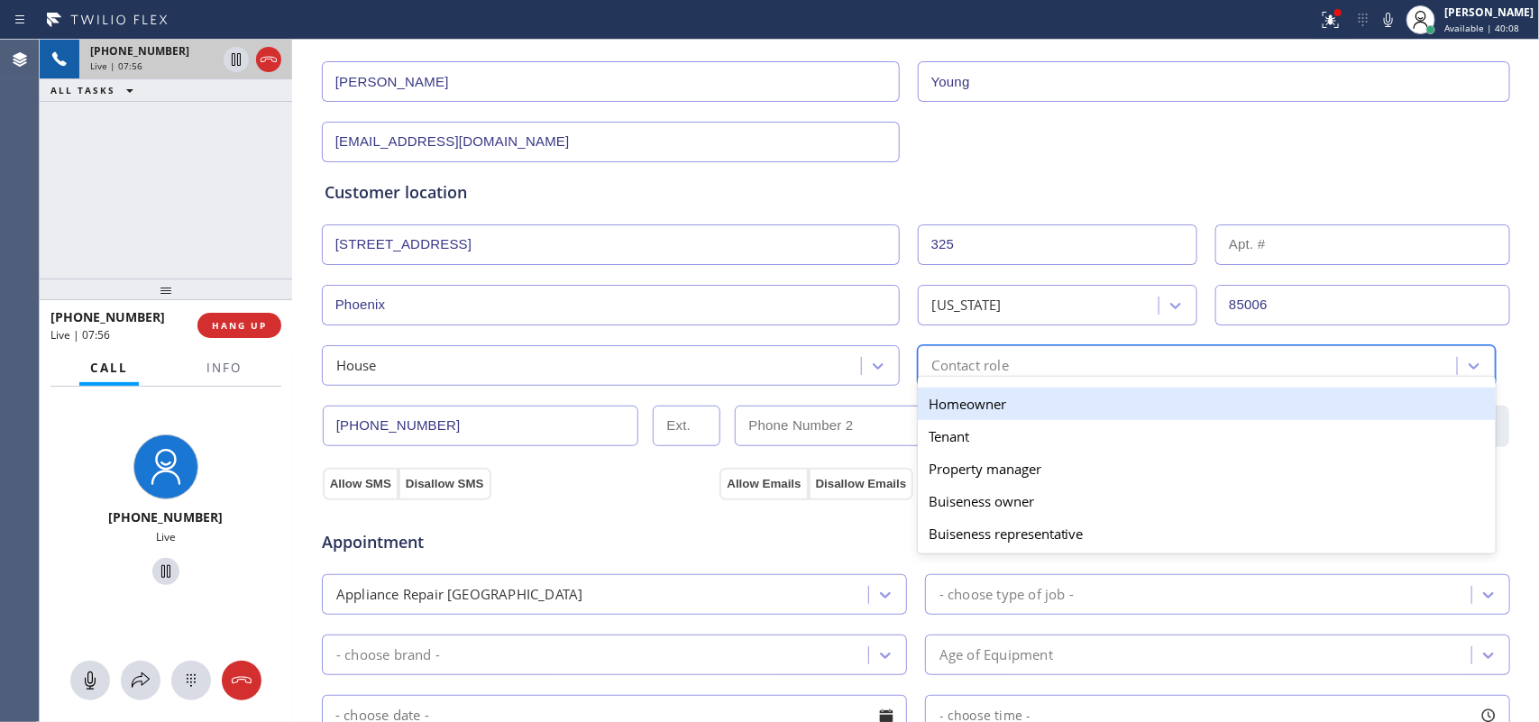
click at [979, 400] on div "Homeowner" at bounding box center [1207, 404] width 578 height 32
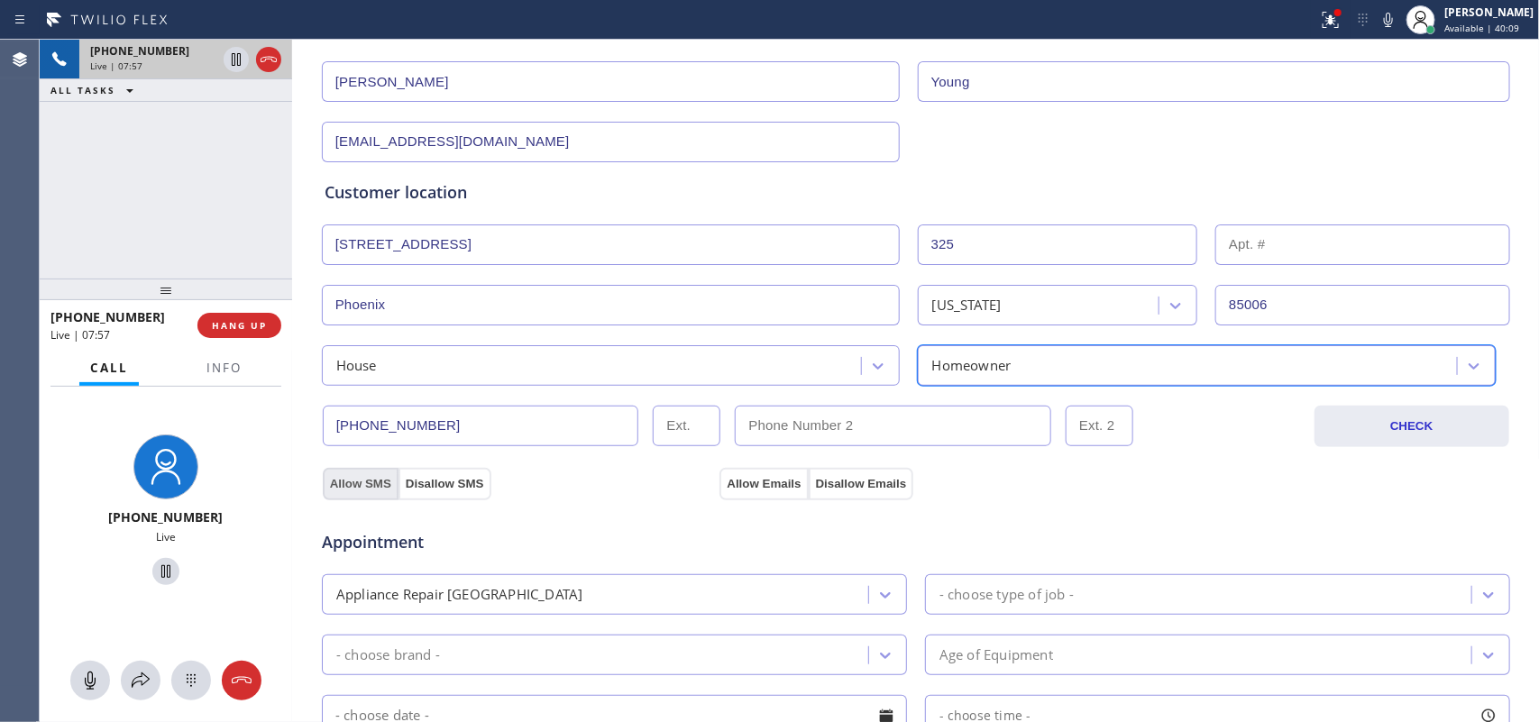
click at [343, 481] on button "Allow SMS" at bounding box center [361, 484] width 76 height 32
click at [756, 472] on button "Allow Emails" at bounding box center [764, 484] width 88 height 32
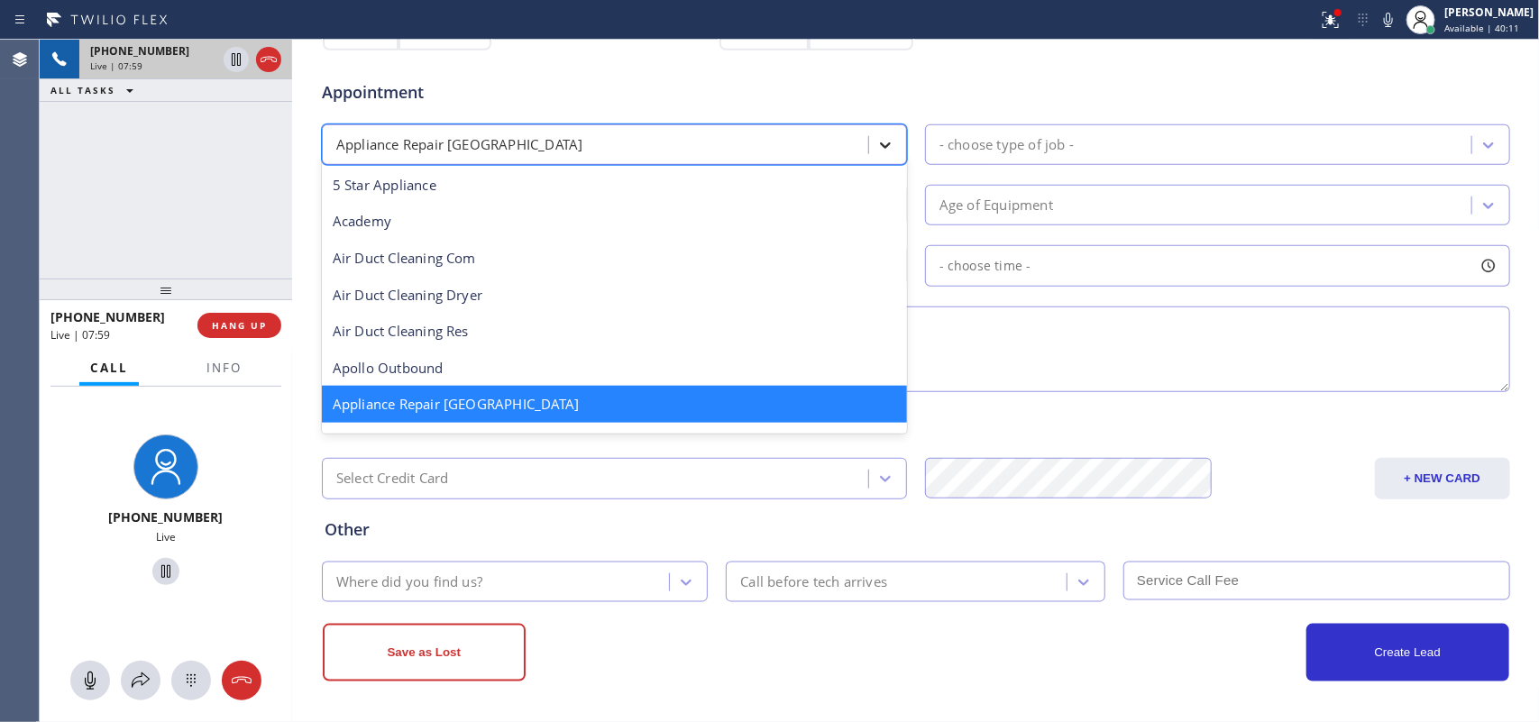
click at [877, 137] on icon at bounding box center [886, 145] width 18 height 18
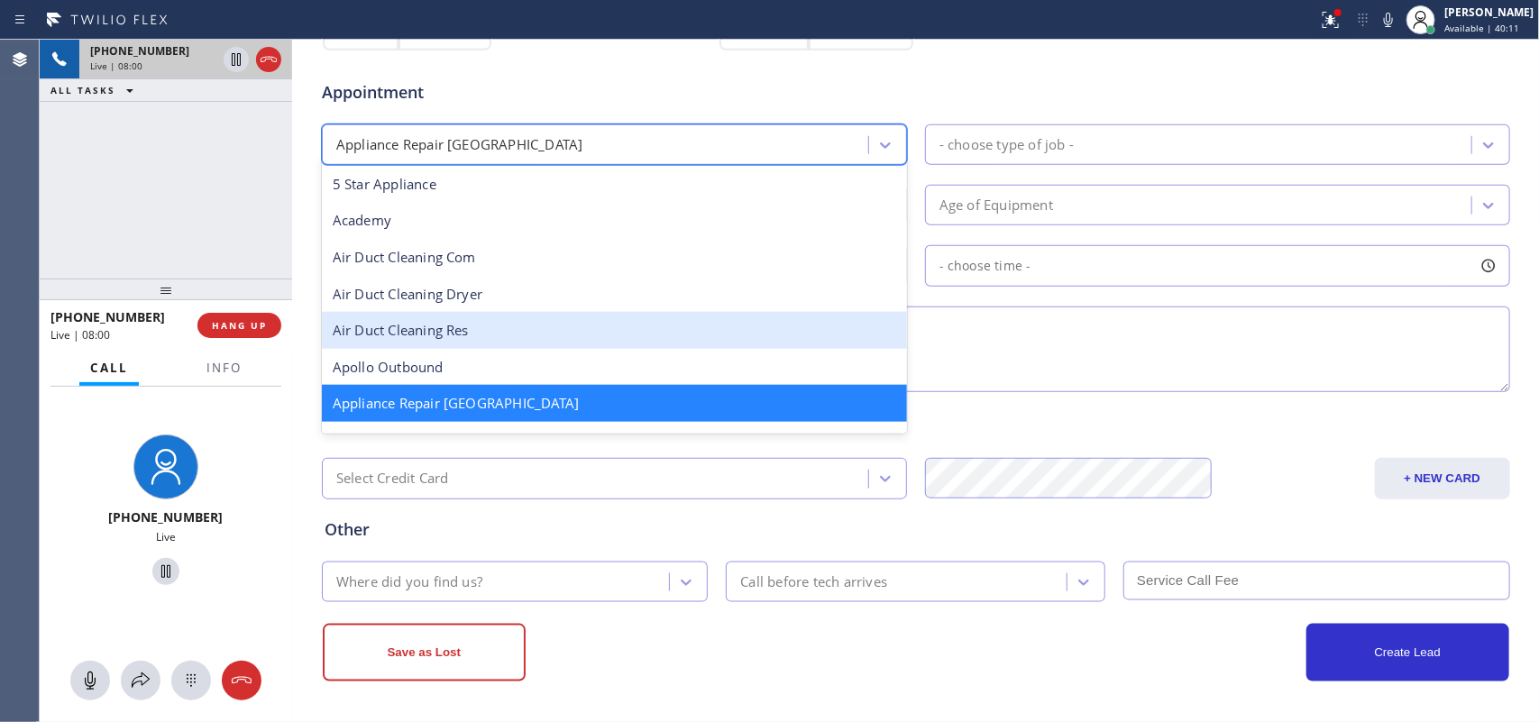
scroll to position [226, 0]
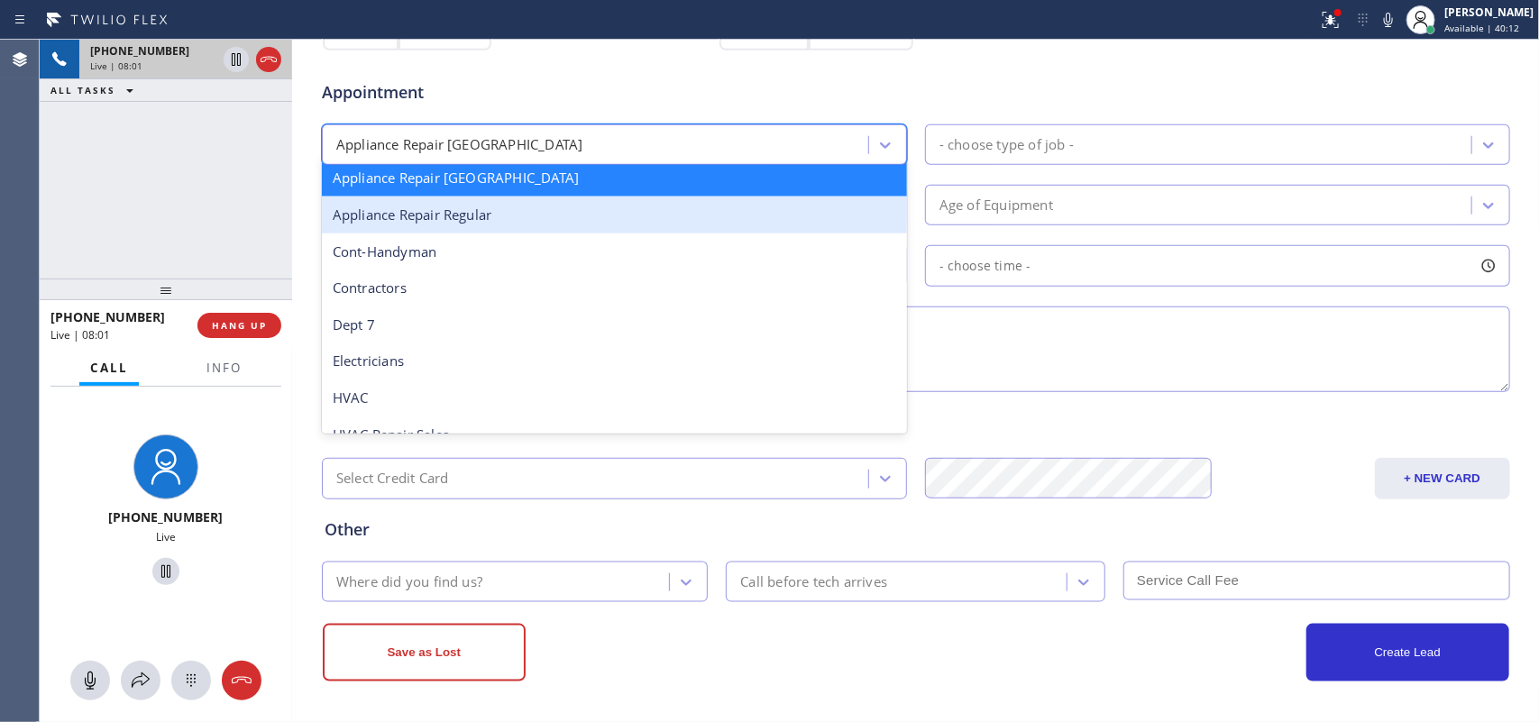
click at [618, 213] on div "Appliance Repair Regular" at bounding box center [614, 215] width 585 height 37
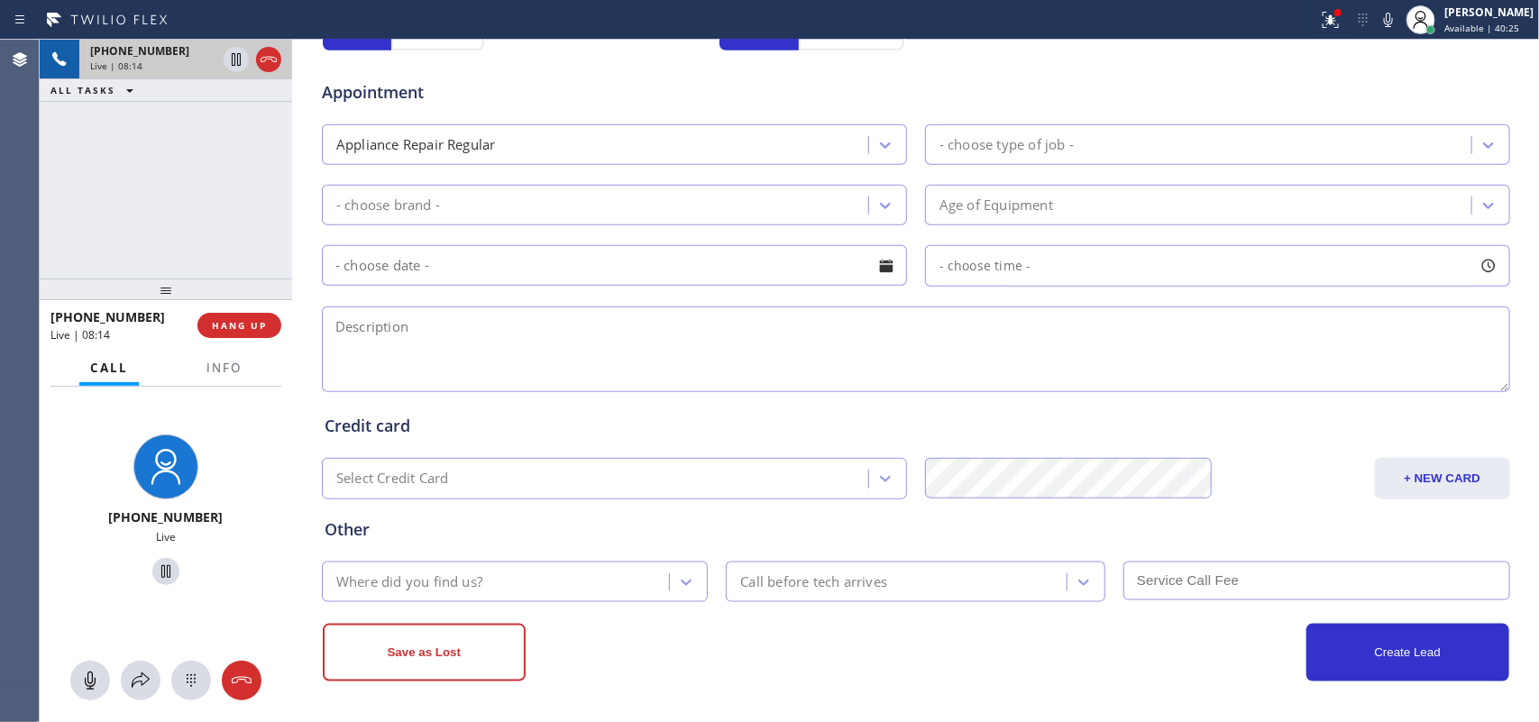
click at [226, 187] on div "+16029096989 Live | 08:14 ALL TASKS ALL TASKS ACTIVE TASKS TASKS IN WRAP UP" at bounding box center [166, 159] width 253 height 239
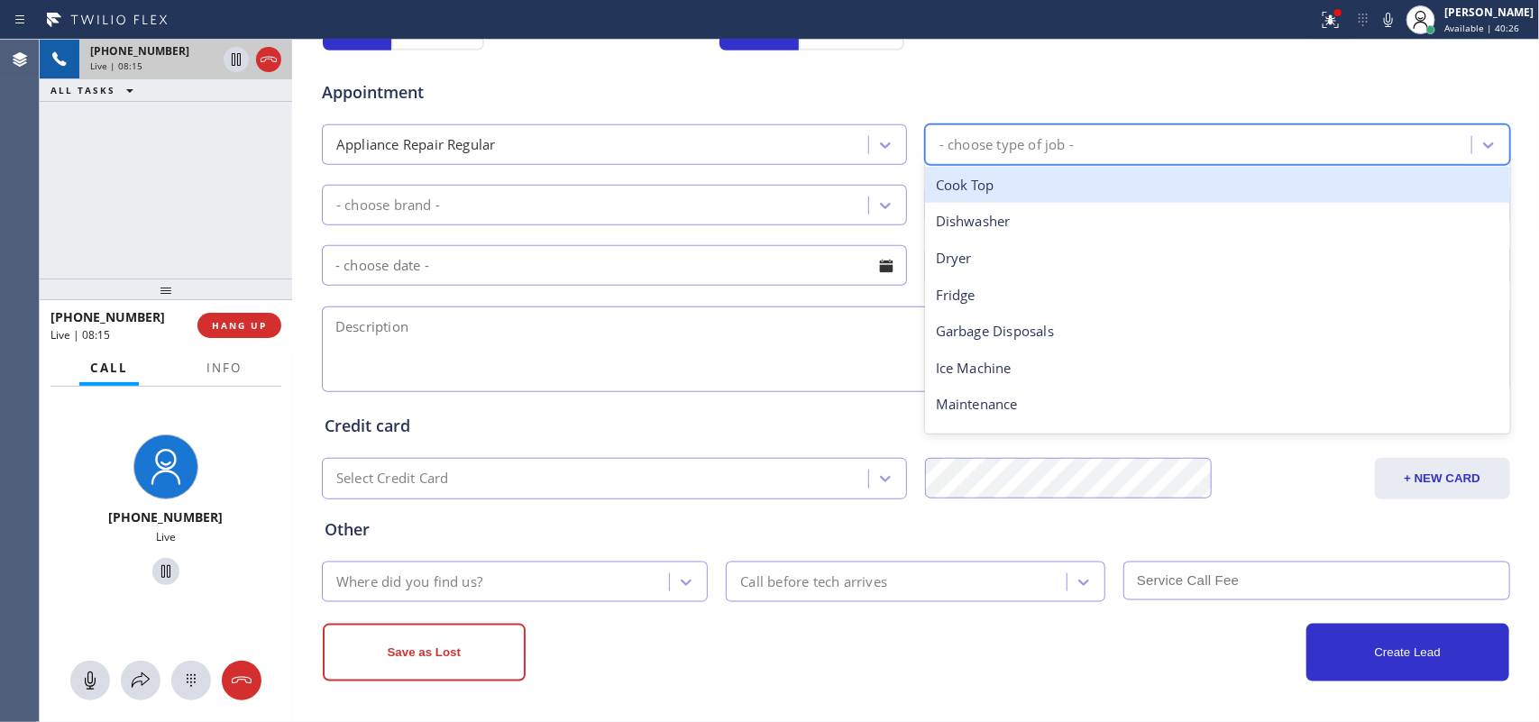
click at [1110, 151] on div "- choose type of job -" at bounding box center [1201, 145] width 541 height 32
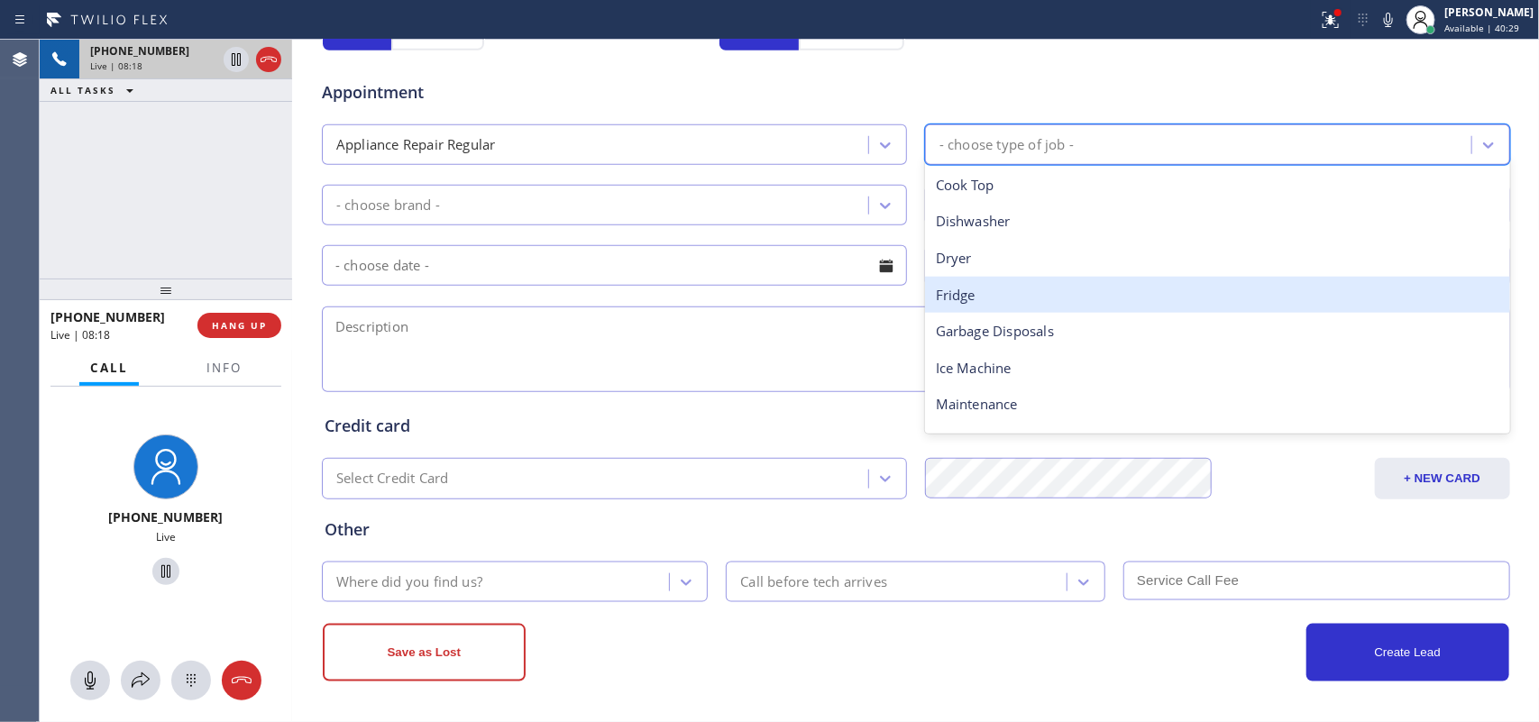
click at [1080, 299] on div "Fridge" at bounding box center [1217, 295] width 585 height 37
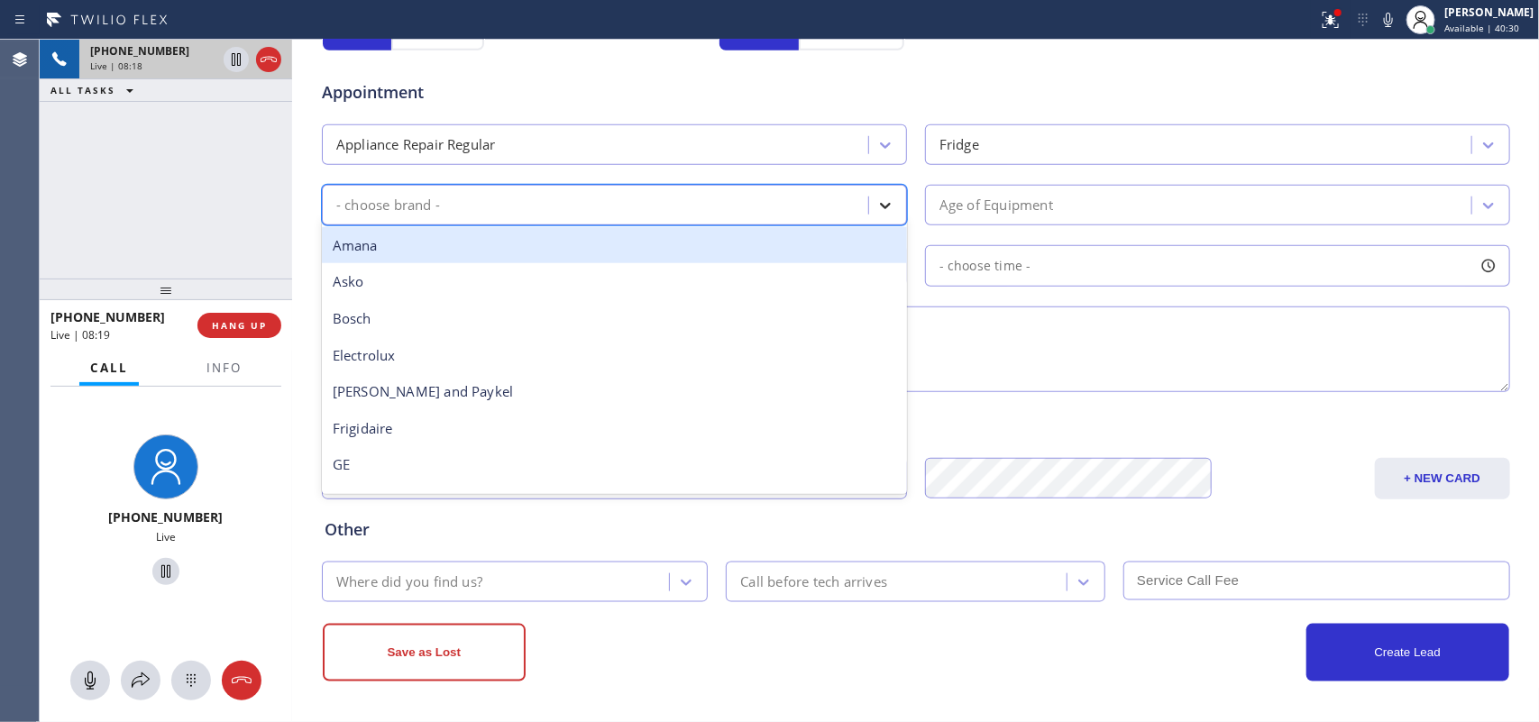
click at [877, 209] on icon at bounding box center [886, 206] width 18 height 18
click at [421, 223] on div "- choose brand -" at bounding box center [614, 205] width 585 height 41
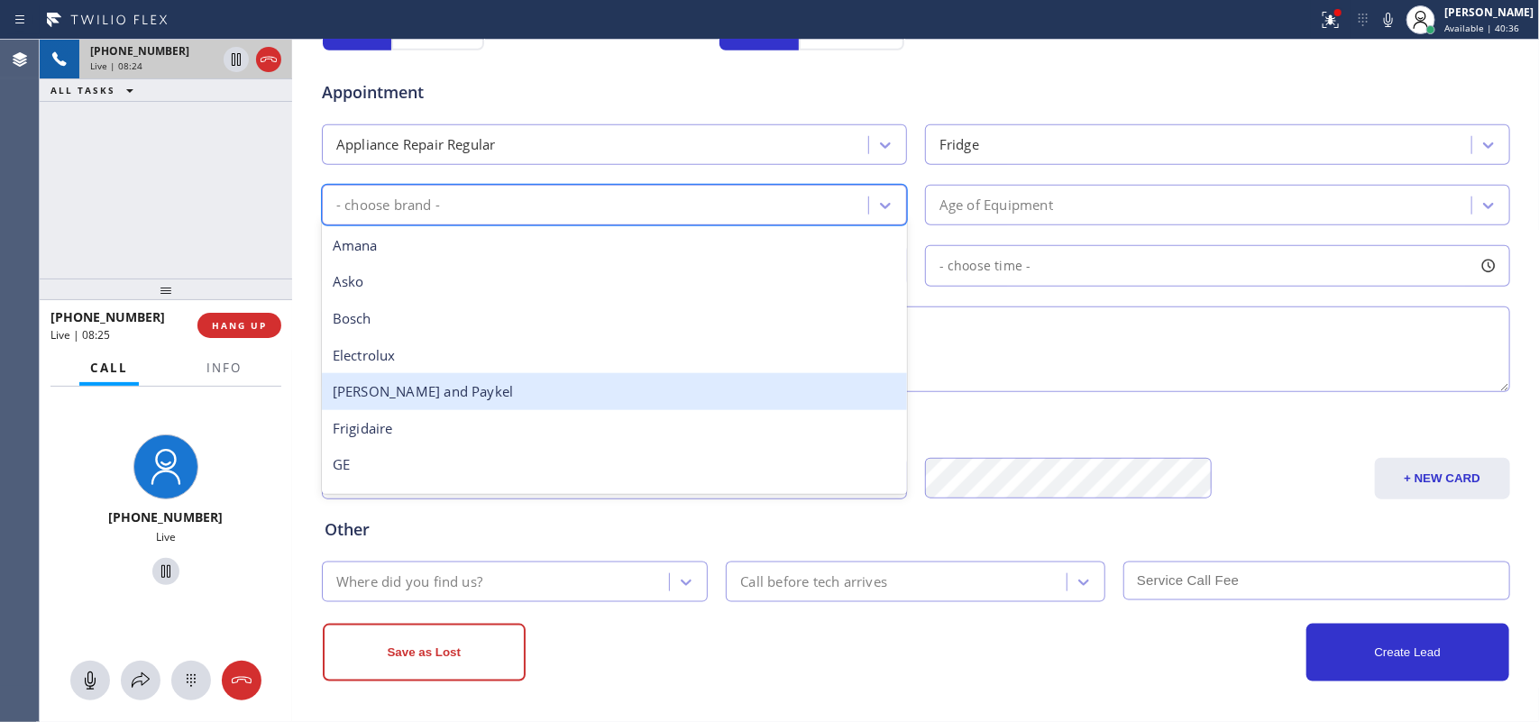
scroll to position [225, 0]
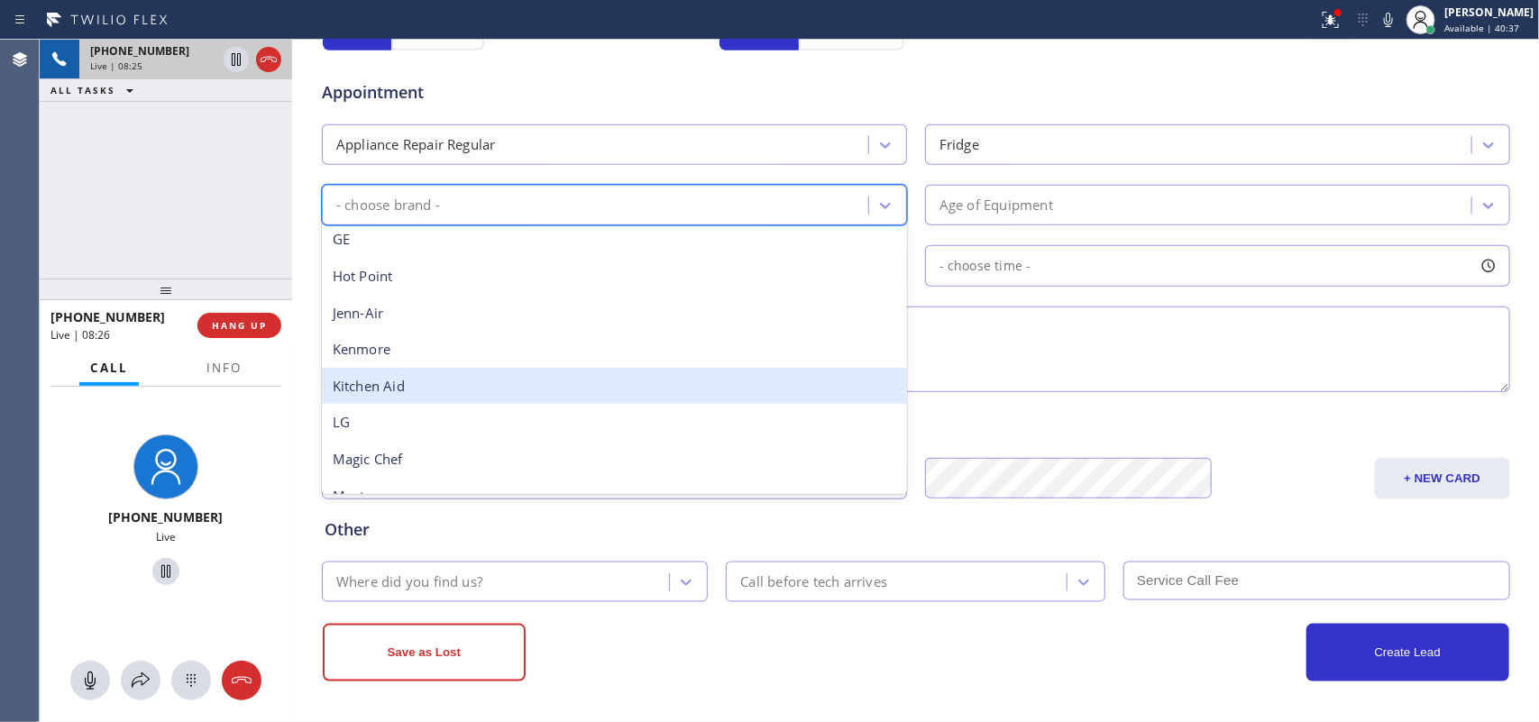
click at [438, 377] on div "Kitchen Aid" at bounding box center [614, 386] width 585 height 37
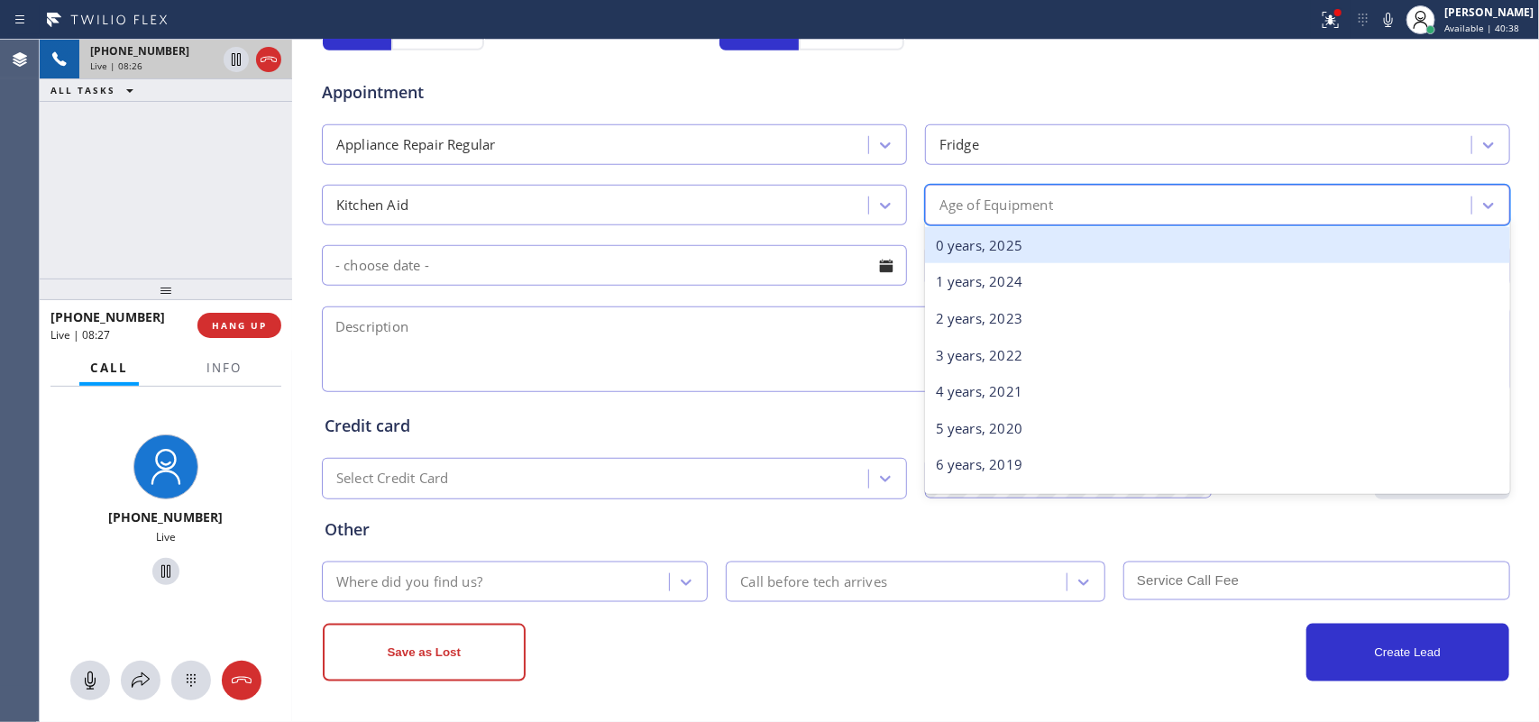
click at [1114, 188] on div "Age of Equipment" at bounding box center [1217, 205] width 585 height 41
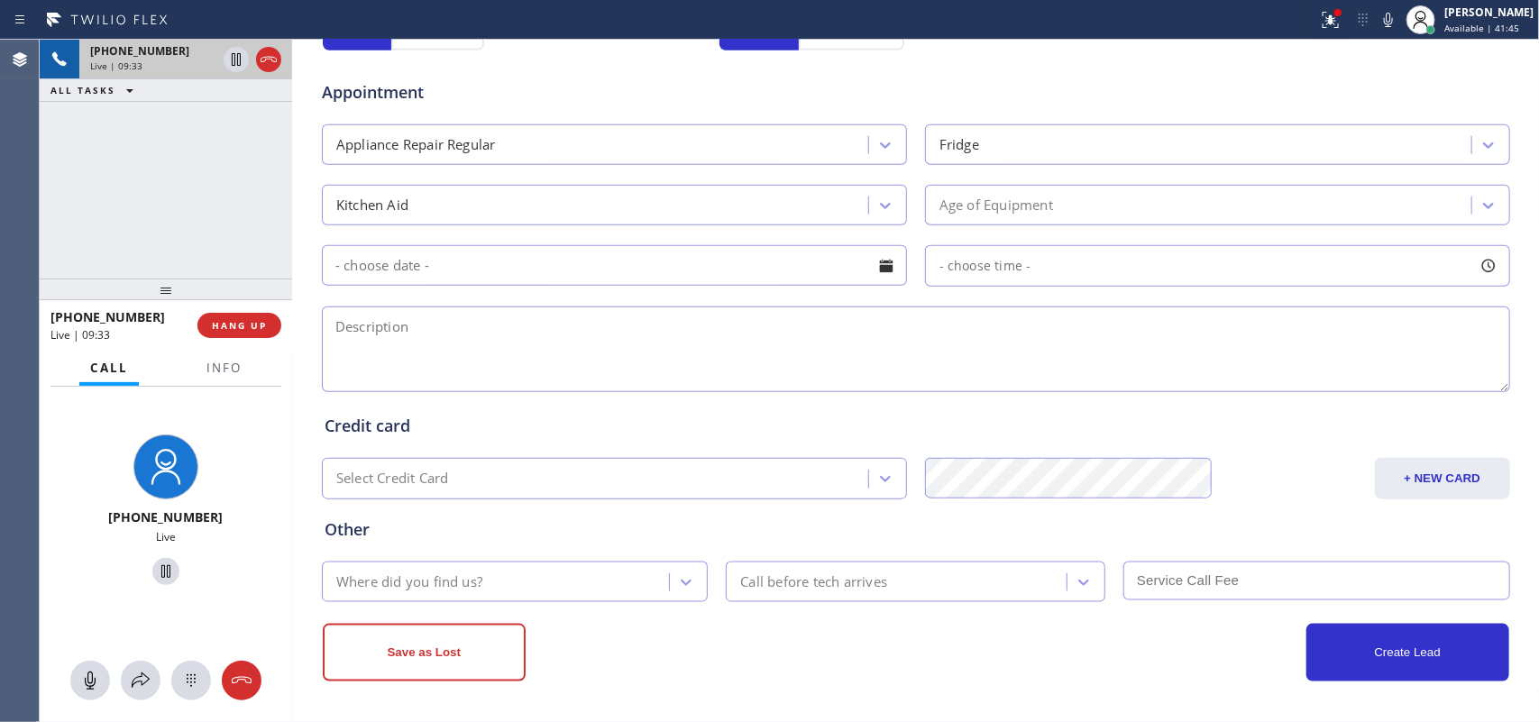
click at [431, 344] on textarea at bounding box center [916, 350] width 1189 height 86
click at [248, 362] on button "Info" at bounding box center [224, 368] width 57 height 35
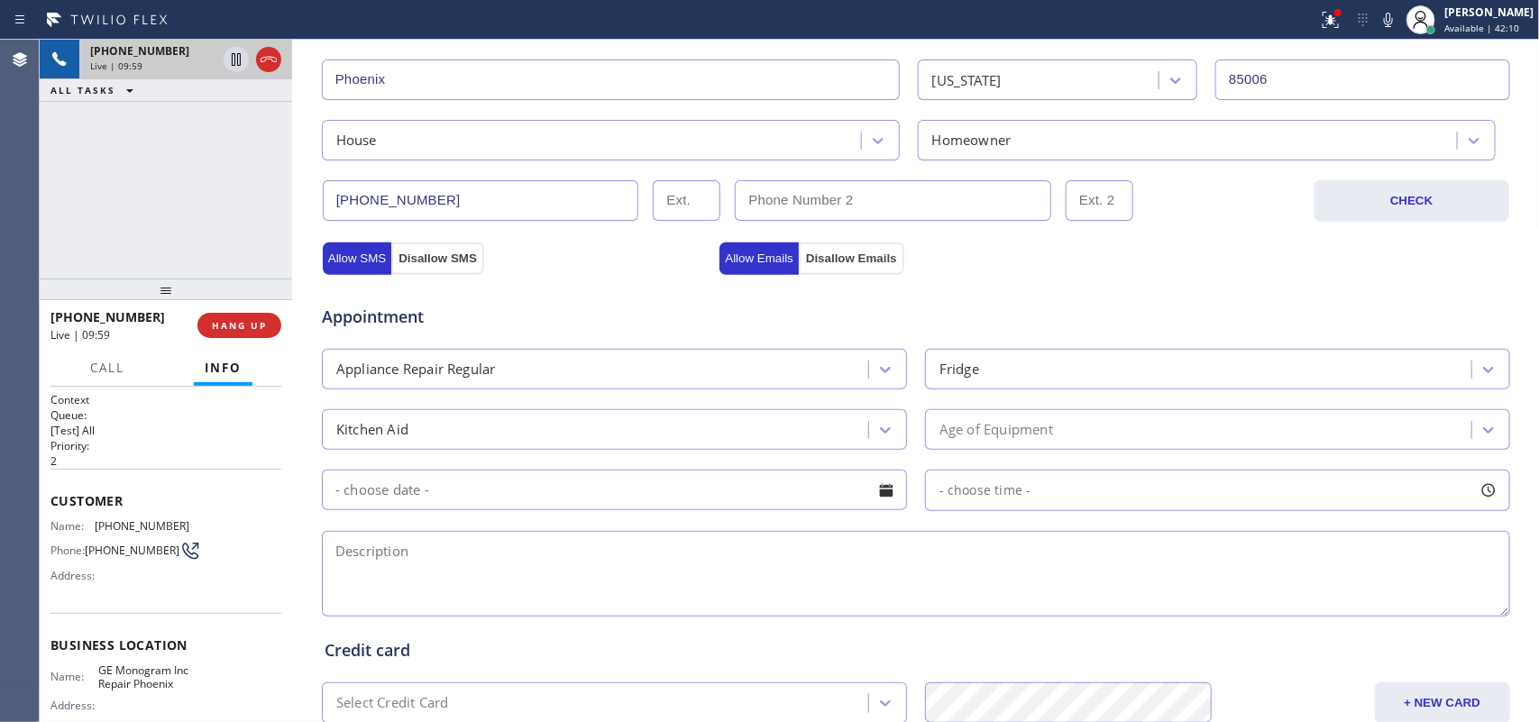
scroll to position [564, 0]
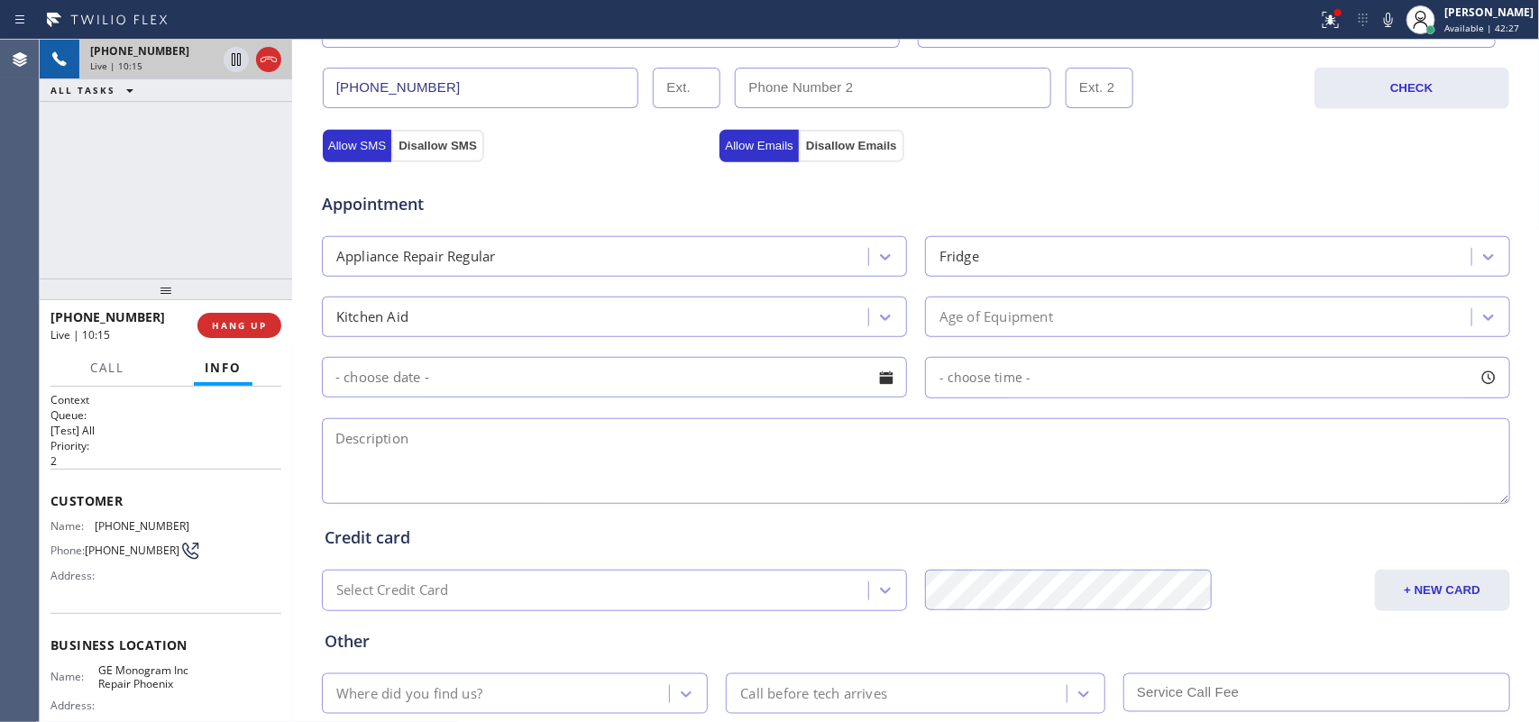
click at [1161, 311] on div "Age of Equipment" at bounding box center [1201, 317] width 541 height 32
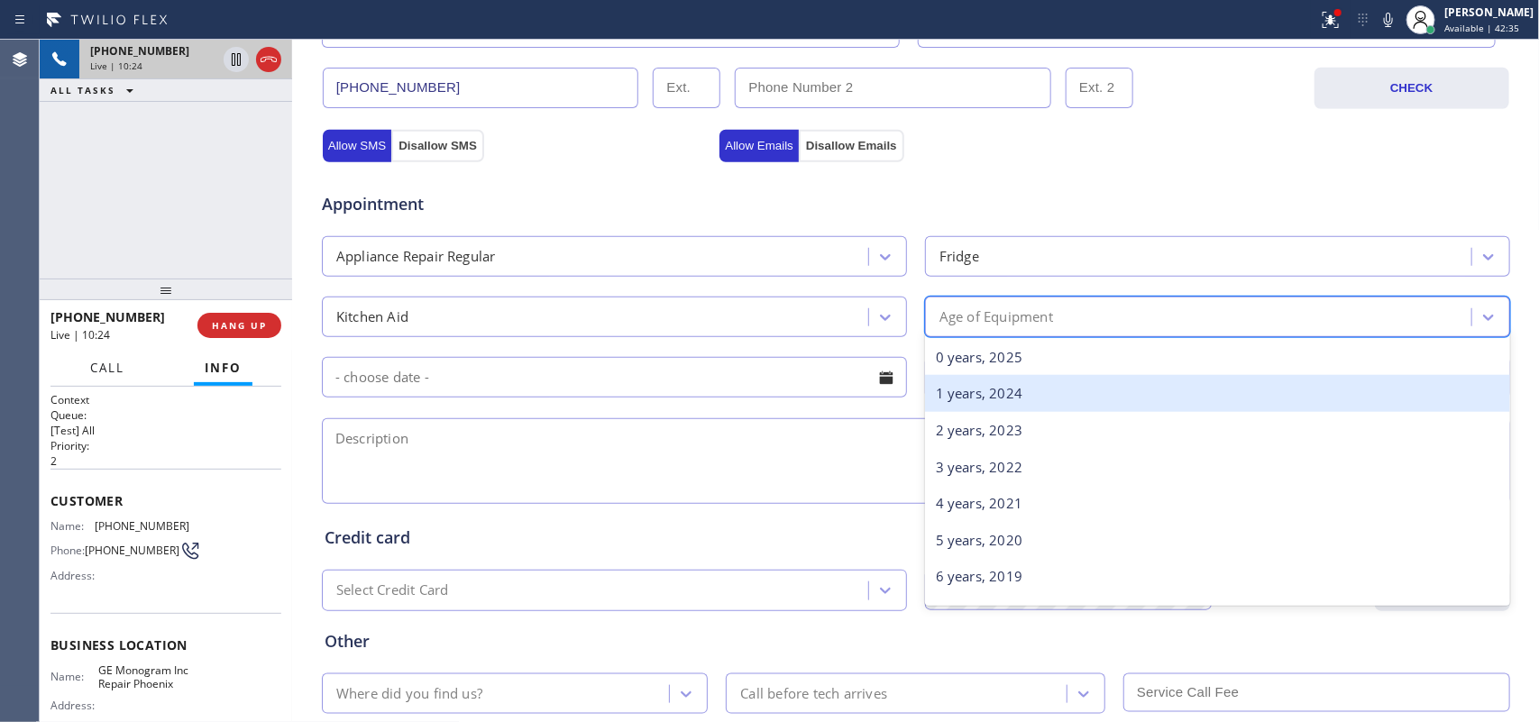
click at [122, 374] on span "Call" at bounding box center [107, 368] width 34 height 16
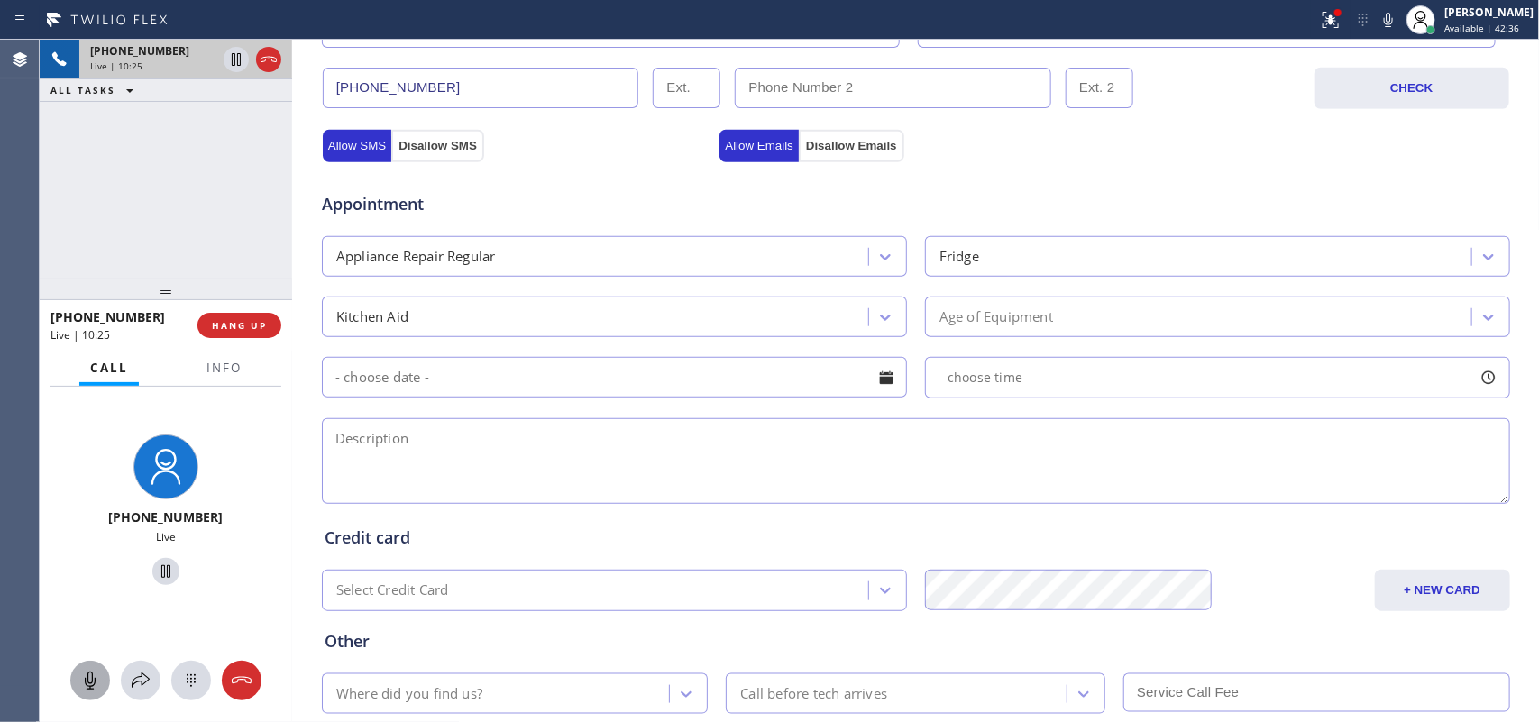
drag, startPoint x: 93, startPoint y: 674, endPoint x: 96, endPoint y: 639, distance: 35.4
click at [90, 674] on icon at bounding box center [90, 681] width 22 height 22
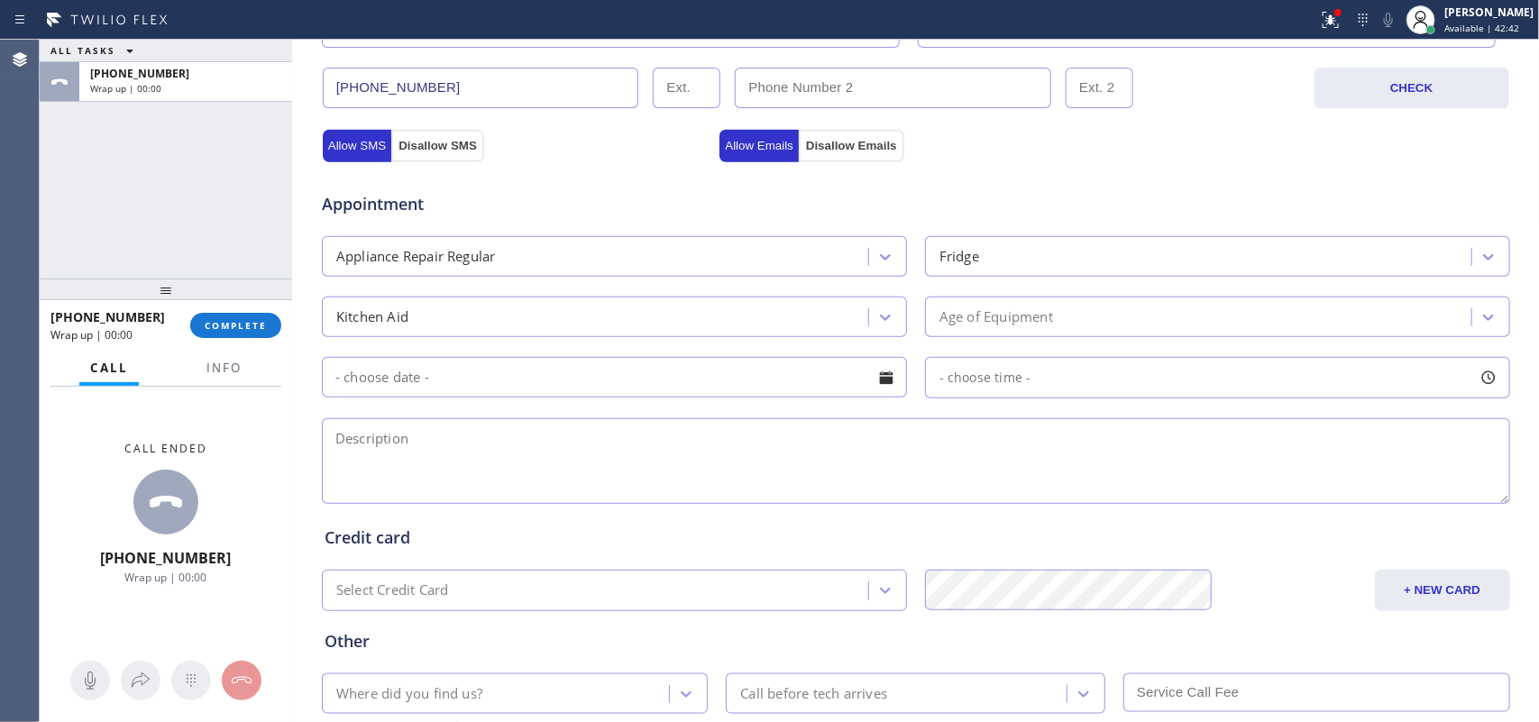
click at [1160, 325] on div "Age of Equipment" at bounding box center [1201, 317] width 541 height 32
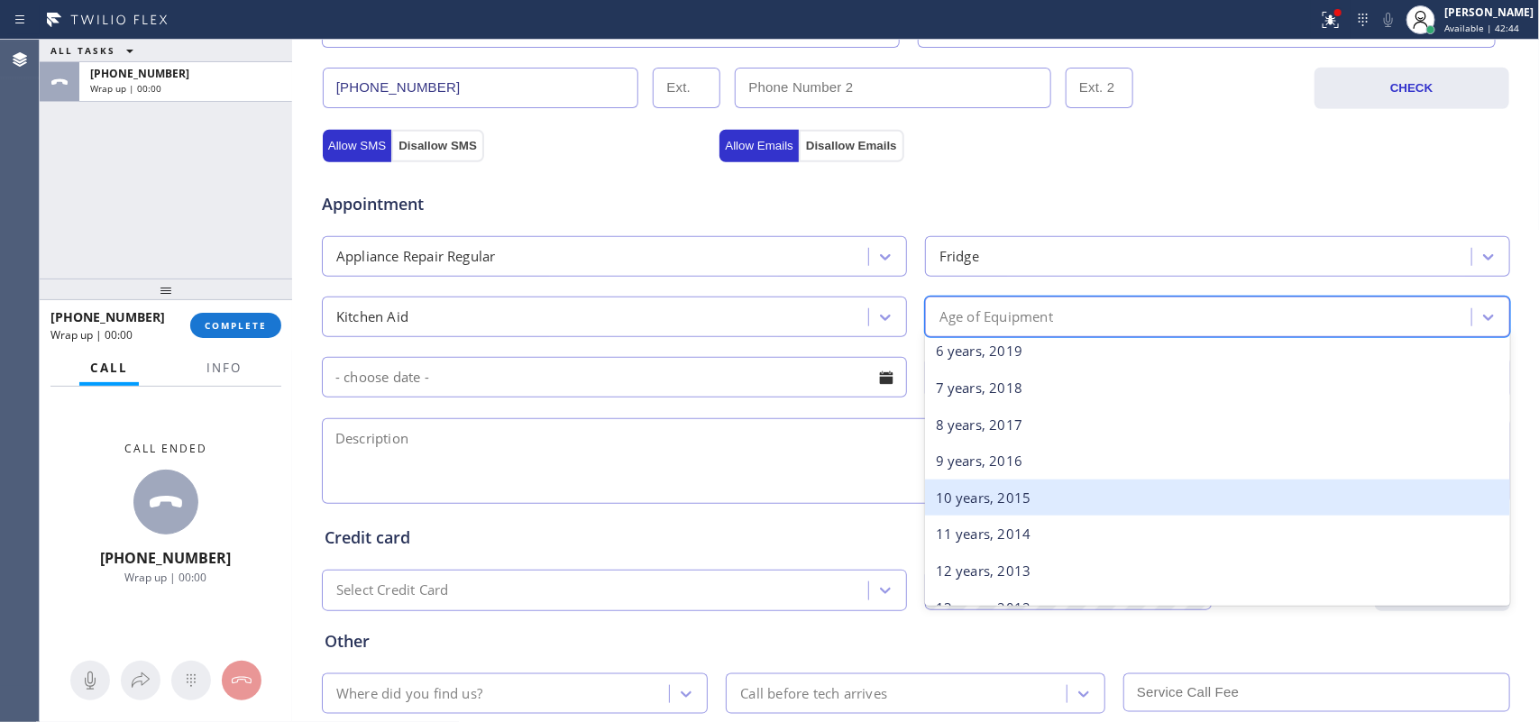
scroll to position [0, 0]
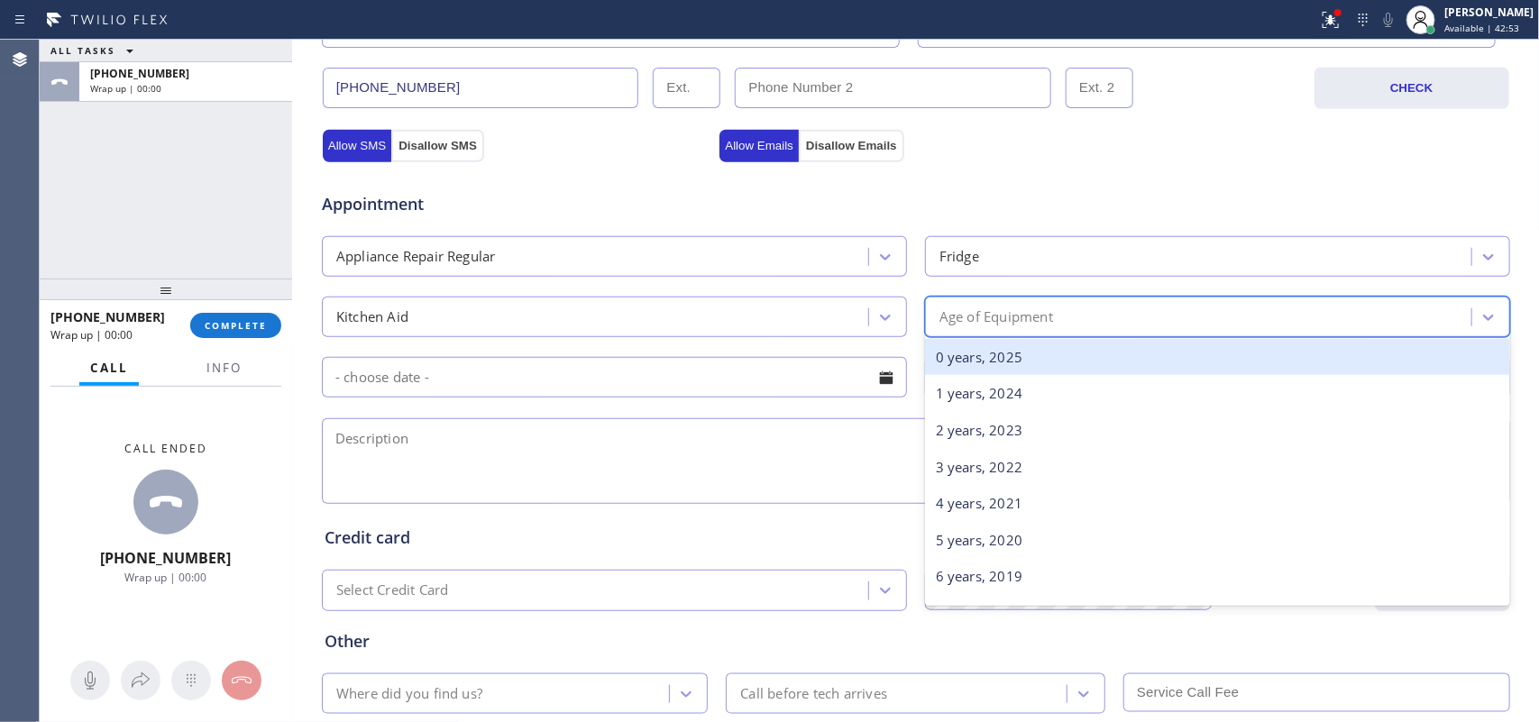
click at [1130, 363] on div "0 years, 2025" at bounding box center [1217, 357] width 585 height 37
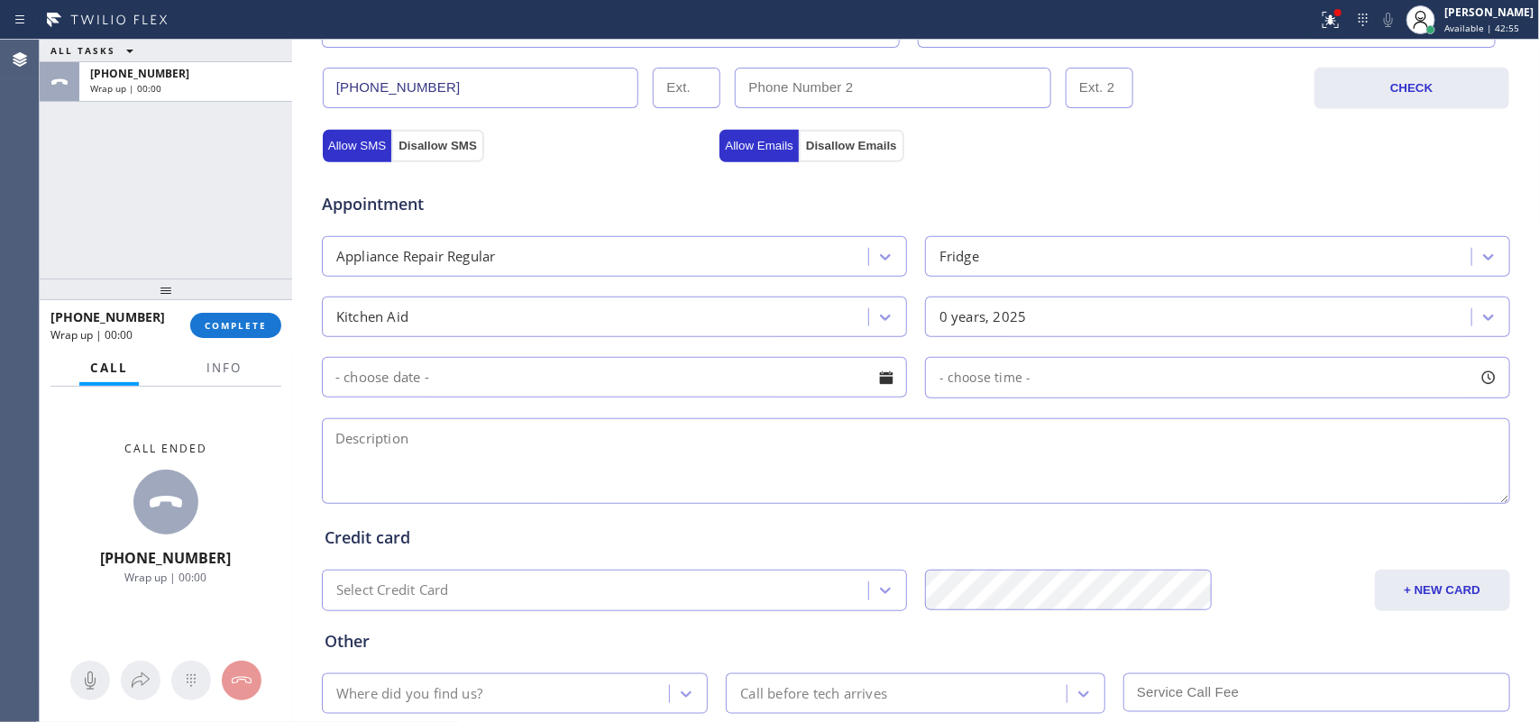
click at [1058, 456] on textarea at bounding box center [916, 461] width 1189 height 86
click at [871, 374] on div at bounding box center [886, 378] width 31 height 31
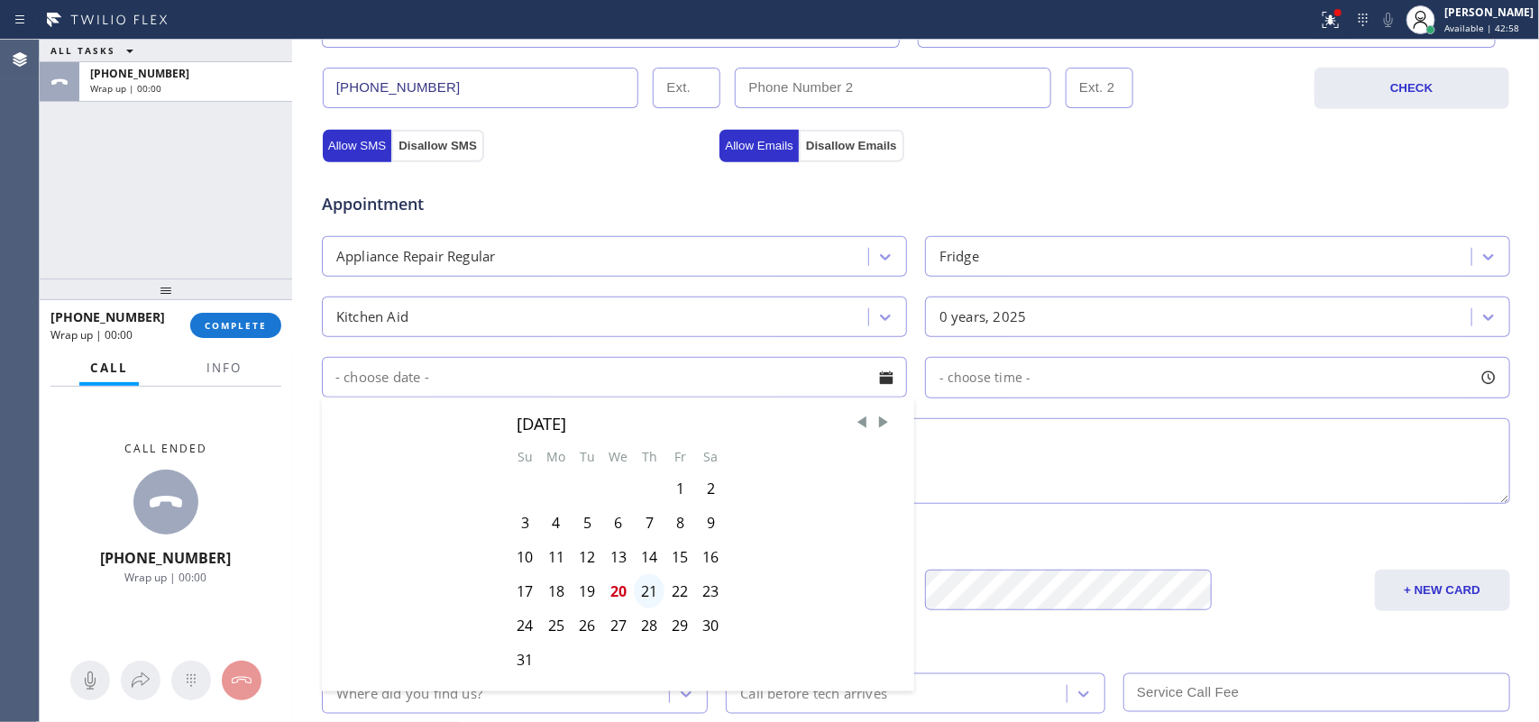
click at [638, 600] on div "21" at bounding box center [649, 591] width 31 height 34
type input "08/21/2025"
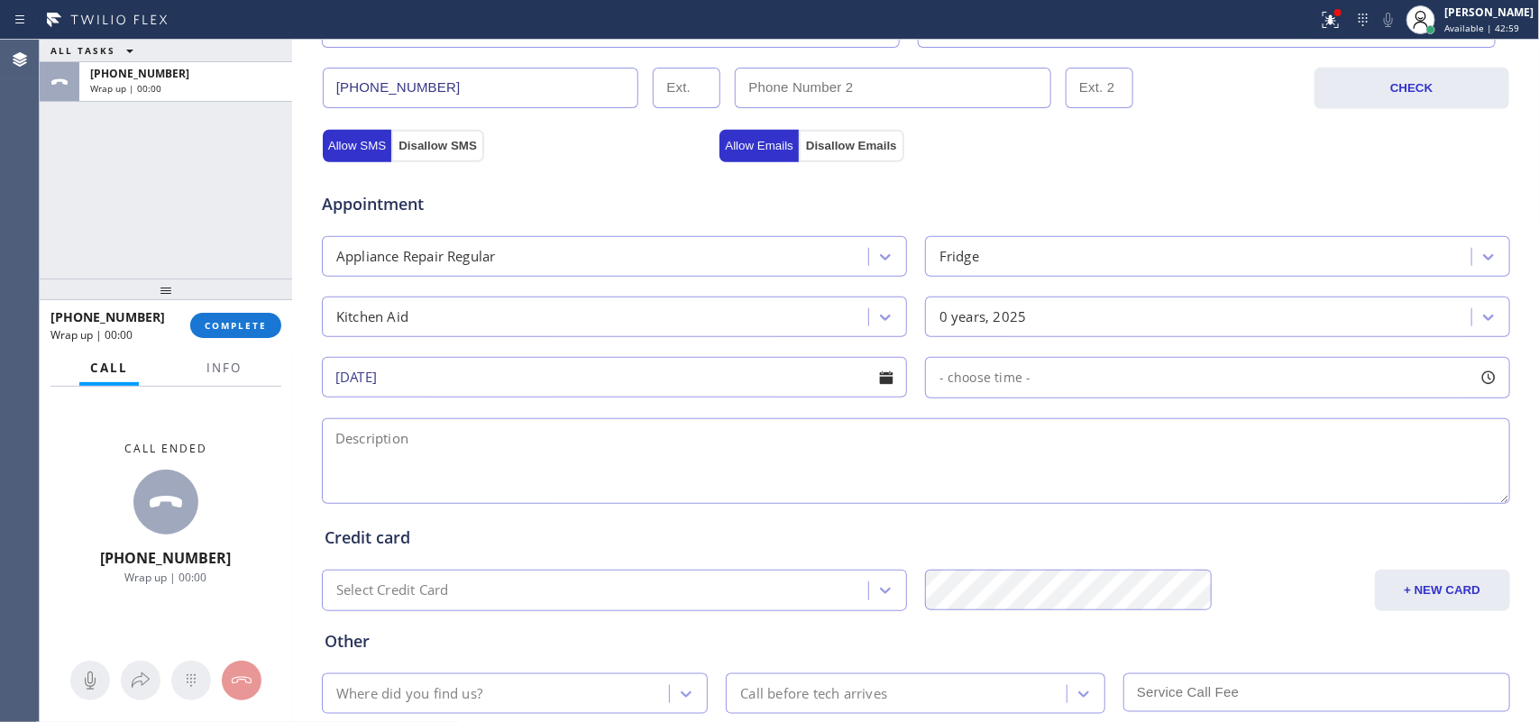
click at [1484, 376] on div at bounding box center [1489, 378] width 31 height 31
drag, startPoint x: 940, startPoint y: 487, endPoint x: 1382, endPoint y: 503, distance: 442.2
click at [1385, 503] on div at bounding box center [1396, 488] width 22 height 38
drag, startPoint x: 926, startPoint y: 489, endPoint x: 1309, endPoint y: 507, distance: 383.7
click at [1240, 519] on div "FROM TILL 3:00 PM 6:30 PM" at bounding box center [1204, 464] width 558 height 130
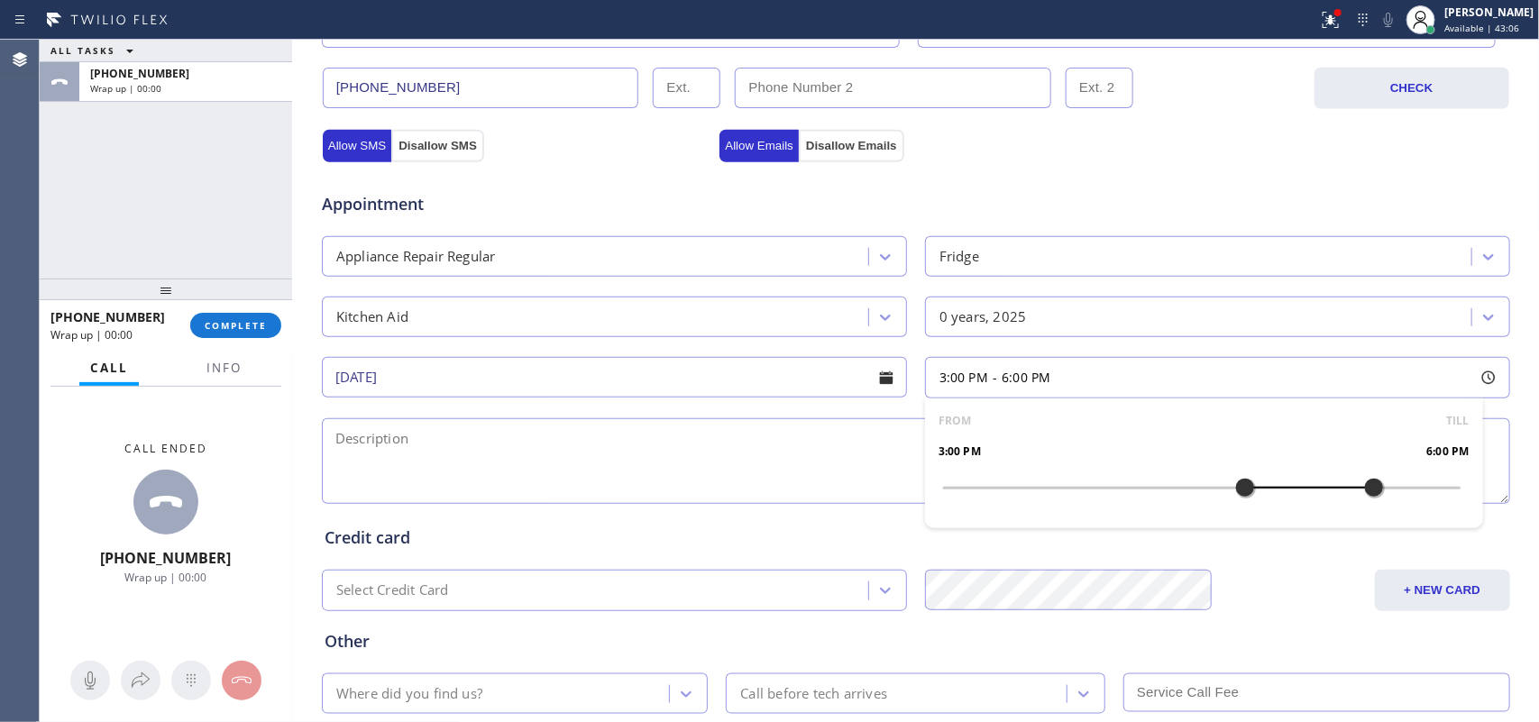
drag, startPoint x: 1383, startPoint y: 492, endPoint x: 1359, endPoint y: 489, distance: 23.7
click at [1364, 489] on div at bounding box center [1375, 488] width 22 height 38
click at [223, 367] on span "Info" at bounding box center [224, 368] width 35 height 16
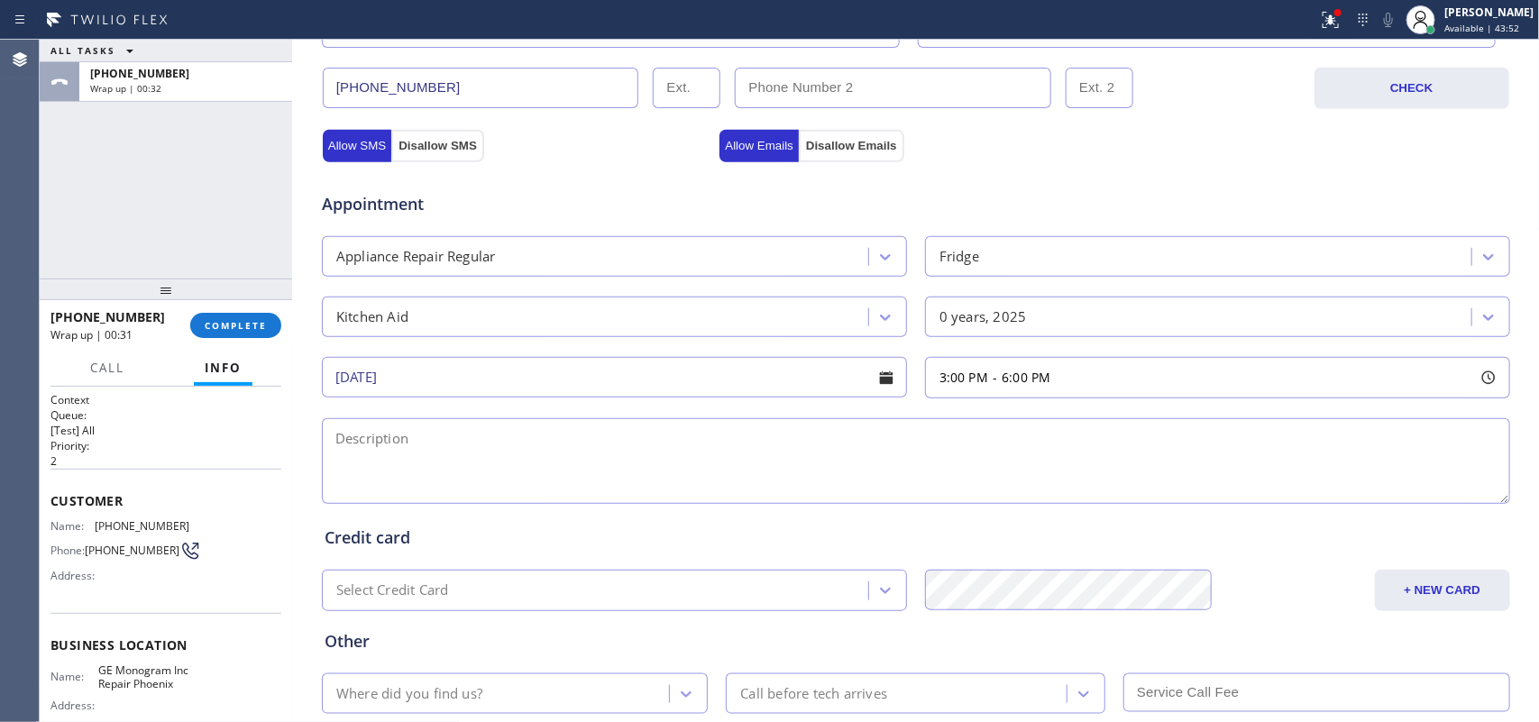
scroll to position [199, 0]
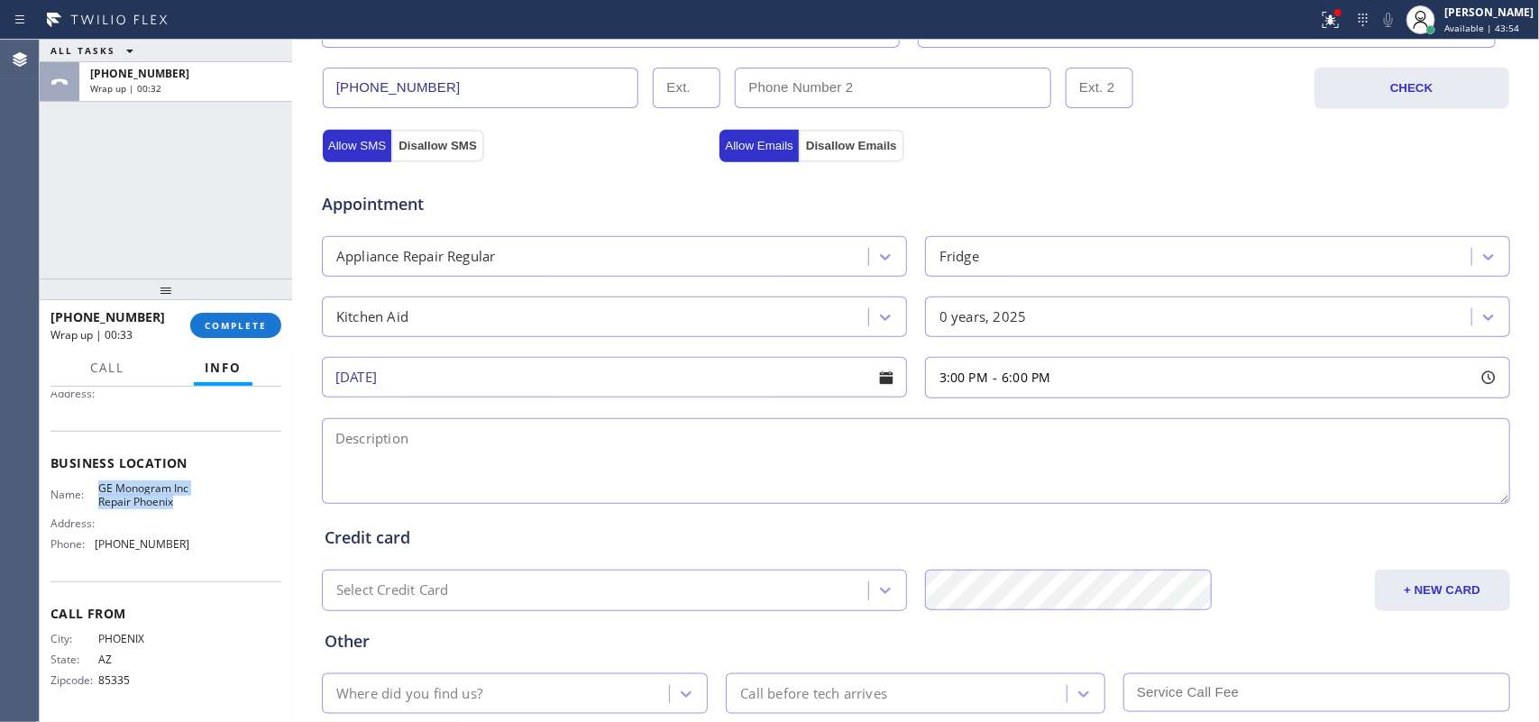
drag, startPoint x: 147, startPoint y: 502, endPoint x: 95, endPoint y: 465, distance: 64.1
click at [98, 482] on span "GE Monogram Inc Repair Phoenix" at bounding box center [143, 496] width 90 height 28
click at [419, 466] on textarea at bounding box center [916, 461] width 1189 height 86
paste textarea "3-6/ $38/Kitchen Aid Fridge/ stopped working/ not cooling or freezing/ came wit…"
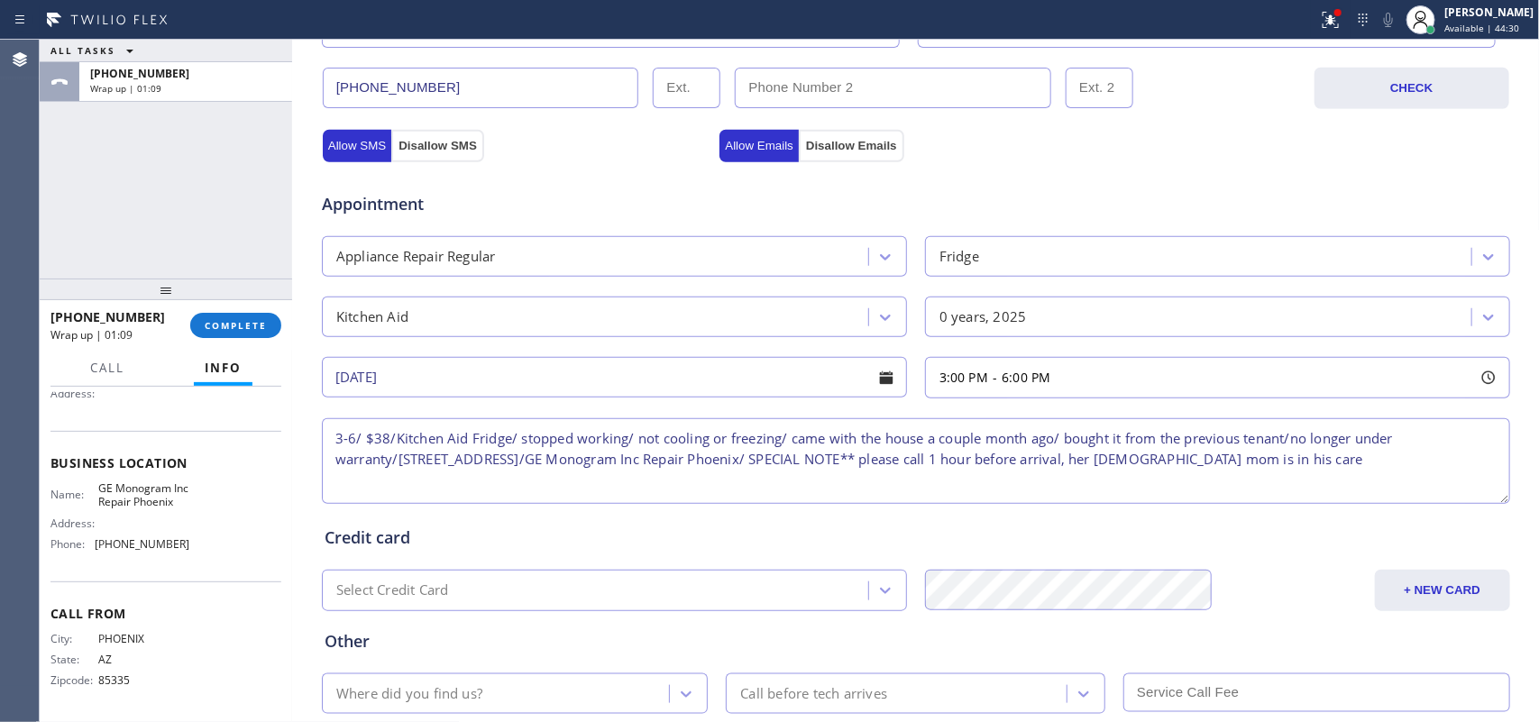
scroll to position [7, 0]
click at [602, 430] on textarea "3-6/ $38/Kitchen Aid Fridge/ stopped working/ not cooling or freezing/ came wit…" at bounding box center [916, 461] width 1189 height 86
click at [394, 457] on textarea "3-6/ $38/Kitchen Aid Fridge/ stopped working/ not cooling or freezing/ came wit…" at bounding box center [916, 461] width 1189 height 86
click at [390, 454] on textarea "3-6/ $38/Kitchen Aid Fridge/ stopped working/ not cooling or freezing/ came wit…" at bounding box center [916, 461] width 1189 height 86
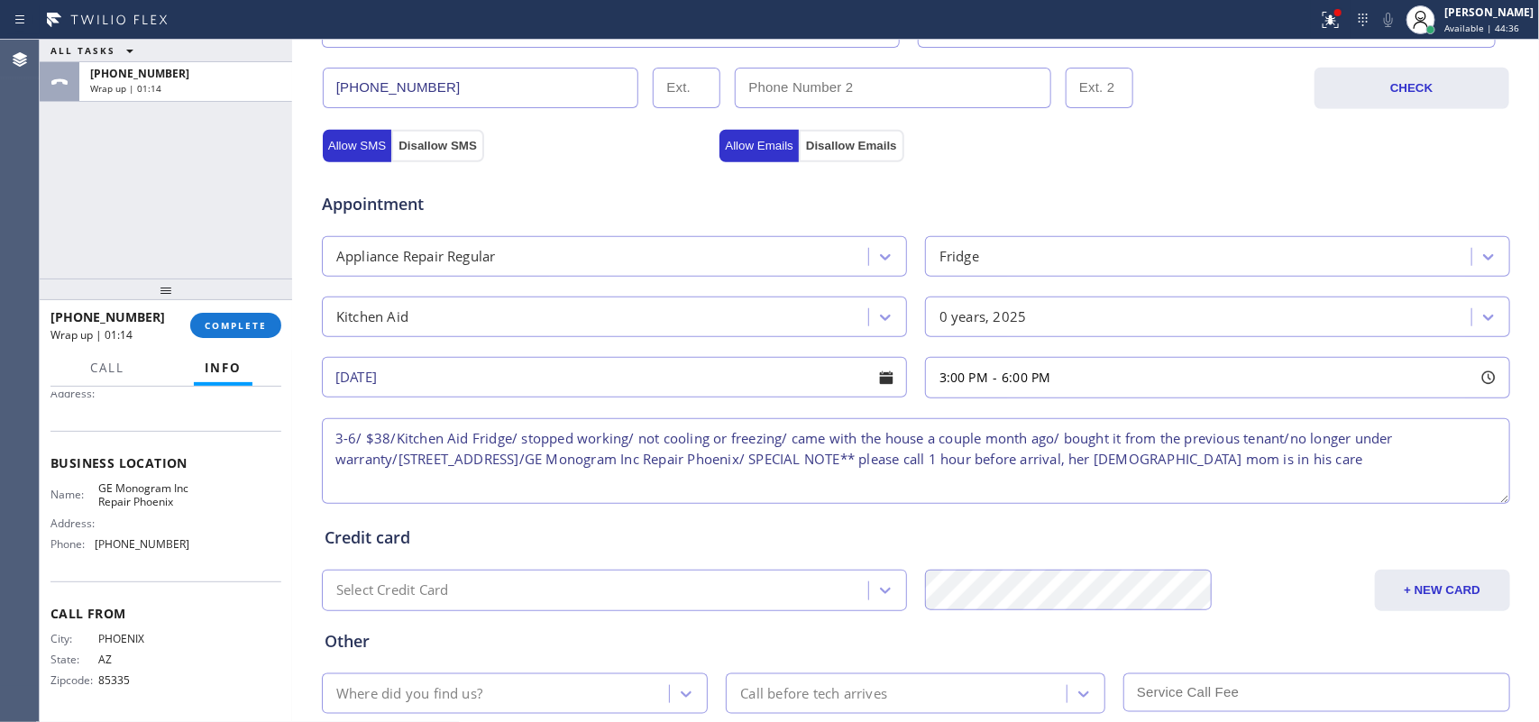
click at [390, 453] on textarea "3-6/ $38/Kitchen Aid Fridge/ stopped working/ not cooling or freezing/ came wit…" at bounding box center [916, 461] width 1189 height 86
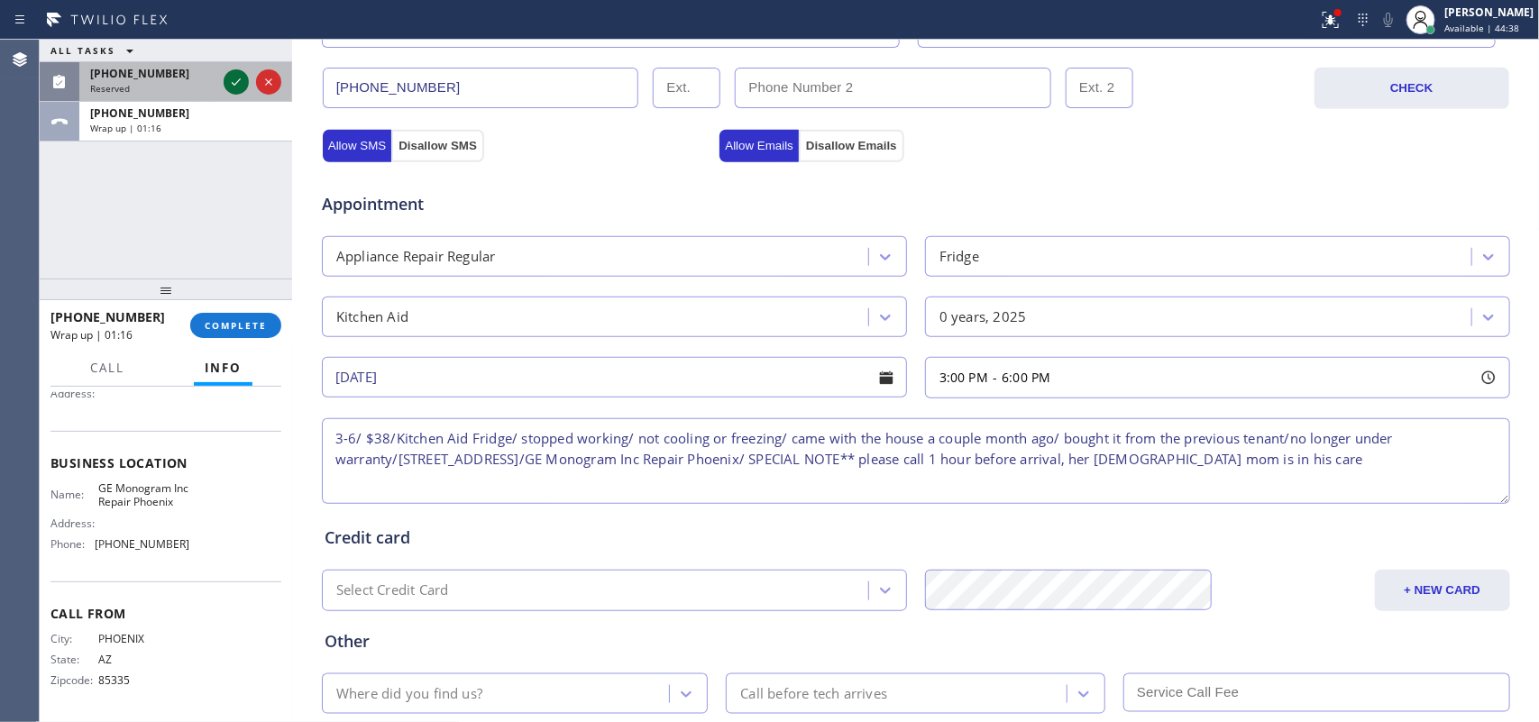
type textarea "3-6/ $38/Kitchen Aid Fridge/ stopped working/ not cooling or freezing/ came wit…"
click at [228, 77] on icon at bounding box center [236, 82] width 22 height 22
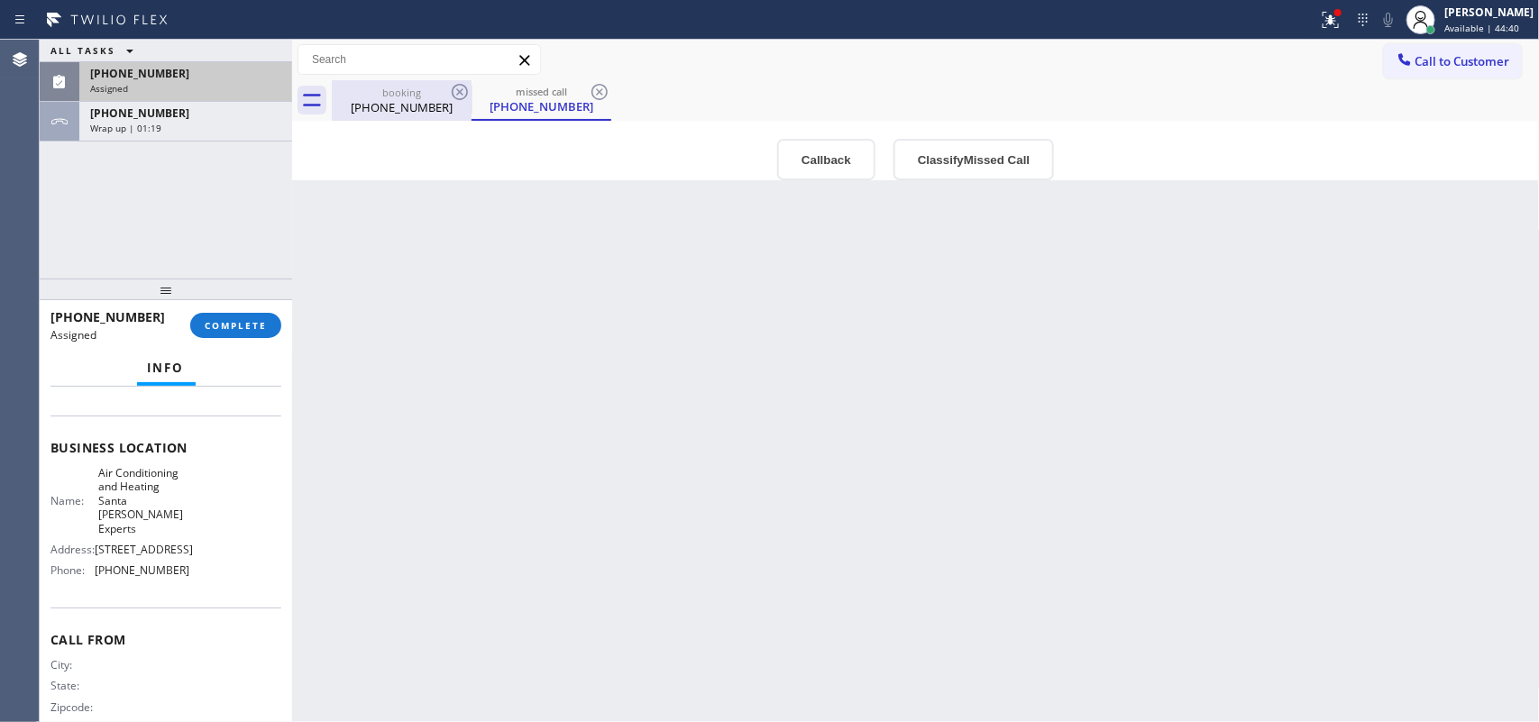
click at [400, 88] on div "booking" at bounding box center [402, 93] width 136 height 14
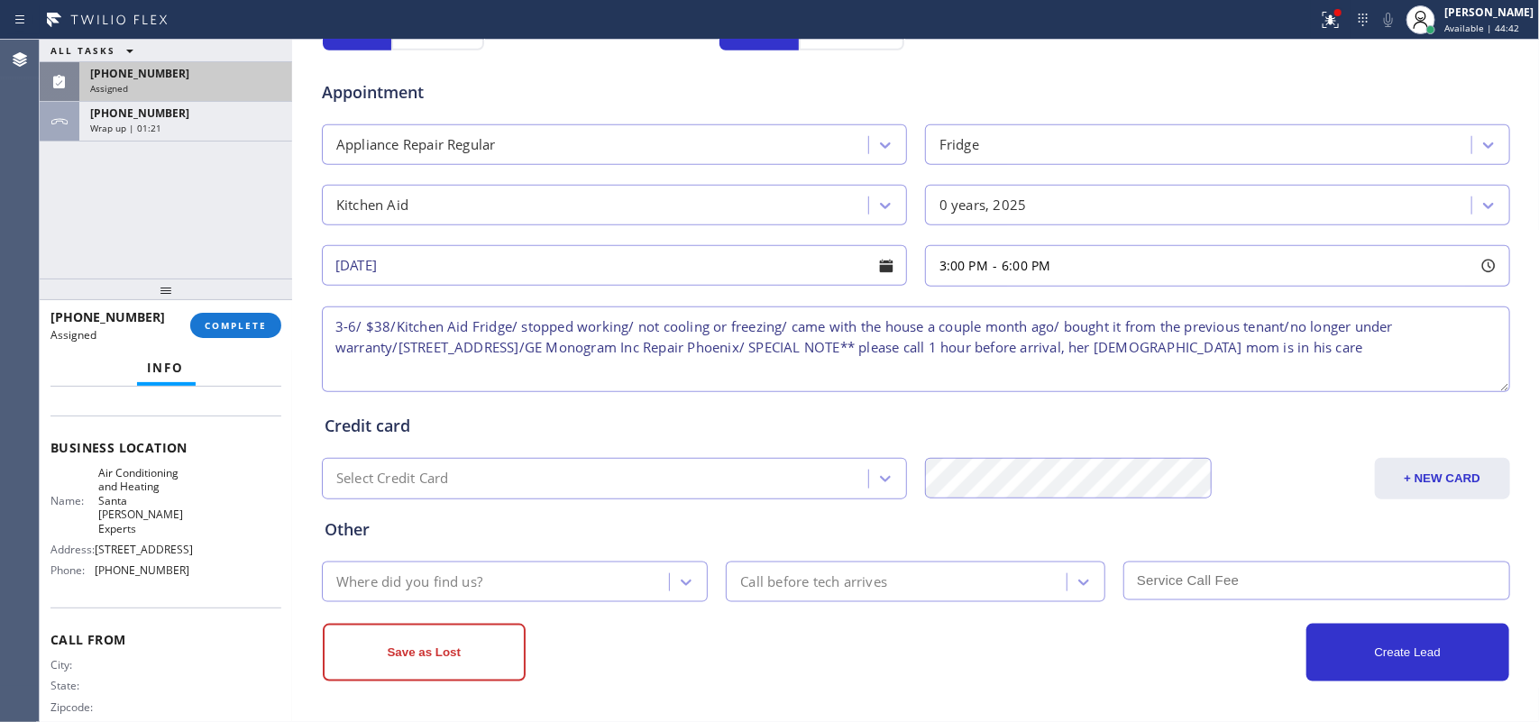
scroll to position [678, 0]
click at [870, 570] on div "Call before tech arrives" at bounding box center [898, 582] width 335 height 32
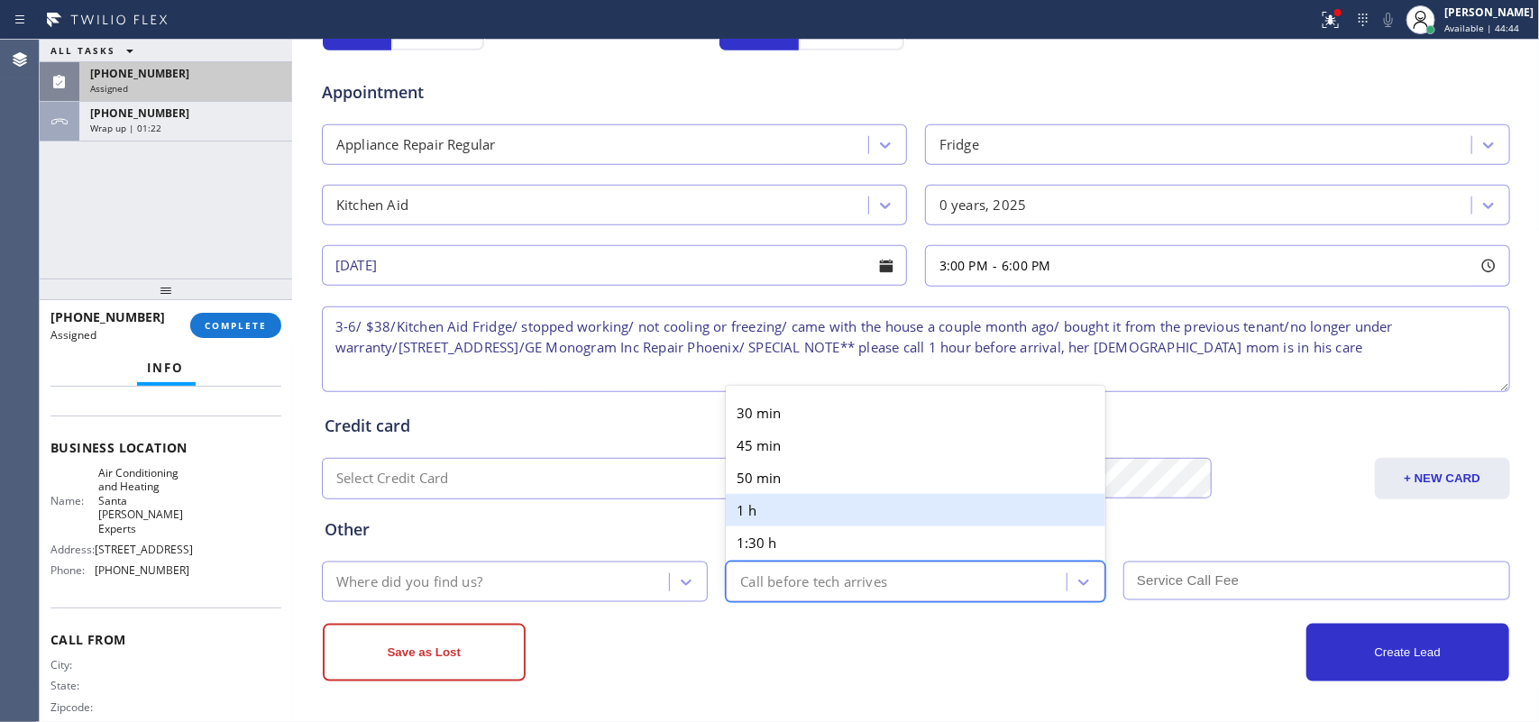
click at [765, 501] on div "1 h" at bounding box center [916, 510] width 380 height 32
click at [765, 501] on div "Other Where did you find us? option 1 h focused, 4 of 6. 6 results available. U…" at bounding box center [916, 551] width 1190 height 103
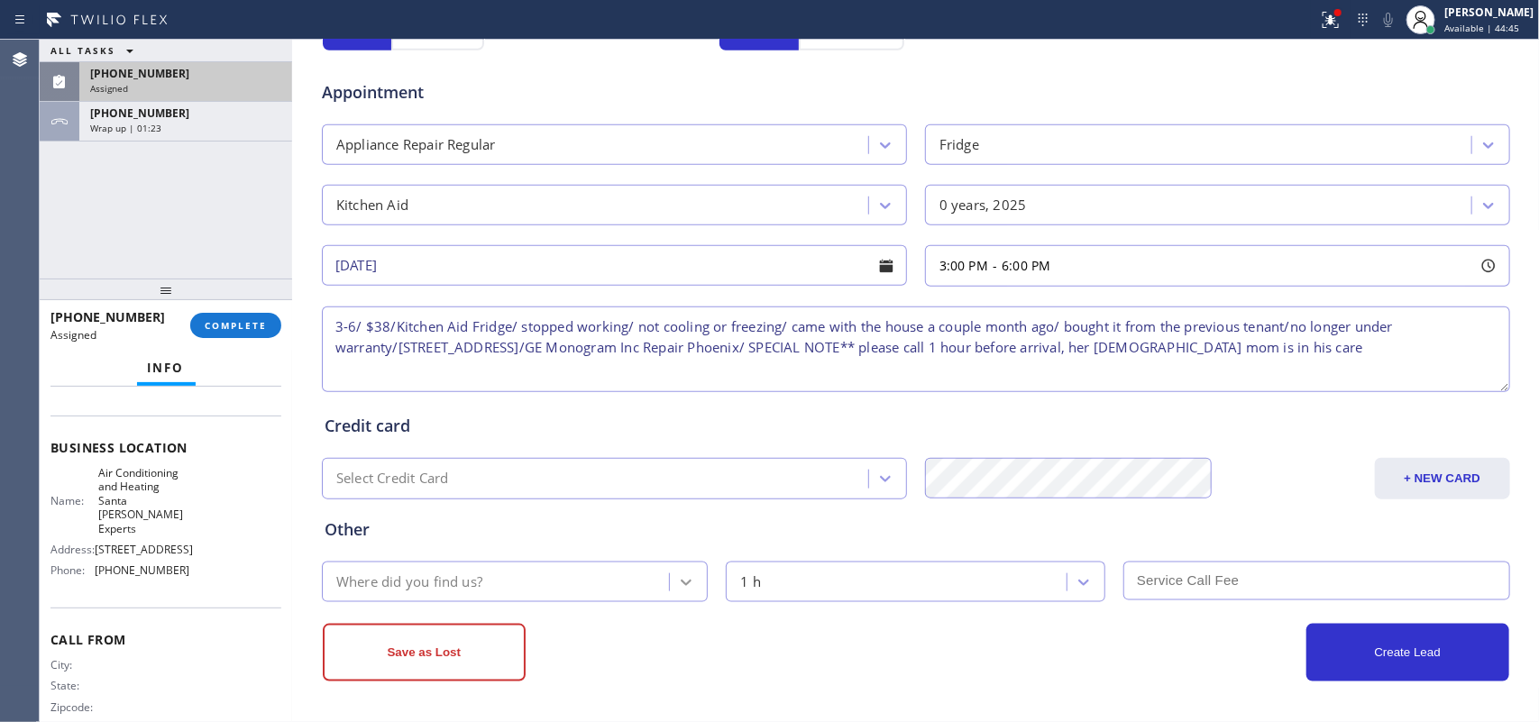
click at [687, 573] on div at bounding box center [686, 582] width 32 height 32
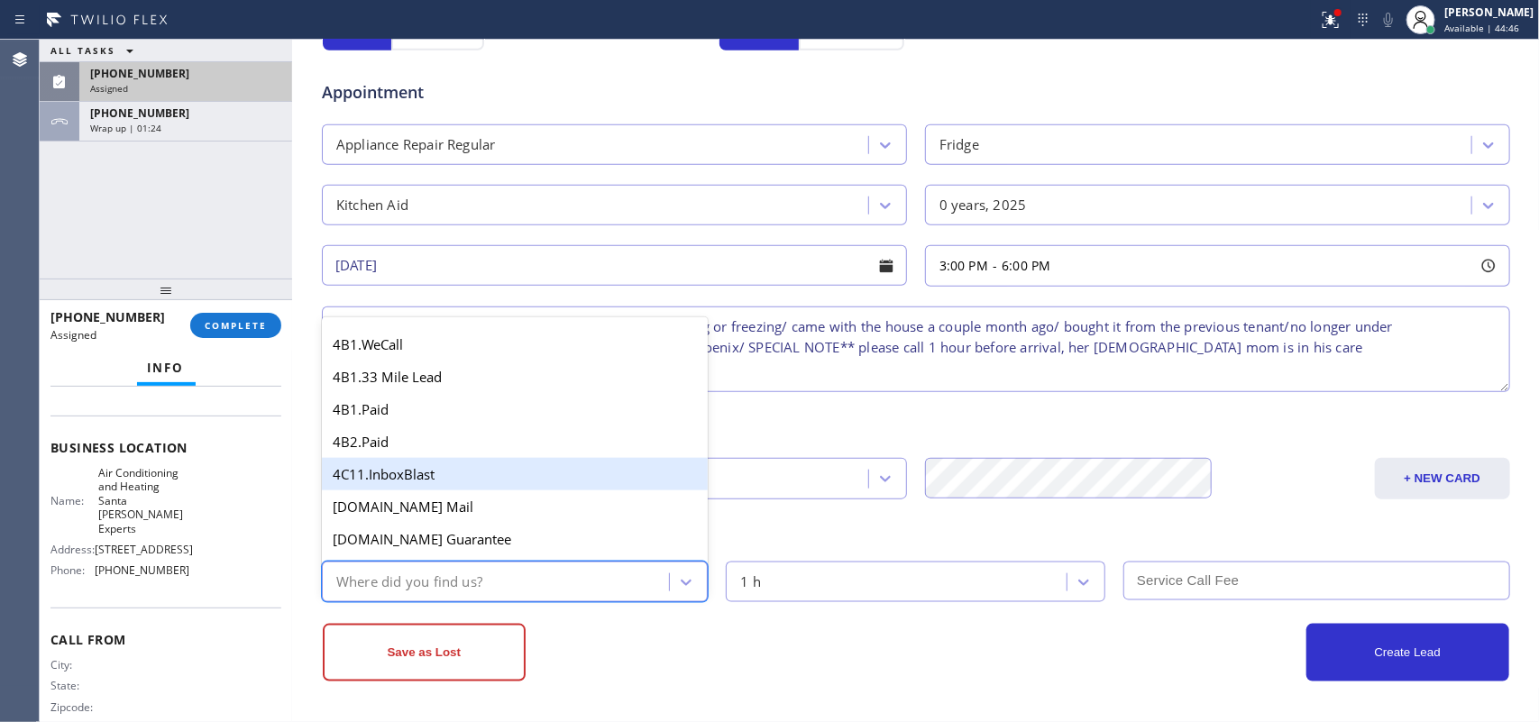
type input "g"
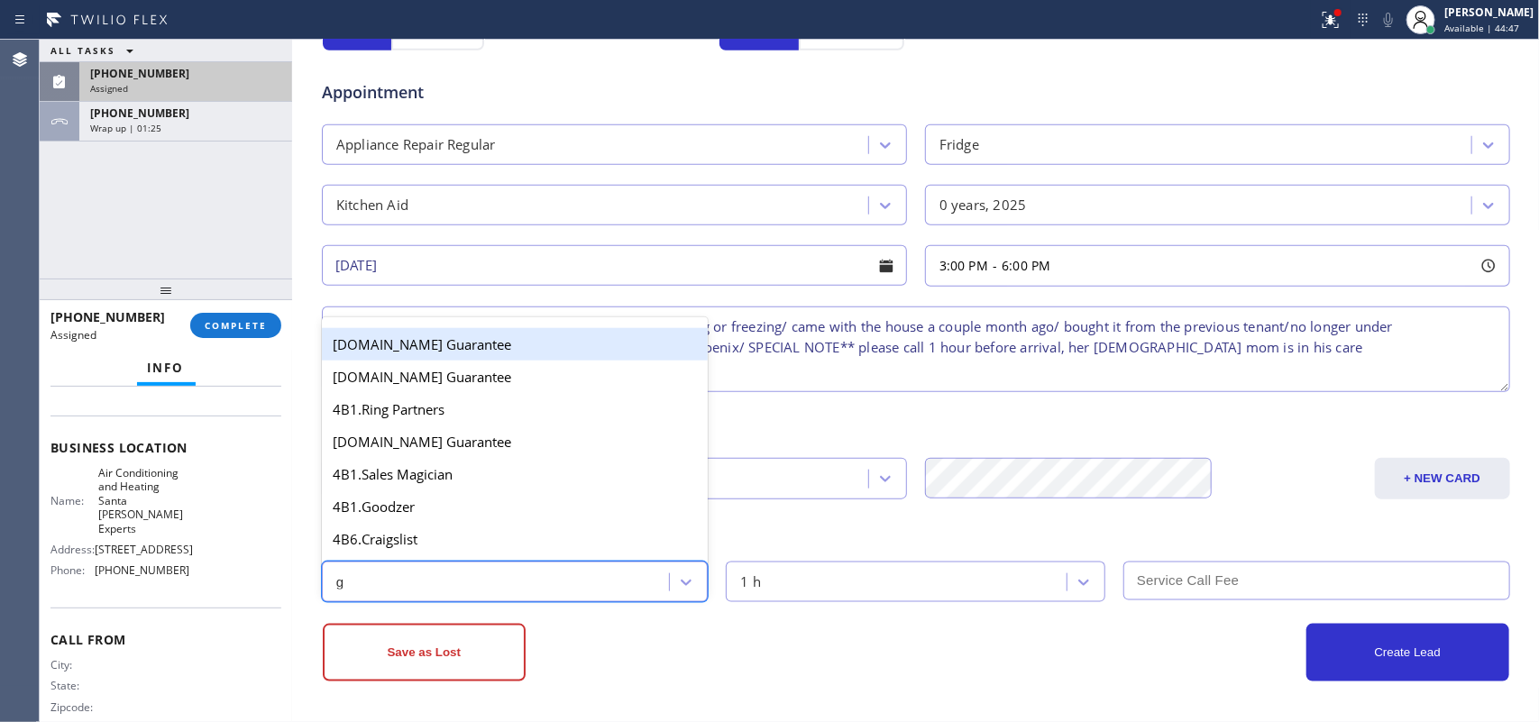
scroll to position [225, 0]
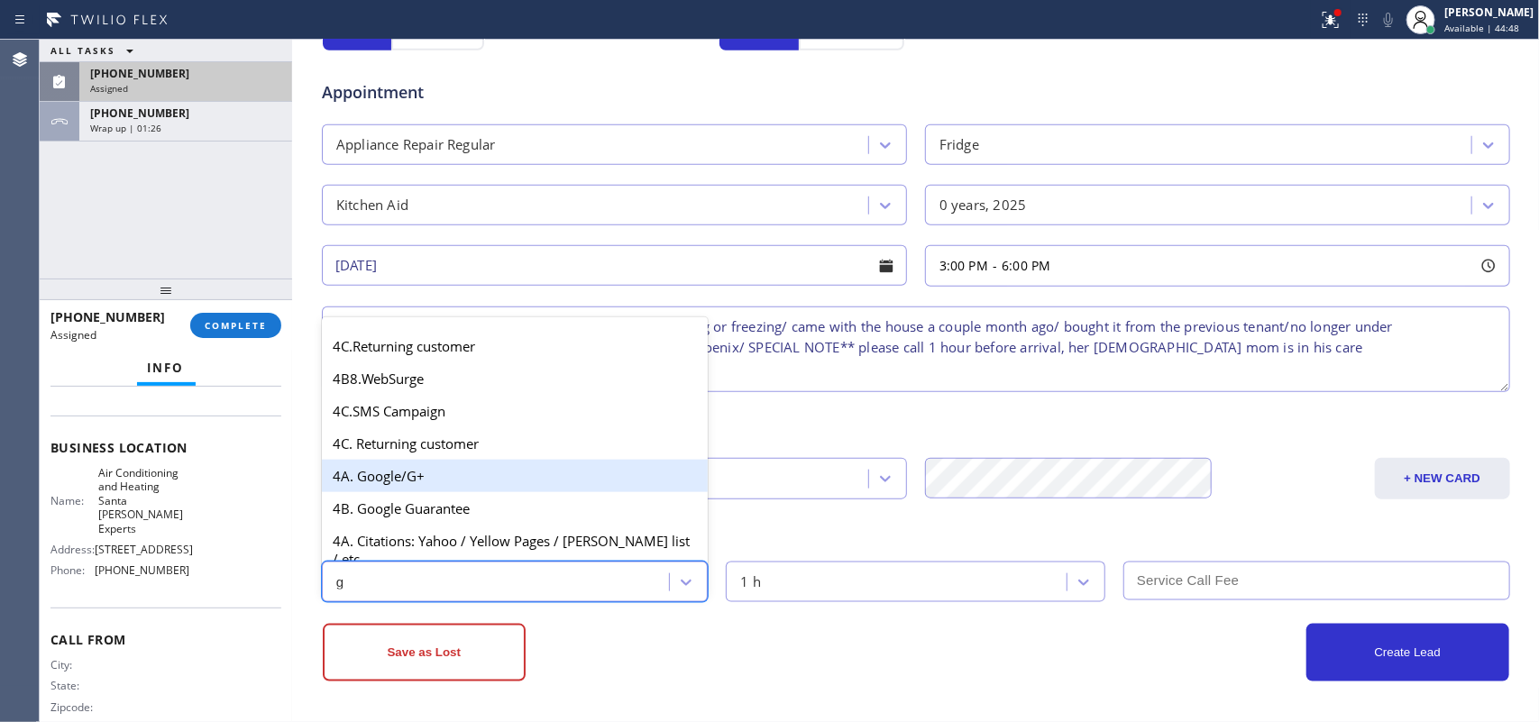
drag, startPoint x: 462, startPoint y: 490, endPoint x: 571, endPoint y: 492, distance: 109.2
click at [462, 489] on div "4A. Google/G+" at bounding box center [515, 476] width 387 height 32
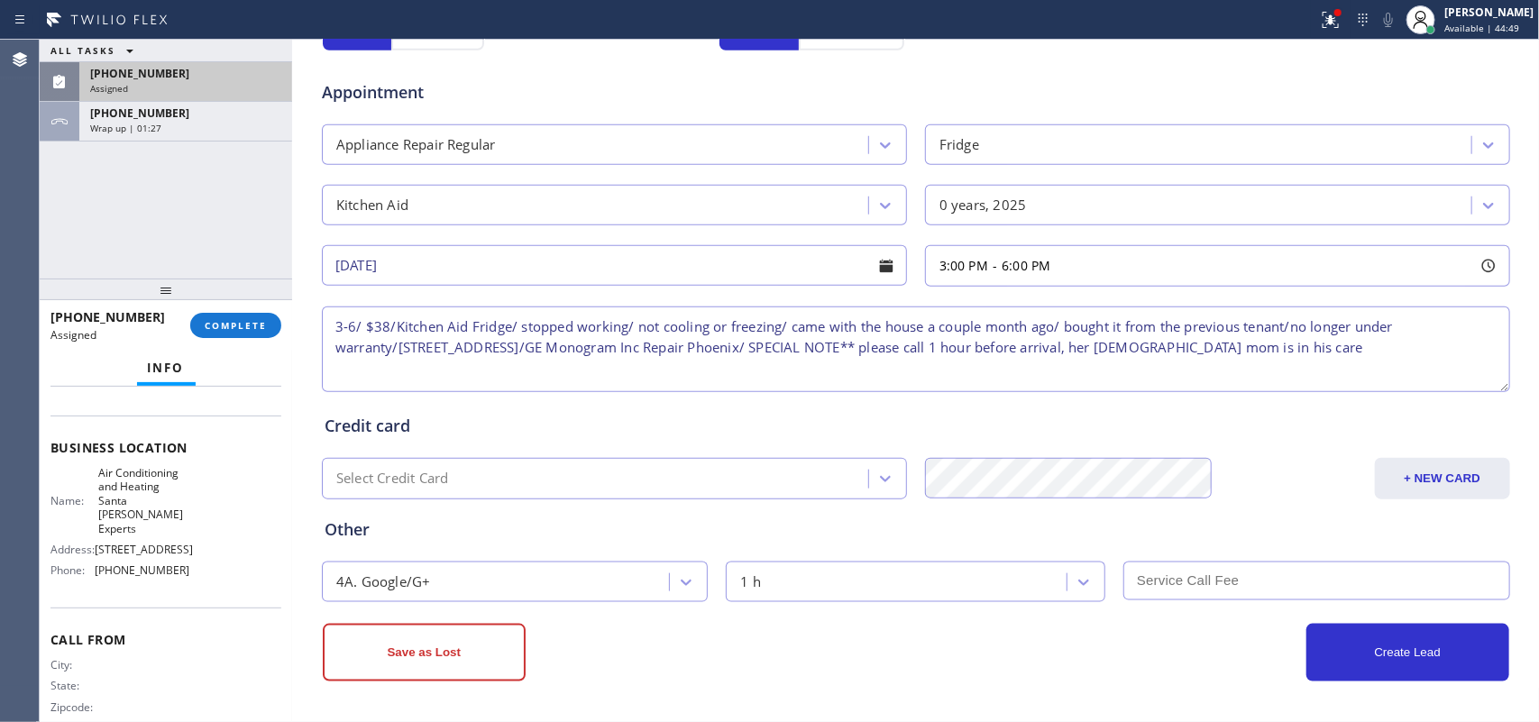
drag, startPoint x: 1274, startPoint y: 583, endPoint x: 1263, endPoint y: 589, distance: 12.1
click at [1273, 587] on input "text" at bounding box center [1317, 581] width 387 height 39
type input "38"
click at [1366, 629] on button "Create Lead" at bounding box center [1408, 653] width 203 height 58
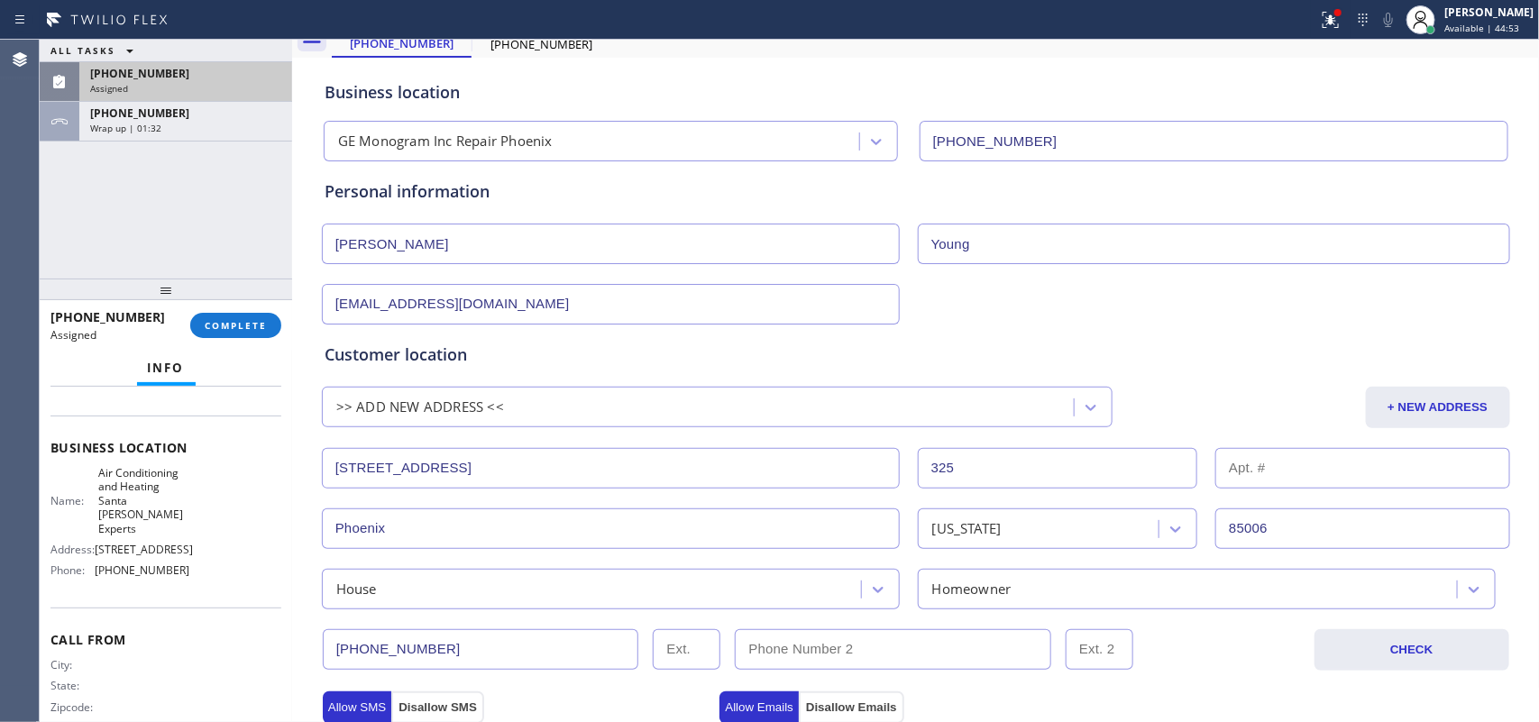
scroll to position [0, 0]
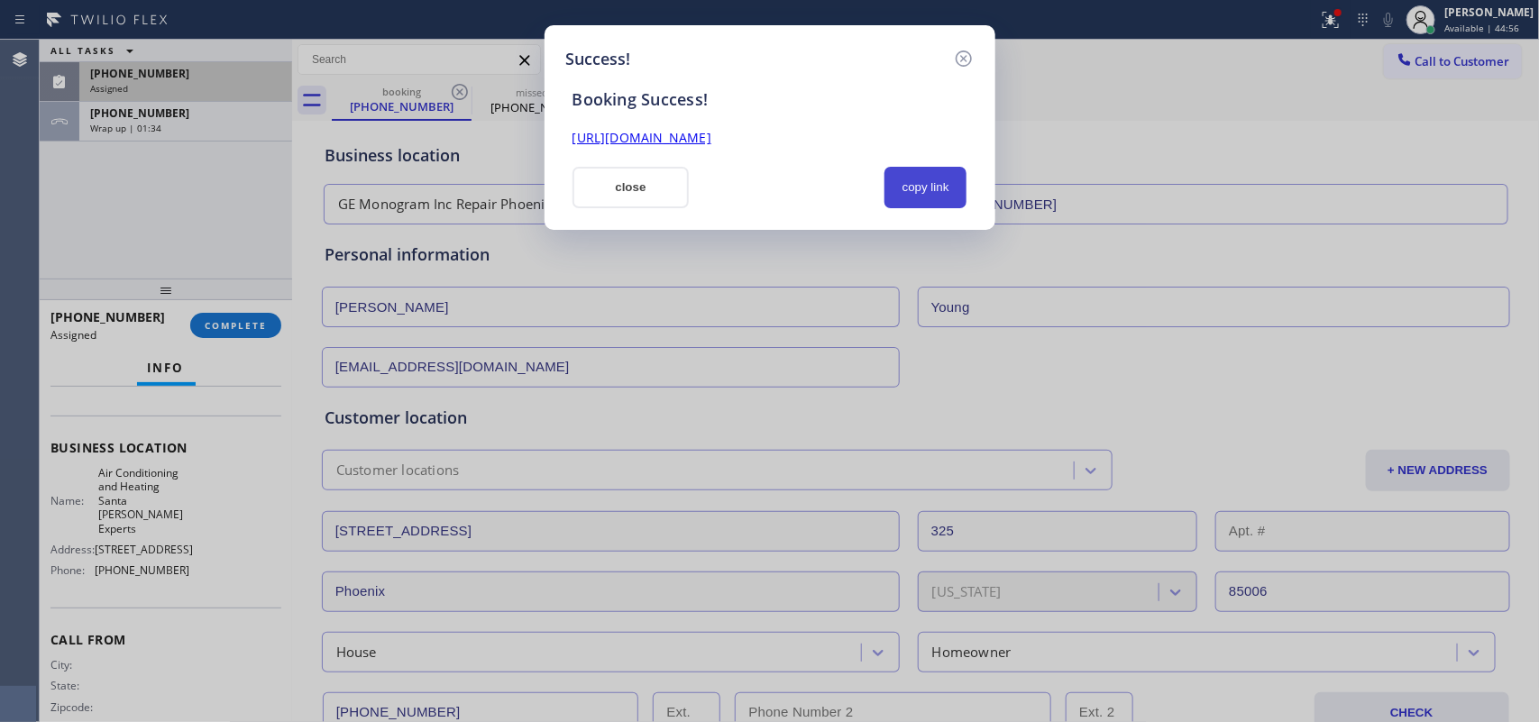
click at [932, 195] on button "copy link" at bounding box center [926, 187] width 83 height 41
click at [712, 131] on link "https://erp.apollosoft.co/customer/758401#portlet_lead" at bounding box center [642, 137] width 139 height 17
click at [627, 198] on button "close" at bounding box center [631, 187] width 117 height 41
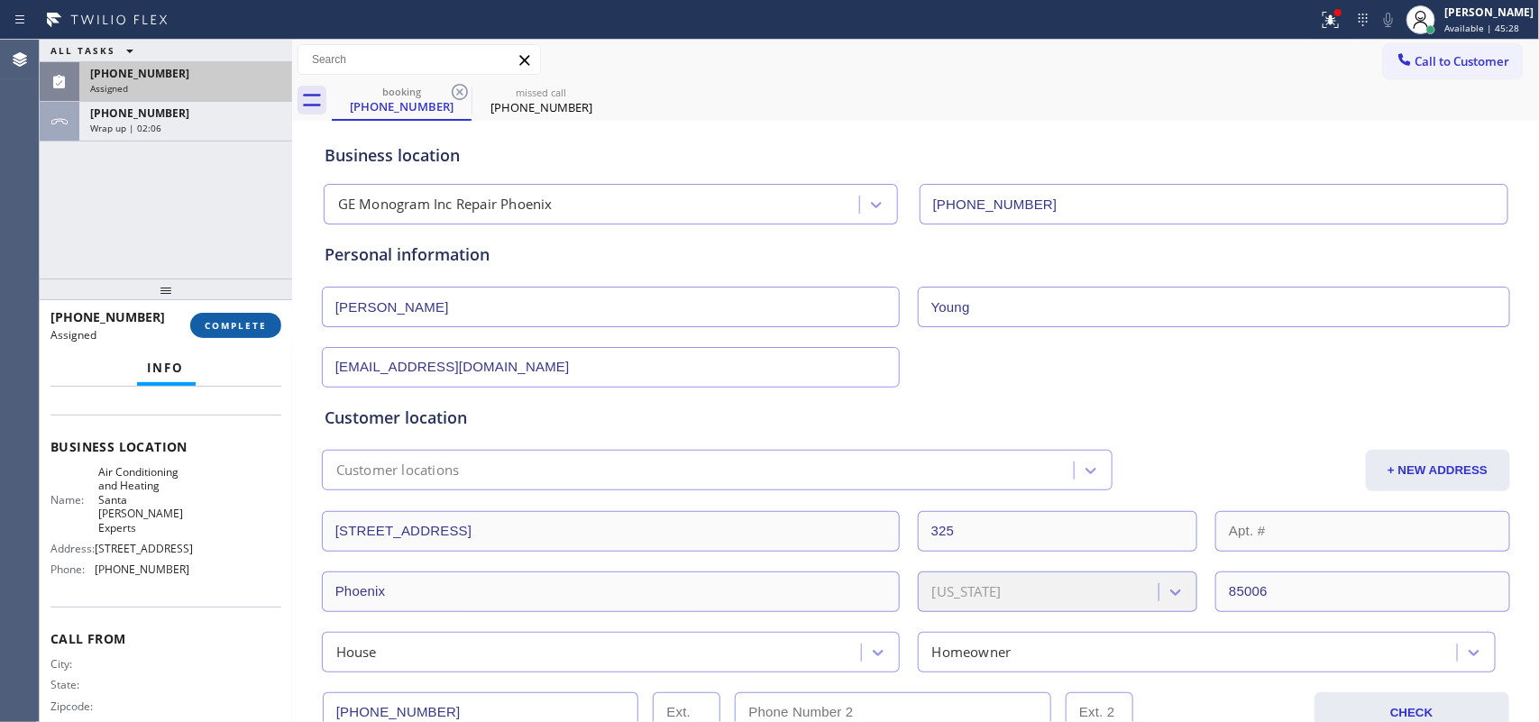
click at [240, 317] on button "COMPLETE" at bounding box center [235, 325] width 91 height 25
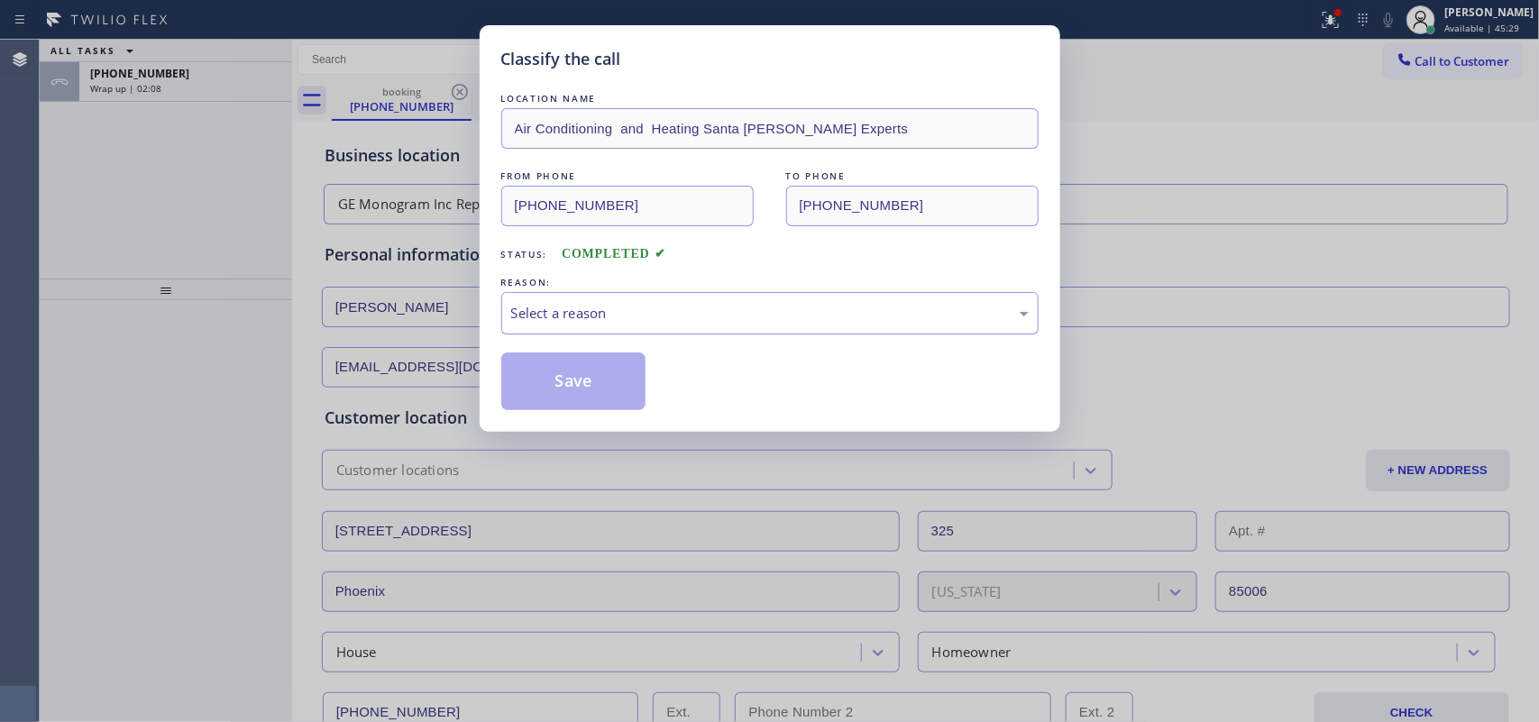
click at [664, 314] on div "Select a reason" at bounding box center [770, 313] width 518 height 21
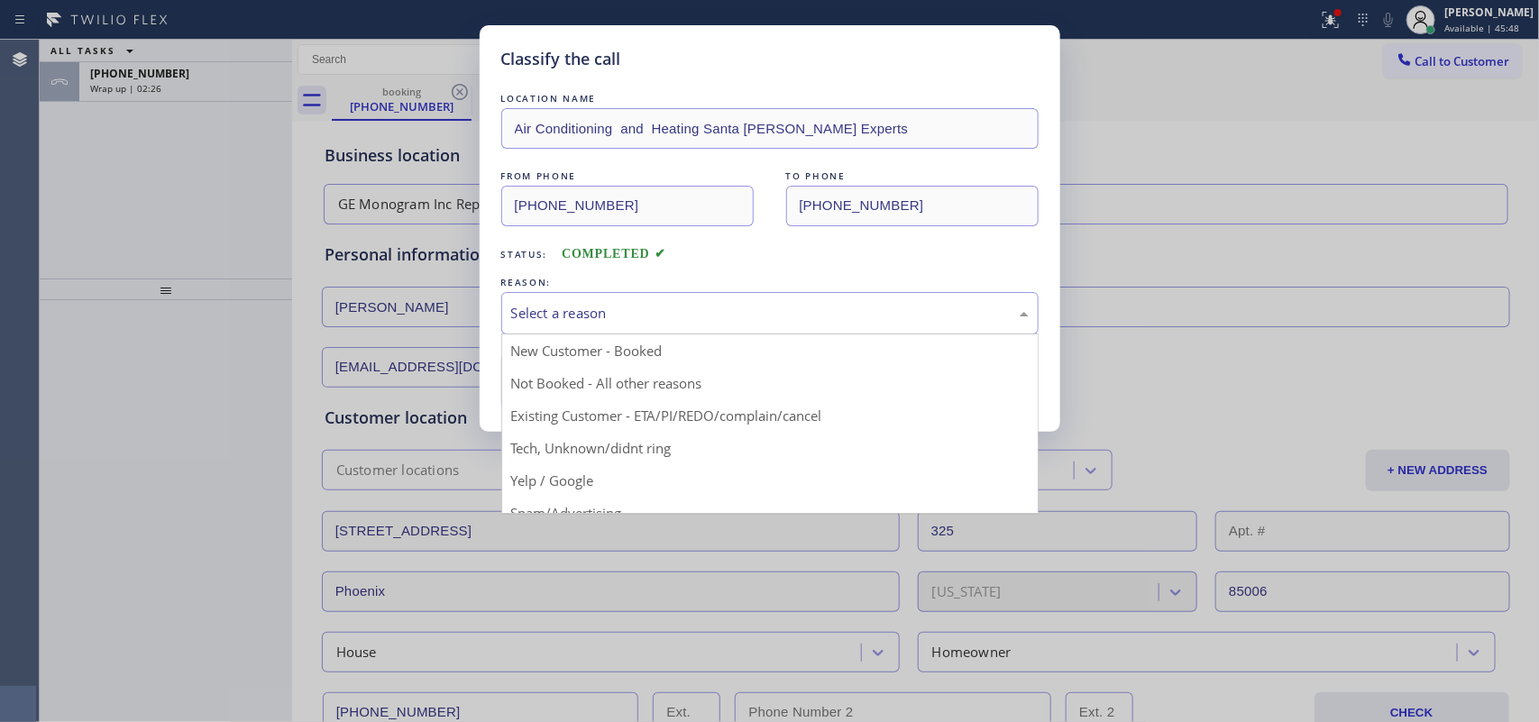
click at [720, 48] on div "Classify the call" at bounding box center [769, 59] width 537 height 24
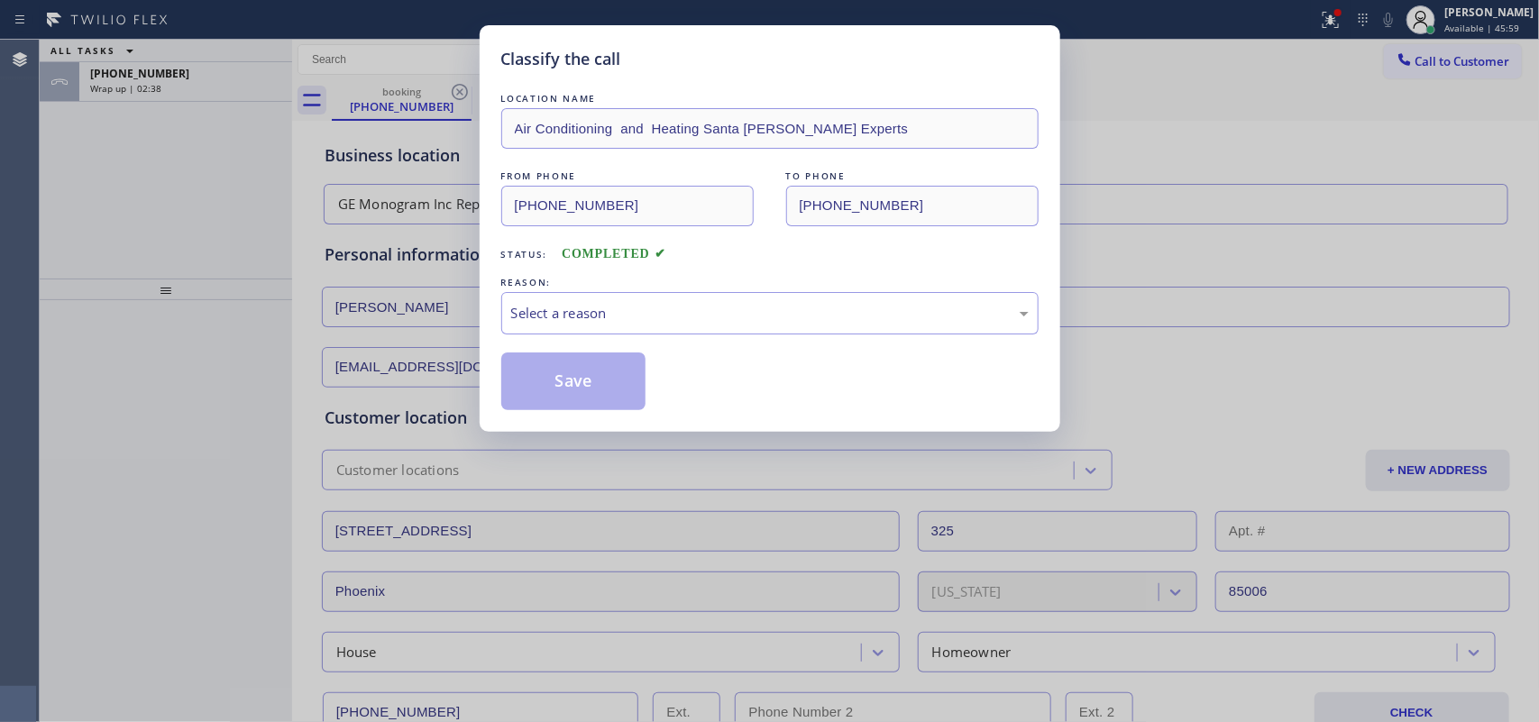
click at [724, 38] on div "Classify the call LOCATION NAME Air Conditioning and Heating Santa Ana Experts …" at bounding box center [770, 228] width 581 height 407
click at [620, 308] on div "Select a reason" at bounding box center [770, 313] width 518 height 21
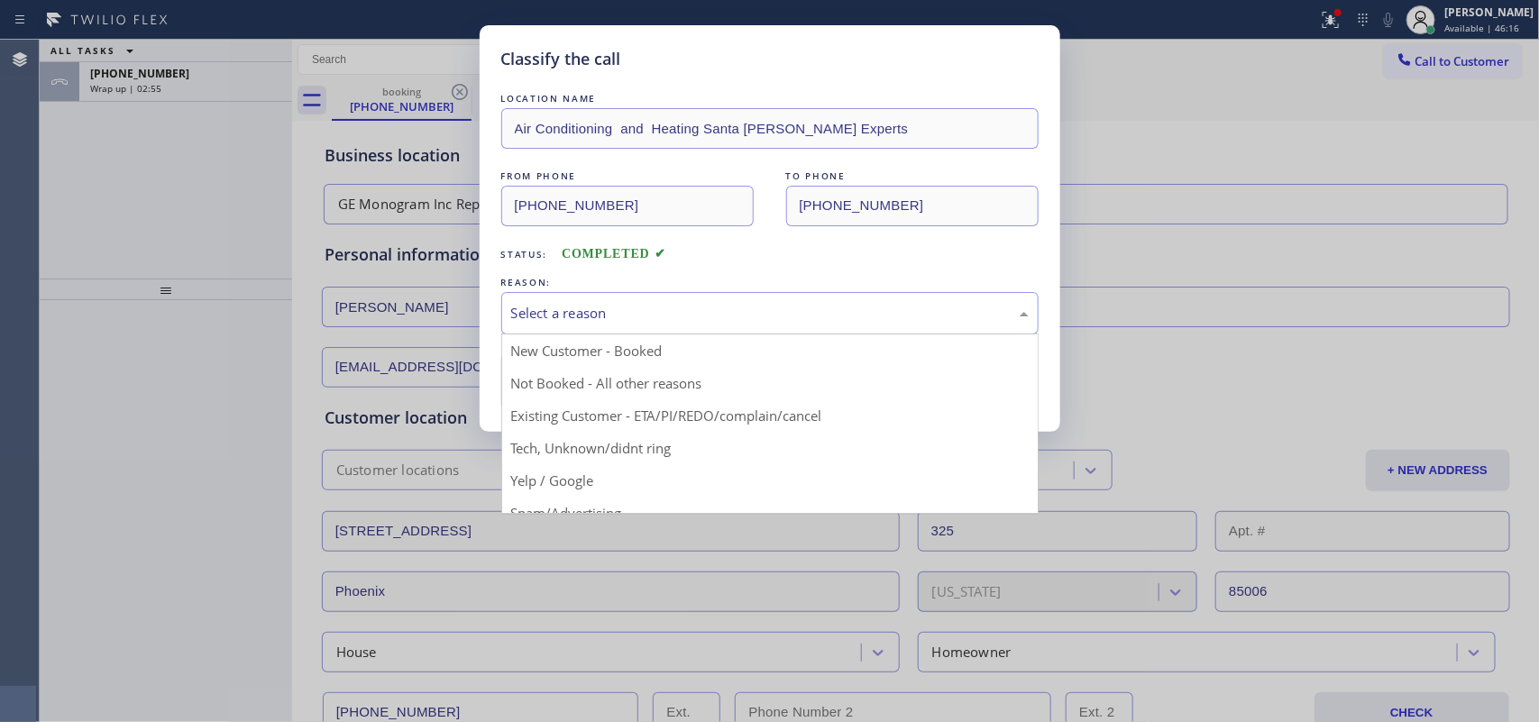
drag, startPoint x: 620, startPoint y: 444, endPoint x: 618, endPoint y: 412, distance: 31.7
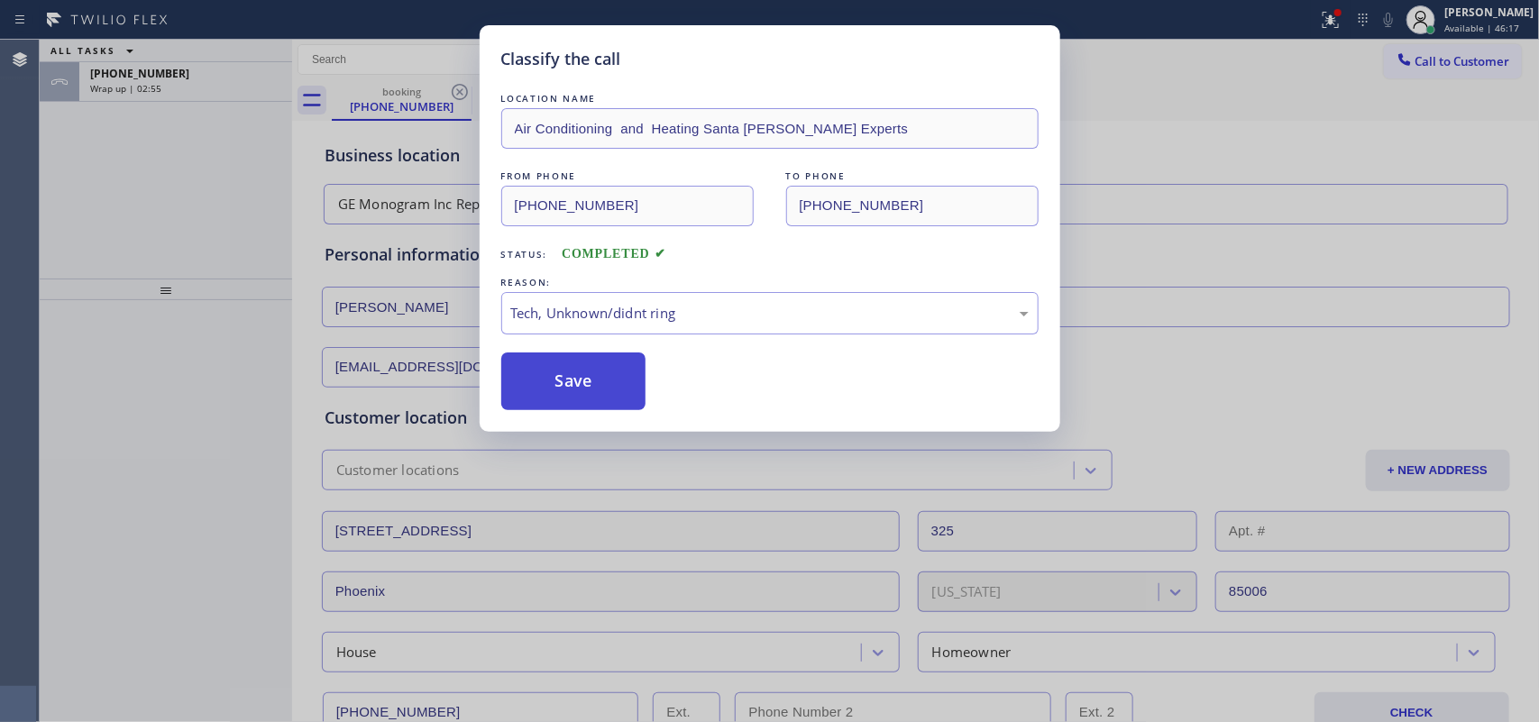
click at [615, 389] on button "Save" at bounding box center [573, 382] width 145 height 58
click at [191, 77] on div "Classify the call LOCATION NAME Air Conditioning and Heating Santa Ana Experts …" at bounding box center [769, 361] width 1539 height 722
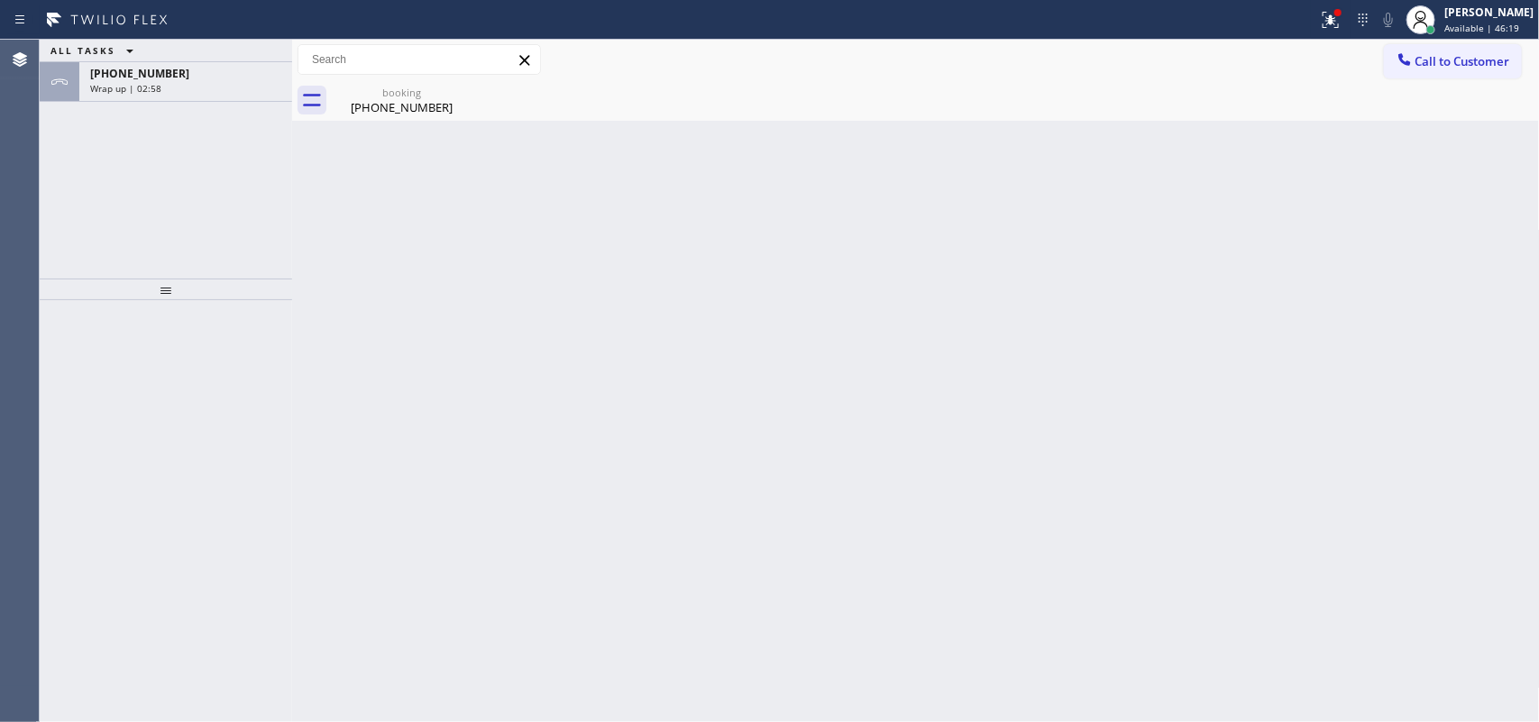
click at [169, 56] on div "ALL TASKS ALL TASKS ACTIVE TASKS TASKS IN WRAP UP" at bounding box center [166, 51] width 253 height 23
click at [168, 78] on div "+16029096989" at bounding box center [185, 73] width 191 height 15
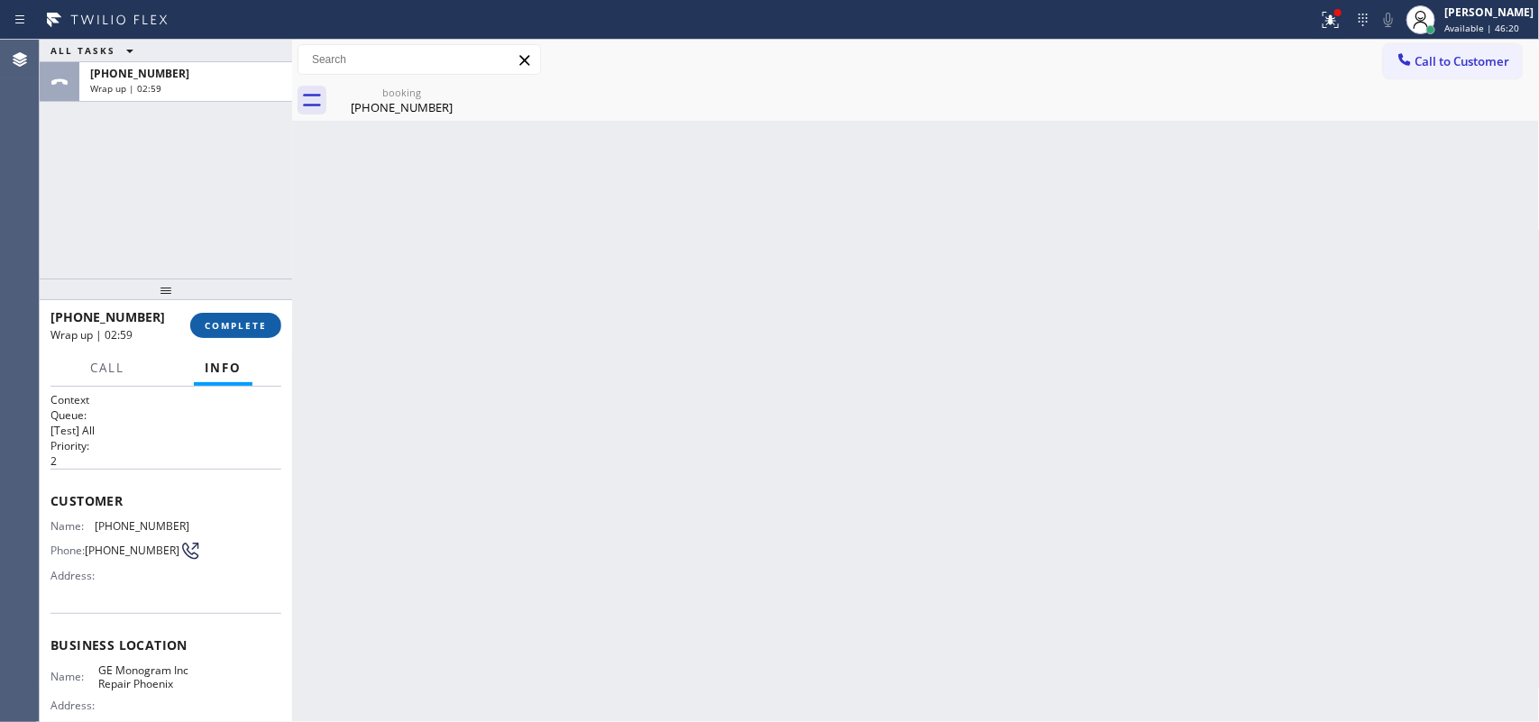
click at [240, 322] on span "COMPLETE" at bounding box center [236, 325] width 62 height 13
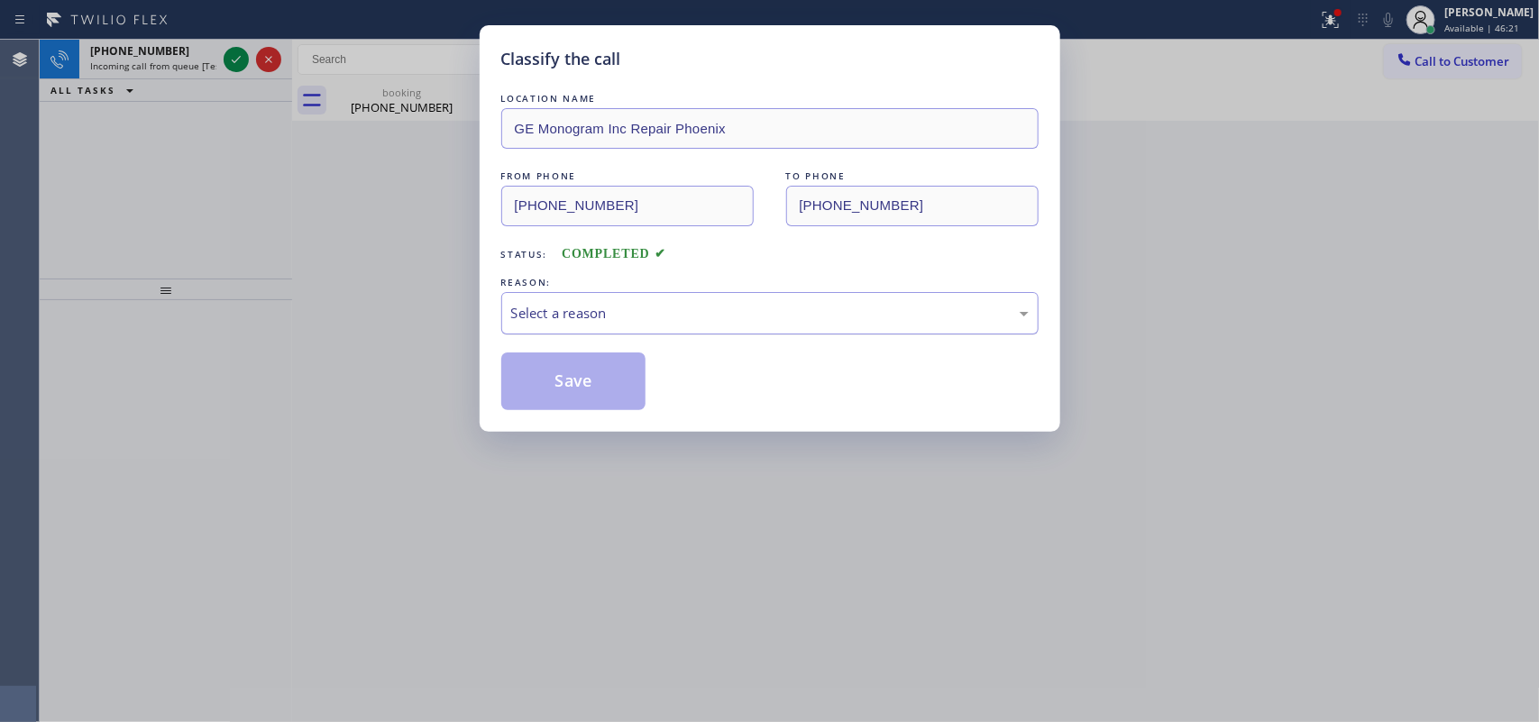
click at [577, 303] on div "Select a reason" at bounding box center [770, 313] width 518 height 21
drag, startPoint x: 573, startPoint y: 375, endPoint x: 553, endPoint y: 370, distance: 20.6
click at [573, 376] on button "Save" at bounding box center [573, 382] width 145 height 58
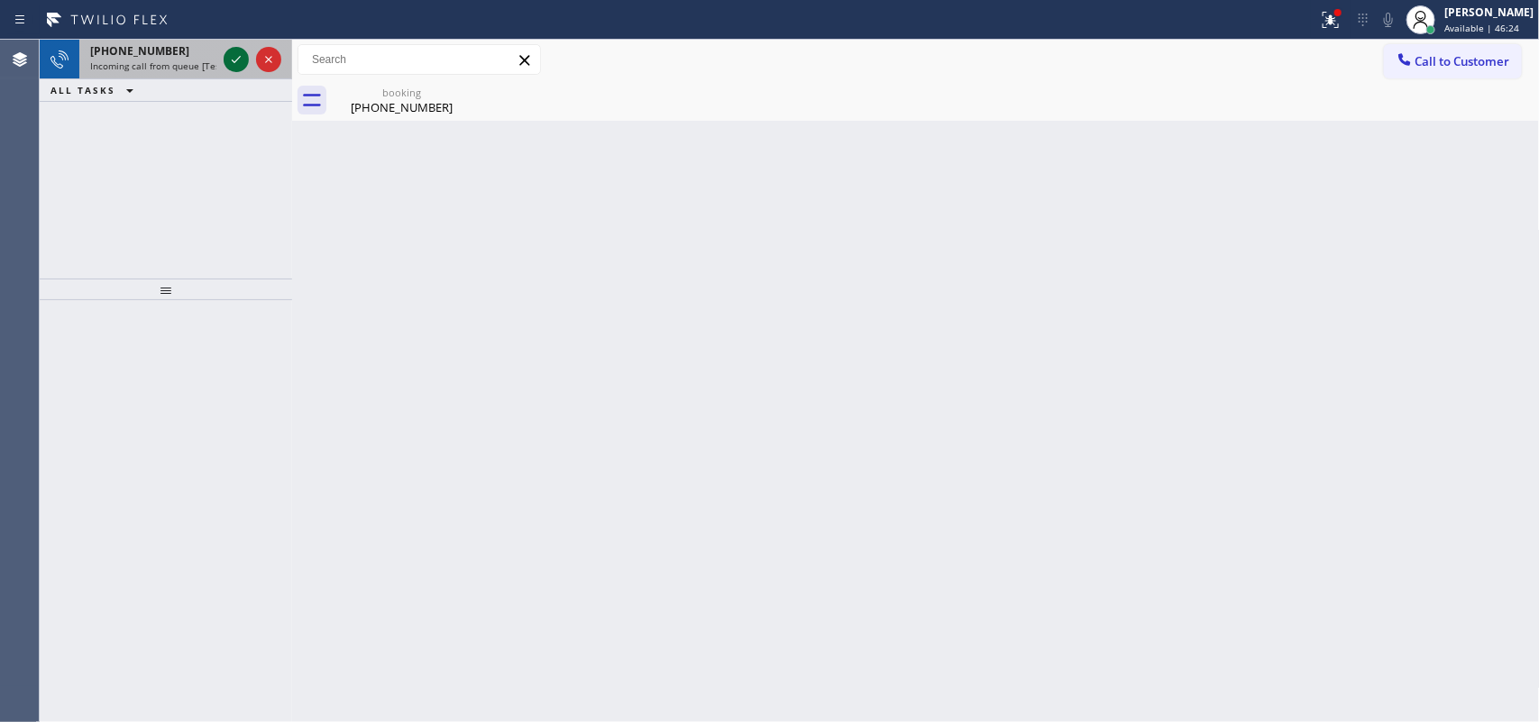
click at [240, 55] on icon at bounding box center [236, 60] width 22 height 22
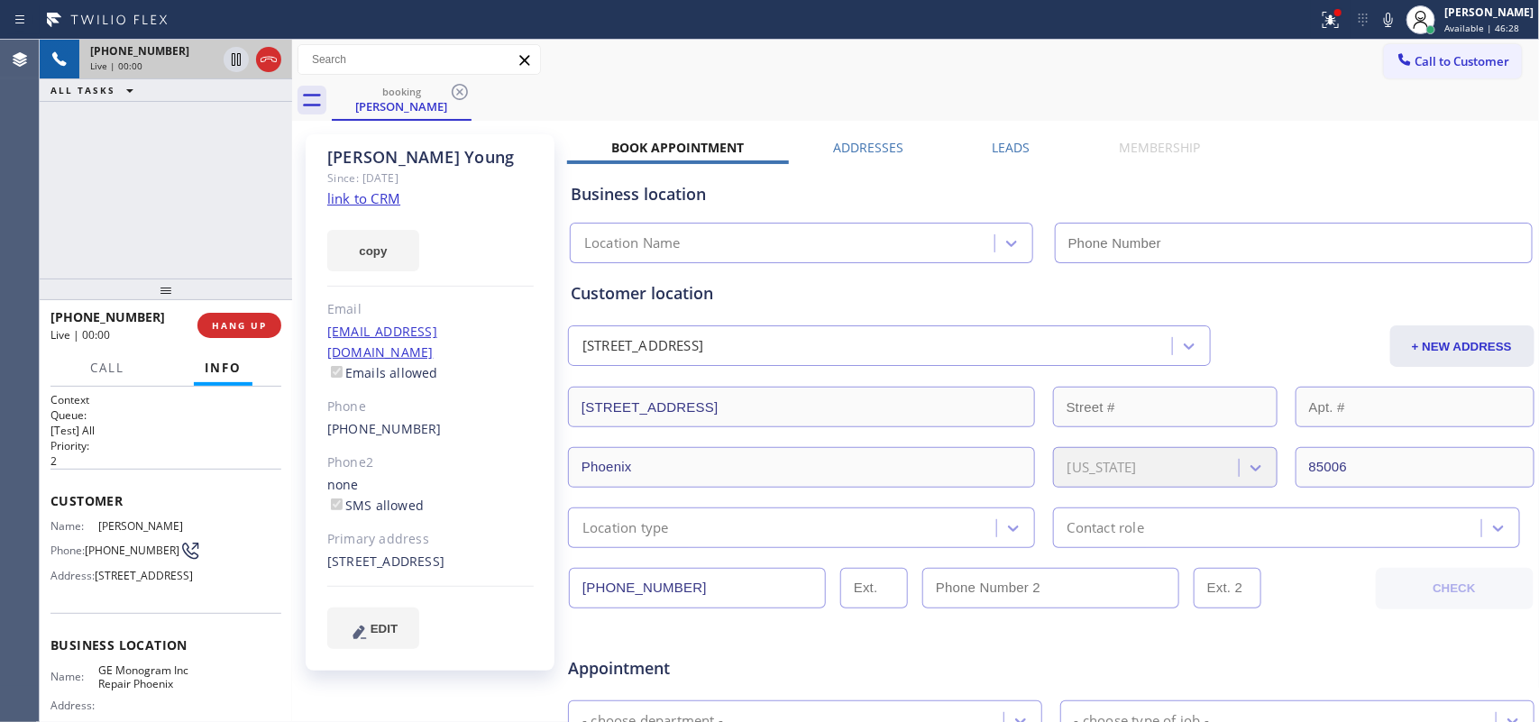
type input "[PHONE_NUMBER]"
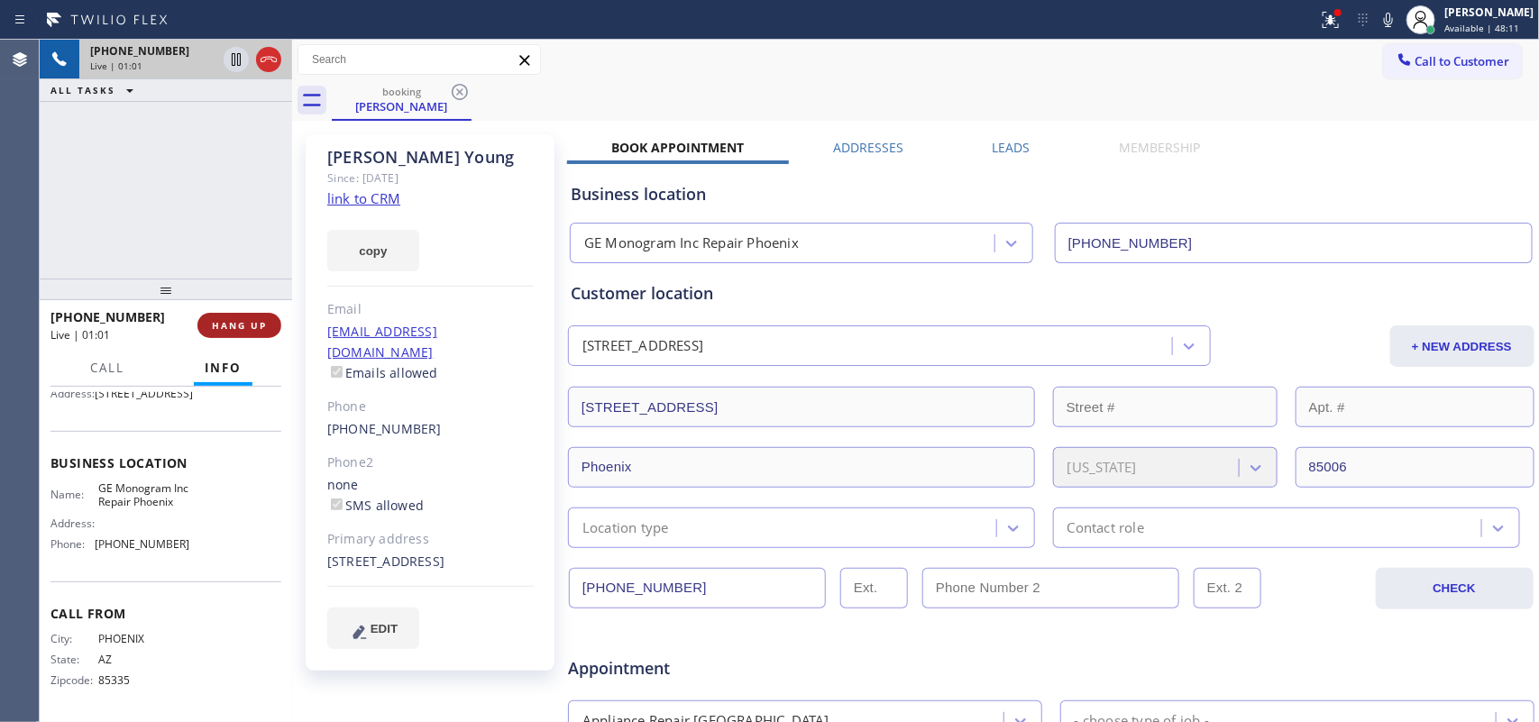
click at [266, 326] on span "HANG UP" at bounding box center [239, 325] width 55 height 13
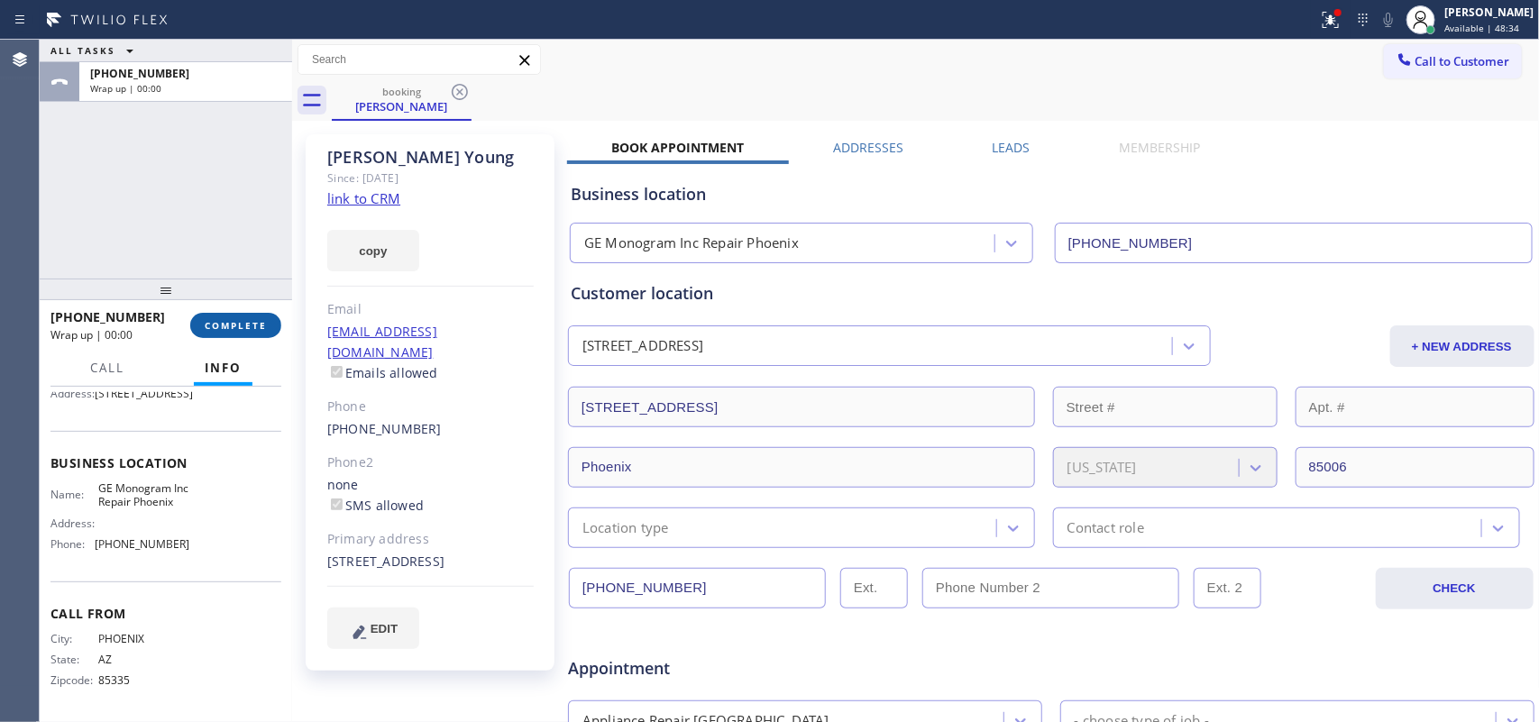
click at [262, 327] on span "COMPLETE" at bounding box center [236, 325] width 62 height 13
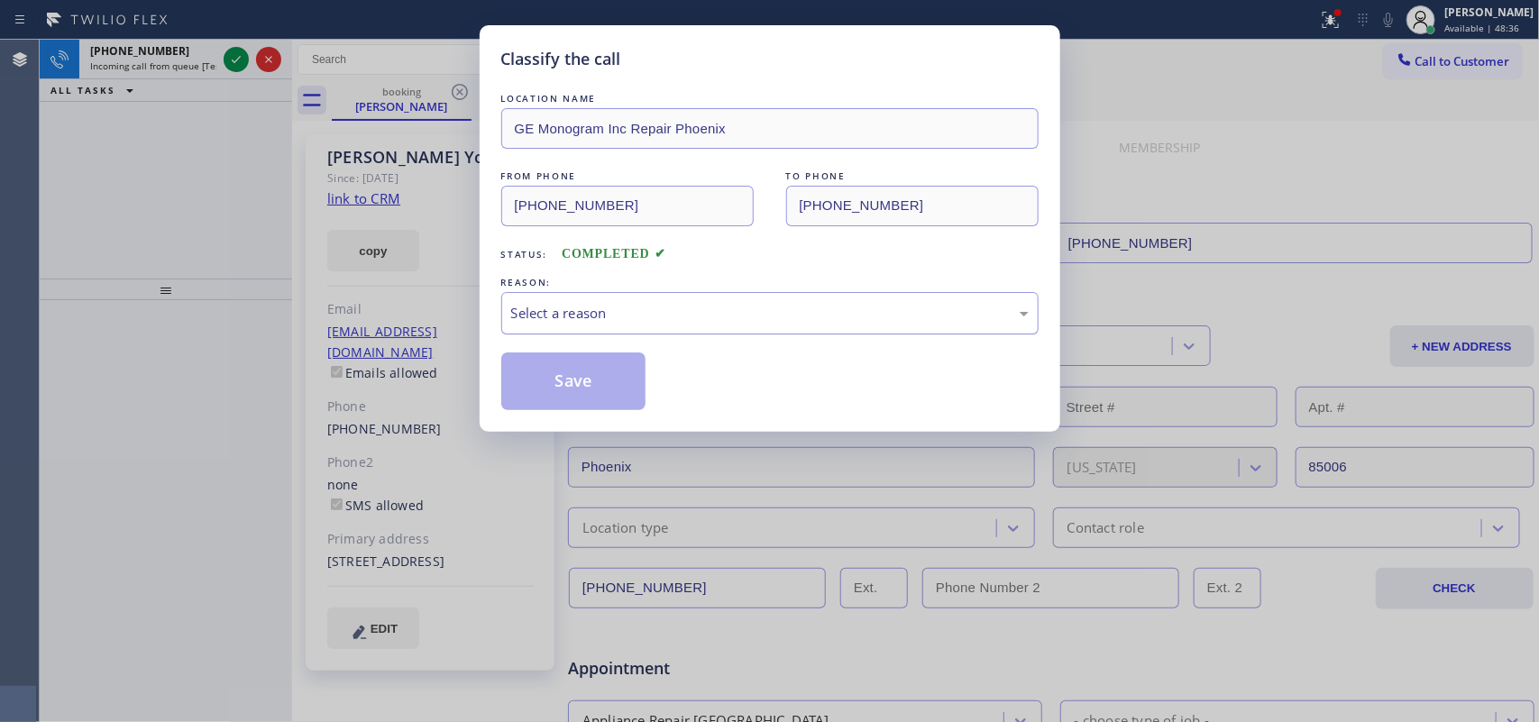
click at [817, 313] on div "Select a reason" at bounding box center [770, 313] width 518 height 21
click at [592, 381] on button "Save" at bounding box center [573, 382] width 145 height 58
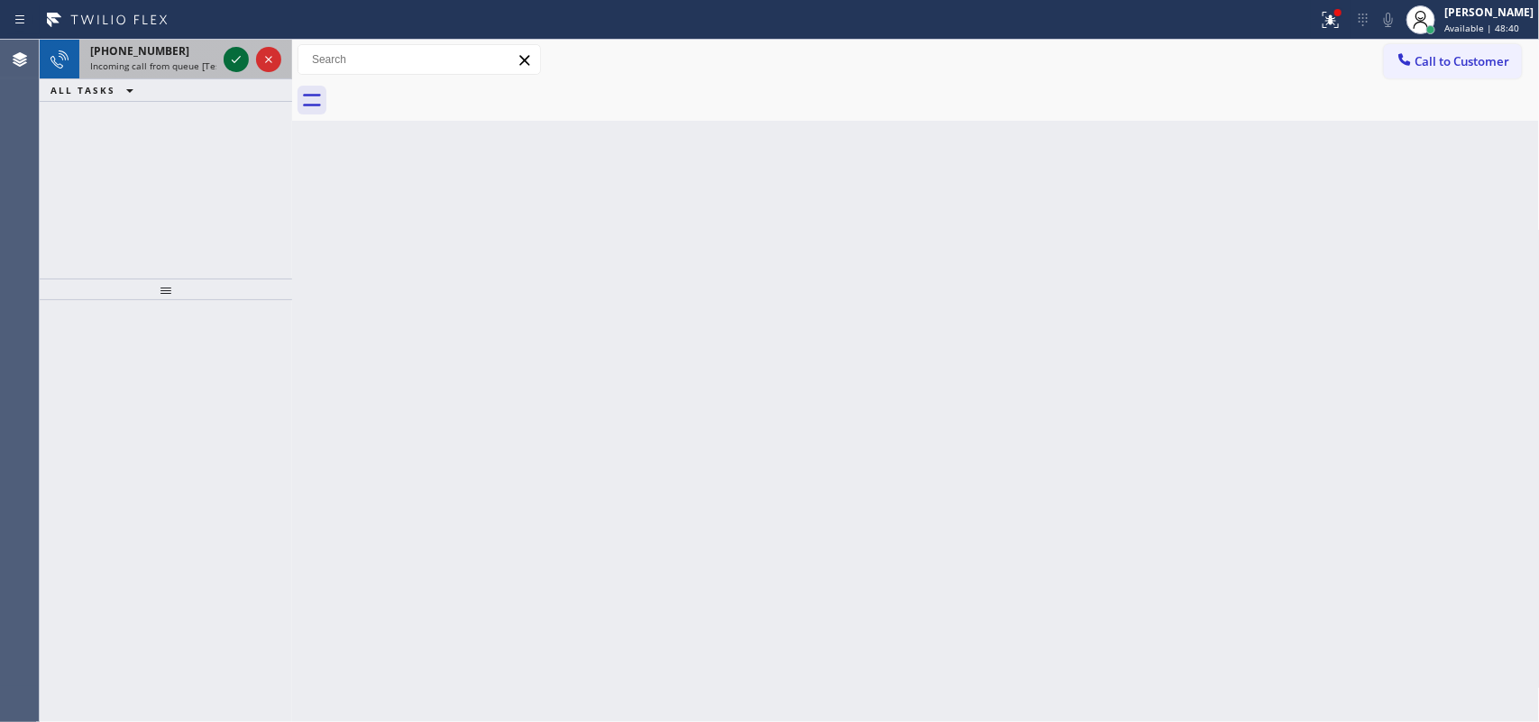
click at [235, 55] on icon at bounding box center [236, 60] width 22 height 22
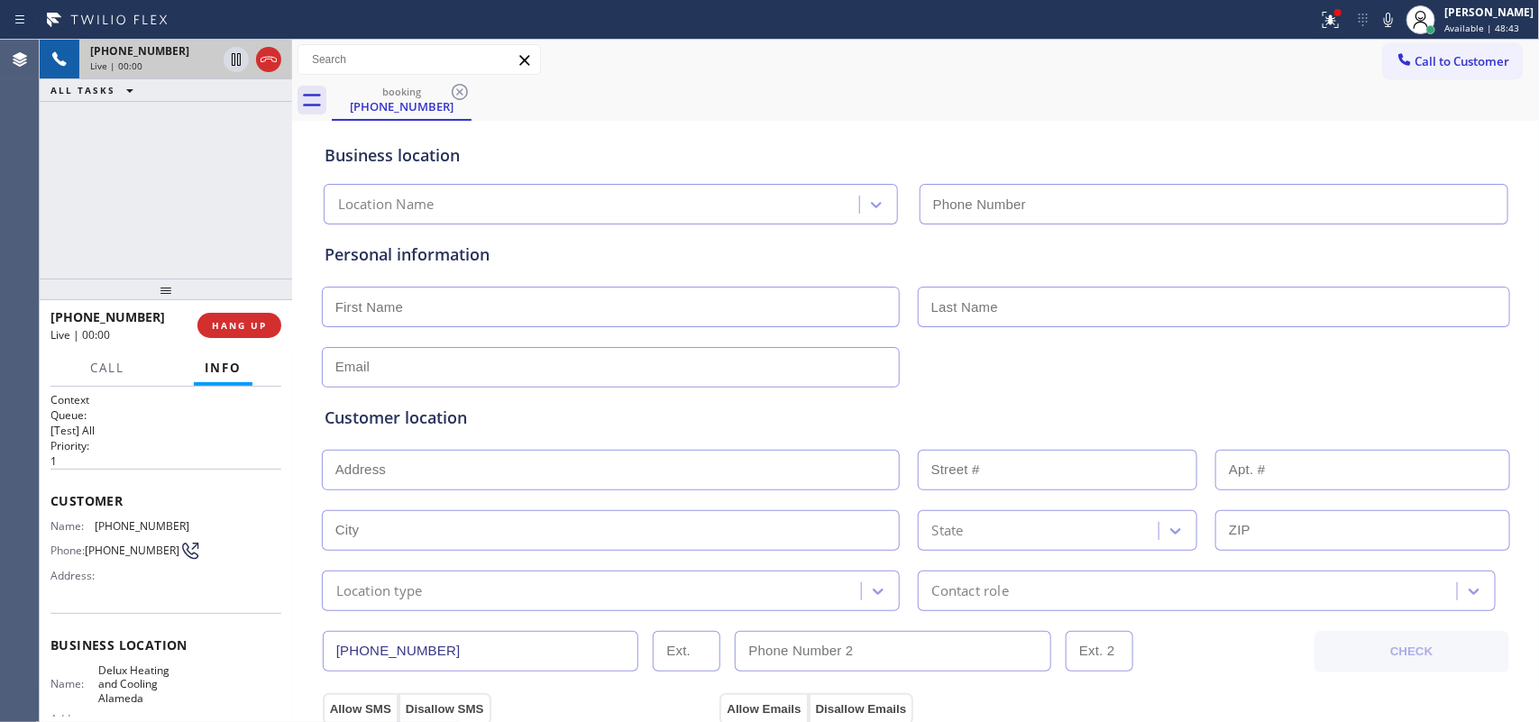
type input "[PHONE_NUMBER]"
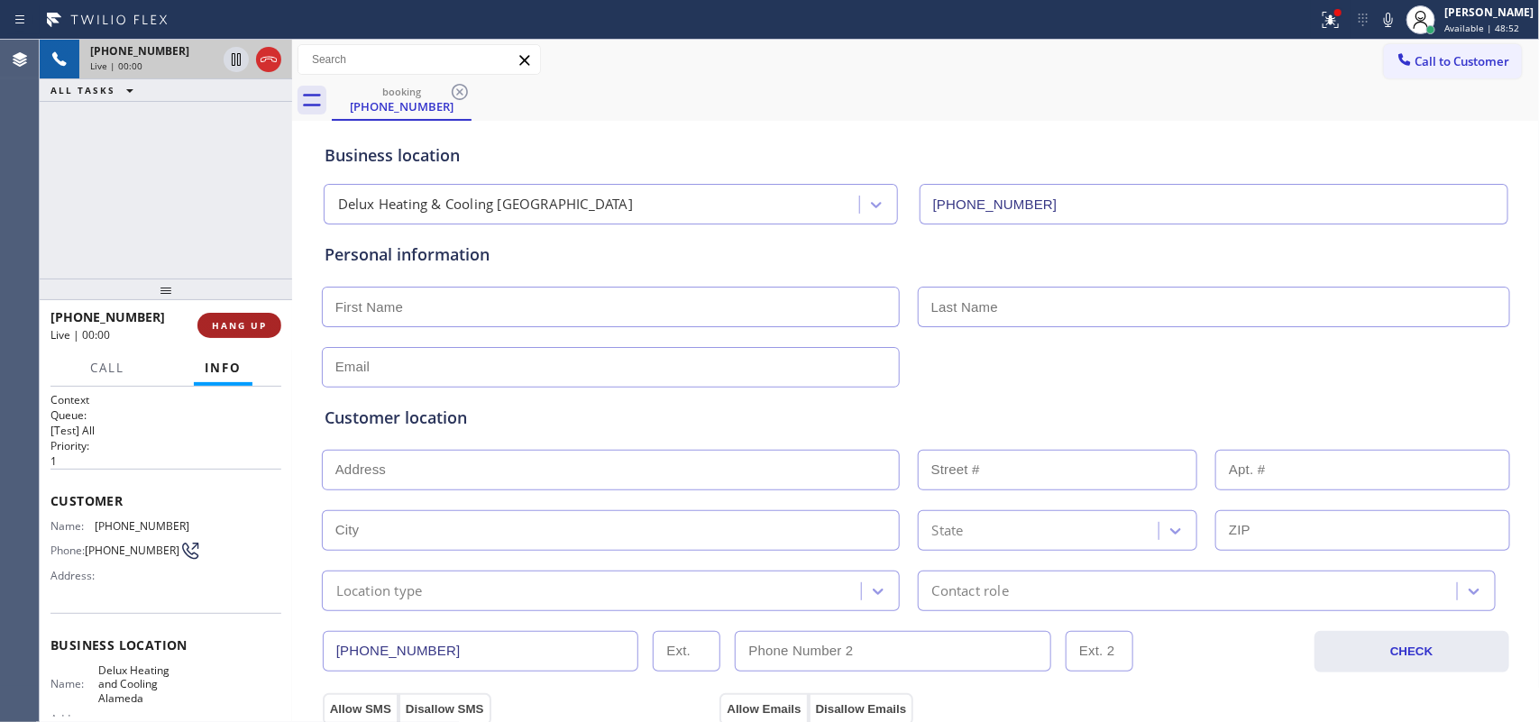
click at [260, 326] on span "HANG UP" at bounding box center [239, 325] width 55 height 13
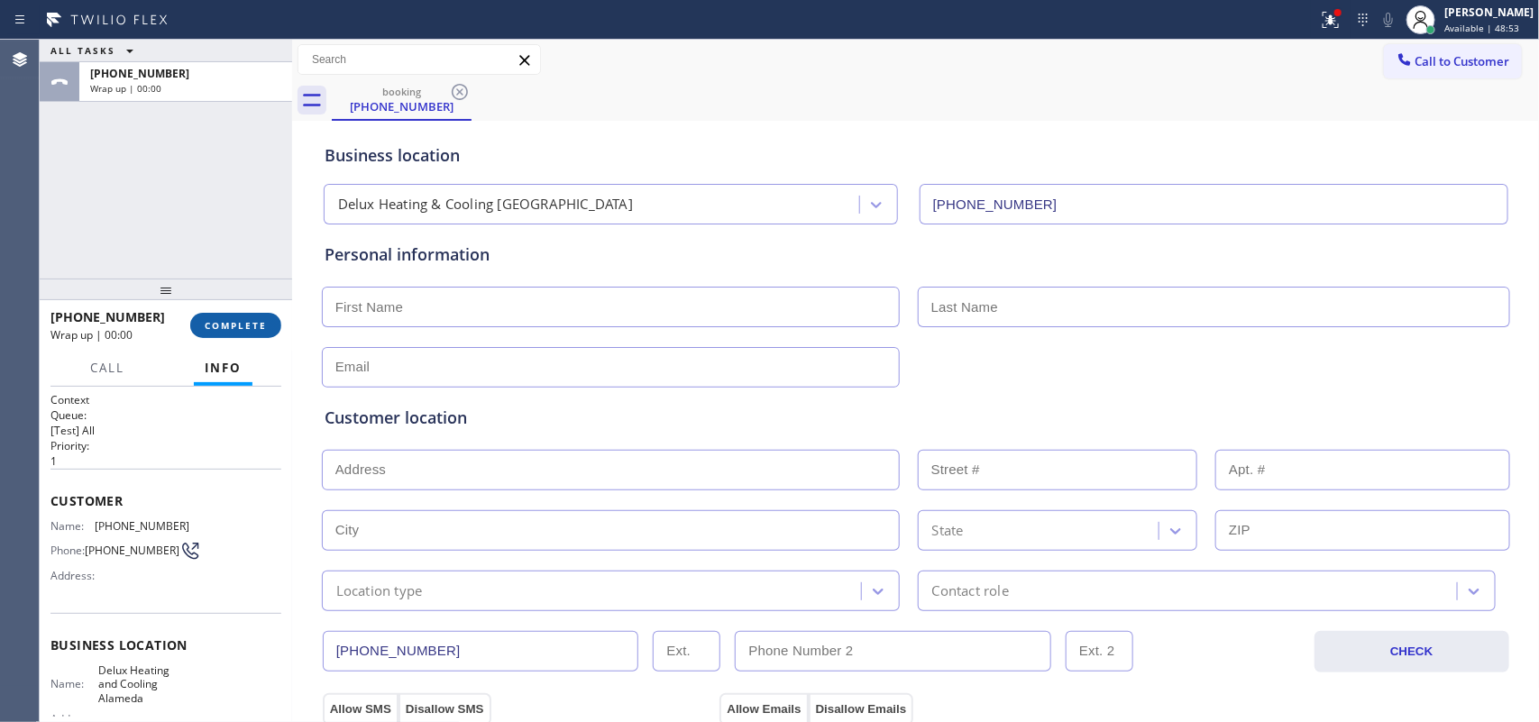
click at [260, 326] on span "COMPLETE" at bounding box center [236, 325] width 62 height 13
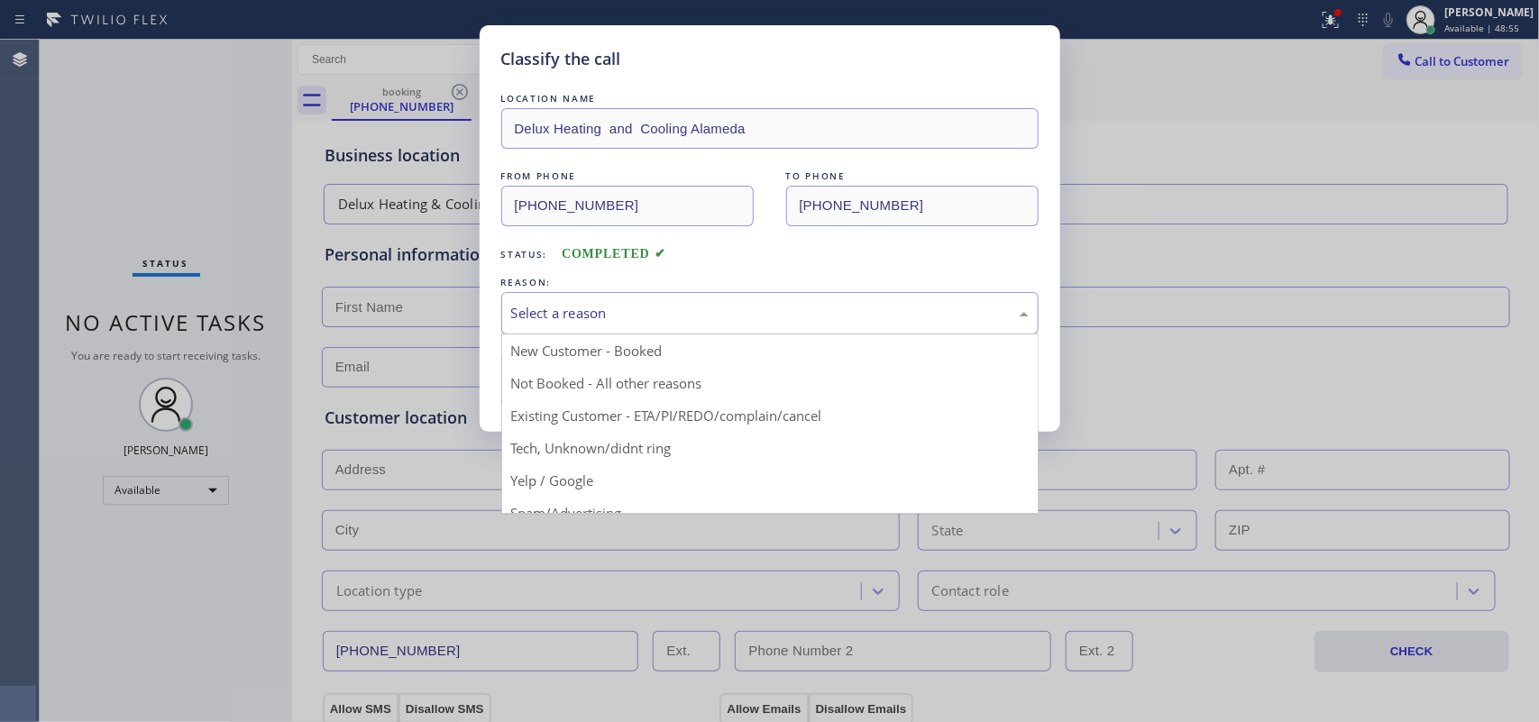
click at [615, 311] on div "Select a reason" at bounding box center [770, 313] width 518 height 21
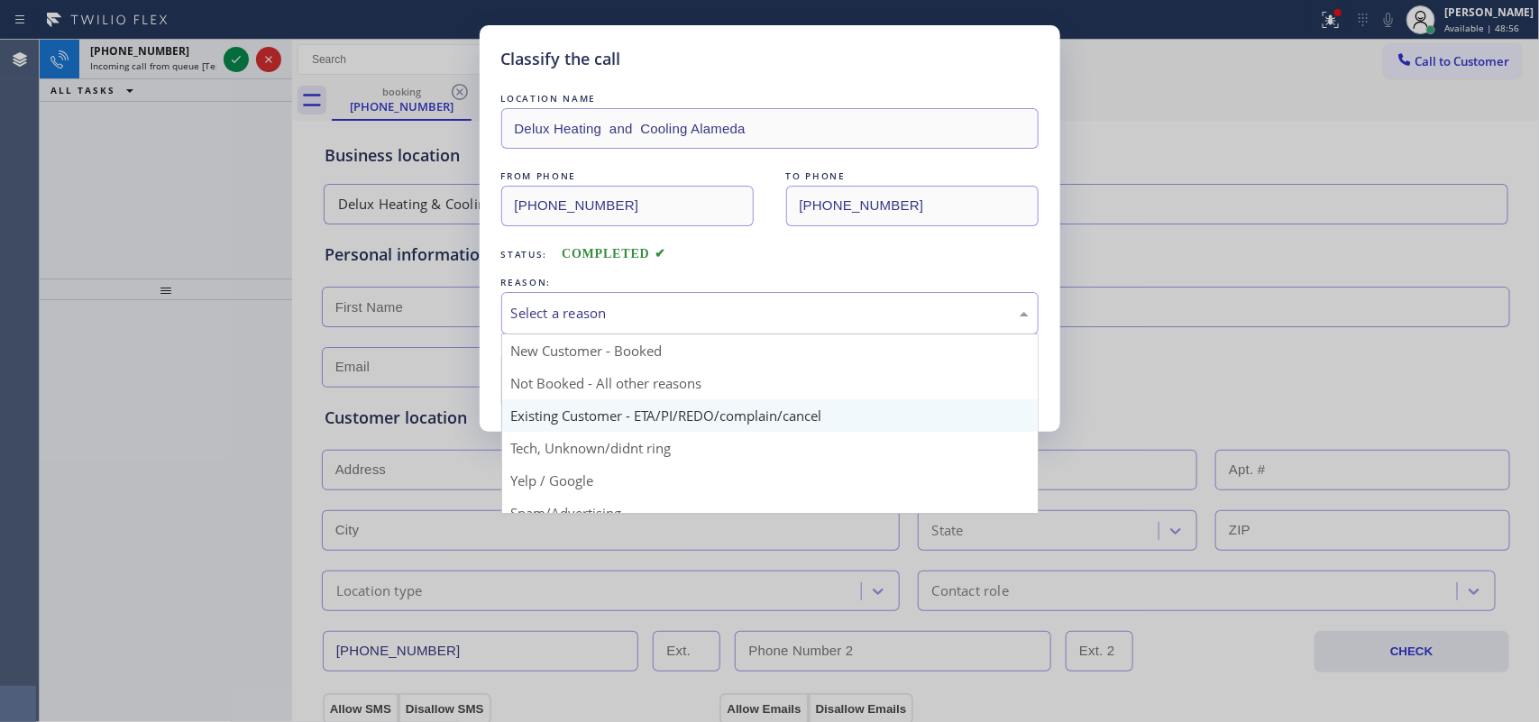
scroll to position [124, 0]
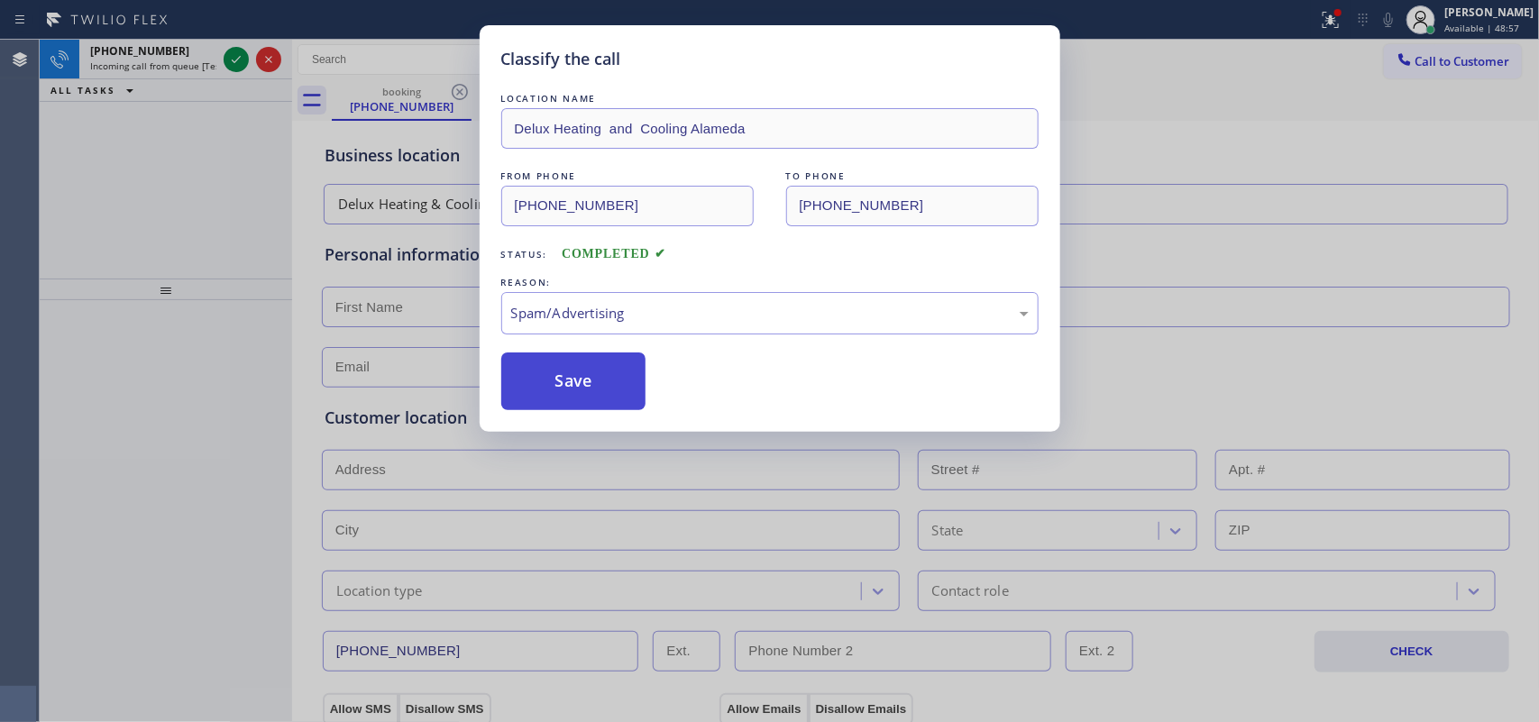
click at [602, 393] on button "Save" at bounding box center [573, 382] width 145 height 58
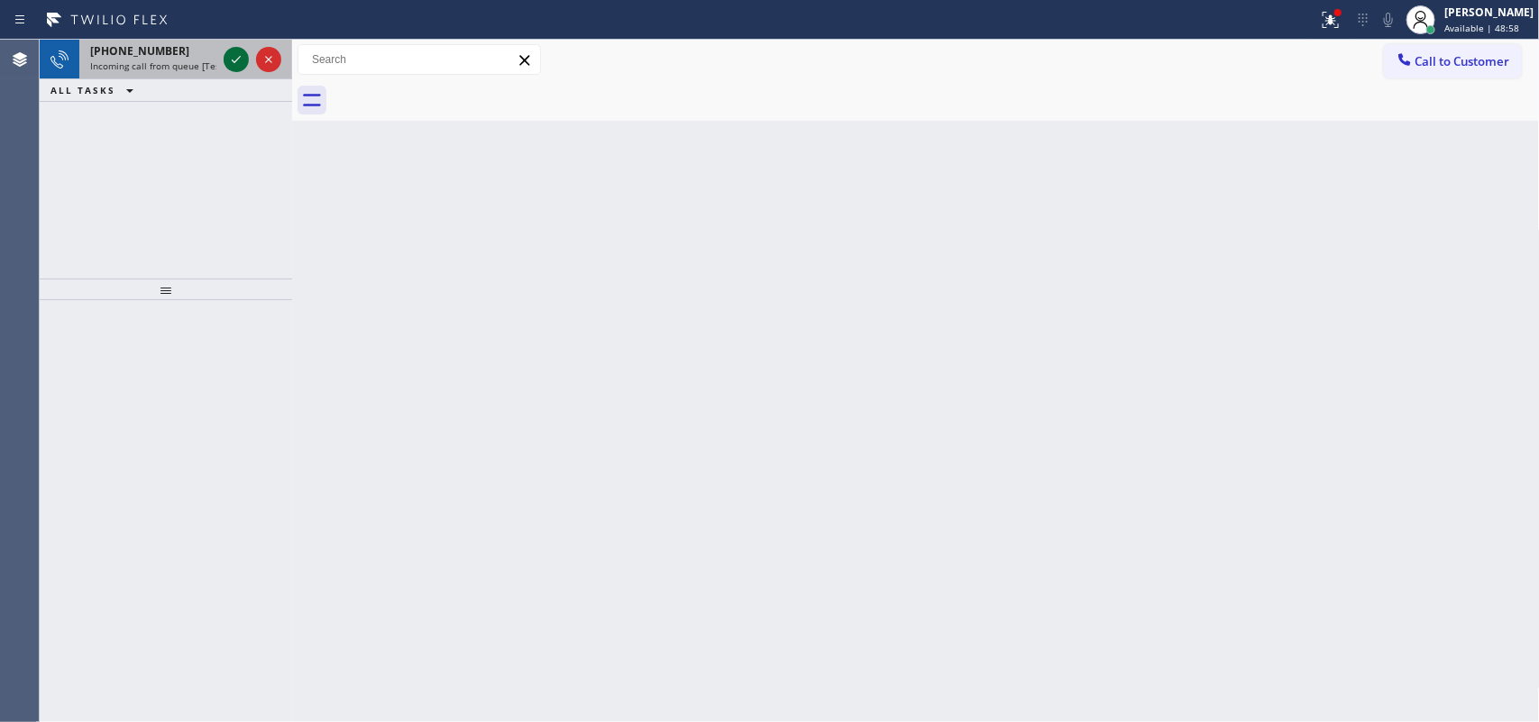
click at [230, 55] on icon at bounding box center [236, 60] width 22 height 22
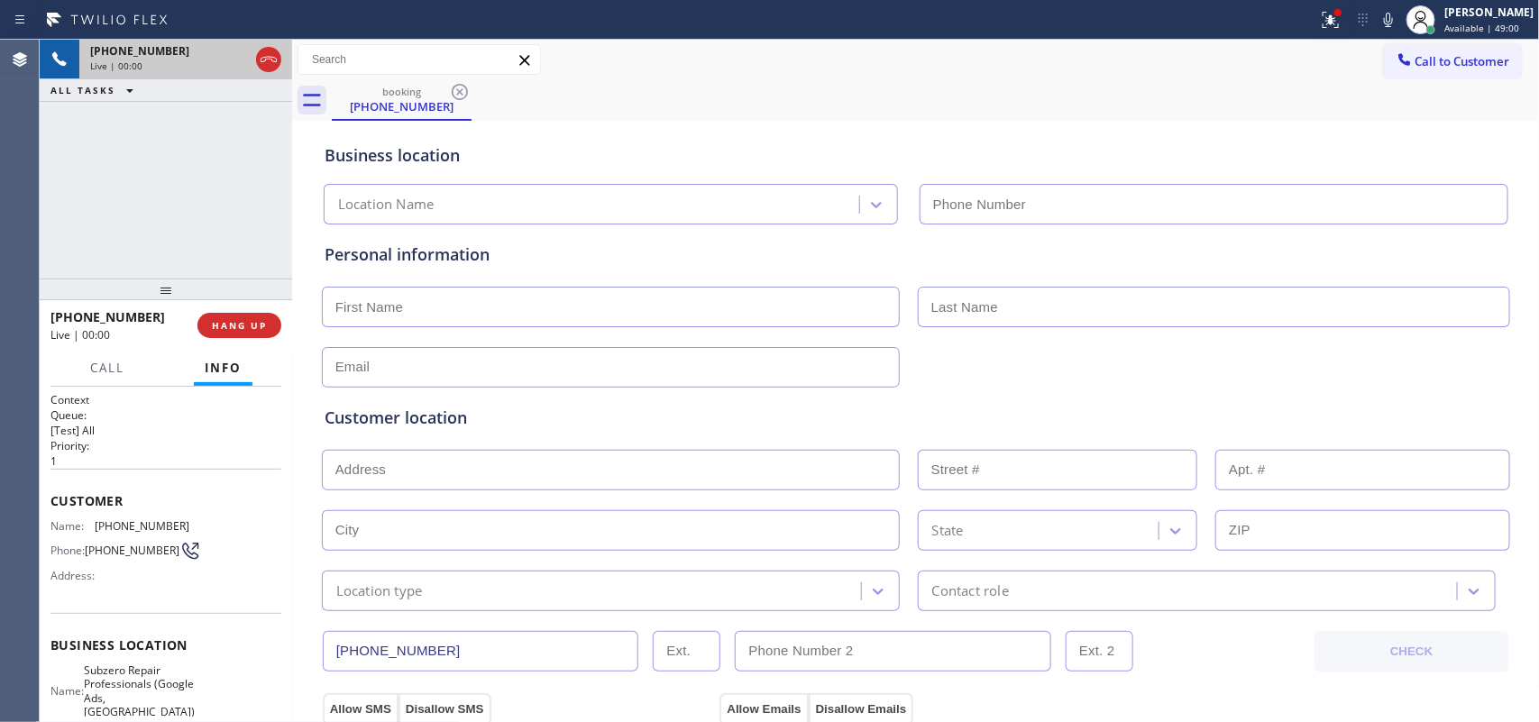
type input "[PHONE_NUMBER]"
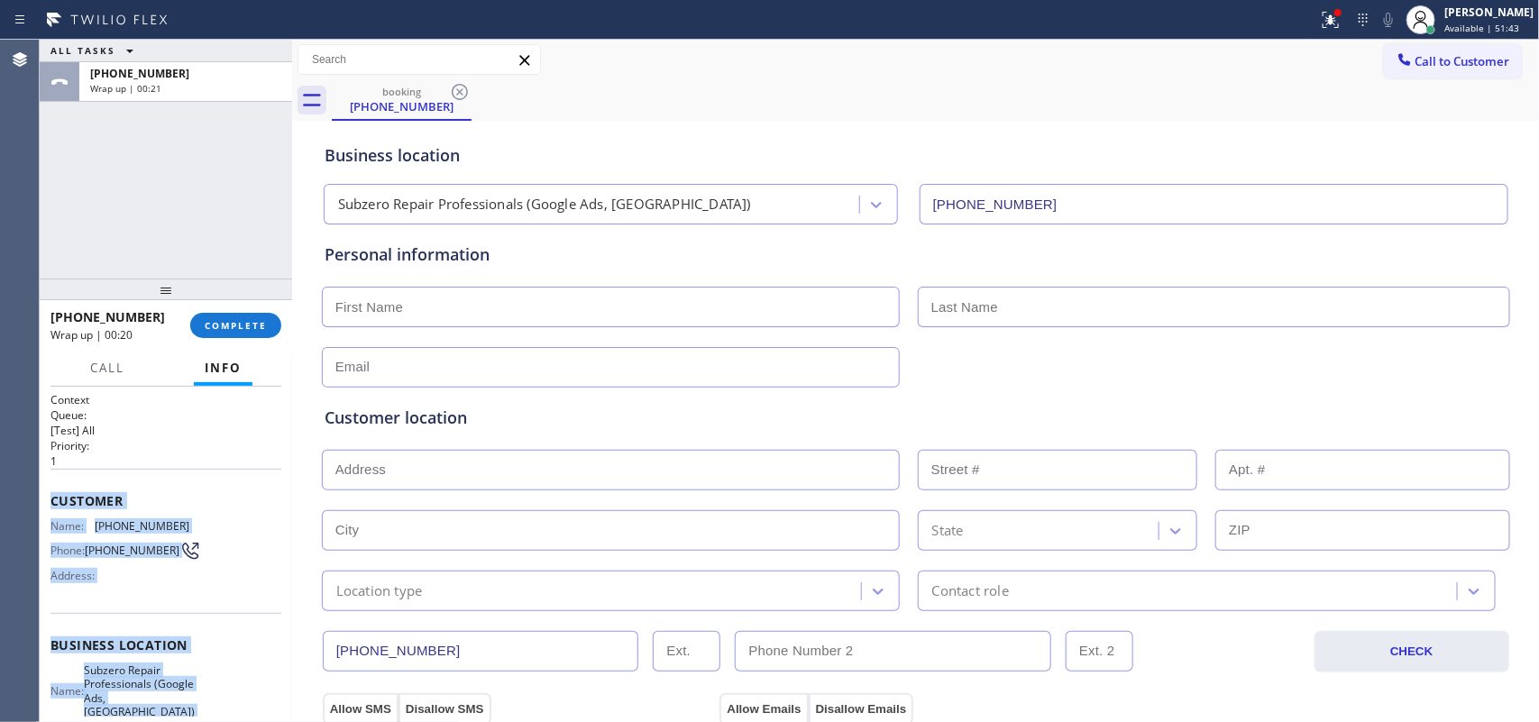
drag, startPoint x: 198, startPoint y: 537, endPoint x: 51, endPoint y: 499, distance: 152.0
click at [51, 499] on div "Context Queue: [Test] All Priority: 1 Customer Name: (206) 397-7113 Phone: (206…" at bounding box center [166, 660] width 231 height 536
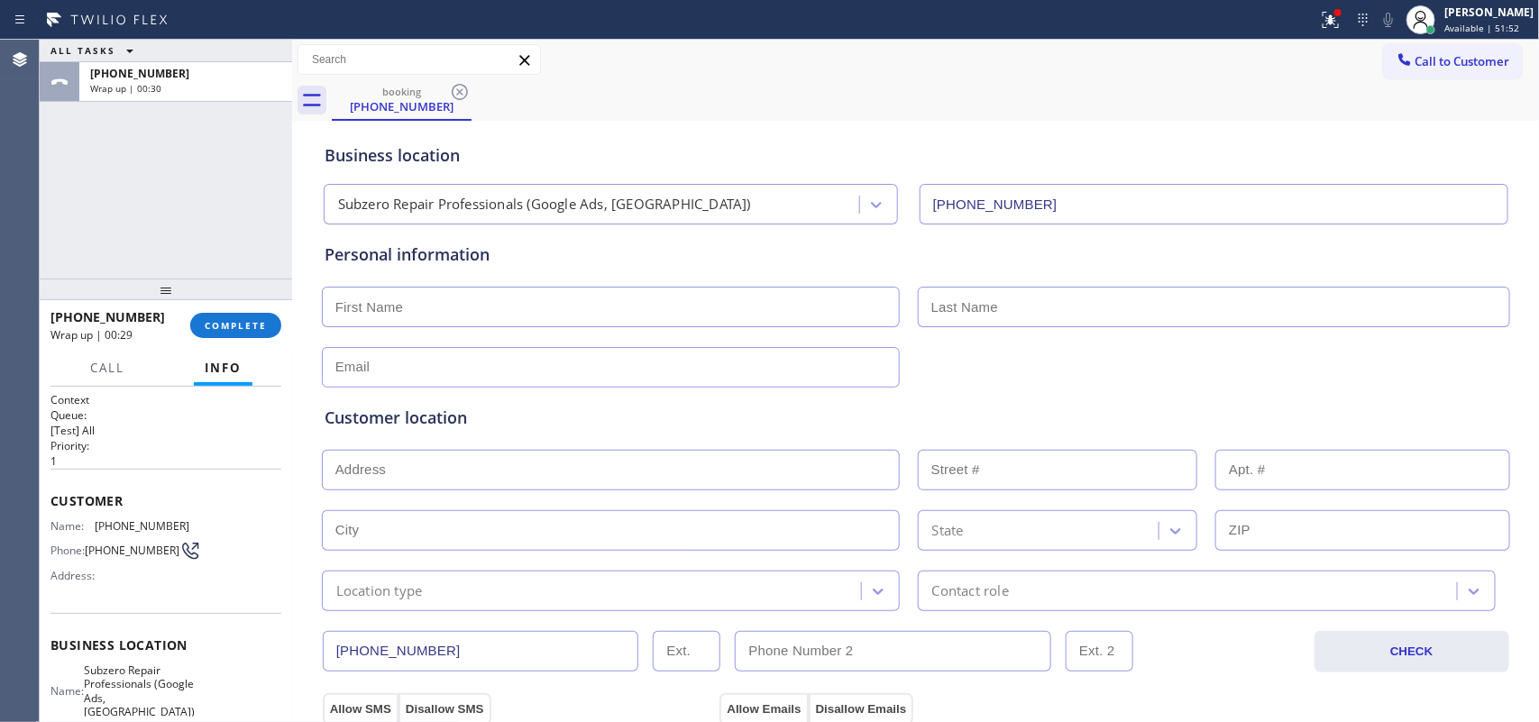
click at [249, 338] on div "+12063977113 Wrap up | 00:29 COMPLETE" at bounding box center [166, 325] width 231 height 47
click at [245, 317] on button "COMPLETE" at bounding box center [235, 325] width 91 height 25
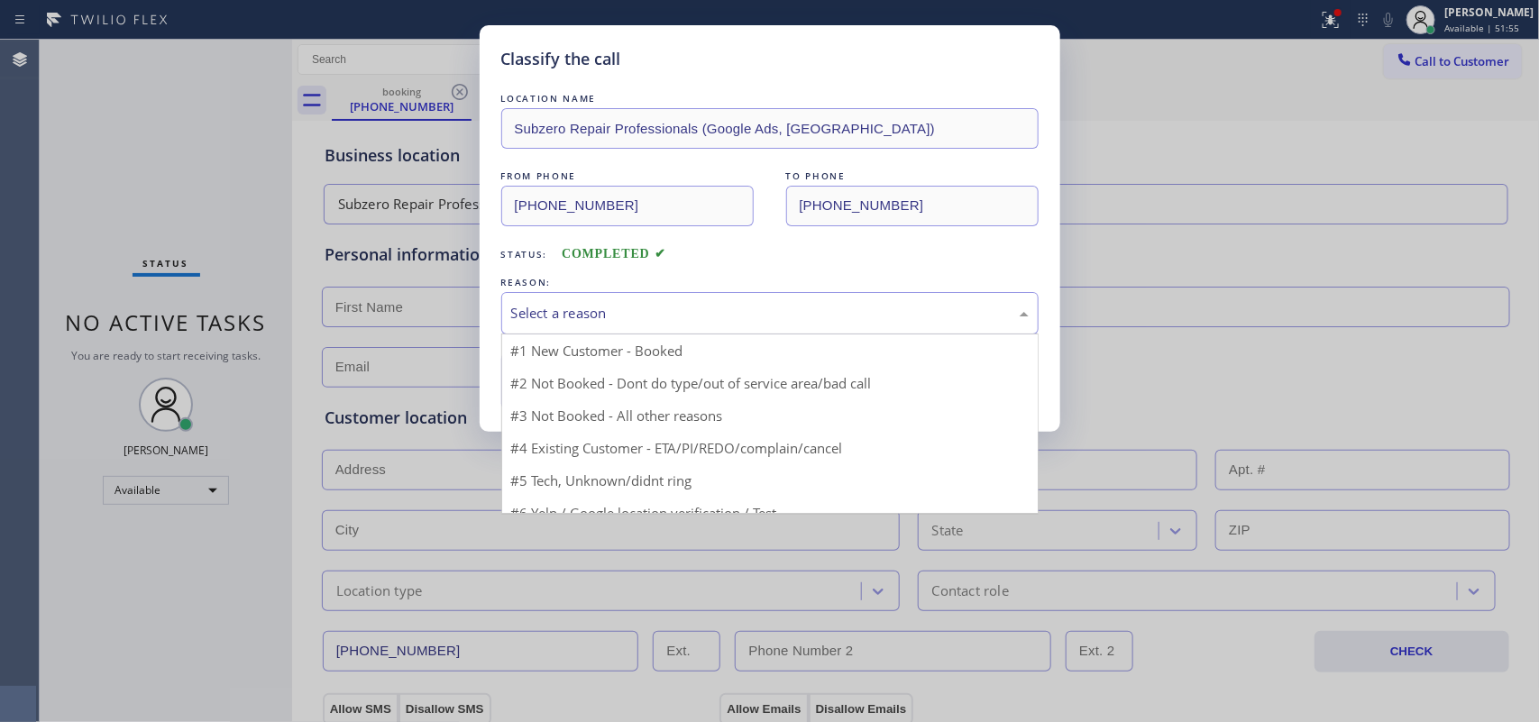
click at [685, 316] on div "Select a reason" at bounding box center [770, 313] width 518 height 21
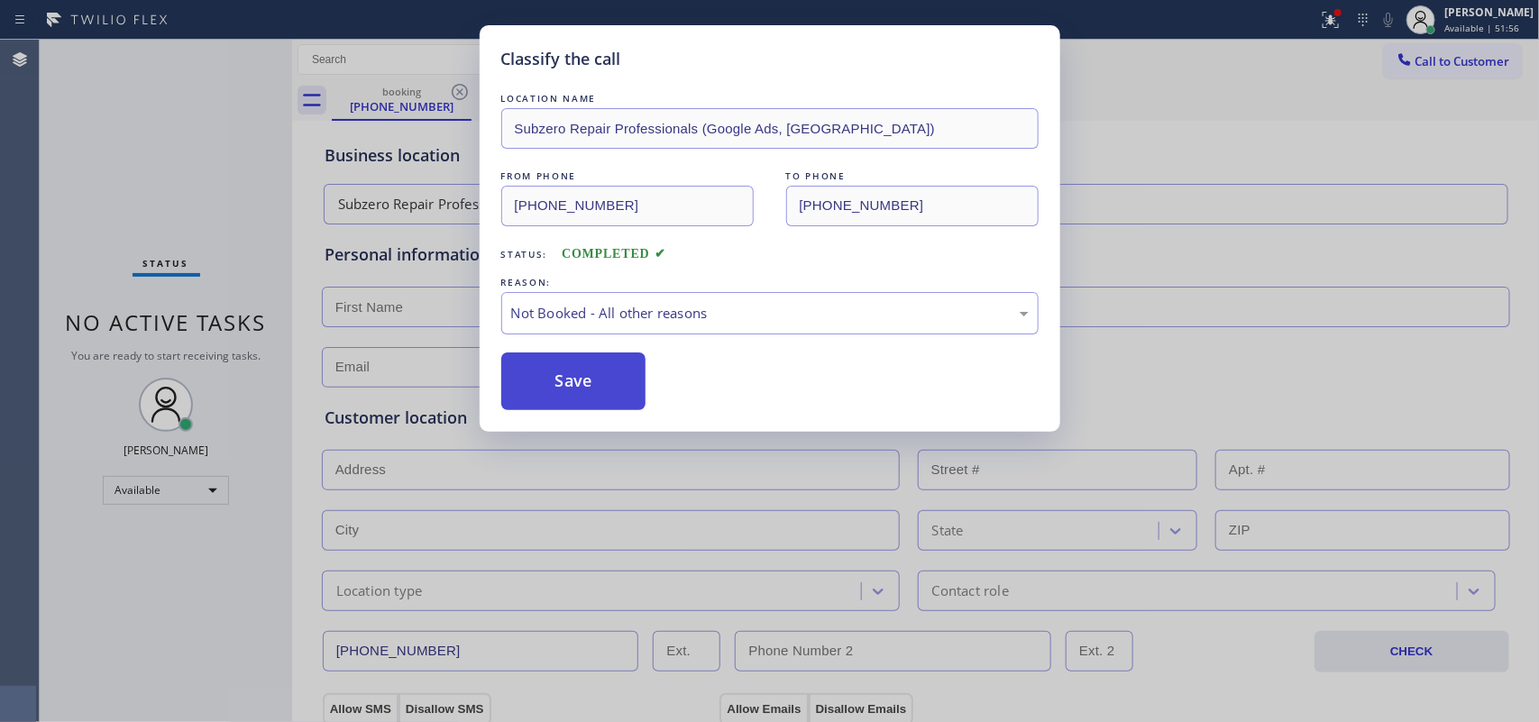
click at [528, 390] on button "Save" at bounding box center [573, 382] width 145 height 58
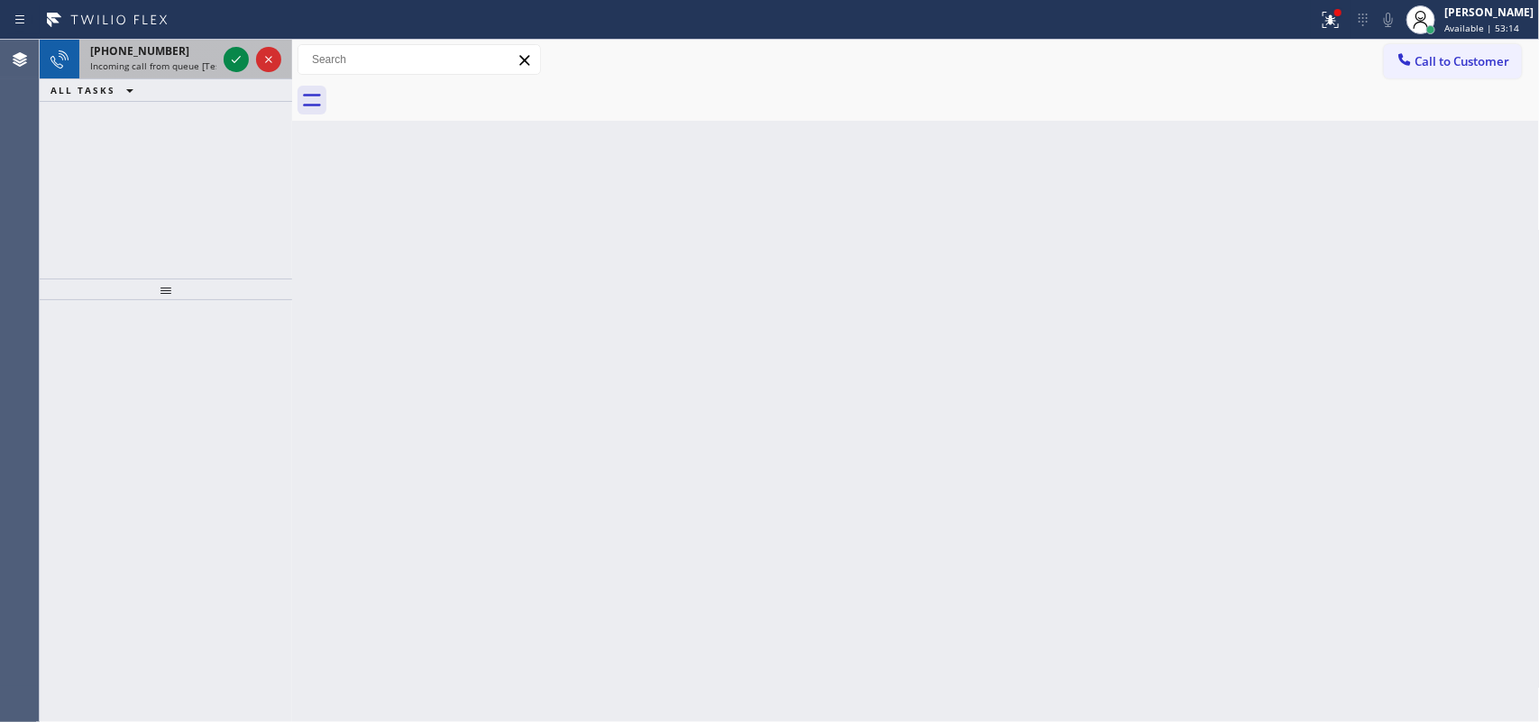
click at [161, 60] on span "Incoming call from queue [Test] All" at bounding box center [165, 66] width 150 height 13
click at [235, 57] on icon at bounding box center [236, 60] width 22 height 22
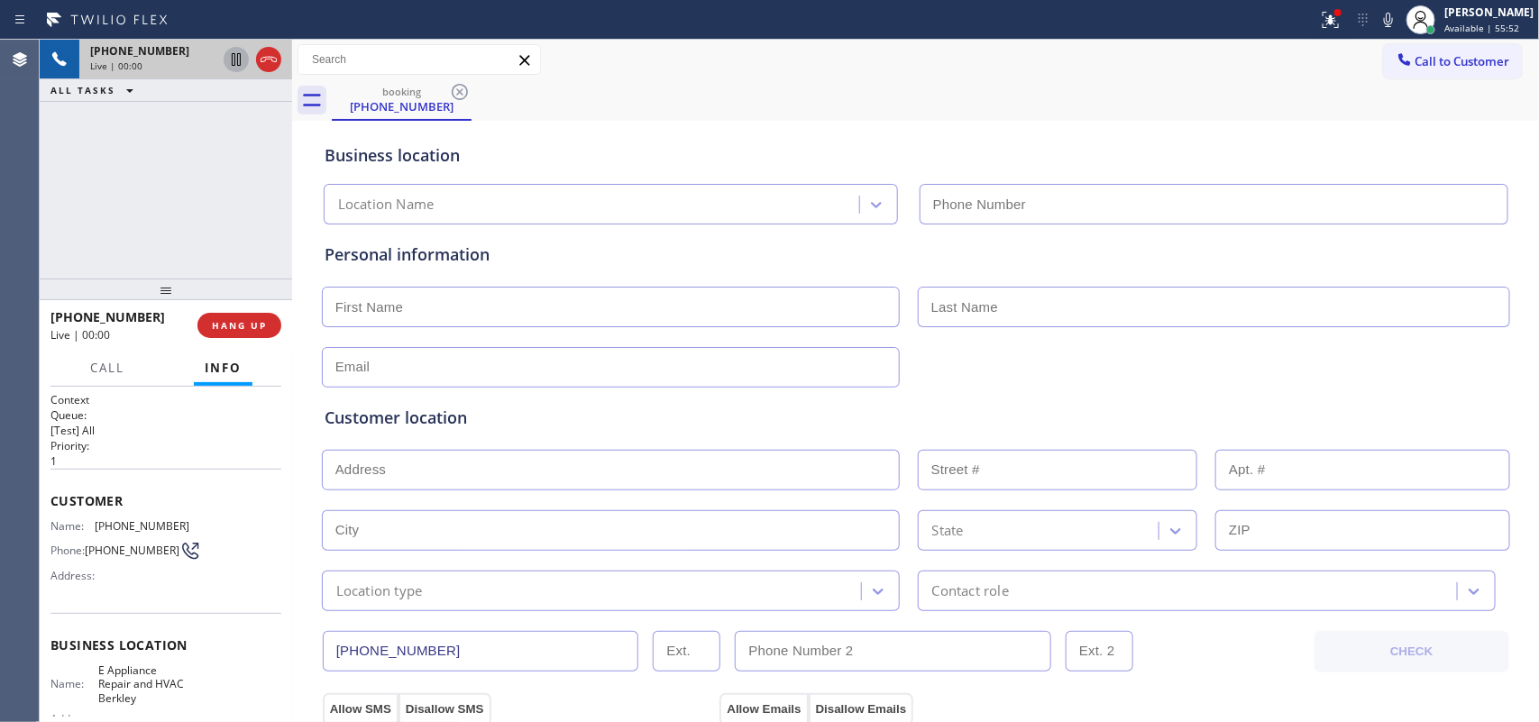
type input "[PHONE_NUMBER]"
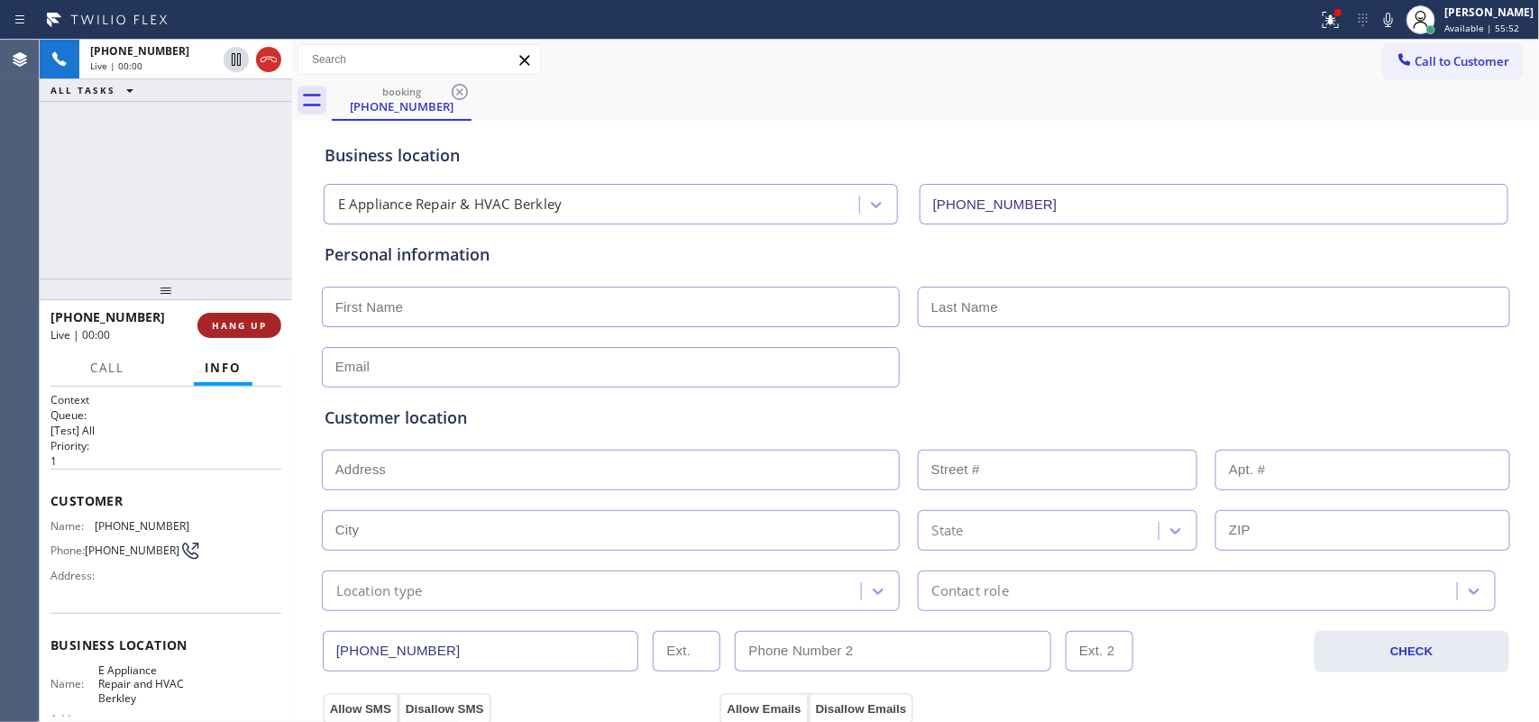
click at [221, 327] on span "HANG UP" at bounding box center [239, 325] width 55 height 13
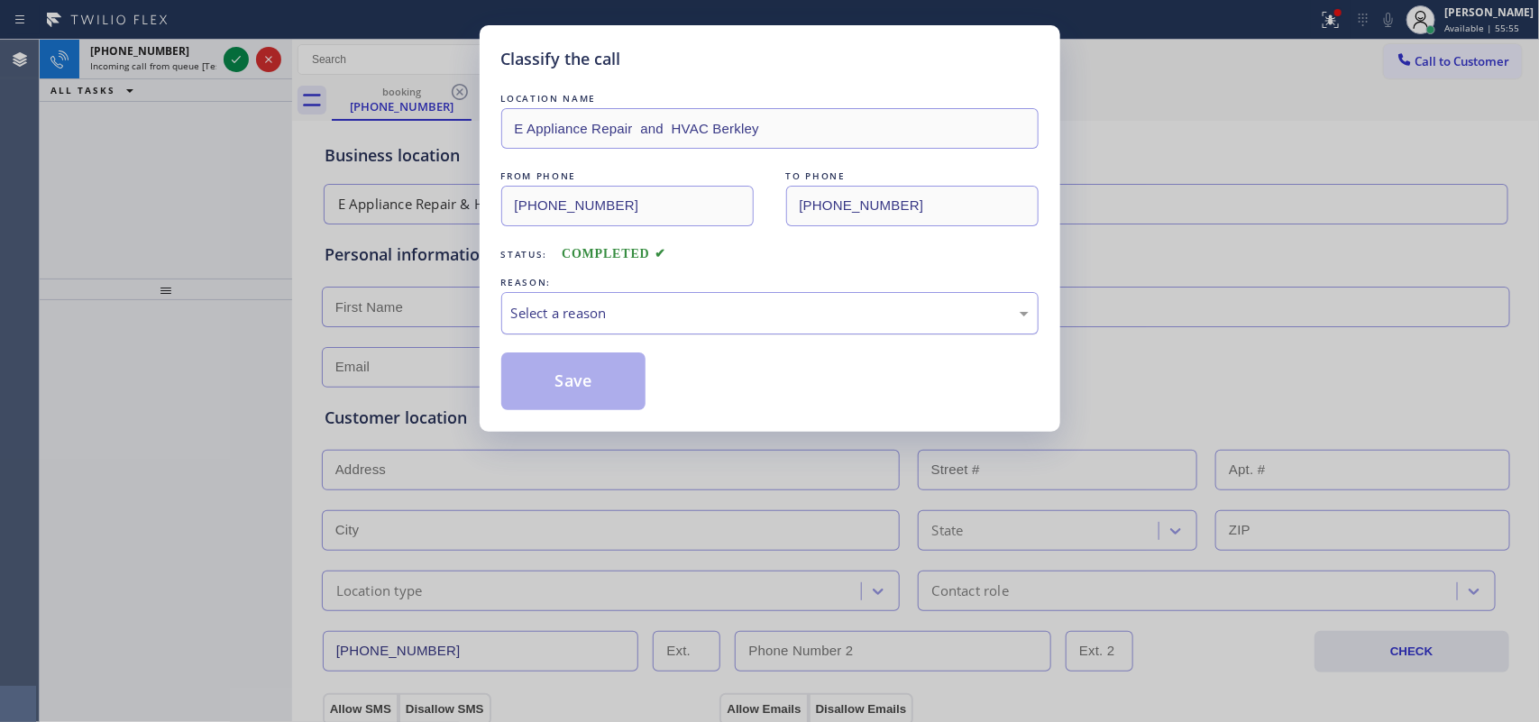
click at [722, 317] on div "Select a reason" at bounding box center [770, 313] width 518 height 21
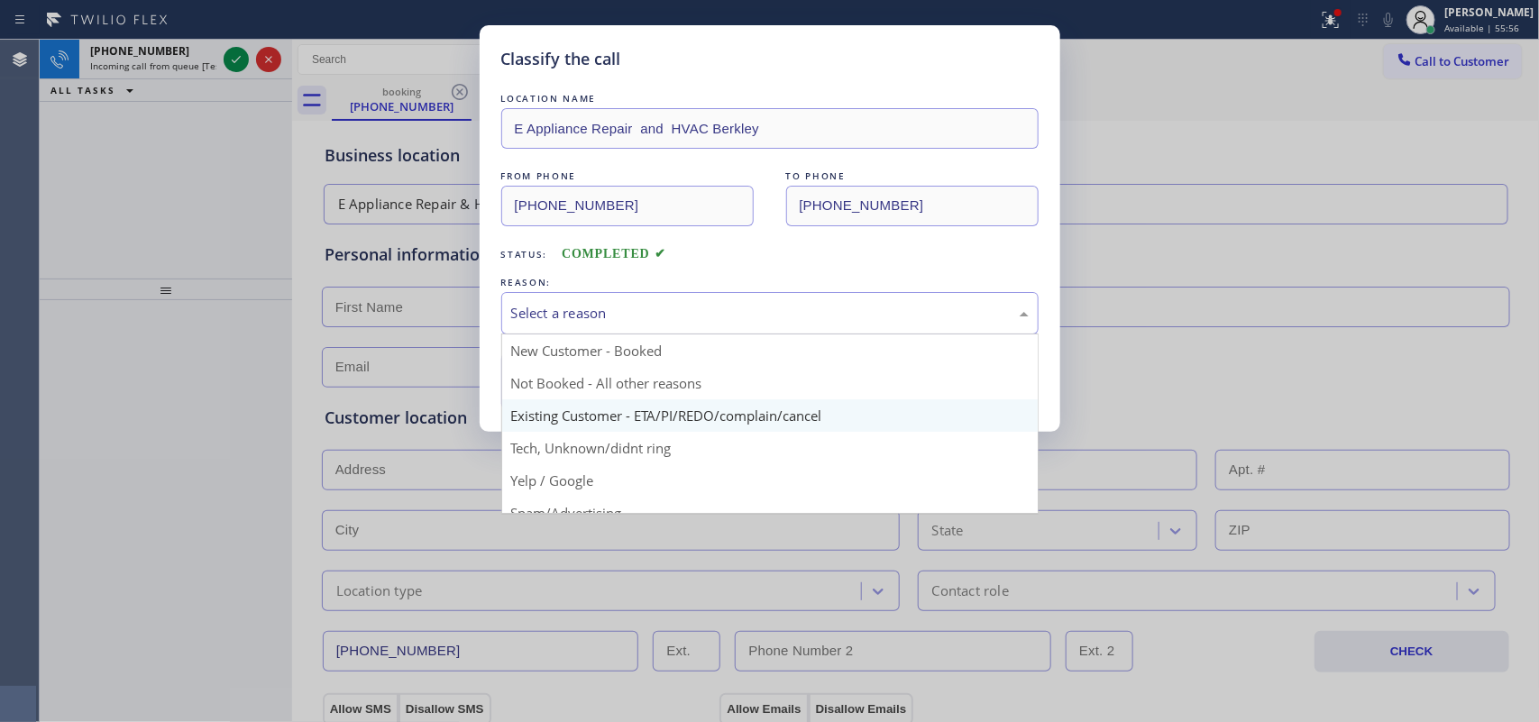
scroll to position [124, 0]
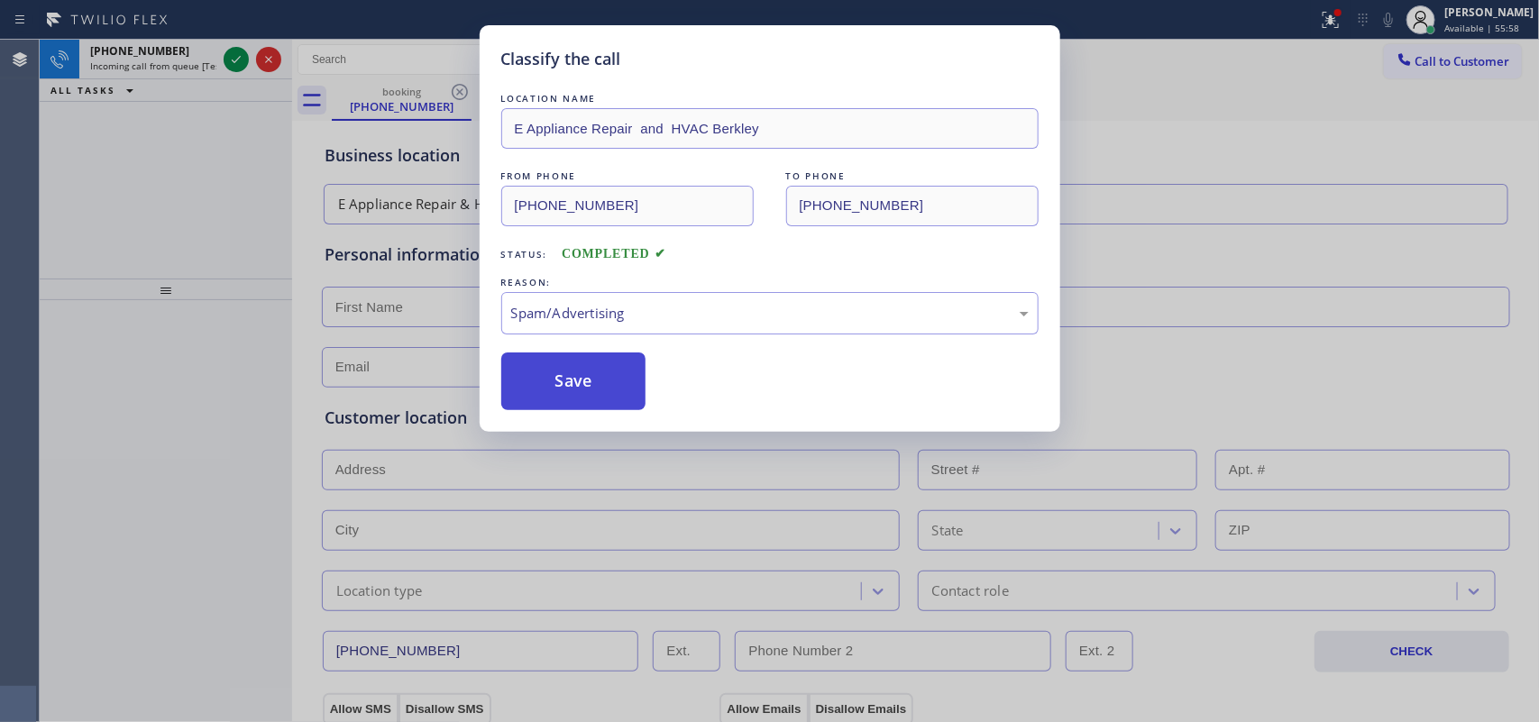
click at [571, 390] on button "Save" at bounding box center [573, 382] width 145 height 58
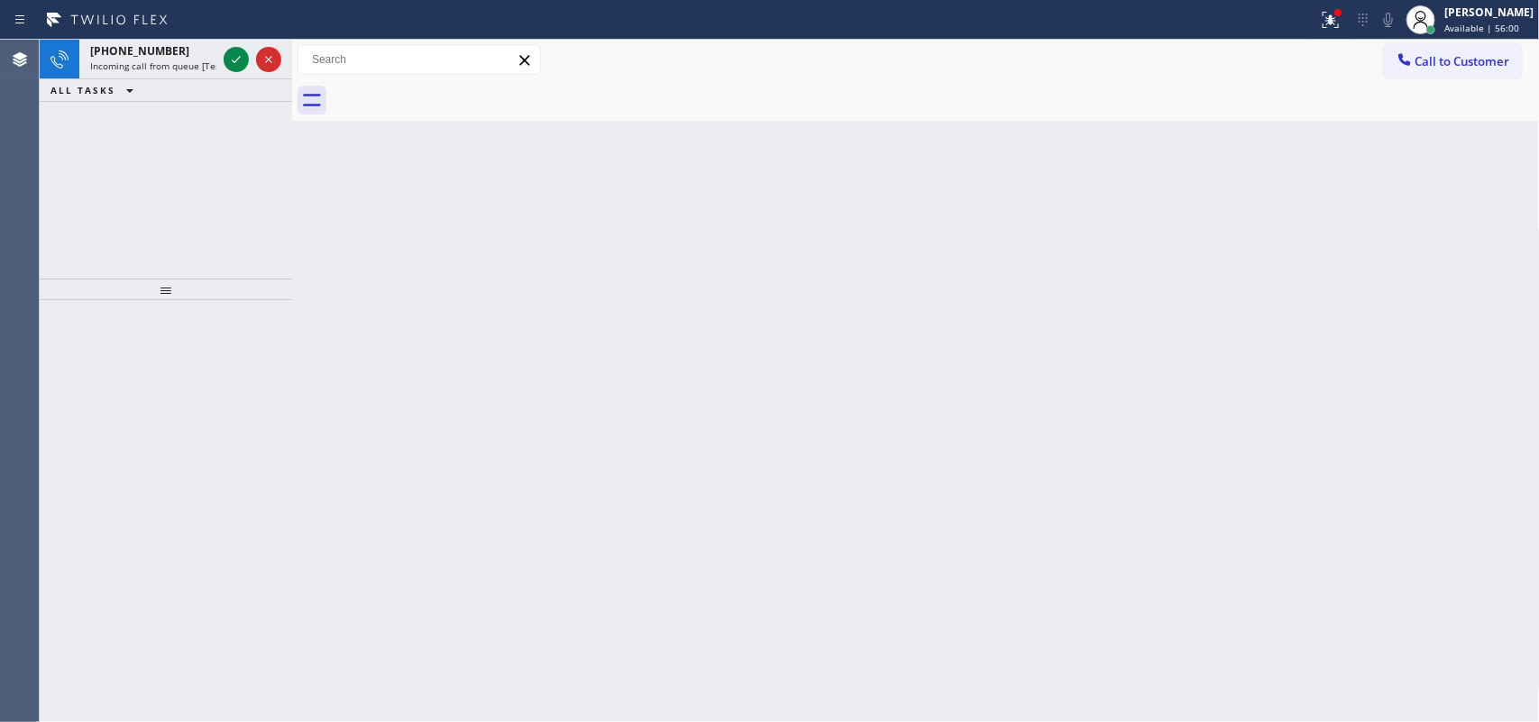
click at [234, 54] on icon at bounding box center [236, 60] width 22 height 22
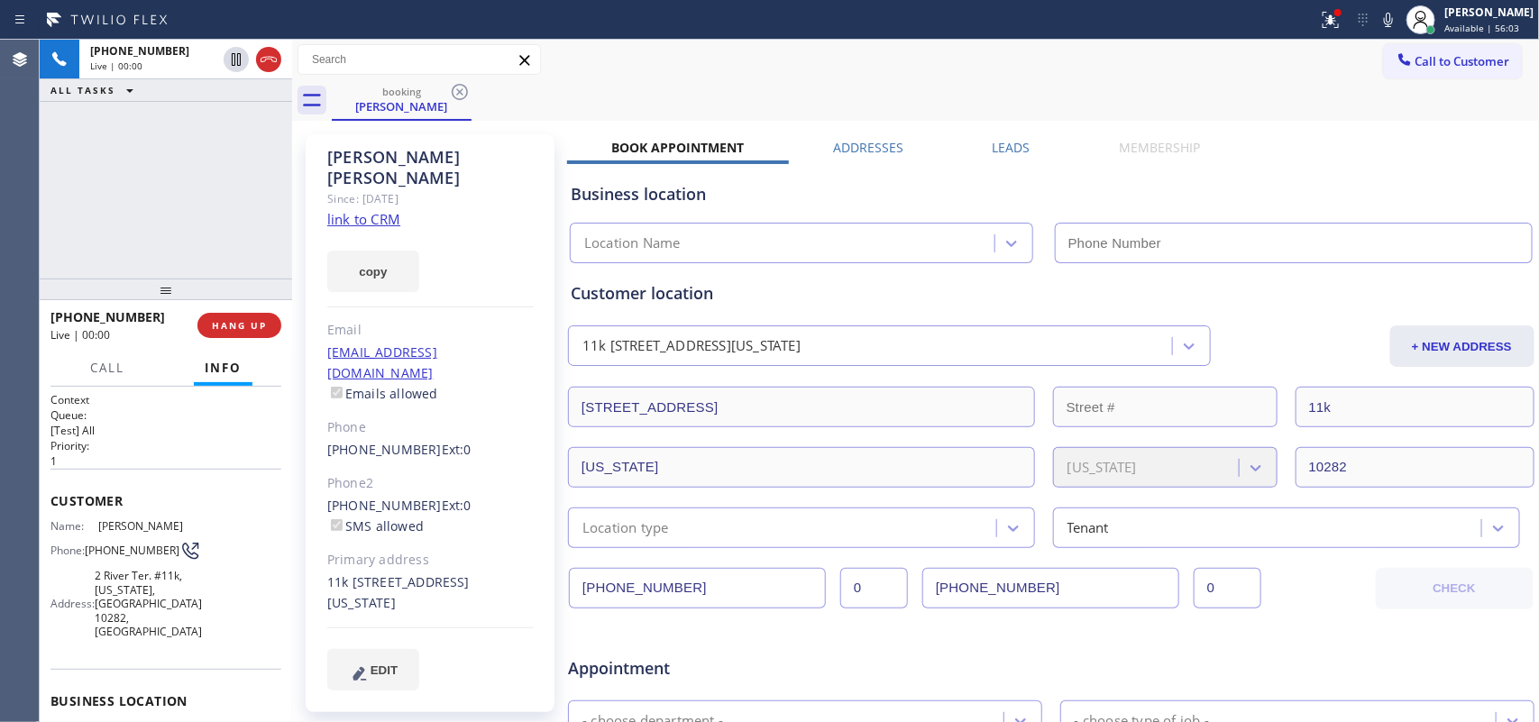
type input "[PHONE_NUMBER]"
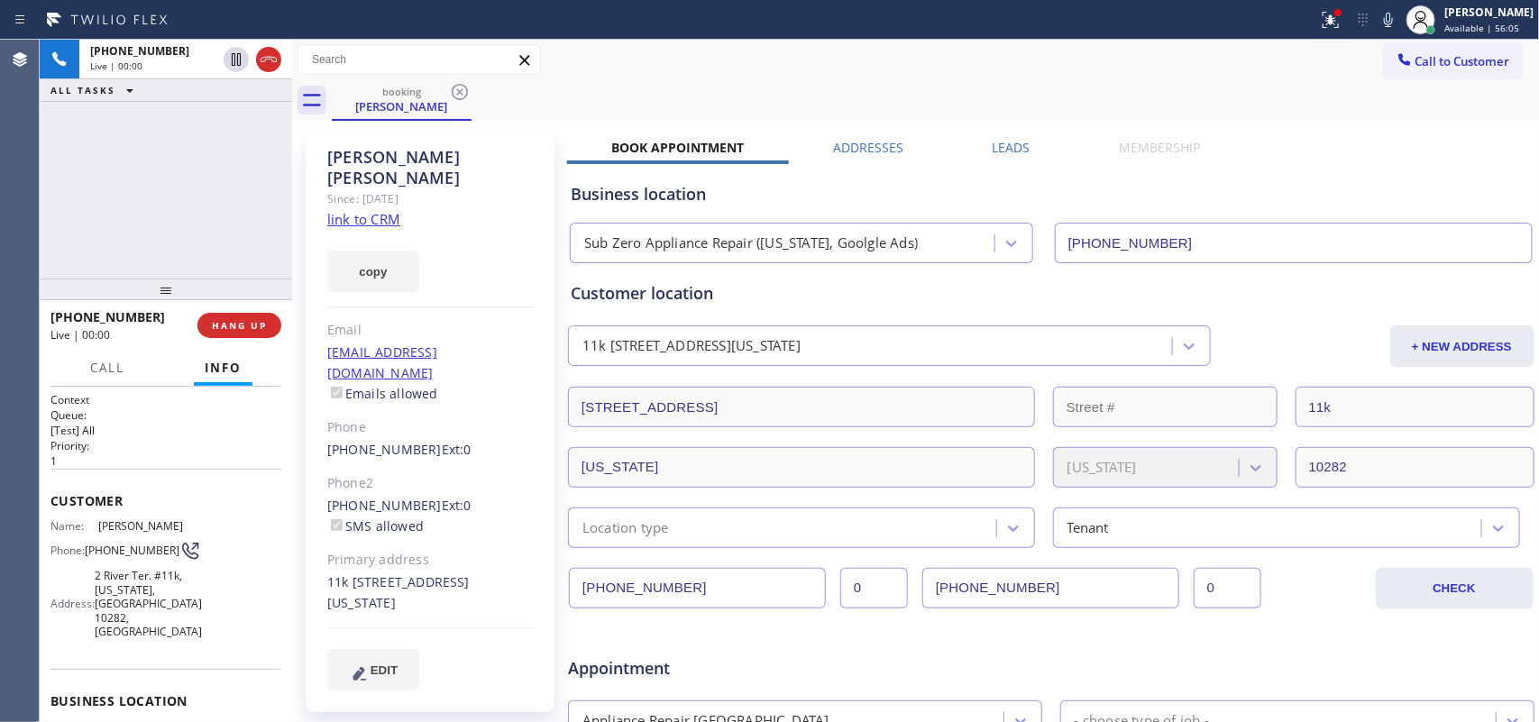
click at [377, 210] on link "link to CRM" at bounding box center [363, 219] width 73 height 18
click at [176, 205] on div "+13322239397 Live | 01:24 ALL TASKS ALL TASKS ACTIVE TASKS TASKS IN WRAP UP" at bounding box center [166, 159] width 253 height 239
click at [113, 362] on span "Call" at bounding box center [107, 368] width 34 height 16
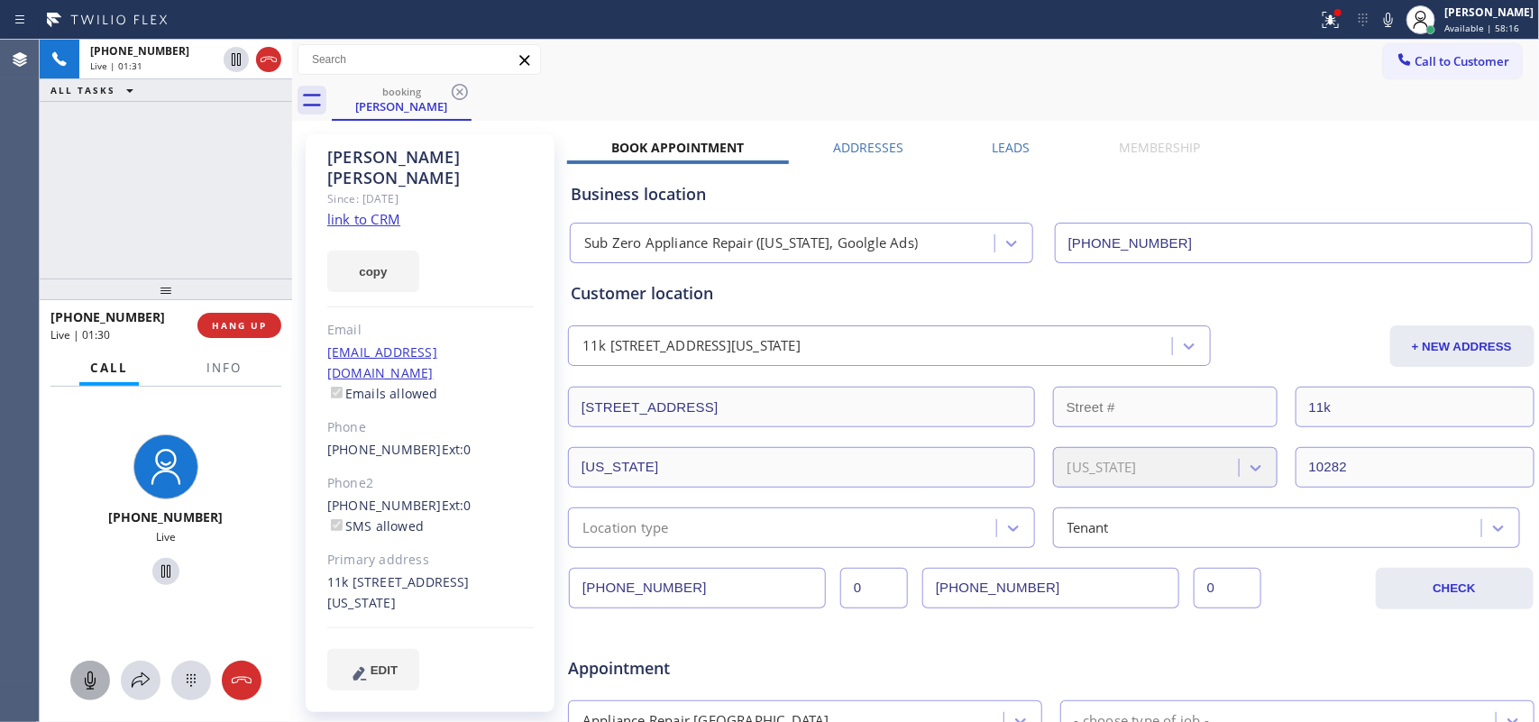
click at [87, 678] on icon at bounding box center [90, 681] width 22 height 22
click at [155, 570] on icon at bounding box center [166, 572] width 22 height 22
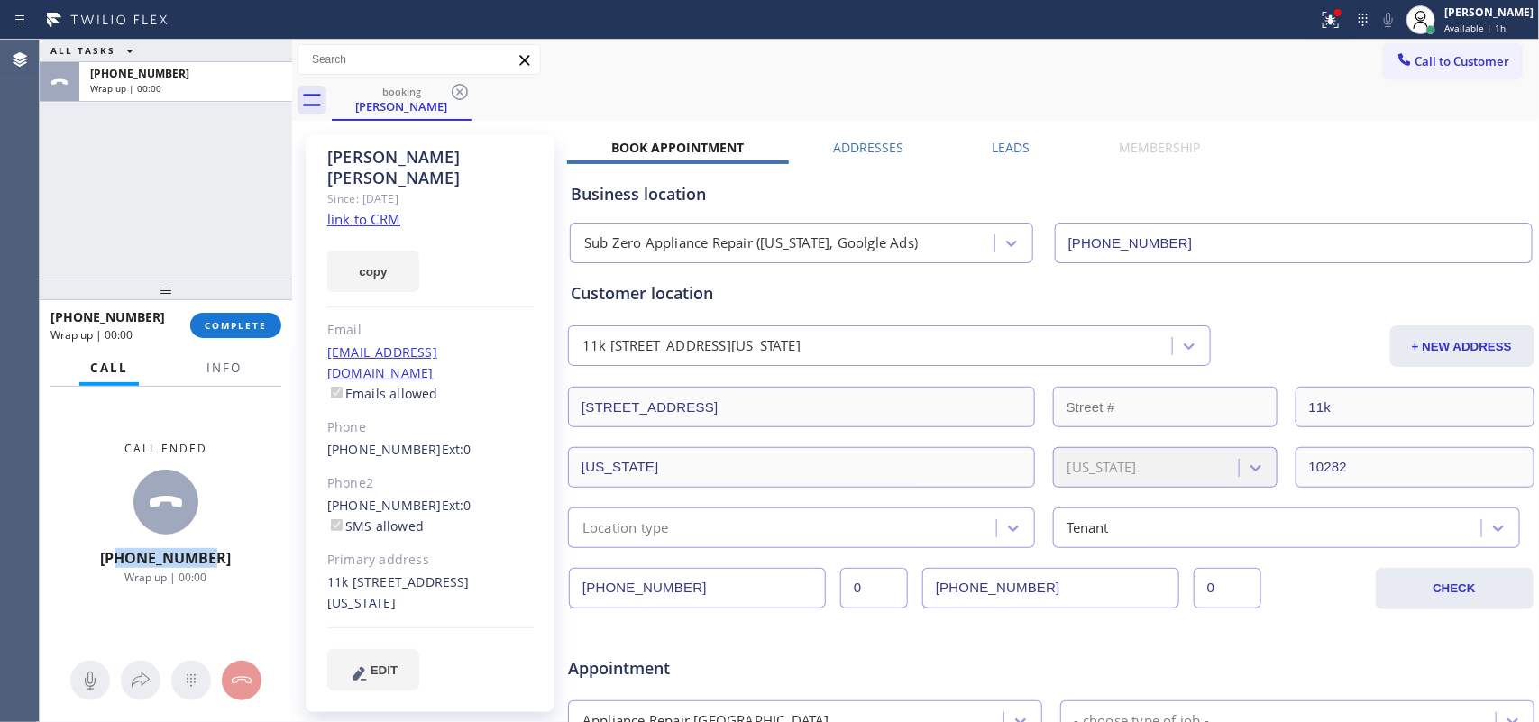
drag, startPoint x: 233, startPoint y: 556, endPoint x: 135, endPoint y: 556, distance: 97.4
click at [135, 556] on div "Call ended +13322239397 Wrap up | 00:00" at bounding box center [166, 513] width 253 height 253
click at [213, 363] on span "Info" at bounding box center [224, 368] width 35 height 16
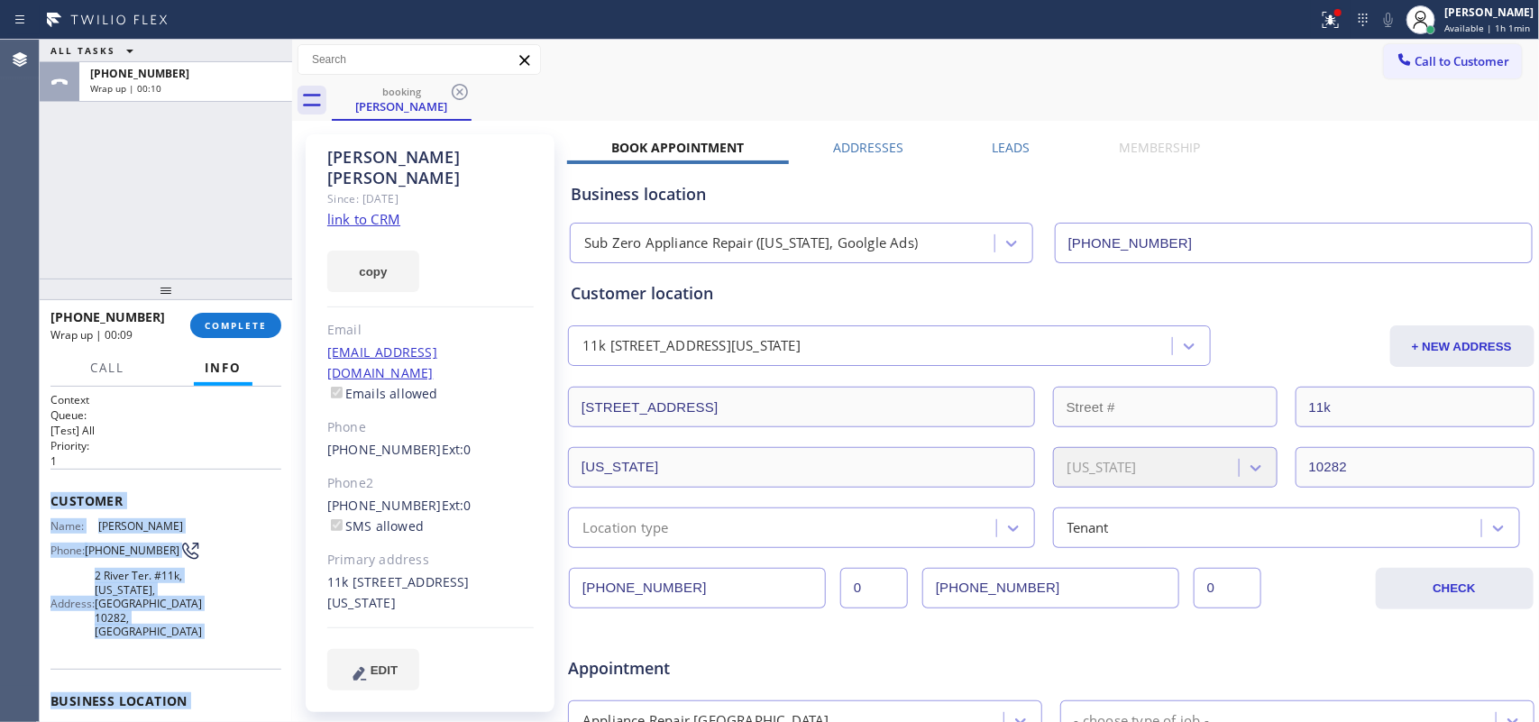
drag, startPoint x: 164, startPoint y: 551, endPoint x: 41, endPoint y: 493, distance: 136.4
click at [41, 493] on div "Context Queue: [Test] All Priority: 1 Customer Name: Leslie Kan Phone: (332) 22…" at bounding box center [166, 555] width 253 height 336
click at [204, 317] on button "COMPLETE" at bounding box center [235, 325] width 91 height 25
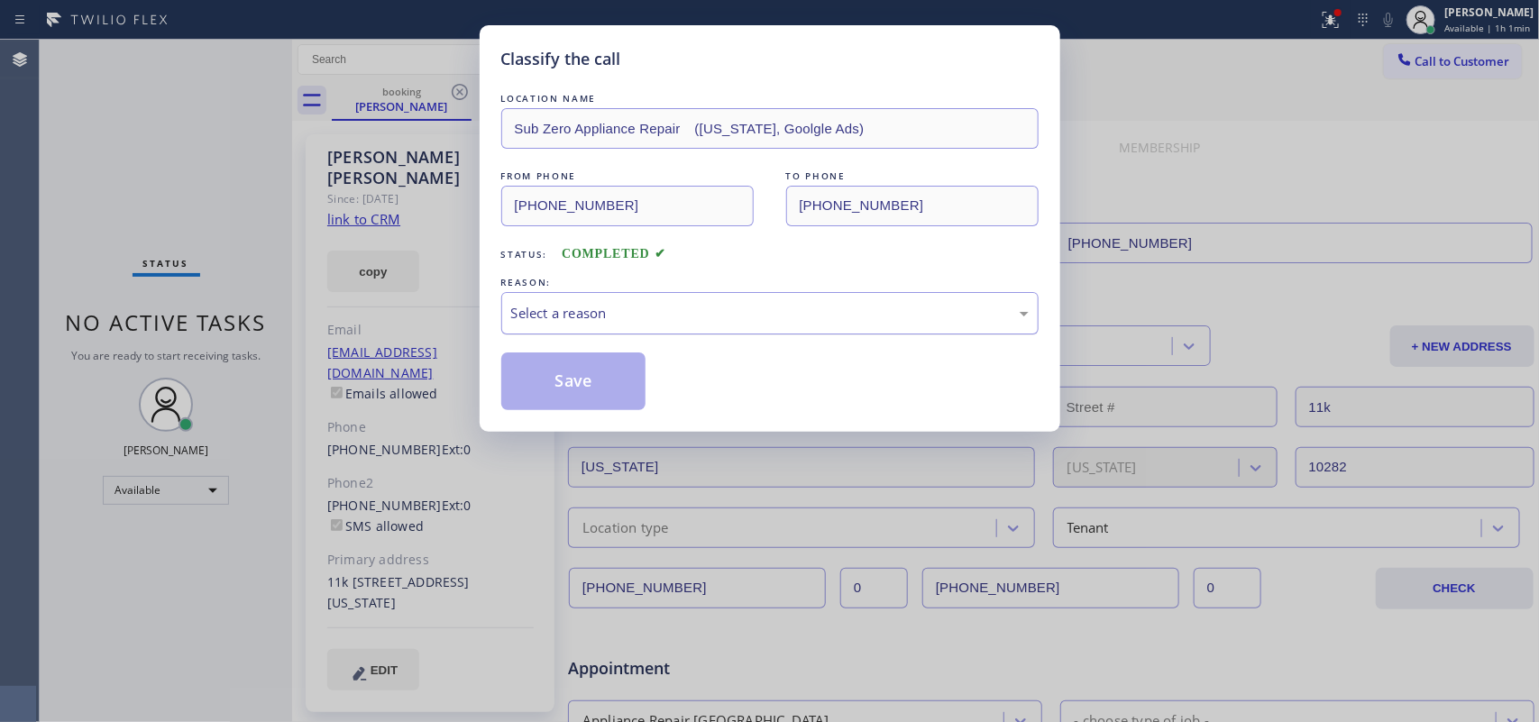
click at [588, 308] on div "Select a reason" at bounding box center [770, 313] width 518 height 21
click at [595, 389] on button "Save" at bounding box center [573, 382] width 145 height 58
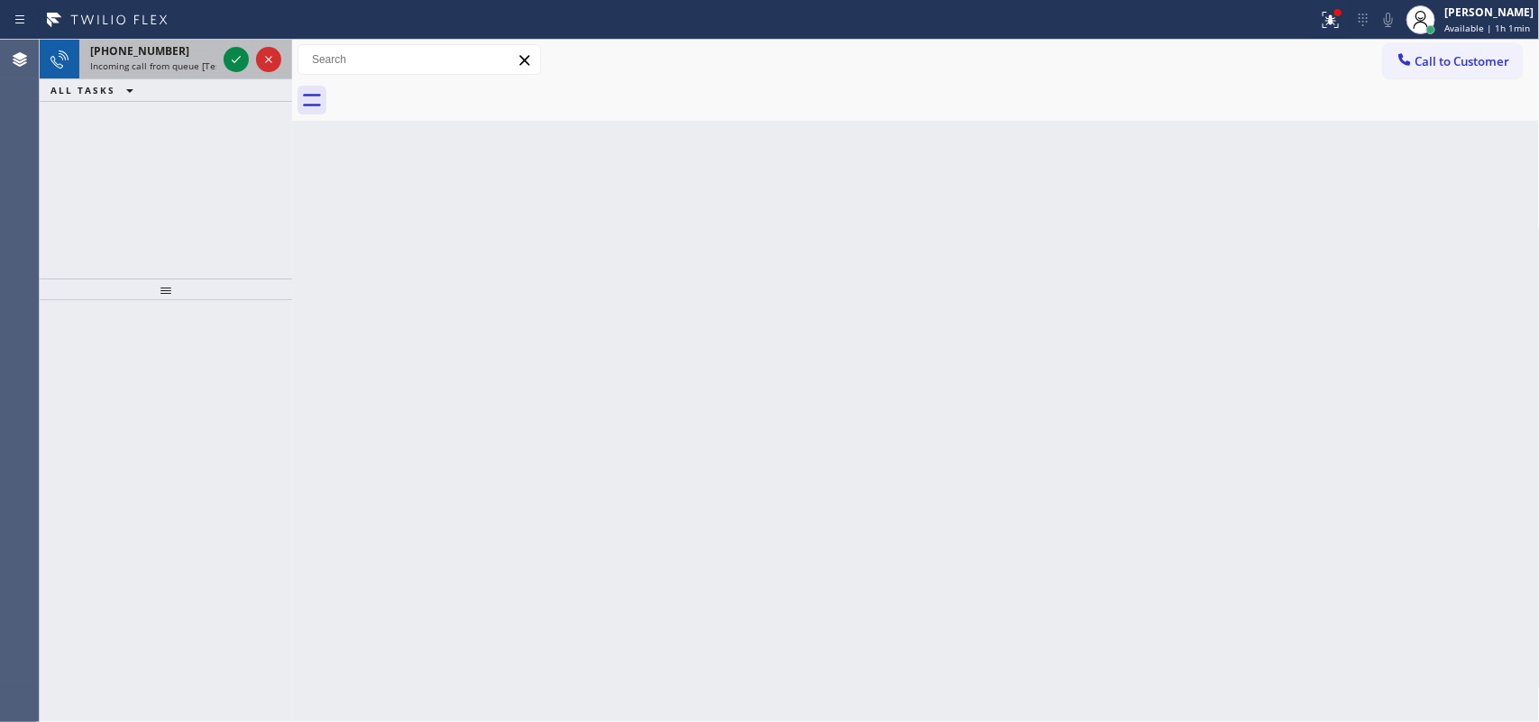
click at [162, 60] on span "Incoming call from queue [Test] All" at bounding box center [165, 66] width 150 height 13
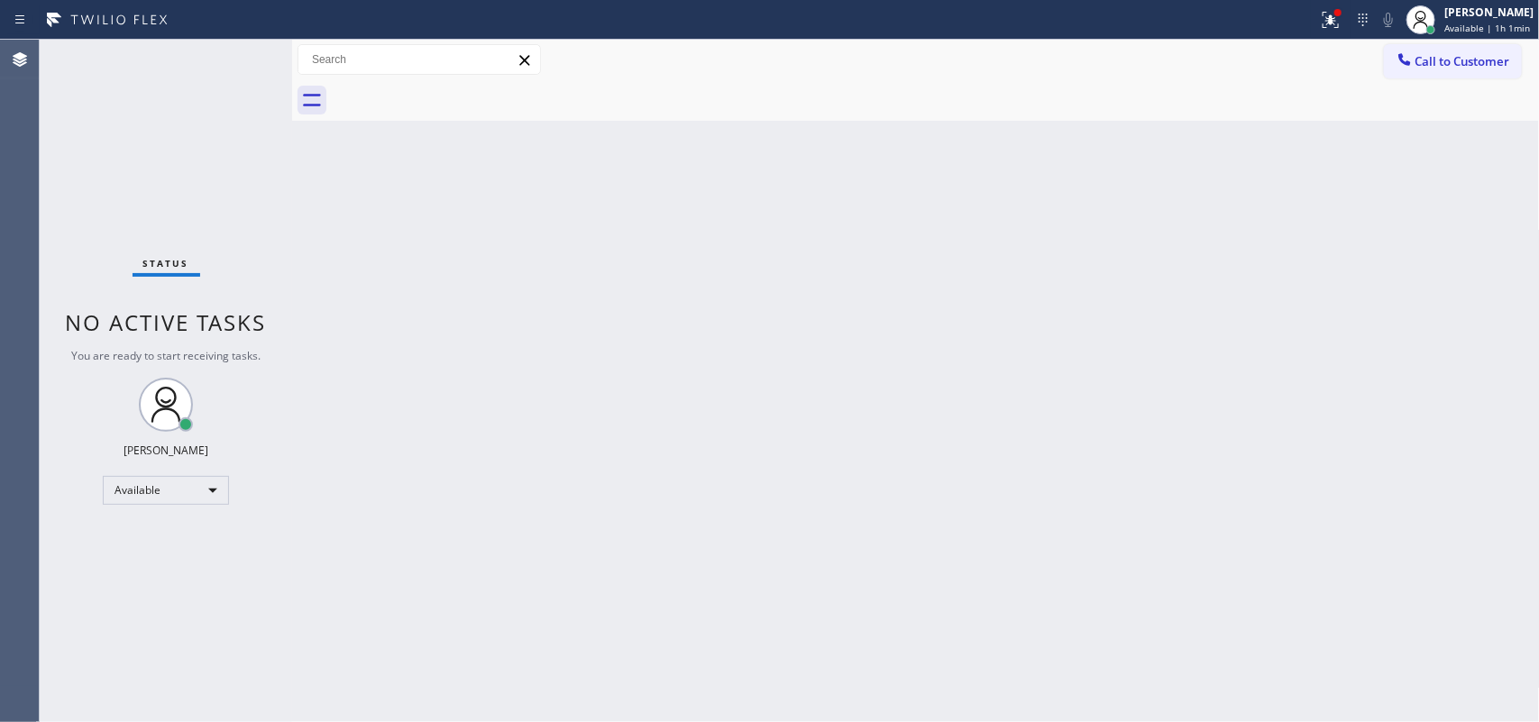
click at [236, 63] on div "Status No active tasks You are ready to start receiving tasks. [PERSON_NAME] Av…" at bounding box center [166, 381] width 253 height 683
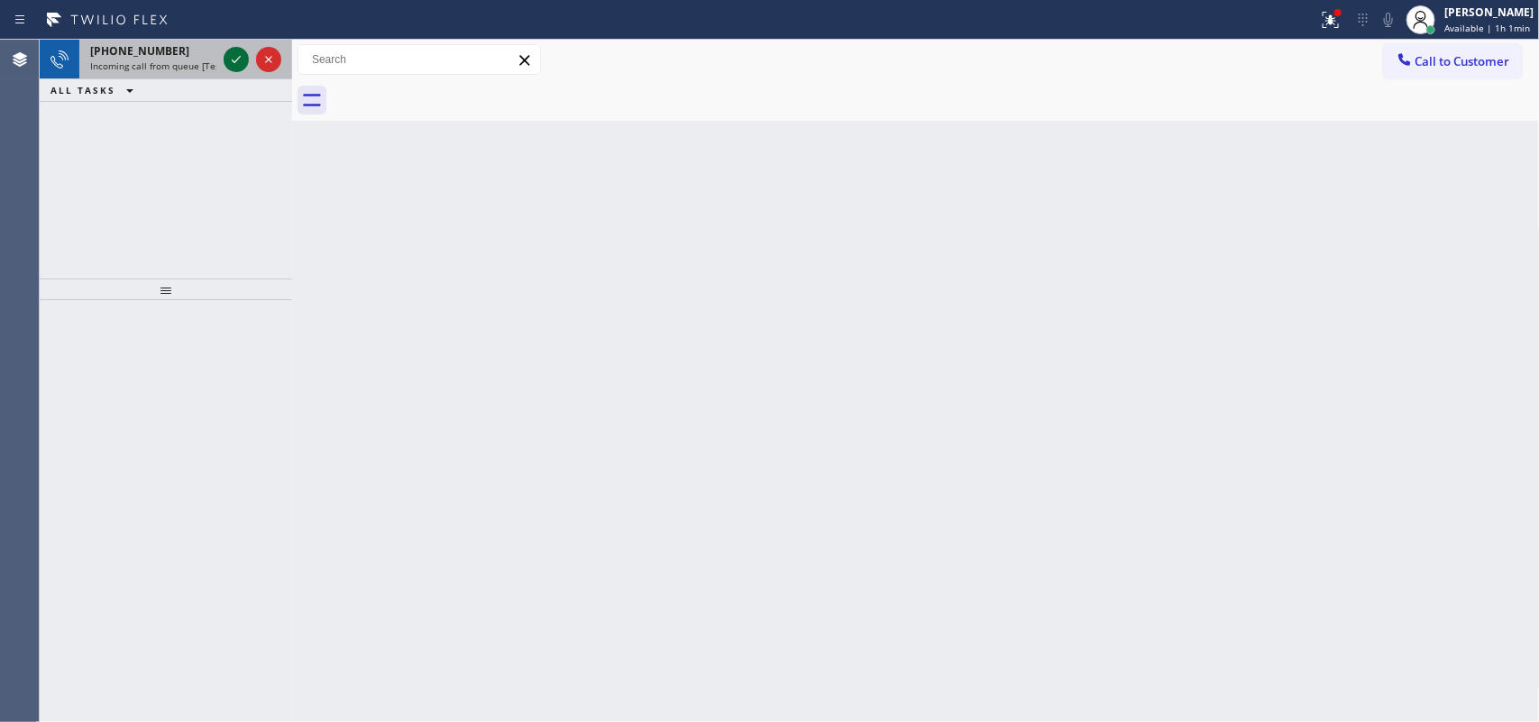
click at [235, 60] on icon at bounding box center [236, 60] width 22 height 22
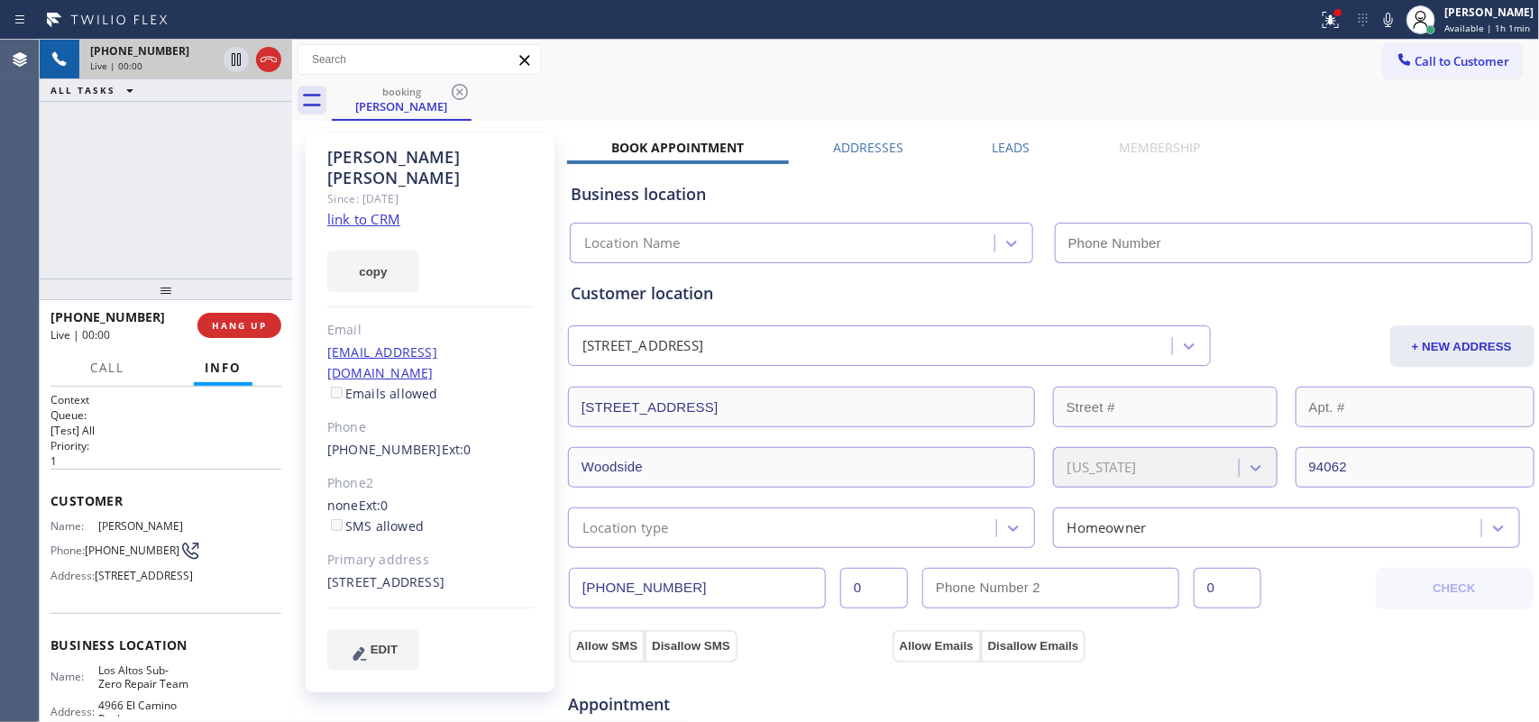
type input "[PHONE_NUMBER]"
click at [386, 210] on link "link to CRM" at bounding box center [363, 219] width 73 height 18
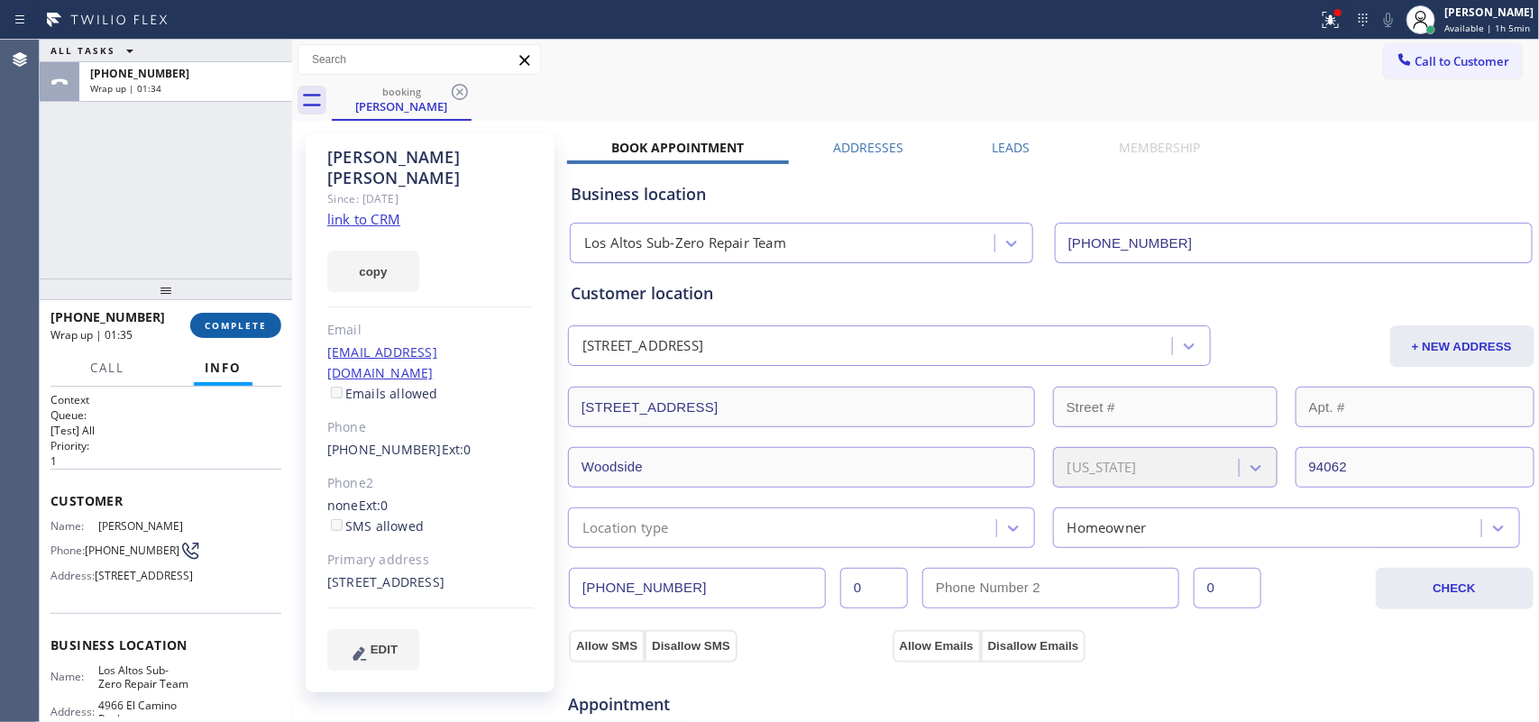
click at [248, 327] on span "COMPLETE" at bounding box center [236, 325] width 62 height 13
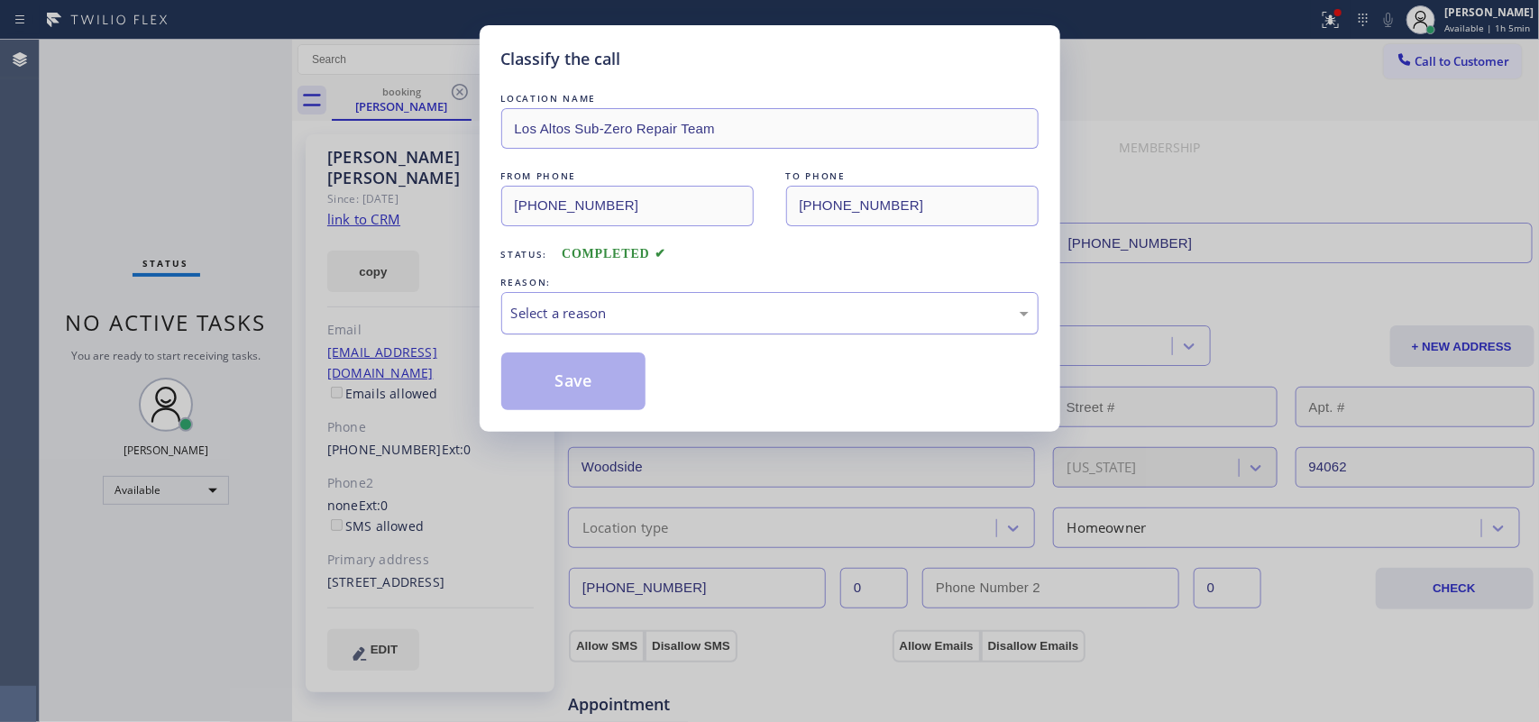
click at [551, 302] on div "Select a reason" at bounding box center [769, 313] width 537 height 42
click at [609, 397] on button "Save" at bounding box center [573, 382] width 145 height 58
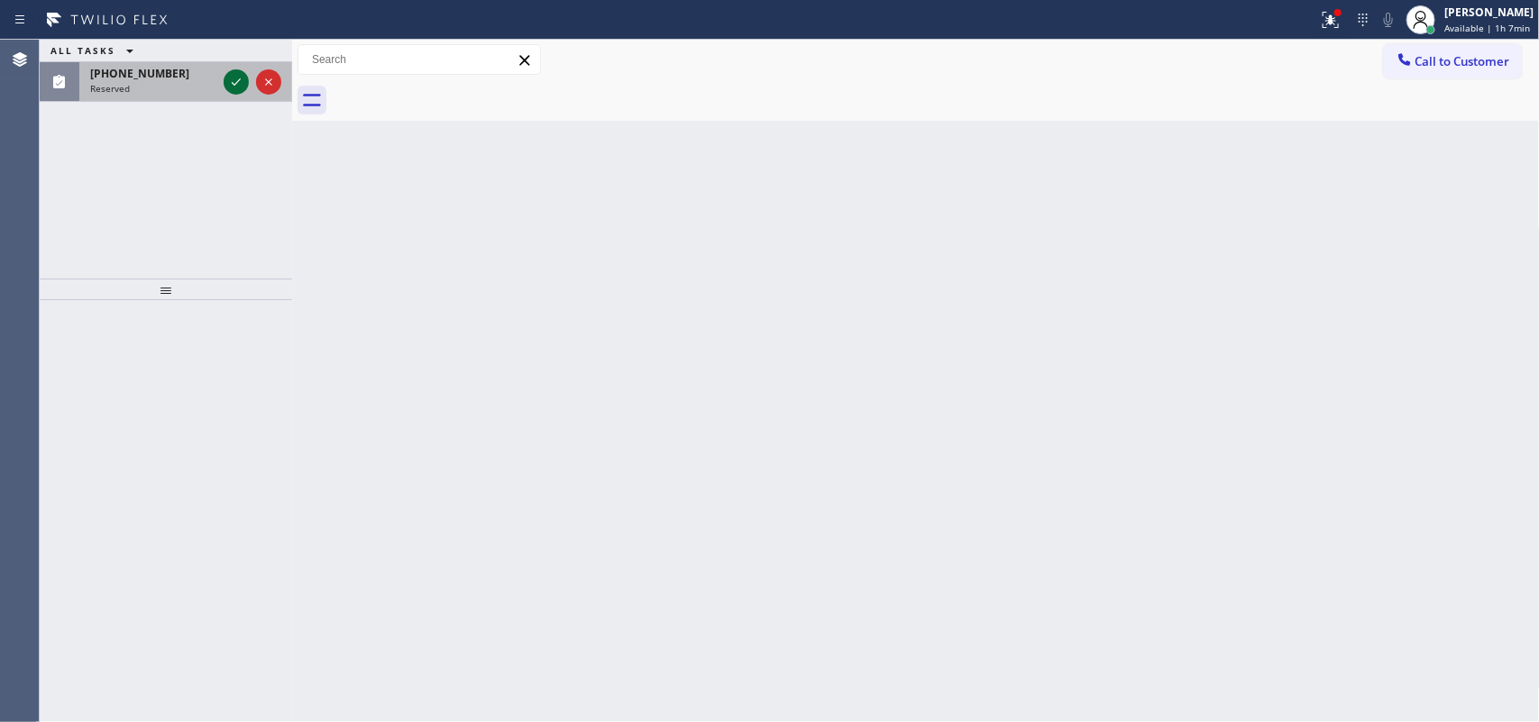
click at [243, 79] on icon at bounding box center [236, 82] width 22 height 22
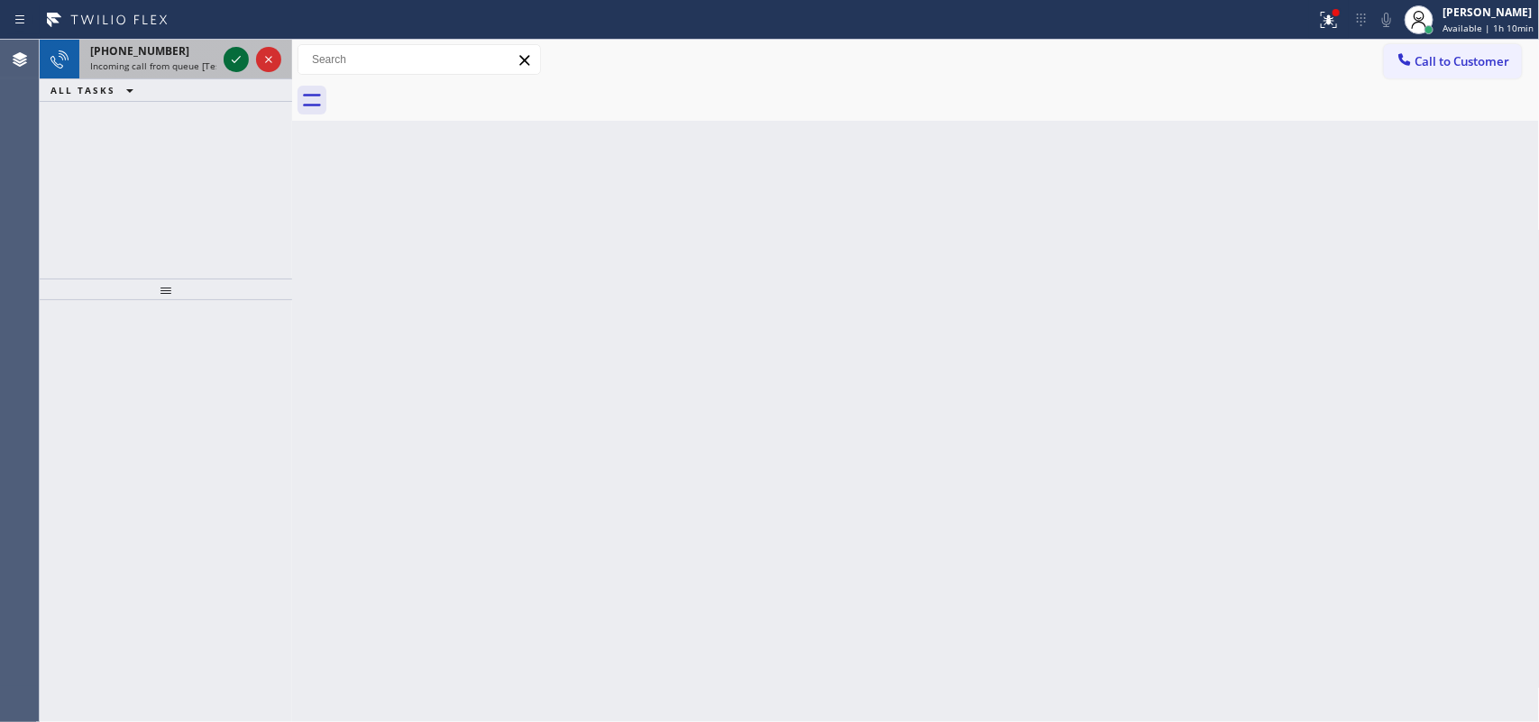
click at [236, 57] on icon at bounding box center [236, 60] width 22 height 22
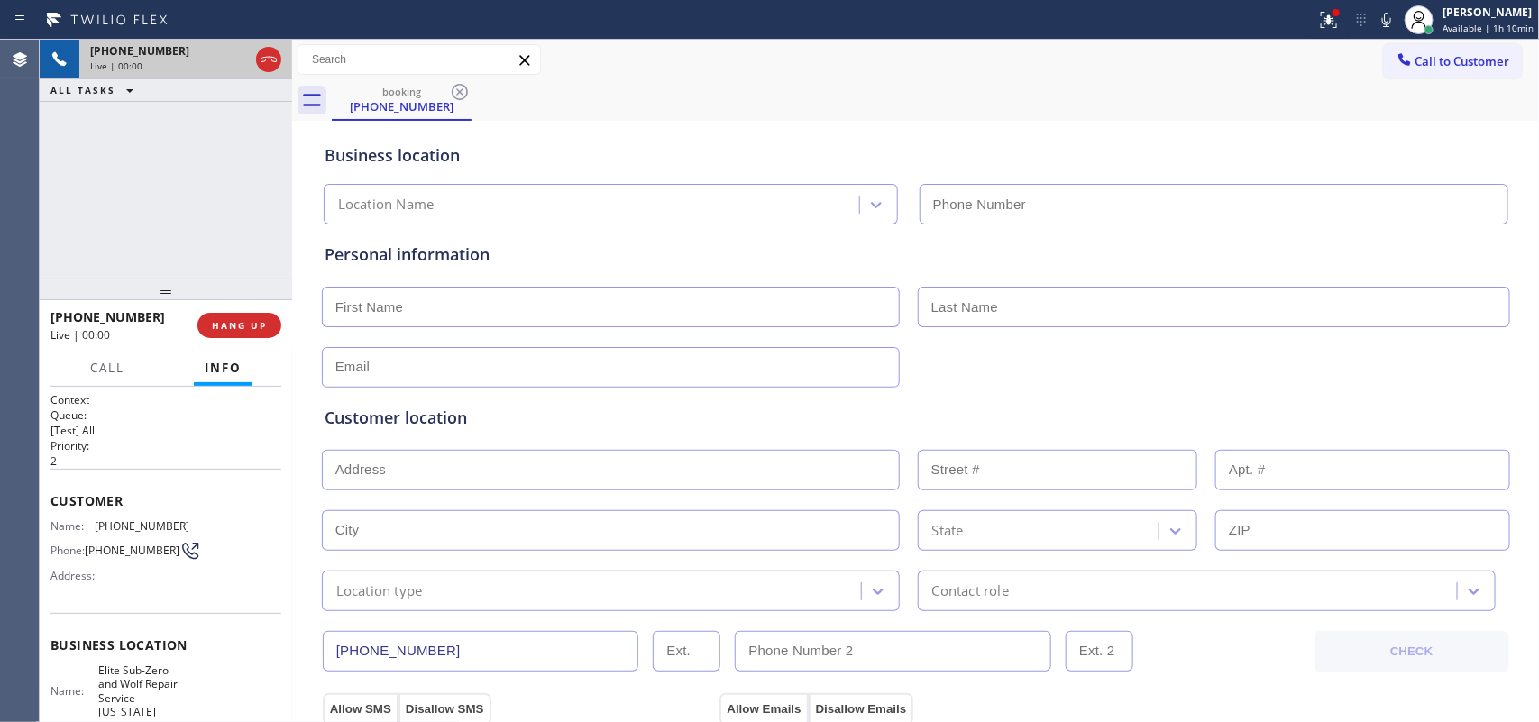
type input "[PHONE_NUMBER]"
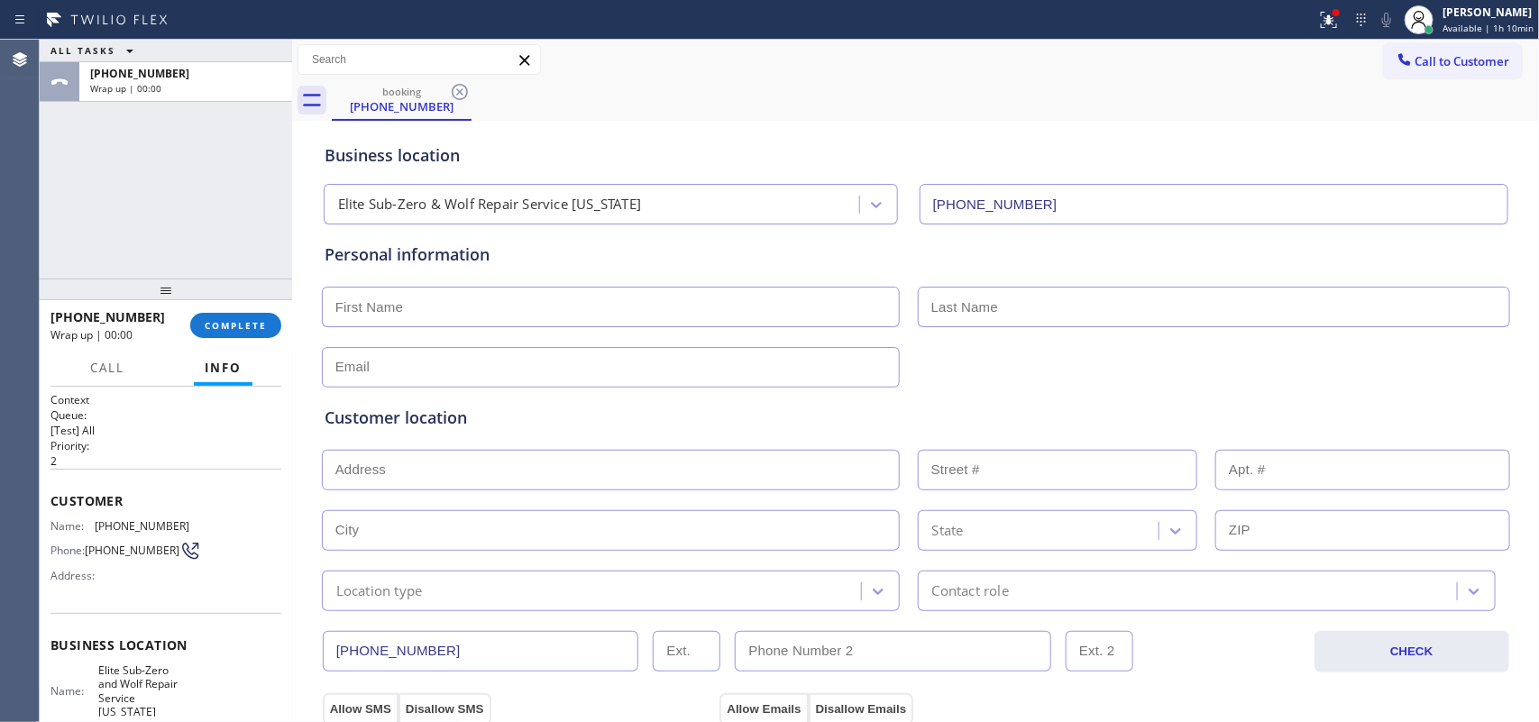
scroll to position [214, 0]
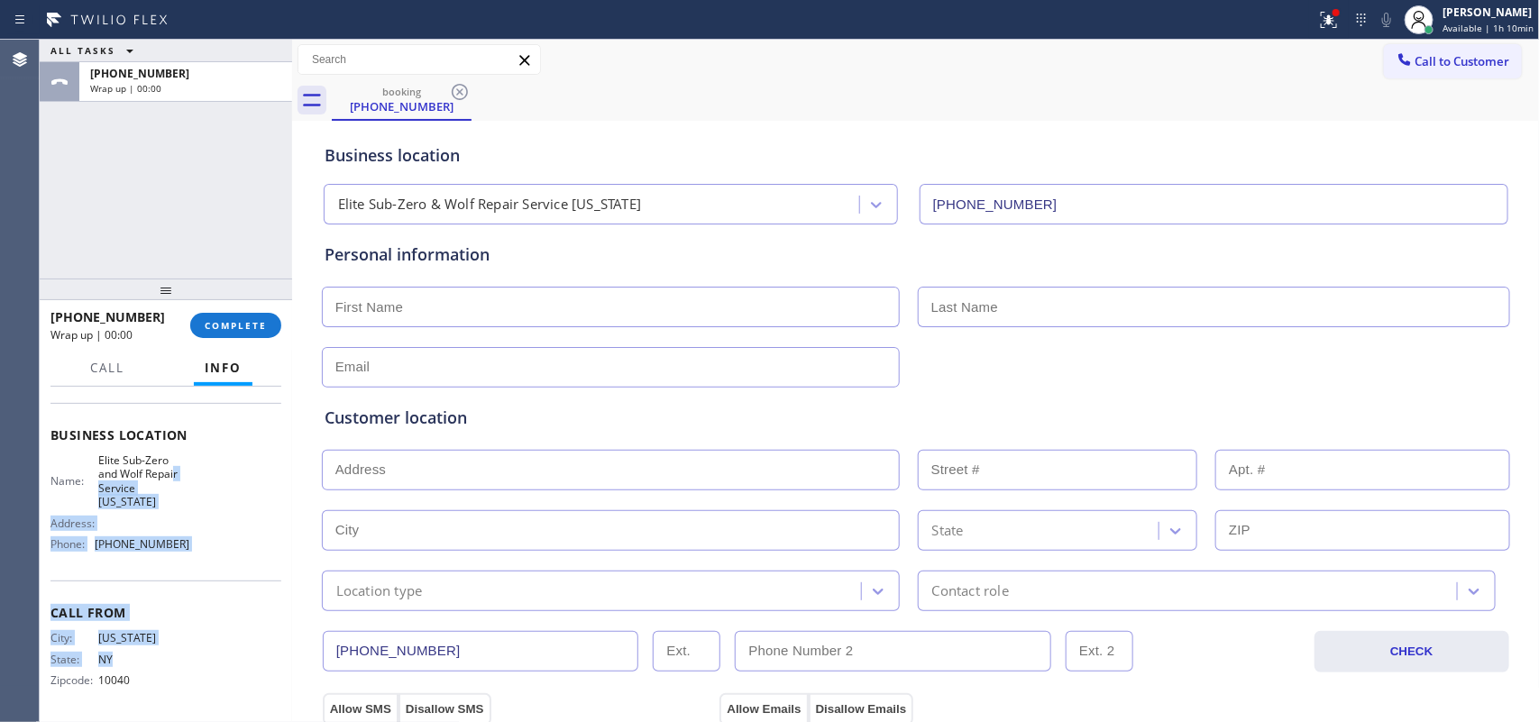
drag, startPoint x: 203, startPoint y: 649, endPoint x: 172, endPoint y: 467, distance: 184.7
click at [172, 467] on div "Context Queue: [Test] All Priority: 2 Customer Name: (917) 509-8747 Phone: (917…" at bounding box center [166, 450] width 231 height 536
click at [224, 570] on div "Business location Name: Elite Sub-Zero and Wolf Repair Service New York Address…" at bounding box center [166, 492] width 231 height 179
drag, startPoint x: 162, startPoint y: 471, endPoint x: 84, endPoint y: 506, distance: 86.0
click at [164, 492] on span "Elite Sub-Zero and Wolf Repair Service [US_STATE]" at bounding box center [143, 482] width 90 height 56
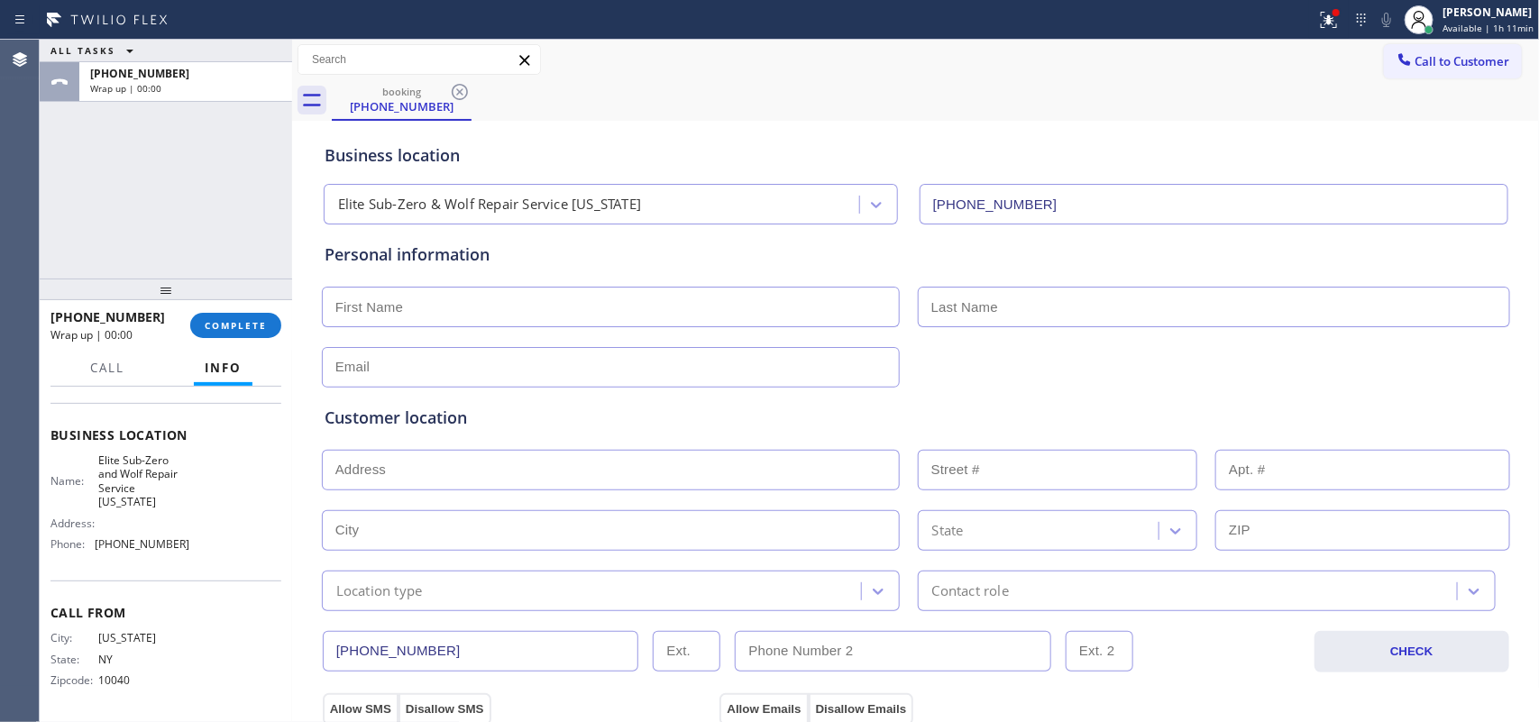
click at [183, 496] on div "Name: Elite Sub-Zero and Wolf Repair Service New York Address: Phone: (917) 920…" at bounding box center [166, 507] width 231 height 106
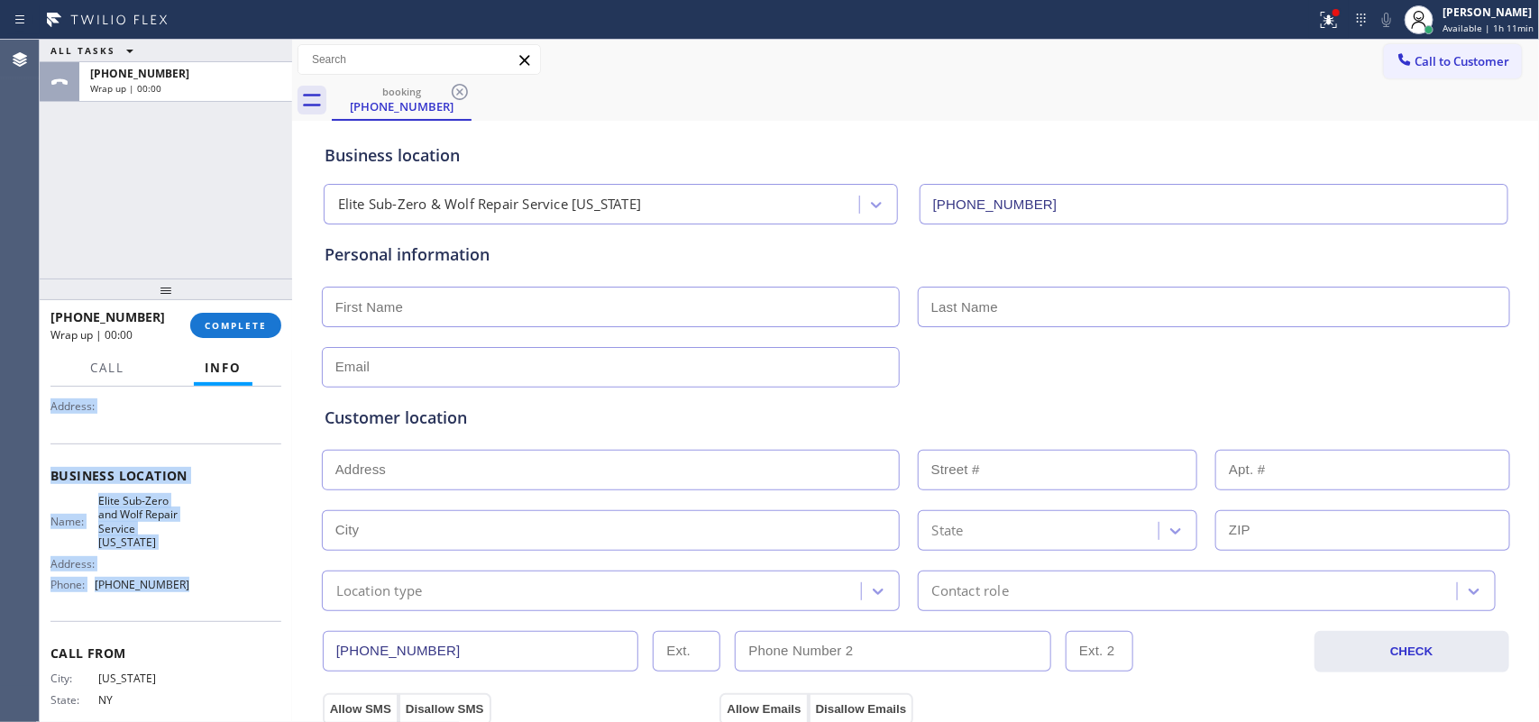
scroll to position [0, 0]
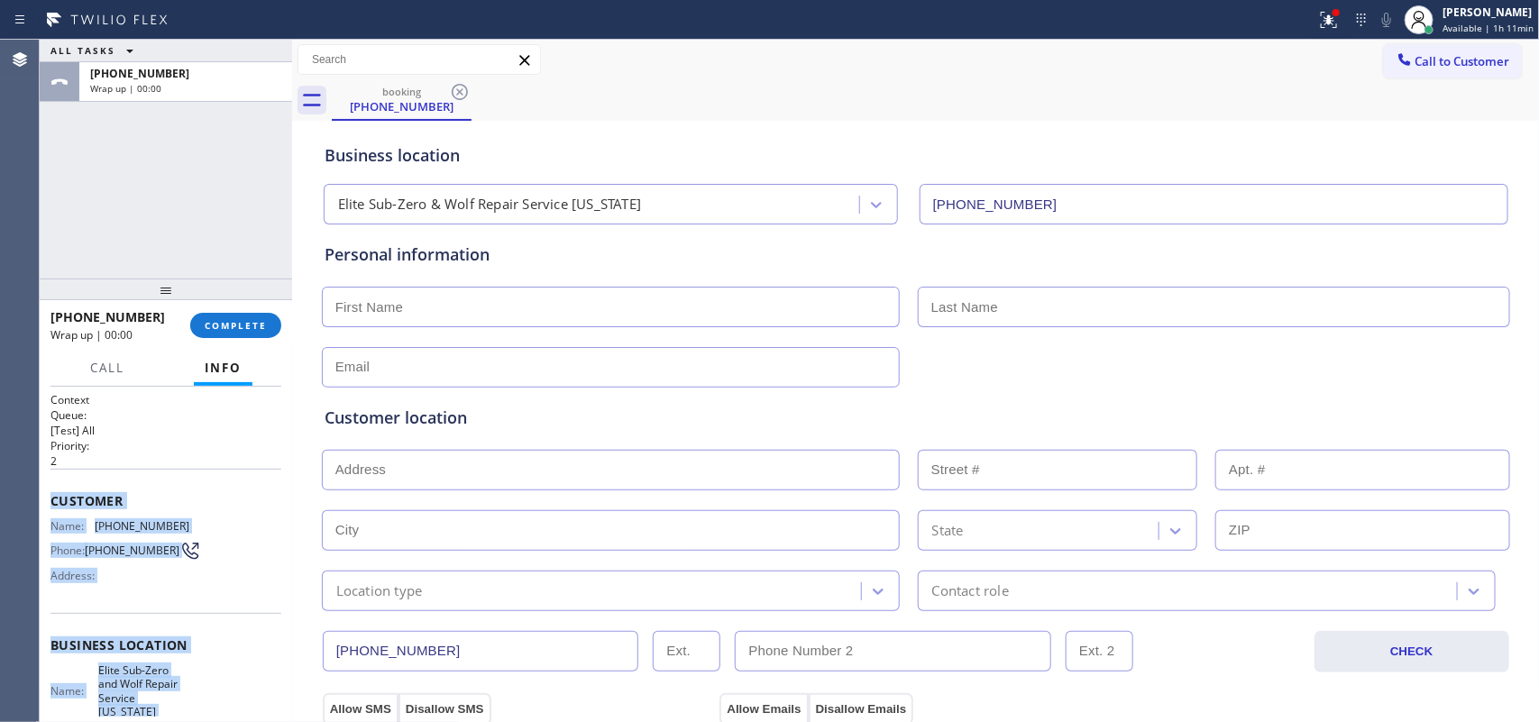
drag, startPoint x: 195, startPoint y: 553, endPoint x: 50, endPoint y: 497, distance: 155.6
click at [51, 497] on div "Context Queue: [Test] All Priority: 2 Customer Name: (917) 509-8747 Phone: (917…" at bounding box center [166, 660] width 231 height 536
click at [263, 313] on button "COMPLETE" at bounding box center [235, 325] width 91 height 25
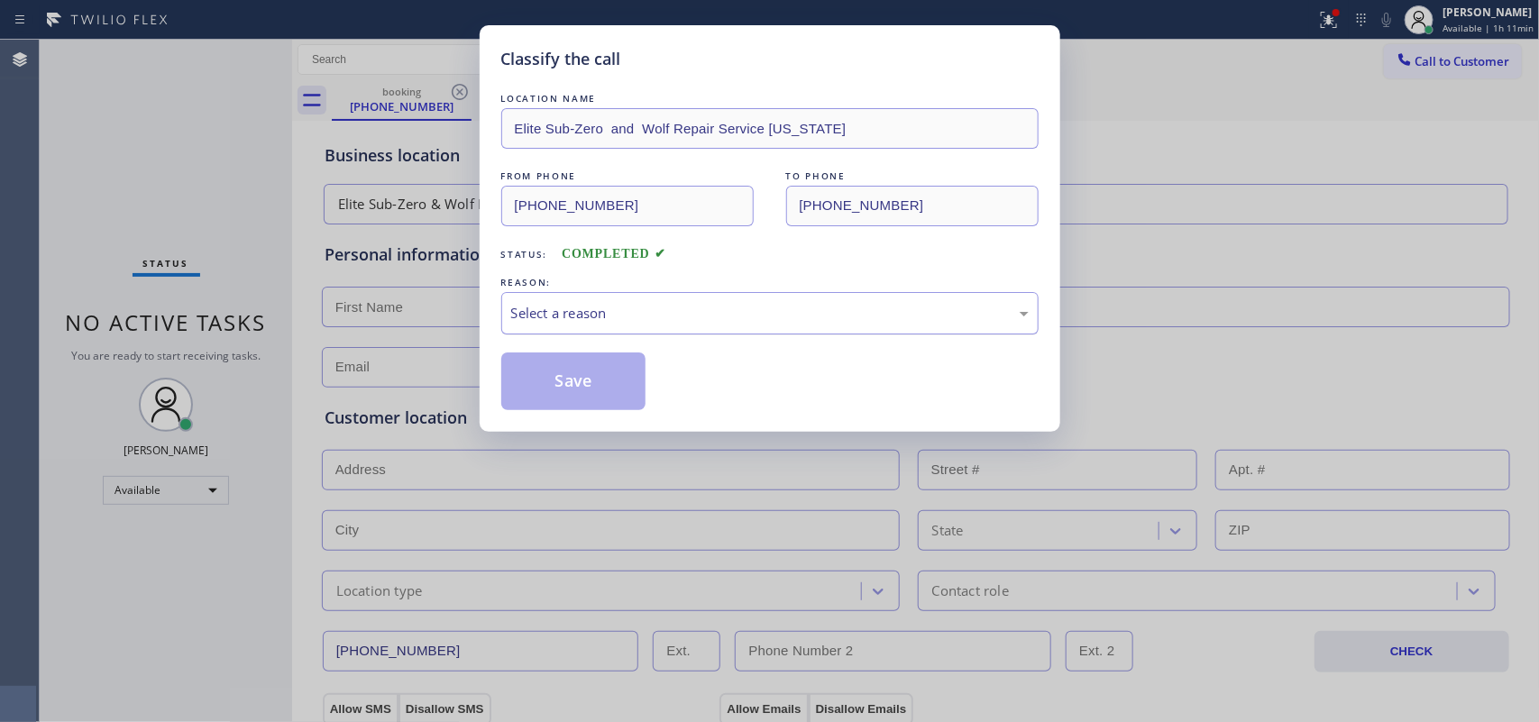
click at [776, 312] on div "Select a reason" at bounding box center [770, 313] width 518 height 21
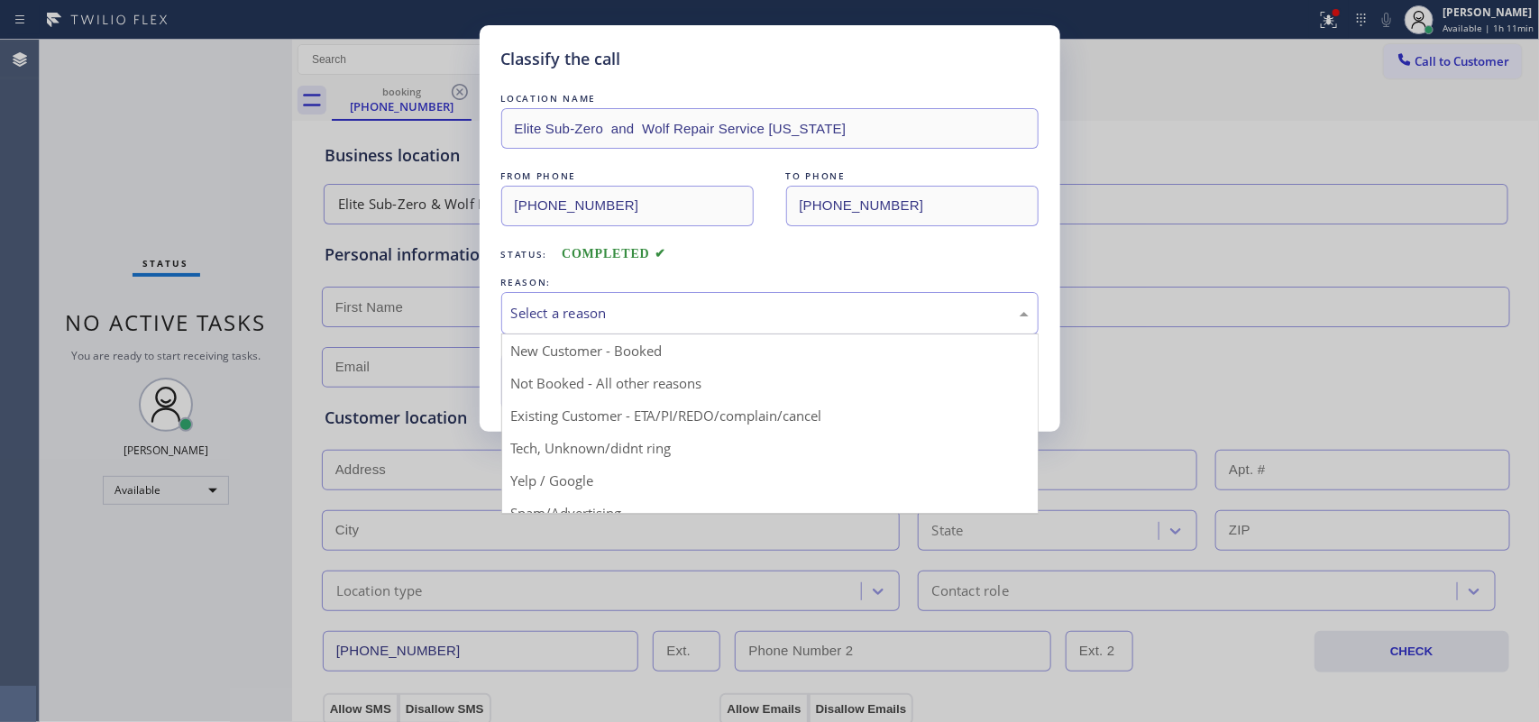
click at [690, 445] on div "Classify the call LOCATION NAME Elite Sub-Zero and Wolf Repair Service New York…" at bounding box center [769, 361] width 1539 height 722
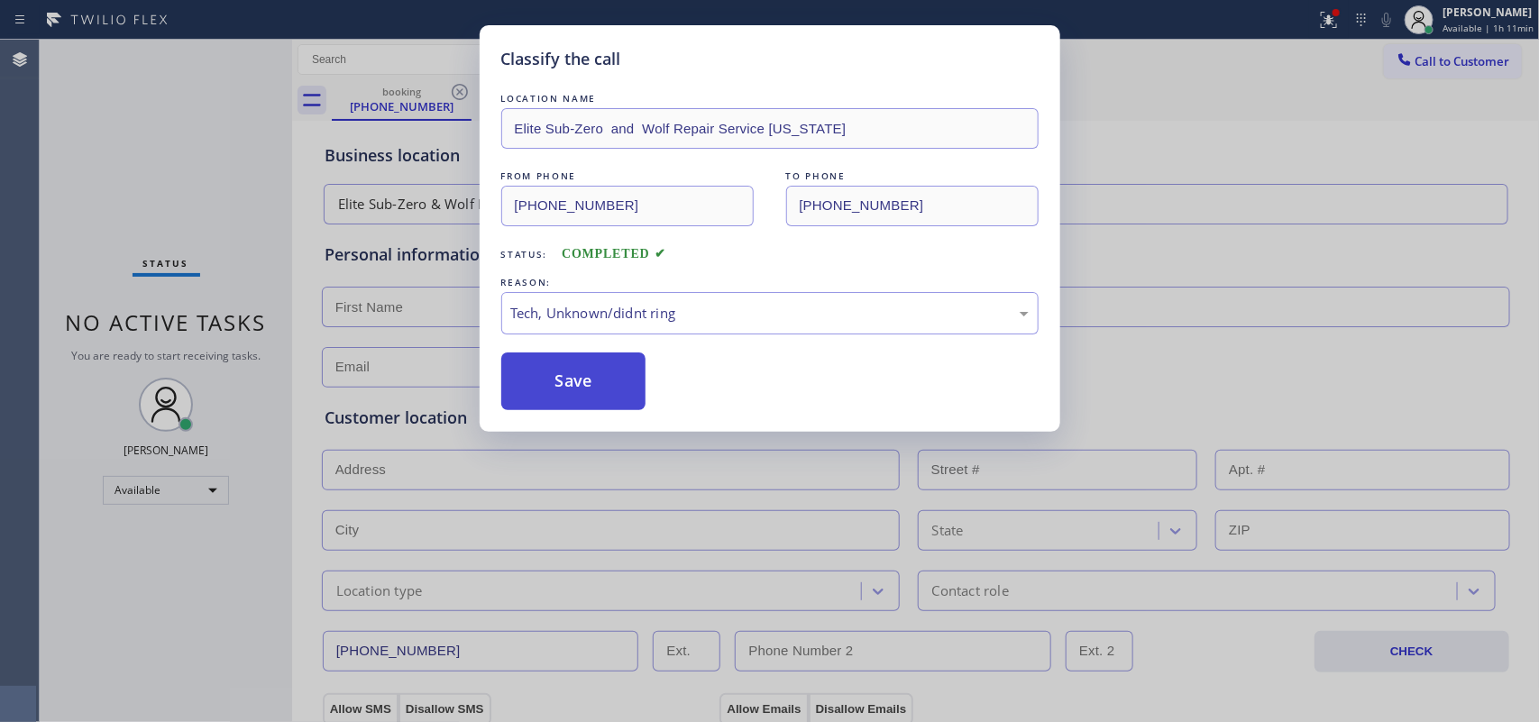
click at [593, 381] on button "Save" at bounding box center [573, 382] width 145 height 58
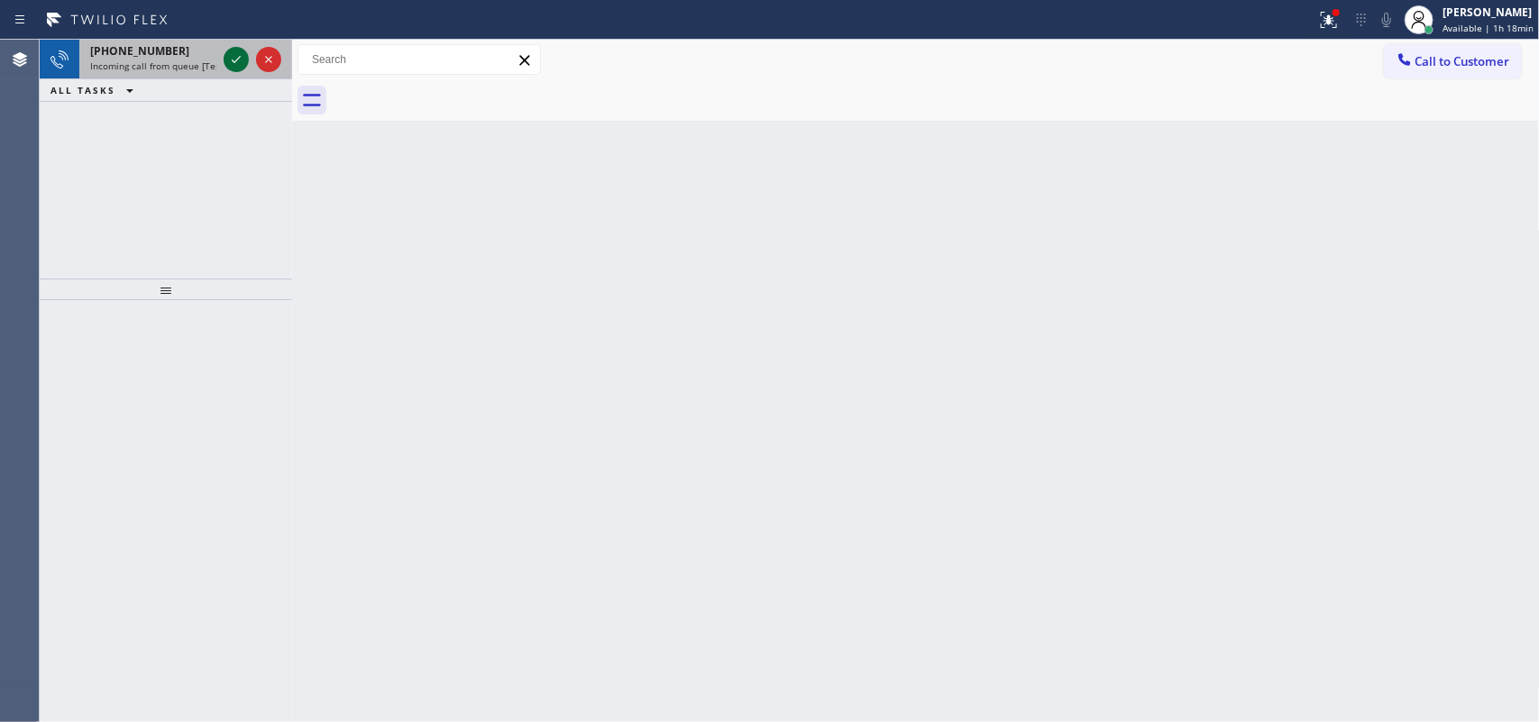
click at [234, 61] on icon at bounding box center [236, 59] width 9 height 7
click at [154, 51] on span "+13108716182" at bounding box center [139, 50] width 99 height 15
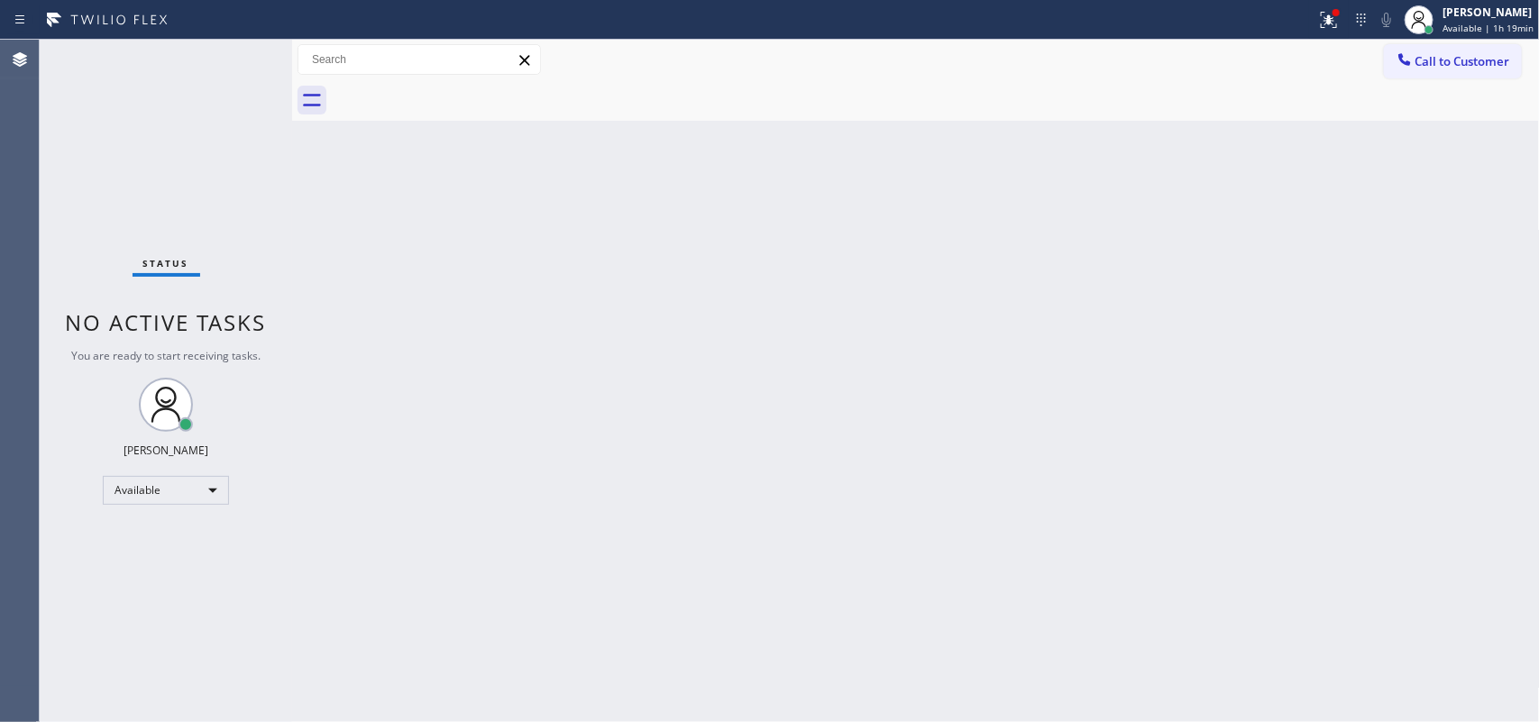
click at [240, 60] on div "Status No active tasks You are ready to start receiving tasks. [PERSON_NAME] Av…" at bounding box center [166, 381] width 253 height 683
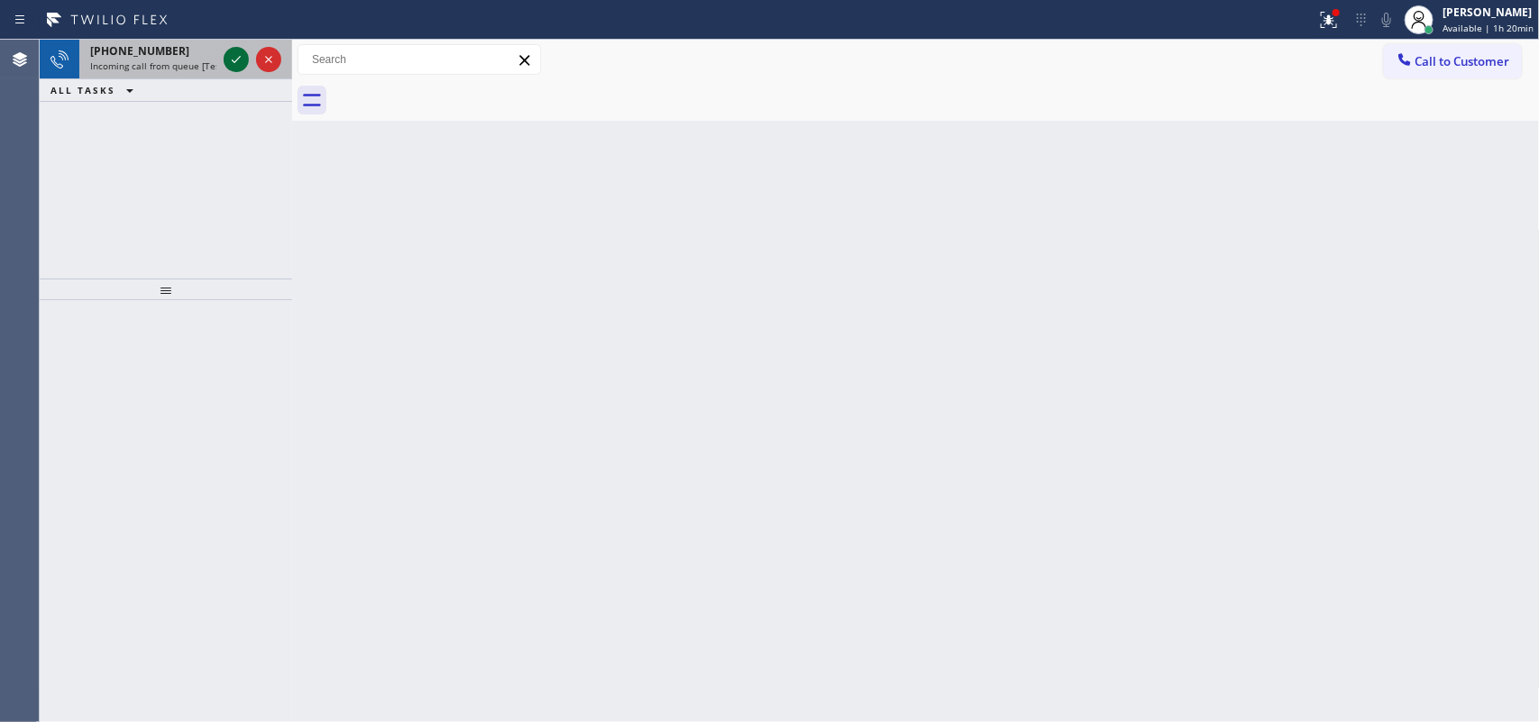
click at [236, 59] on icon at bounding box center [236, 60] width 22 height 22
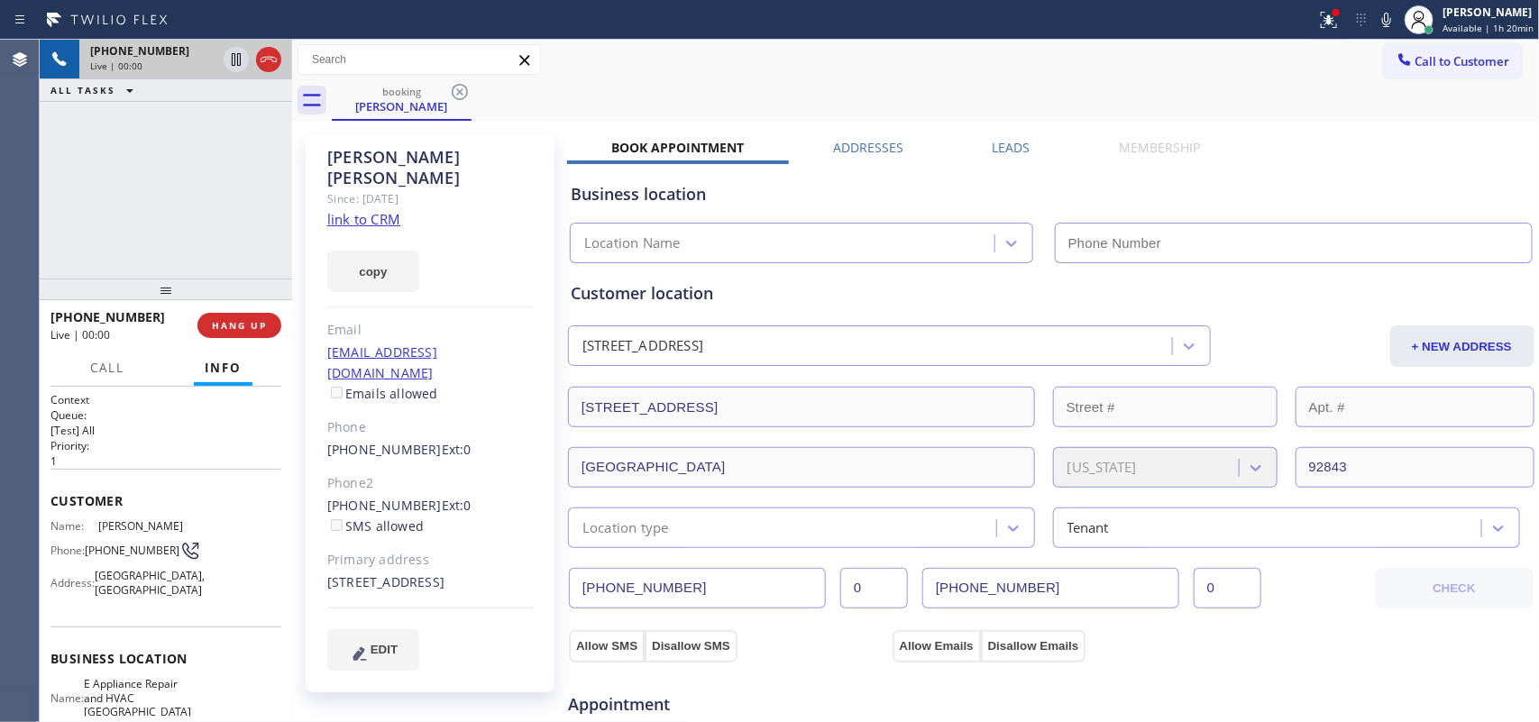
type input "[PHONE_NUMBER]"
click at [338, 210] on link "link to CRM" at bounding box center [363, 219] width 73 height 18
click at [113, 362] on span "Call" at bounding box center [107, 368] width 34 height 16
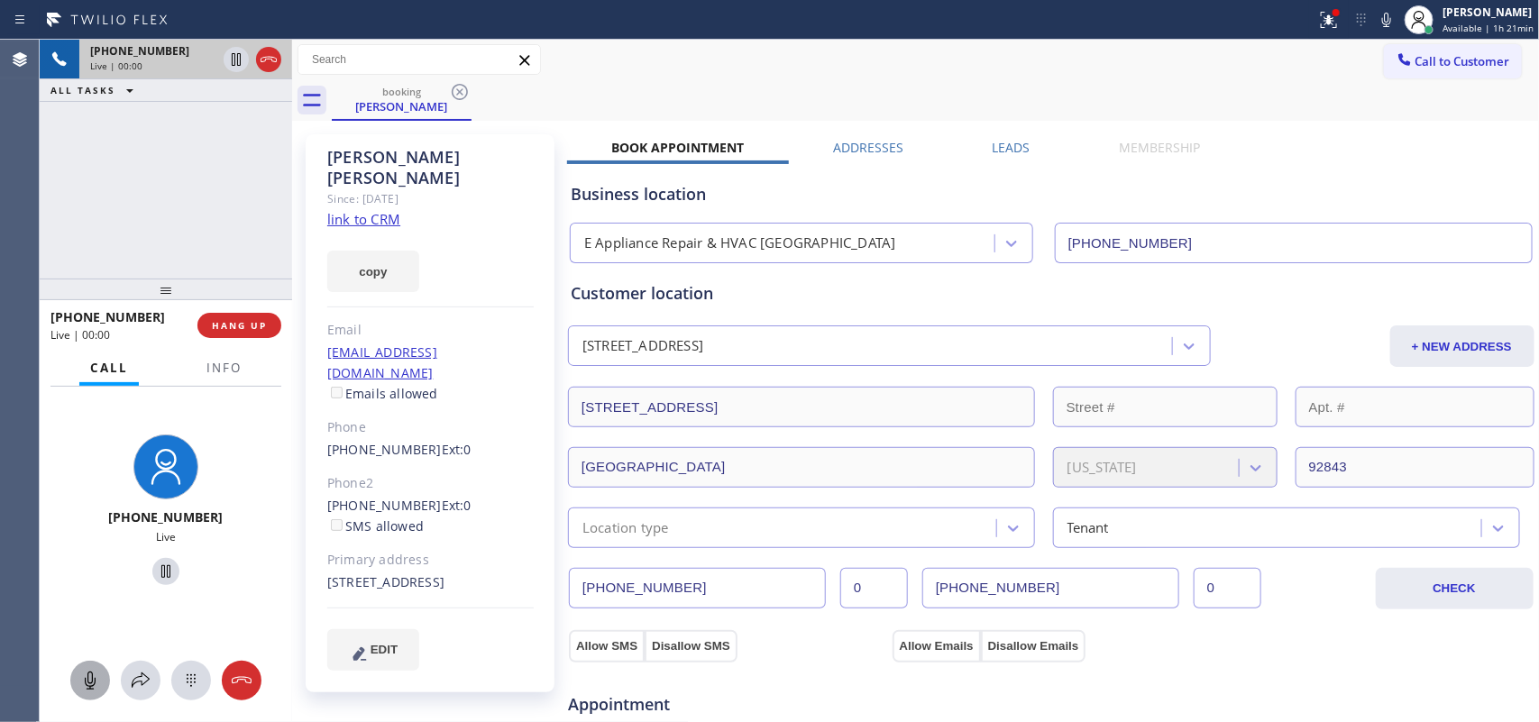
click at [93, 677] on icon at bounding box center [90, 681] width 22 height 22
click at [162, 565] on icon at bounding box center [166, 572] width 22 height 22
click at [99, 679] on icon at bounding box center [90, 681] width 22 height 22
click at [162, 575] on icon at bounding box center [166, 572] width 22 height 22
click at [253, 317] on button "HANG UP" at bounding box center [240, 325] width 84 height 25
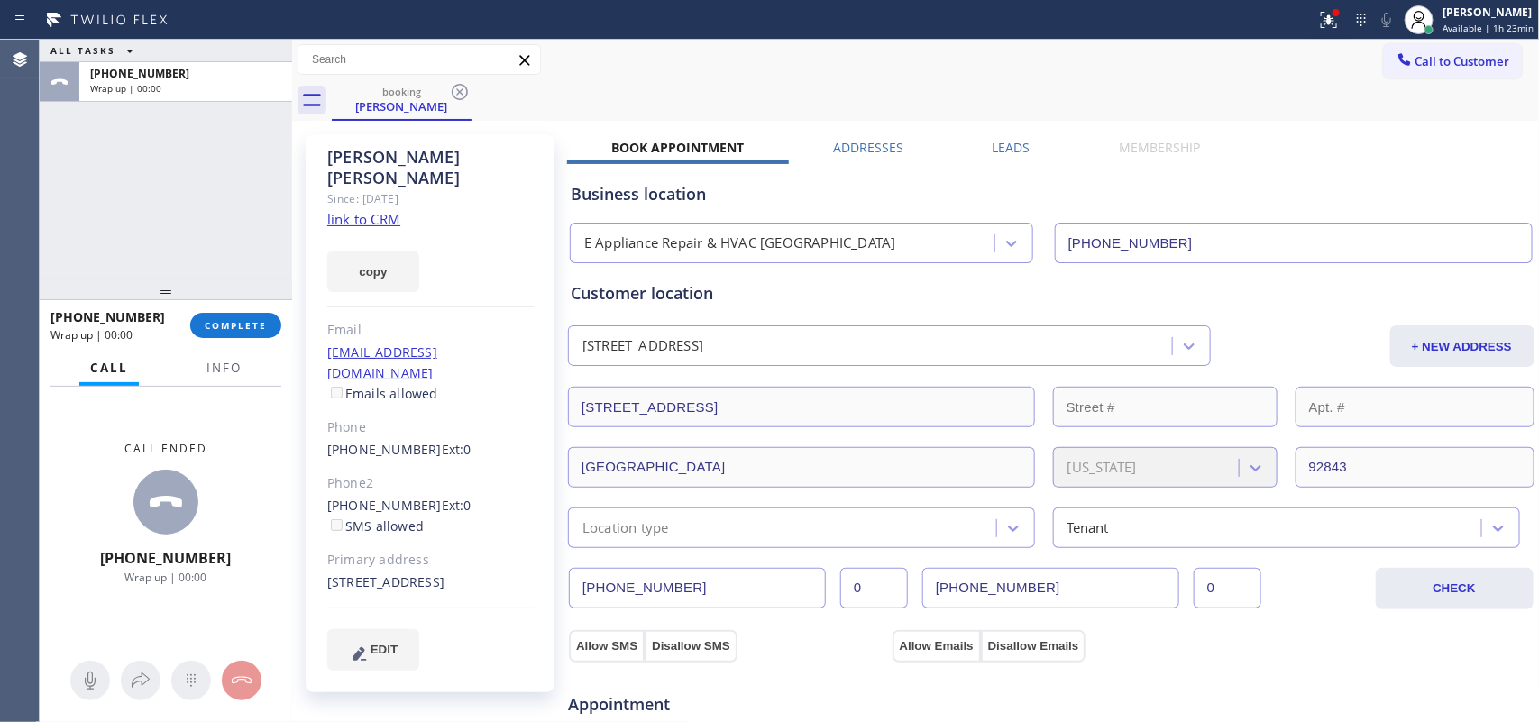
click at [222, 311] on div "+15627161386 Wrap up | 00:00 COMPLETE" at bounding box center [166, 325] width 231 height 47
click at [258, 326] on span "COMPLETE" at bounding box center [236, 325] width 62 height 13
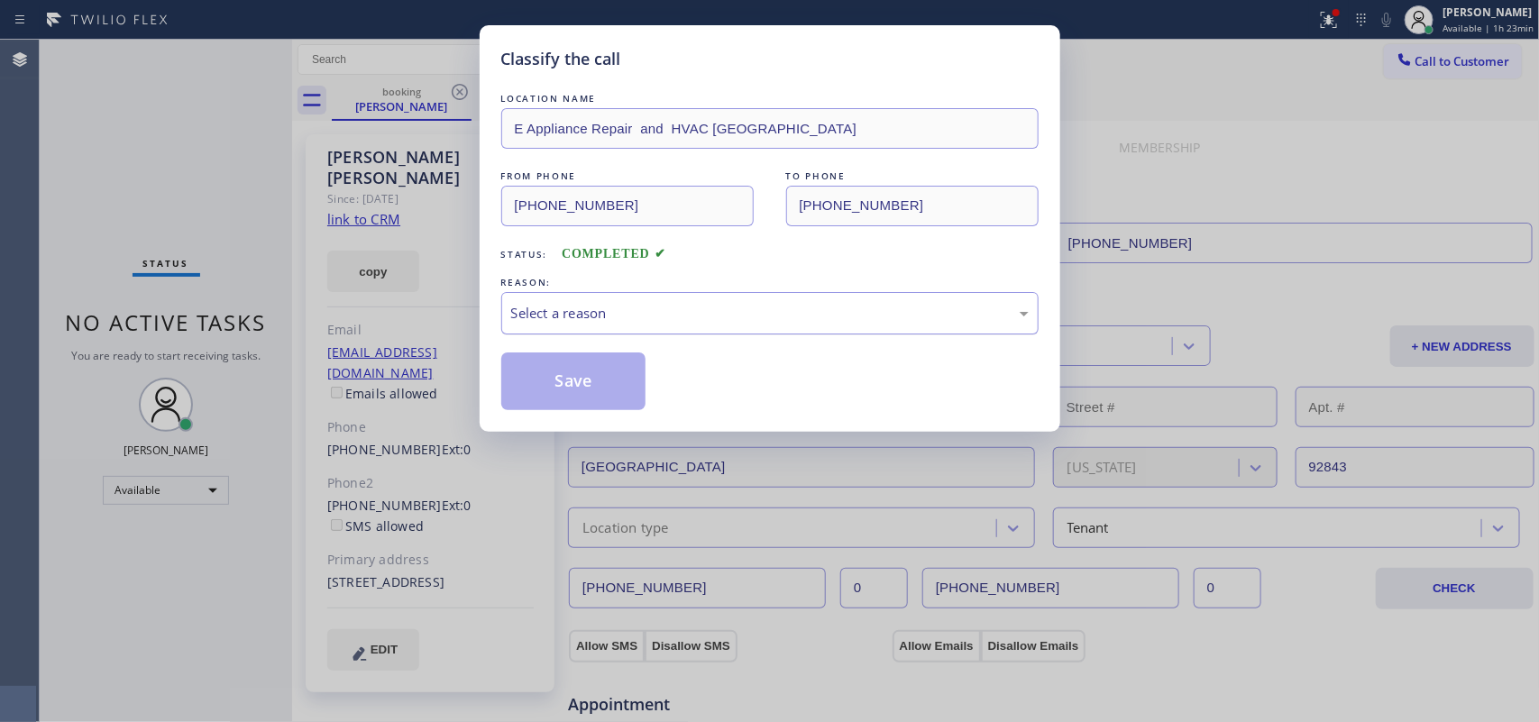
click at [659, 320] on div "Select a reason" at bounding box center [770, 313] width 518 height 21
click at [623, 402] on button "Save" at bounding box center [573, 382] width 145 height 58
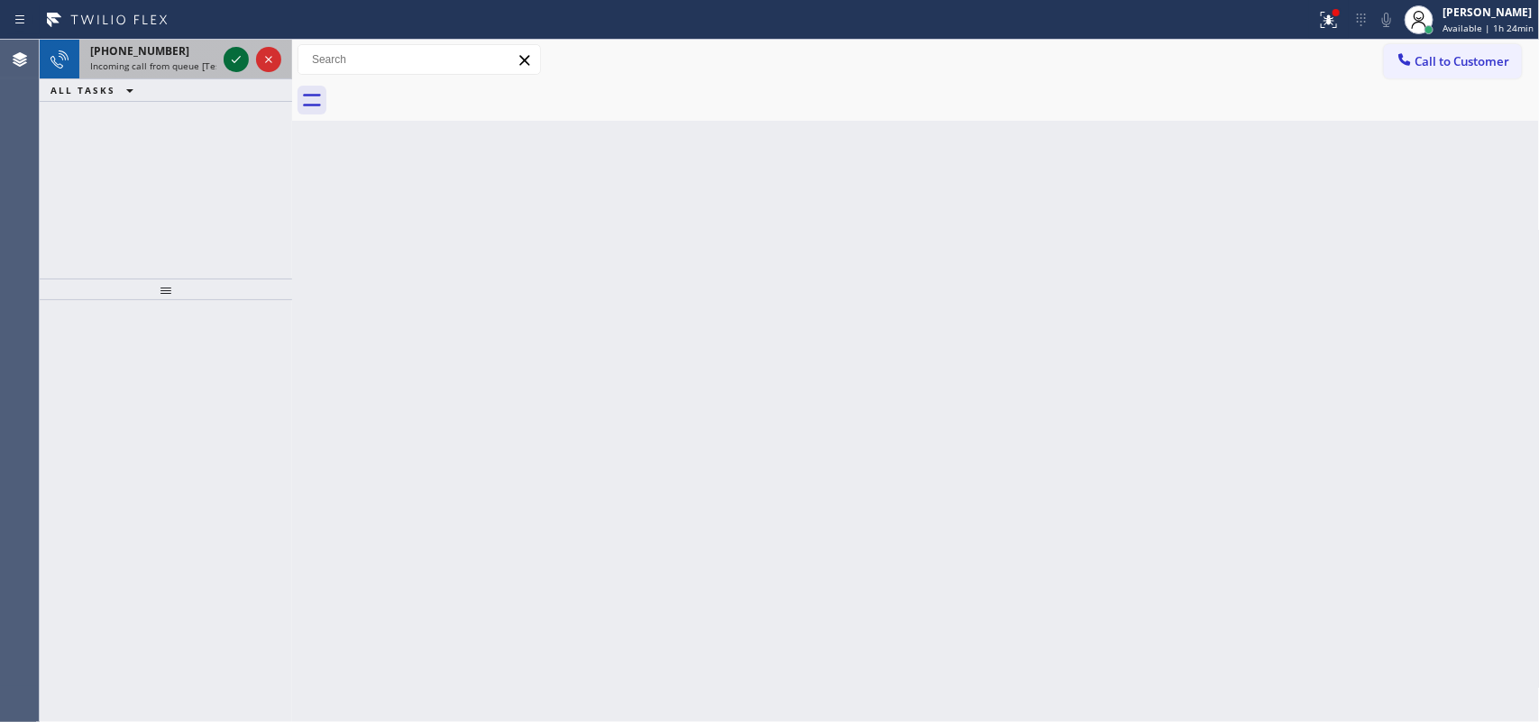
click at [232, 55] on icon at bounding box center [236, 60] width 22 height 22
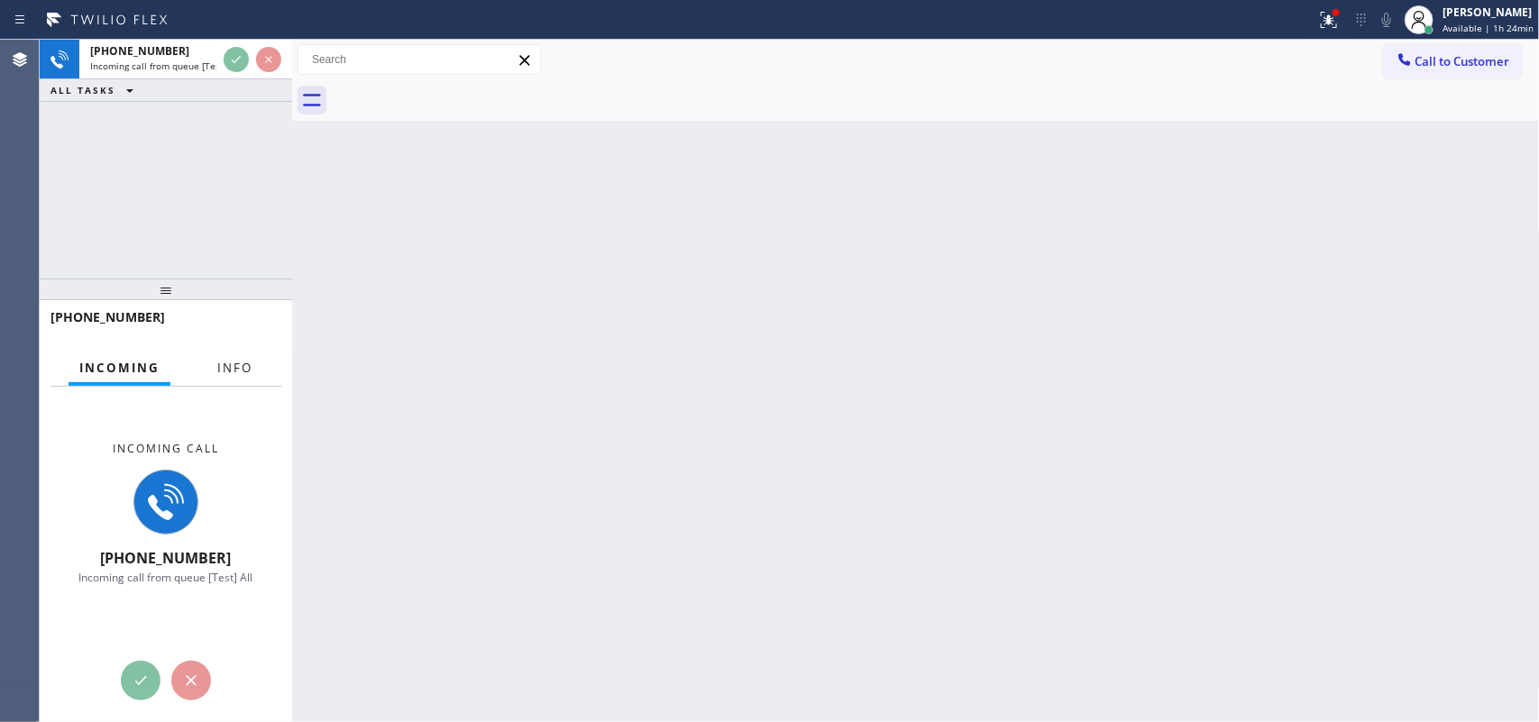
click at [217, 365] on span "Info" at bounding box center [234, 368] width 35 height 16
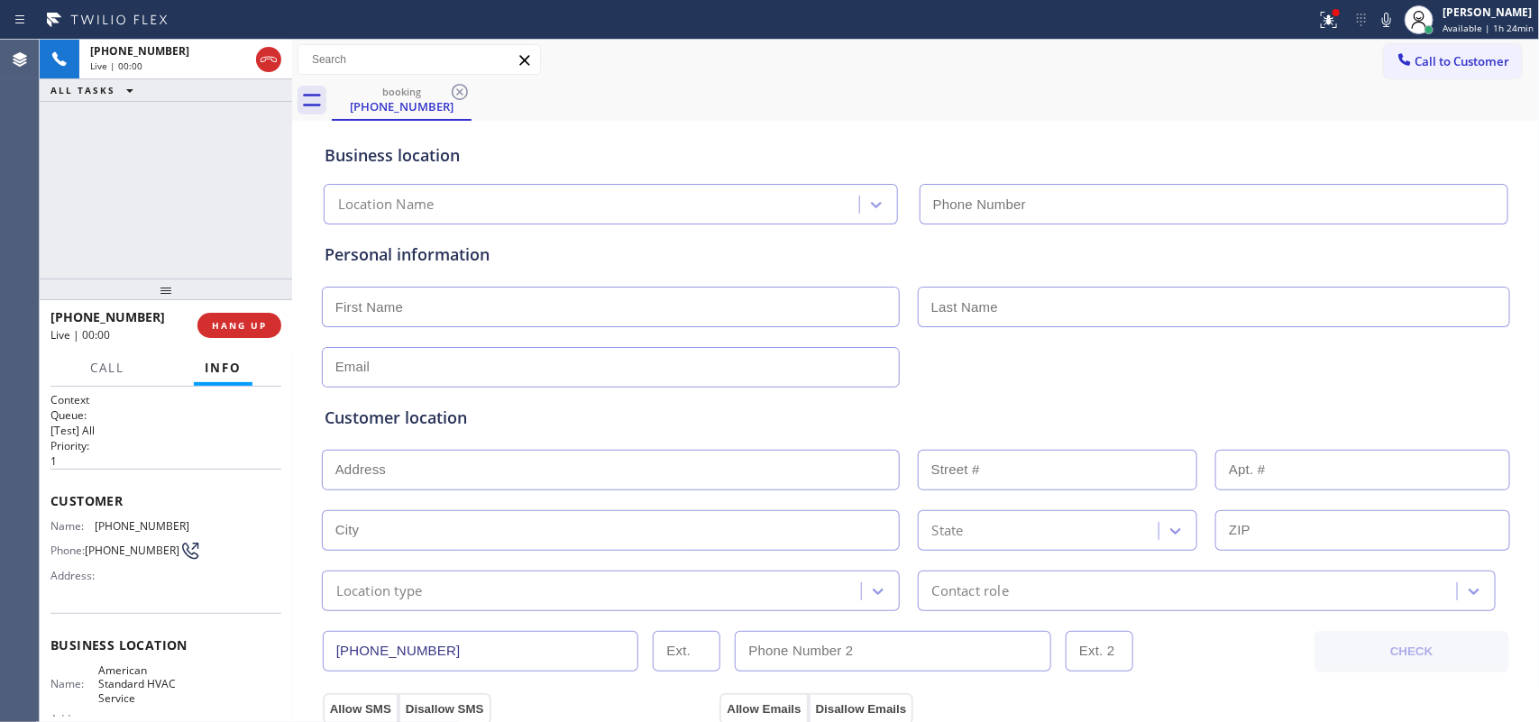
type input "[PHONE_NUMBER]"
click at [119, 366] on span "Call" at bounding box center [107, 368] width 34 height 16
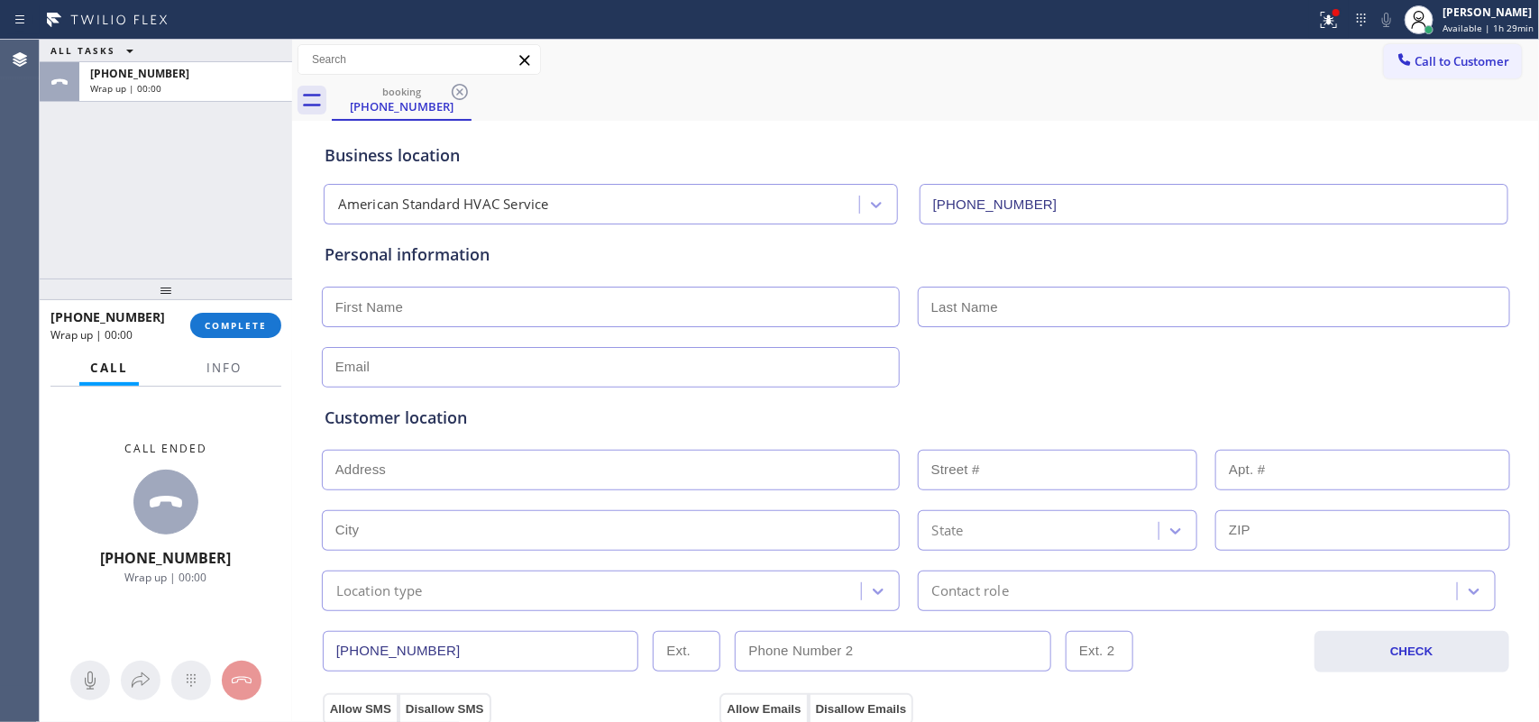
click at [701, 316] on input "text" at bounding box center [611, 307] width 578 height 41
click at [717, 311] on input "text" at bounding box center [611, 307] width 578 height 41
type input "James"
type input "Lee"
click at [353, 357] on input "text" at bounding box center [611, 367] width 578 height 41
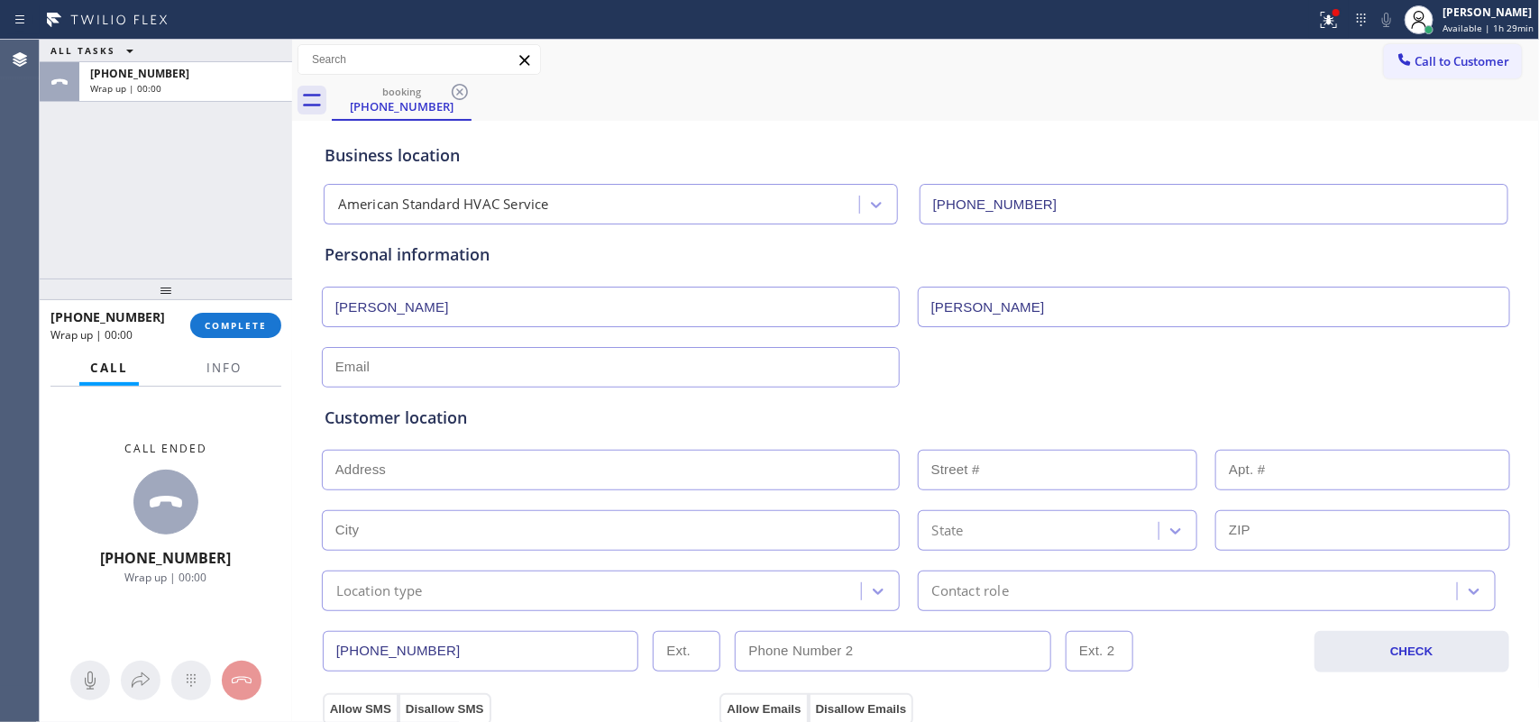
paste input "julie_aa711@yahoo.com"
type input "julie_aa711@yahoo.com"
click at [434, 471] on input "text" at bounding box center [611, 470] width 578 height 41
paste input "julie_aa711@yahoo.com"
type input "julie_aa711@yahoo.com"
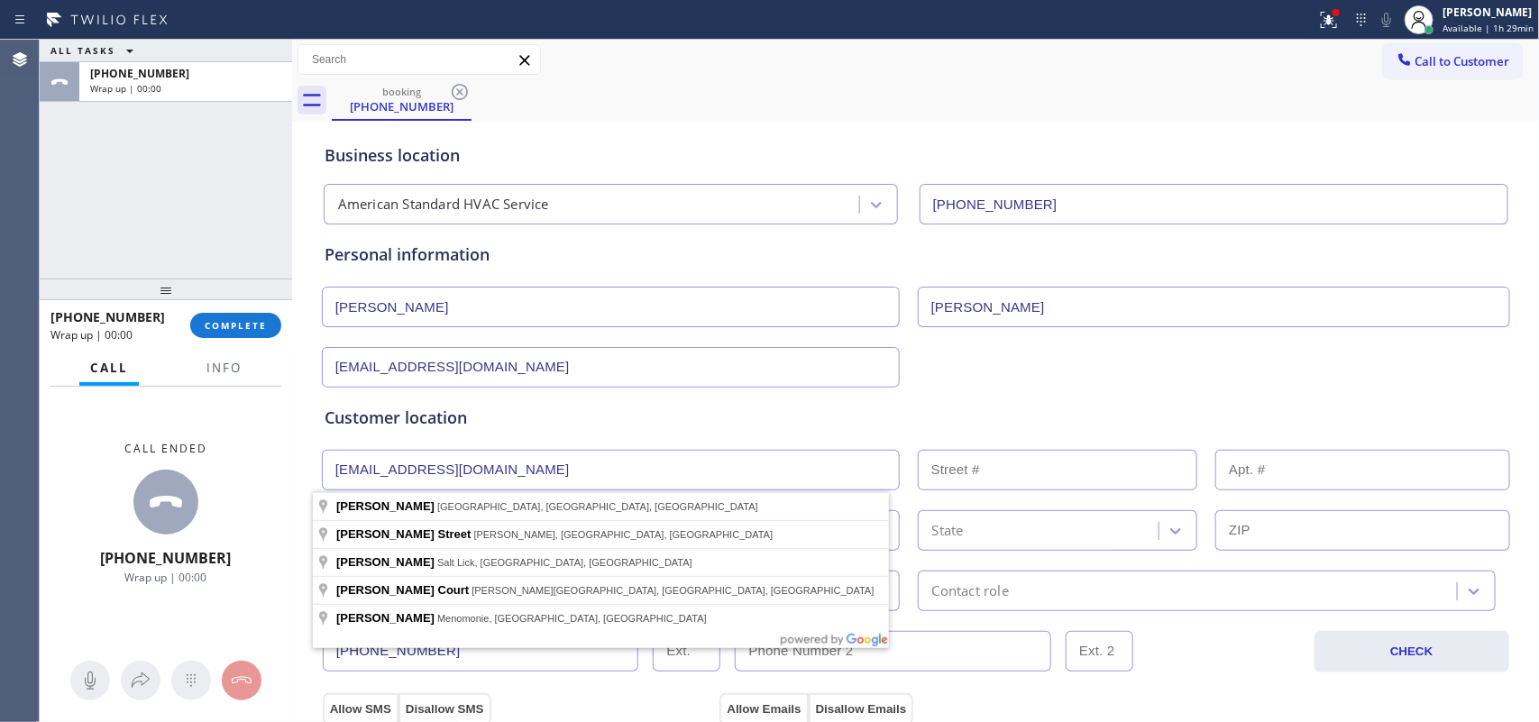
click at [510, 469] on input "julie_aa711@yahoo.com" at bounding box center [611, 470] width 578 height 41
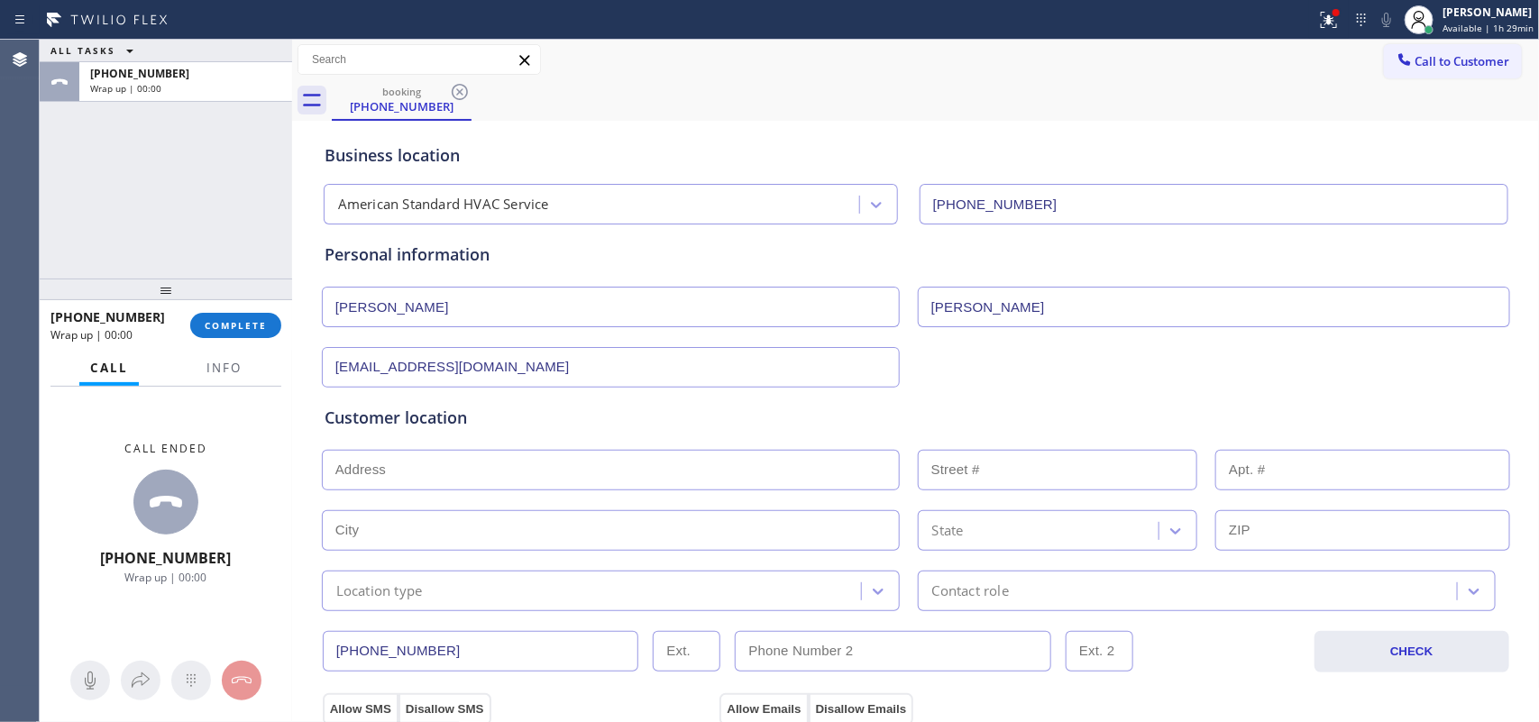
click at [514, 462] on input "text" at bounding box center [611, 470] width 578 height 41
paste input "923 S Marjan StAnaheim, CA 92806,"
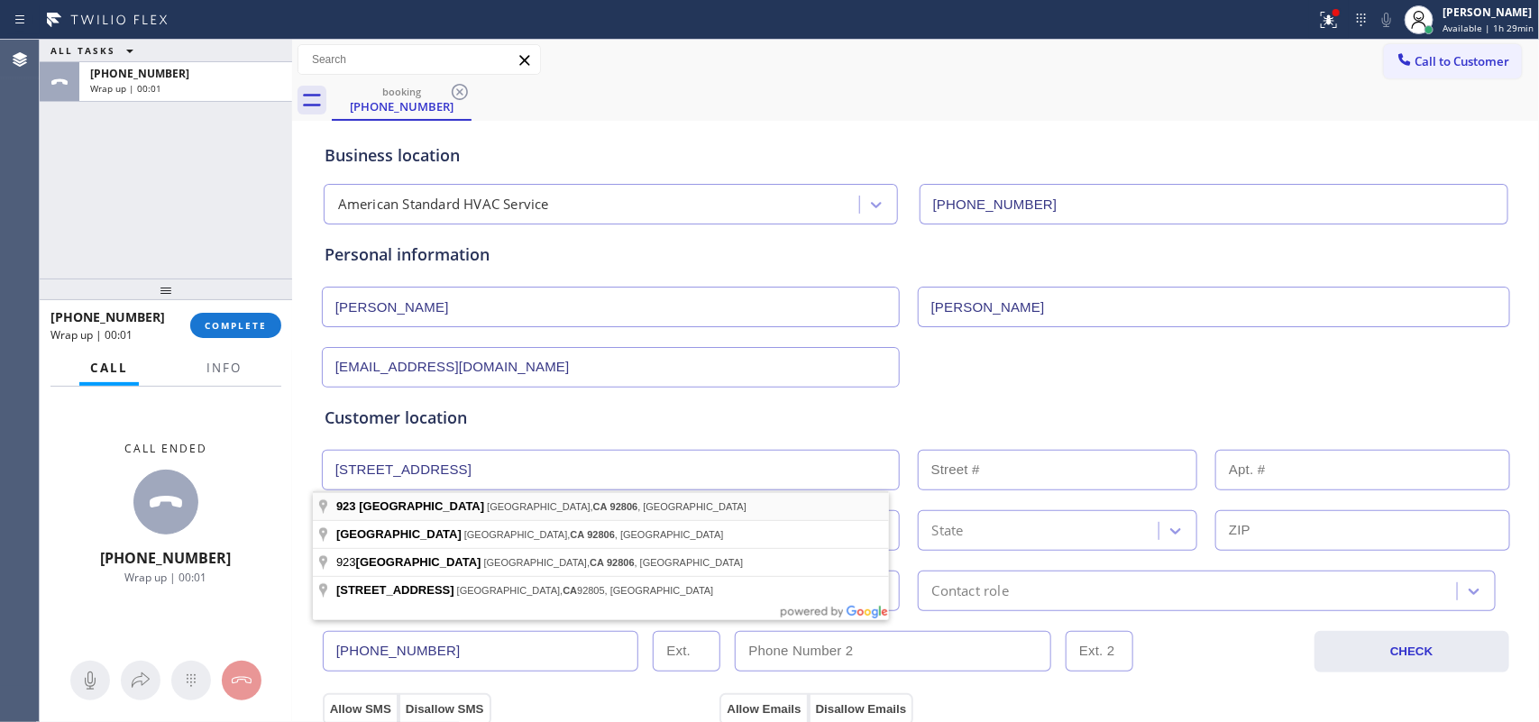
type input "923 S Marjan St"
type input "923"
type input "Anaheim"
type input "92806"
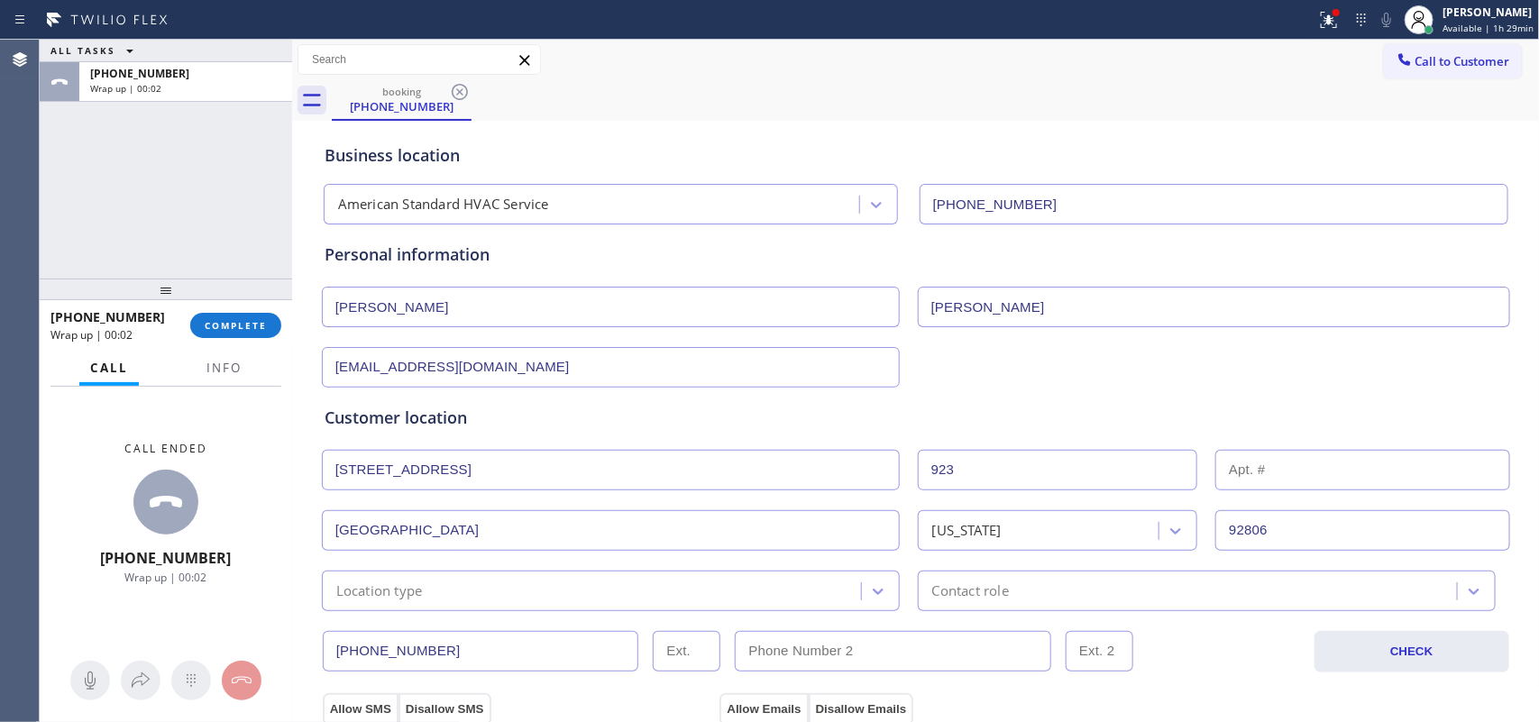
scroll to position [225, 0]
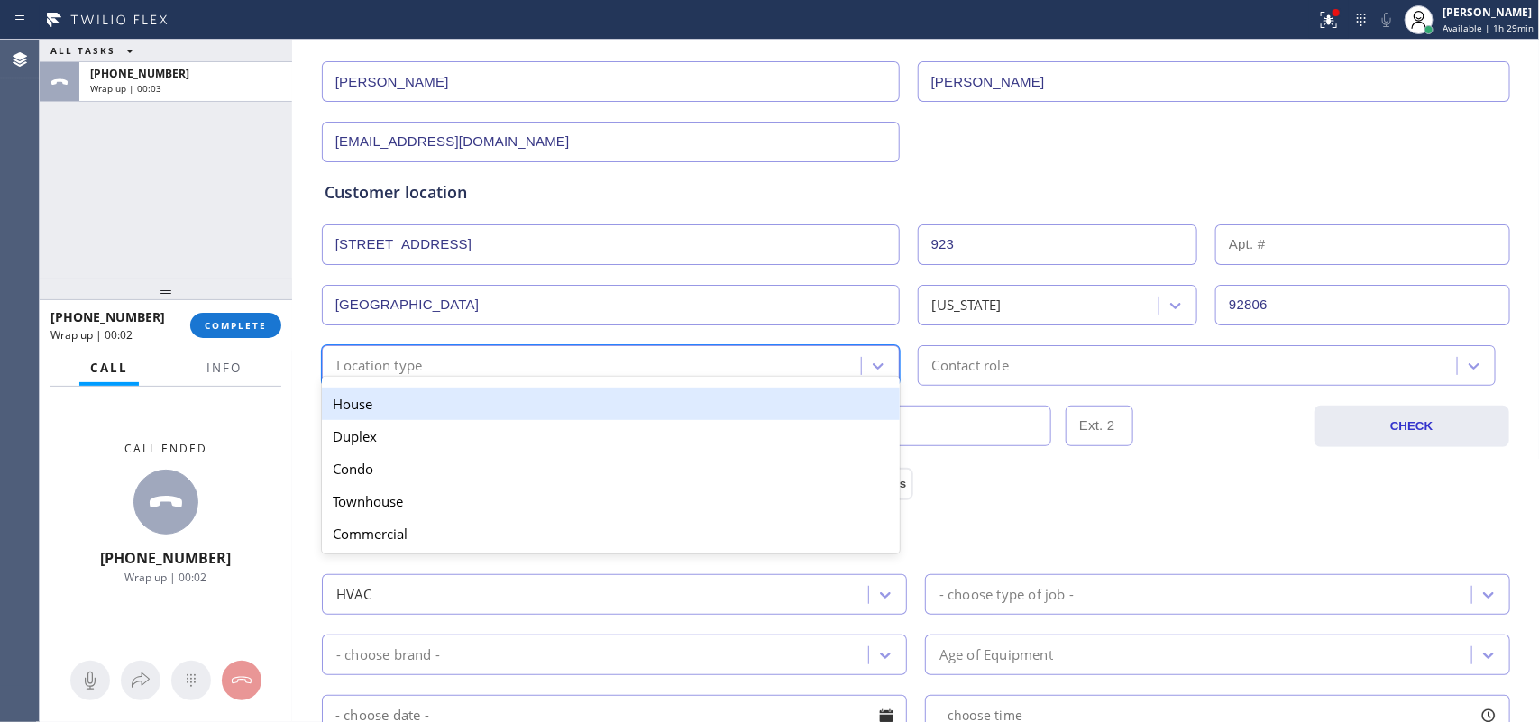
click at [825, 353] on div "Location type" at bounding box center [594, 366] width 534 height 32
click at [807, 404] on div "House" at bounding box center [611, 404] width 578 height 32
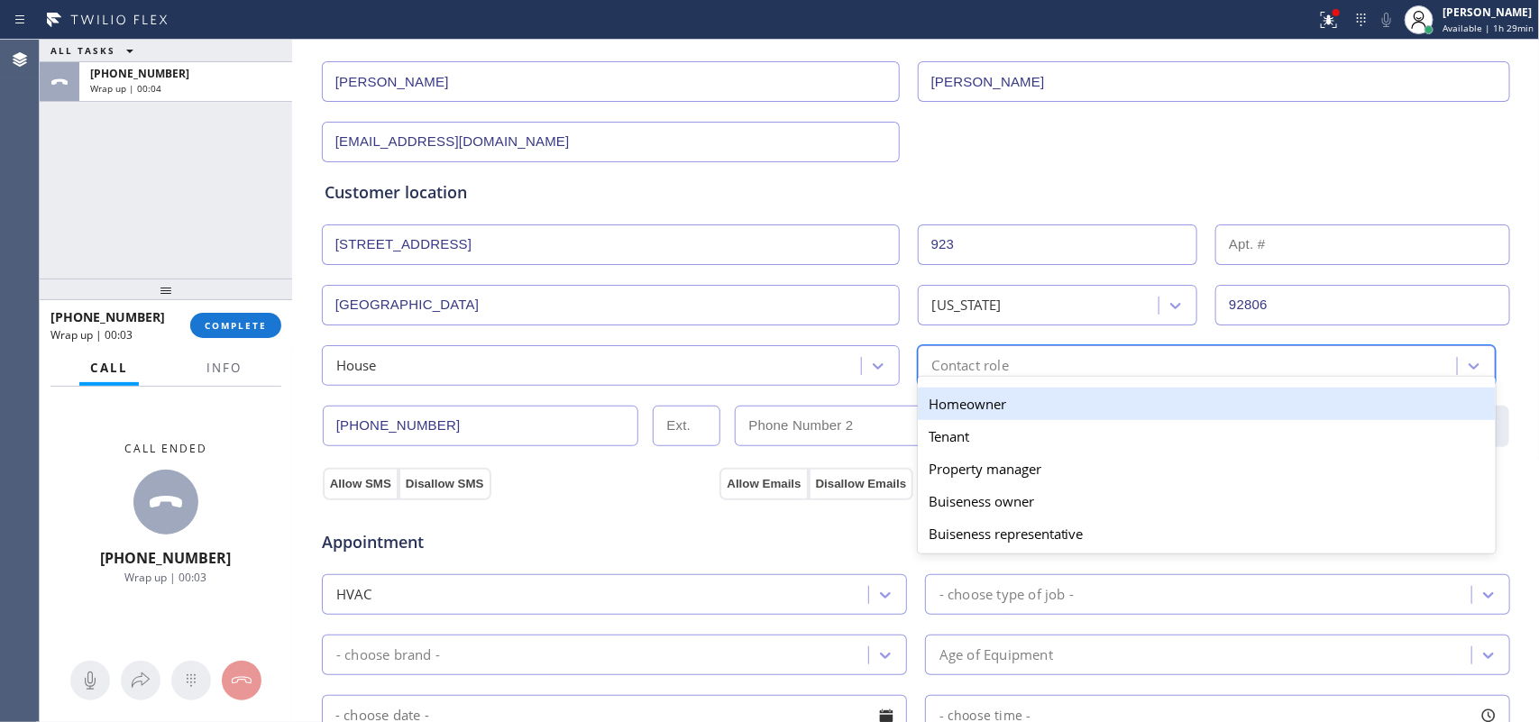
click at [971, 361] on div "Contact role" at bounding box center [971, 365] width 77 height 21
click at [970, 394] on div "Homeowner" at bounding box center [1207, 404] width 578 height 32
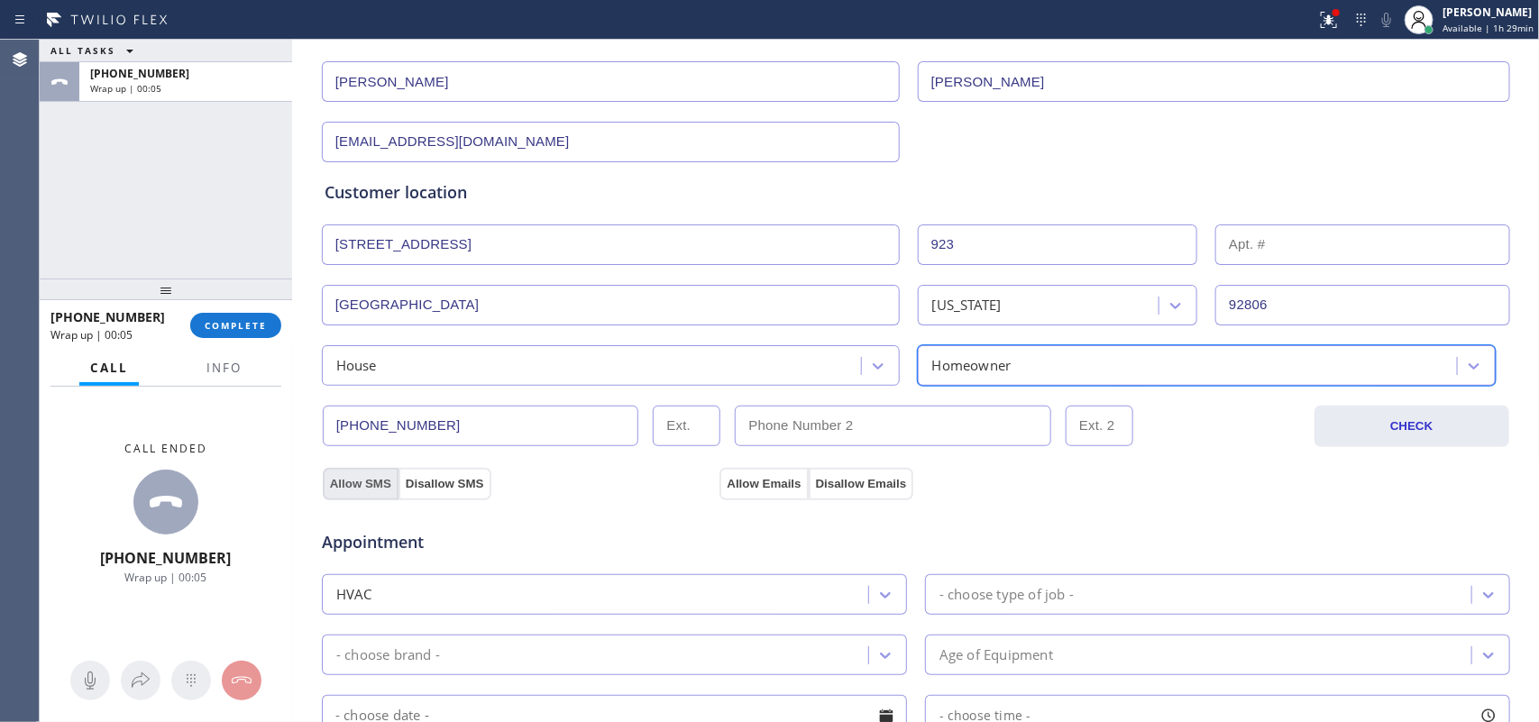
click at [348, 481] on button "Allow SMS" at bounding box center [361, 484] width 76 height 32
click at [756, 487] on button "Allow Emails" at bounding box center [764, 484] width 88 height 32
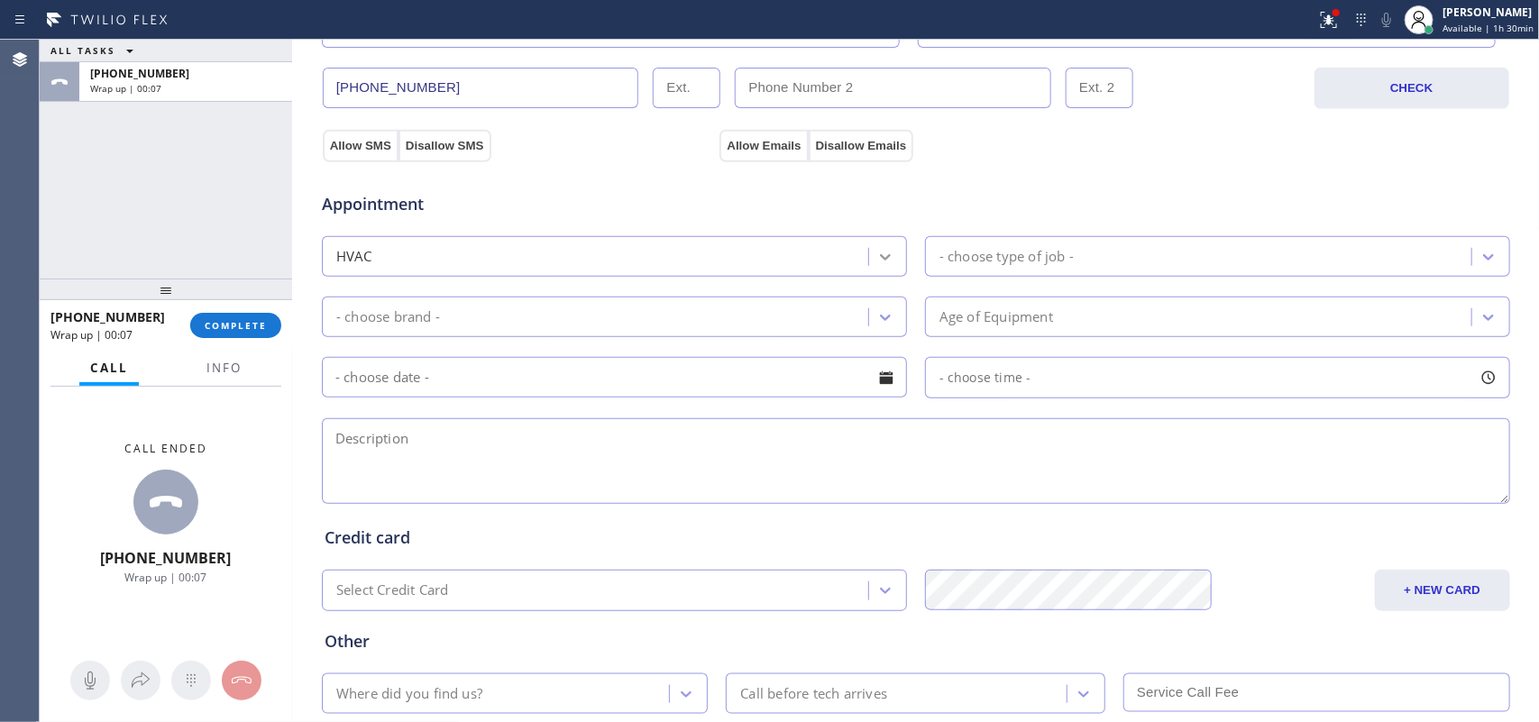
click at [888, 264] on div at bounding box center [885, 257] width 32 height 32
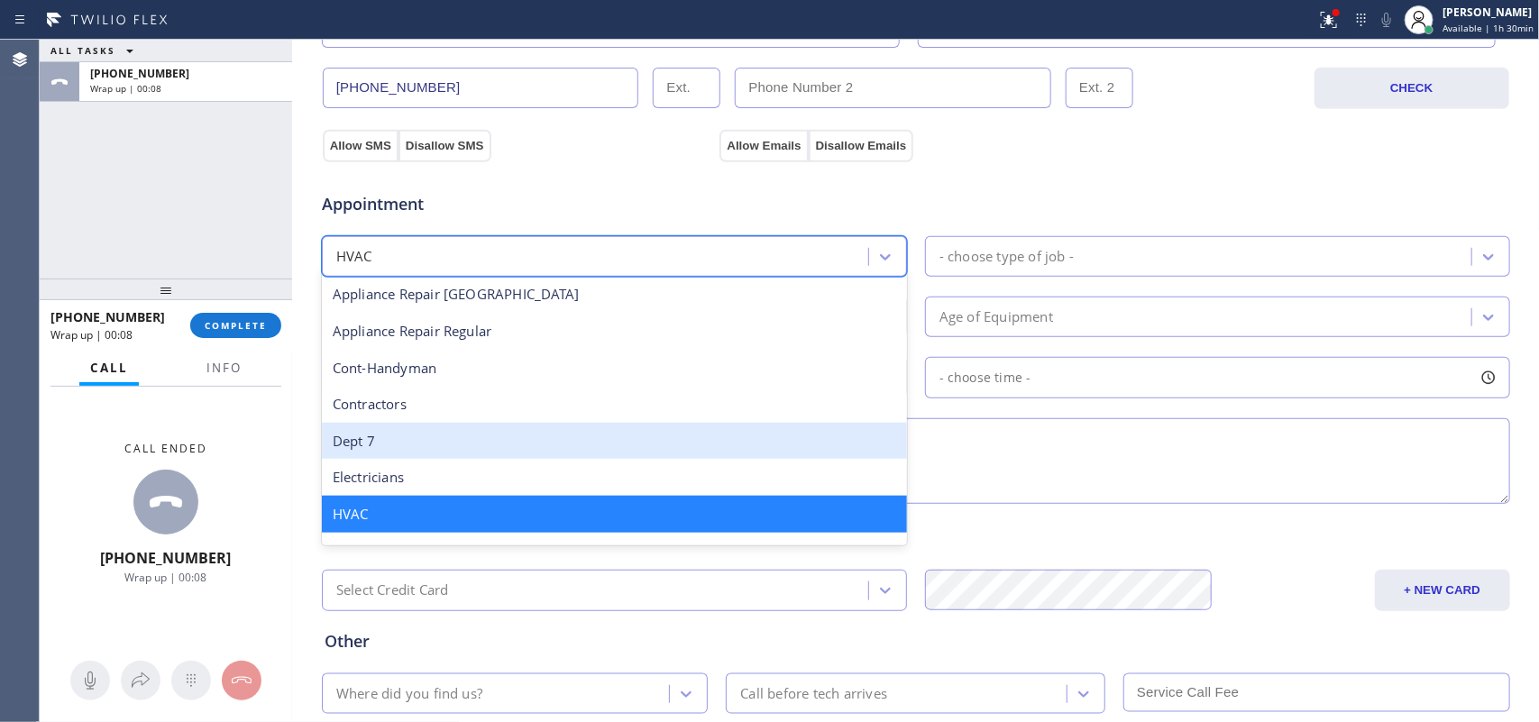
scroll to position [335, 0]
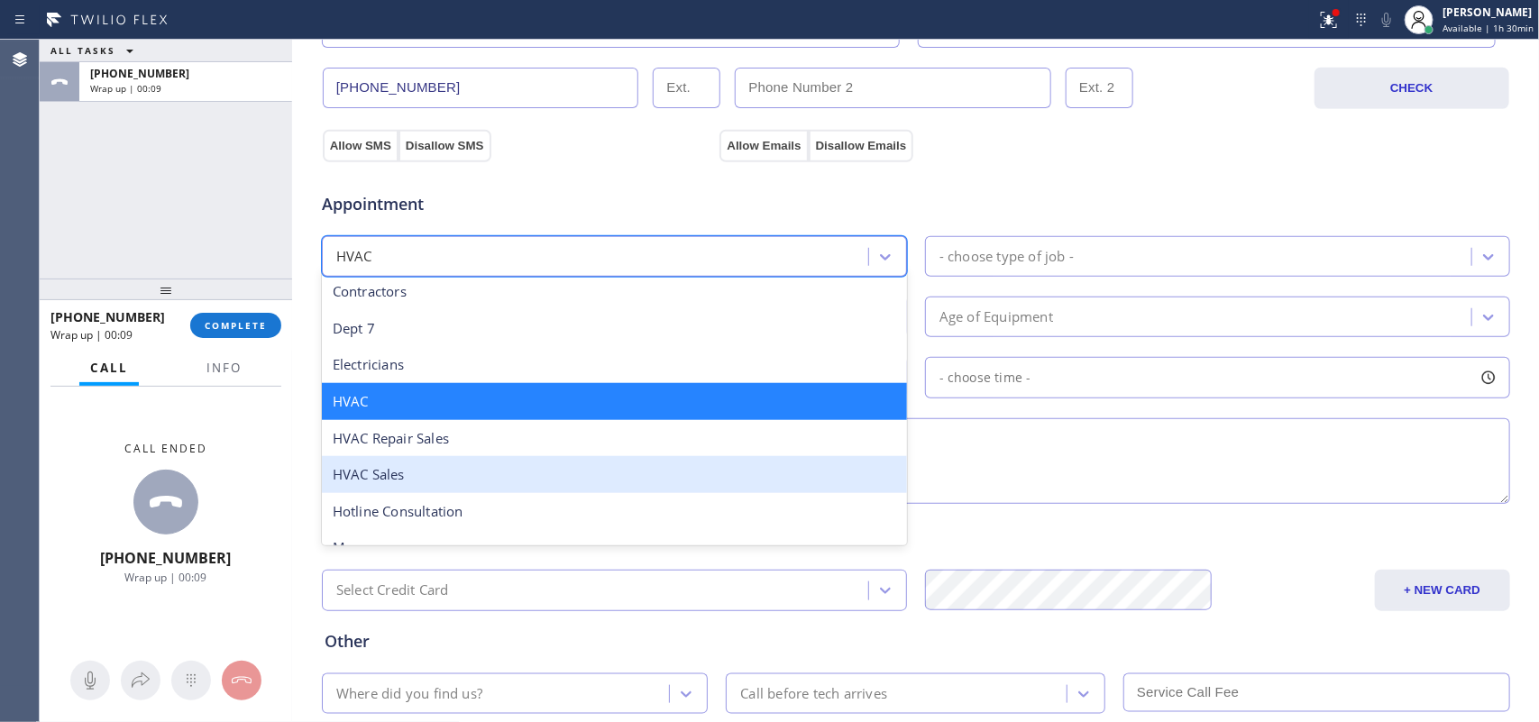
click at [462, 481] on div "HVAC Sales" at bounding box center [614, 474] width 585 height 37
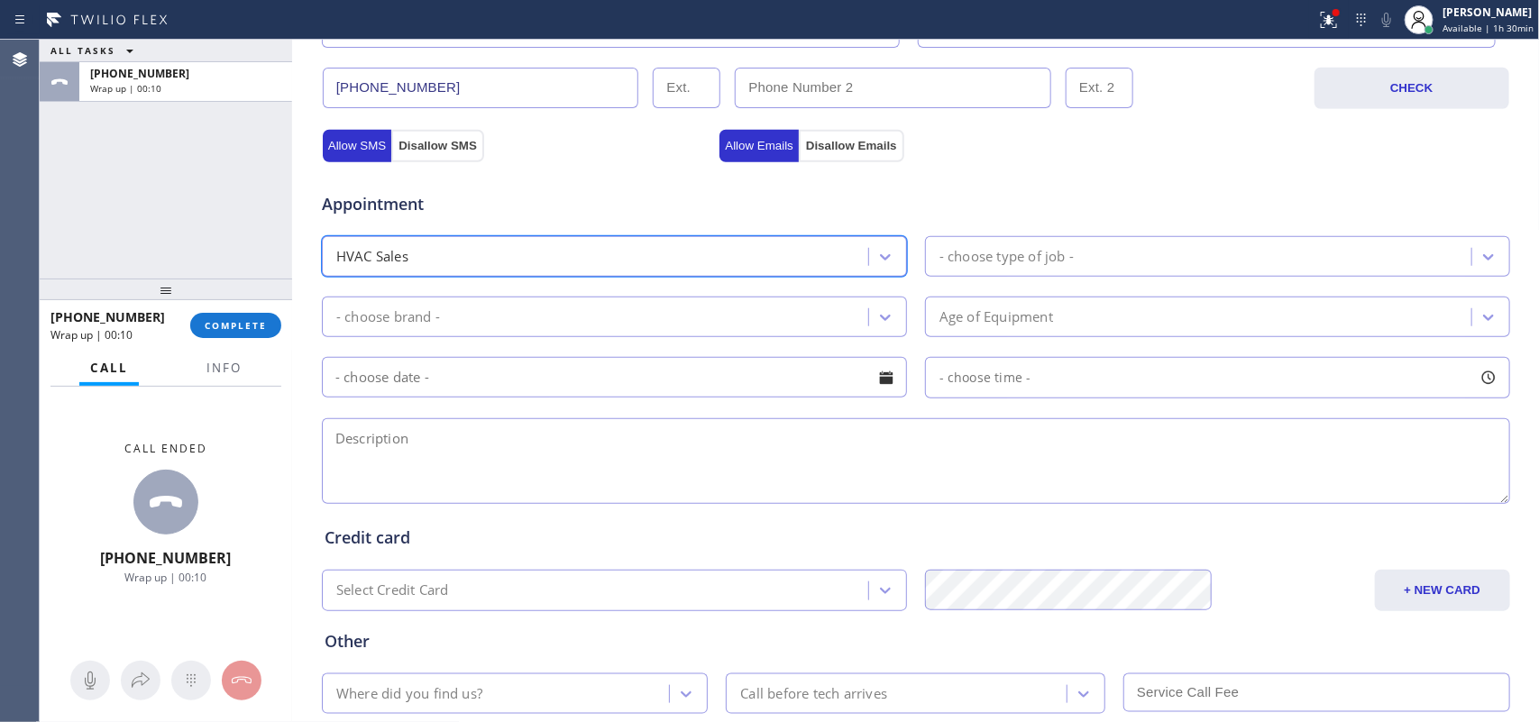
click at [1228, 259] on div "- choose type of job -" at bounding box center [1201, 257] width 541 height 32
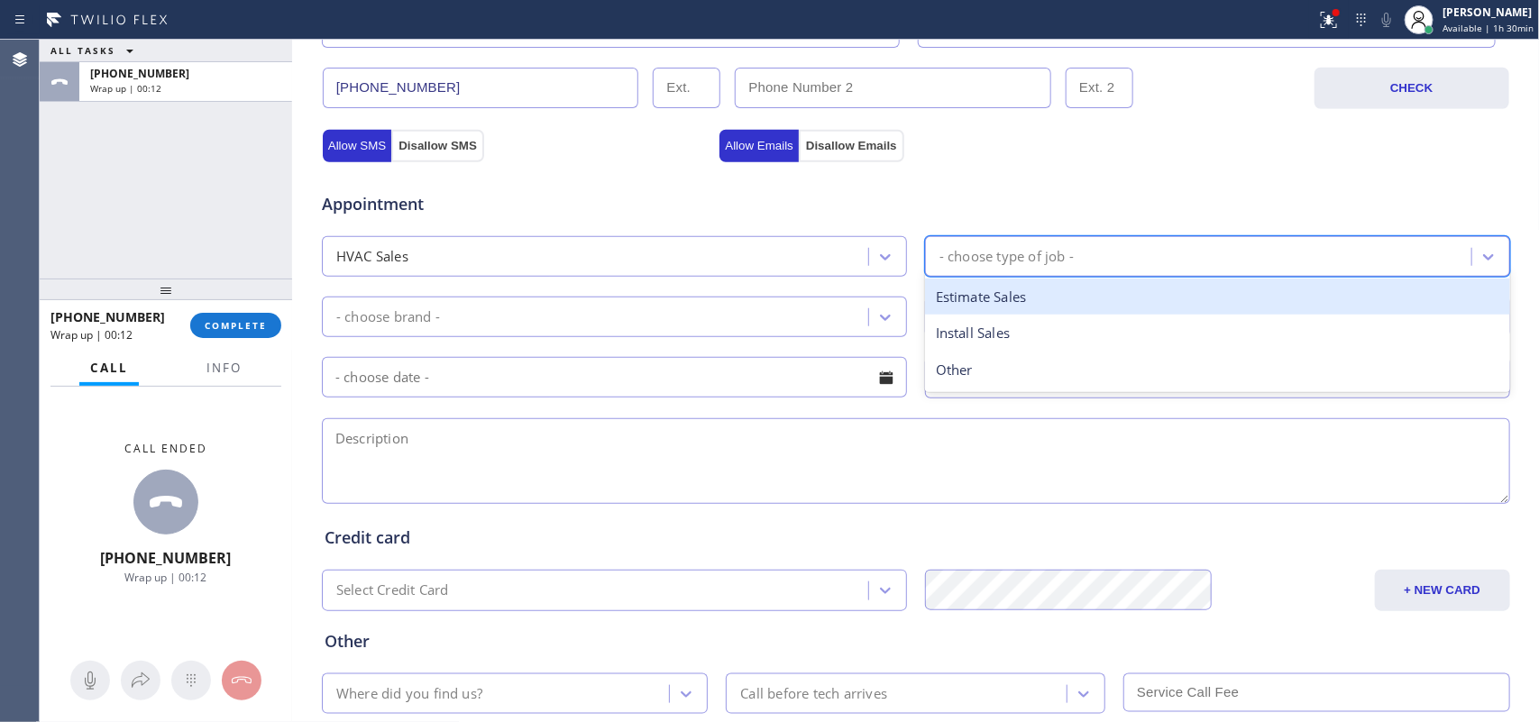
click at [1091, 299] on div "Estimate Sales" at bounding box center [1217, 297] width 585 height 37
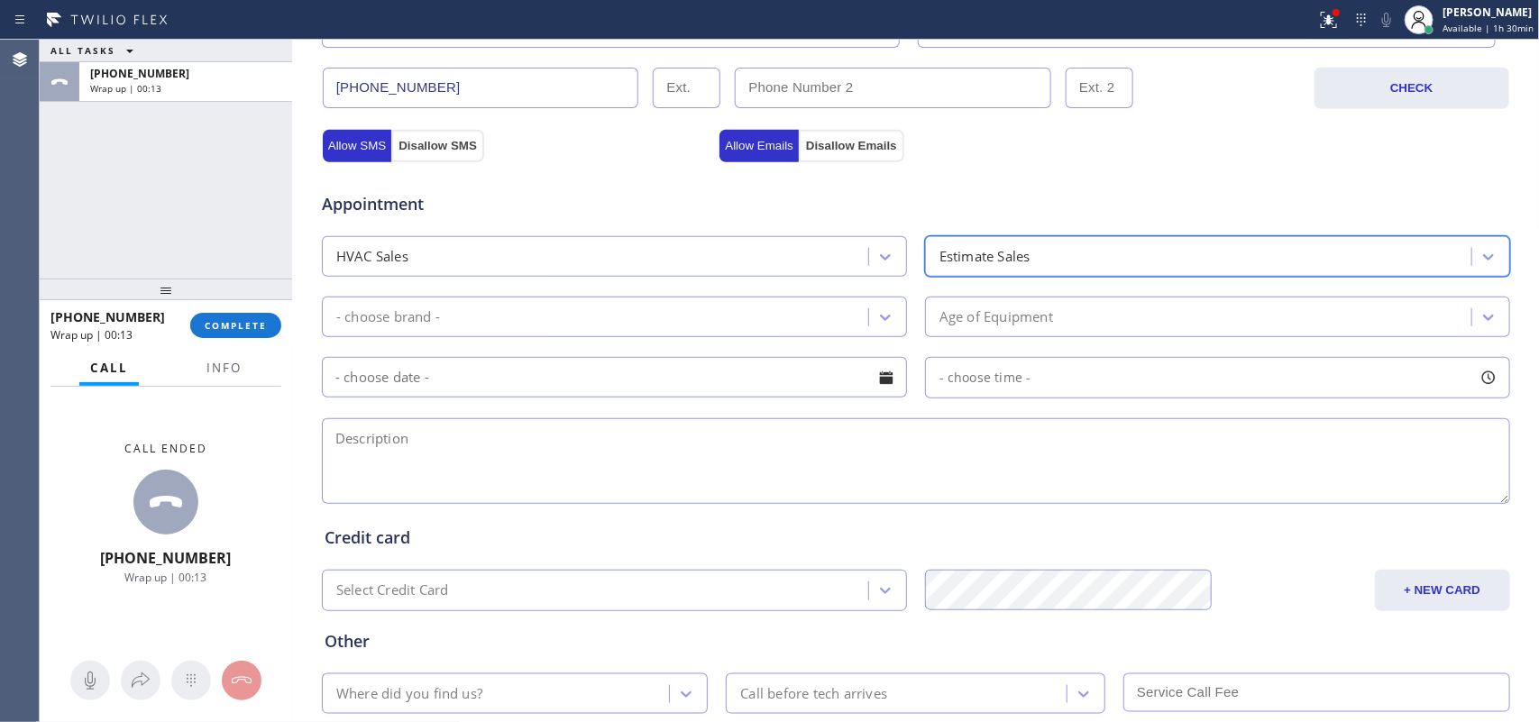
click at [855, 314] on div "- choose brand -" at bounding box center [597, 317] width 541 height 32
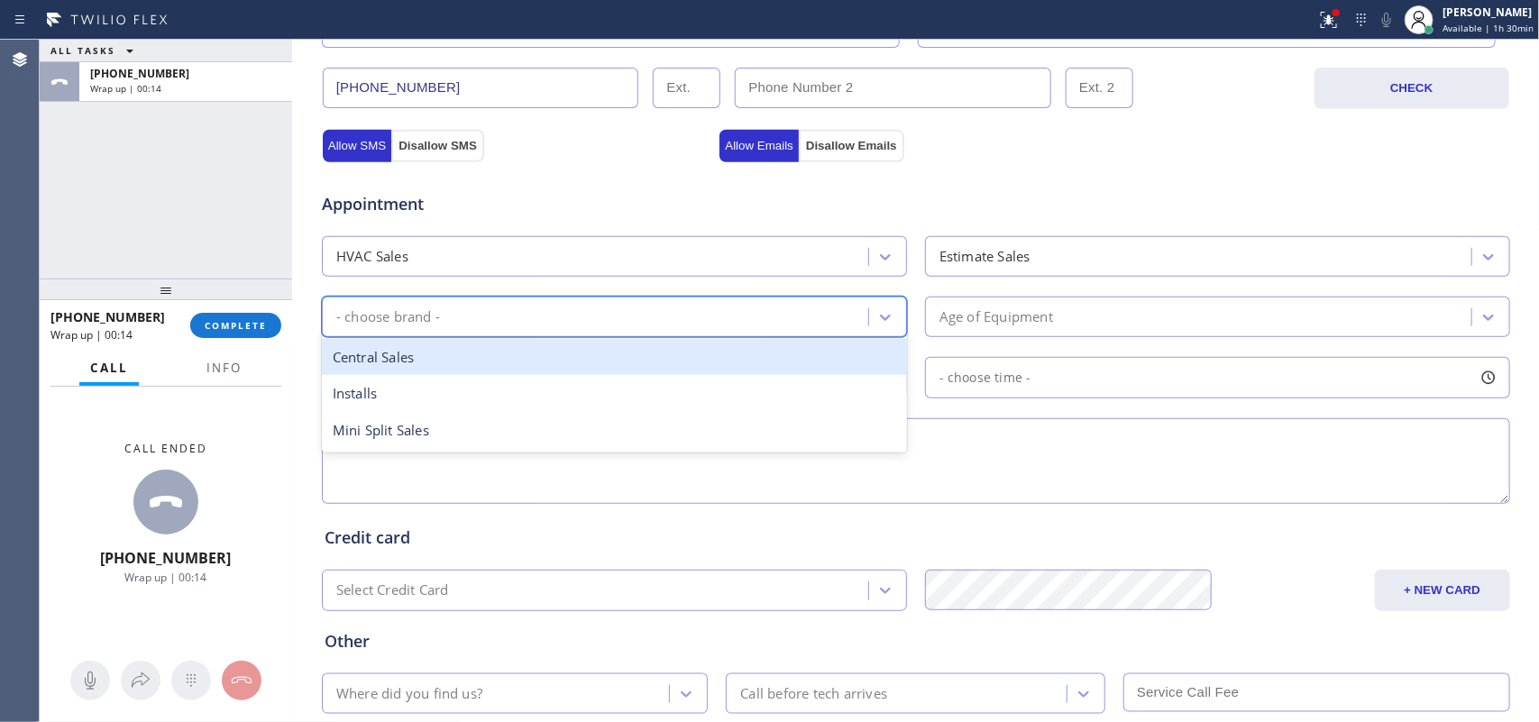
click at [629, 359] on div "Central Sales" at bounding box center [614, 357] width 585 height 37
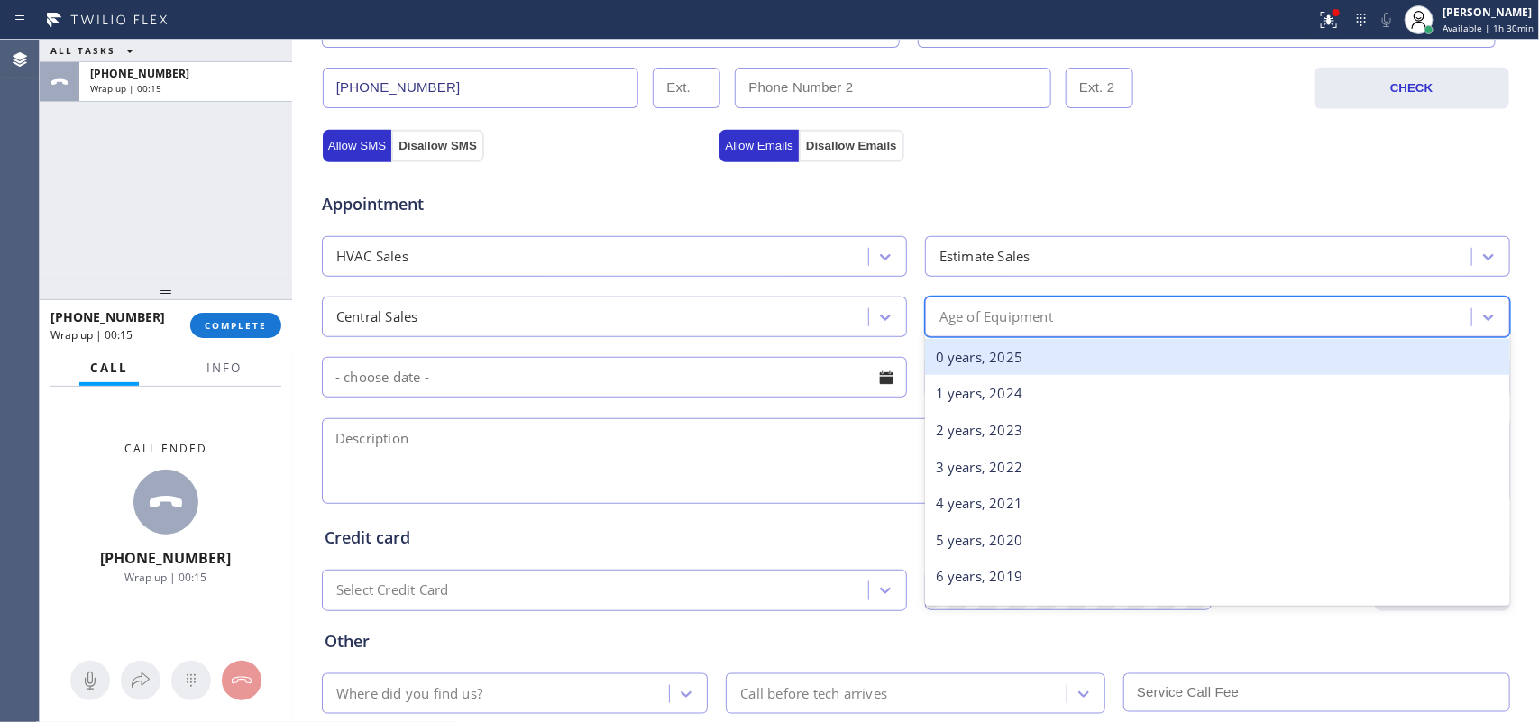
click at [1033, 326] on div "Age of Equipment" at bounding box center [997, 317] width 114 height 21
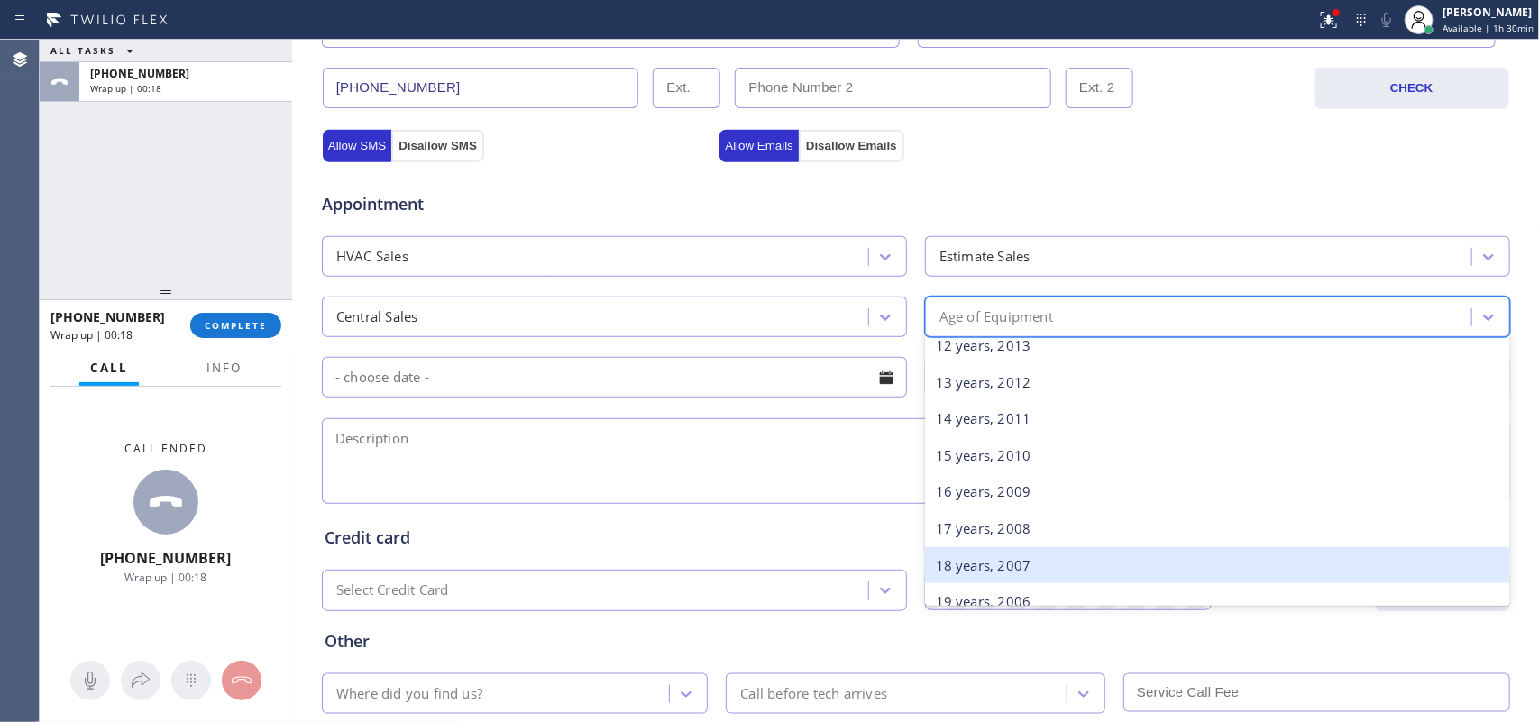
scroll to position [870, 0]
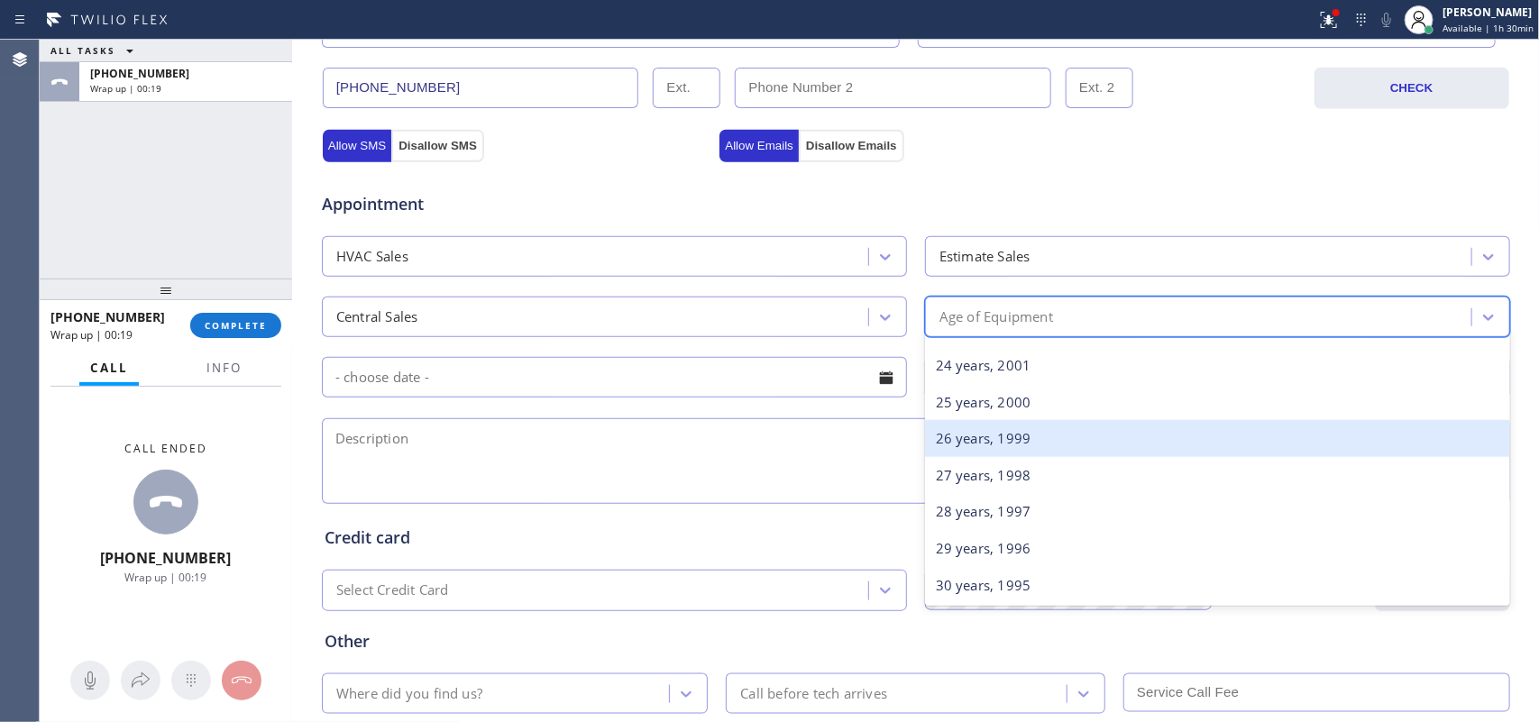
click at [1092, 453] on div "26 years, 1999" at bounding box center [1217, 438] width 585 height 37
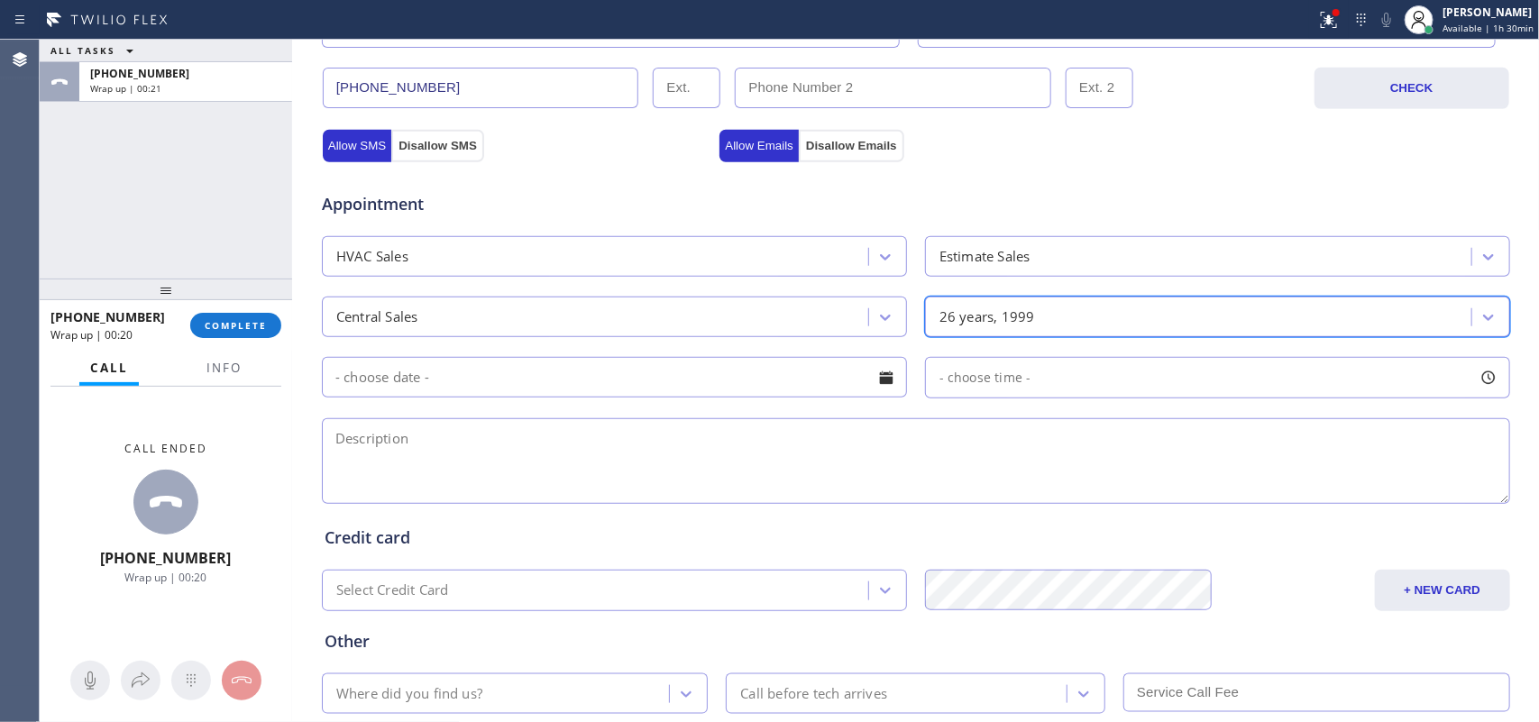
click at [877, 381] on div at bounding box center [886, 378] width 31 height 31
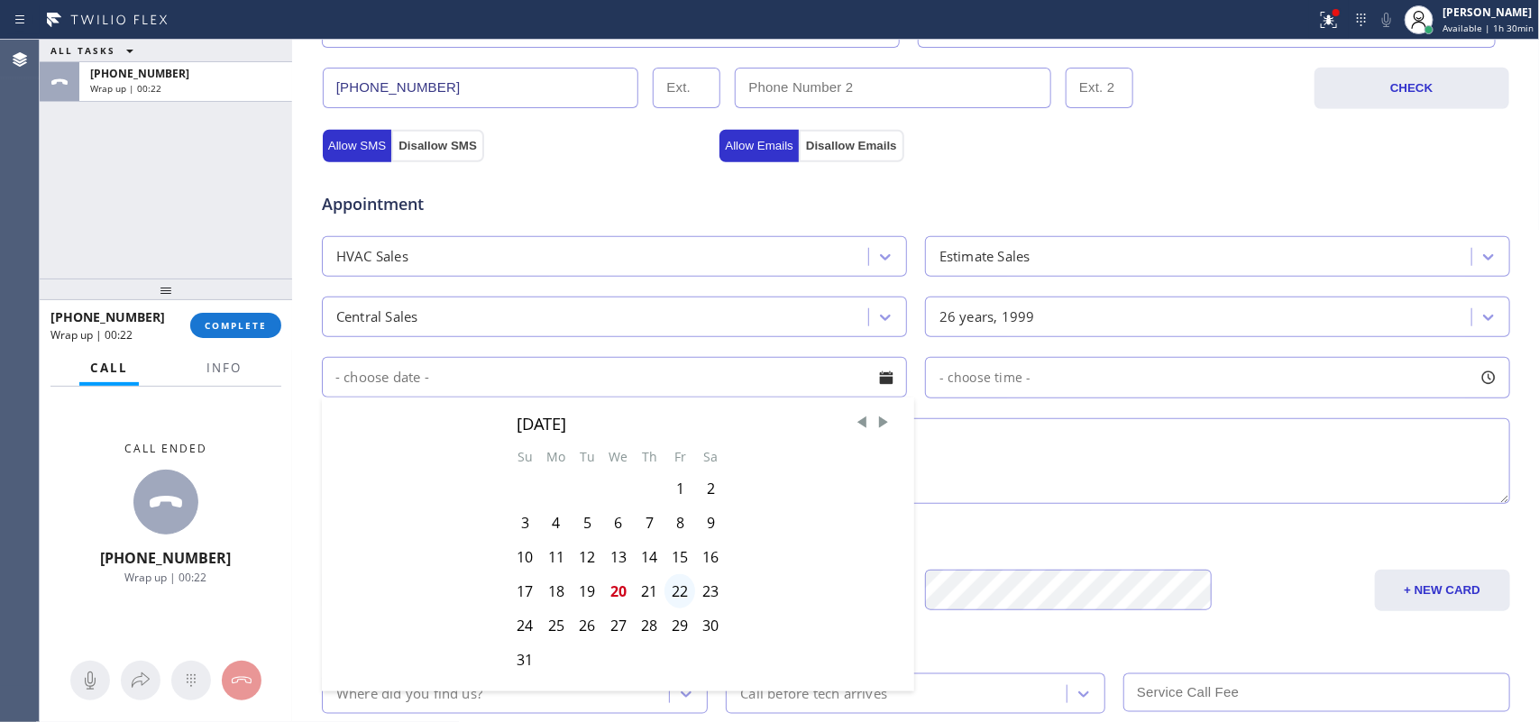
click at [675, 602] on div "22" at bounding box center [680, 591] width 31 height 34
type input "08/22/2025"
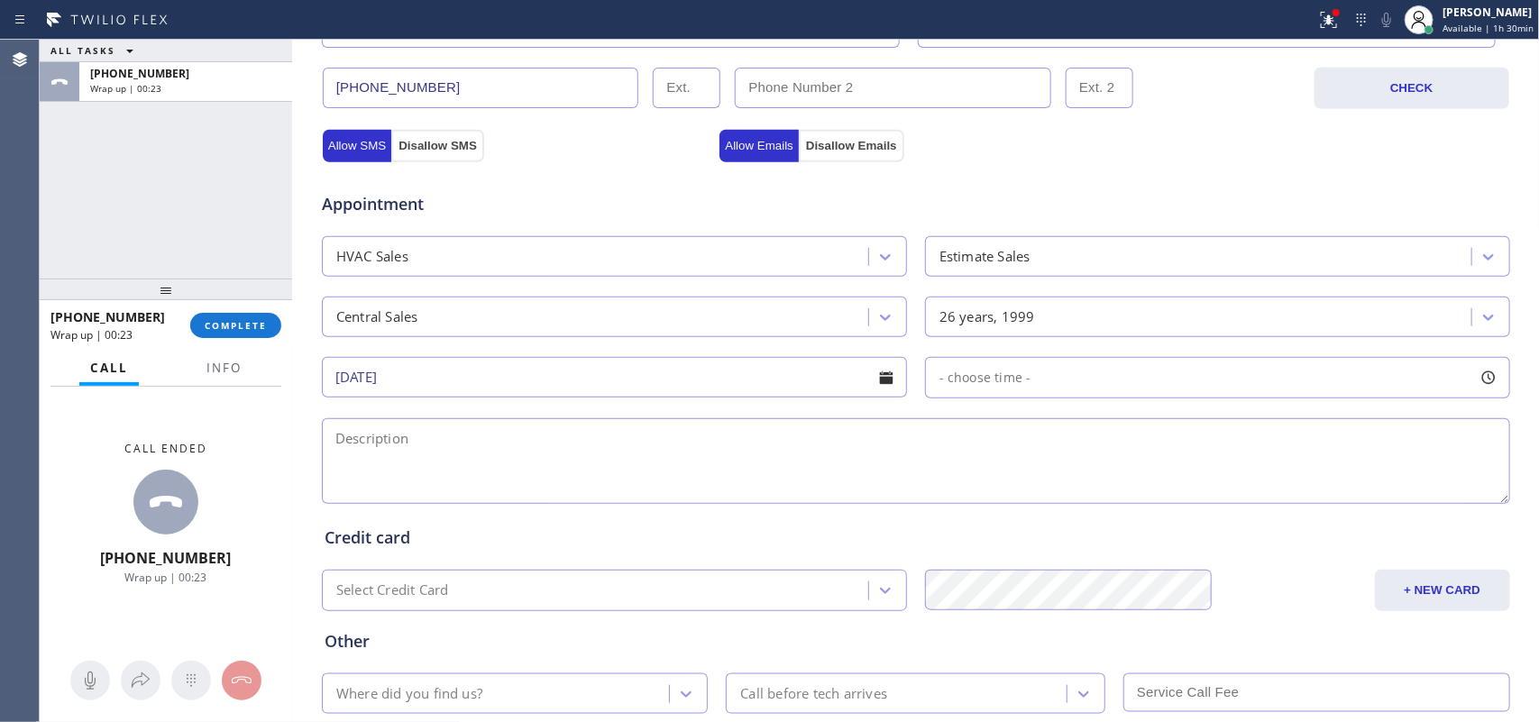
click at [1484, 376] on div at bounding box center [1489, 378] width 31 height 31
drag, startPoint x: 933, startPoint y: 489, endPoint x: 1116, endPoint y: 498, distance: 183.3
click at [1116, 498] on div at bounding box center [1116, 488] width 22 height 38
drag, startPoint x: 924, startPoint y: 489, endPoint x: 984, endPoint y: 496, distance: 60.0
click at [984, 496] on div at bounding box center [987, 488] width 22 height 38
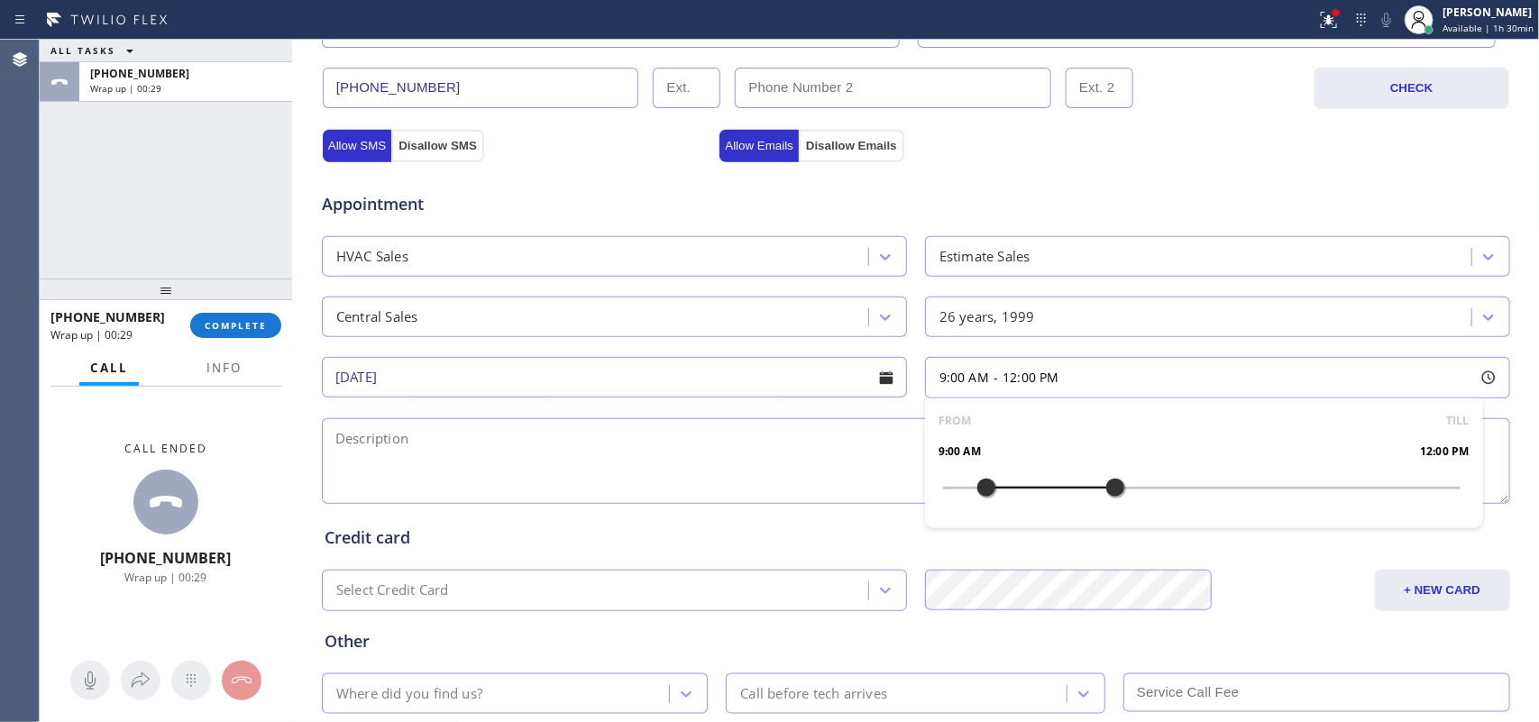
click at [792, 492] on textarea at bounding box center [916, 461] width 1189 height 86
click at [347, 458] on textarea at bounding box center [916, 461] width 1189 height 86
paste textarea "9-12/ free scf/ wants free estimate for a whole new unit, currently has a Carri…"
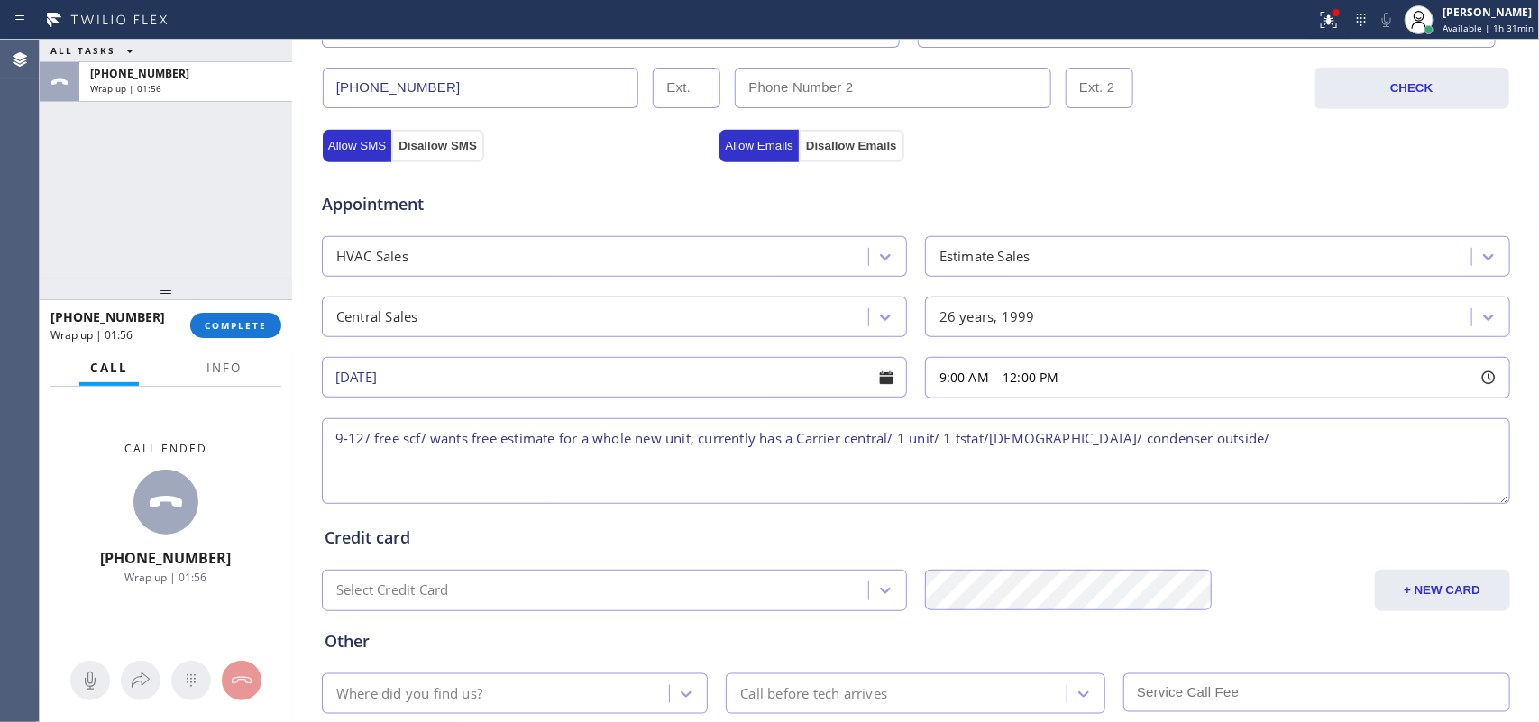
click at [1231, 440] on textarea "9-12/ free scf/ wants free estimate for a whole new unit, currently has a Carri…" at bounding box center [916, 461] width 1189 height 86
paste textarea "923 S Marjan StAnaheim, CA 92806,"
click at [1260, 438] on textarea "9-12/ free scf/ wants free estimate for a whole new unit, currently has a Carri…" at bounding box center [916, 461] width 1189 height 86
click at [1427, 451] on textarea "9-12/ free scf/ wants free estimate for a whole new unit, currently has a Carri…" at bounding box center [916, 461] width 1189 height 86
click at [241, 360] on span "Info" at bounding box center [224, 368] width 35 height 16
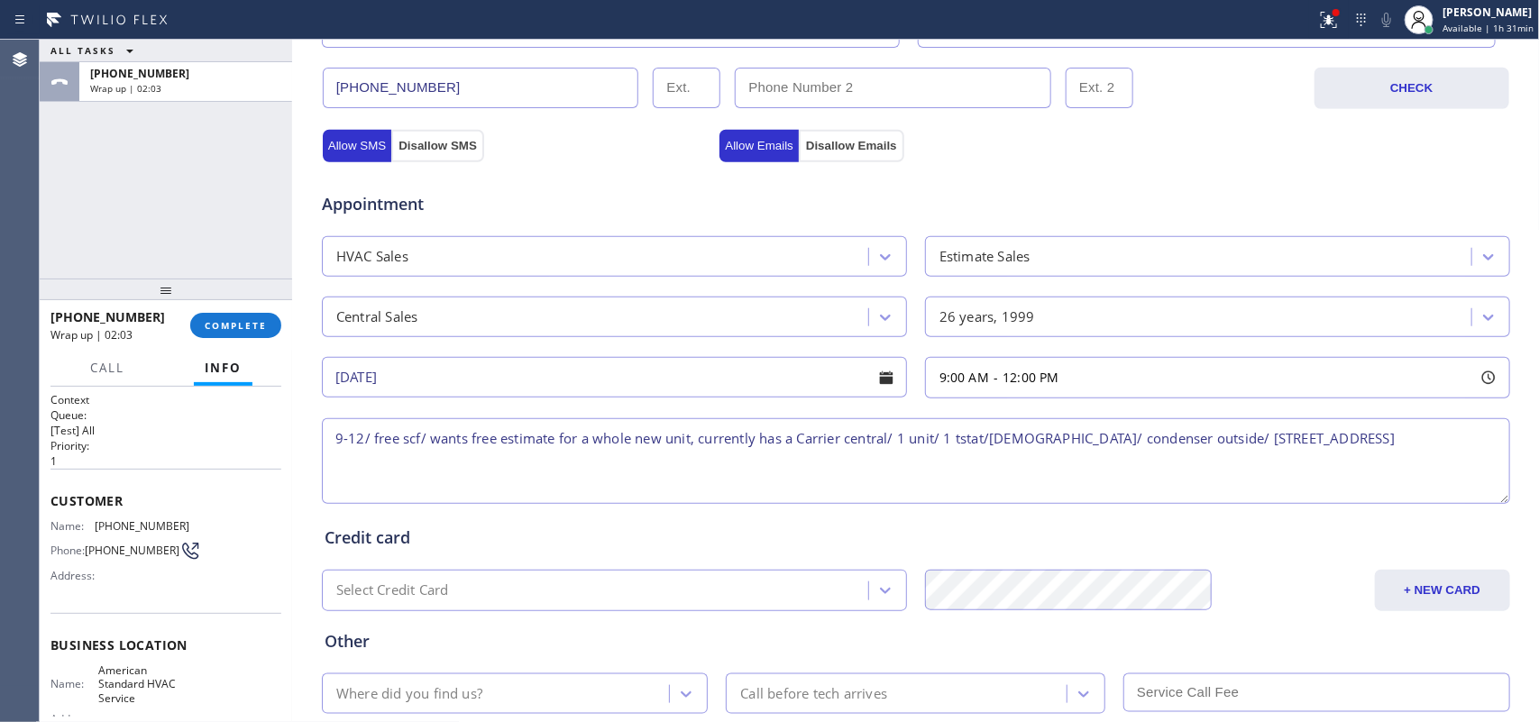
scroll to position [199, 0]
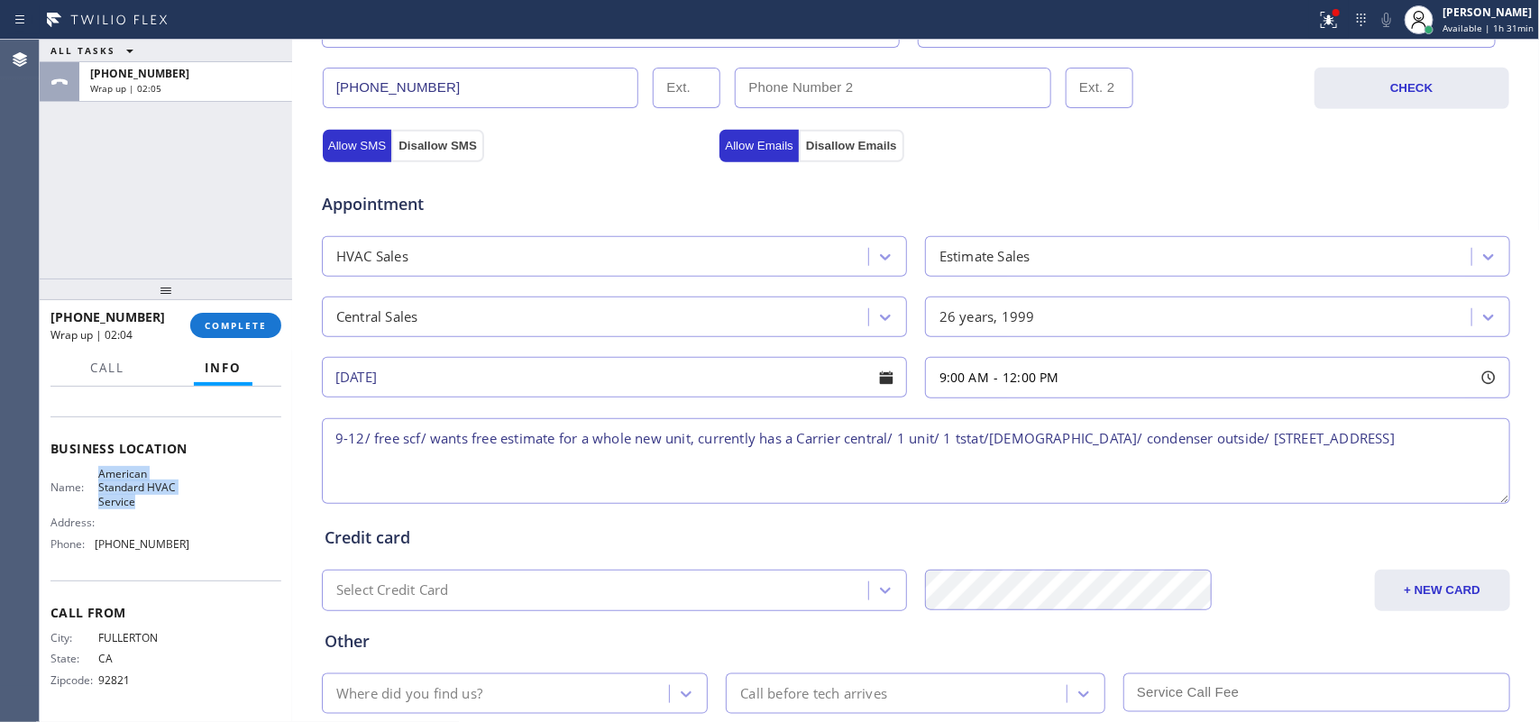
drag, startPoint x: 137, startPoint y: 501, endPoint x: 96, endPoint y: 467, distance: 53.2
click at [98, 467] on span "American Standard HVAC Service" at bounding box center [143, 487] width 90 height 41
click at [1426, 456] on textarea "9-12/ free scf/ wants free estimate for a whole new unit, currently has a Carri…" at bounding box center [916, 461] width 1189 height 86
paste textarea "American Standard HVAC Service"
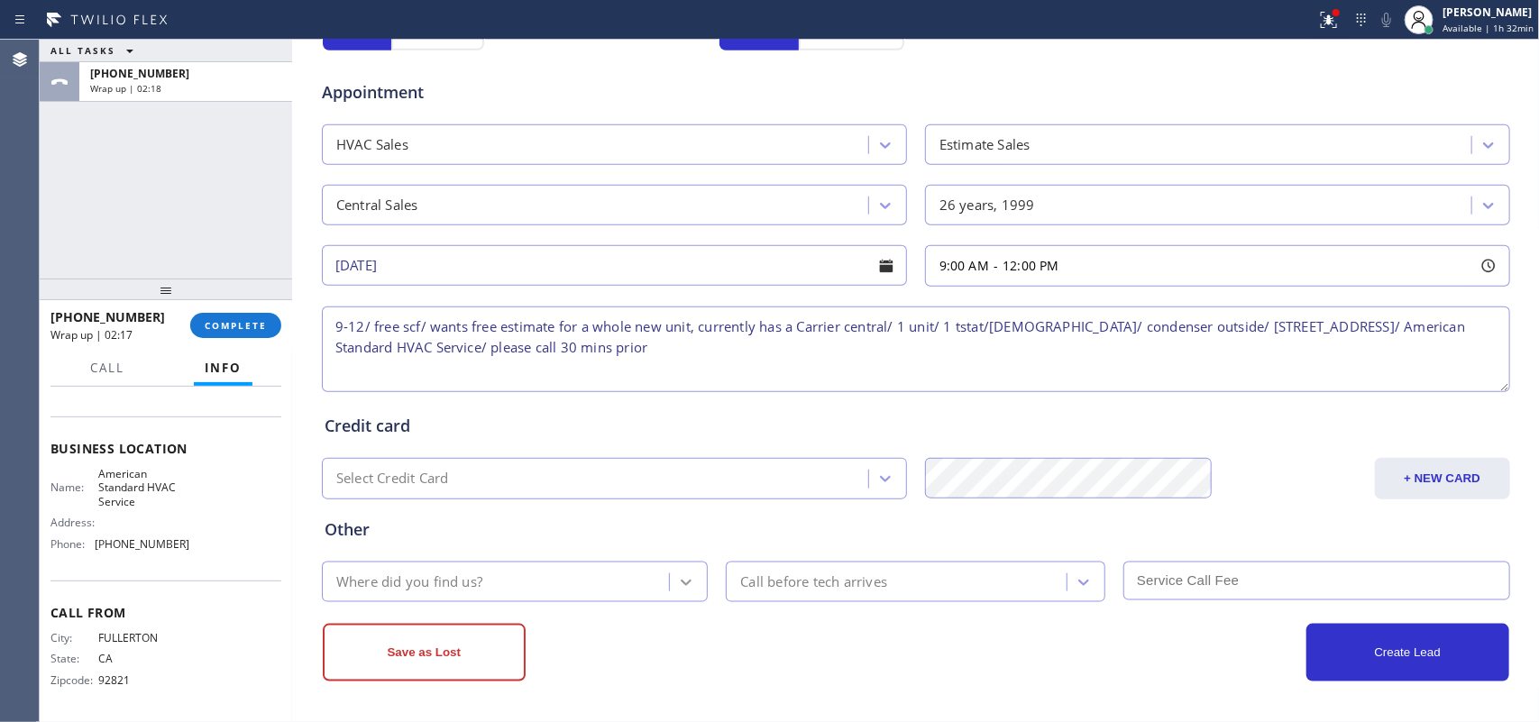
type textarea "9-12/ free scf/ wants free estimate for a whole new unit, currently has a Carri…"
click at [682, 566] on div at bounding box center [686, 582] width 32 height 32
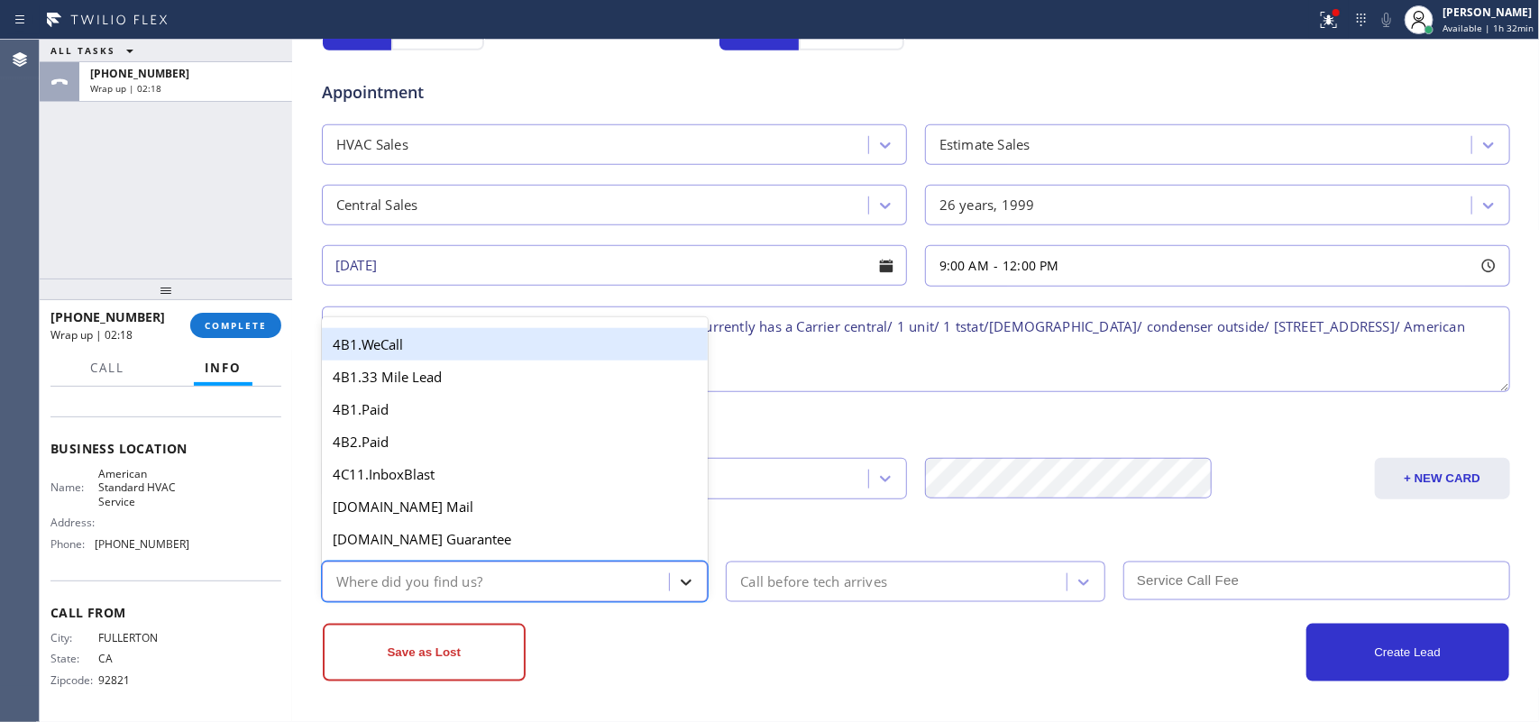
type input "g"
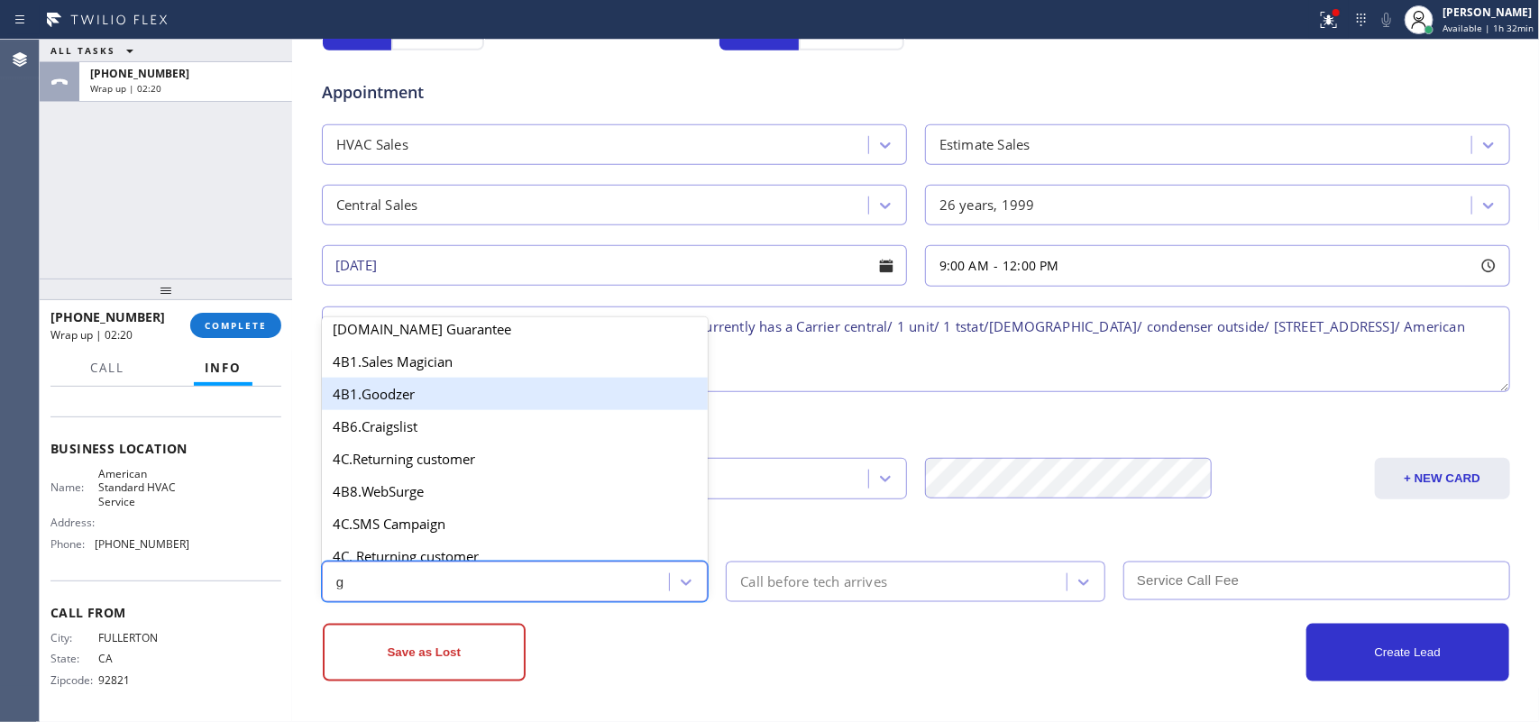
scroll to position [225, 0]
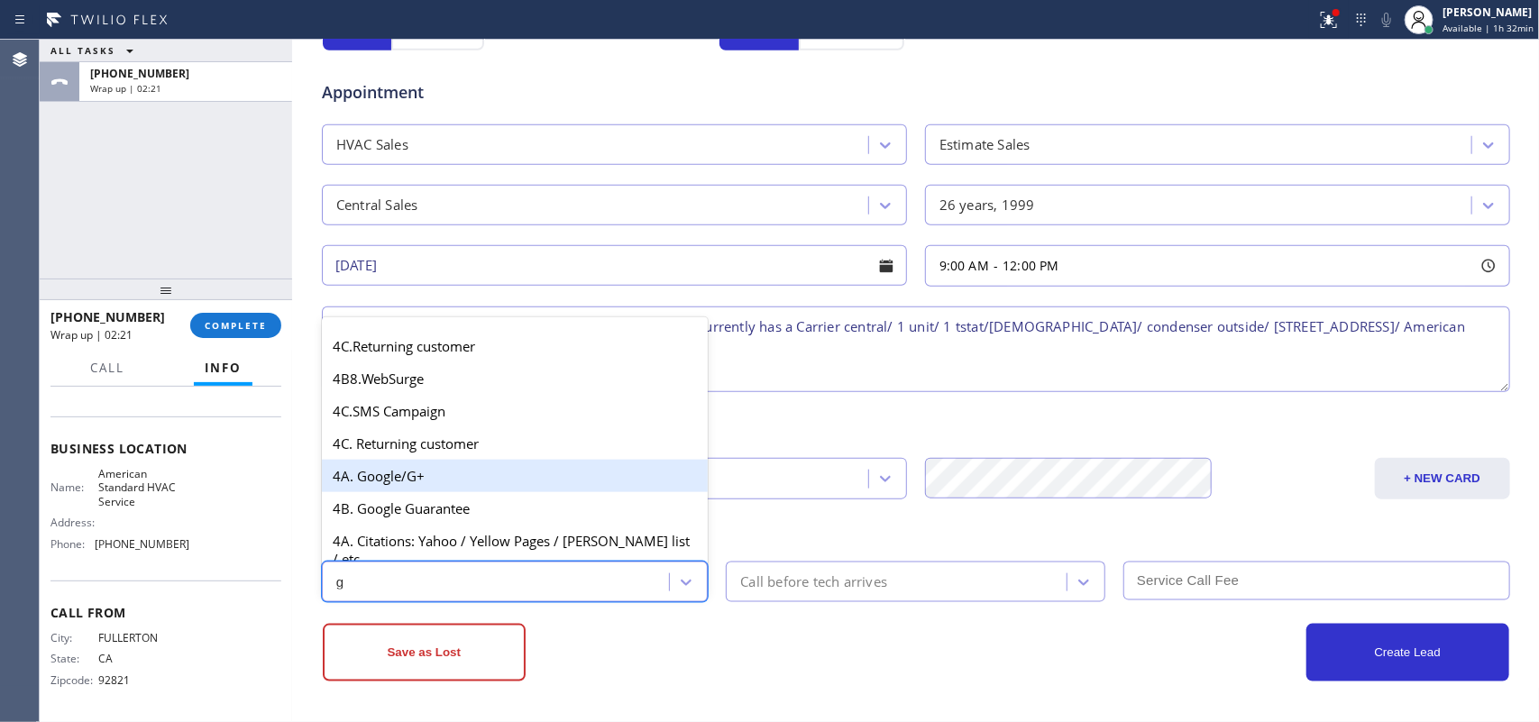
click at [444, 478] on div "4A. Google/G+" at bounding box center [515, 476] width 387 height 32
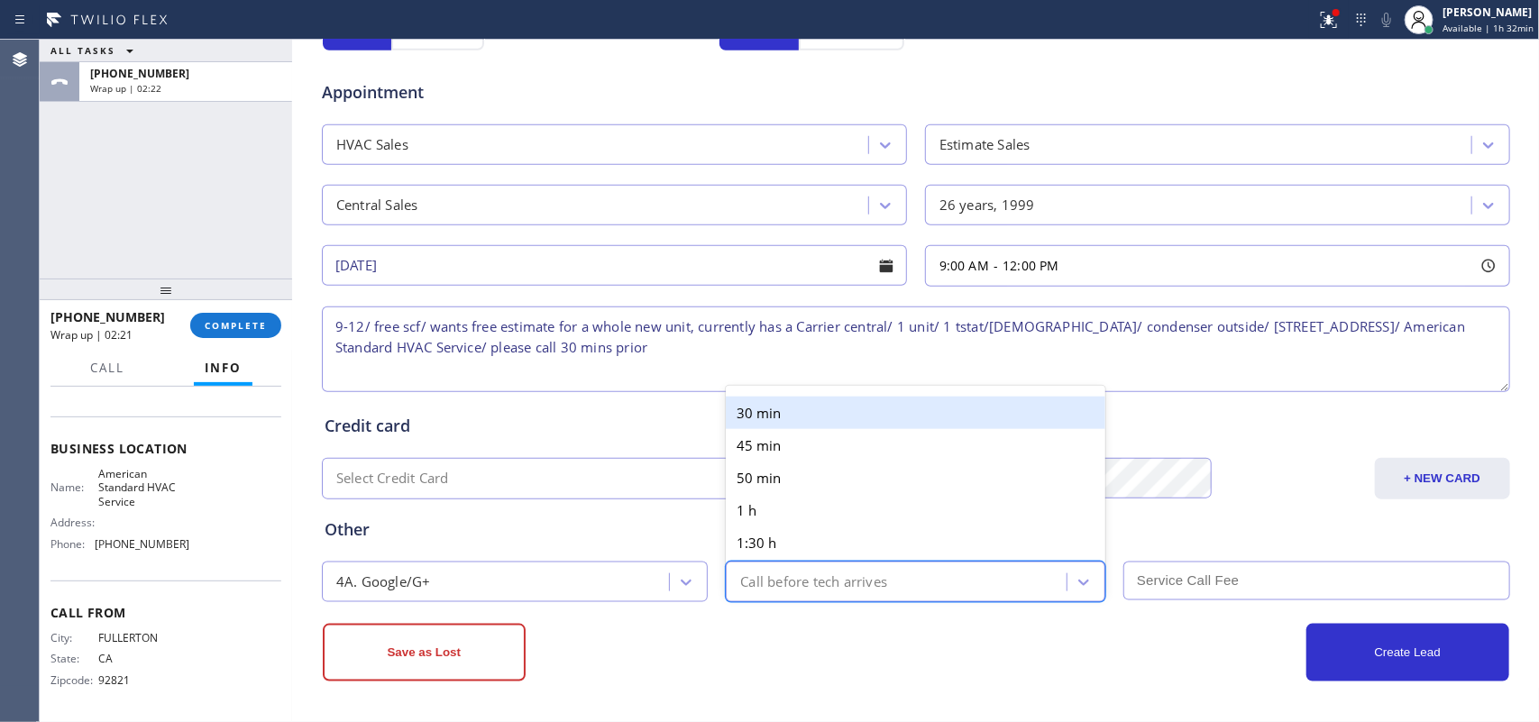
drag, startPoint x: 822, startPoint y: 583, endPoint x: 841, endPoint y: 438, distance: 146.5
click at [823, 583] on div "Call before tech arrives" at bounding box center [813, 582] width 147 height 21
click at [832, 406] on div "30 min" at bounding box center [916, 413] width 380 height 32
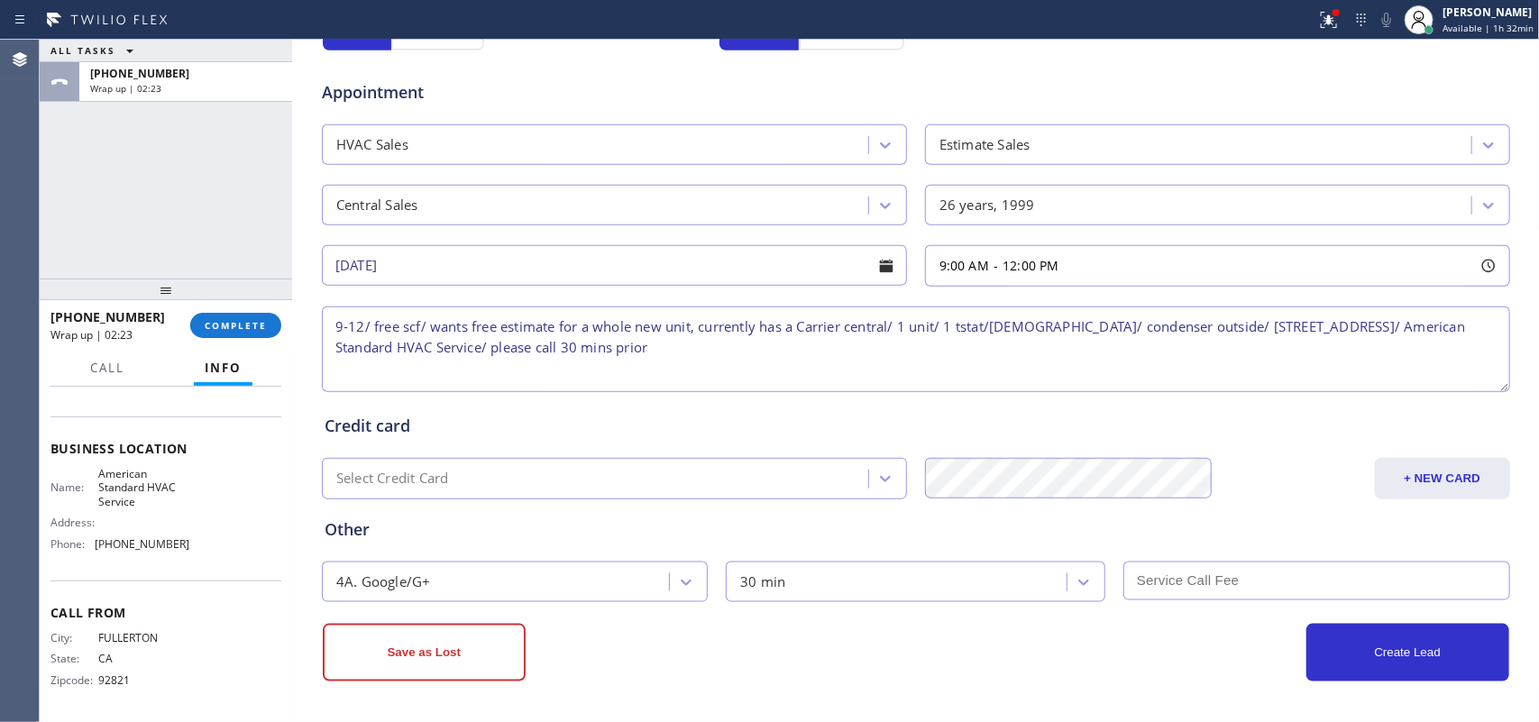
click at [1309, 575] on input "text" at bounding box center [1317, 581] width 387 height 39
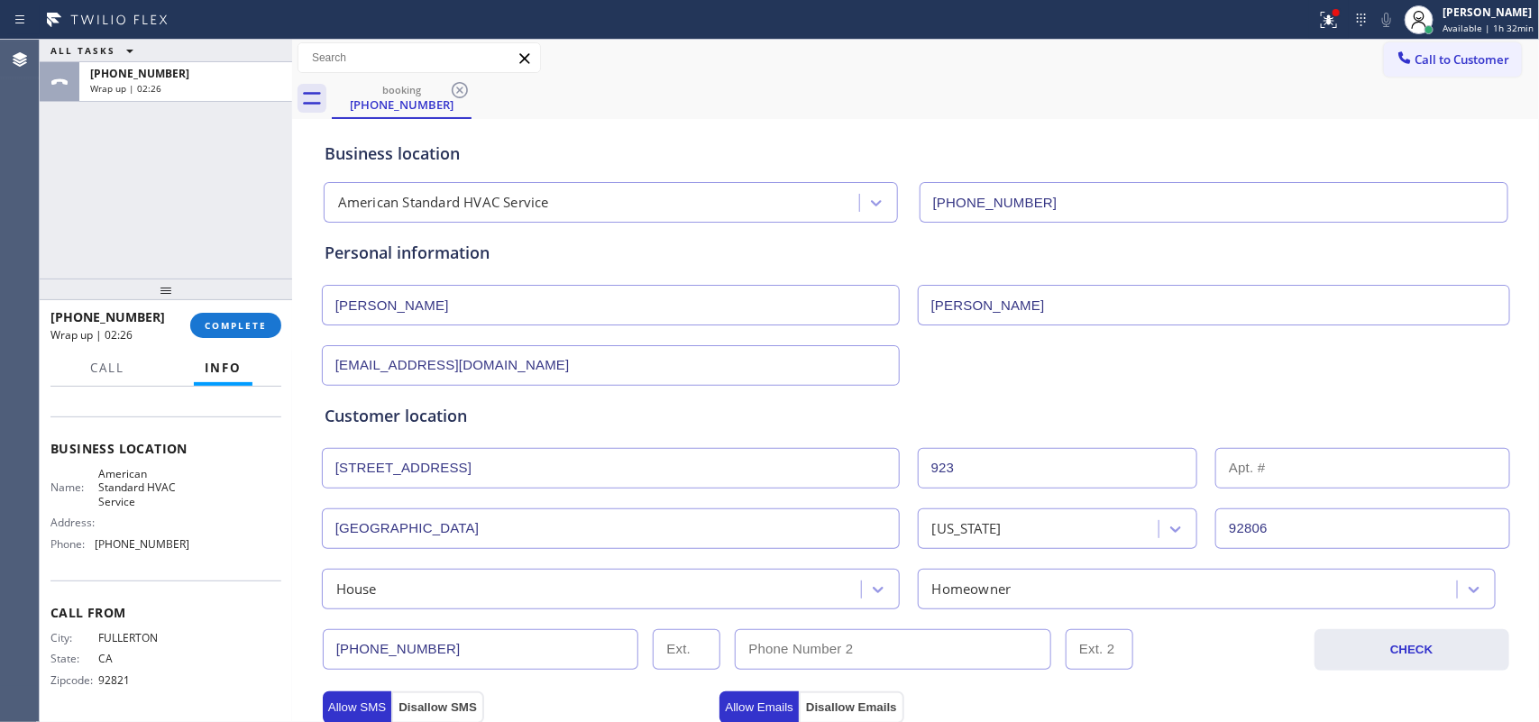
scroll to position [0, 0]
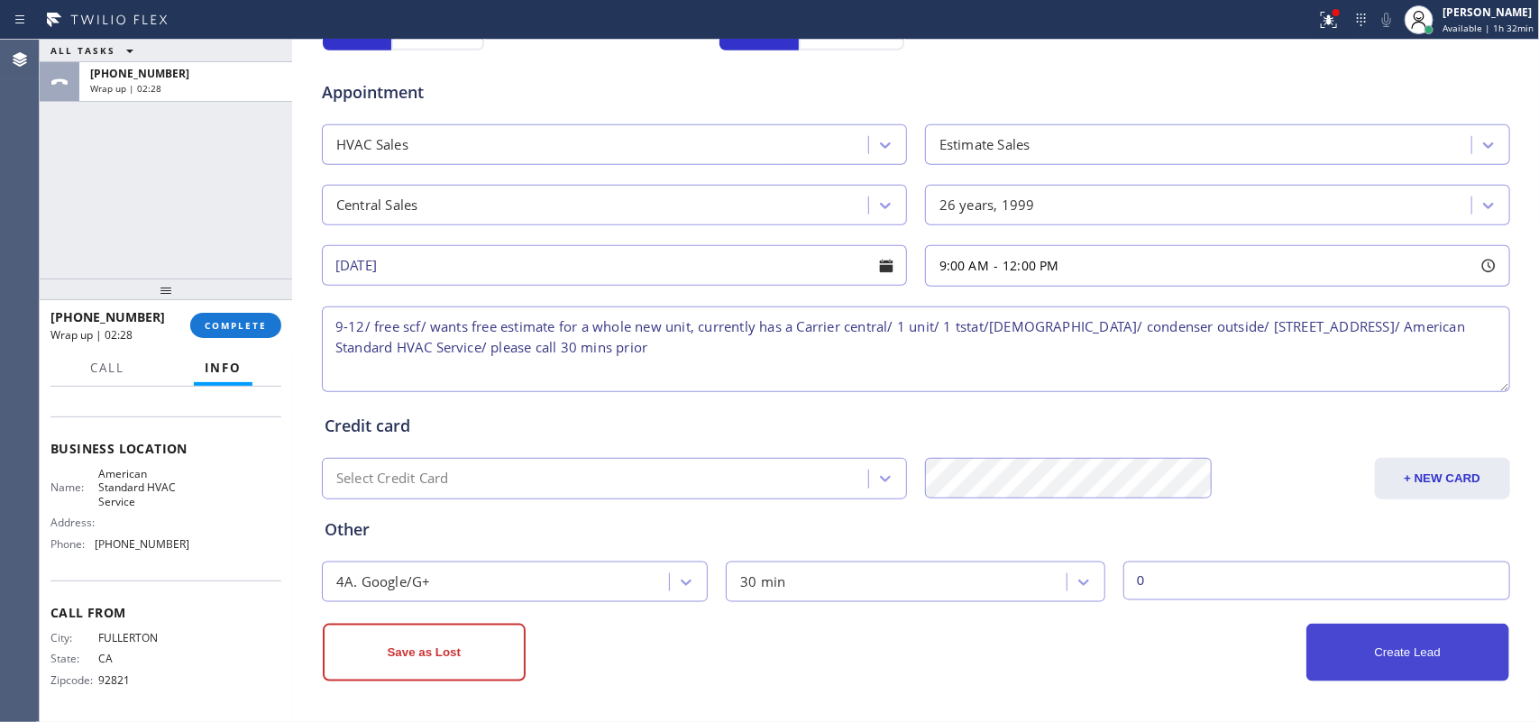
type input "0"
click at [1373, 654] on button "Create Lead" at bounding box center [1408, 653] width 203 height 58
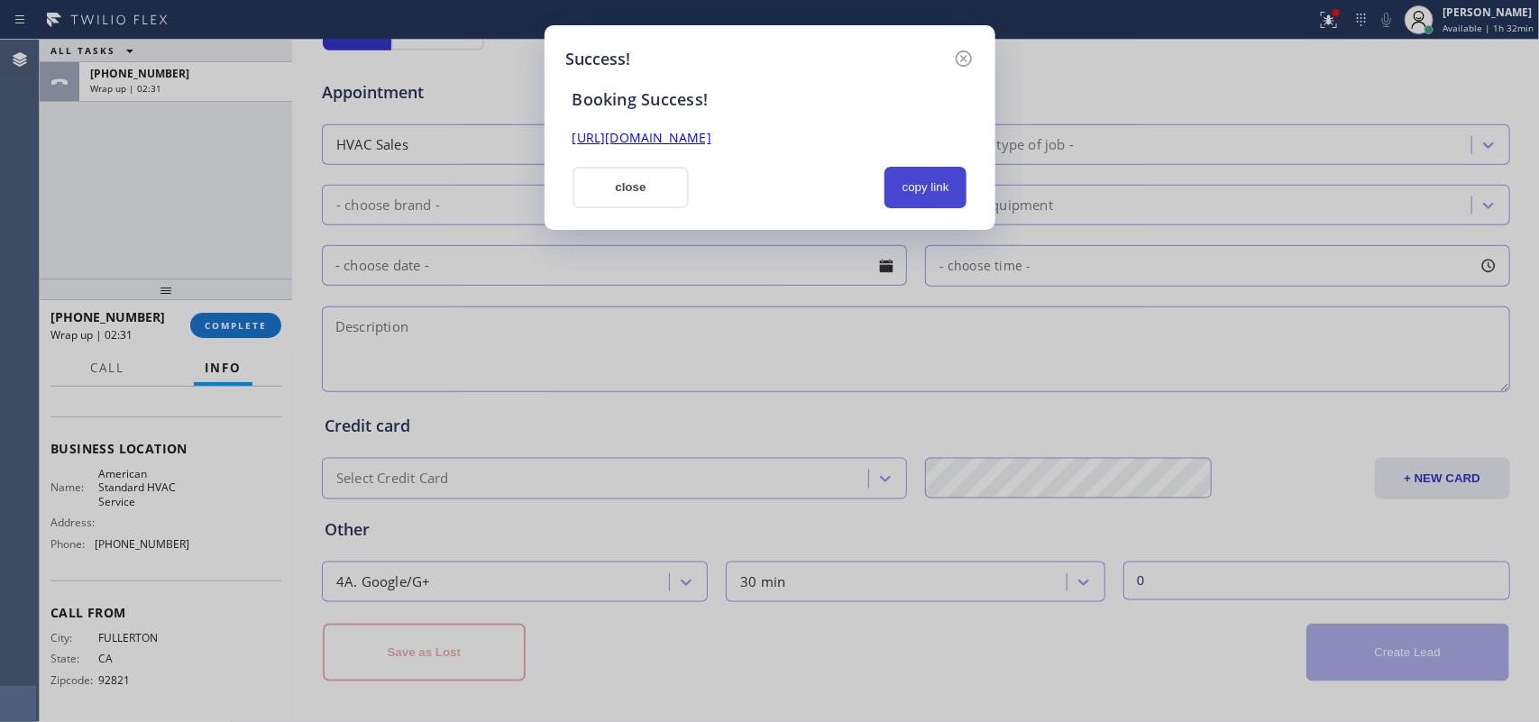
click at [921, 177] on button "copy link" at bounding box center [926, 187] width 83 height 41
click at [712, 133] on link "https://erp.apollosoft.co/customer/758413#portlet_lead" at bounding box center [642, 137] width 139 height 17
click at [593, 196] on button "close" at bounding box center [631, 187] width 117 height 41
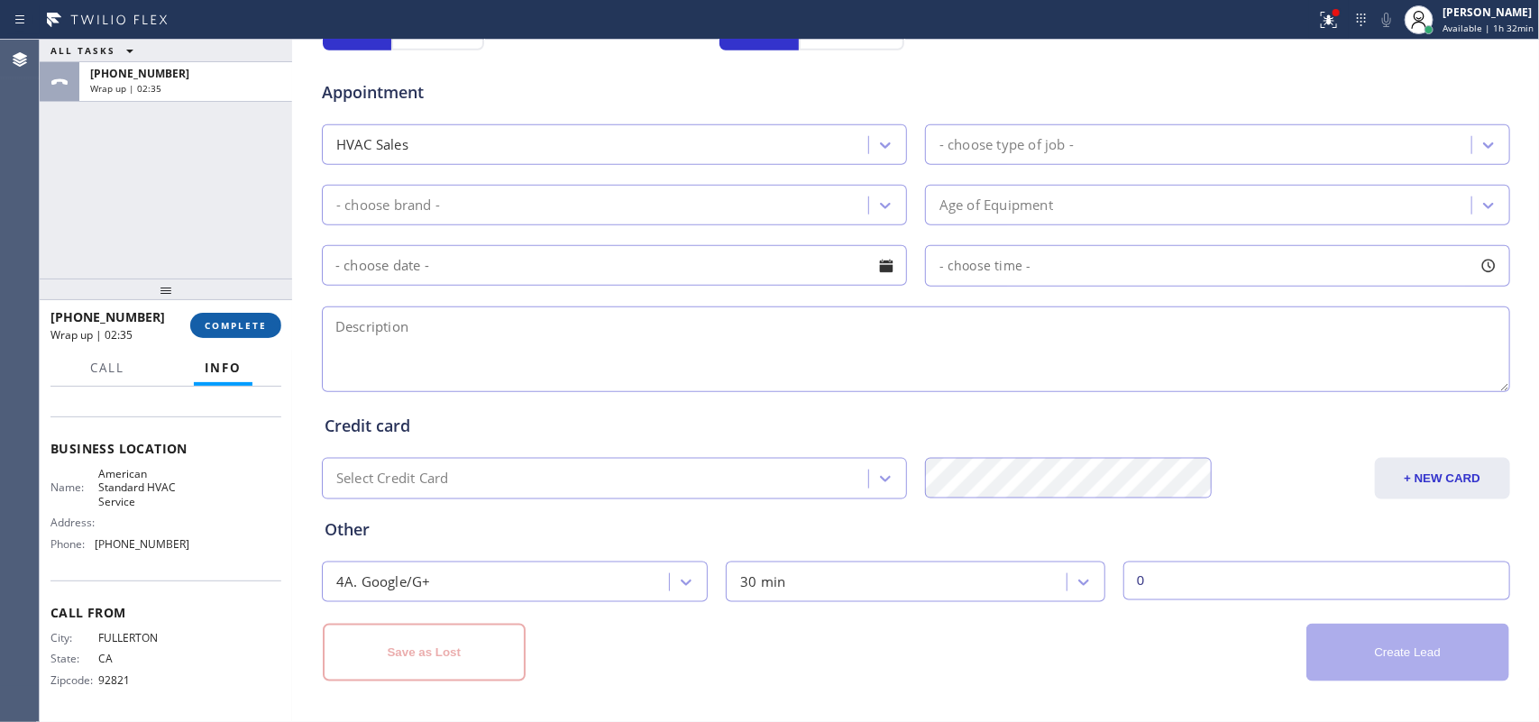
click at [249, 326] on span "COMPLETE" at bounding box center [236, 325] width 62 height 13
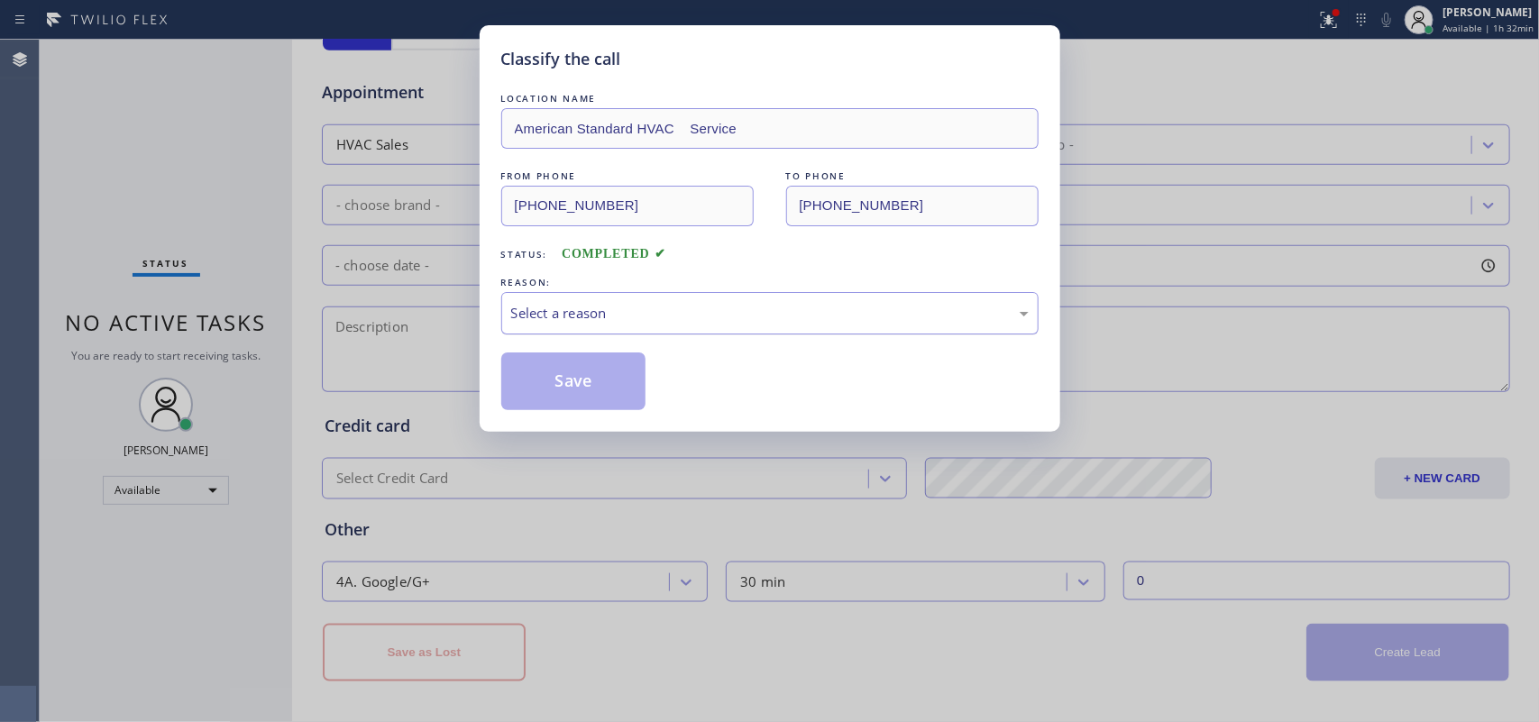
click at [648, 321] on div "Select a reason" at bounding box center [770, 313] width 518 height 21
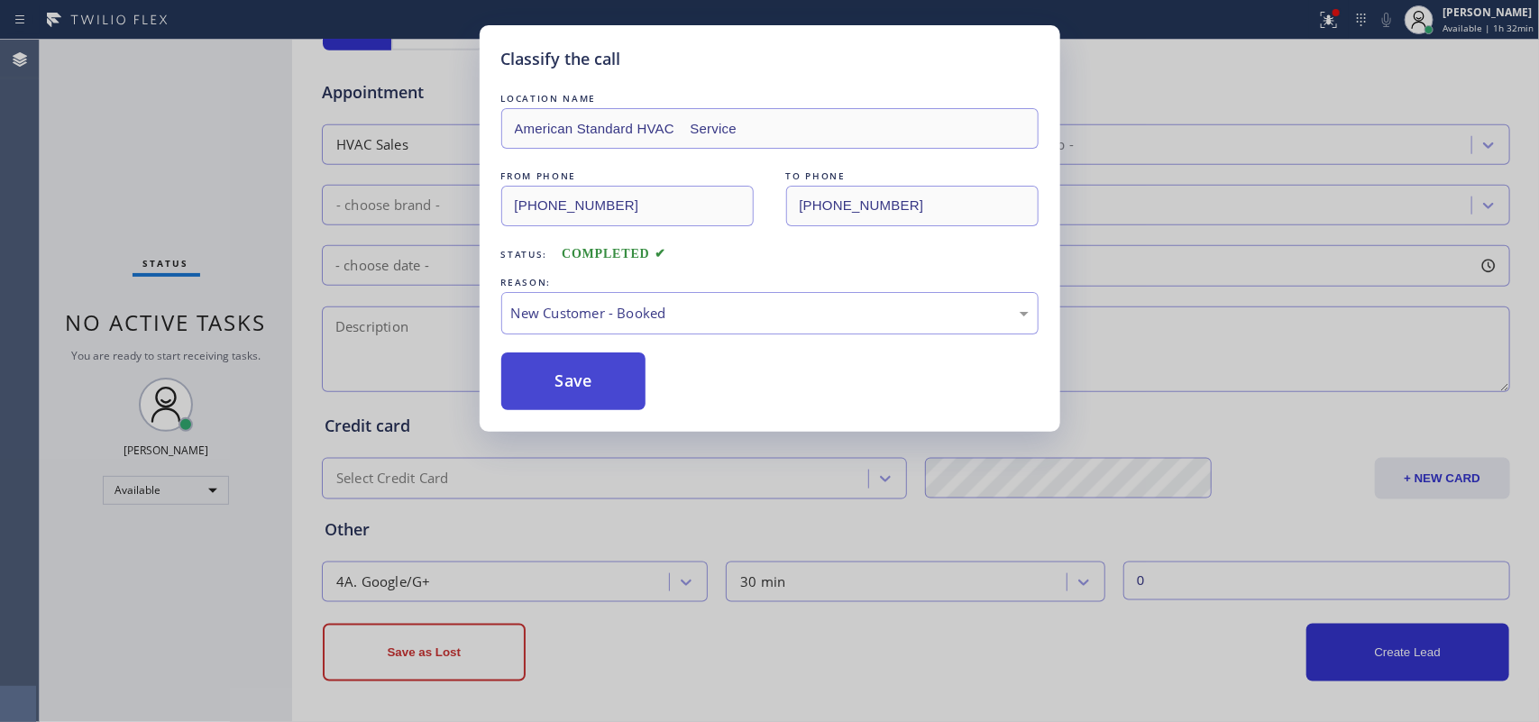
click at [591, 390] on button "Save" at bounding box center [573, 382] width 145 height 58
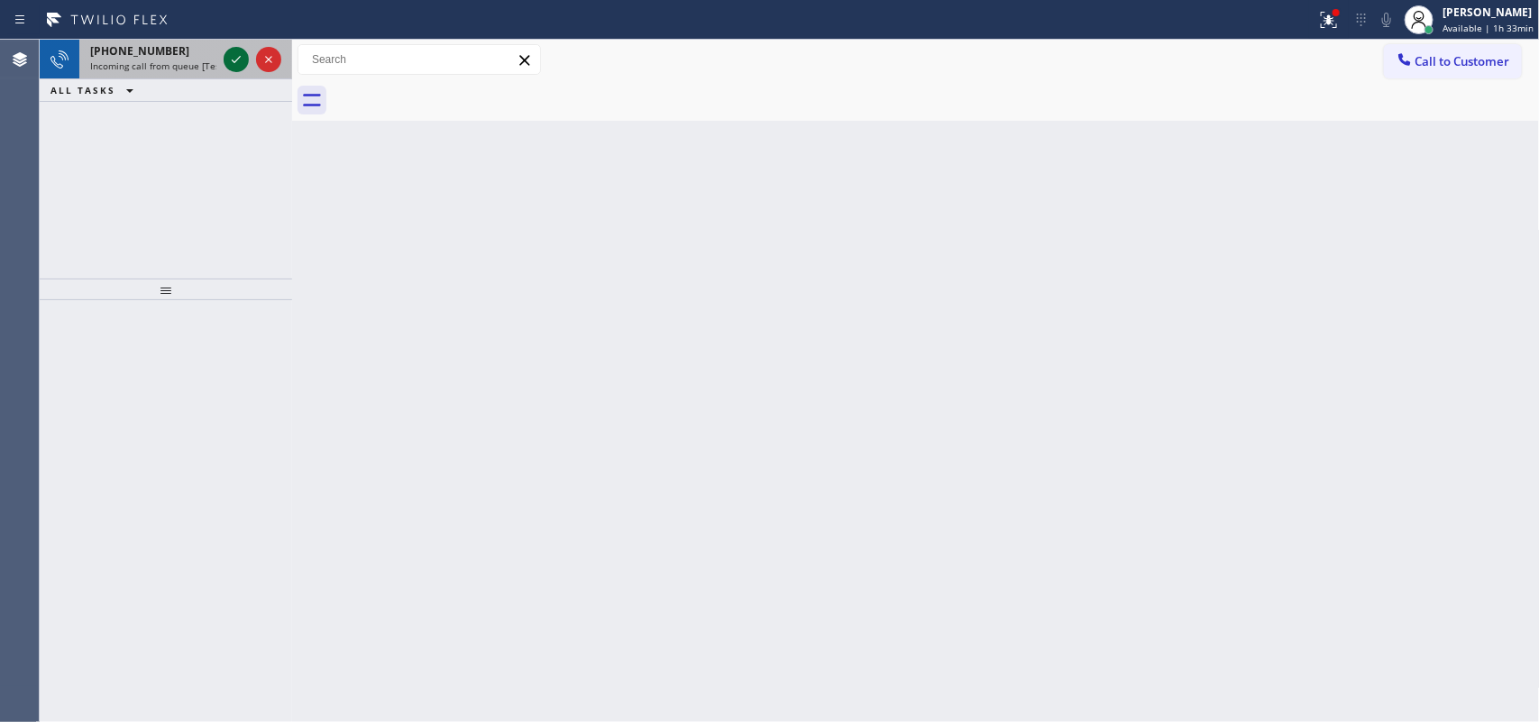
click at [234, 59] on icon at bounding box center [236, 60] width 22 height 22
click at [242, 61] on icon at bounding box center [236, 60] width 22 height 22
click at [240, 54] on icon at bounding box center [236, 60] width 22 height 22
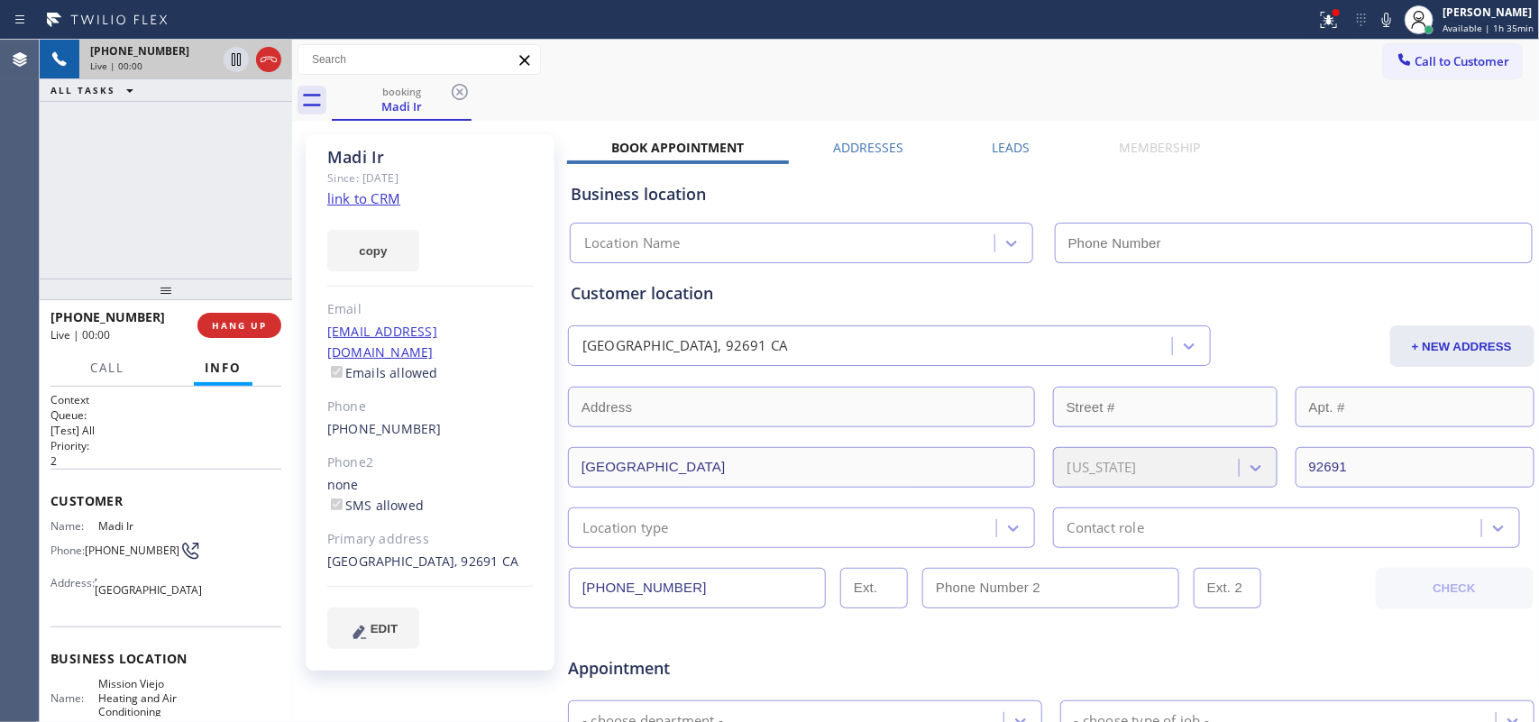
type input "[PHONE_NUMBER]"
click at [376, 194] on link "link to CRM" at bounding box center [363, 198] width 73 height 18
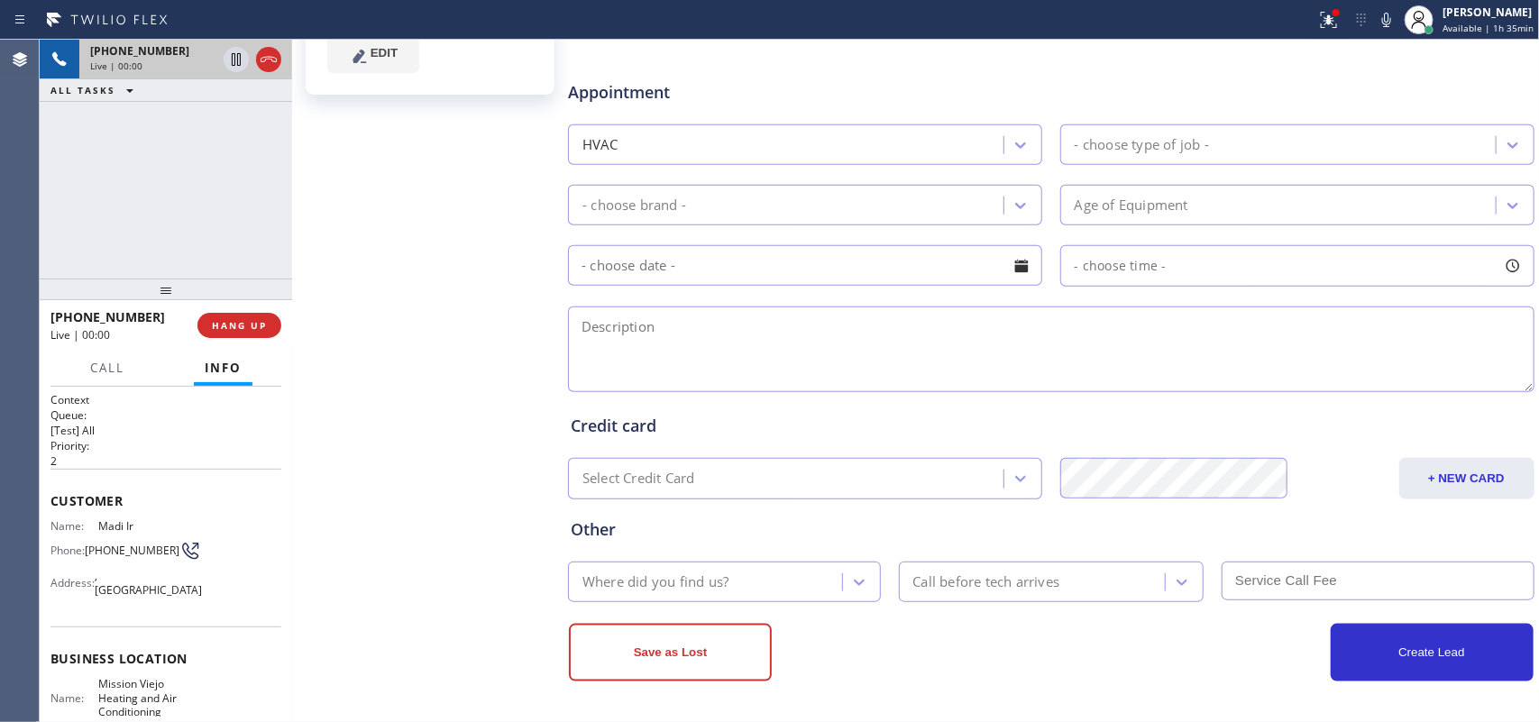
scroll to position [14, 0]
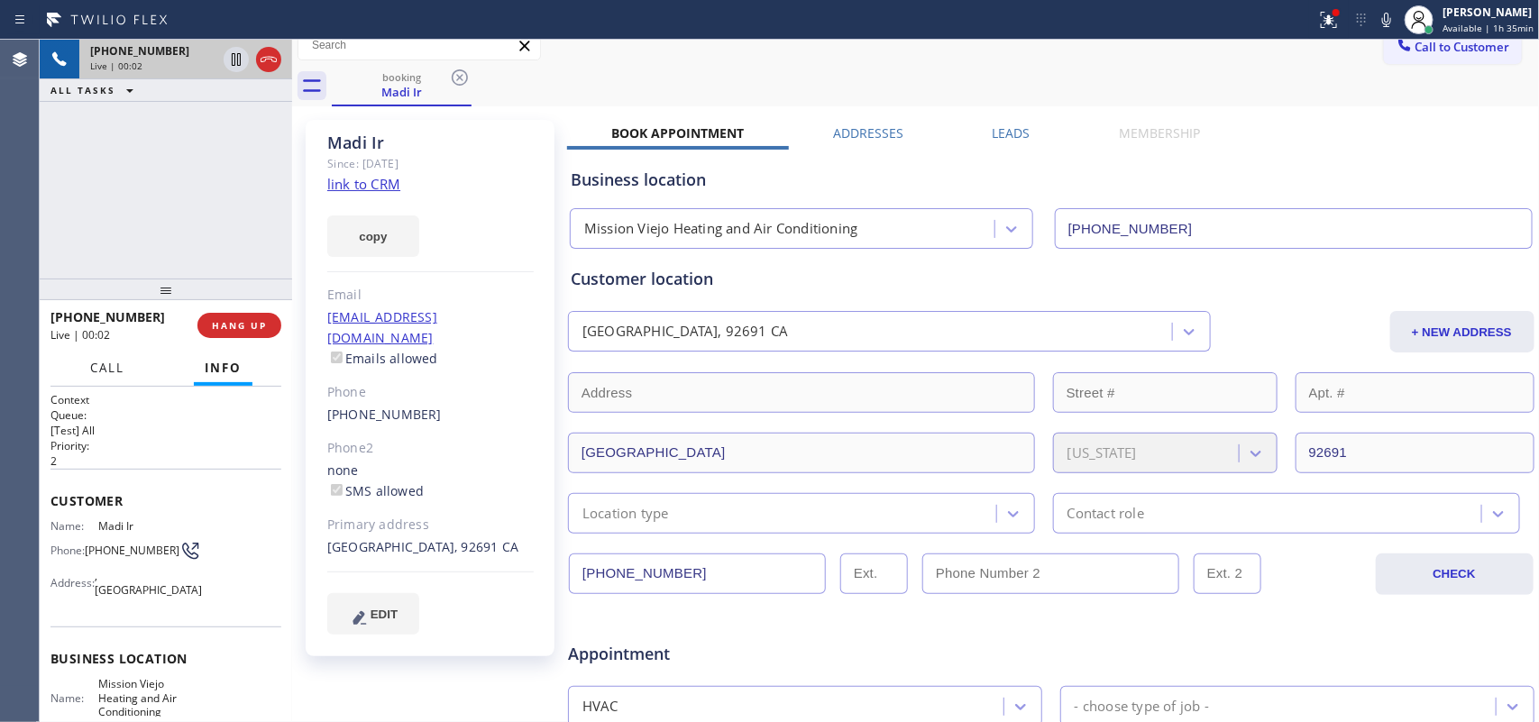
click at [104, 365] on span "Call" at bounding box center [107, 368] width 34 height 16
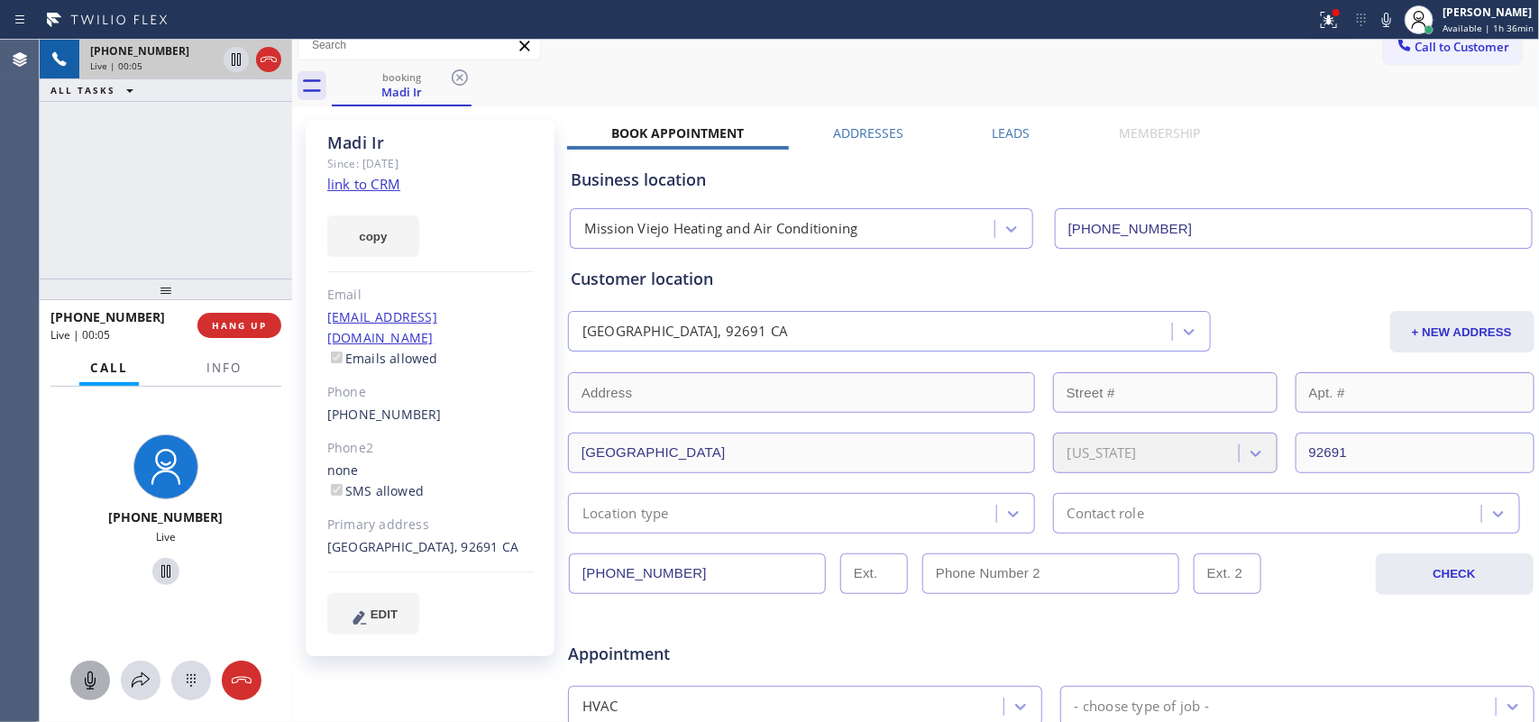
click at [87, 679] on icon at bounding box center [90, 681] width 22 height 22
click at [160, 571] on icon at bounding box center [166, 572] width 22 height 22
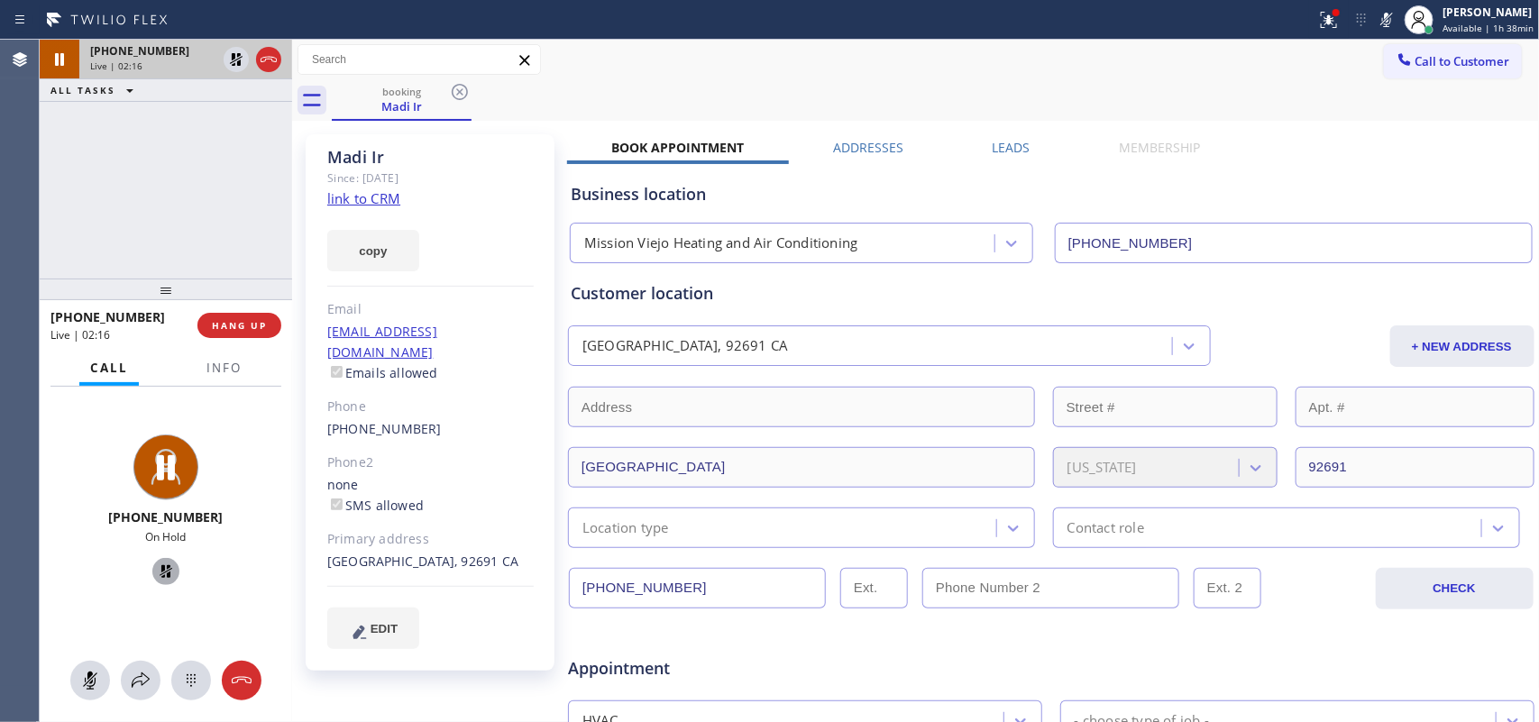
drag, startPoint x: 87, startPoint y: 686, endPoint x: 102, endPoint y: 618, distance: 70.0
click at [87, 684] on icon at bounding box center [90, 681] width 22 height 22
drag, startPoint x: 160, startPoint y: 570, endPoint x: 293, endPoint y: 472, distance: 165.8
click at [158, 566] on icon at bounding box center [166, 572] width 22 height 22
click at [672, 64] on div "Call to Customer Outbound call Location Search location Your caller id phone nu…" at bounding box center [916, 60] width 1248 height 32
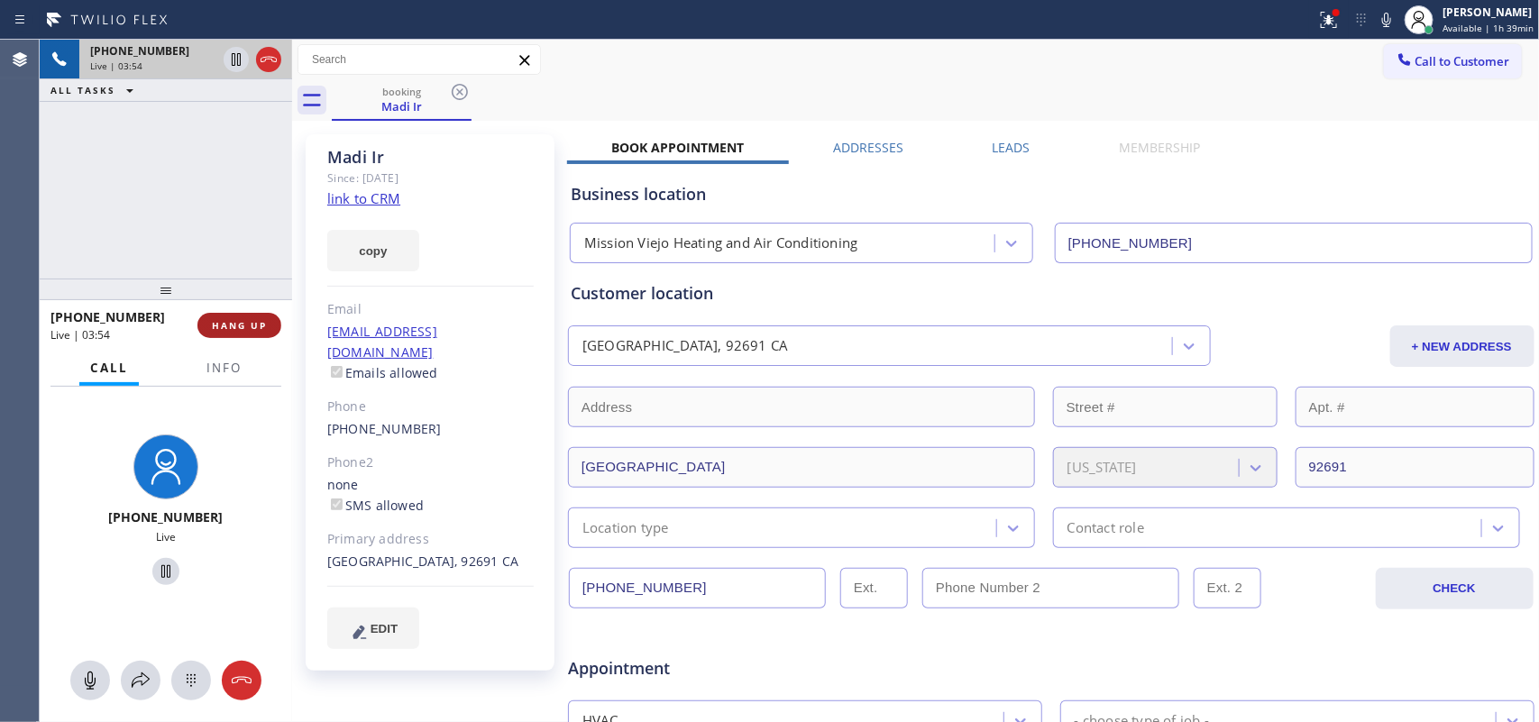
click at [249, 314] on button "HANG UP" at bounding box center [240, 325] width 84 height 25
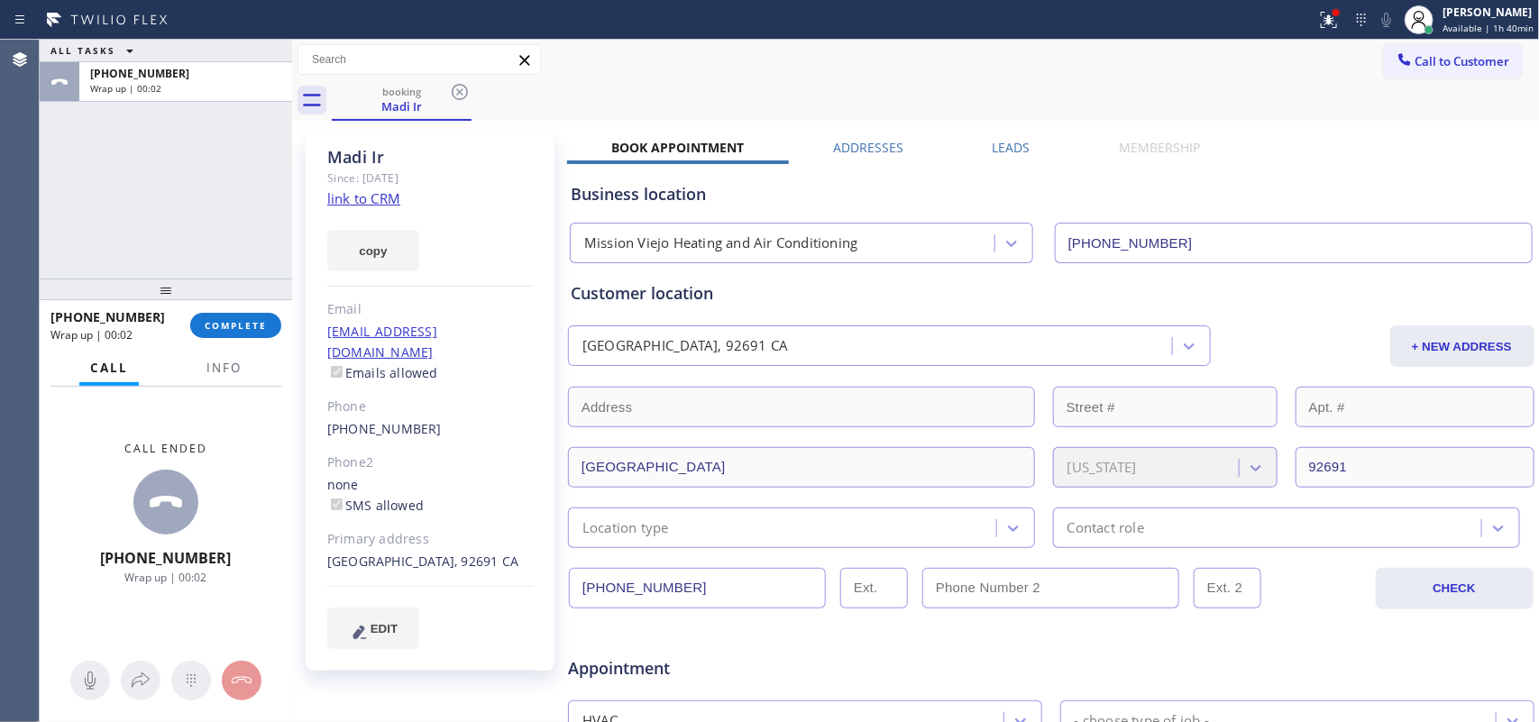
click at [181, 253] on div "ALL TASKS ALL TASKS ACTIVE TASKS TASKS IN WRAP UP +19493505060 Wrap up | 00:02" at bounding box center [166, 159] width 253 height 239
click at [262, 321] on span "COMPLETE" at bounding box center [236, 325] width 62 height 13
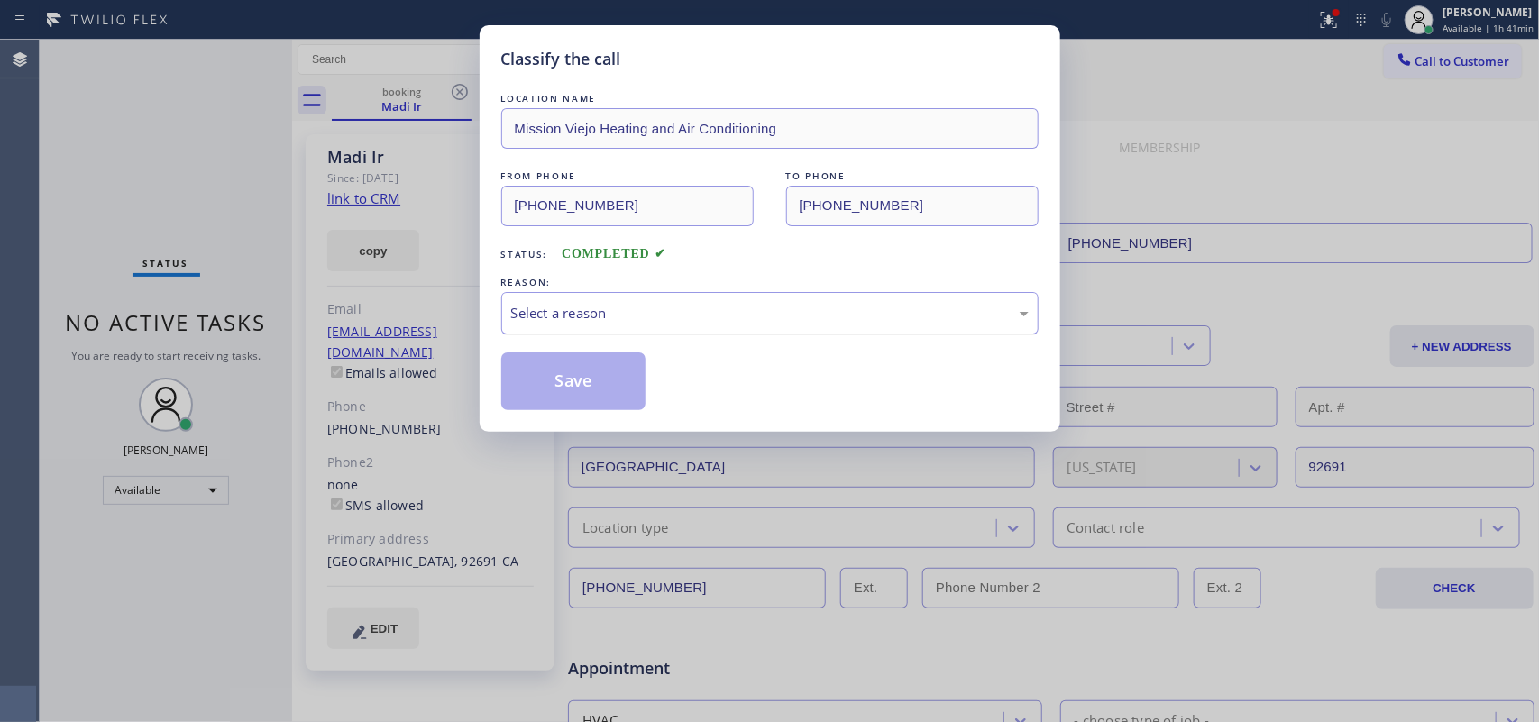
click at [708, 308] on div "Select a reason" at bounding box center [770, 313] width 518 height 21
click at [602, 383] on button "Save" at bounding box center [573, 382] width 145 height 58
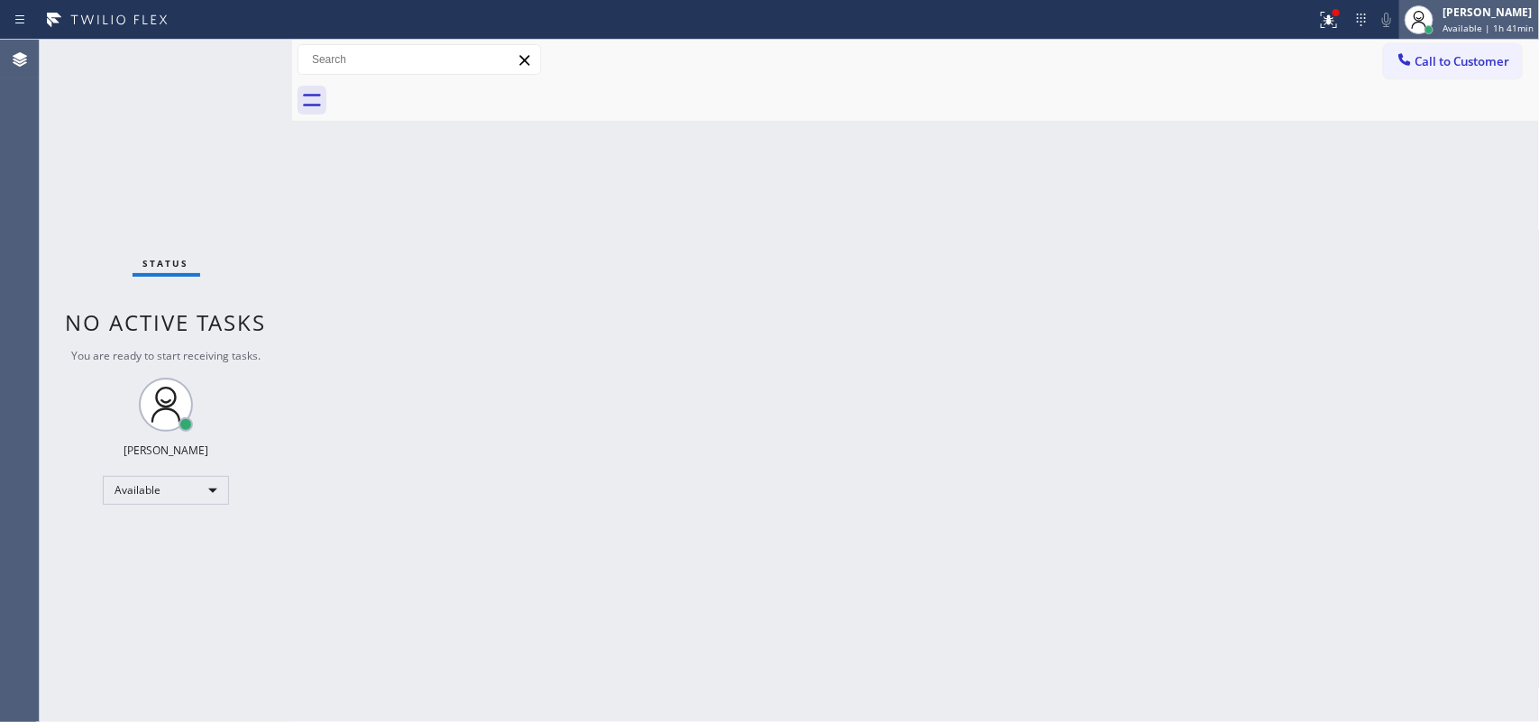
click at [1508, 28] on span "Available | 1h 41min" at bounding box center [1488, 28] width 91 height 13
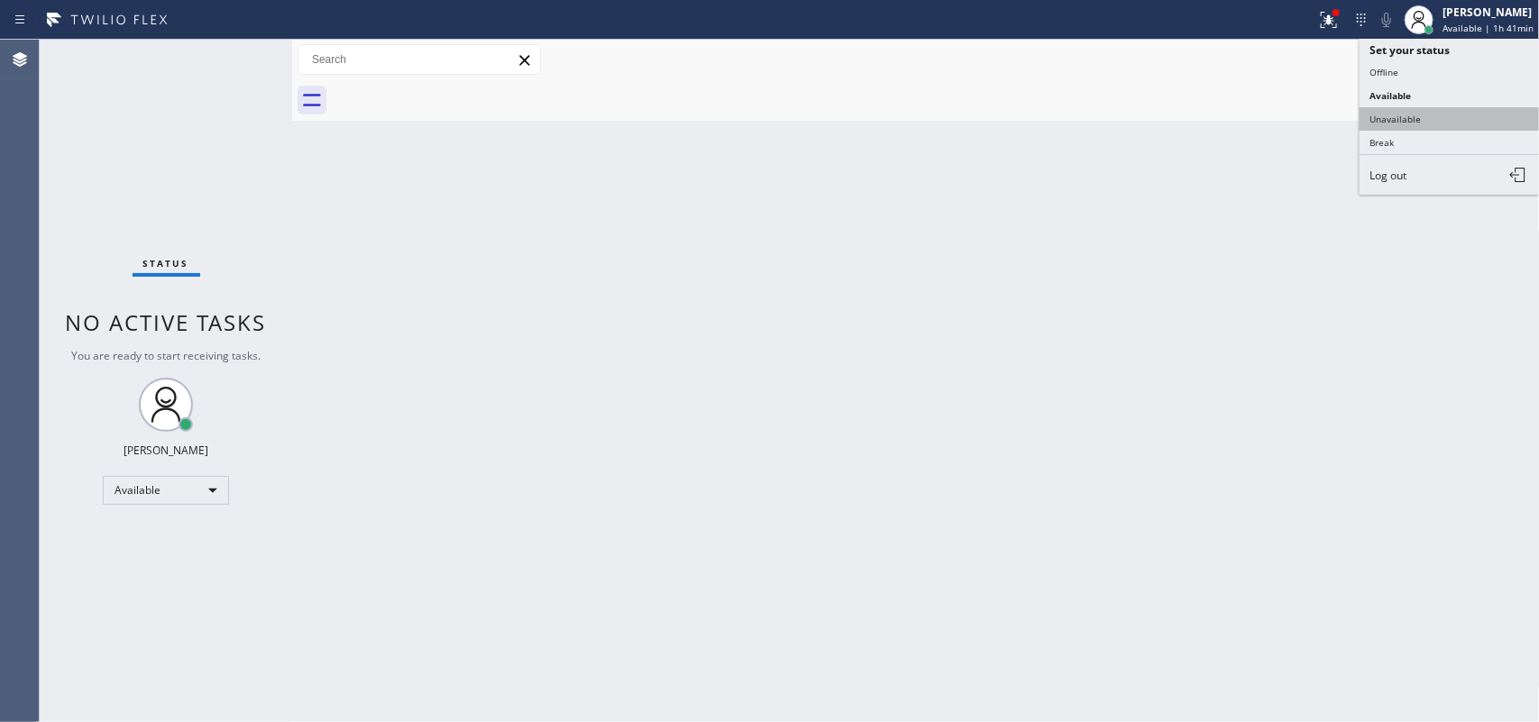
click at [1455, 111] on button "Unavailable" at bounding box center [1450, 118] width 180 height 23
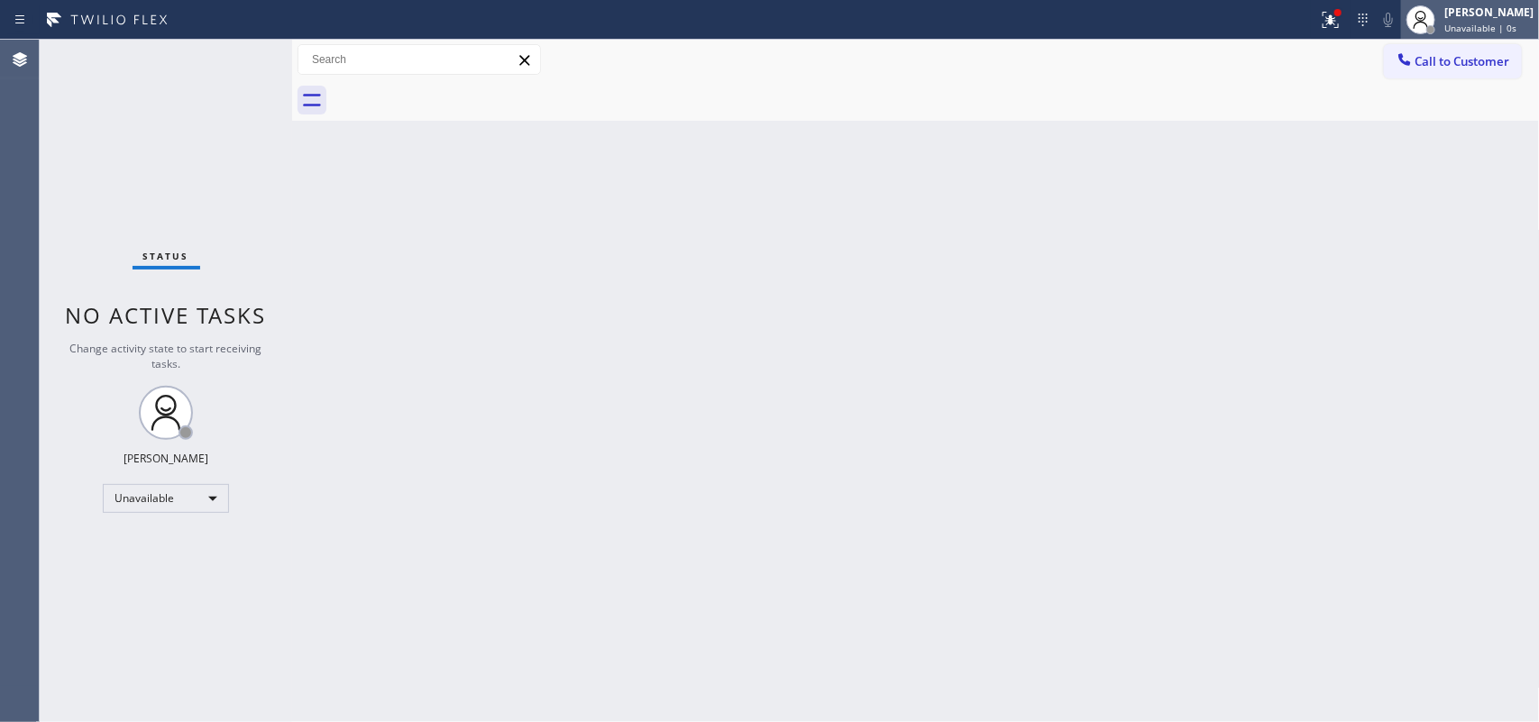
click at [1512, 11] on div "[PERSON_NAME]" at bounding box center [1489, 12] width 89 height 15
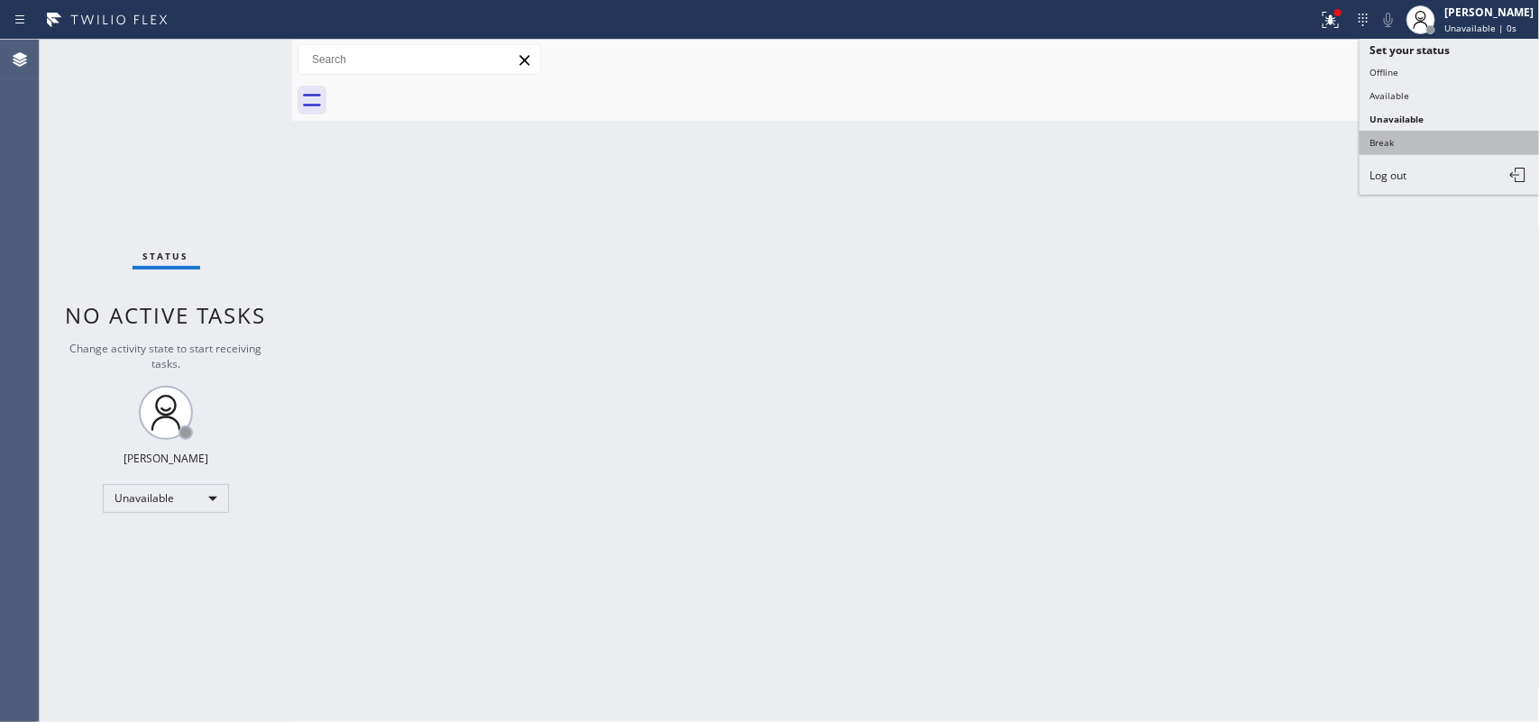
click at [1449, 131] on button "Break" at bounding box center [1450, 142] width 180 height 23
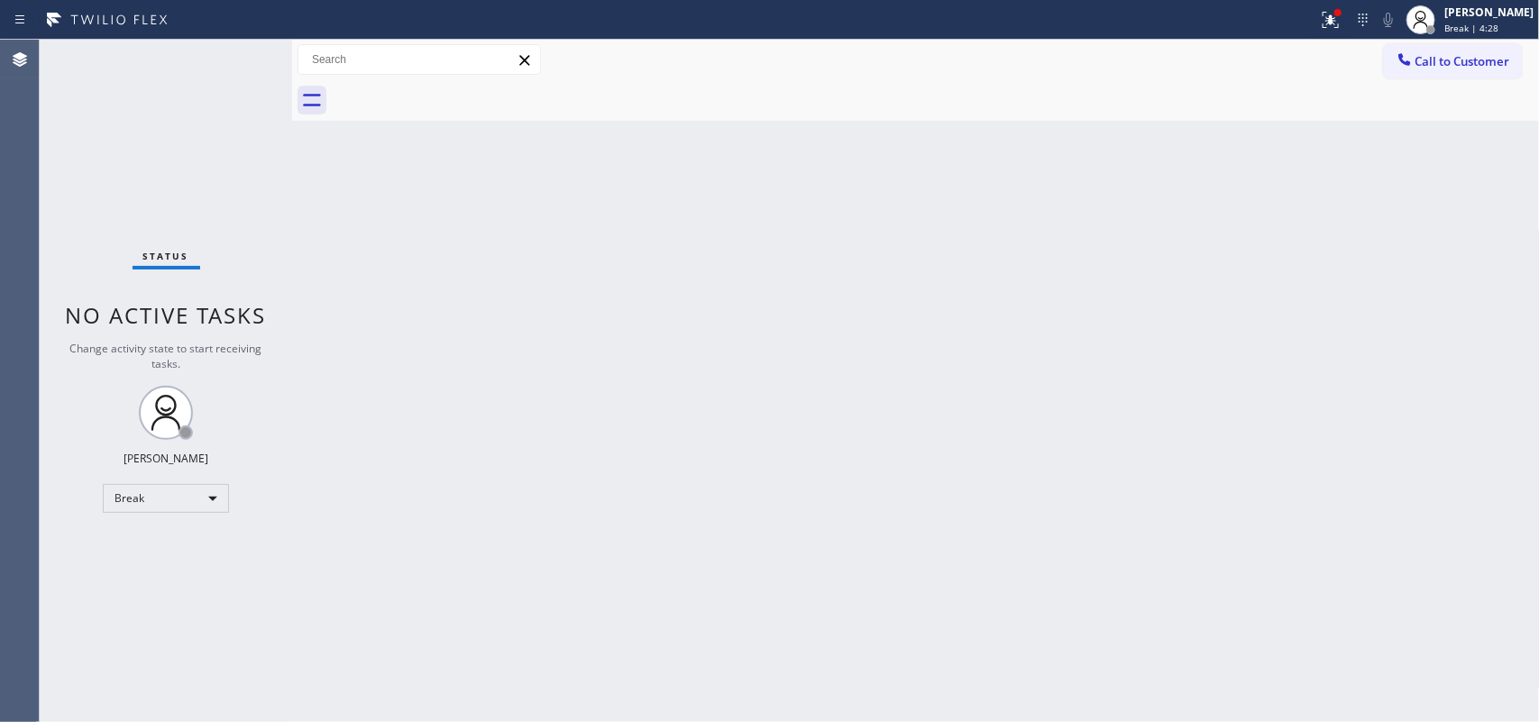
click at [507, 234] on div "Back to Dashboard Change Sender ID Customers Technicians Select a contact Outbo…" at bounding box center [916, 381] width 1248 height 683
click at [1481, 18] on div "[PERSON_NAME]" at bounding box center [1489, 12] width 89 height 15
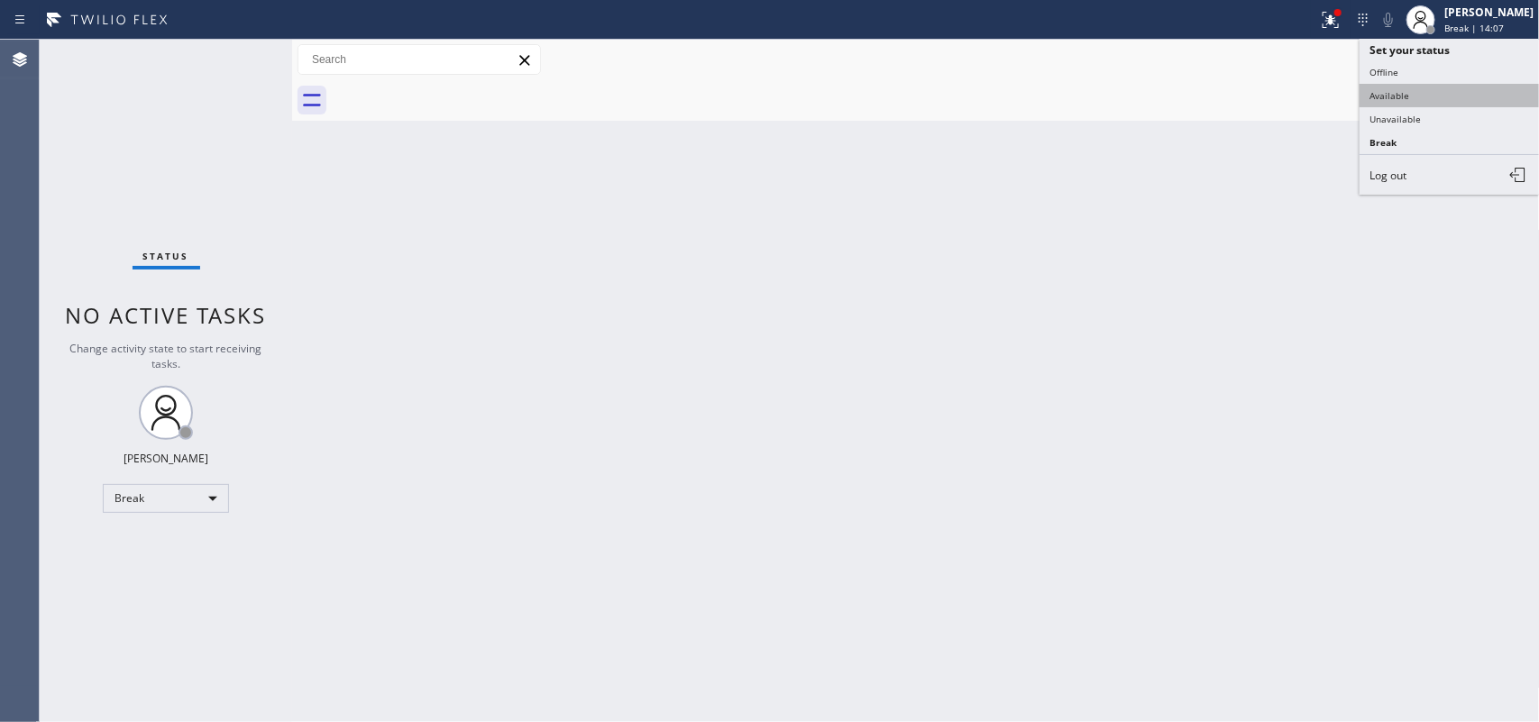
click at [1395, 92] on button "Available" at bounding box center [1450, 95] width 180 height 23
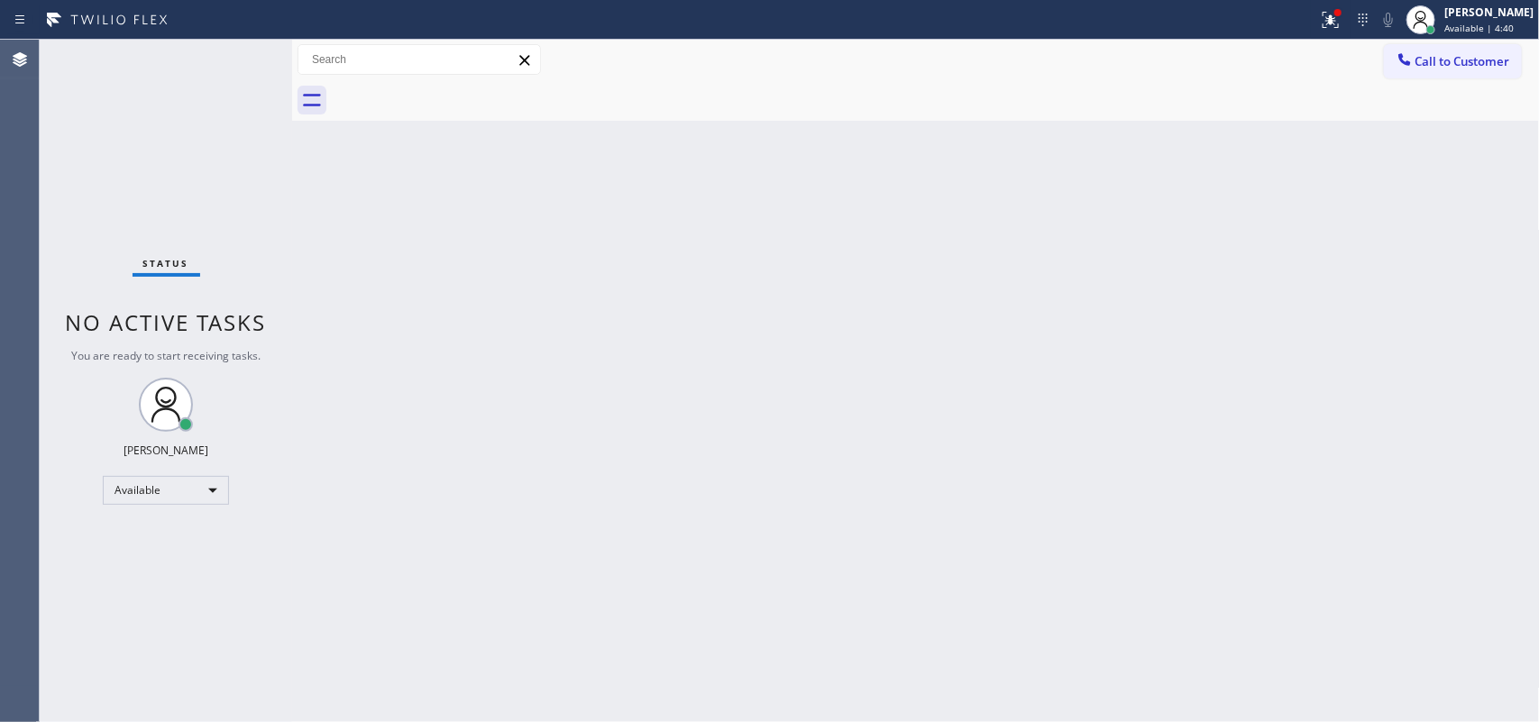
click at [239, 56] on div "Status No active tasks You are ready to start receiving tasks. [PERSON_NAME] Av…" at bounding box center [166, 381] width 253 height 683
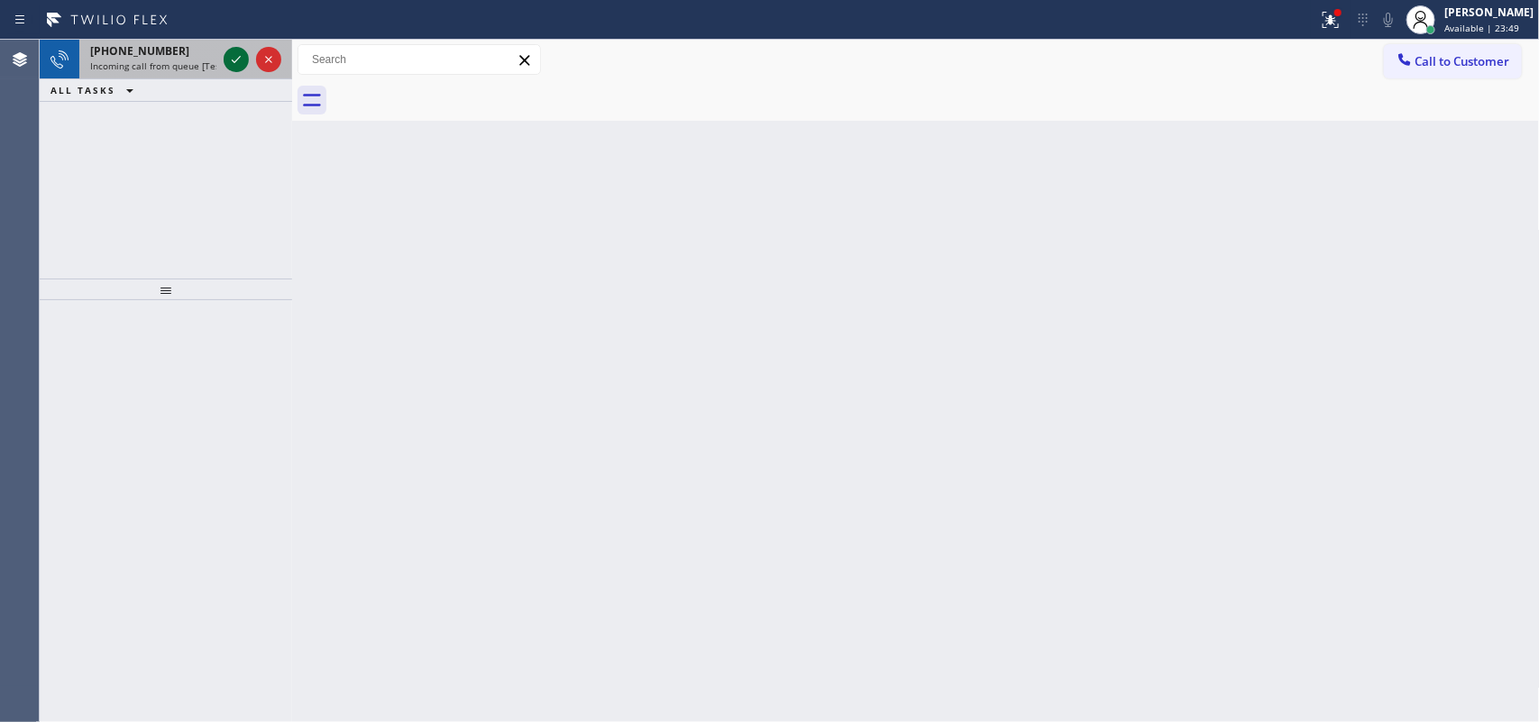
click at [228, 55] on icon at bounding box center [236, 60] width 22 height 22
click at [230, 60] on icon at bounding box center [236, 60] width 22 height 22
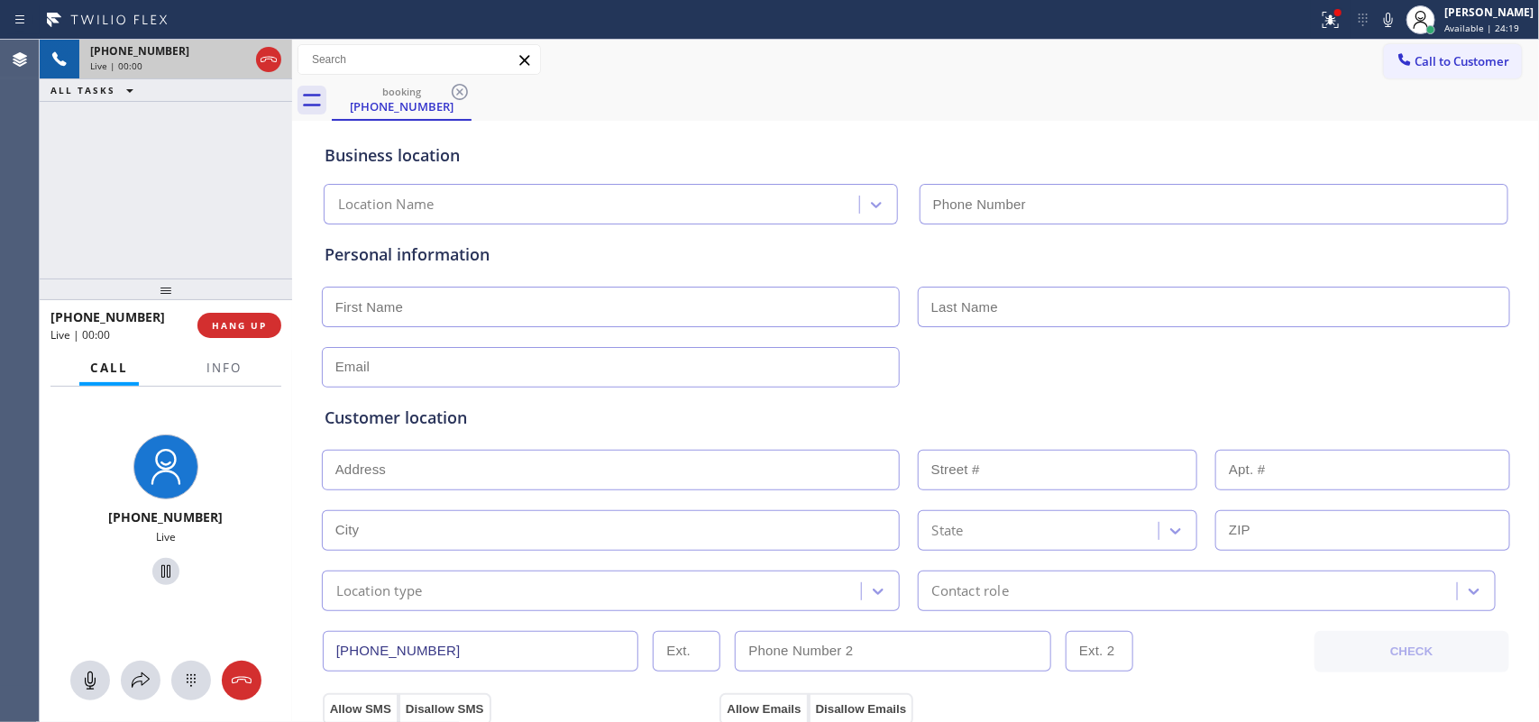
type input "[PHONE_NUMBER]"
click at [239, 363] on span "Info" at bounding box center [224, 368] width 35 height 16
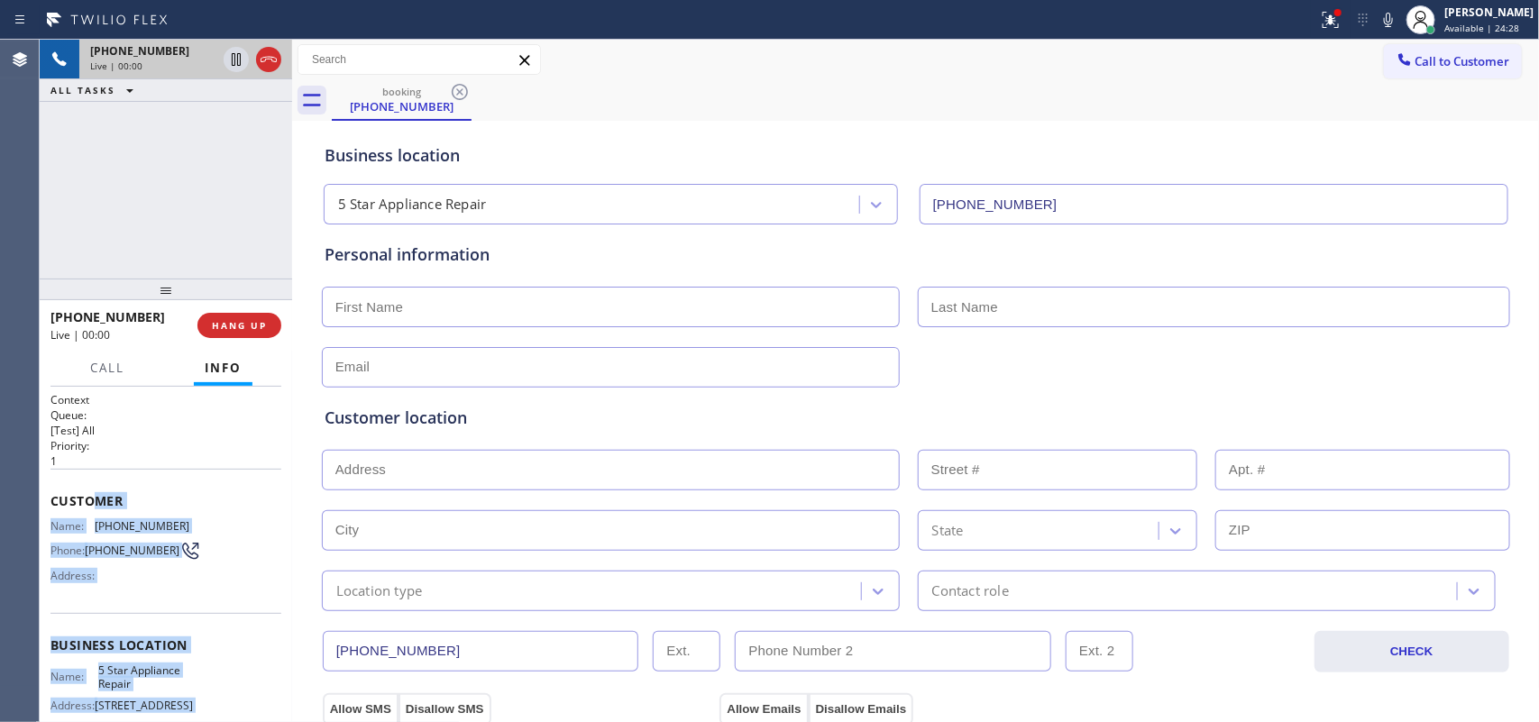
drag, startPoint x: 198, startPoint y: 573, endPoint x: 708, endPoint y: 547, distance: 510.2
click at [95, 482] on div "Context Queue: [Test] All Priority: 1 Customer Name: [PHONE_NUMBER] Phone: [PHO…" at bounding box center [166, 646] width 231 height 508
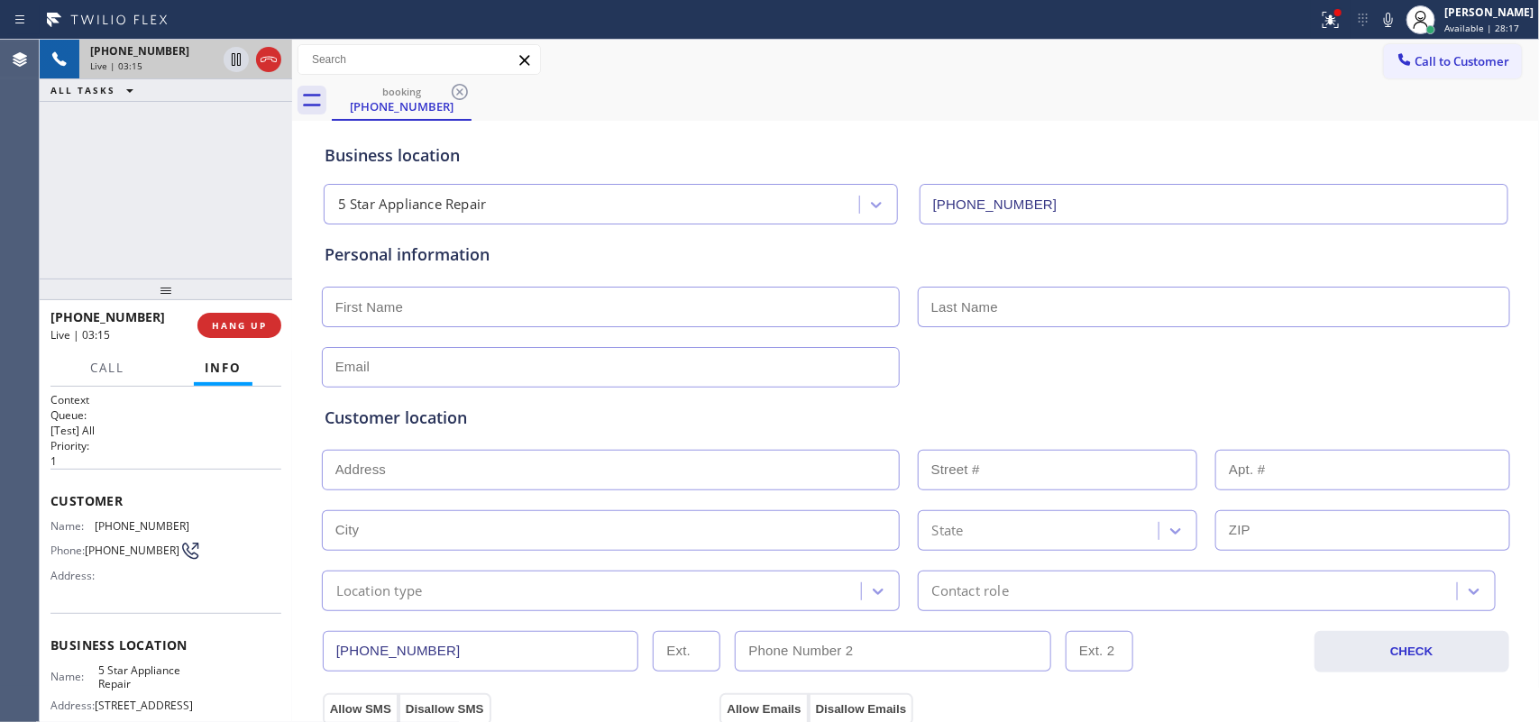
click at [221, 204] on div "[PHONE_NUMBER] Live | 03:15 ALL TASKS ALL TASKS ACTIVE TASKS TASKS IN WRAP UP" at bounding box center [166, 159] width 253 height 239
drag, startPoint x: 183, startPoint y: 514, endPoint x: 92, endPoint y: 515, distance: 91.1
click at [92, 515] on div "Customer Name: [PHONE_NUMBER] Phone: [PHONE_NUMBER] Address:" at bounding box center [166, 541] width 231 height 144
click at [92, 519] on span "Name:" at bounding box center [73, 526] width 44 height 14
drag, startPoint x: 187, startPoint y: 515, endPoint x: 100, endPoint y: 519, distance: 86.7
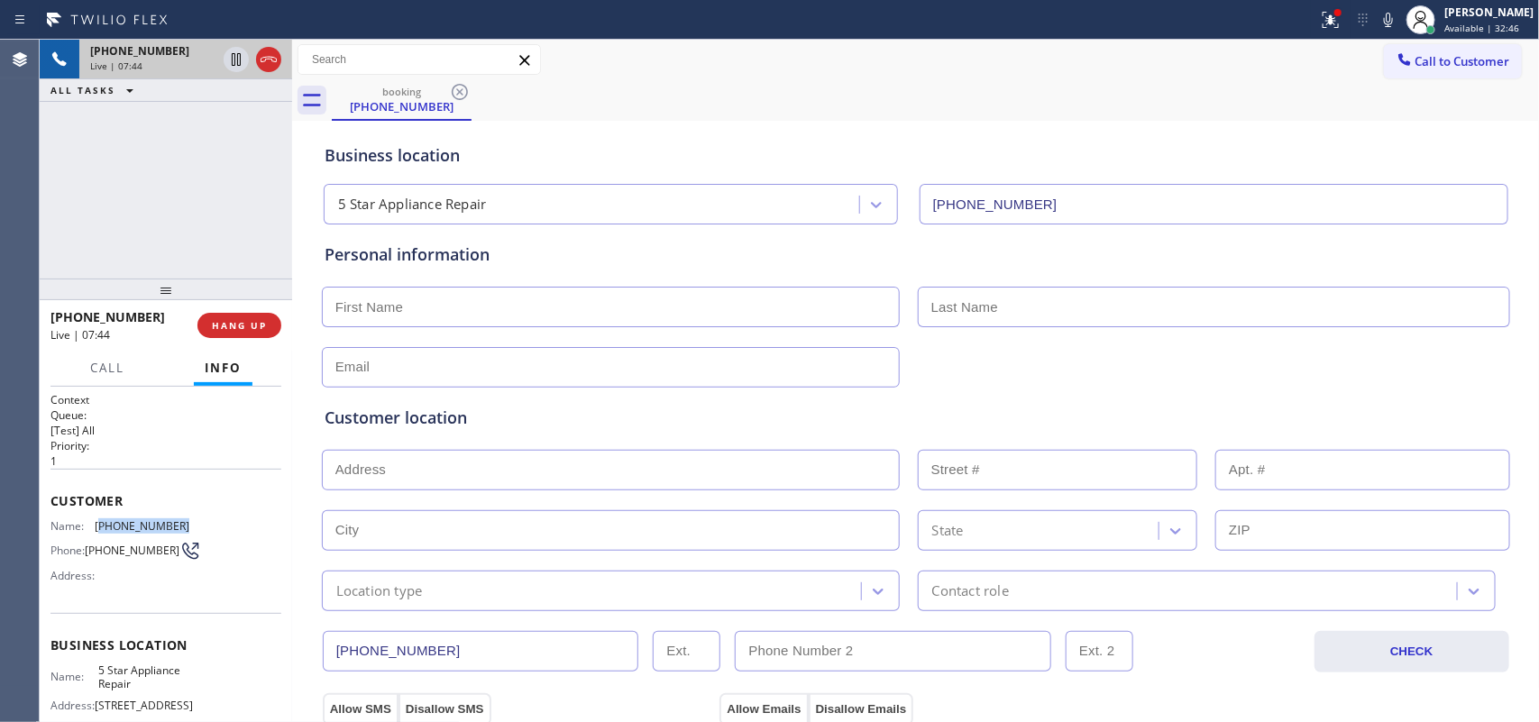
click at [99, 519] on div "Name: [PHONE_NUMBER] Phone: [PHONE_NUMBER] Address:" at bounding box center [166, 554] width 231 height 71
click at [99, 519] on span "[PHONE_NUMBER]" at bounding box center [142, 526] width 95 height 14
click at [100, 519] on span "[PHONE_NUMBER]" at bounding box center [142, 526] width 95 height 14
click at [185, 510] on div "Customer Name: [PHONE_NUMBER] Phone: [PHONE_NUMBER] Address:" at bounding box center [166, 541] width 231 height 144
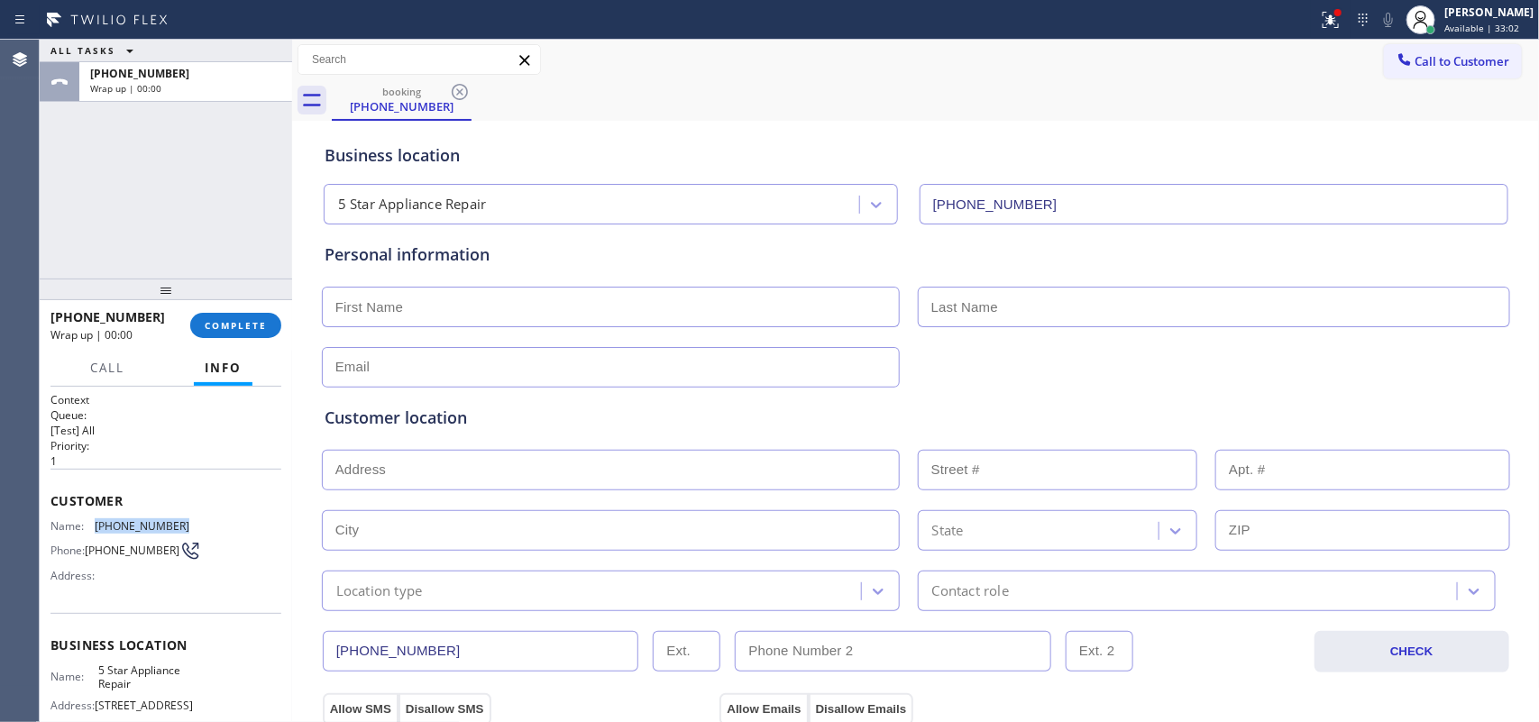
drag, startPoint x: 181, startPoint y: 516, endPoint x: 93, endPoint y: 525, distance: 88.8
click at [93, 525] on div "Name: [PHONE_NUMBER] Phone: [PHONE_NUMBER] Address:" at bounding box center [166, 554] width 231 height 71
copy div "[PHONE_NUMBER]"
click at [1481, 6] on div "[PERSON_NAME]" at bounding box center [1489, 12] width 89 height 15
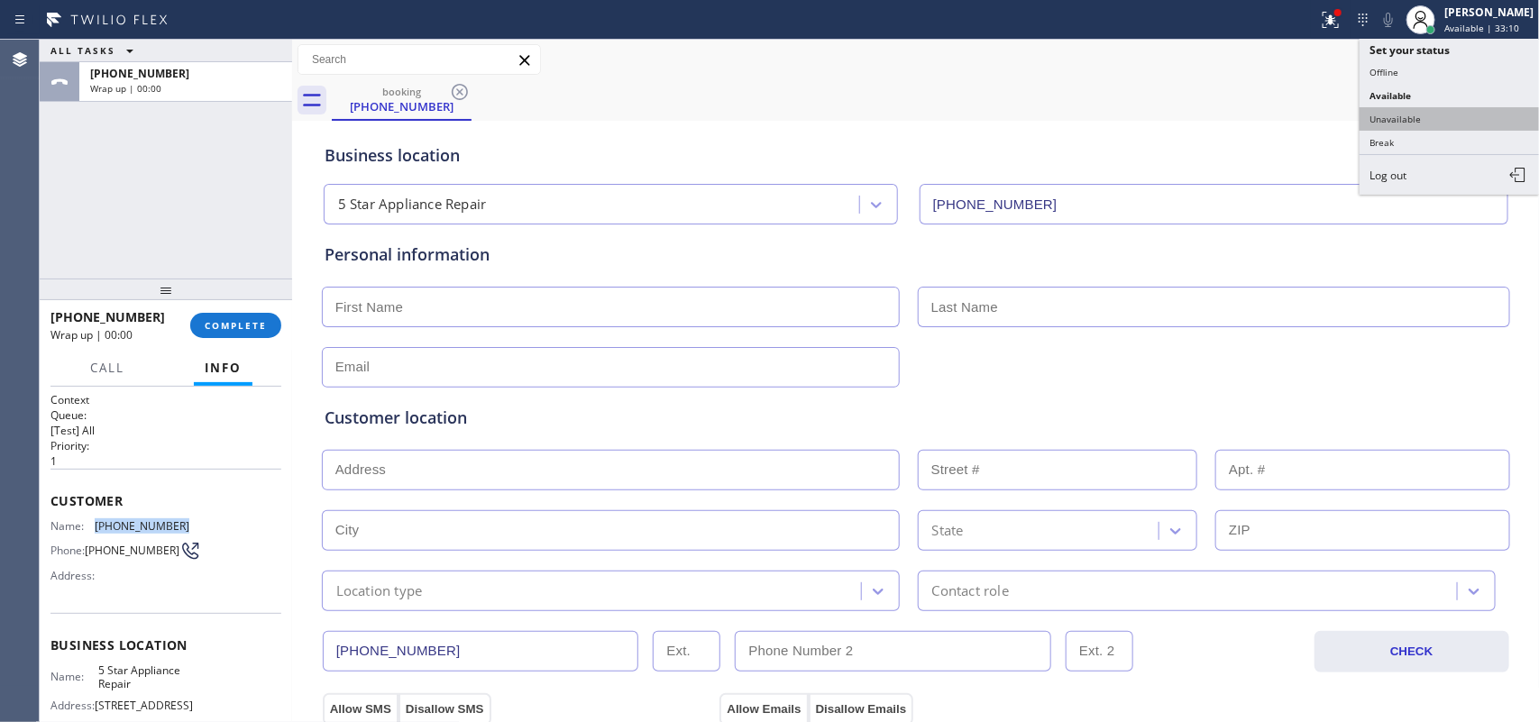
click at [1437, 113] on button "Unavailable" at bounding box center [1450, 118] width 180 height 23
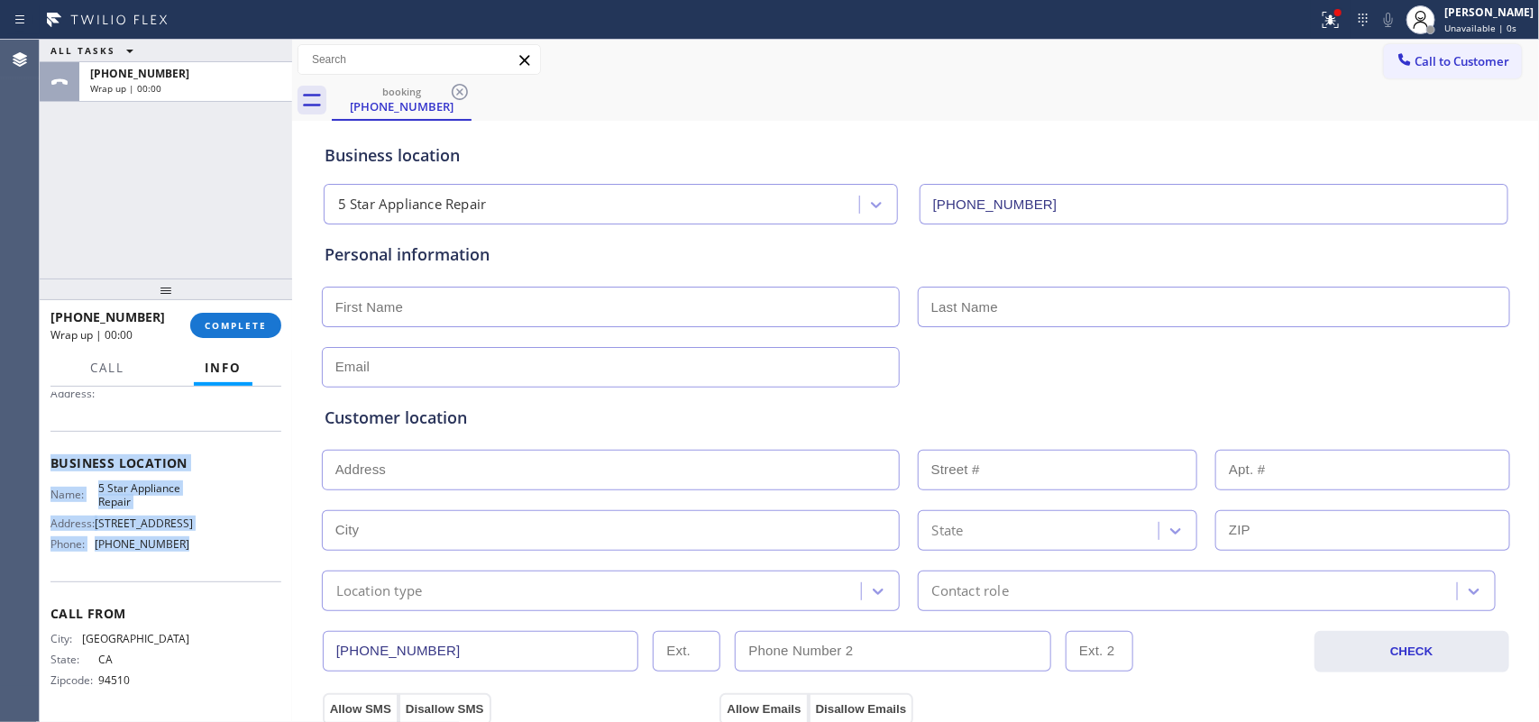
scroll to position [45, 0]
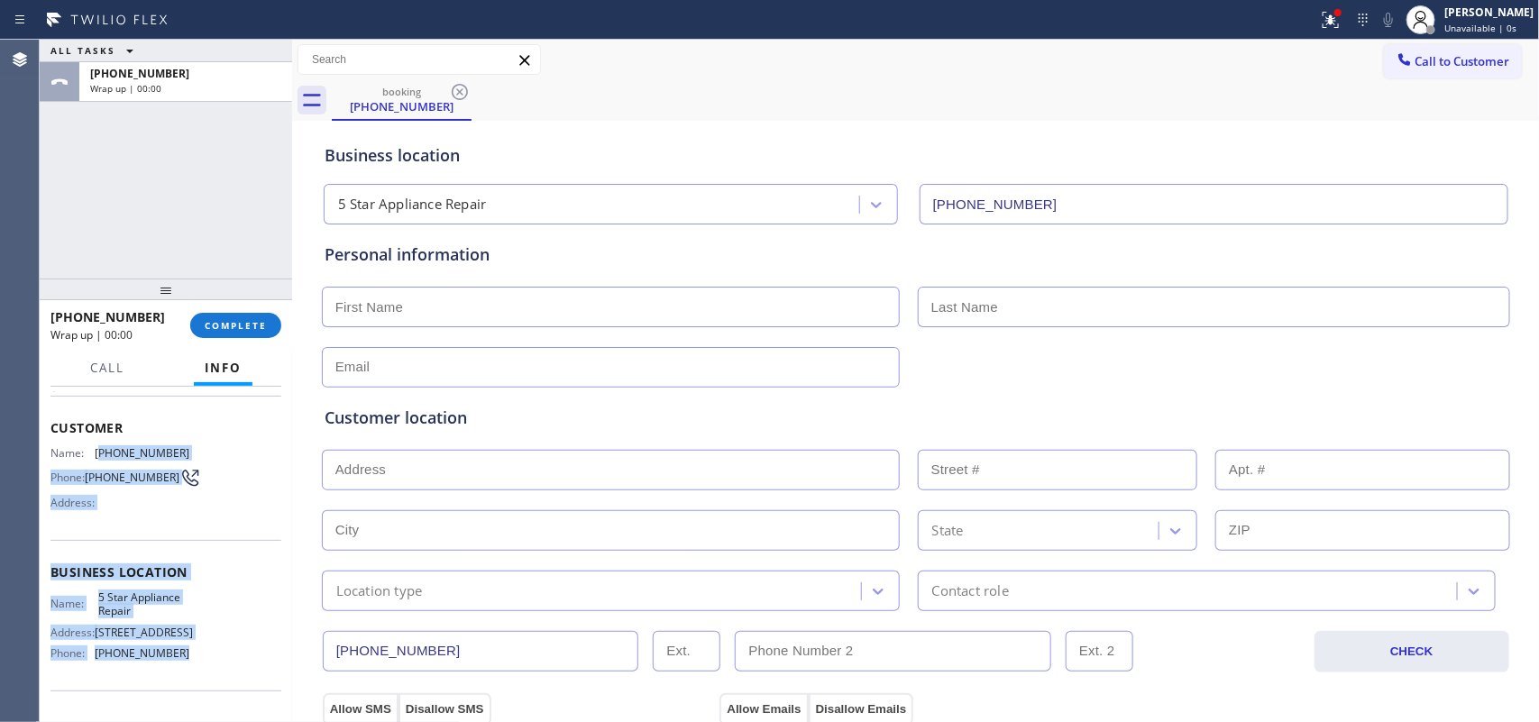
drag, startPoint x: 182, startPoint y: 543, endPoint x: 93, endPoint y: 388, distance: 179.0
click at [95, 390] on div "Context Queue: [Test] All Priority: 1 Customer Name: [PHONE_NUMBER] Phone: [PHO…" at bounding box center [166, 574] width 231 height 508
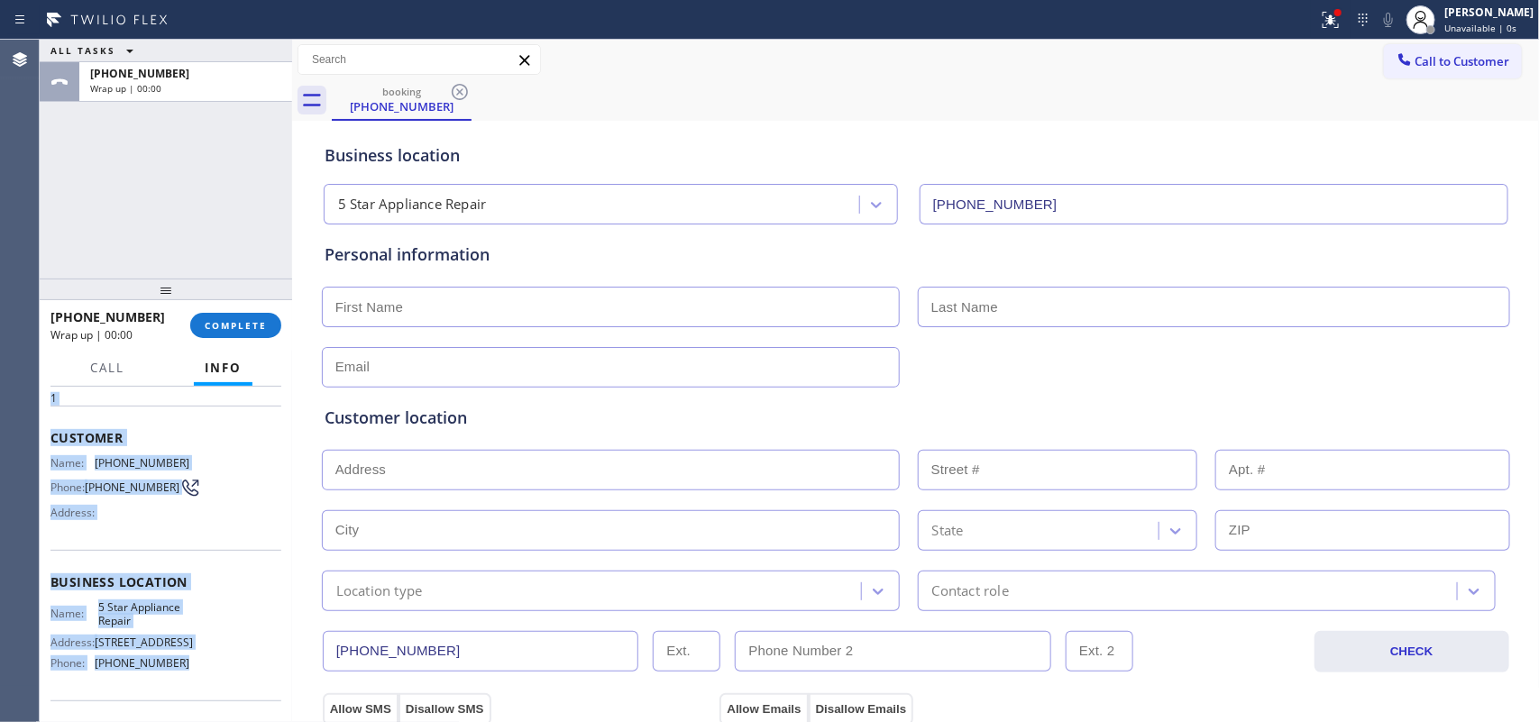
click at [93, 388] on div "Context Queue: [Test] All Priority: 1 Customer Name: [PHONE_NUMBER] Phone: [PHO…" at bounding box center [166, 555] width 253 height 336
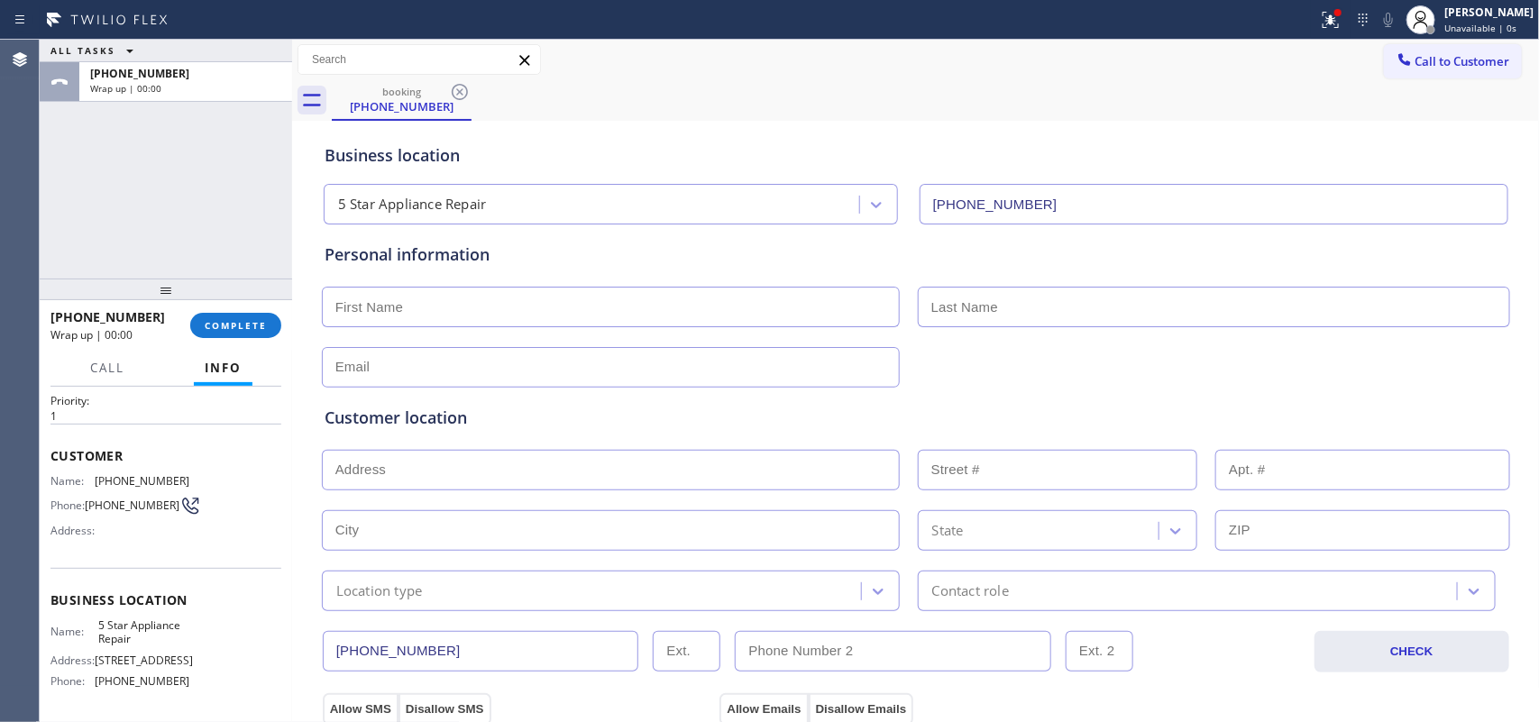
drag, startPoint x: 93, startPoint y: 388, endPoint x: 78, endPoint y: 460, distance: 73.8
click at [91, 399] on div "Context Queue: [Test] All Priority: 1 Customer Name: [PHONE_NUMBER] Phone: [PHO…" at bounding box center [166, 555] width 253 height 336
drag, startPoint x: 78, startPoint y: 460, endPoint x: 48, endPoint y: 457, distance: 29.9
click at [48, 457] on div "Context Queue: [Test] All Priority: 1 Customer Name: [PHONE_NUMBER] Phone: [PHO…" at bounding box center [166, 555] width 253 height 336
click at [106, 436] on div "Customer Name: [PHONE_NUMBER] Phone: [PHONE_NUMBER] Address:" at bounding box center [166, 496] width 231 height 144
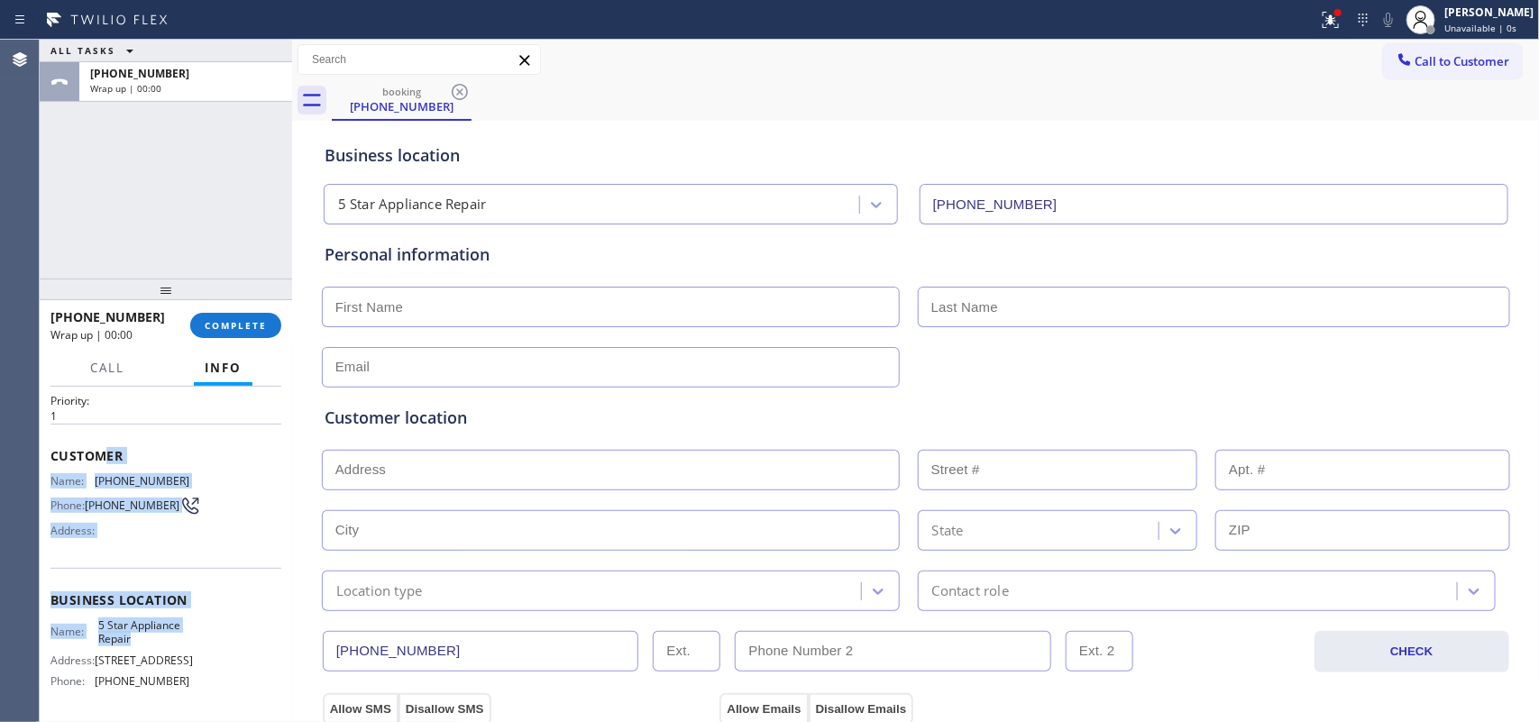
drag, startPoint x: 106, startPoint y: 429, endPoint x: 183, endPoint y: 643, distance: 227.1
click at [183, 643] on div "Context Queue: [Test] All Priority: 1 Customer Name: [PHONE_NUMBER] Phone: [PHO…" at bounding box center [166, 601] width 231 height 508
click at [218, 555] on div "Customer Name: [PHONE_NUMBER] Phone: [PHONE_NUMBER] Address:" at bounding box center [166, 496] width 231 height 144
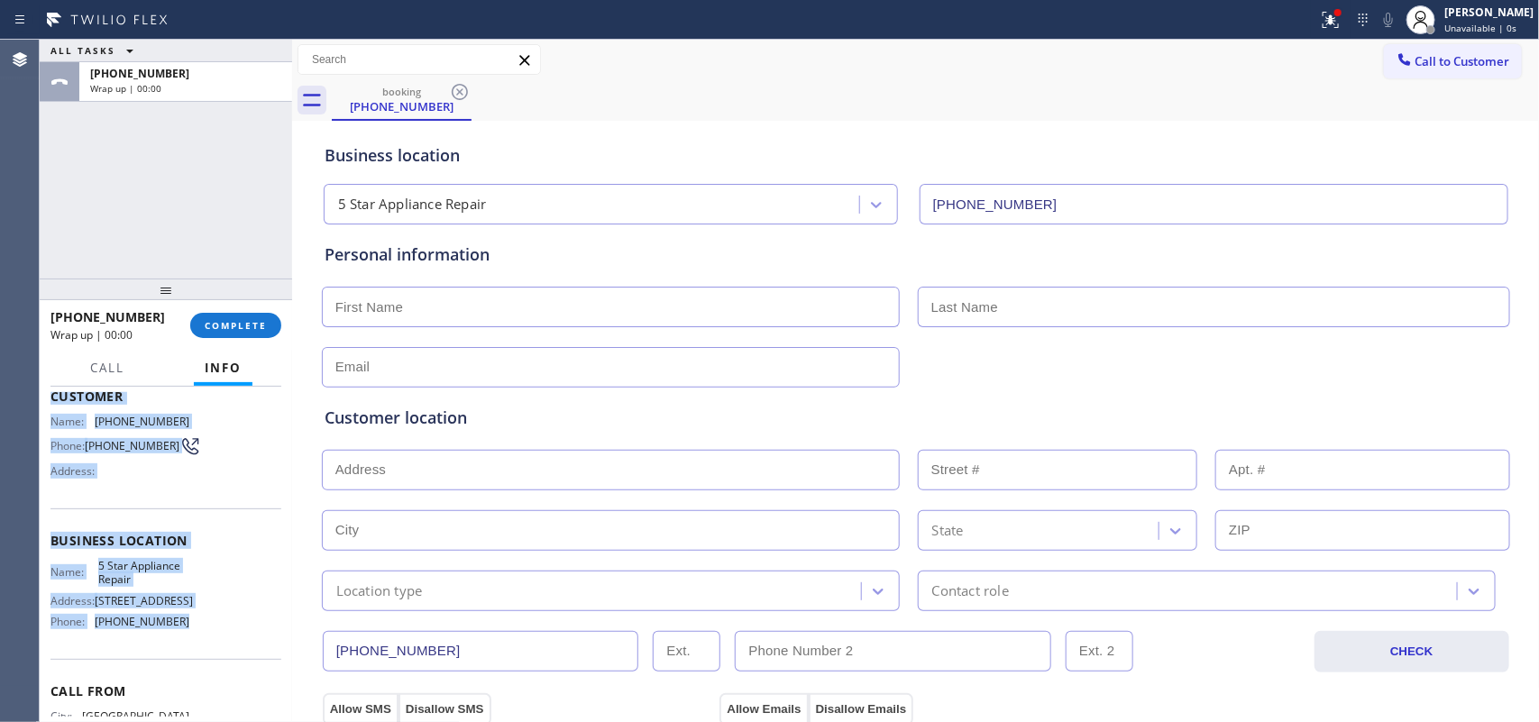
scroll to position [0, 0]
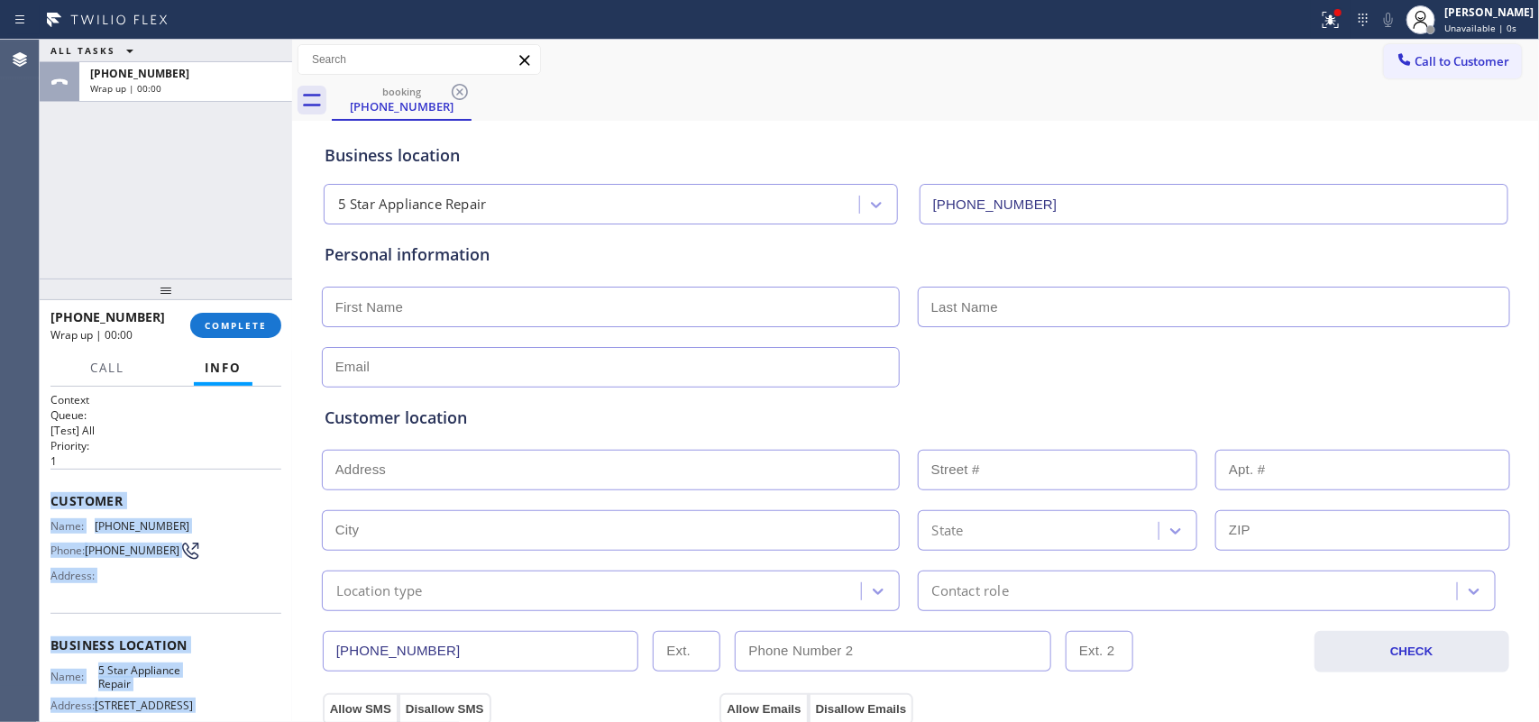
drag, startPoint x: 212, startPoint y: 556, endPoint x: 45, endPoint y: 498, distance: 176.5
click at [45, 498] on div "Context Queue: [Test] All Priority: 1 Customer Name: [PHONE_NUMBER] Phone: [PHO…" at bounding box center [166, 555] width 253 height 336
copy div "Customer Name: [PHONE_NUMBER] Phone: [PHONE_NUMBER] Address: Business location …"
click at [232, 330] on span "COMPLETE" at bounding box center [236, 325] width 62 height 13
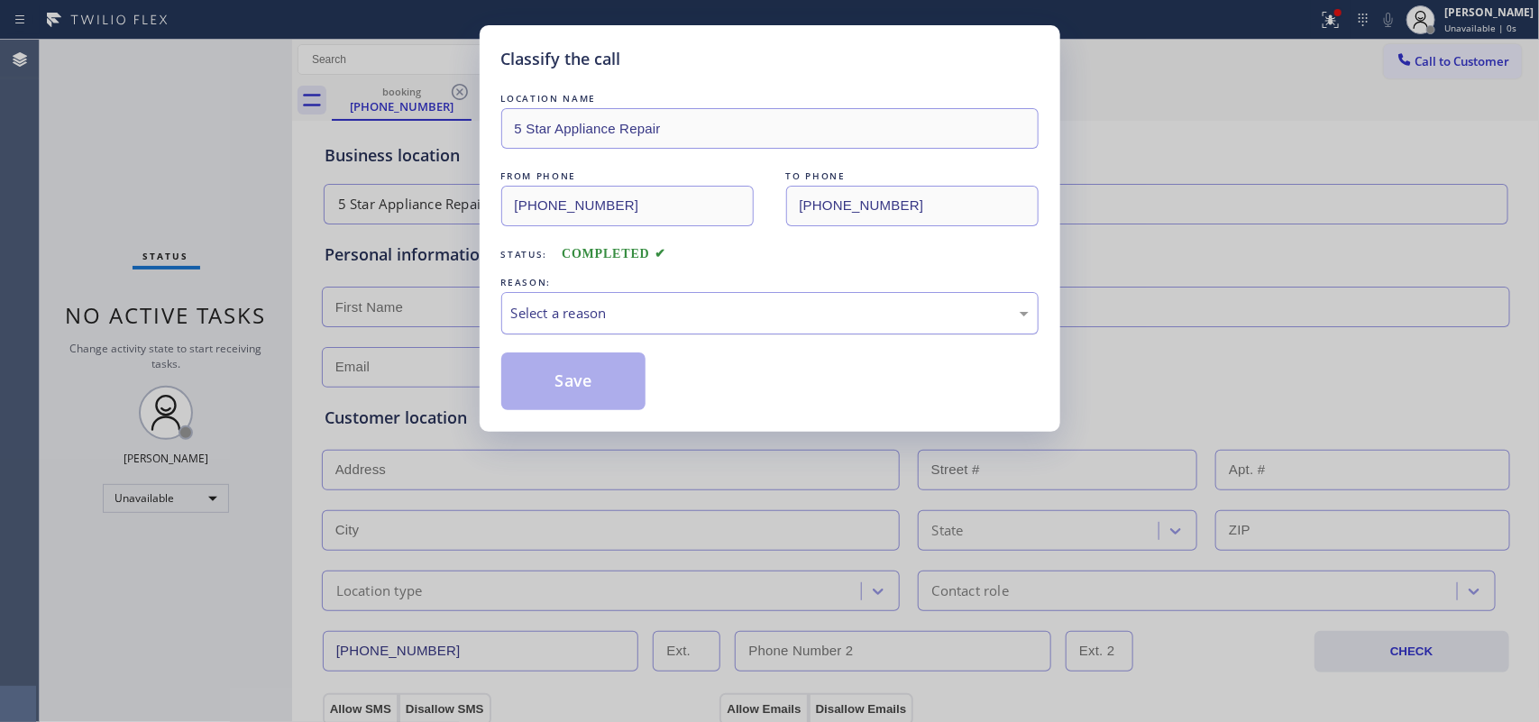
click at [634, 296] on div "Select a reason" at bounding box center [769, 313] width 537 height 42
drag, startPoint x: 634, startPoint y: 296, endPoint x: 643, endPoint y: 331, distance: 36.3
click at [634, 296] on div "Select a reason" at bounding box center [769, 313] width 537 height 42
click at [669, 309] on div "Select a reason" at bounding box center [770, 313] width 518 height 21
click at [600, 366] on button "Save" at bounding box center [573, 382] width 145 height 58
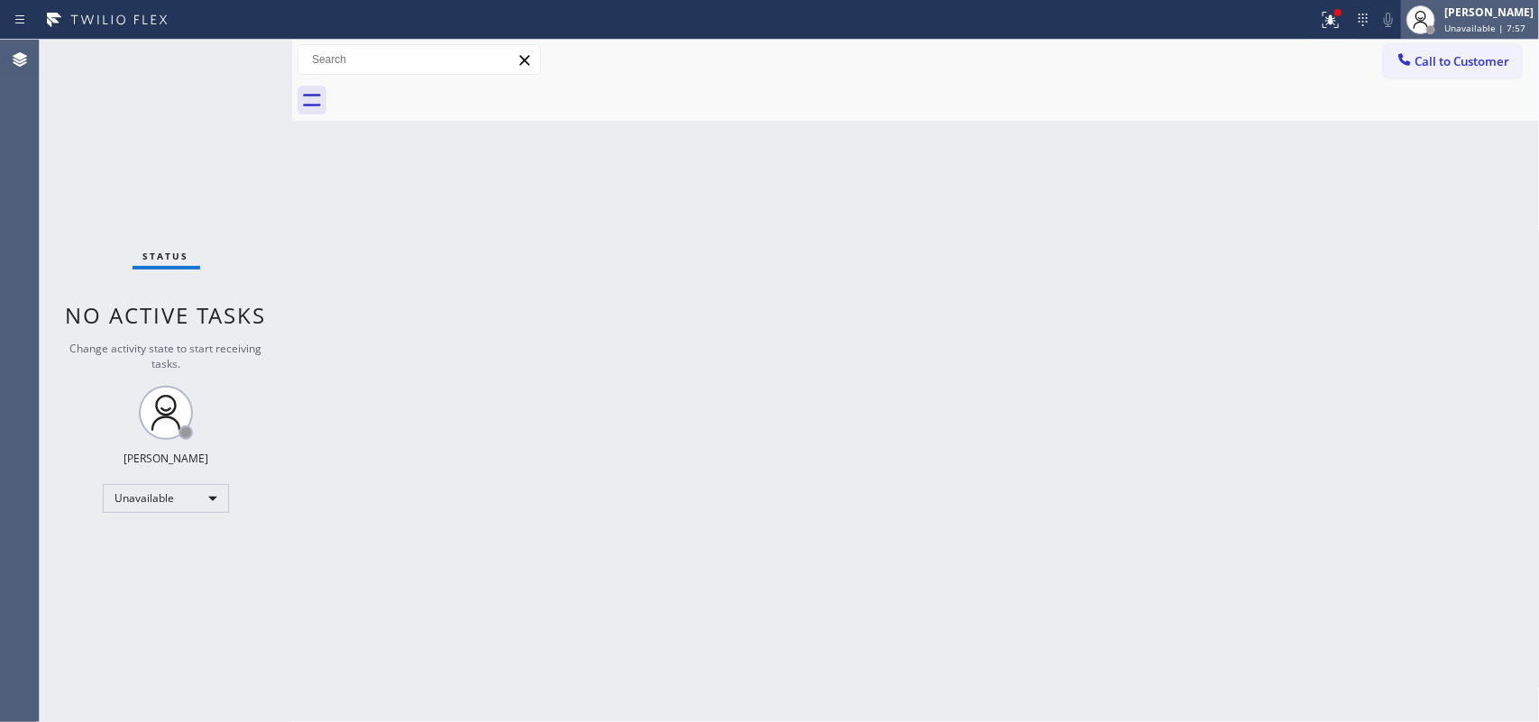
click at [1511, 12] on div "[PERSON_NAME]" at bounding box center [1489, 12] width 89 height 15
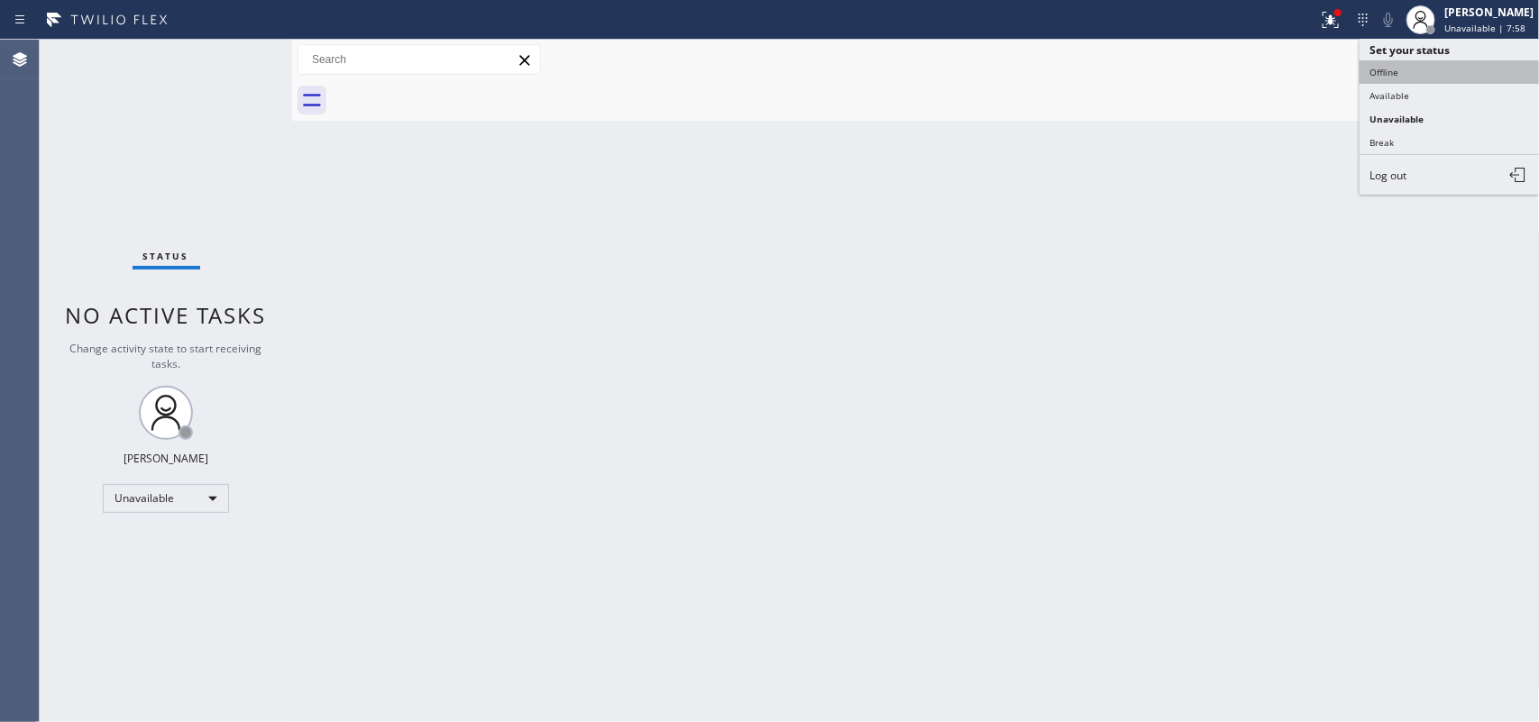
click at [1449, 75] on button "Offline" at bounding box center [1450, 71] width 180 height 23
click at [1449, 75] on button "Call to Customer" at bounding box center [1453, 61] width 138 height 34
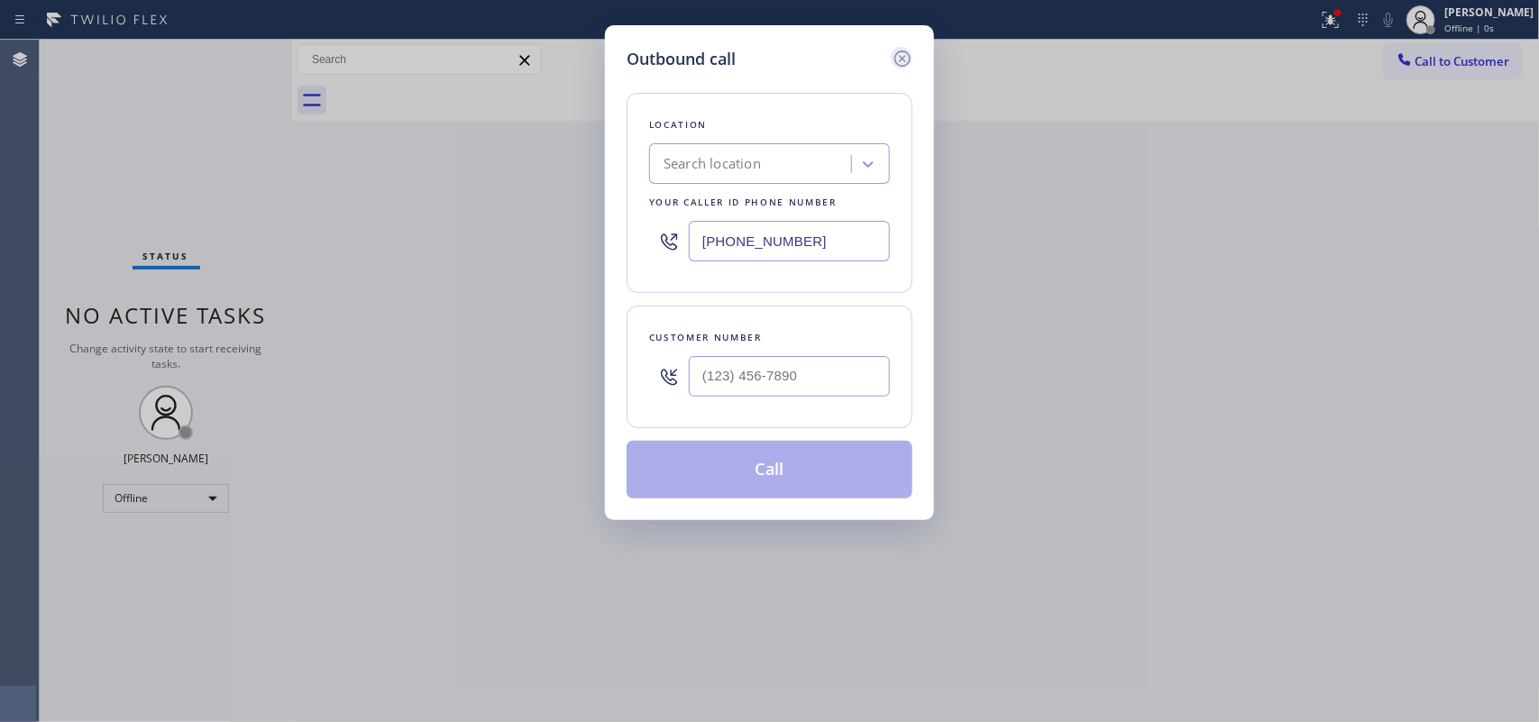
click at [903, 57] on icon at bounding box center [903, 59] width 22 height 22
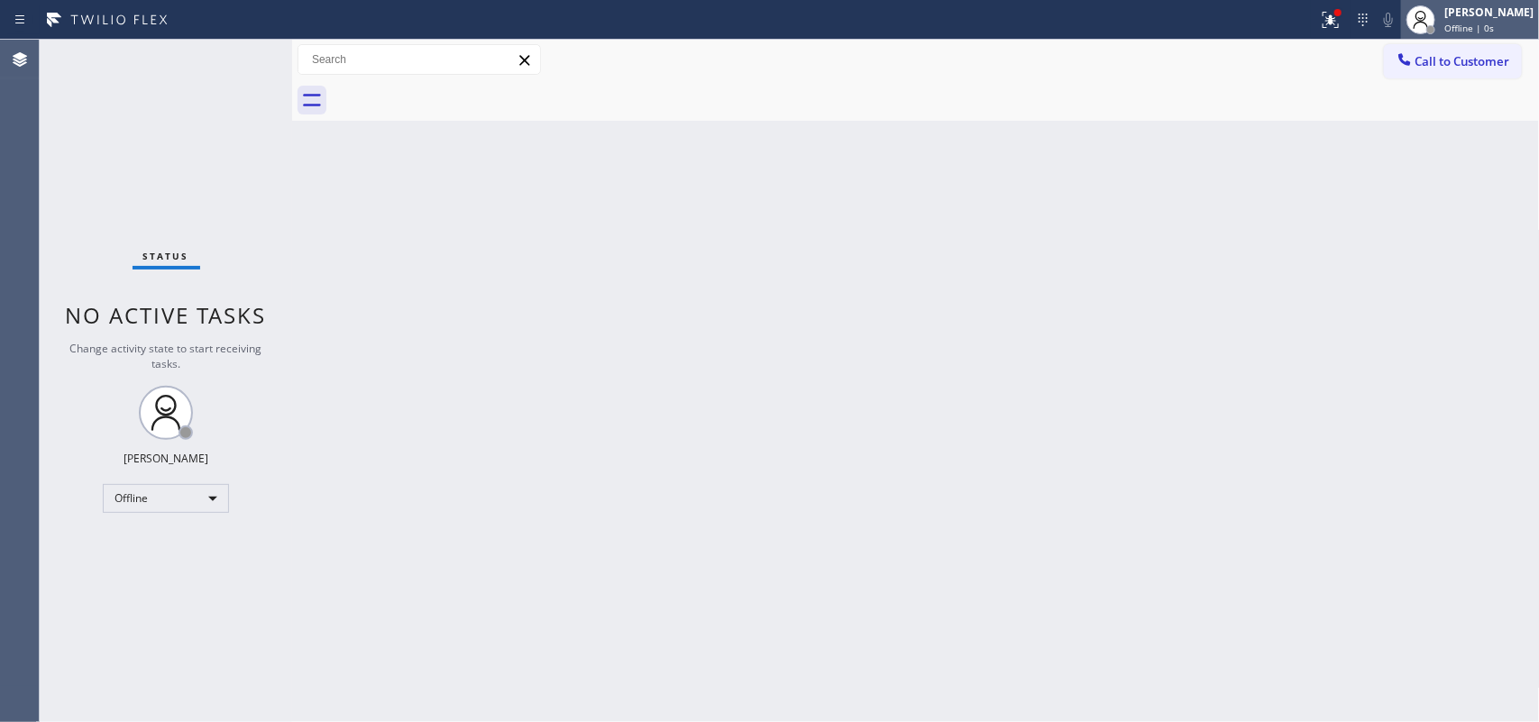
click at [1484, 32] on span "Offline | 0s" at bounding box center [1470, 28] width 50 height 13
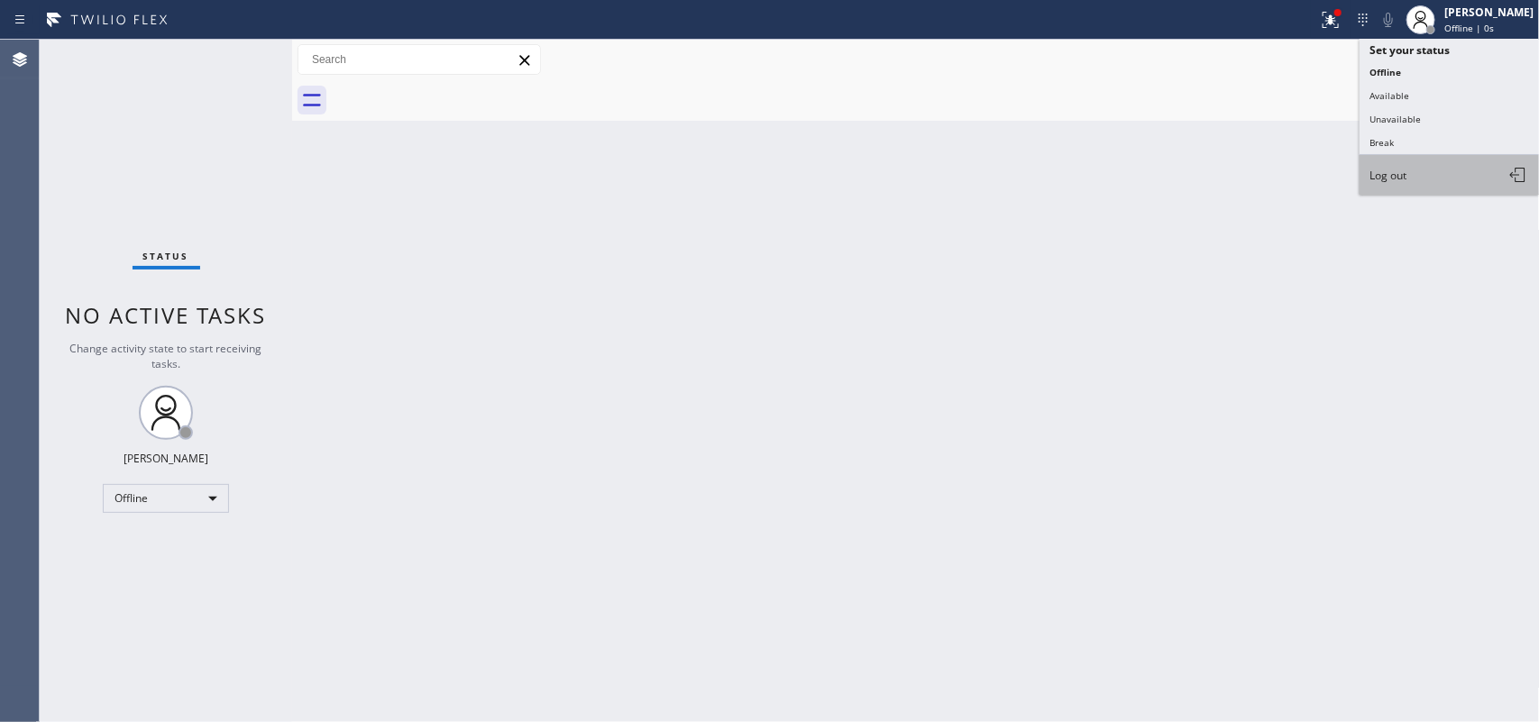
click at [1441, 182] on button "Log out" at bounding box center [1450, 175] width 180 height 40
